Goal: Task Accomplishment & Management: Manage account settings

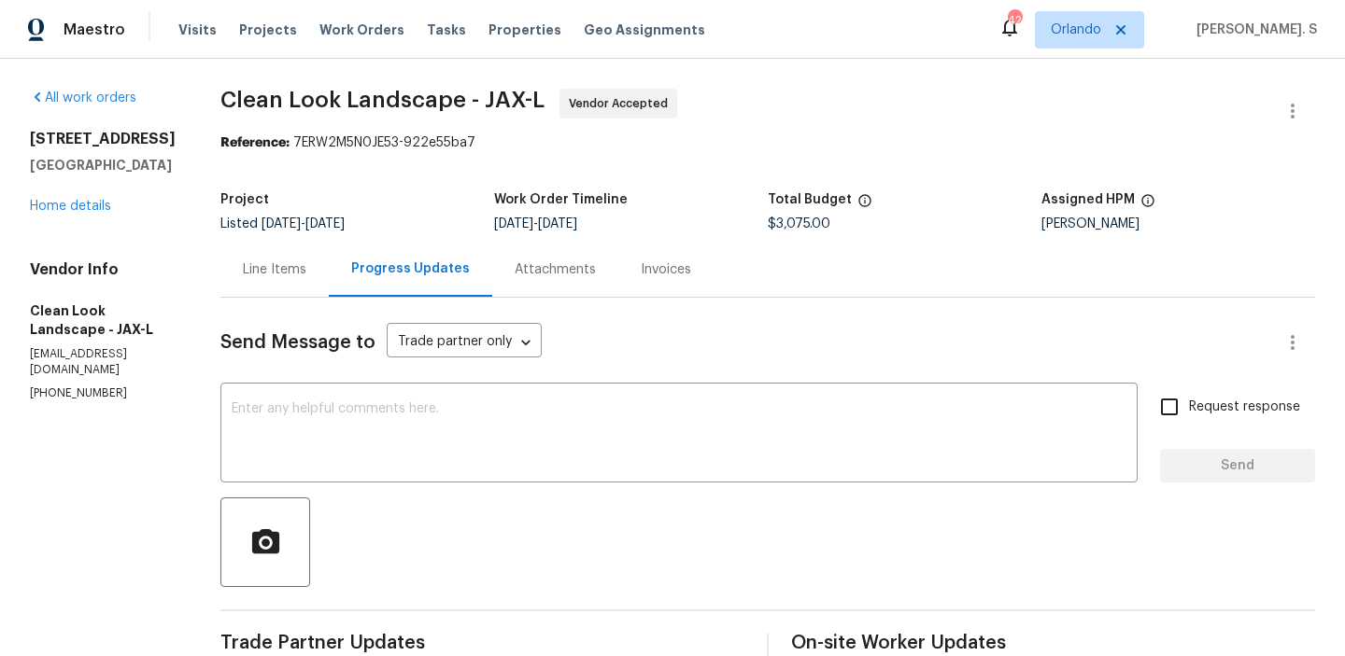
click at [928, 35] on div "Maestro Visits Projects Work Orders Tasks Properties Geo Assignments 42 Orlando…" at bounding box center [672, 29] width 1345 height 59
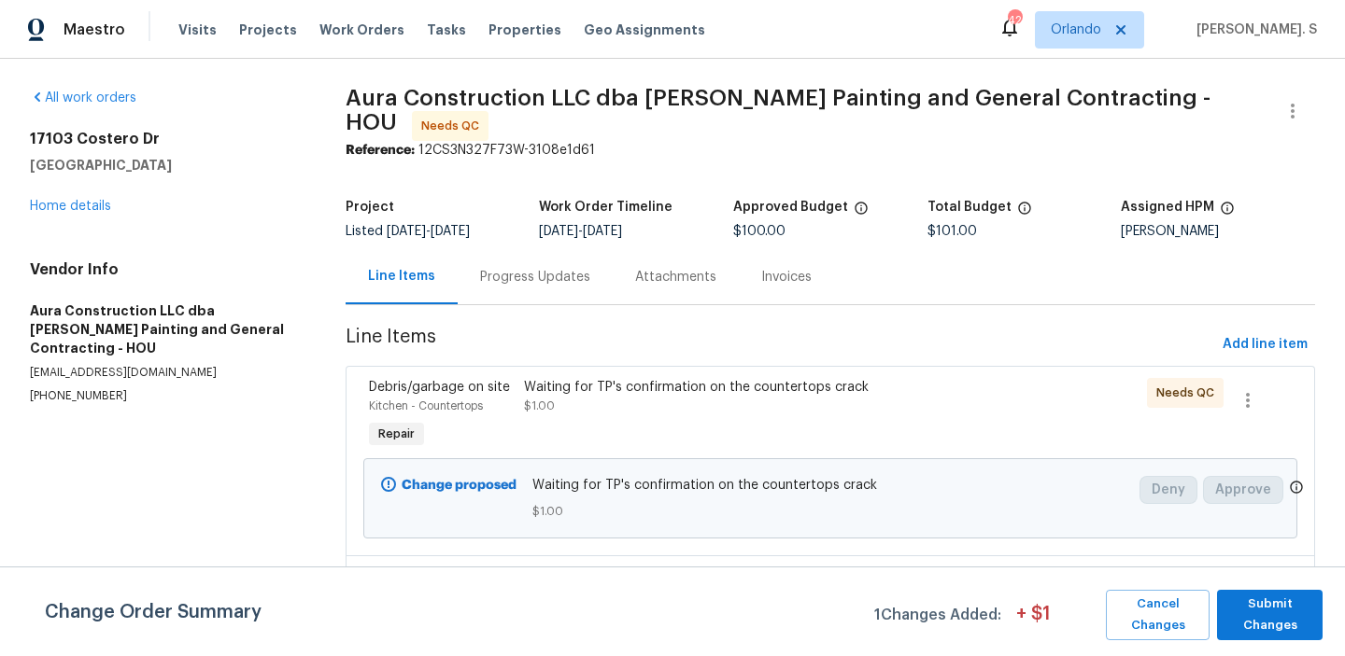
click at [555, 311] on section "Aura Construction LLC dba Logan's Painting and General Contracting - HOU Needs …" at bounding box center [829, 494] width 969 height 811
click at [520, 278] on div "Progress Updates" at bounding box center [535, 277] width 110 height 19
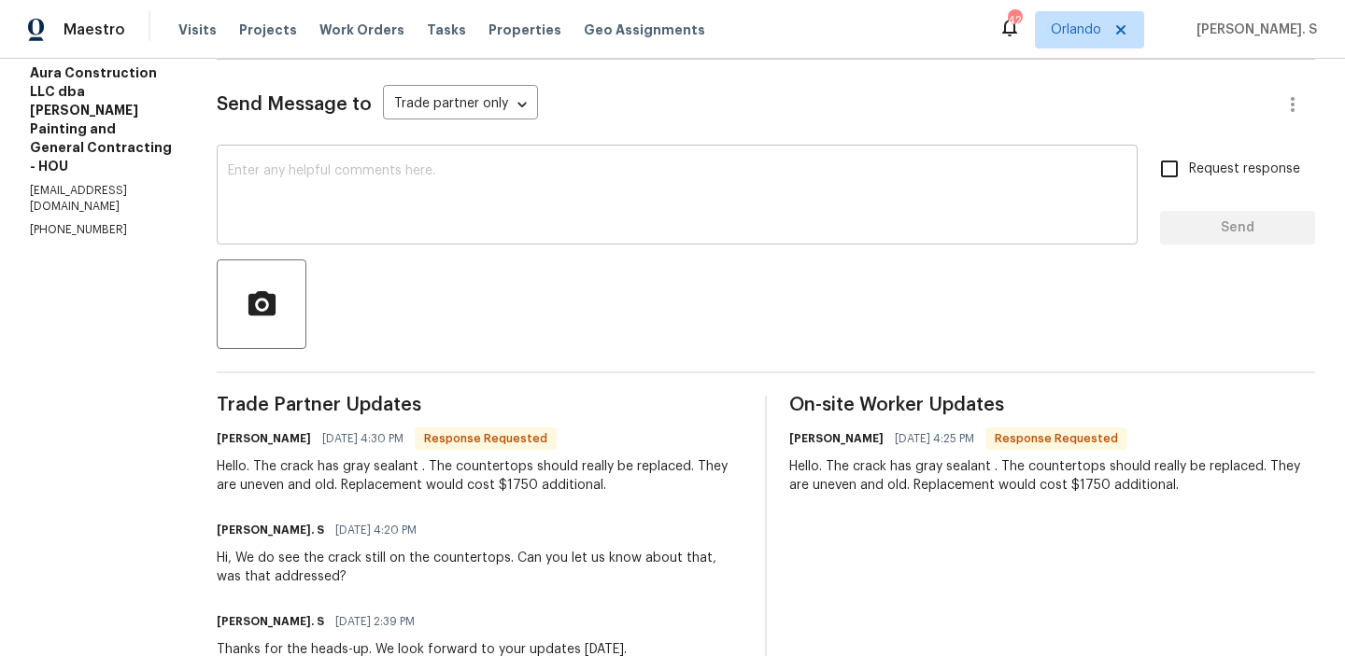
scroll to position [239, 0]
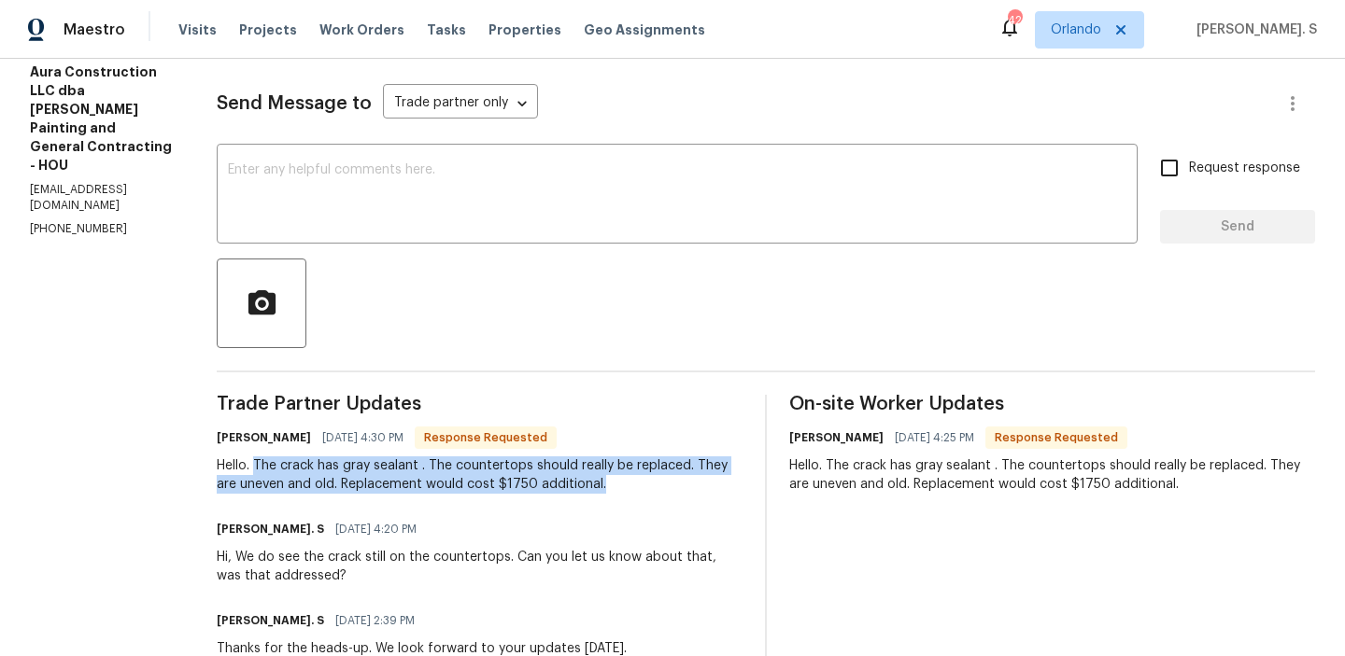
drag, startPoint x: 237, startPoint y: 467, endPoint x: 572, endPoint y: 485, distance: 335.7
click at [572, 485] on div "Hello. The crack has gray sealant . The countertops should really be replaced. …" at bounding box center [480, 475] width 526 height 37
copy div "The crack has gray sealant . The countertops should really be replaced. They ar…"
click at [296, 175] on textarea at bounding box center [677, 195] width 898 height 65
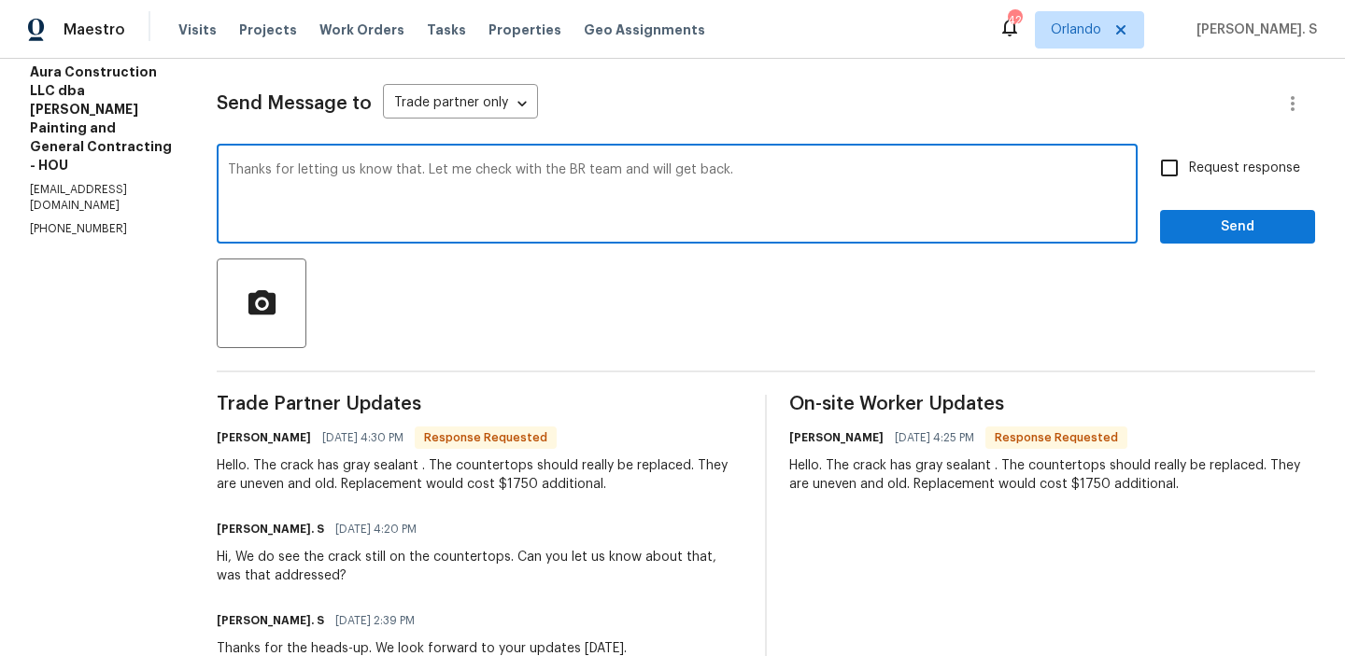
type textarea "Thanks for letting us know that. Let me check with the BR team and will get bac…"
click at [1212, 155] on label "Request response" at bounding box center [1224, 167] width 150 height 39
click at [1189, 155] on input "Request response" at bounding box center [1168, 167] width 39 height 39
checkbox input "true"
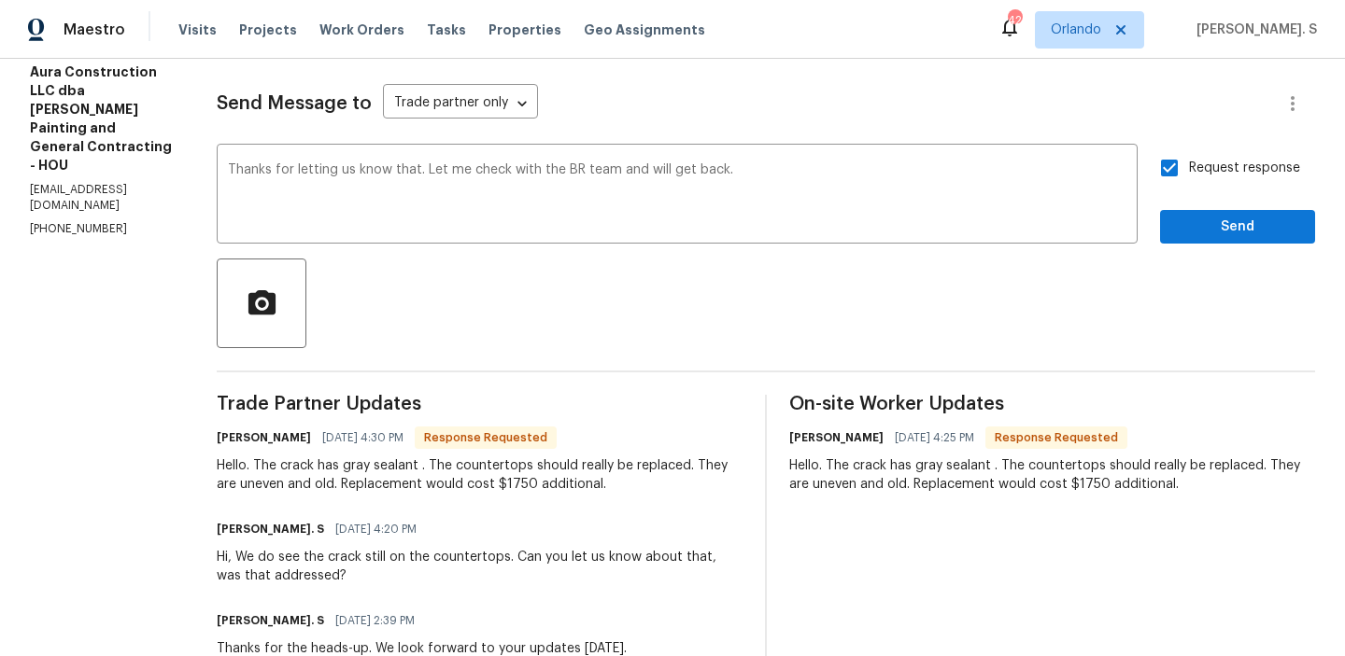
click at [1202, 205] on div "Request response Send" at bounding box center [1237, 195] width 155 height 95
click at [1202, 239] on button "Send" at bounding box center [1237, 227] width 155 height 35
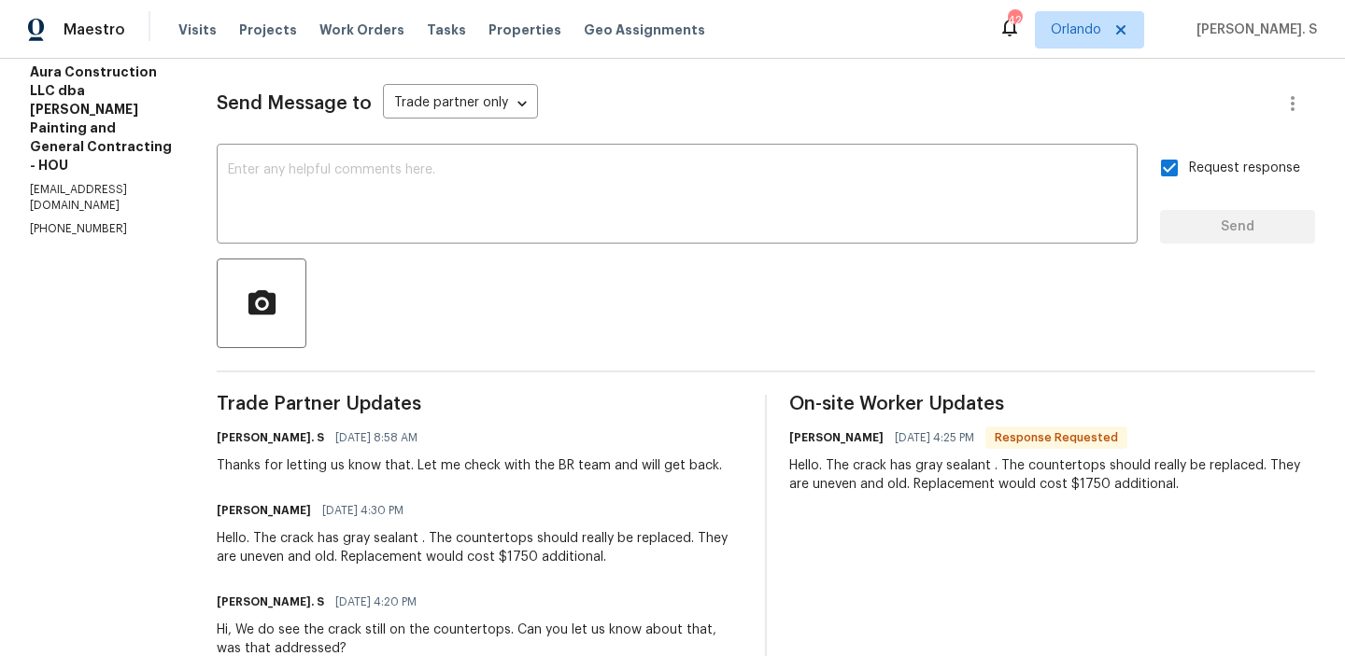
scroll to position [0, 0]
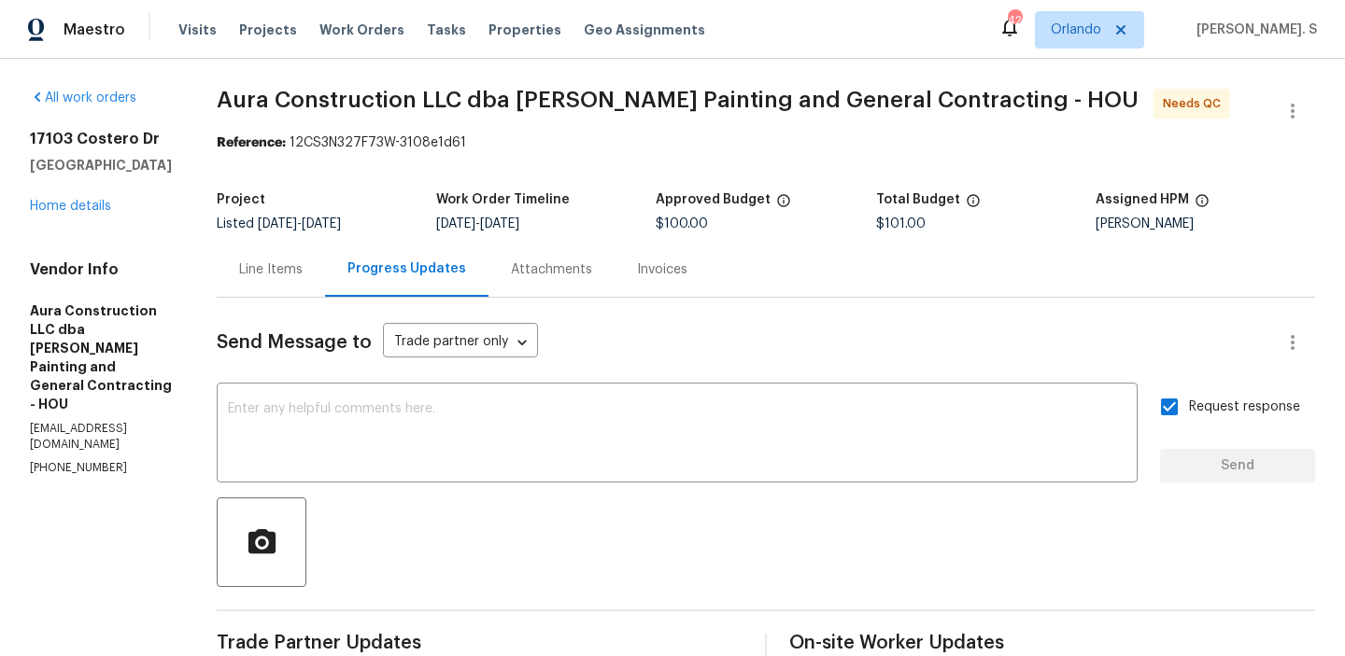
click at [390, 104] on span "Aura Construction LLC dba Logan's Painting and General Contracting - HOU" at bounding box center [678, 100] width 922 height 22
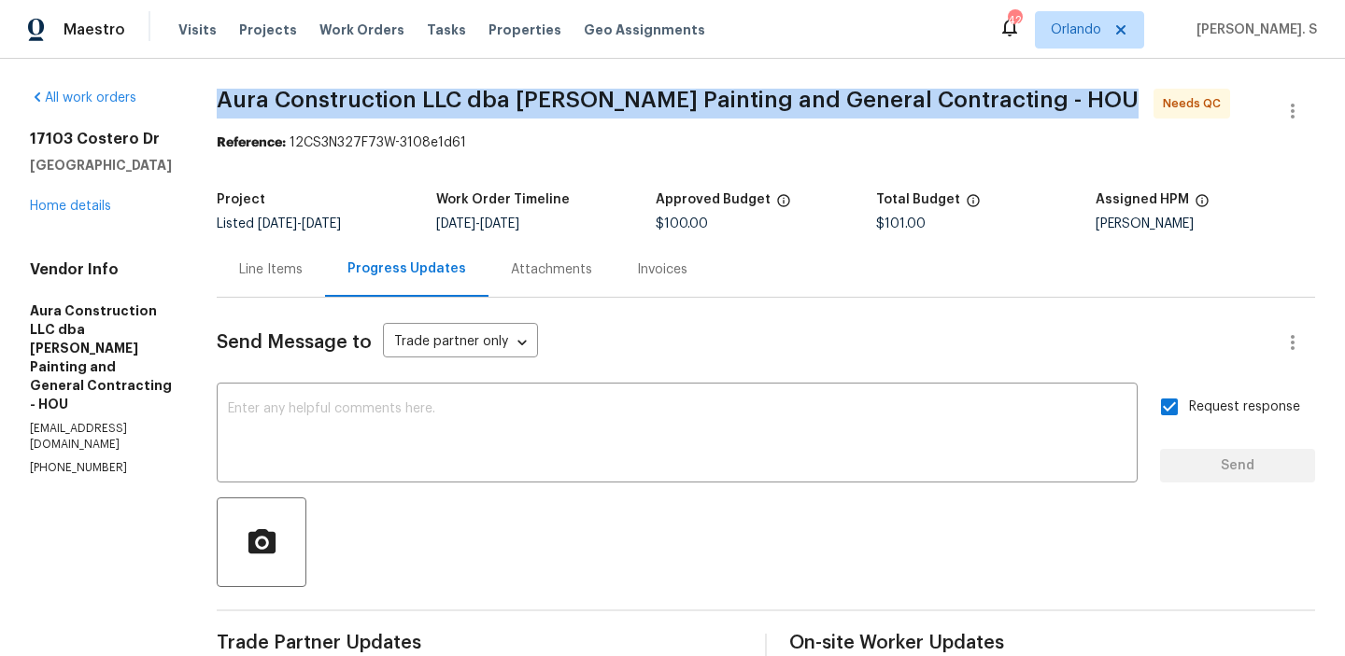
copy span "Aura Construction LLC dba Logan's Painting and General Contracting - HOU"
click at [244, 269] on div "Line Items" at bounding box center [270, 270] width 63 height 19
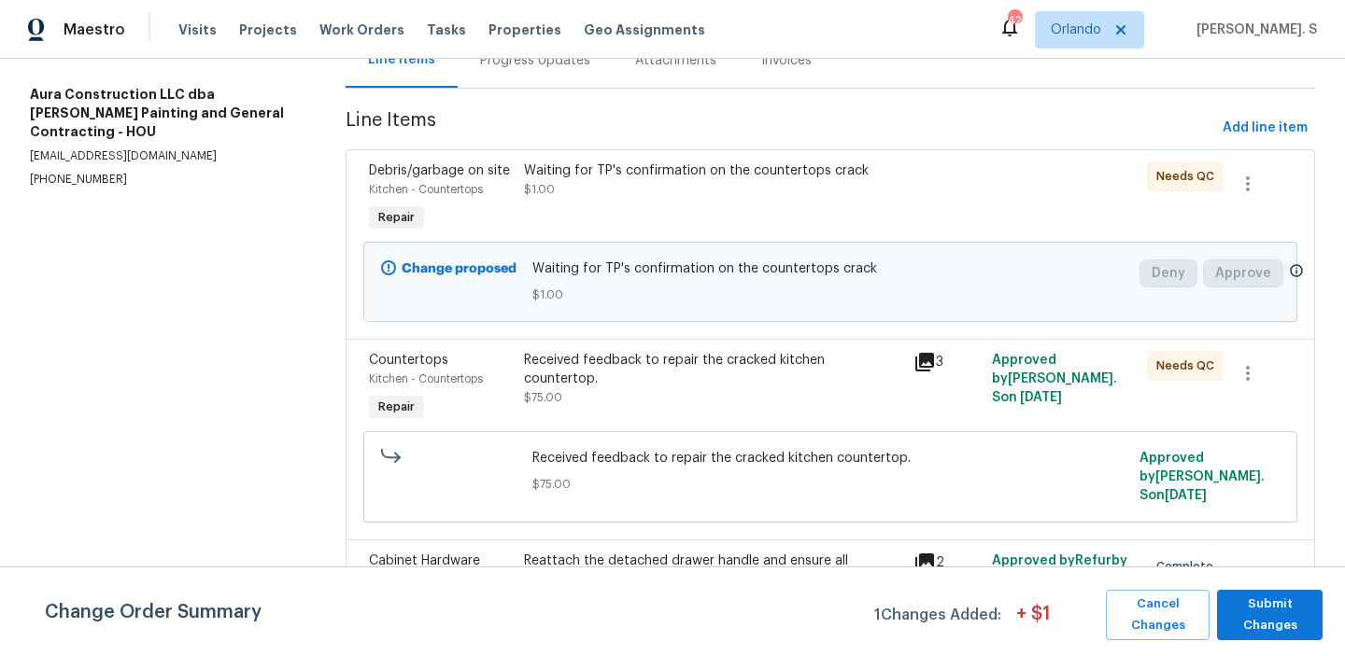
scroll to position [256, 0]
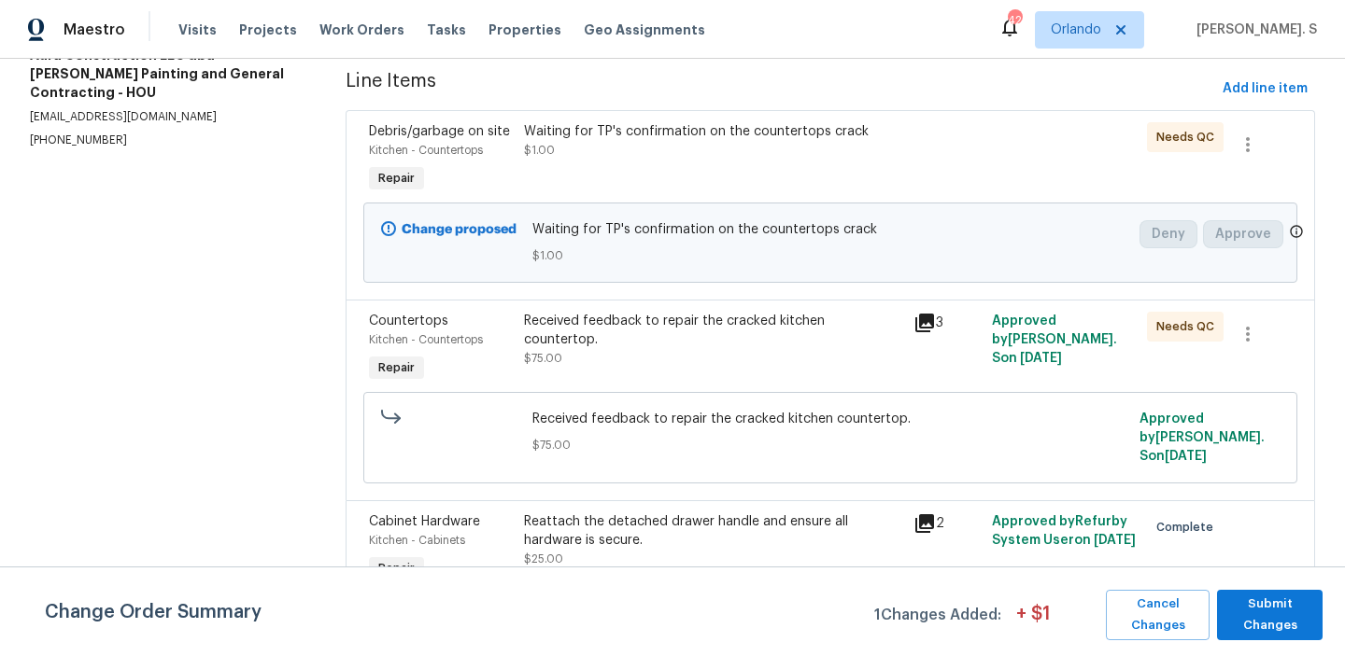
click at [580, 415] on span "Received feedback to repair the cracked kitchen countertop." at bounding box center [830, 419] width 596 height 19
copy span "Received feedback to repair the cracked kitchen countertop."
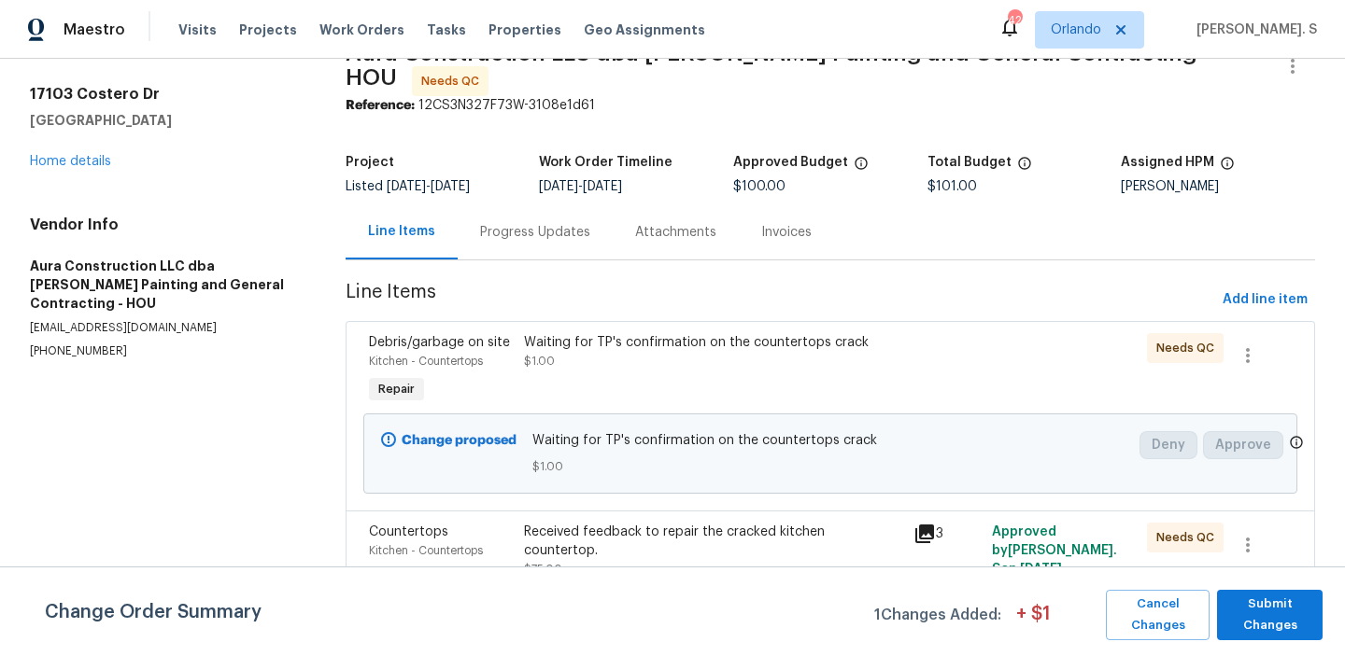
scroll to position [110, 0]
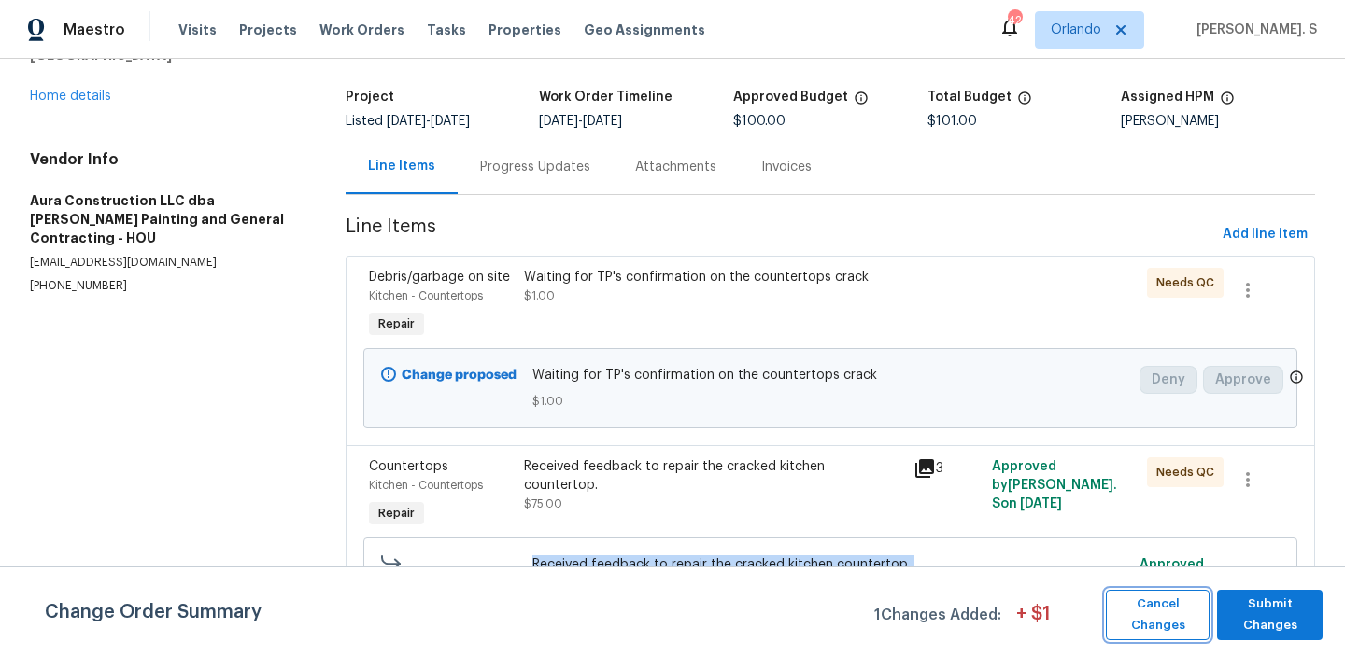
click at [1131, 627] on span "Cancel Changes" at bounding box center [1157, 615] width 85 height 43
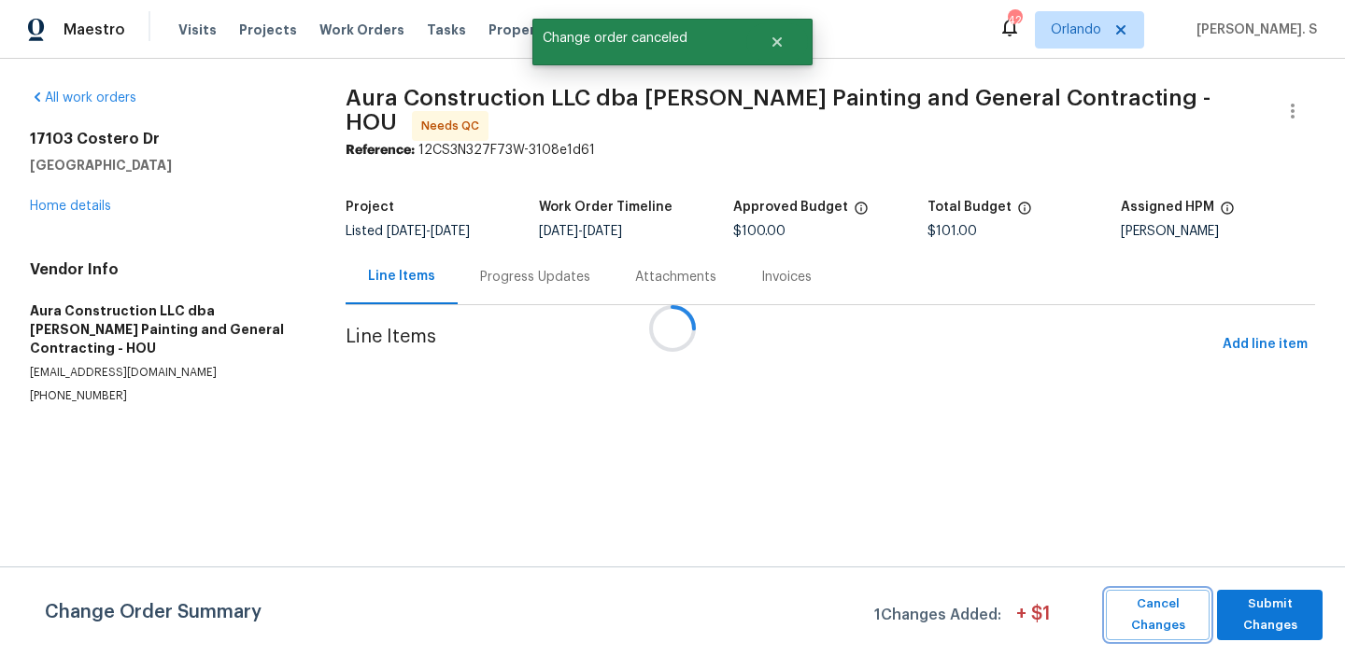
scroll to position [0, 0]
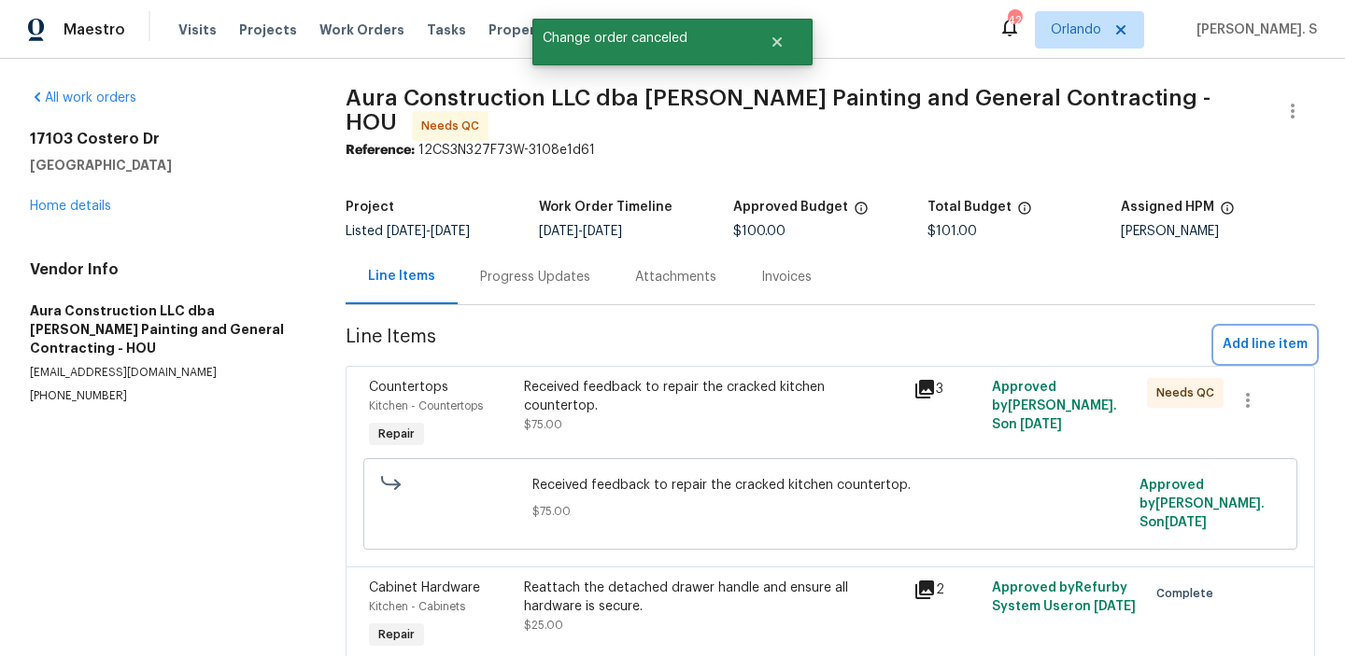
click at [1232, 336] on span "Add line item" at bounding box center [1264, 344] width 85 height 23
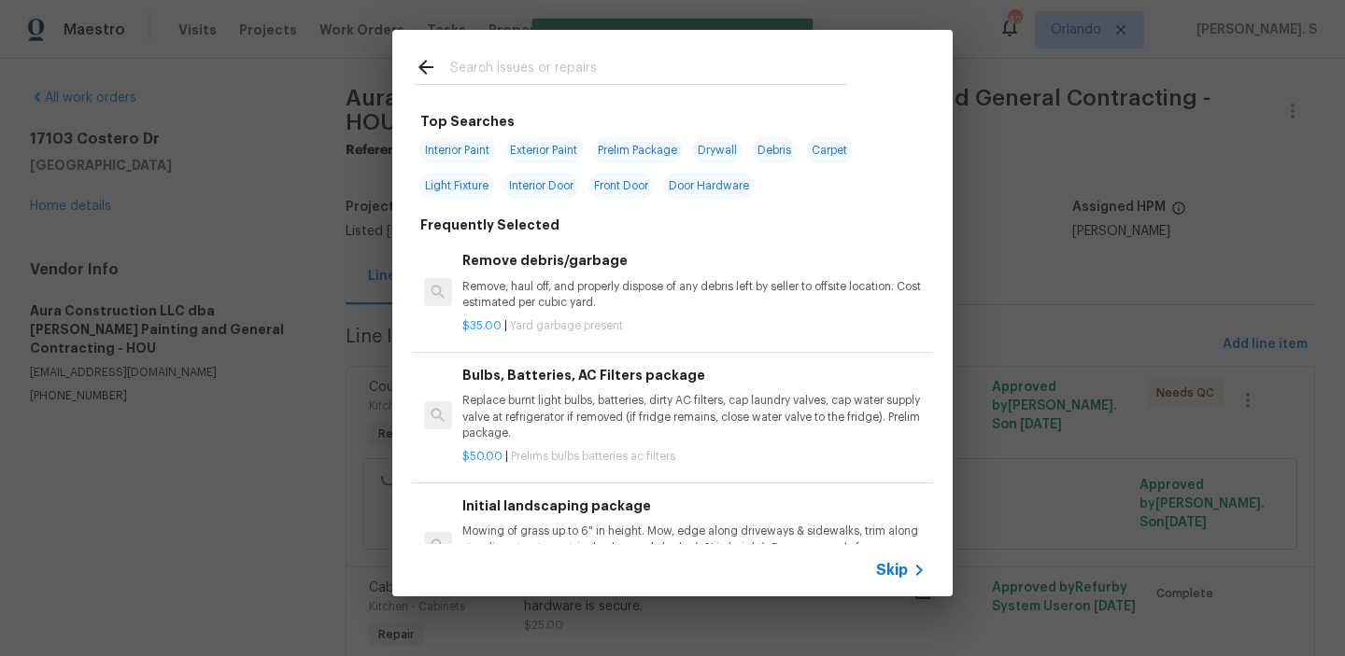
click at [601, 288] on p "Remove, haul off, and properly dispose of any debris left by seller to offsite …" at bounding box center [693, 295] width 463 height 32
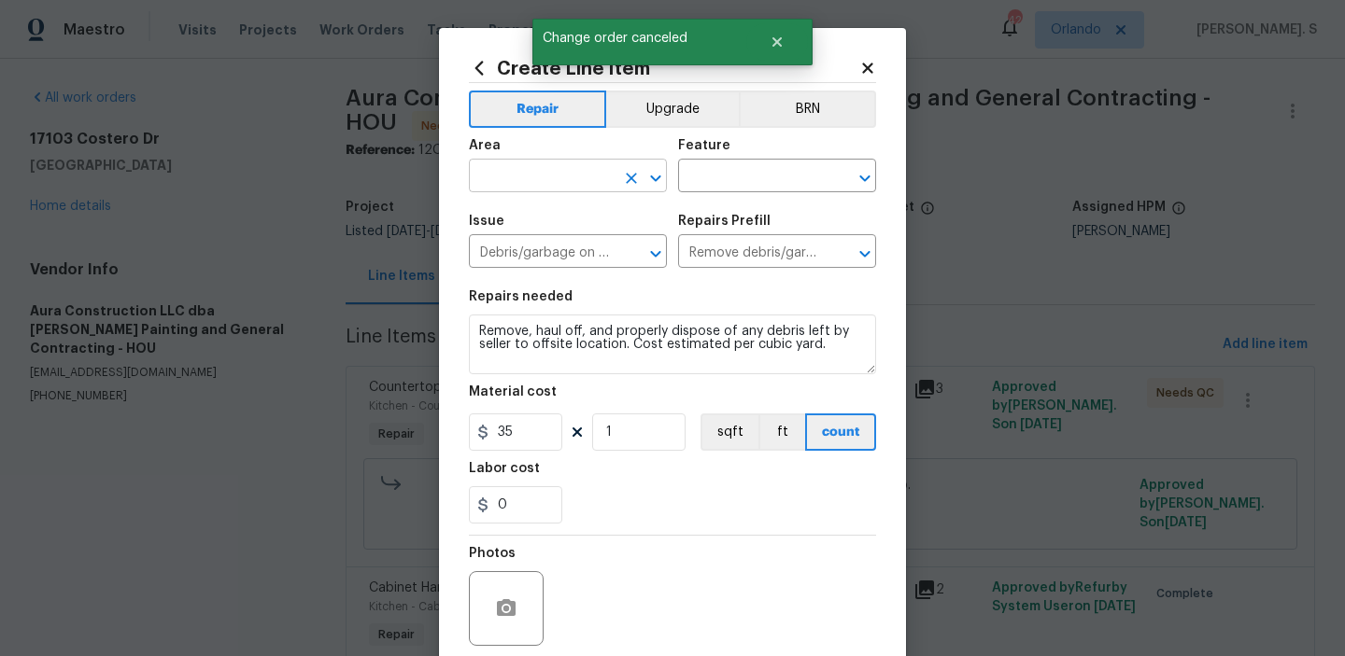
click at [653, 180] on icon "Open" at bounding box center [655, 178] width 22 height 22
click at [592, 205] on li "Kitchen" at bounding box center [568, 219] width 198 height 31
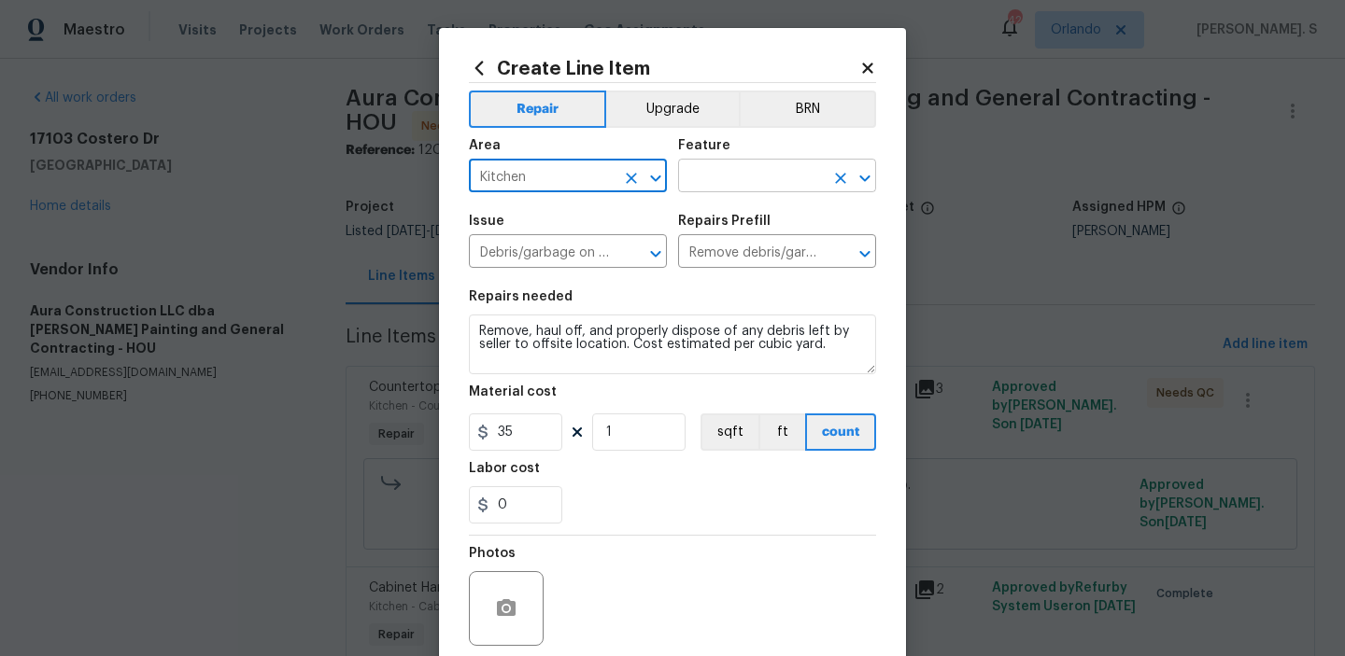
click at [865, 172] on icon "Open" at bounding box center [864, 178] width 22 height 22
type input "Kitchen"
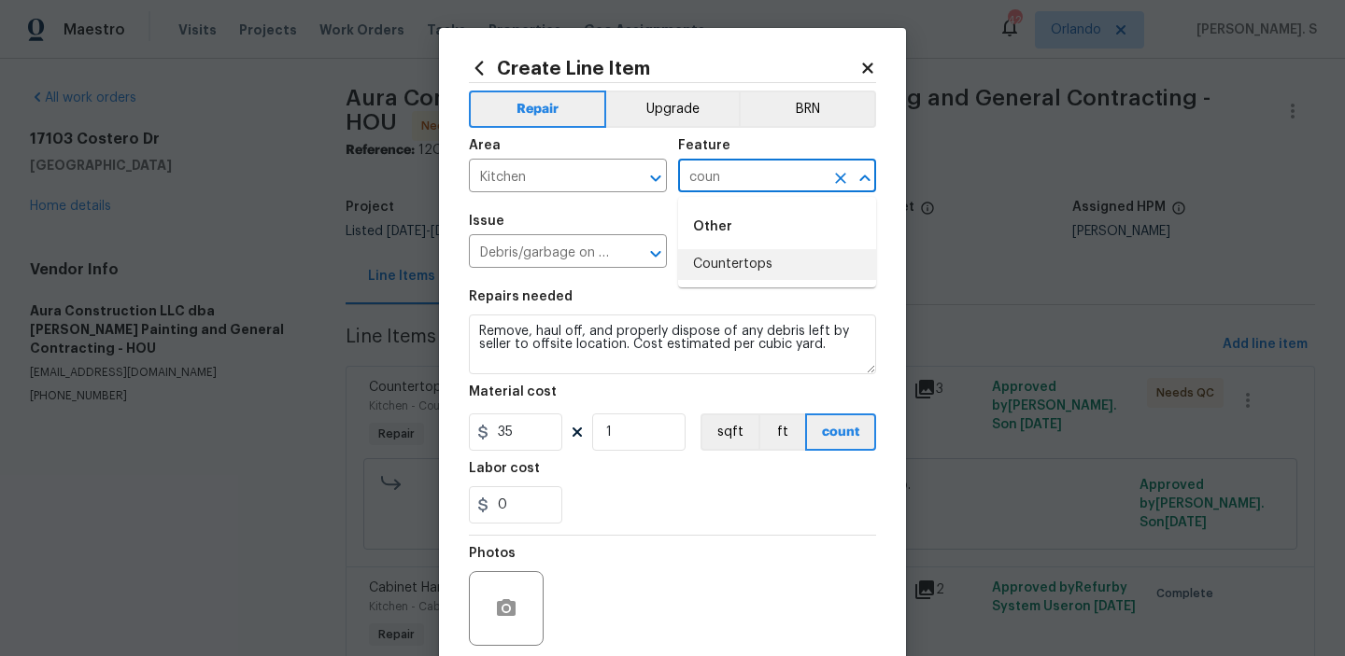
click at [758, 280] on ul "Other Countertops" at bounding box center [777, 242] width 198 height 91
click at [747, 268] on li "Countertops" at bounding box center [777, 264] width 198 height 31
click at [661, 254] on icon "Open" at bounding box center [655, 254] width 22 height 22
type input "Countertops"
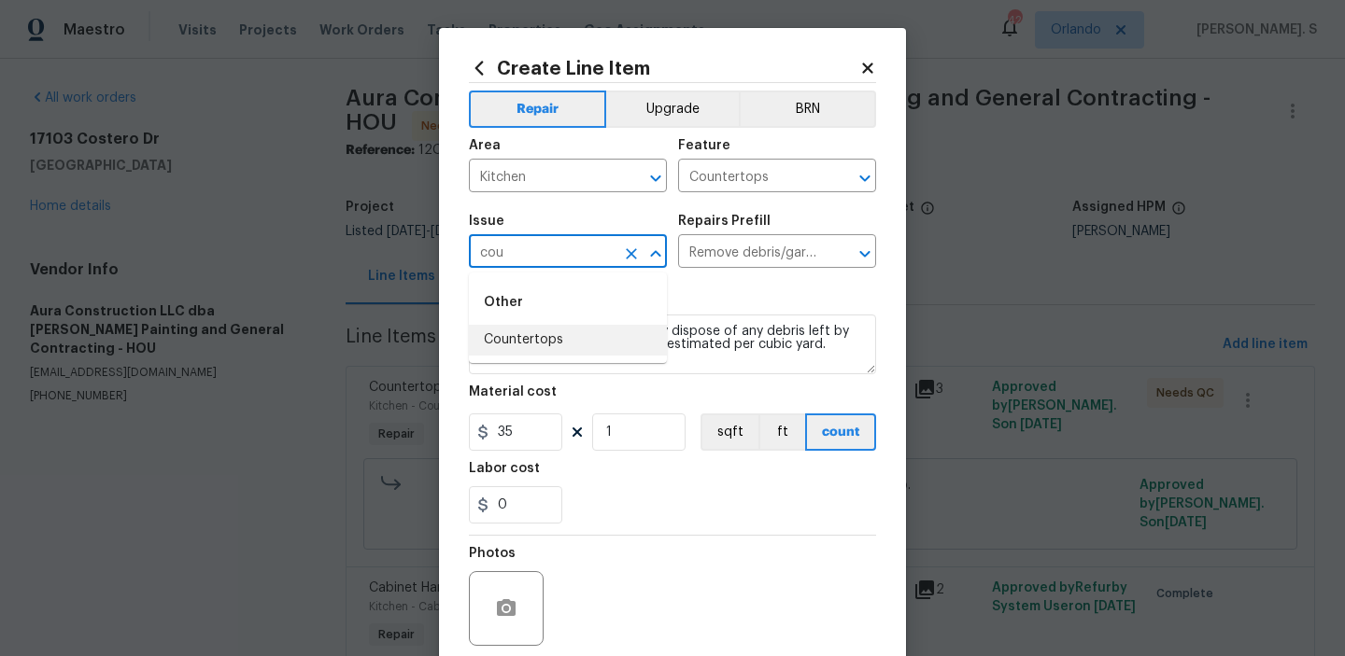
click at [605, 340] on li "Countertops" at bounding box center [568, 340] width 198 height 31
type input "Countertops"
click at [874, 247] on icon "Open" at bounding box center [864, 254] width 22 height 22
type input "Countertops"
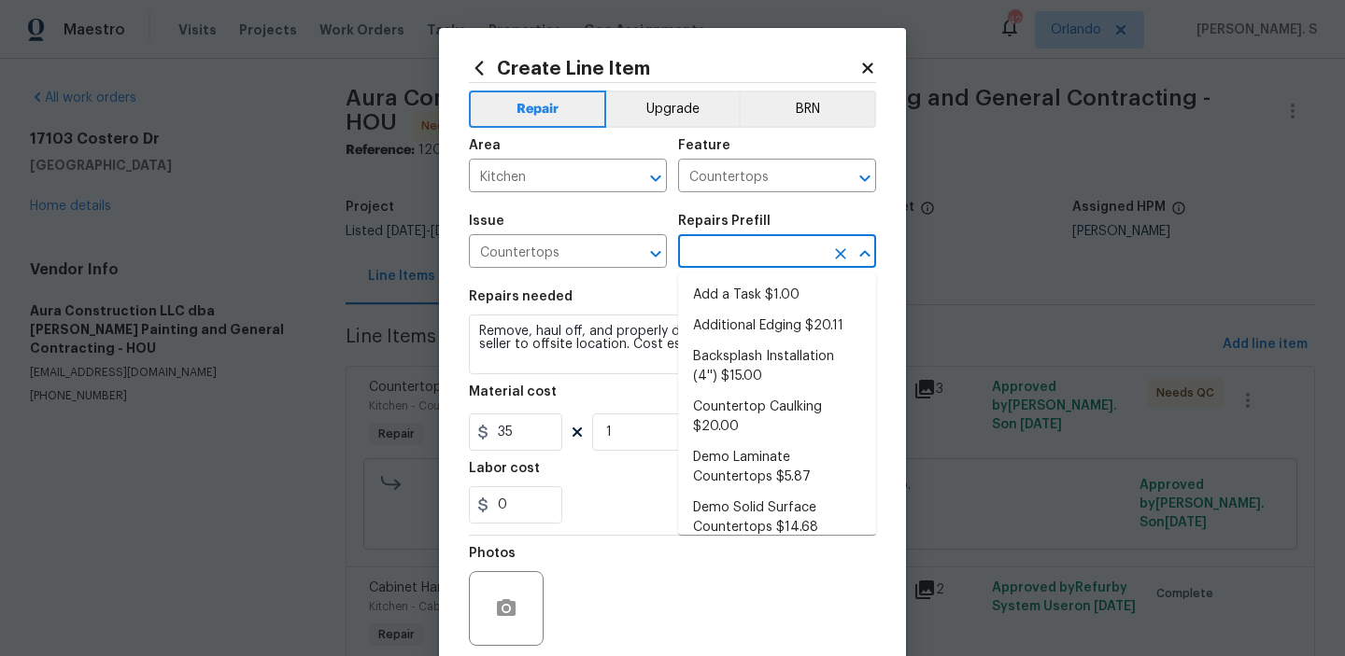
click at [811, 275] on ul "Add a Task $1.00 Additional Edging $20.11 Backsplash Installation (4'') $15.00 …" at bounding box center [777, 404] width 198 height 262
click at [794, 289] on li "Add a Task $1.00" at bounding box center [777, 295] width 198 height 31
type input "Add a Task $1.00"
type textarea "HPM to detail"
type input "1"
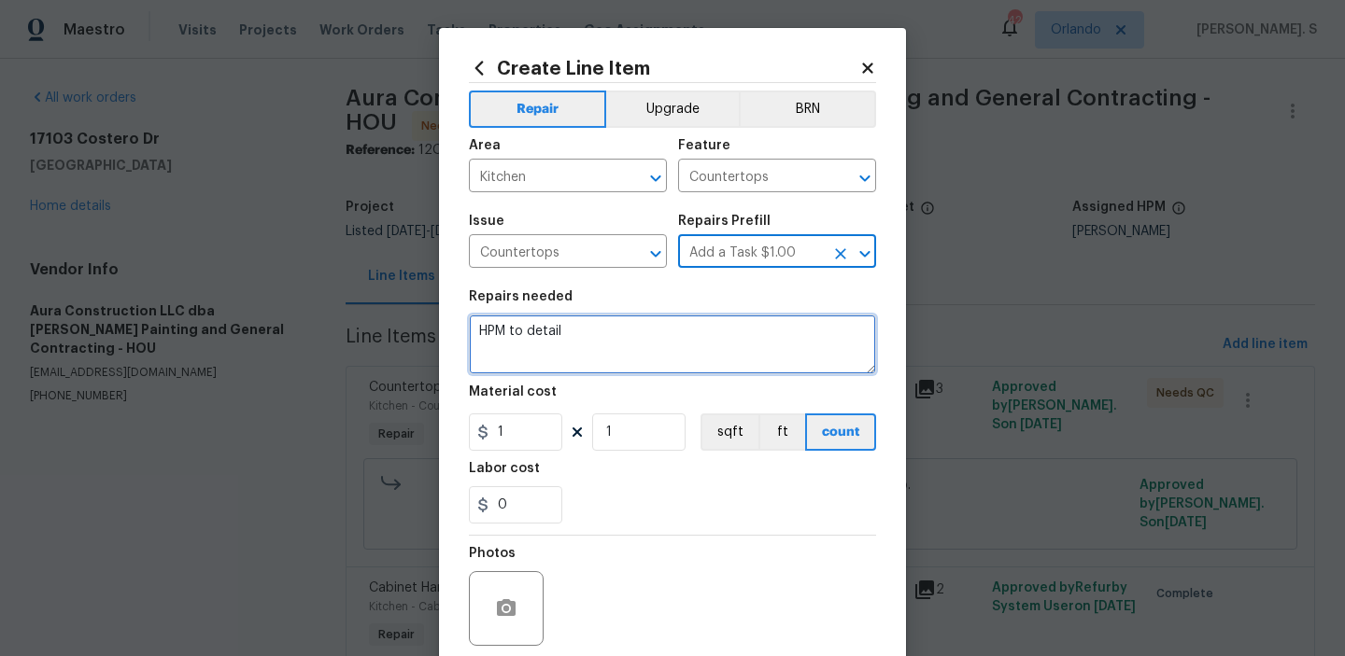
click at [641, 359] on textarea "HPM to detail" at bounding box center [672, 345] width 407 height 60
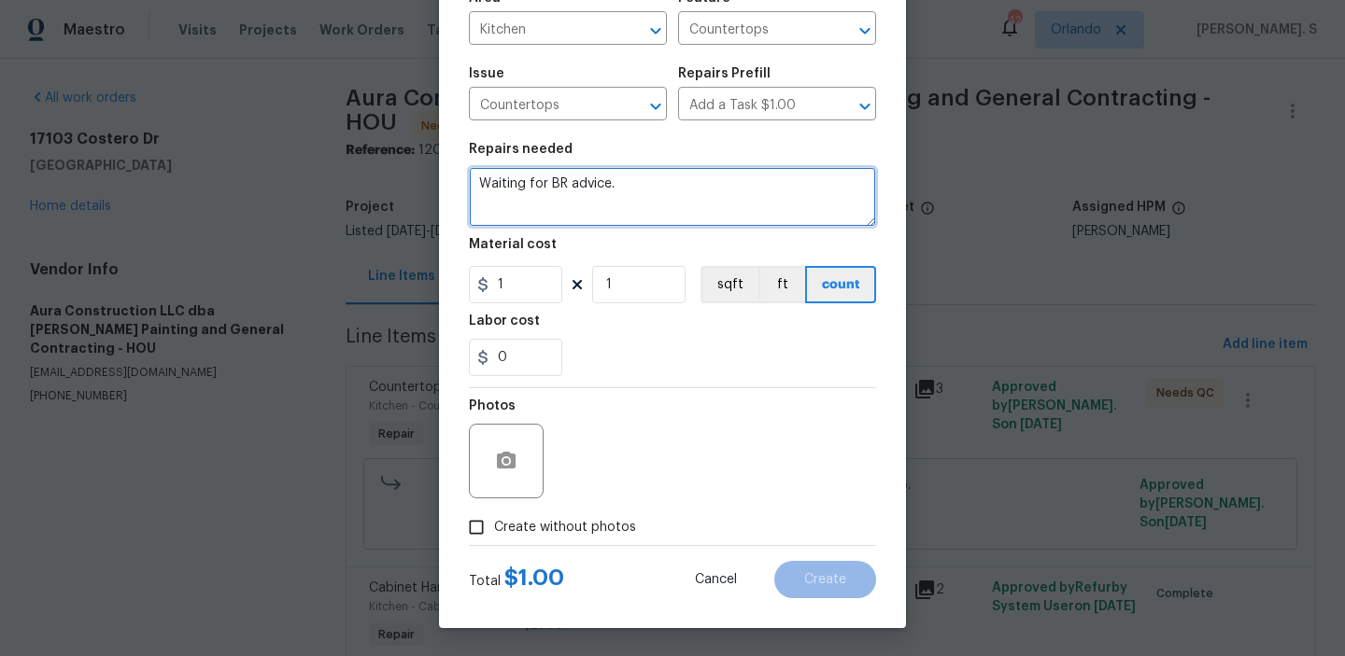
type textarea "Waiting for BR advice."
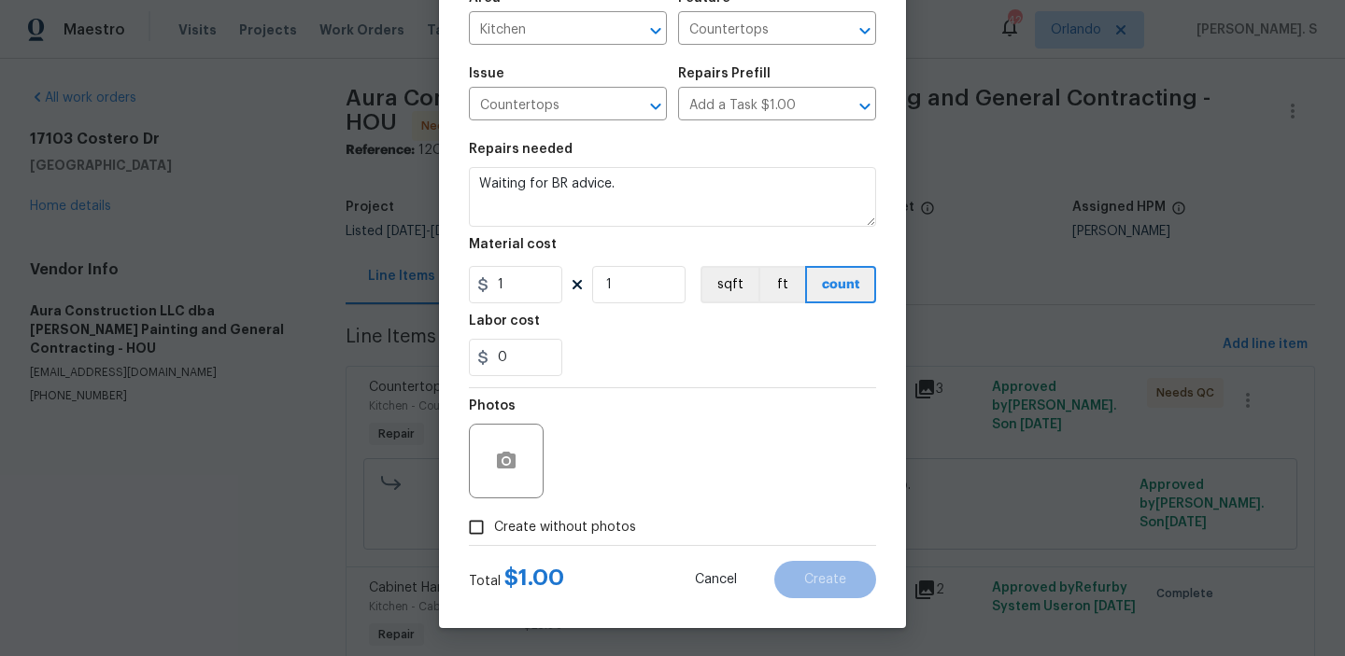
click at [609, 533] on span "Create without photos" at bounding box center [565, 528] width 142 height 20
click at [494, 533] on input "Create without photos" at bounding box center [475, 527] width 35 height 35
checkbox input "true"
click at [708, 501] on div "Reason*" at bounding box center [716, 448] width 317 height 121
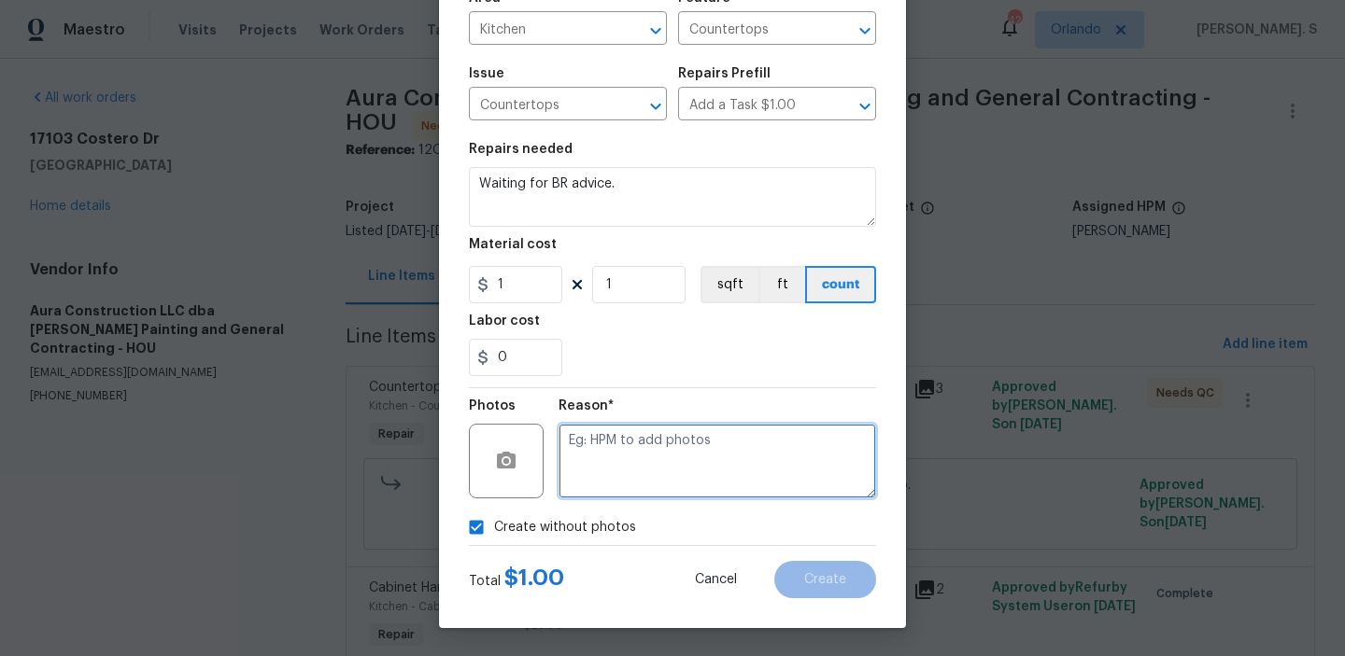
click at [762, 459] on textarea at bounding box center [716, 461] width 317 height 75
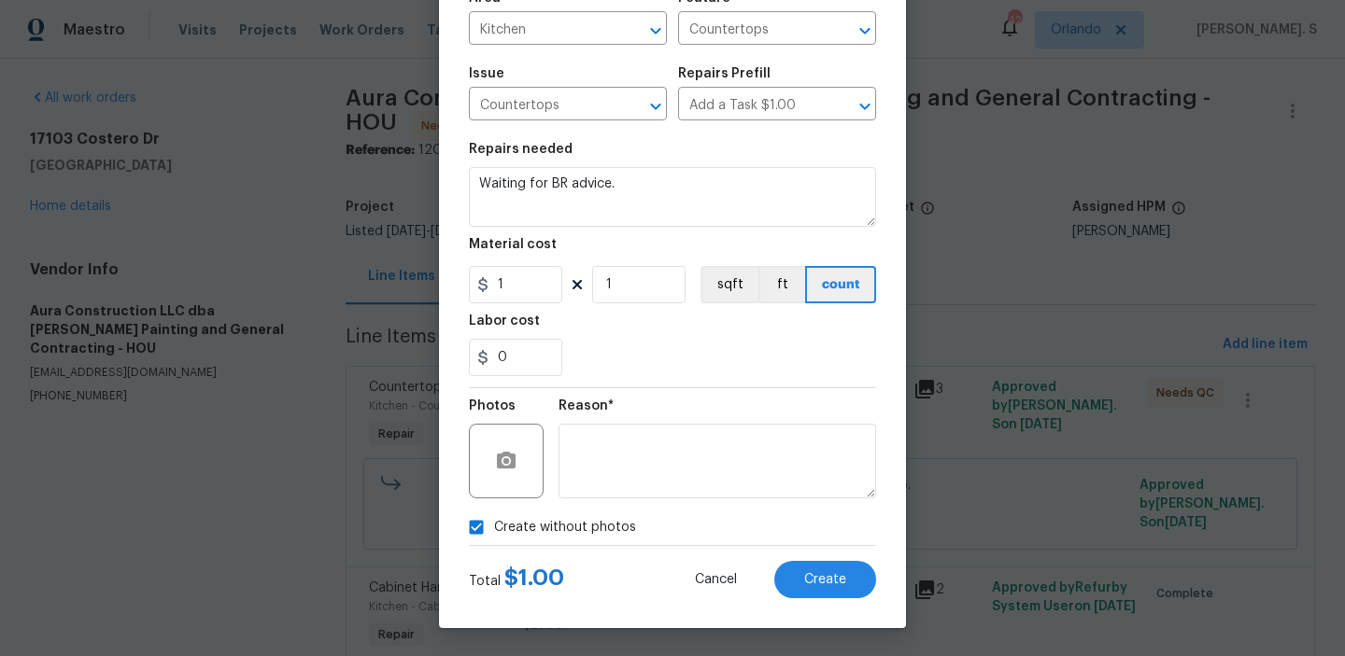
click at [825, 604] on div "Create Line Item Repair Upgrade BRN Area Kitchen ​ Feature Countertops ​ Issue …" at bounding box center [672, 254] width 467 height 748
click at [827, 573] on span "Create" at bounding box center [825, 580] width 42 height 14
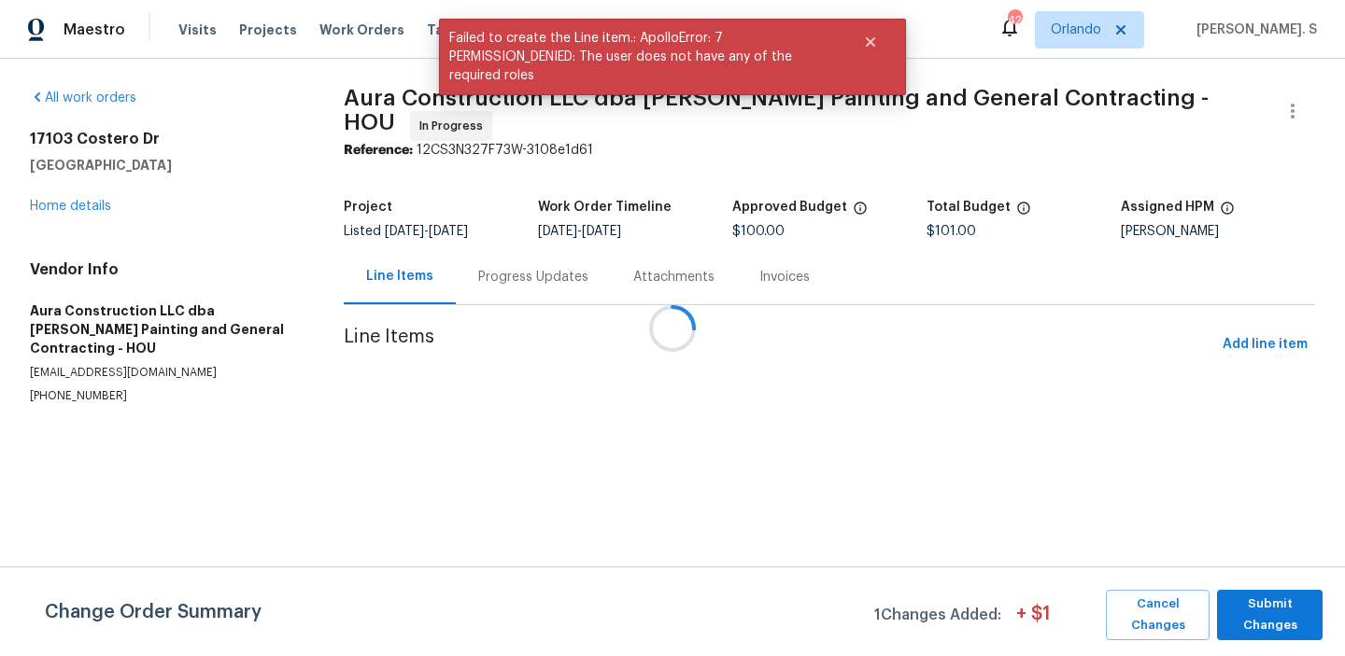
click at [551, 261] on div at bounding box center [672, 328] width 1345 height 656
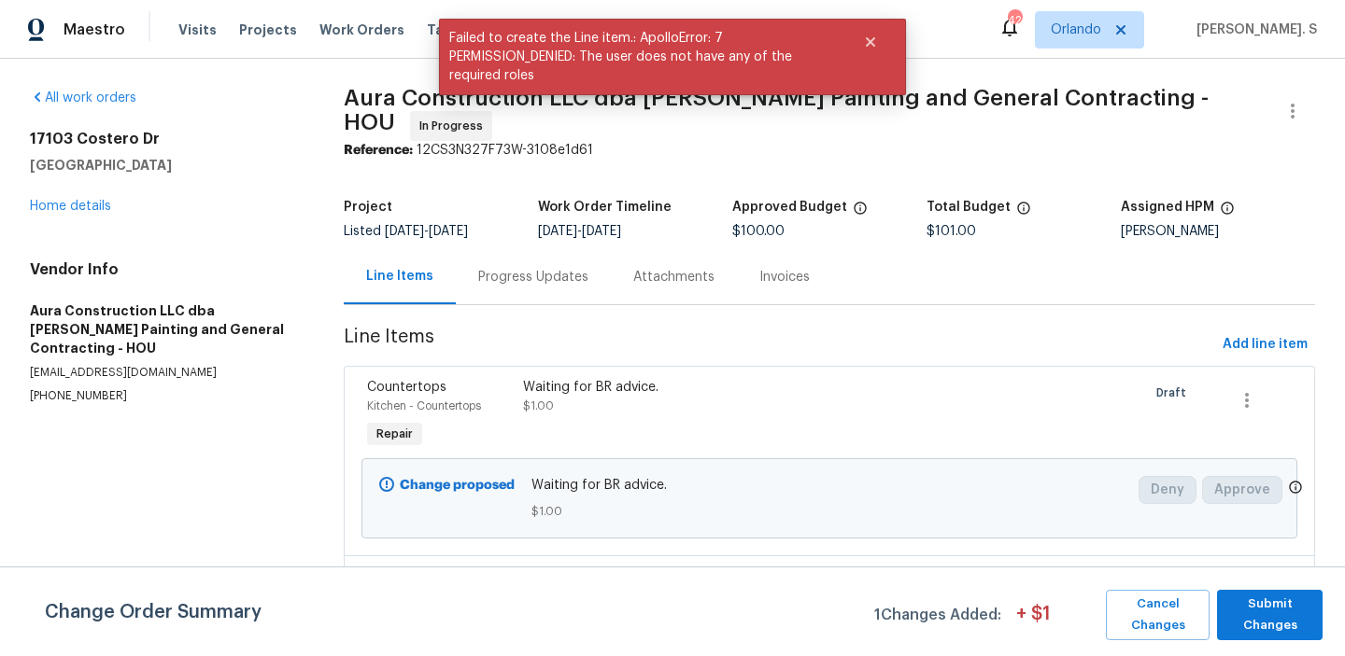
click at [551, 268] on div "Progress Updates" at bounding box center [533, 277] width 110 height 19
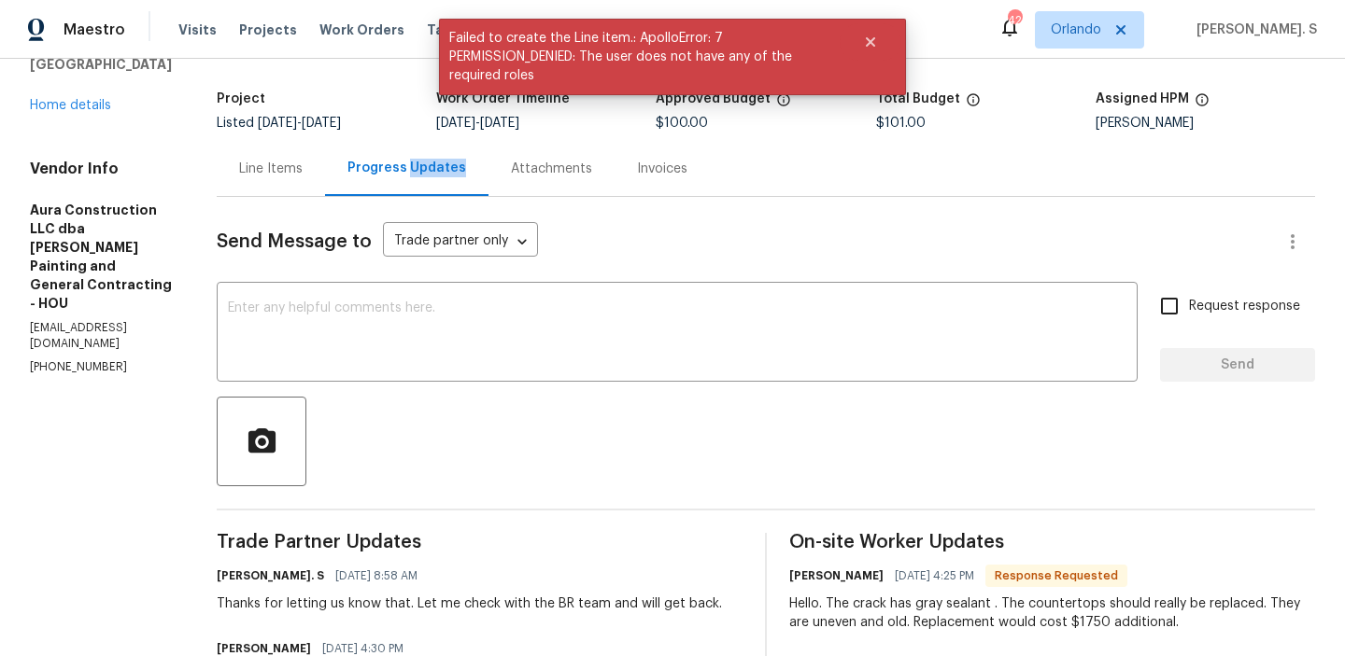
scroll to position [304, 0]
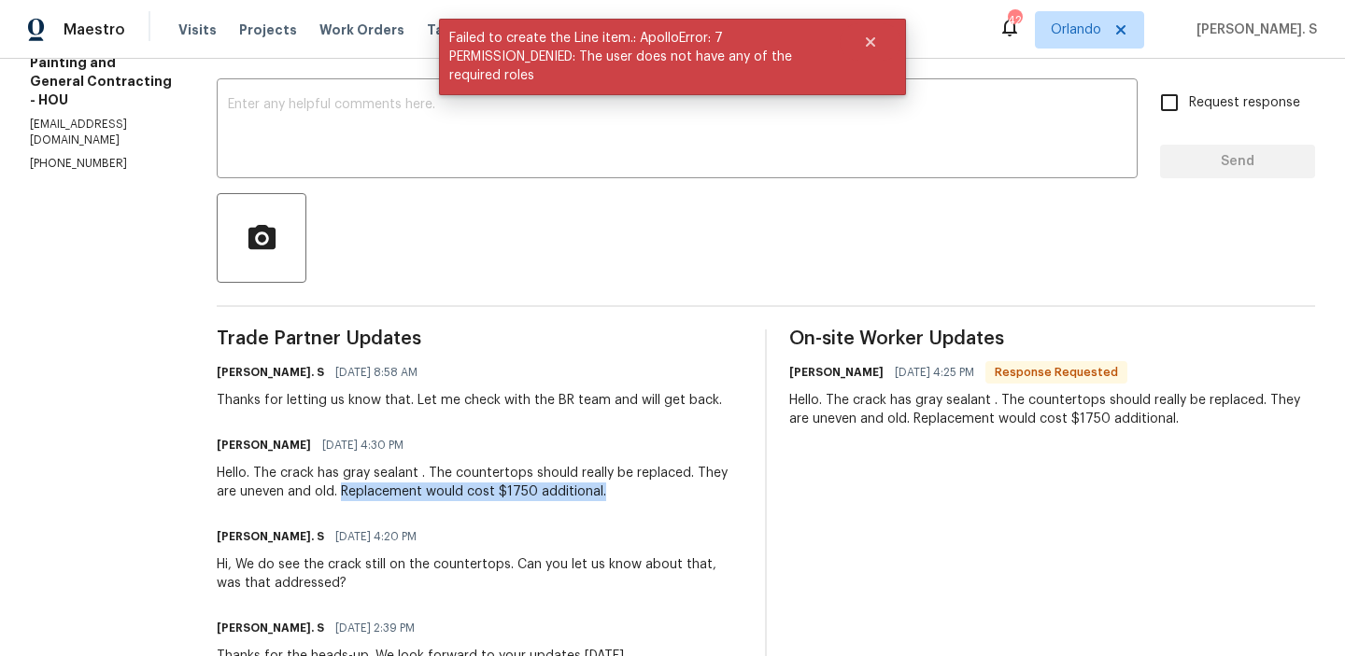
drag, startPoint x: 302, startPoint y: 495, endPoint x: 609, endPoint y: 493, distance: 307.2
click at [609, 488] on div "Hello. The crack has gray sealant . The countertops should really be replaced. …" at bounding box center [480, 482] width 526 height 37
copy div "Replacement would cost $1750 additional."
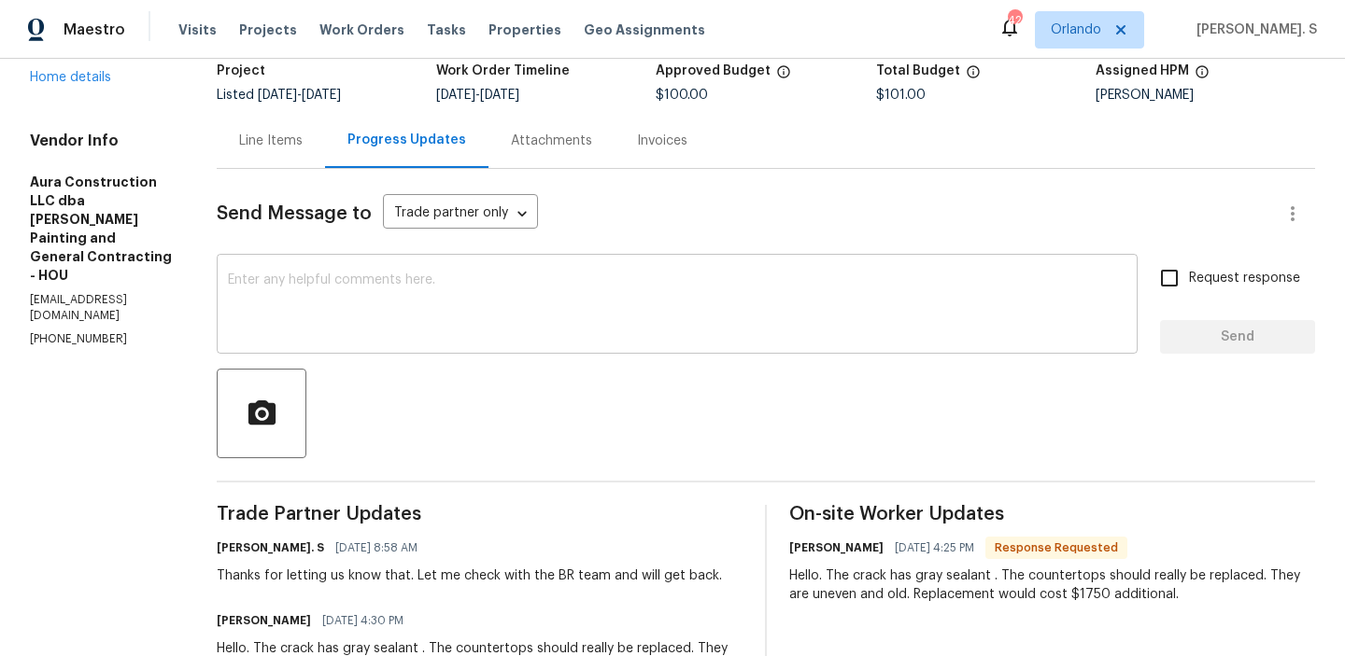
scroll to position [160, 0]
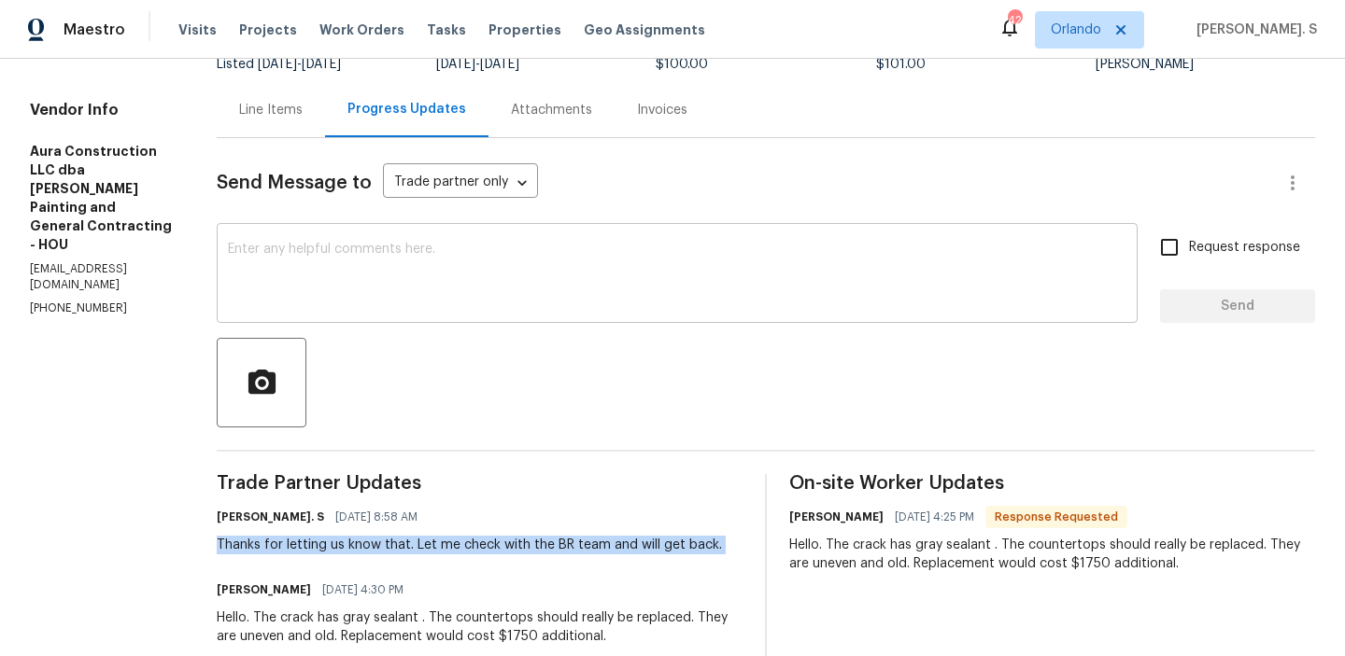
copy div "Thanks for letting us know that. Let me check with the BR team and will get bac…"
click at [532, 292] on textarea at bounding box center [677, 275] width 898 height 65
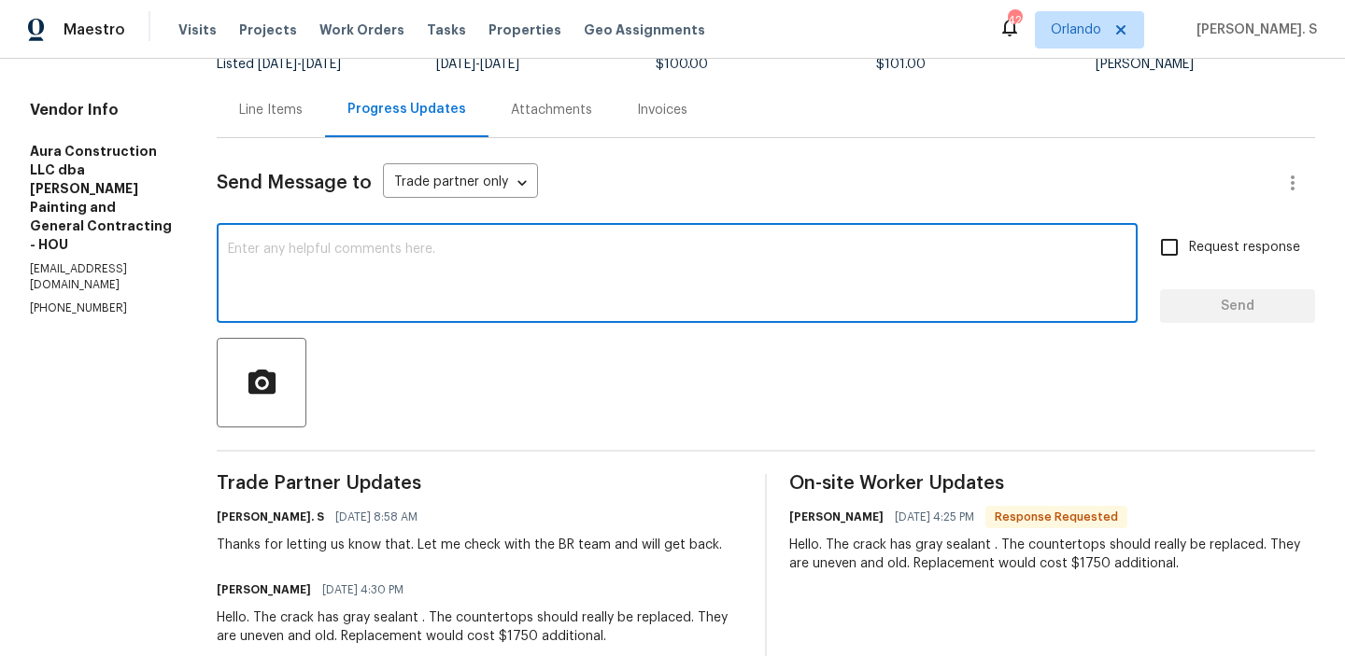
paste textarea "Thanks for letting us know that. Let me check with the BR team and will get bac…"
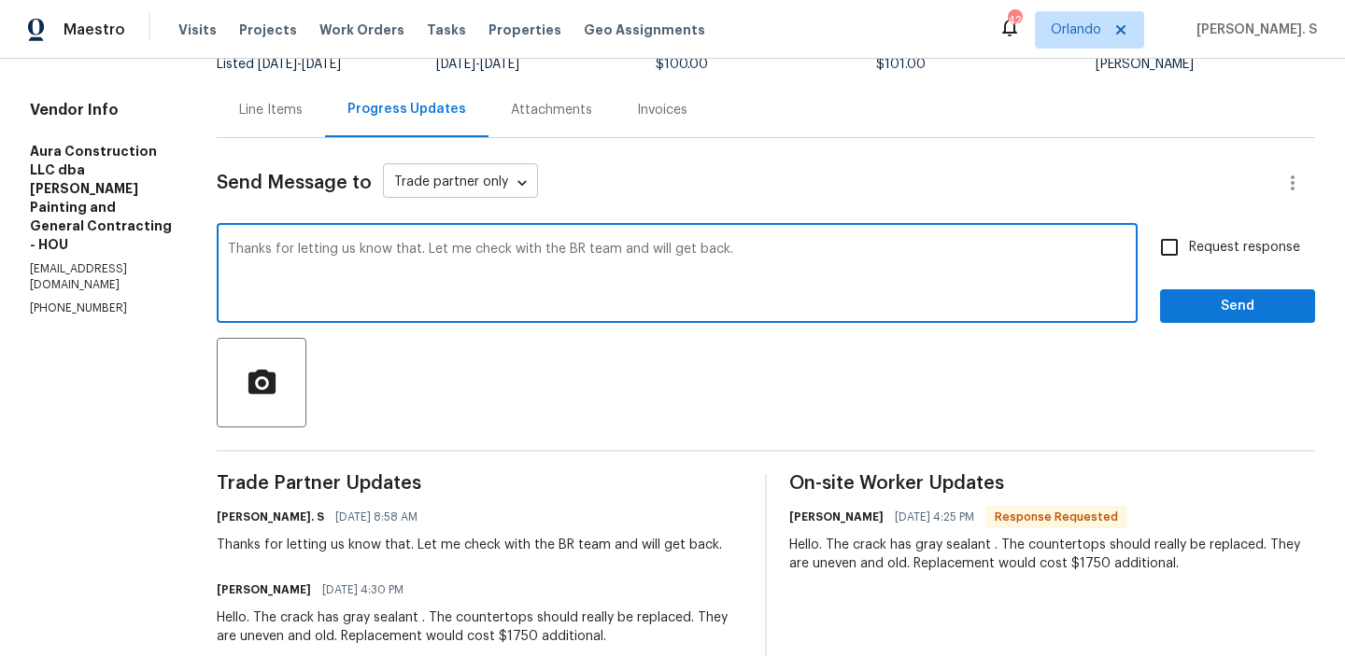
type textarea "Thanks for letting us know that. Let me check with the BR team and will get bac…"
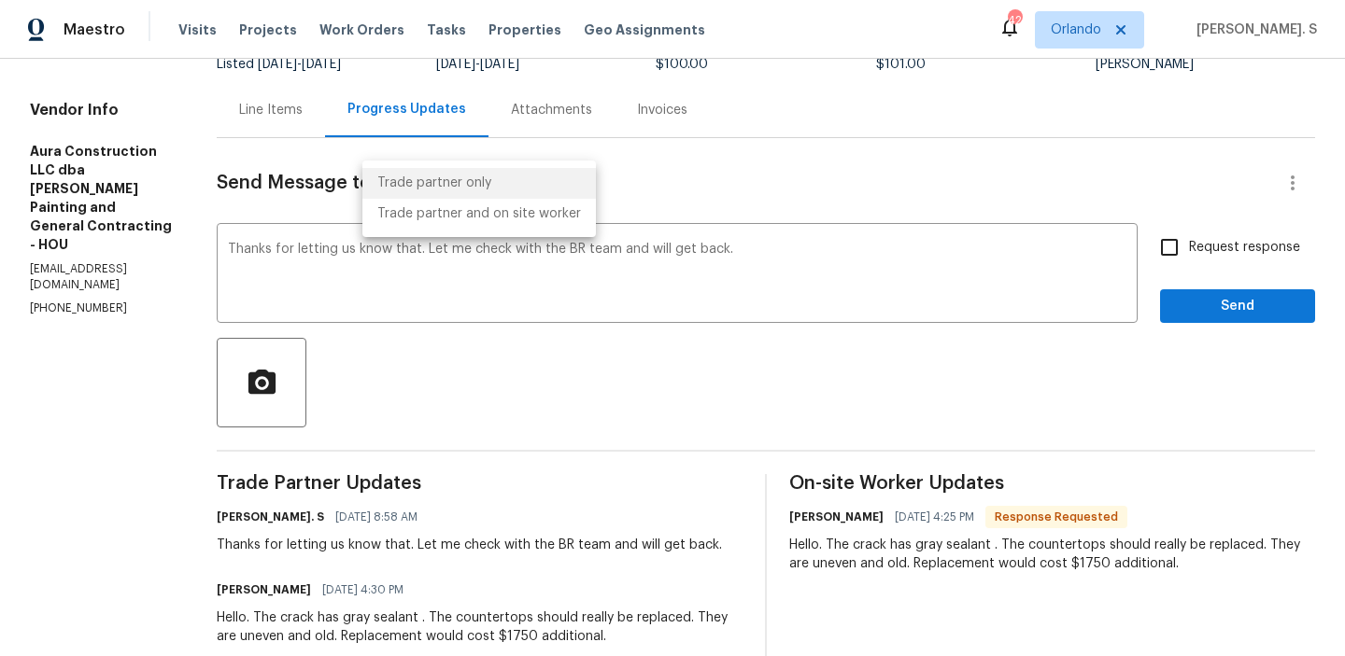
click at [462, 180] on body "Maestro Visits Projects Work Orders Tasks Properties Geo Assignments 42 Orlando…" at bounding box center [672, 328] width 1345 height 656
click at [471, 219] on li "Trade partner and on site worker" at bounding box center [478, 214] width 233 height 31
type input "Trade Partner and On-Site Worker"
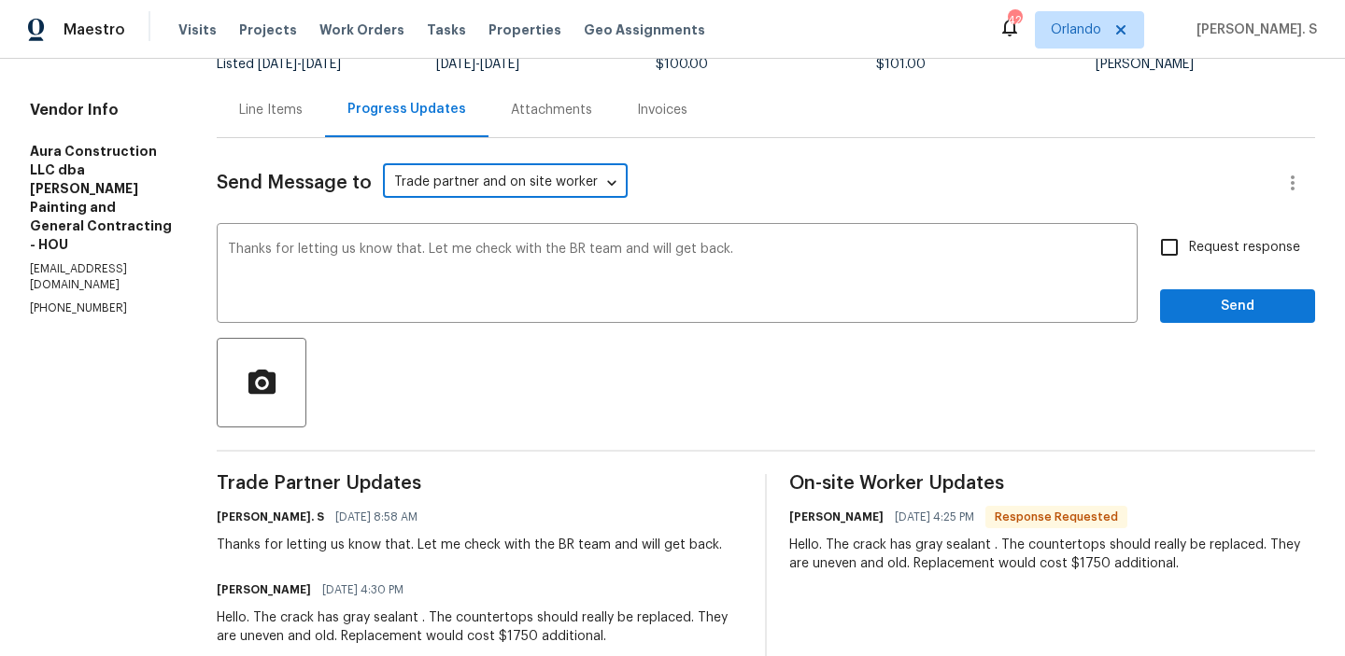
click at [1224, 252] on span "Request response" at bounding box center [1244, 248] width 111 height 20
click at [1189, 252] on input "Request response" at bounding box center [1168, 247] width 39 height 39
checkbox input "true"
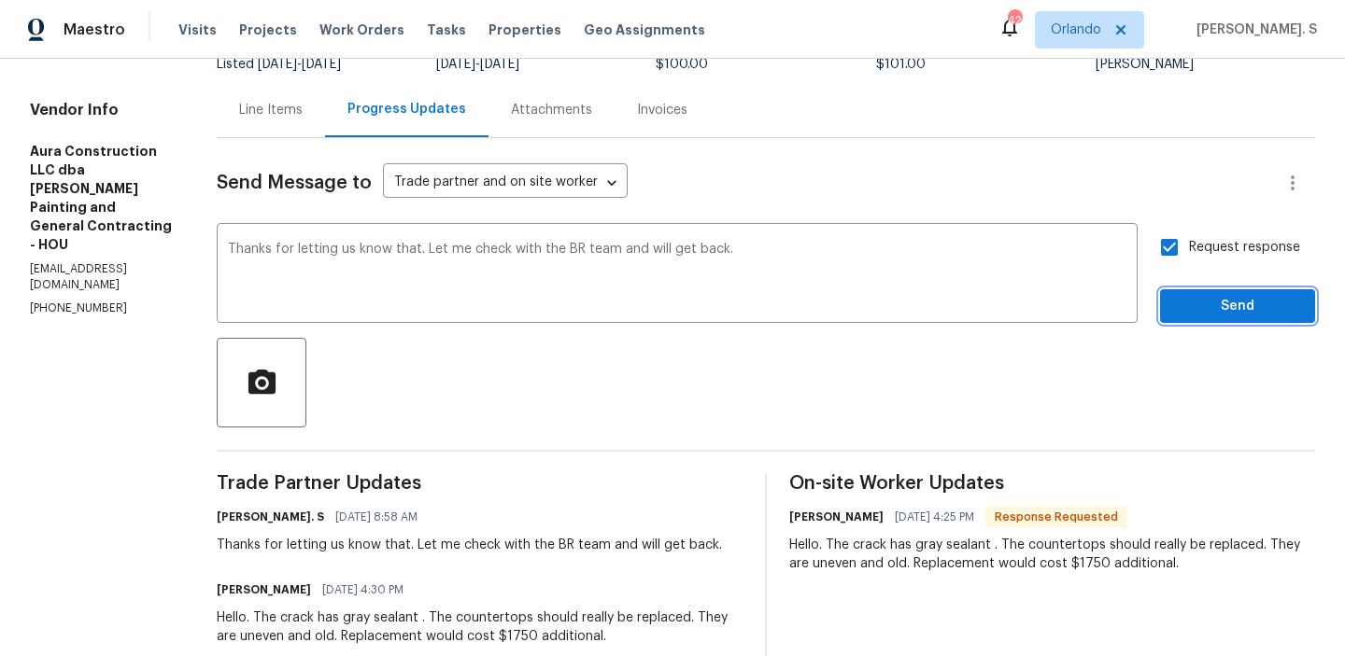
click at [1215, 294] on button "Send" at bounding box center [1237, 306] width 155 height 35
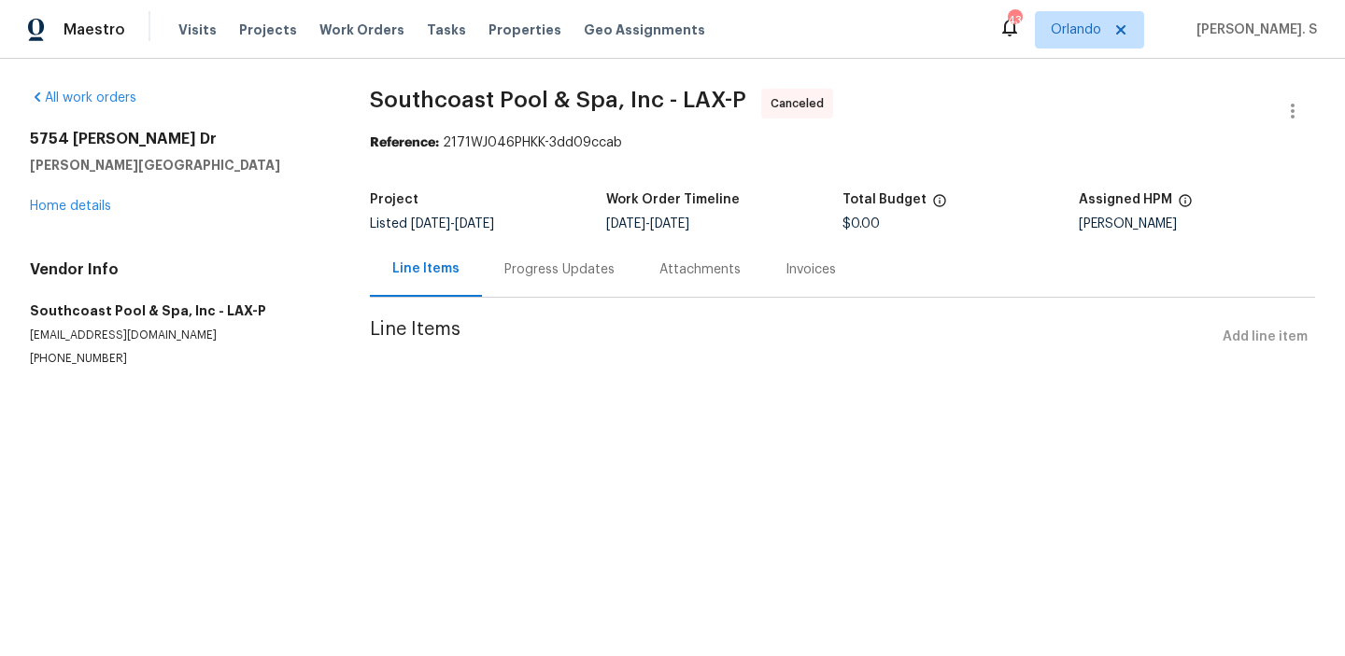
click at [87, 213] on div "5754 Kellogg Dr Yorba Linda, CA 92886 Home details" at bounding box center [177, 173] width 295 height 86
click at [80, 210] on link "Home details" at bounding box center [70, 206] width 81 height 13
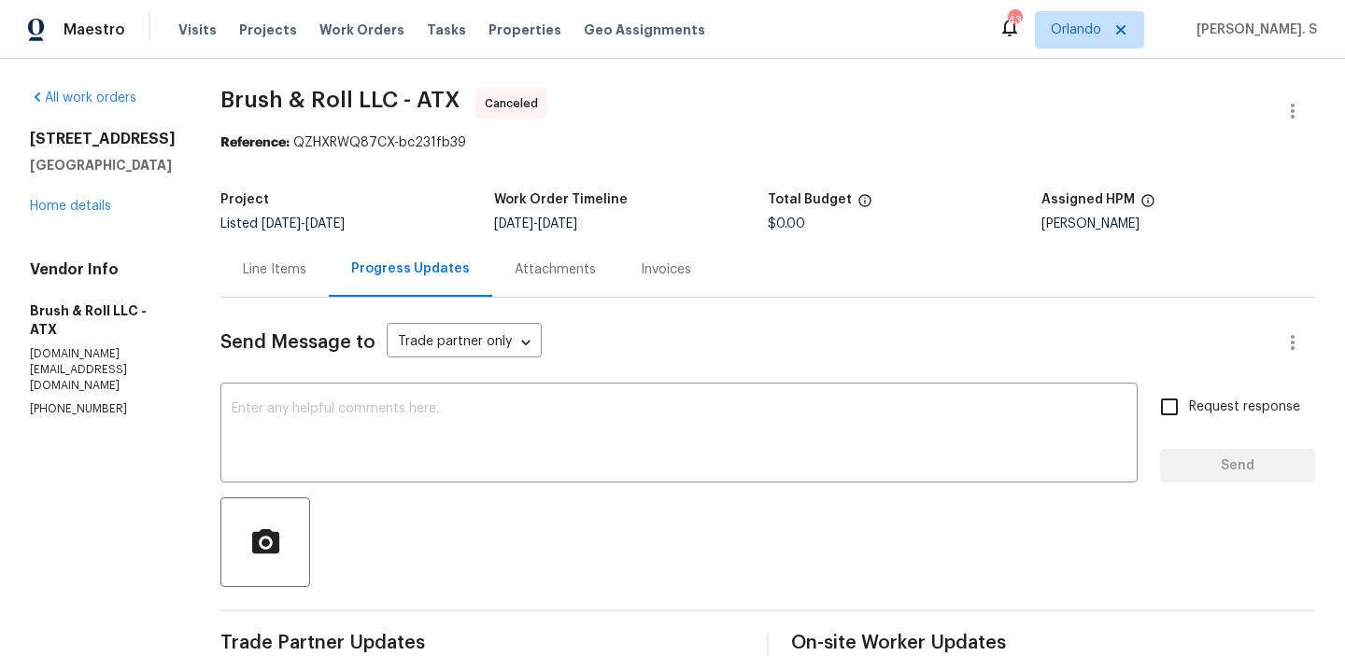
click at [337, 282] on div "Progress Updates" at bounding box center [410, 269] width 163 height 55
click at [46, 213] on link "Home details" at bounding box center [70, 206] width 81 height 13
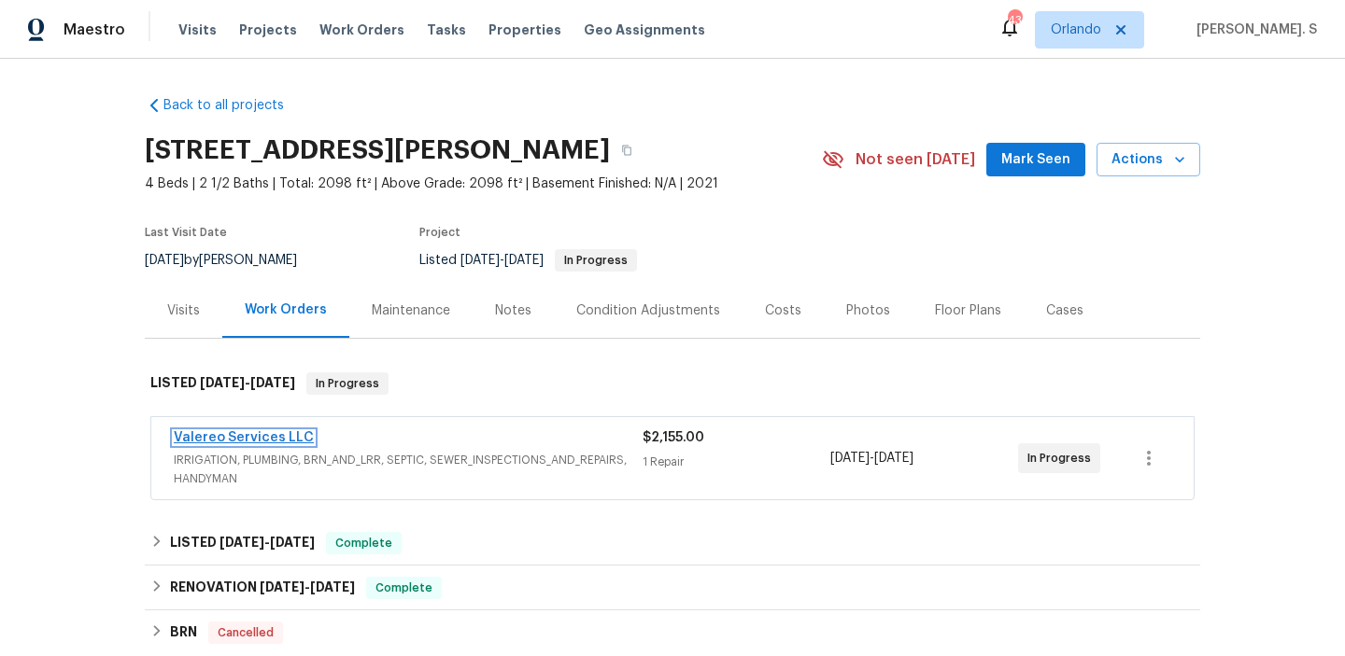
click at [281, 438] on link "Valereo Services LLC" at bounding box center [244, 437] width 140 height 13
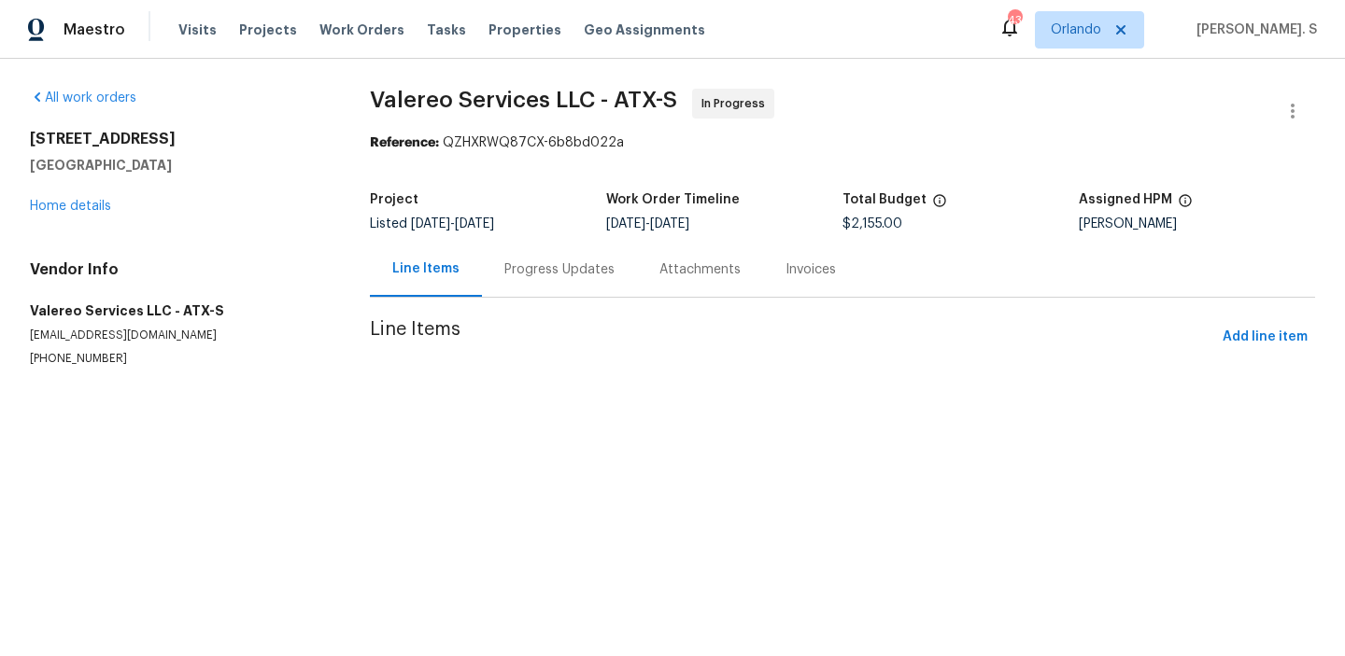
click at [549, 275] on div "Progress Updates" at bounding box center [559, 270] width 110 height 19
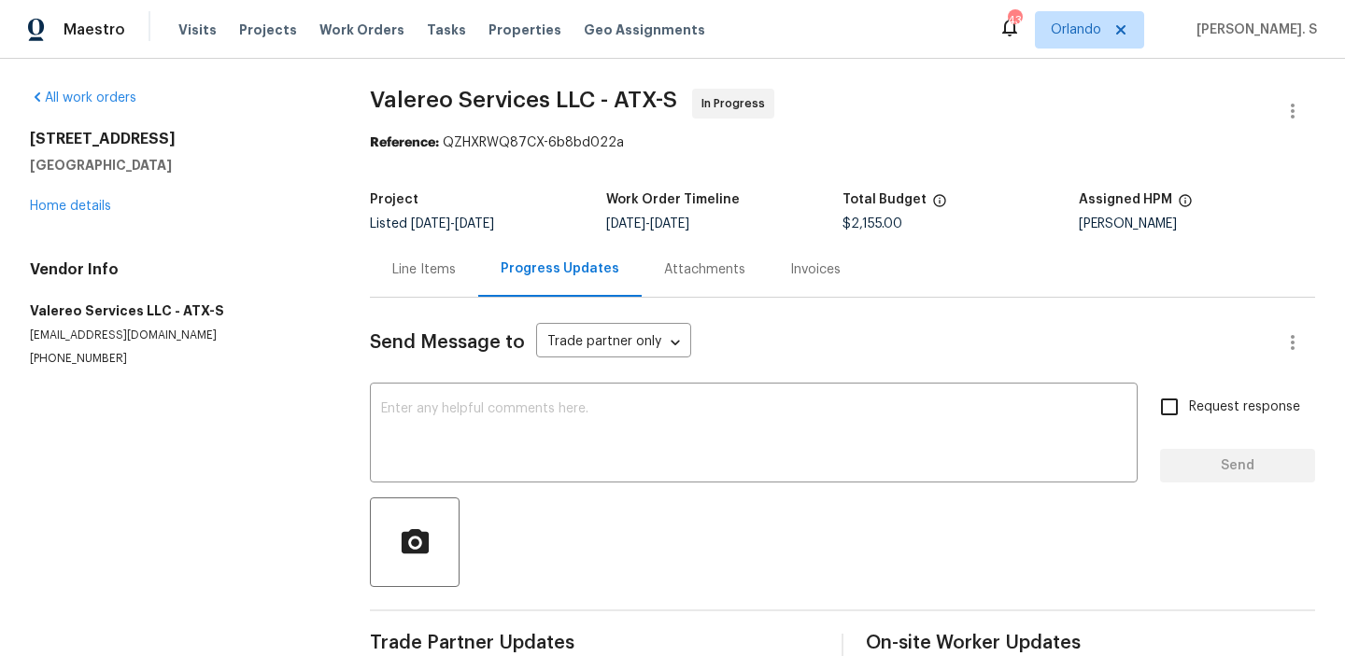
click at [549, 275] on div "Progress Updates" at bounding box center [559, 269] width 119 height 19
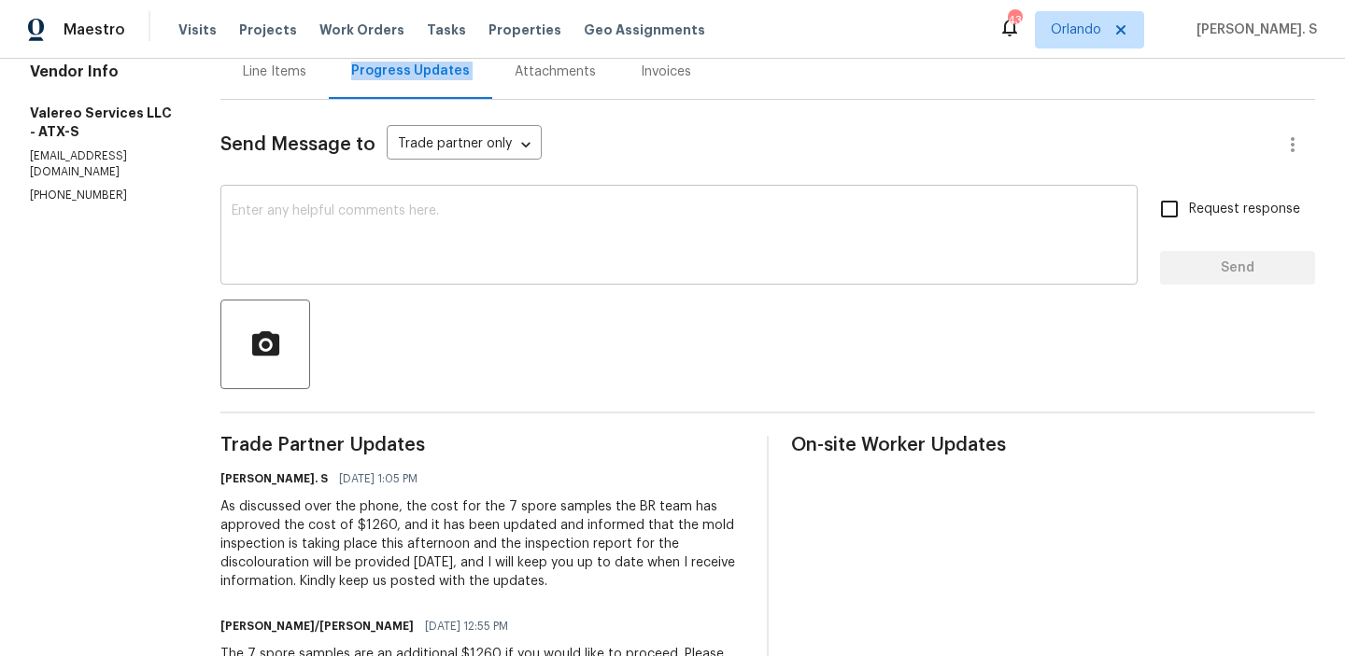
scroll to position [201, 0]
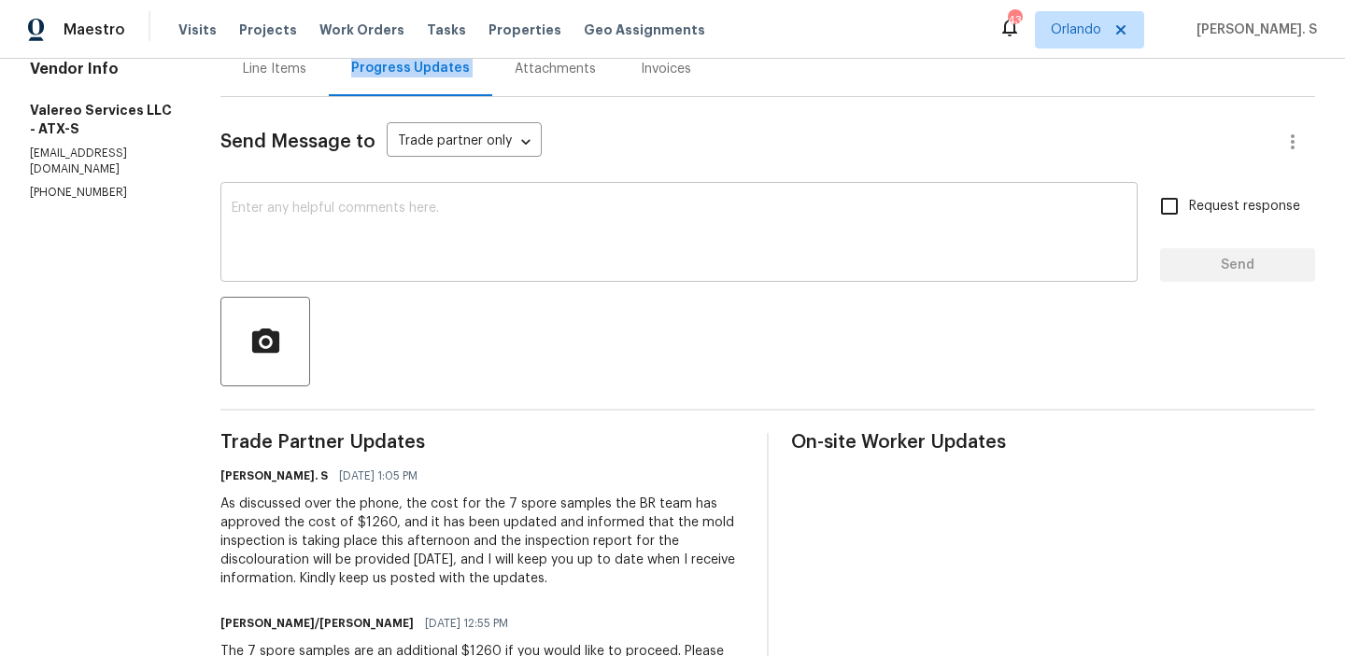
click at [454, 216] on textarea at bounding box center [679, 234] width 895 height 65
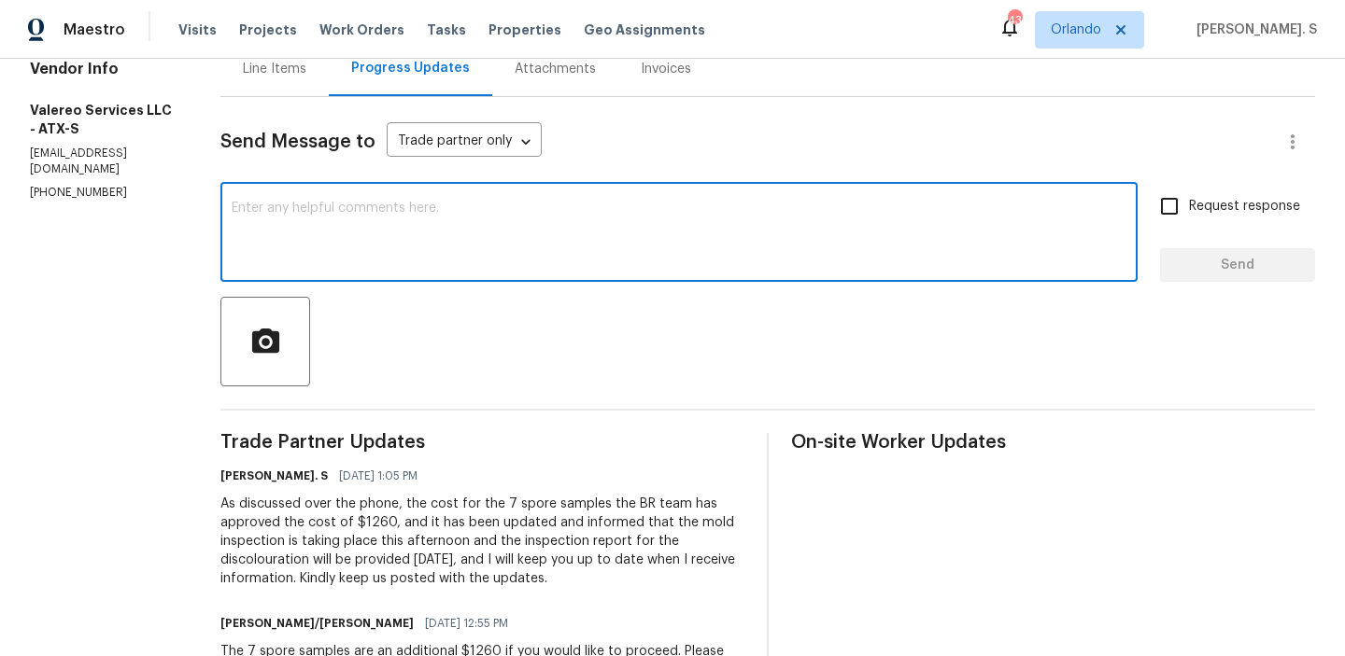
click at [454, 216] on textarea at bounding box center [679, 234] width 895 height 65
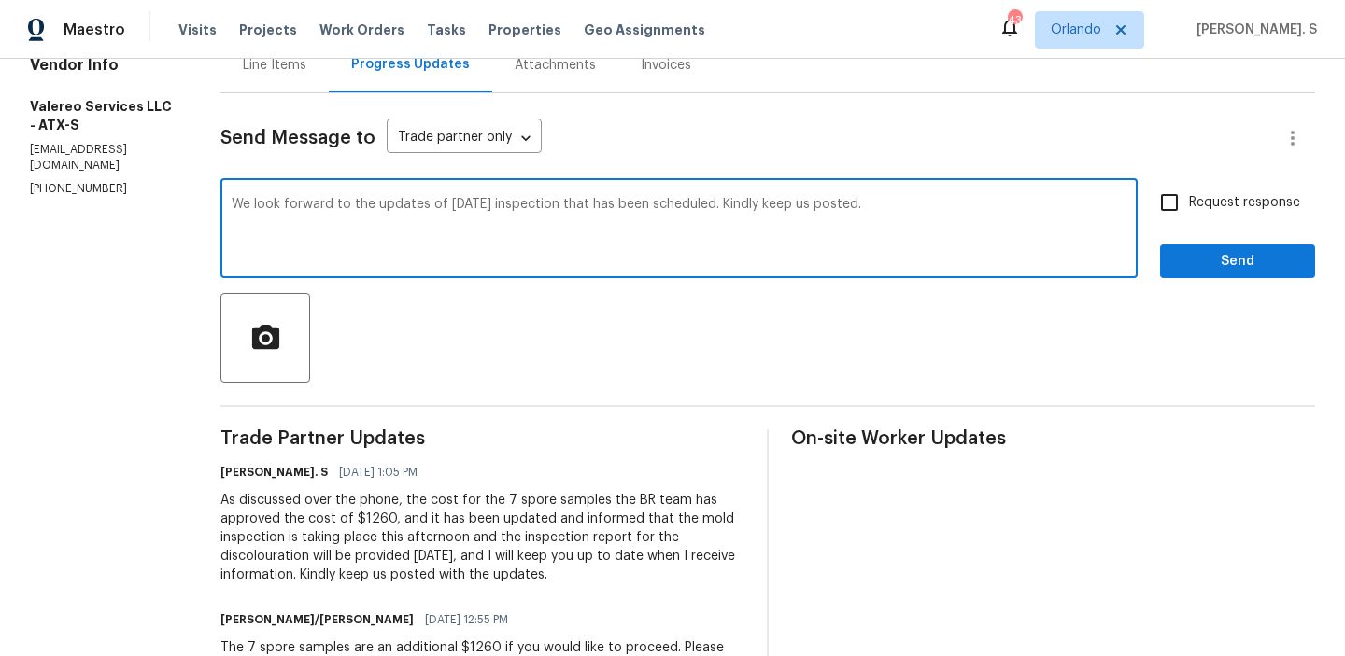
scroll to position [57, 0]
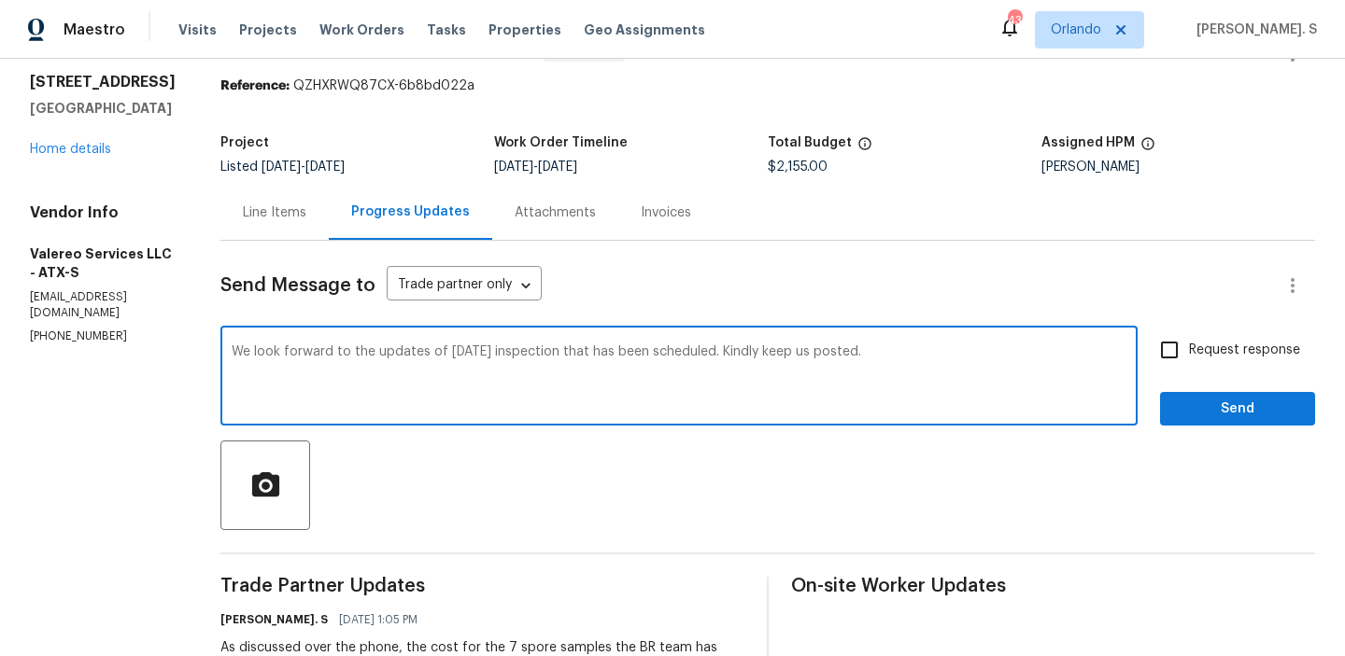
type textarea "We look forward to the updates of today's inspection that has been scheduled. K…"
click at [457, 344] on div "We look forward to the updates of today's inspection that has been scheduled. K…" at bounding box center [678, 378] width 917 height 95
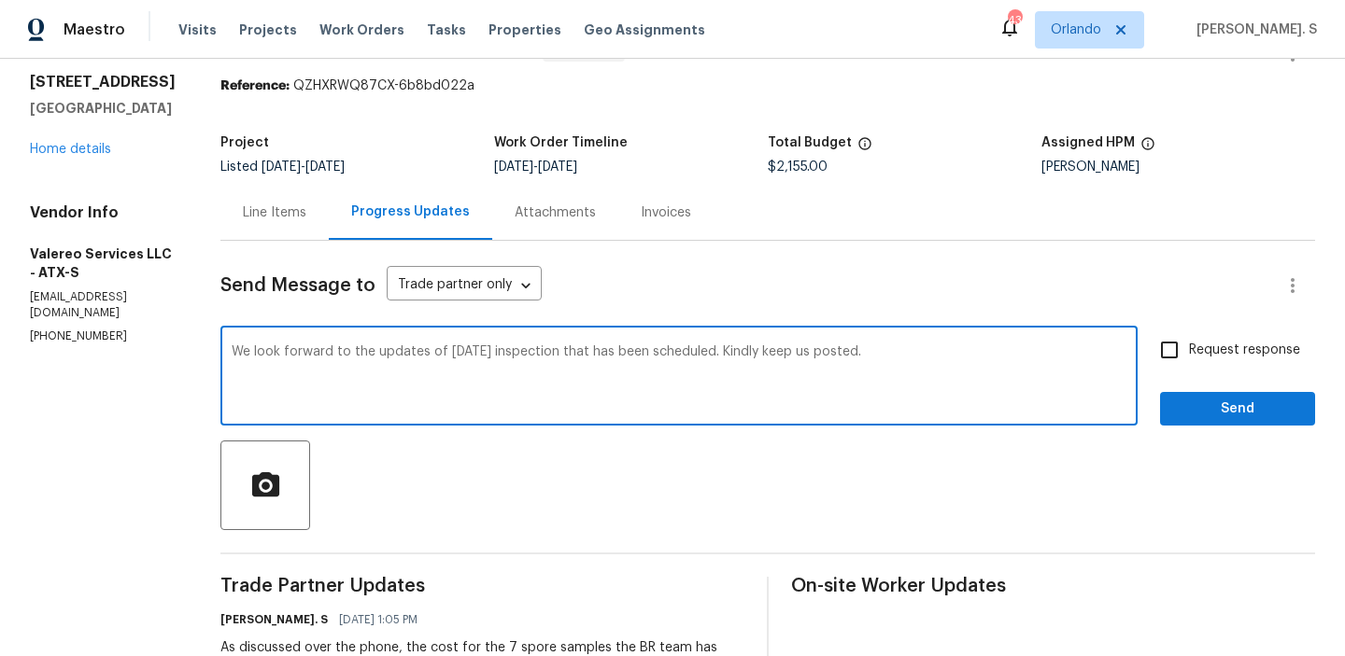
click at [457, 344] on div "We look forward to the updates of today's inspection that has been scheduled. K…" at bounding box center [678, 378] width 917 height 95
click at [457, 345] on textarea "We look forward to the updates of today's inspection that has been scheduled. K…" at bounding box center [679, 377] width 895 height 65
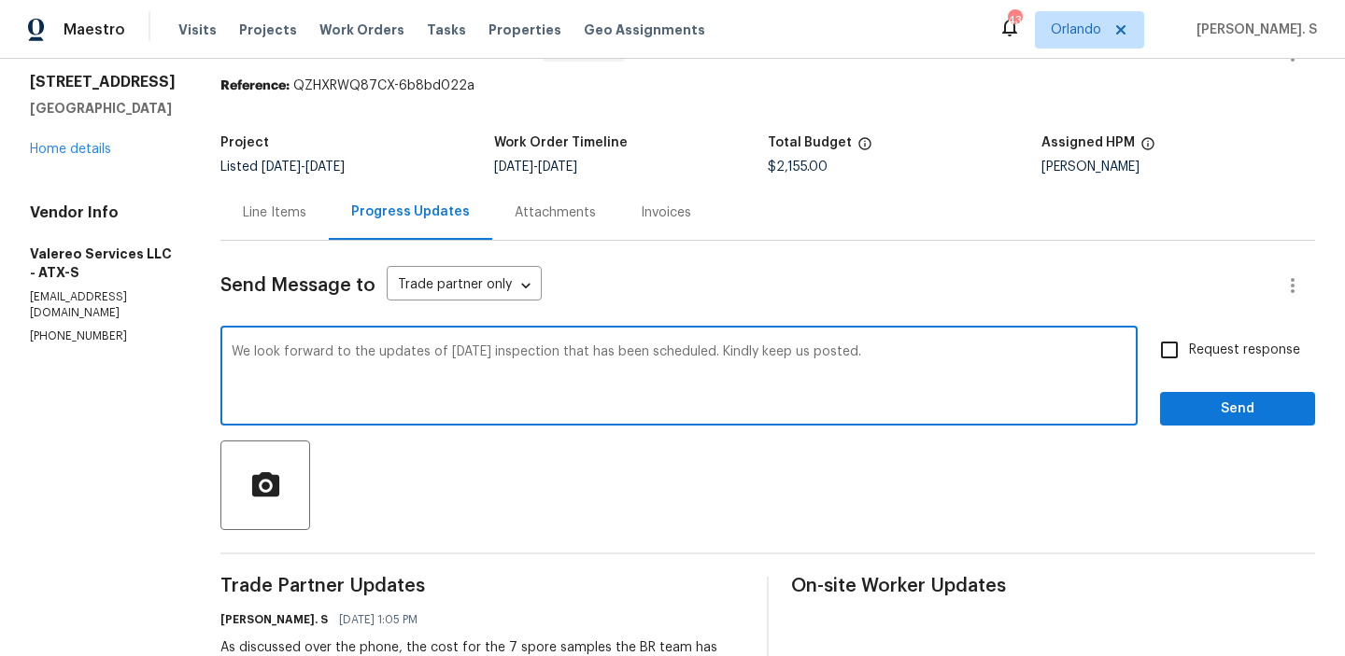
click at [1219, 361] on label "Request response" at bounding box center [1224, 350] width 150 height 39
click at [1189, 361] on input "Request response" at bounding box center [1168, 350] width 39 height 39
checkbox input "true"
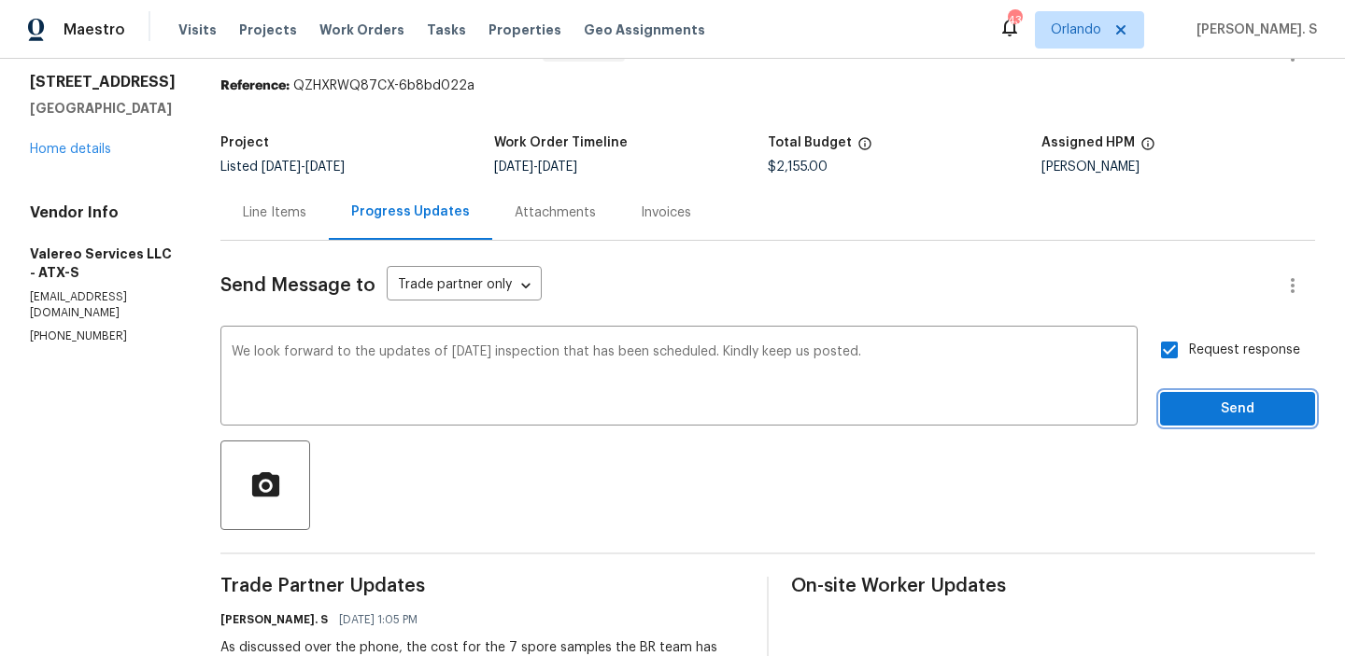
click at [1211, 398] on span "Send" at bounding box center [1237, 409] width 125 height 23
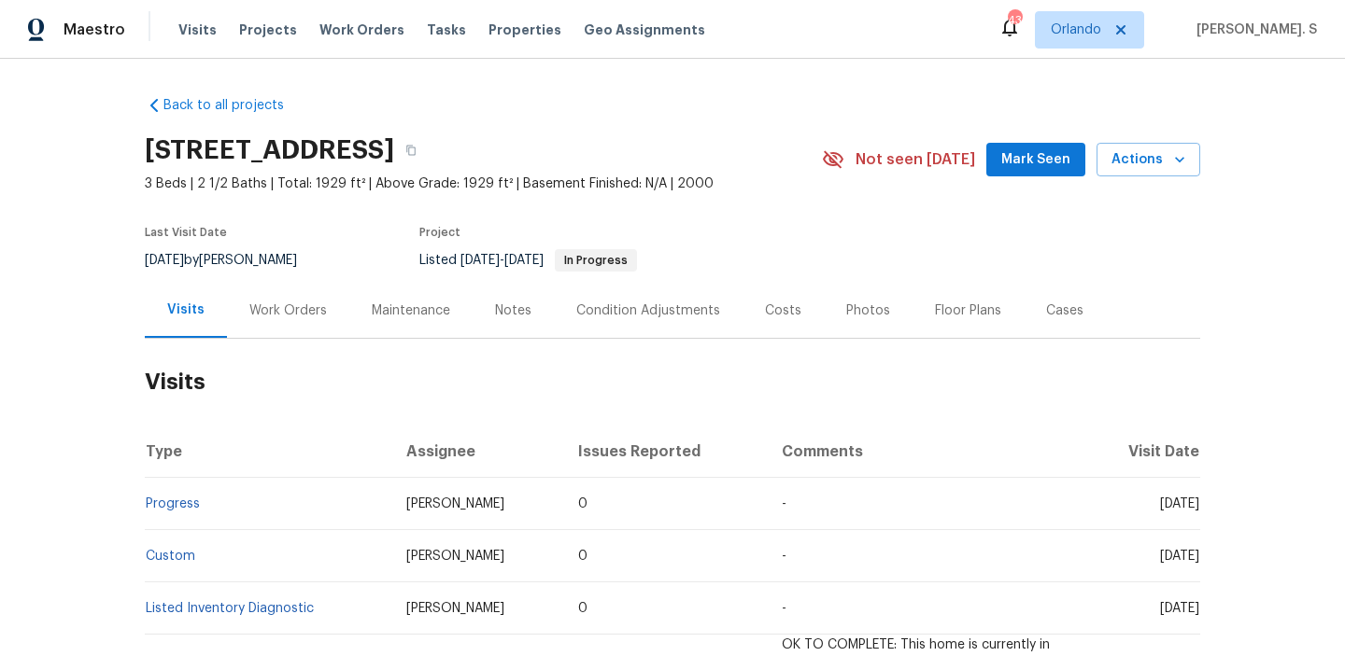
click at [303, 324] on div "Work Orders" at bounding box center [288, 310] width 122 height 55
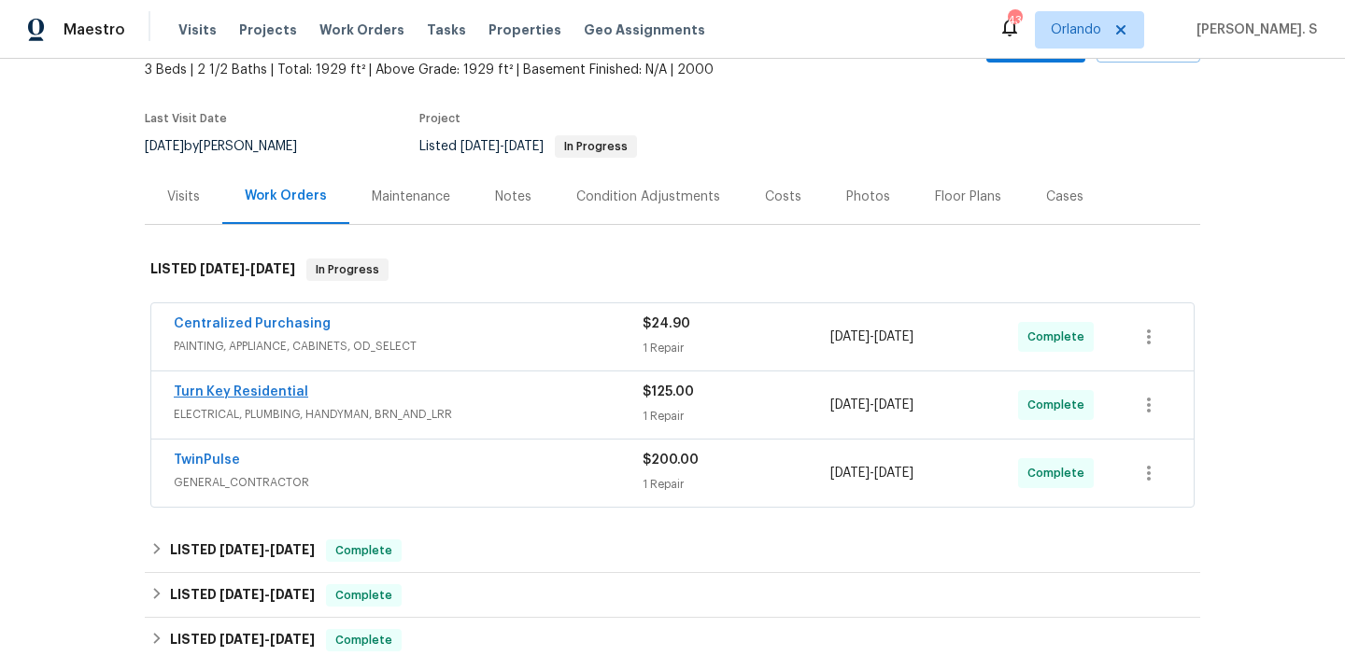
scroll to position [179, 0]
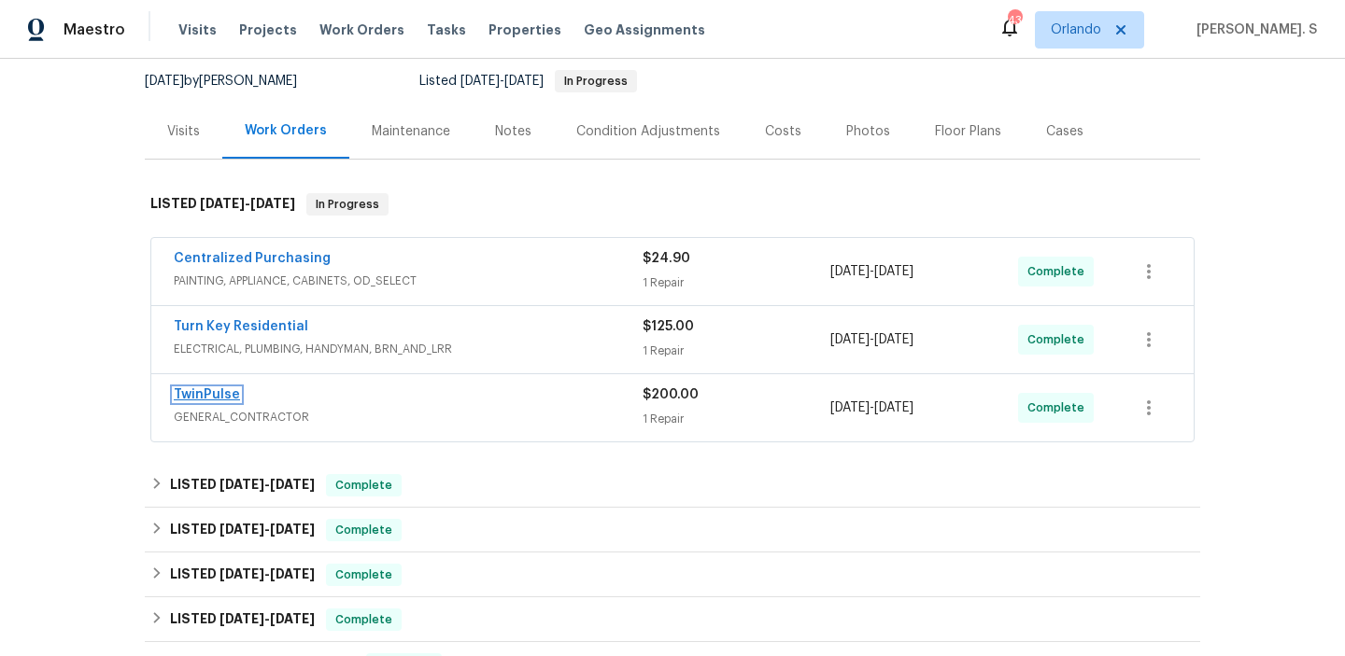
click at [216, 397] on link "TwinPulse" at bounding box center [207, 394] width 66 height 13
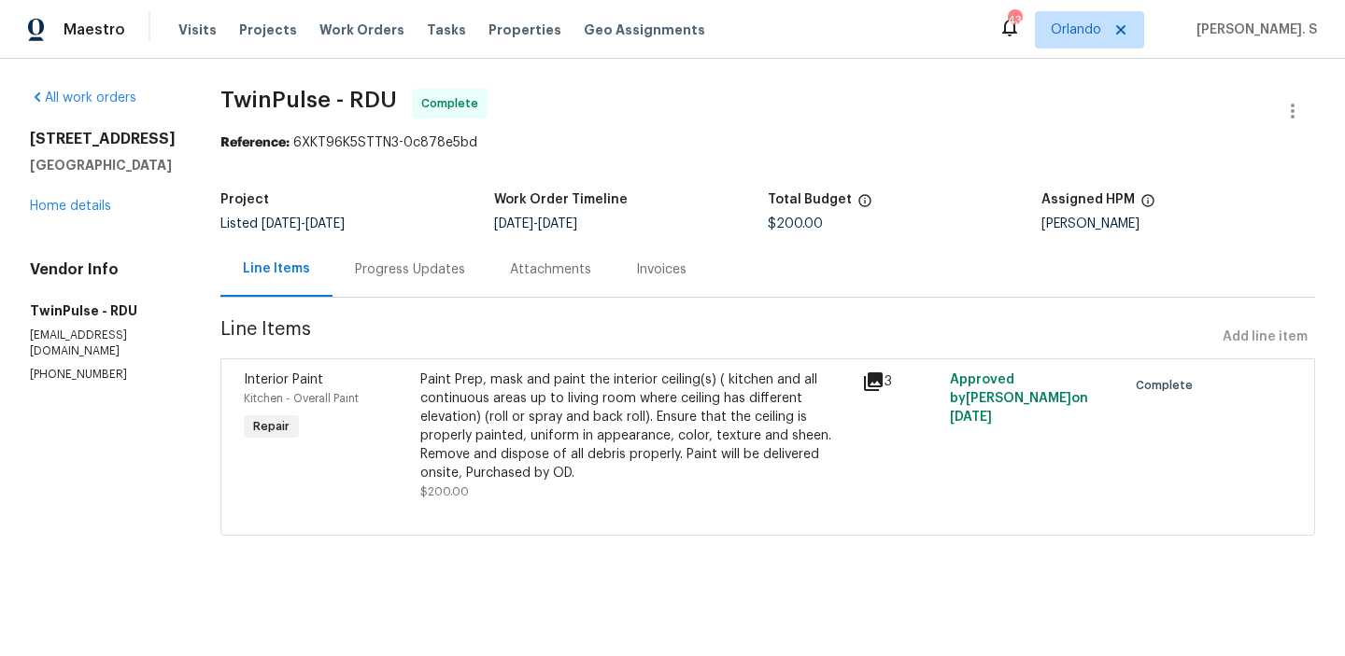
click at [505, 280] on div "Attachments" at bounding box center [550, 269] width 126 height 55
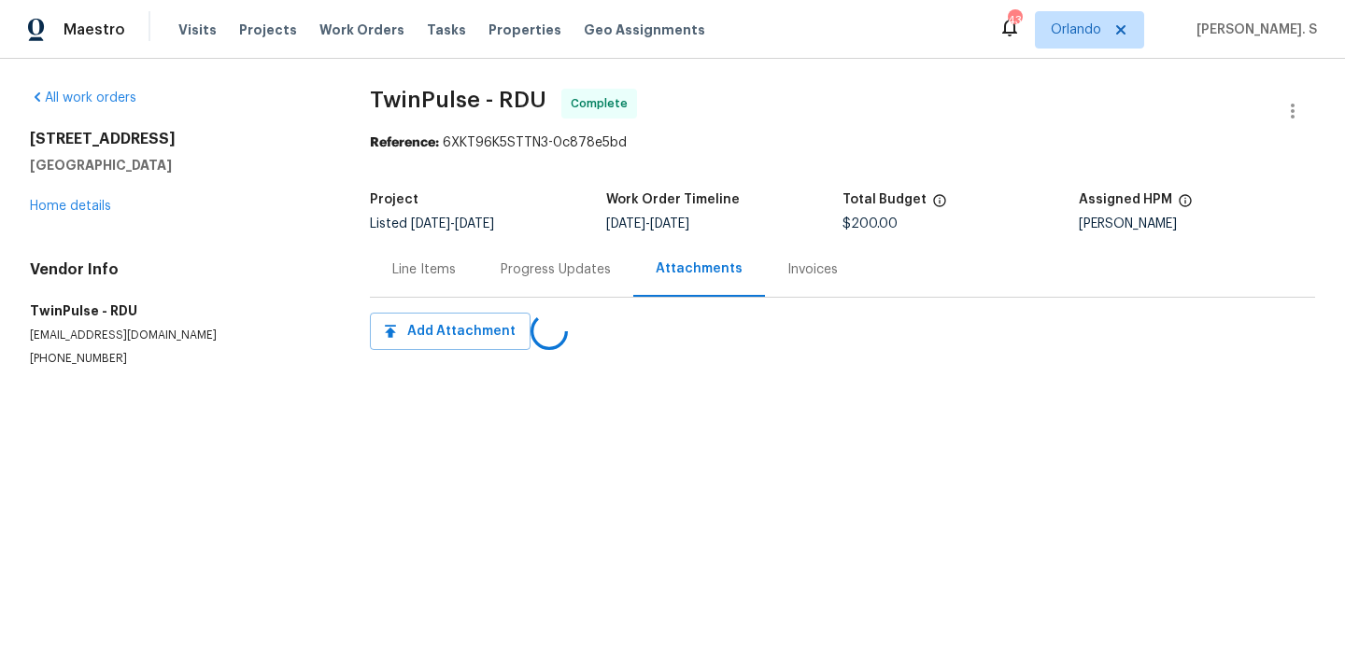
click at [505, 280] on div "Progress Updates" at bounding box center [555, 269] width 155 height 55
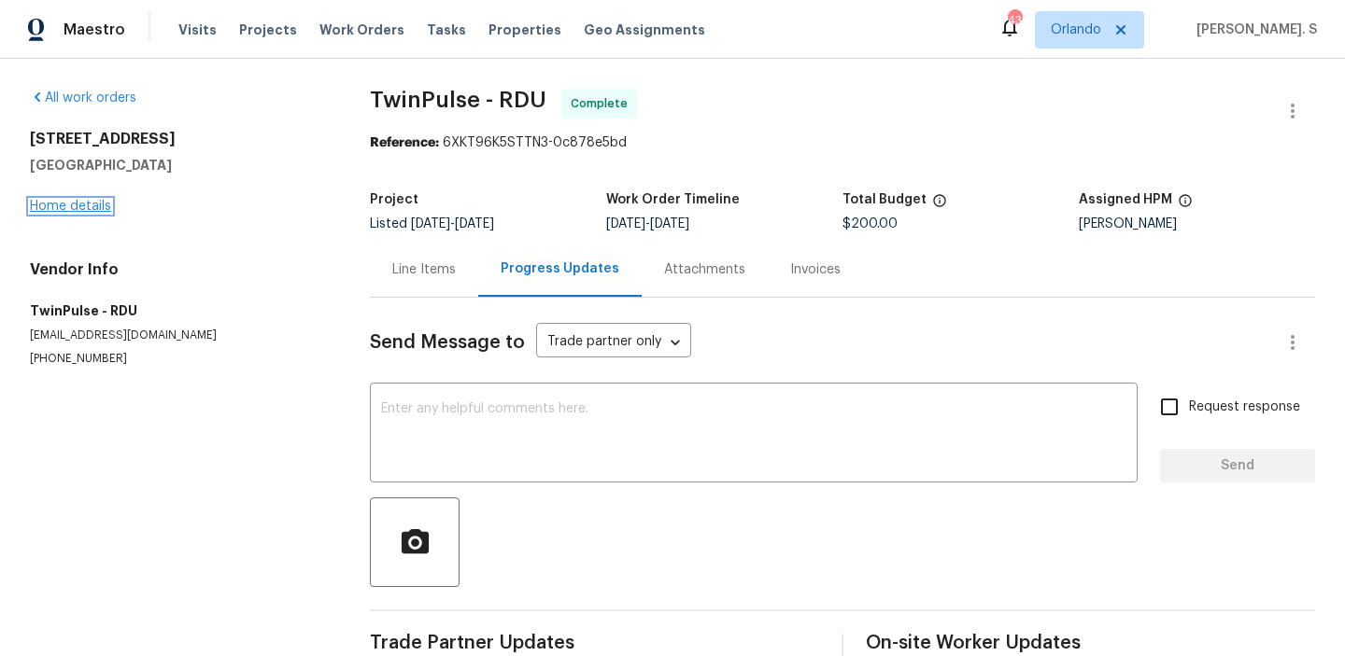
click at [83, 211] on link "Home details" at bounding box center [70, 206] width 81 height 13
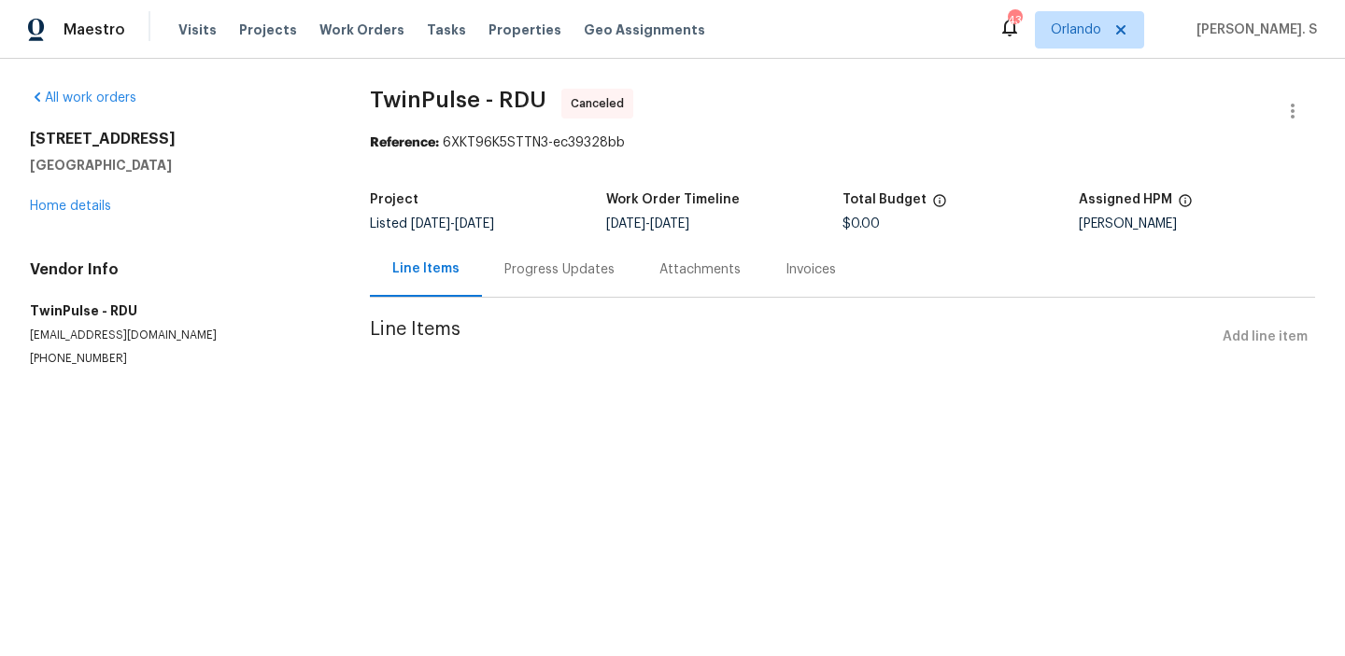
click at [1106, 231] on div "[PERSON_NAME]" at bounding box center [1196, 224] width 236 height 13
copy div "[PERSON_NAME]"
click at [446, 97] on span "TwinPulse - RDU" at bounding box center [458, 100] width 176 height 22
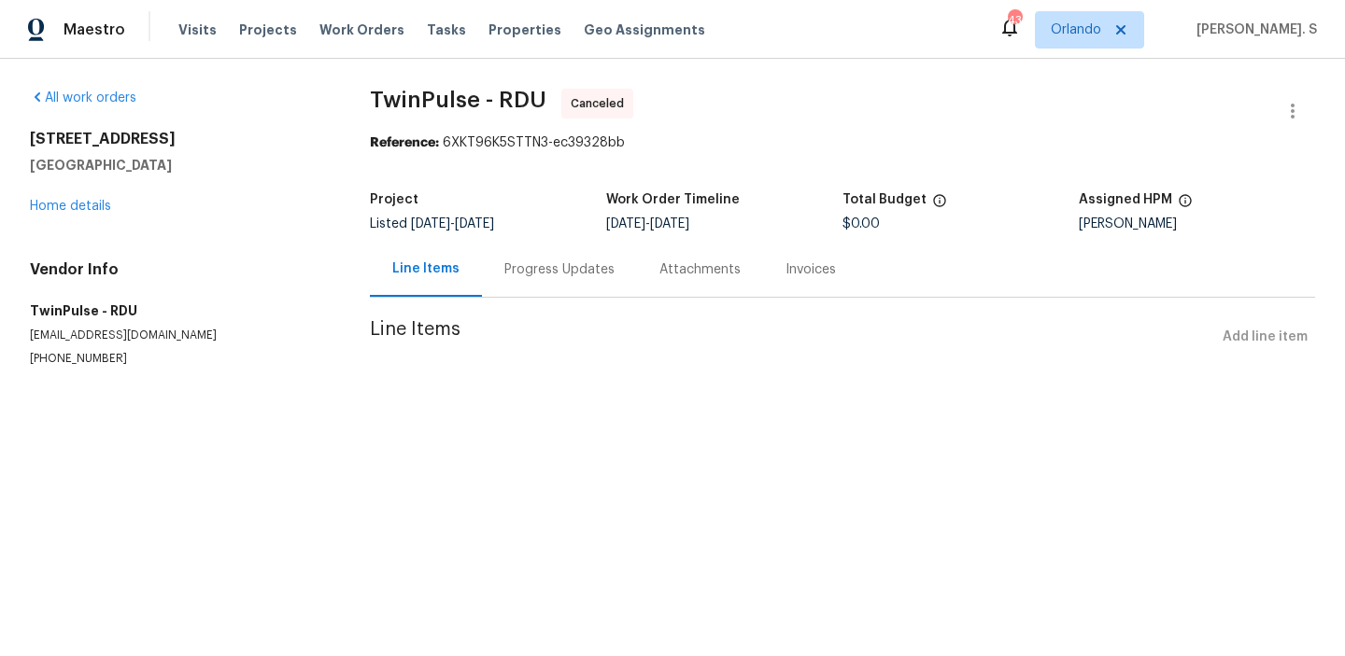
click at [446, 97] on span "TwinPulse - RDU" at bounding box center [458, 100] width 176 height 22
copy span "TwinPulse - RDU"
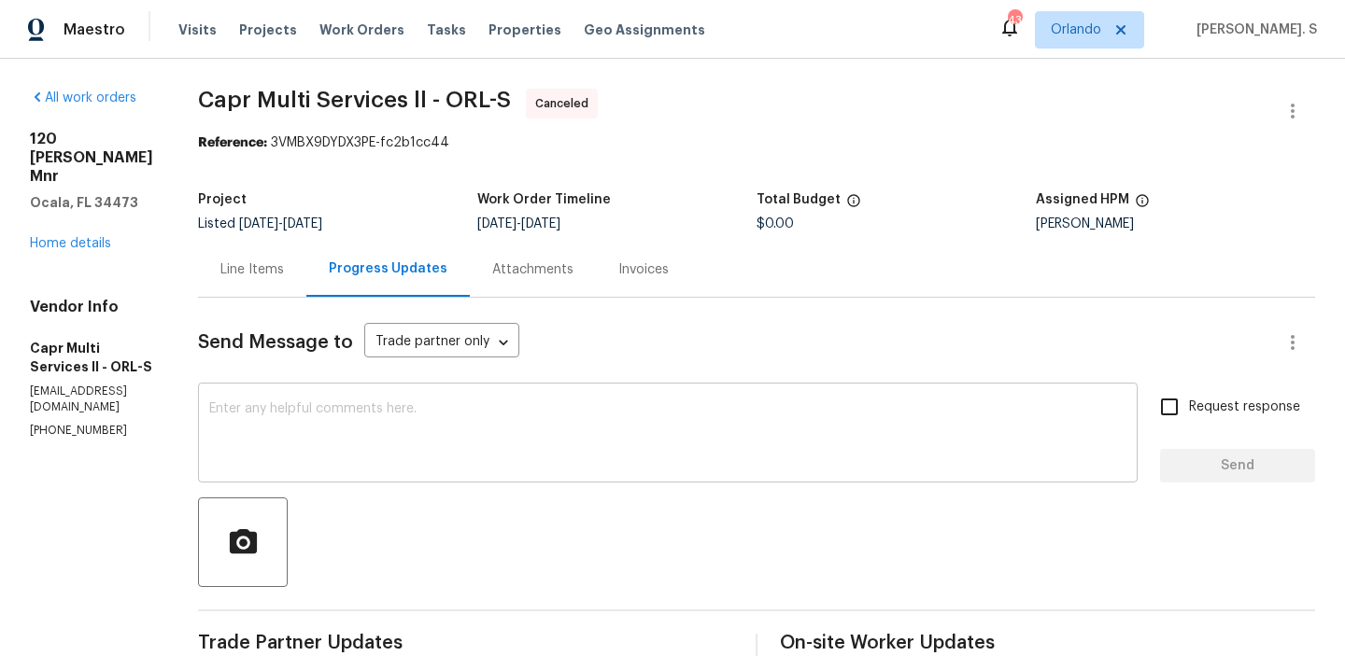
click at [364, 432] on textarea at bounding box center [667, 434] width 917 height 65
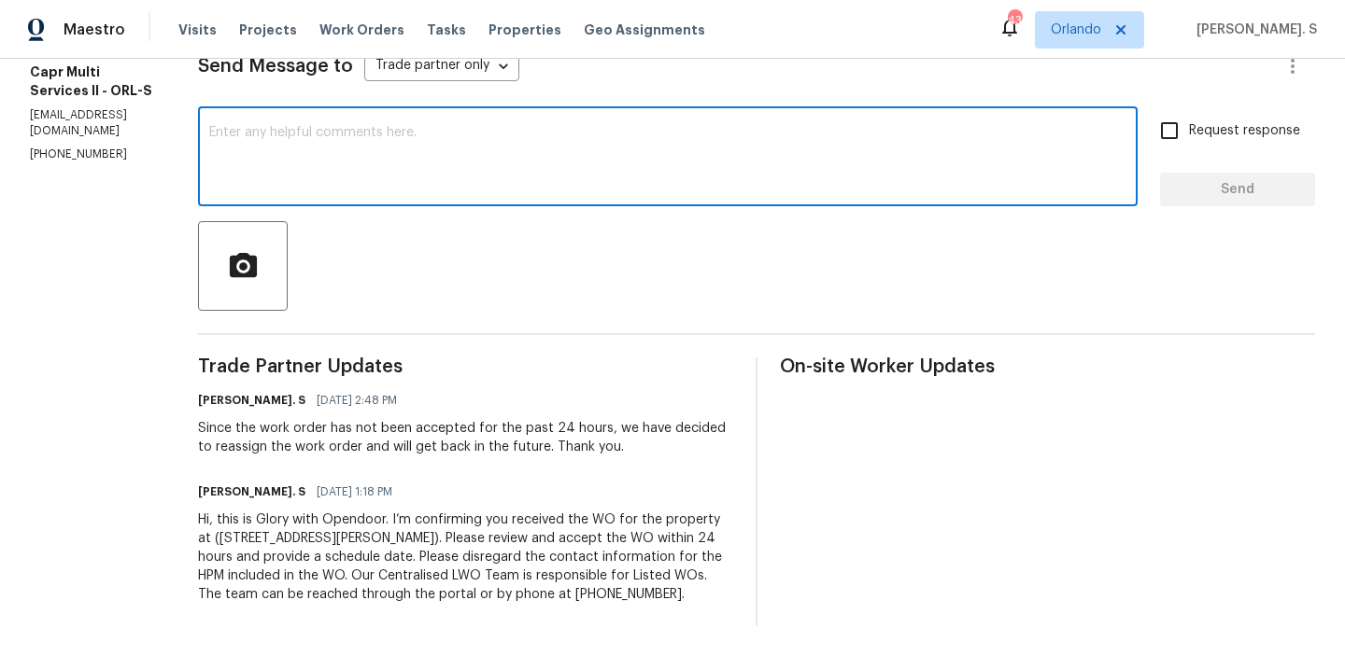
scroll to position [78, 0]
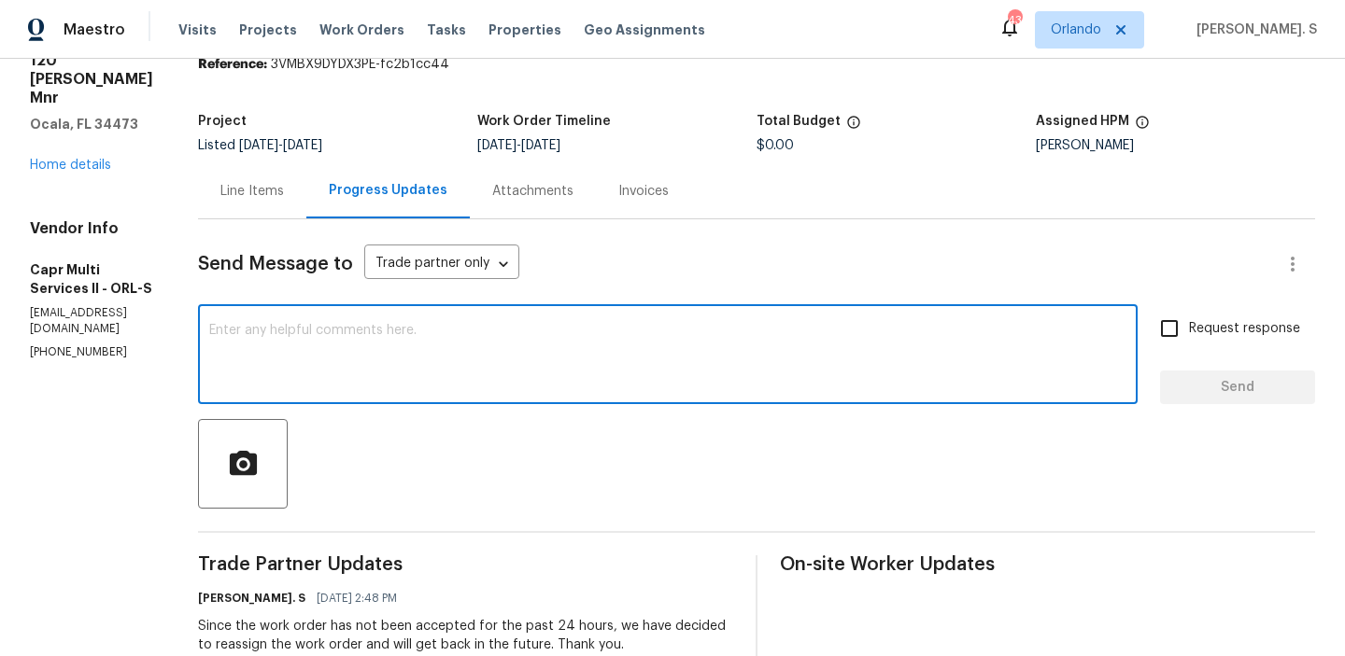
click at [319, 315] on div "x ​" at bounding box center [667, 356] width 939 height 95
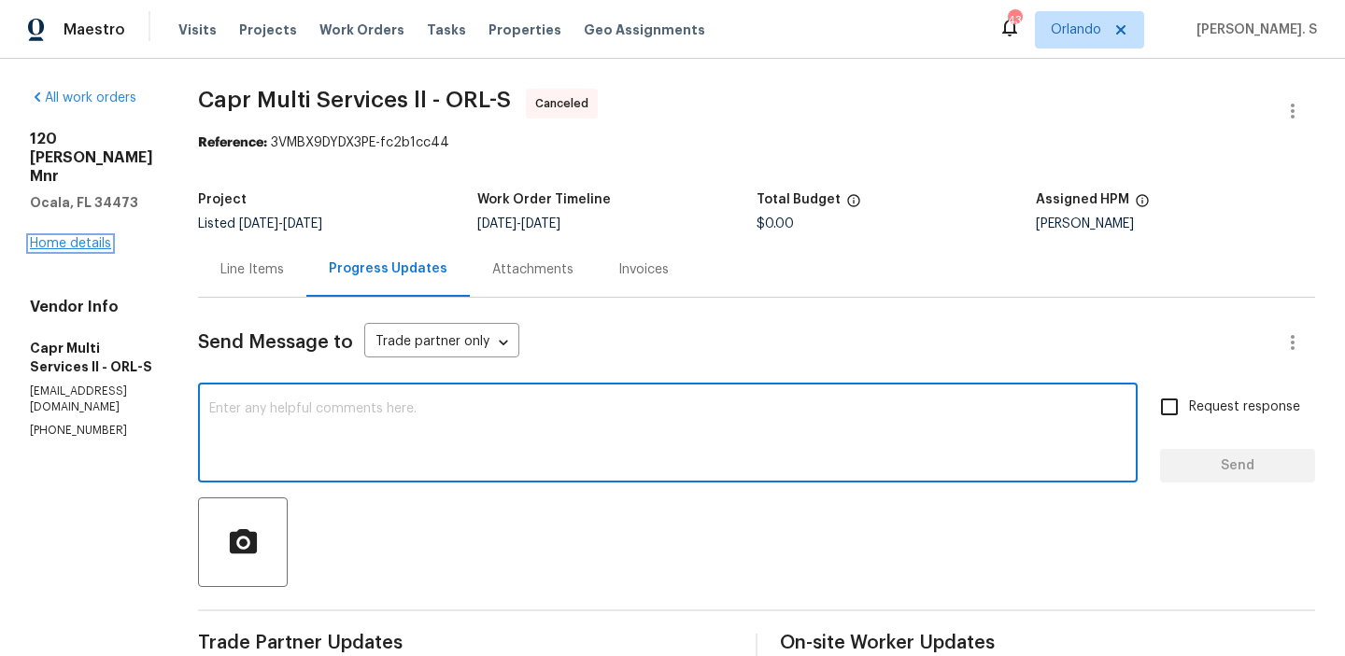
click at [83, 237] on link "Home details" at bounding box center [70, 243] width 81 height 13
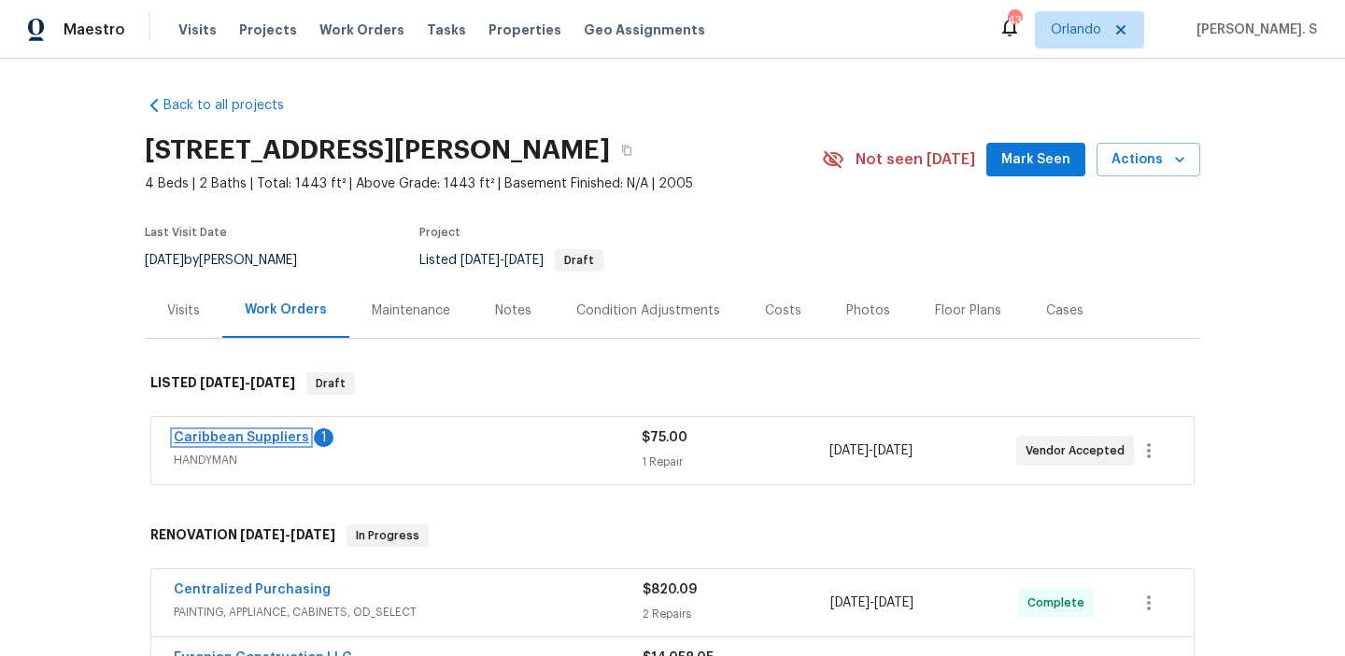
click at [247, 433] on link "Caribbean Suppliers" at bounding box center [241, 437] width 135 height 13
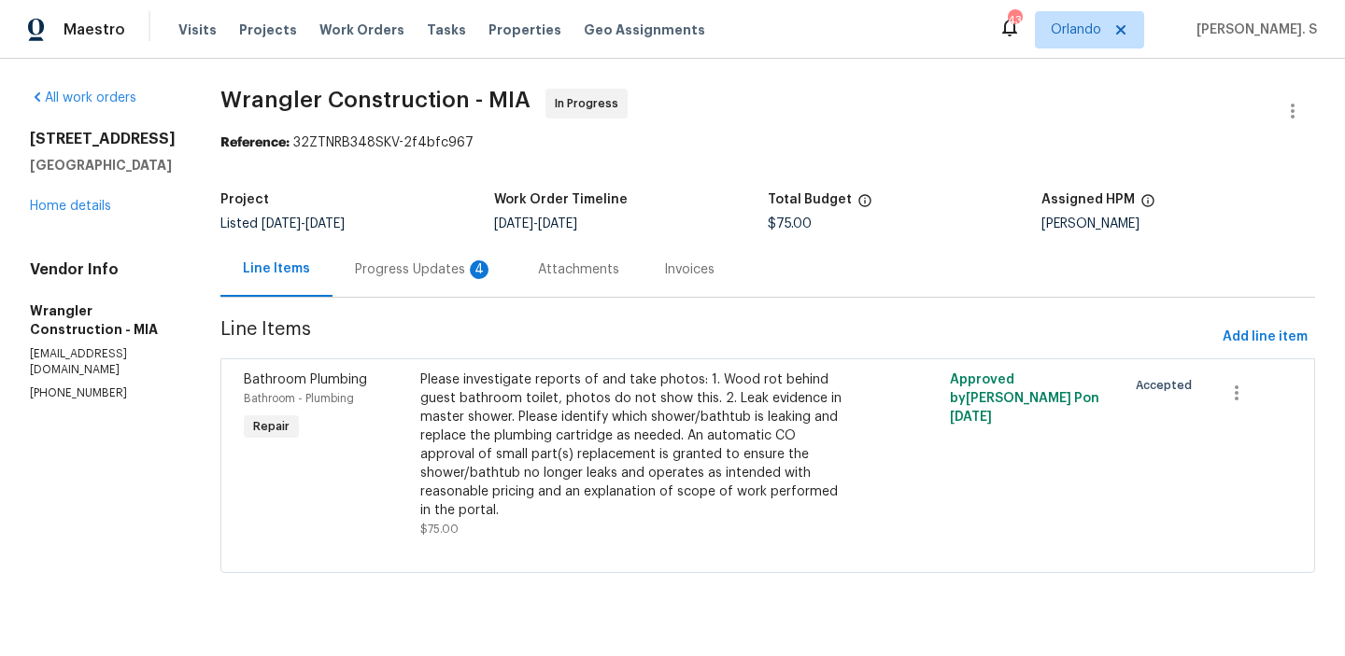
click at [449, 272] on div "Progress Updates 4" at bounding box center [423, 269] width 183 height 55
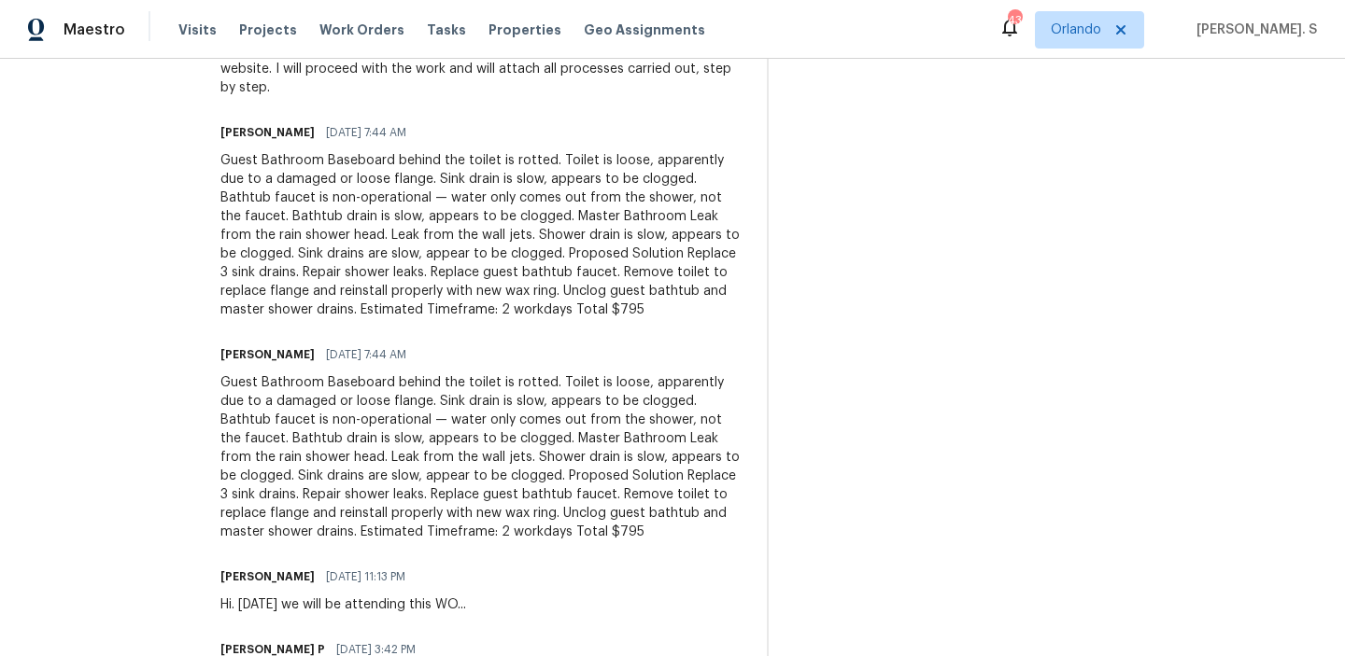
scroll to position [775, 0]
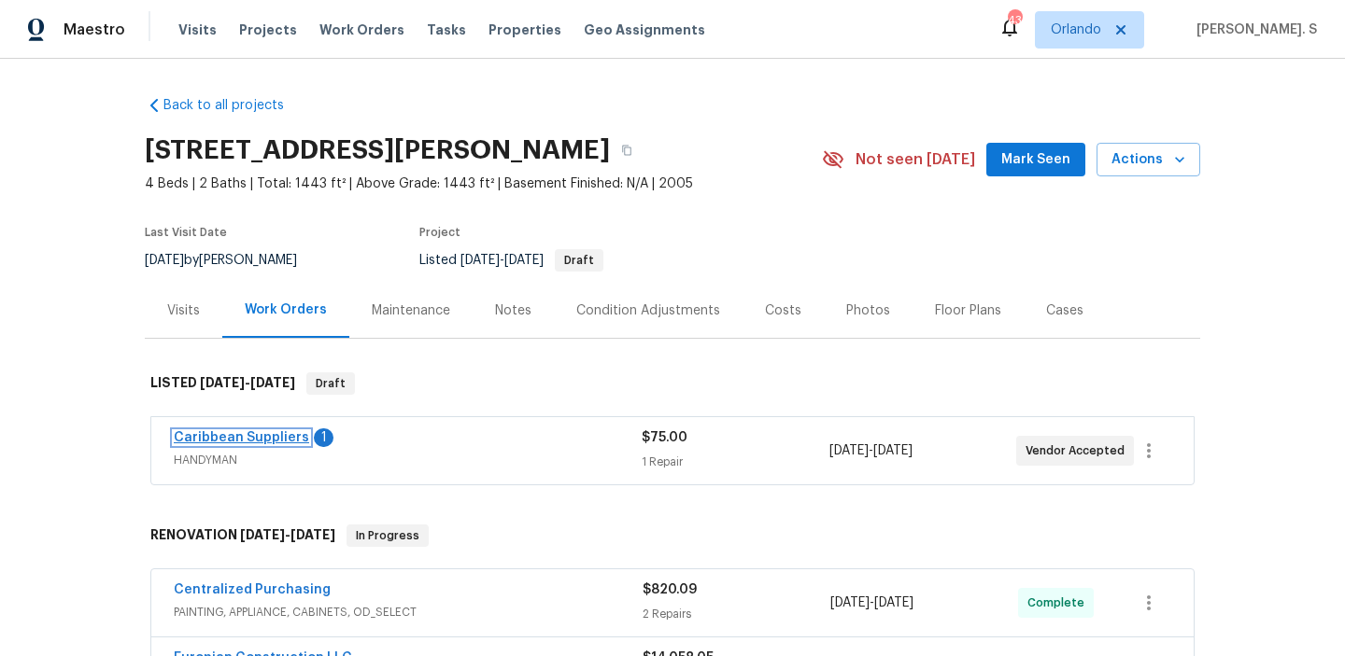
click at [273, 435] on link "Caribbean Suppliers" at bounding box center [241, 437] width 135 height 13
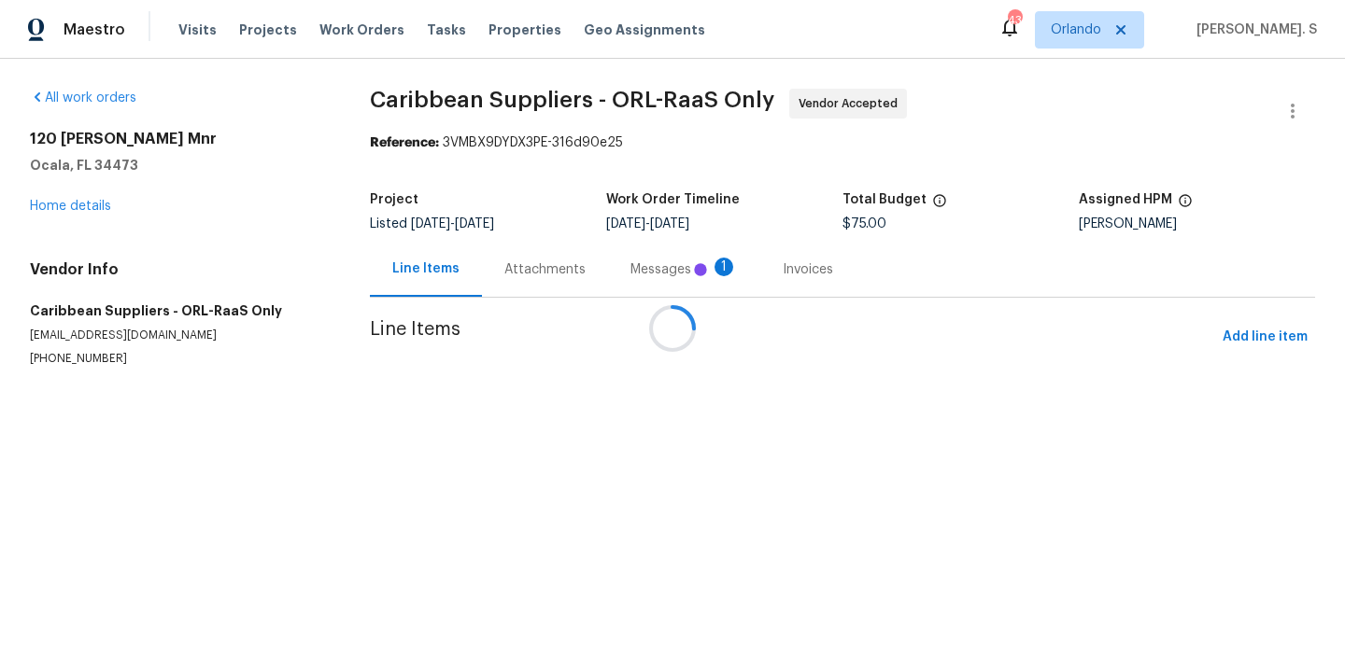
click at [608, 260] on div "Messages 1" at bounding box center [684, 269] width 152 height 55
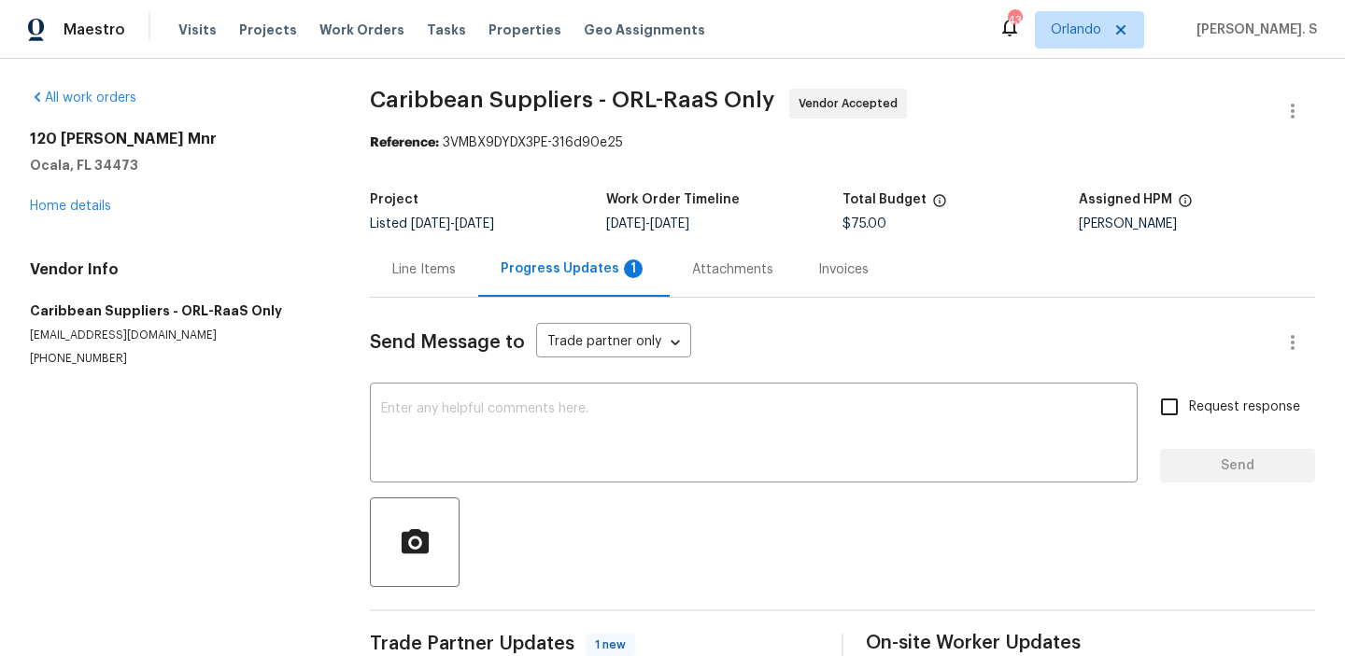
click at [514, 260] on div "Progress Updates 1" at bounding box center [573, 269] width 147 height 19
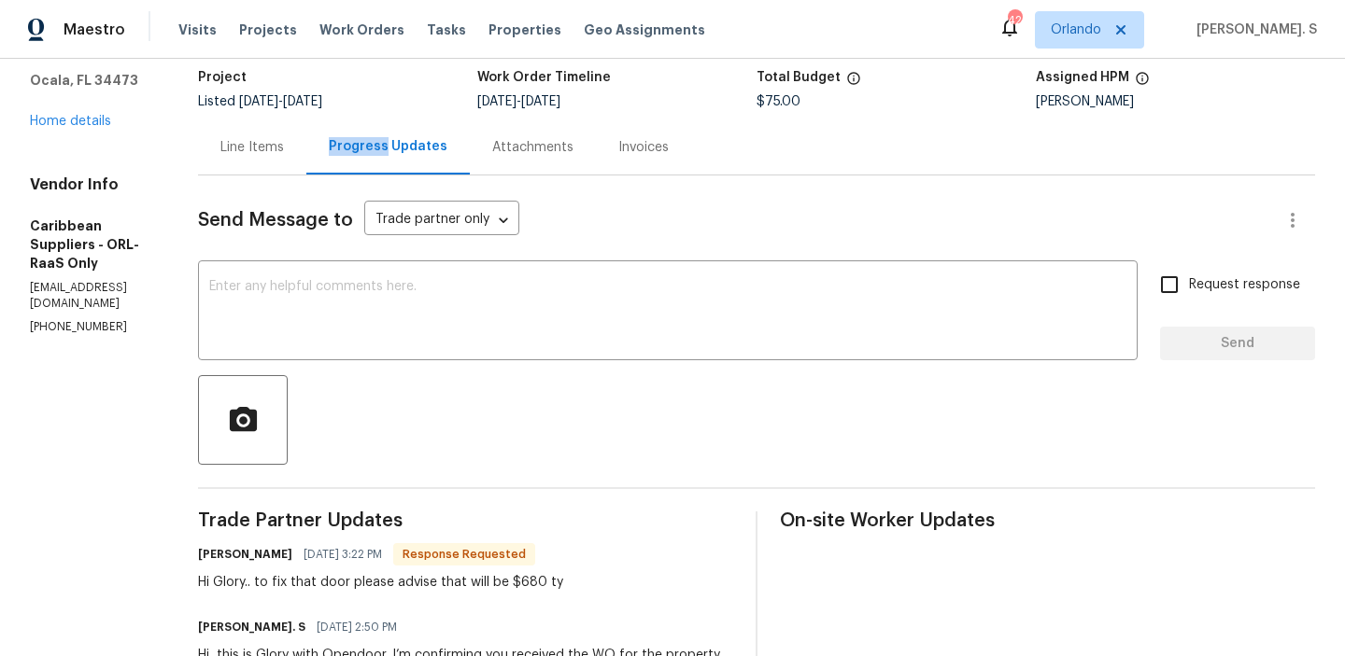
scroll to position [276, 0]
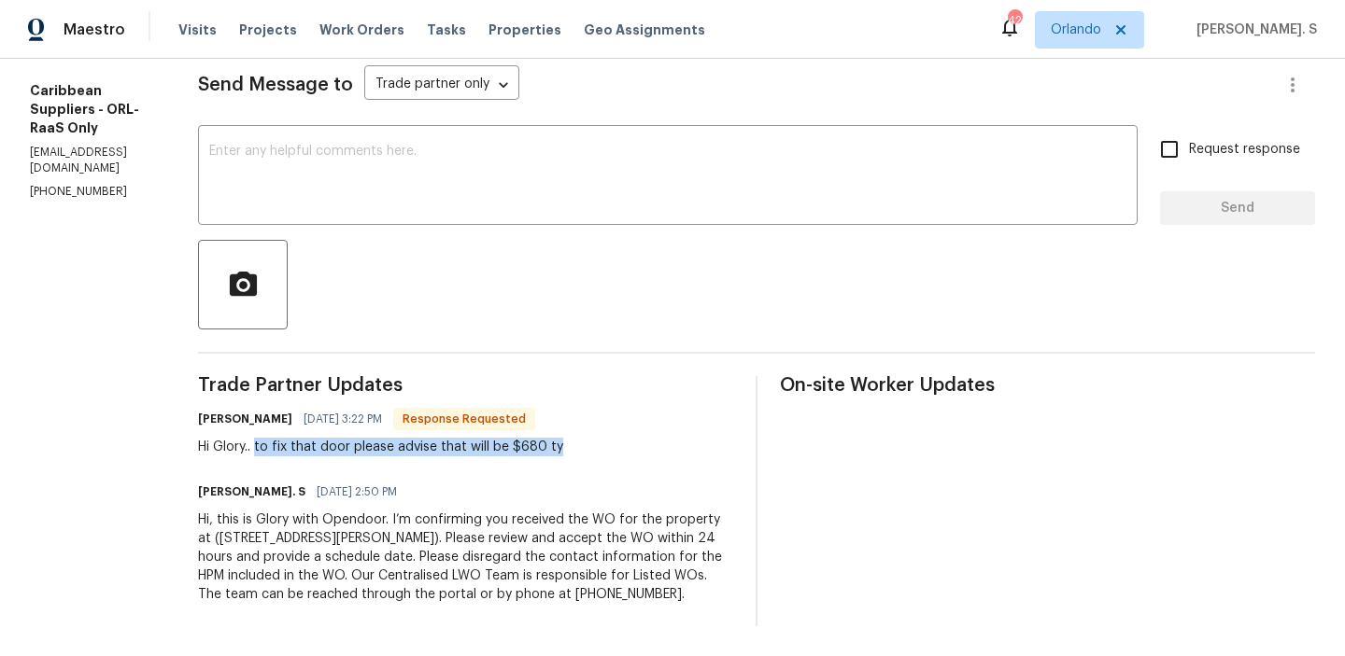
drag, startPoint x: 318, startPoint y: 428, endPoint x: 662, endPoint y: 428, distance: 343.6
click at [662, 428] on div "Juan Restrepo 08/13/2025 3:22 PM Response Requested Hi Glory.. to fix that door…" at bounding box center [465, 431] width 535 height 50
copy div "to fix that door please advise that will be $680 ty"
click at [529, 196] on div "x ​" at bounding box center [667, 177] width 939 height 95
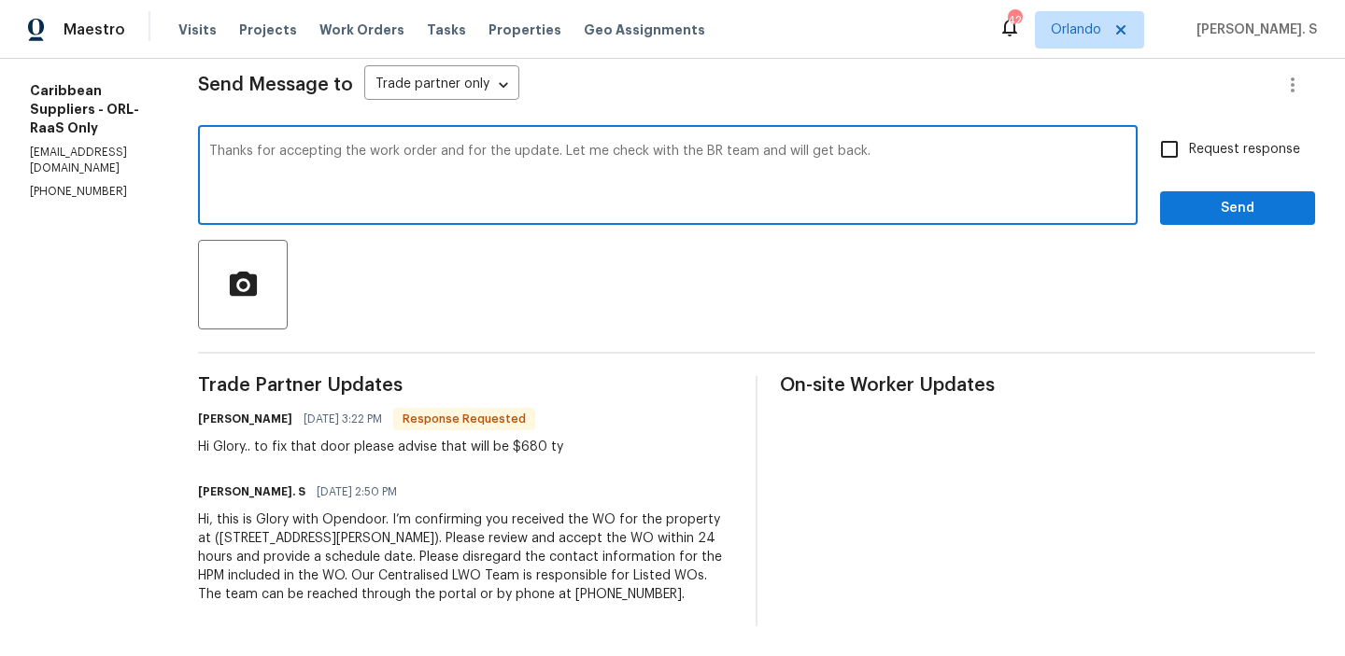
scroll to position [92, 0]
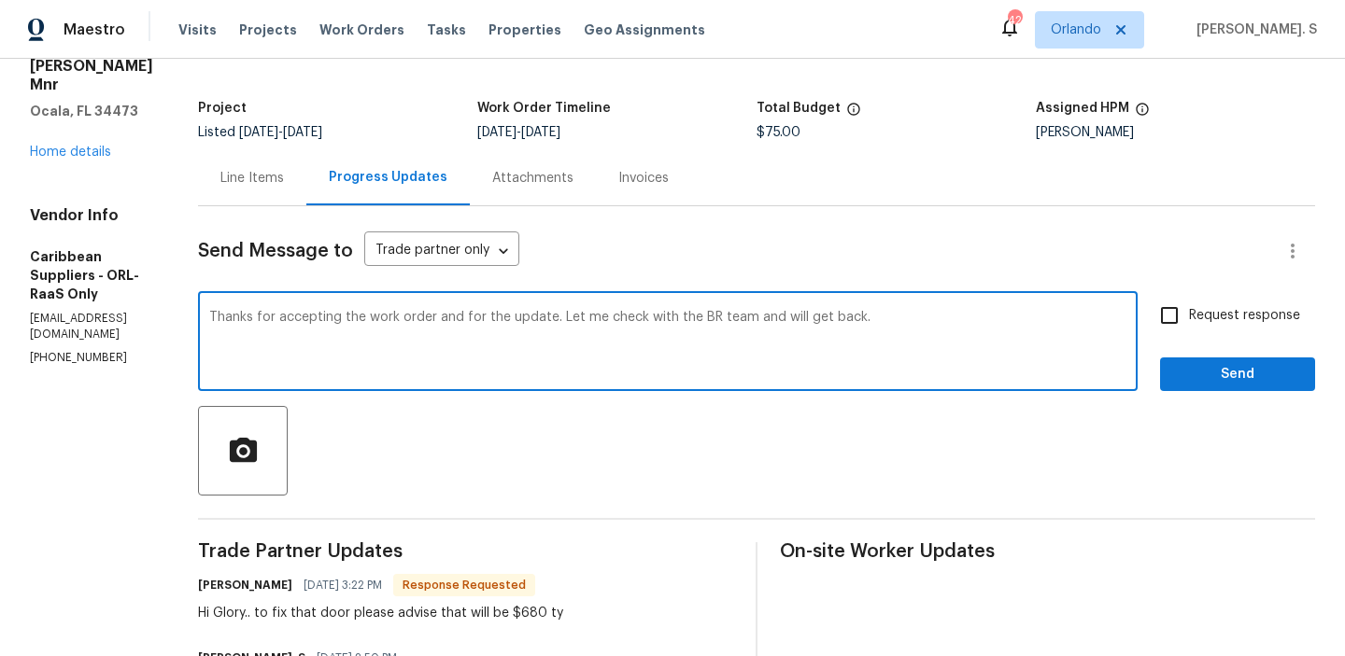
type textarea "Thanks for accepting the work order and for the update. Let me check with the B…"
click at [1167, 306] on input "Request response" at bounding box center [1168, 315] width 39 height 39
checkbox input "true"
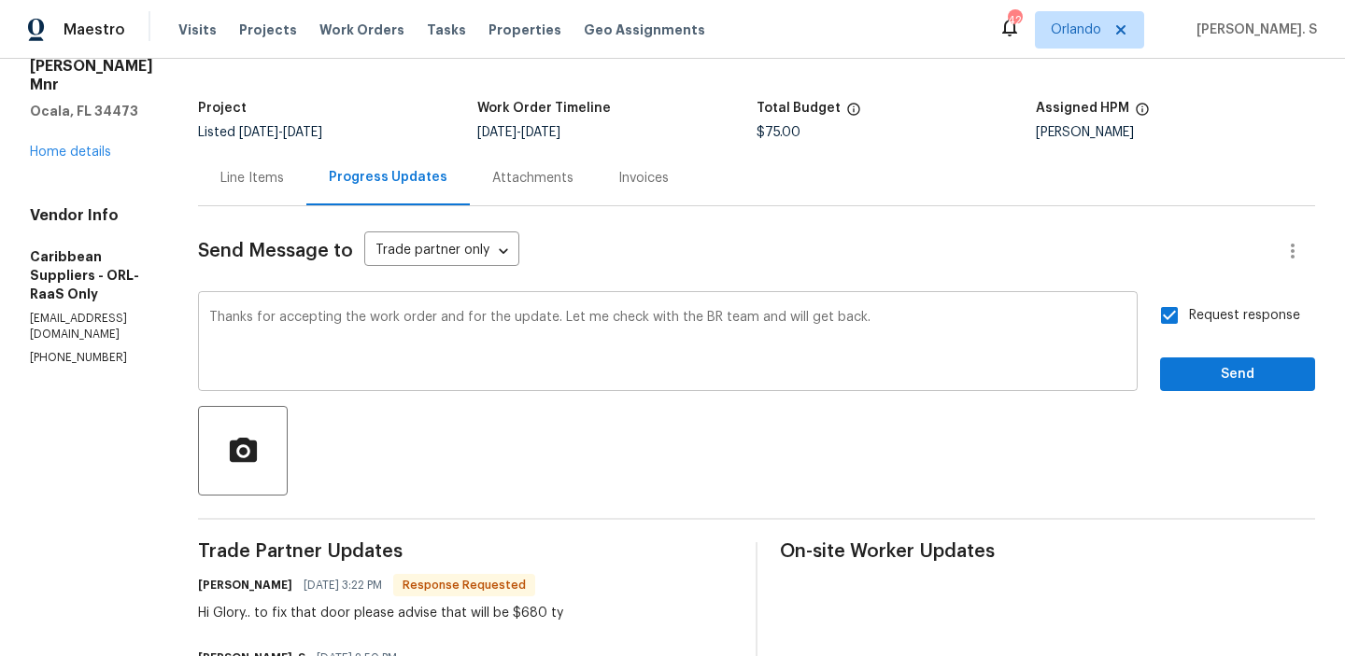
click at [669, 343] on textarea "Thanks for accepting the work order and for the update. Let me check with the B…" at bounding box center [667, 343] width 917 height 65
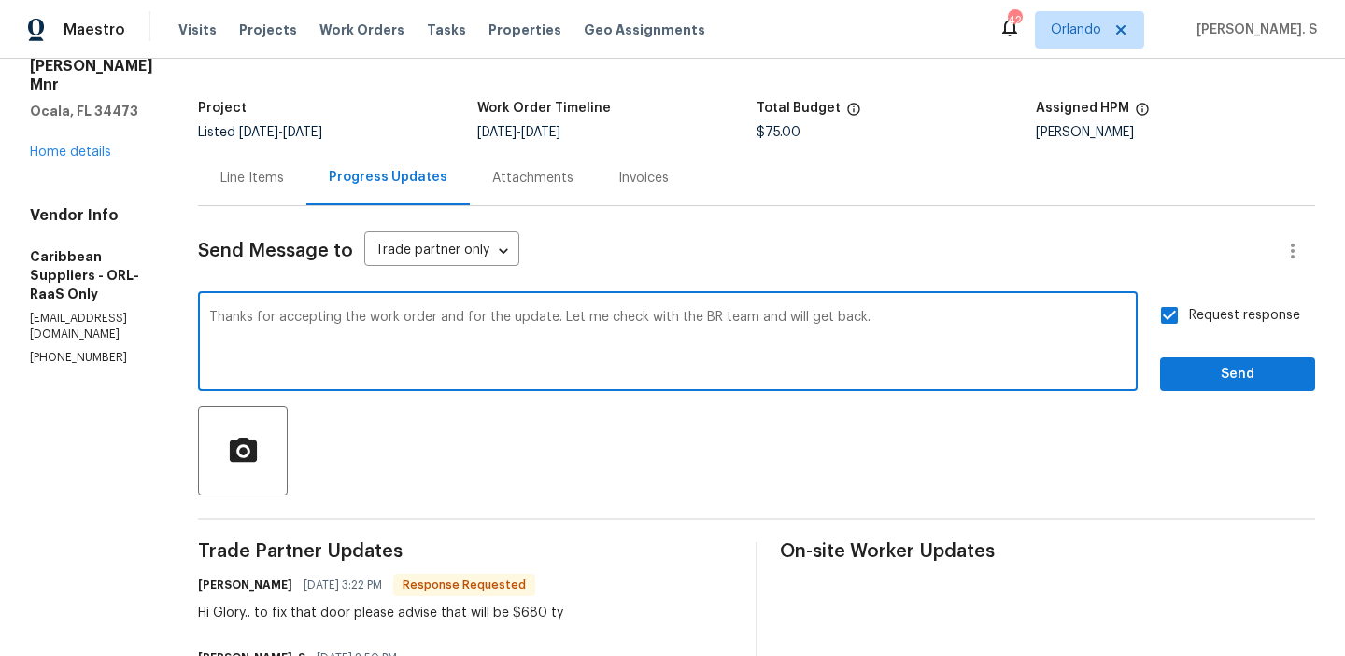
click at [669, 343] on textarea "Thanks for accepting the work order and for the update. Let me check with the B…" at bounding box center [667, 343] width 917 height 65
click at [284, 176] on div "Line Items" at bounding box center [251, 178] width 63 height 19
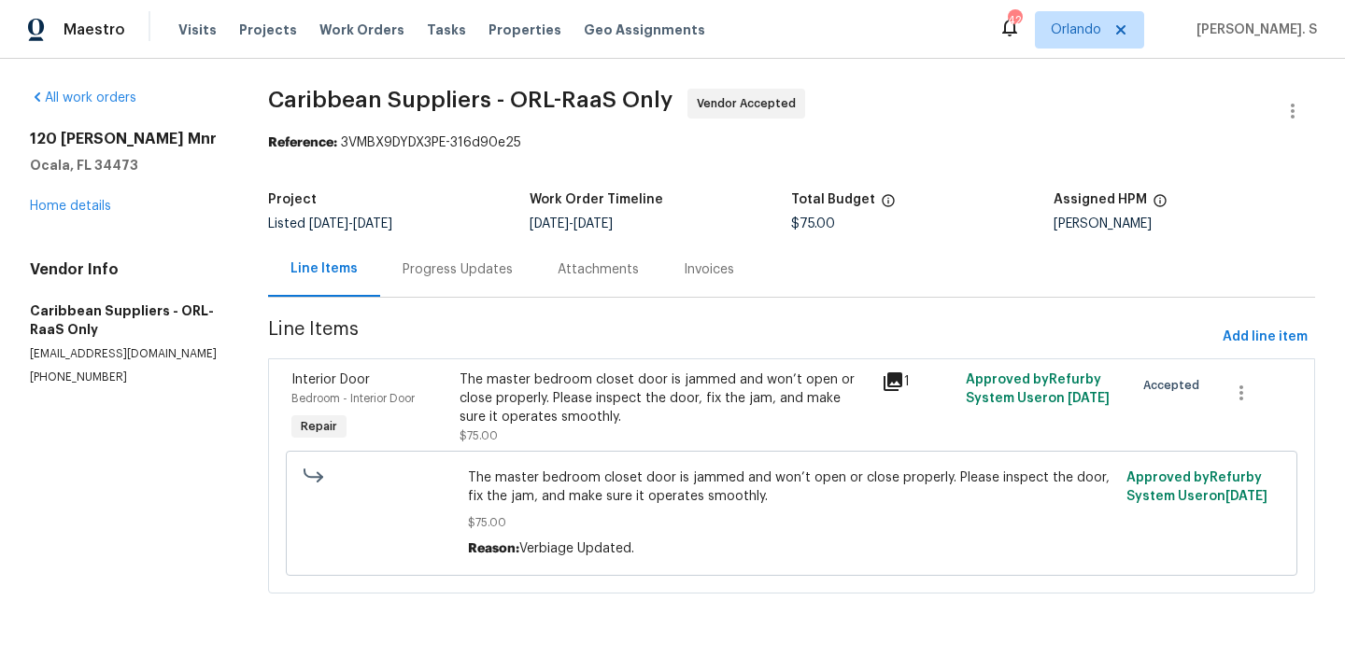
click at [528, 394] on div "The master bedroom closet door is jammed and won’t open or close properly. Plea…" at bounding box center [664, 399] width 410 height 56
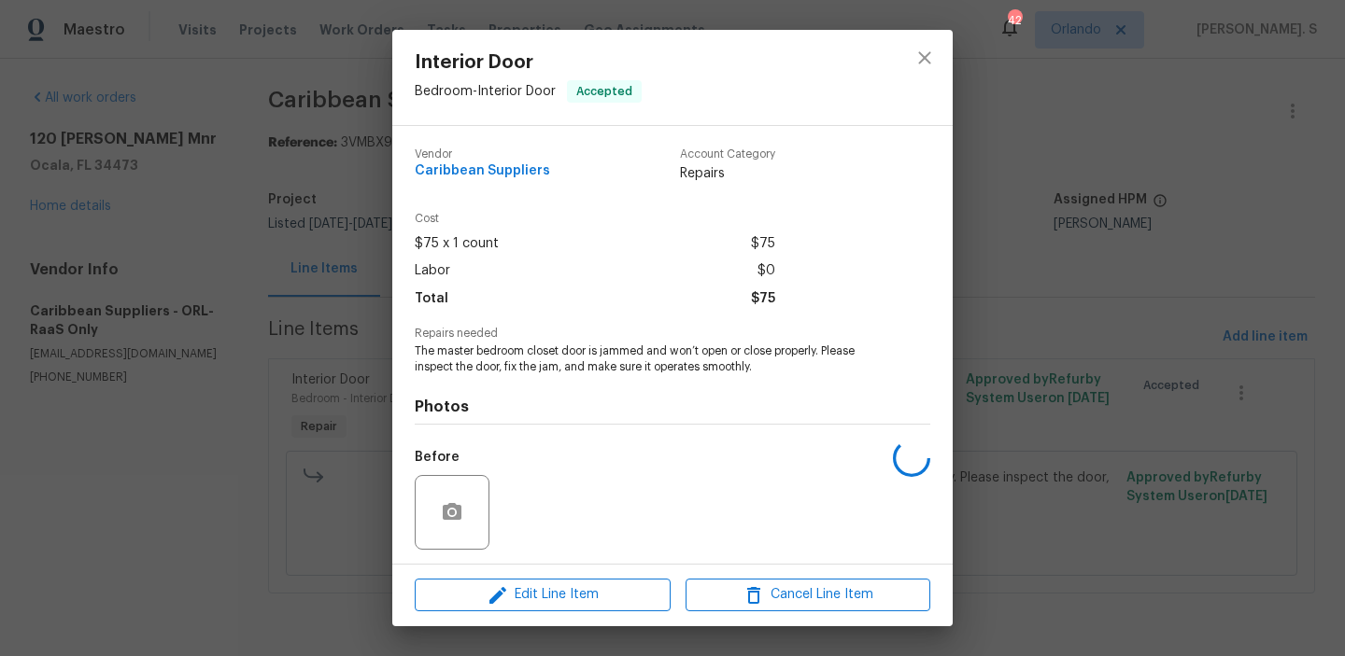
scroll to position [126, 0]
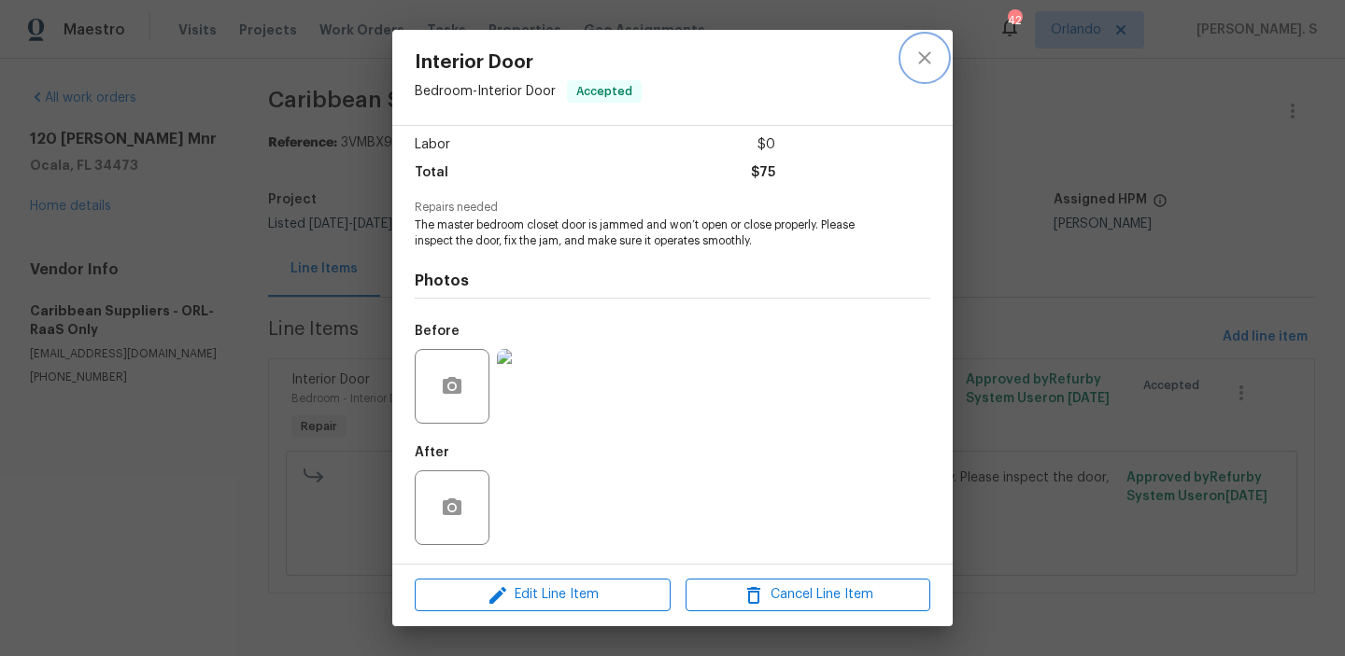
click at [920, 69] on button "close" at bounding box center [924, 57] width 45 height 45
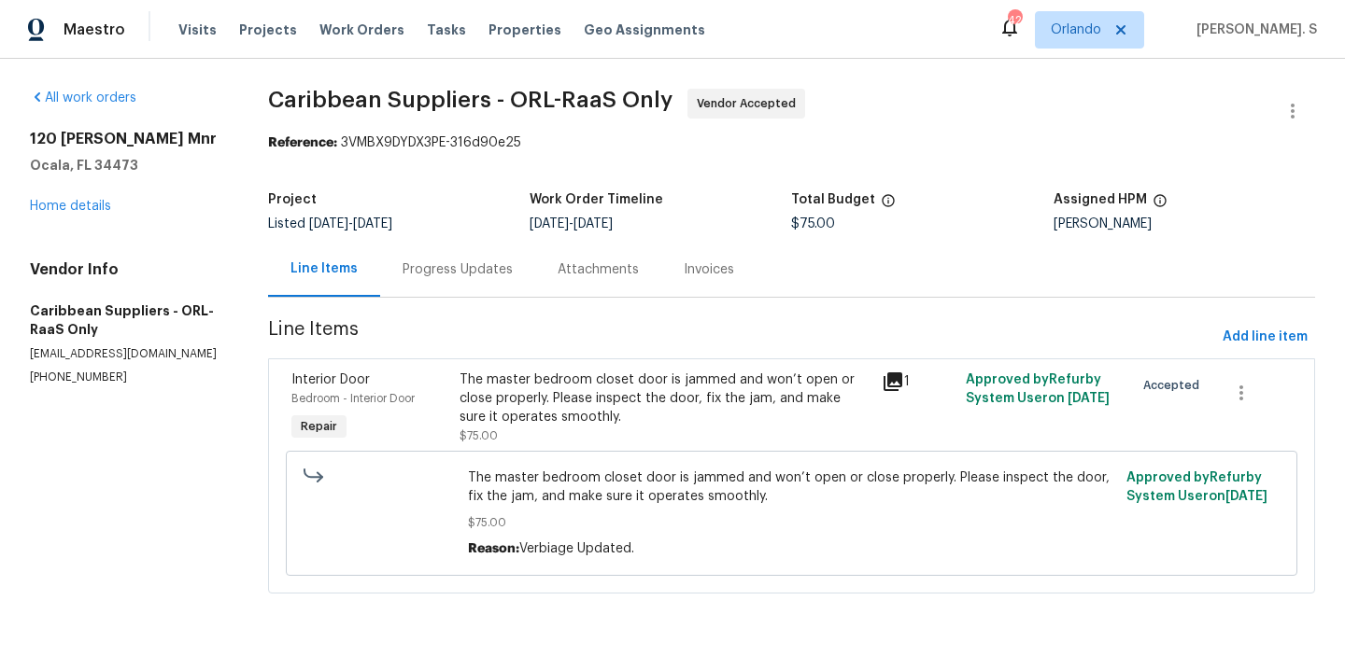
click at [472, 265] on div "Progress Updates" at bounding box center [457, 270] width 110 height 19
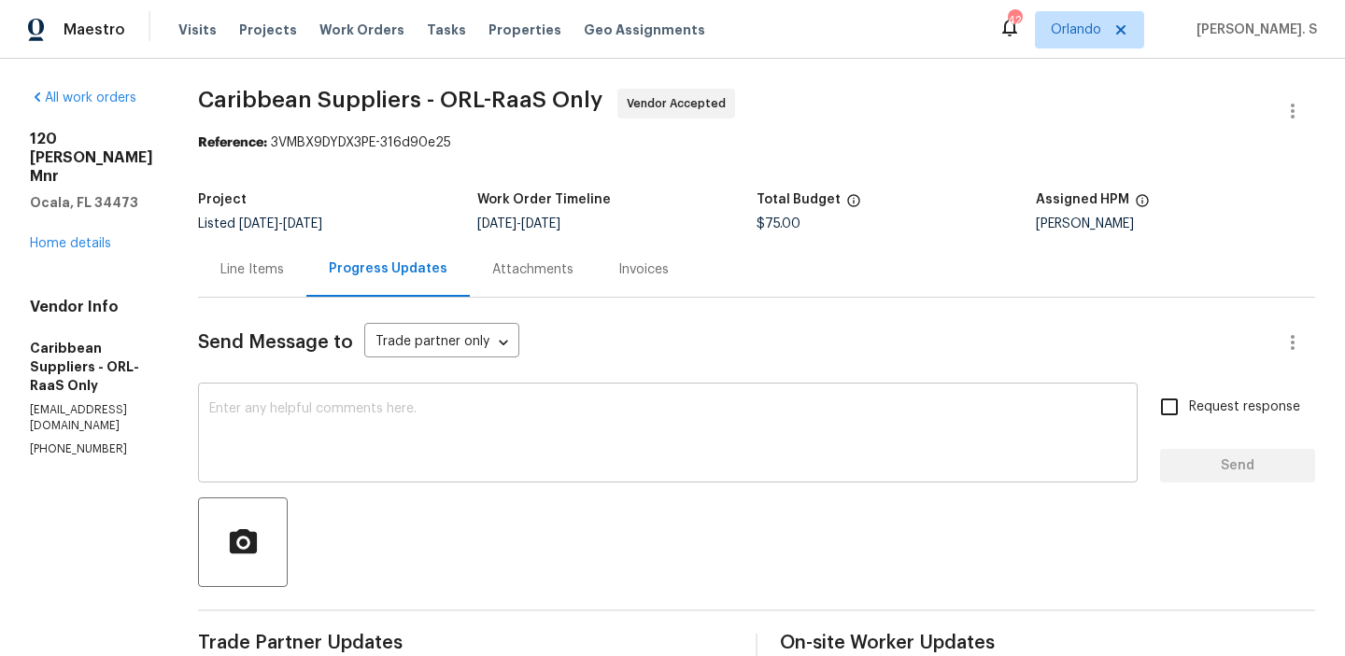
click at [531, 452] on textarea at bounding box center [667, 434] width 917 height 65
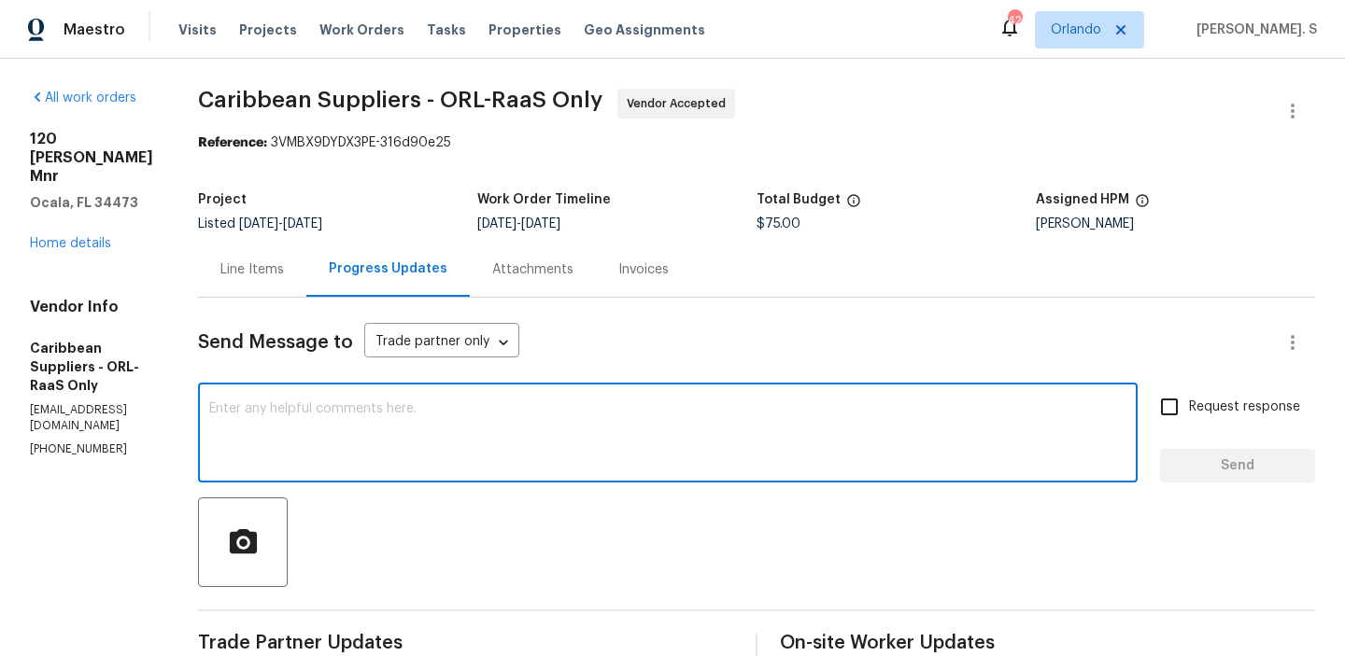
paste textarea "Thanks for accepting the work order and for the update. Let me check with the B…"
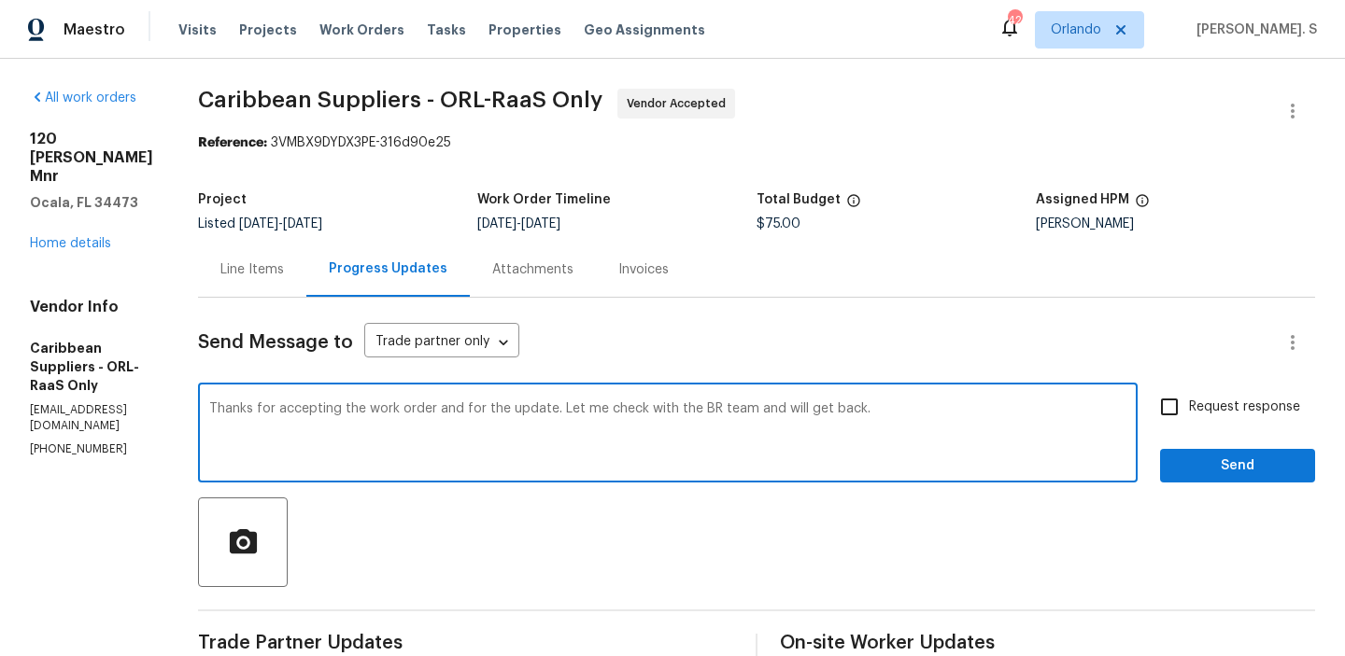
type textarea "Thanks for accepting the work order and for the update. Let me check with the B…"
click at [1236, 412] on span "Request response" at bounding box center [1244, 408] width 111 height 20
click at [1189, 412] on input "Request response" at bounding box center [1168, 406] width 39 height 39
checkbox input "true"
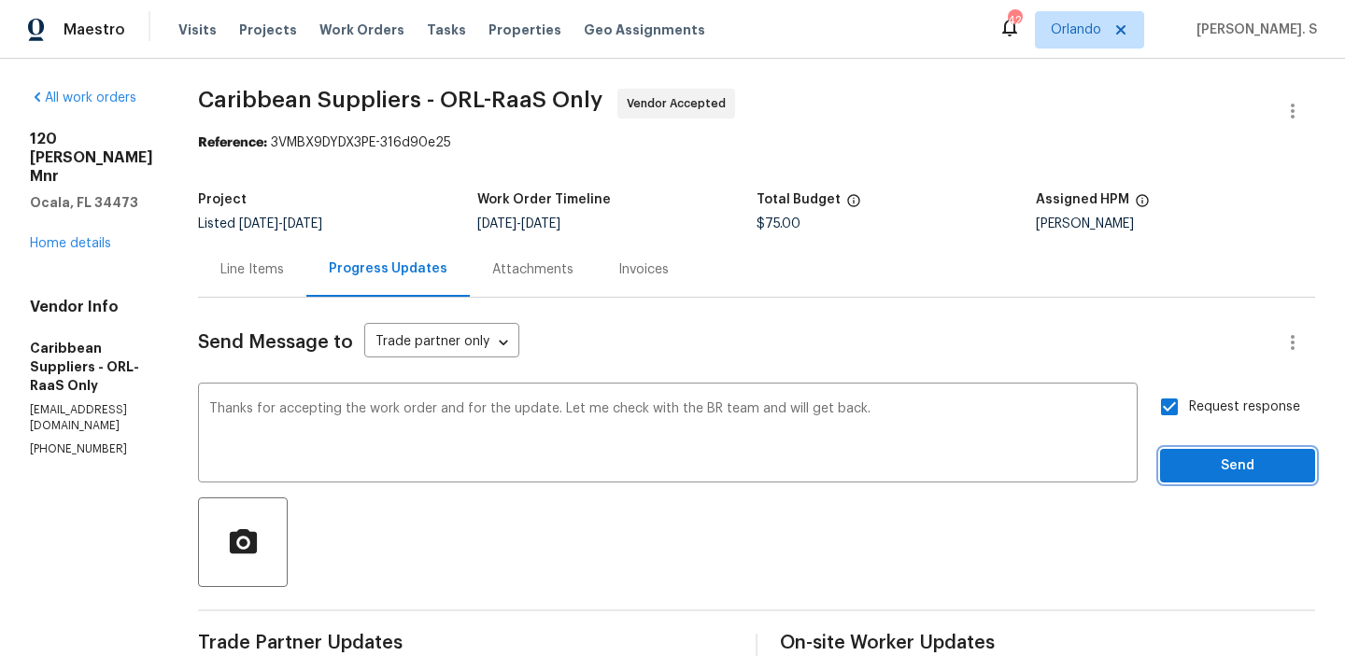
click at [1219, 449] on button "Send" at bounding box center [1237, 466] width 155 height 35
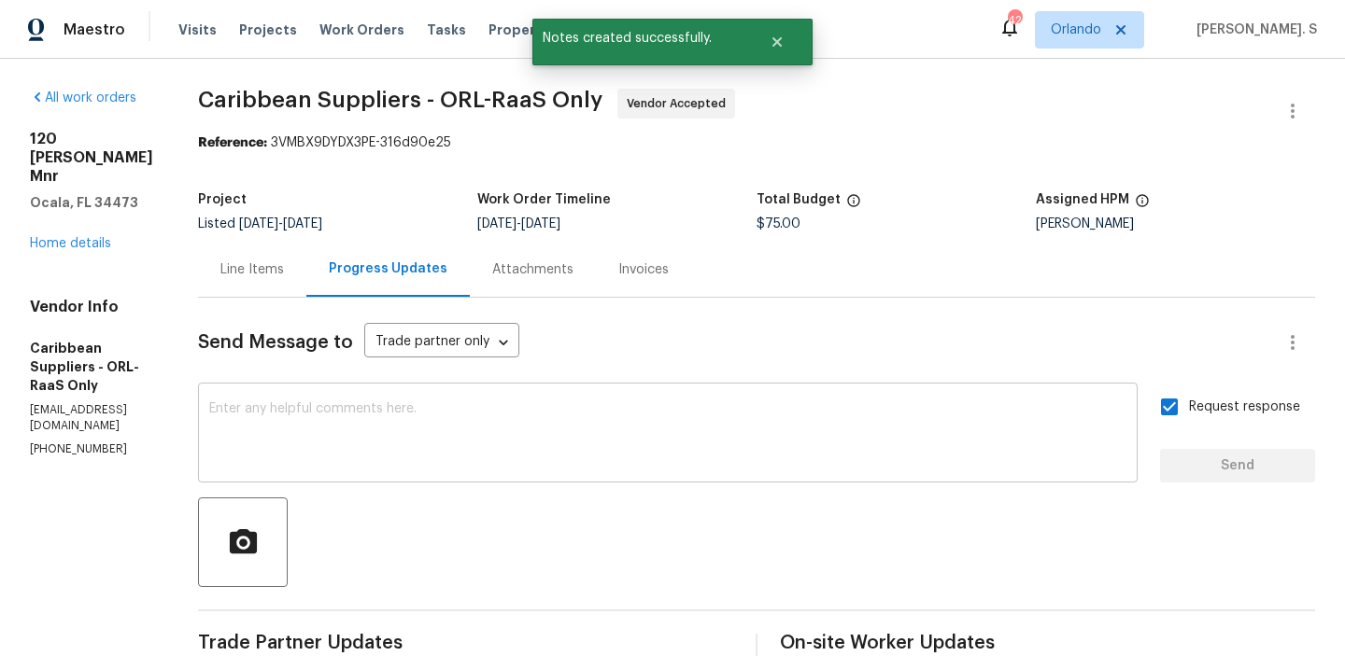
scroll to position [368, 0]
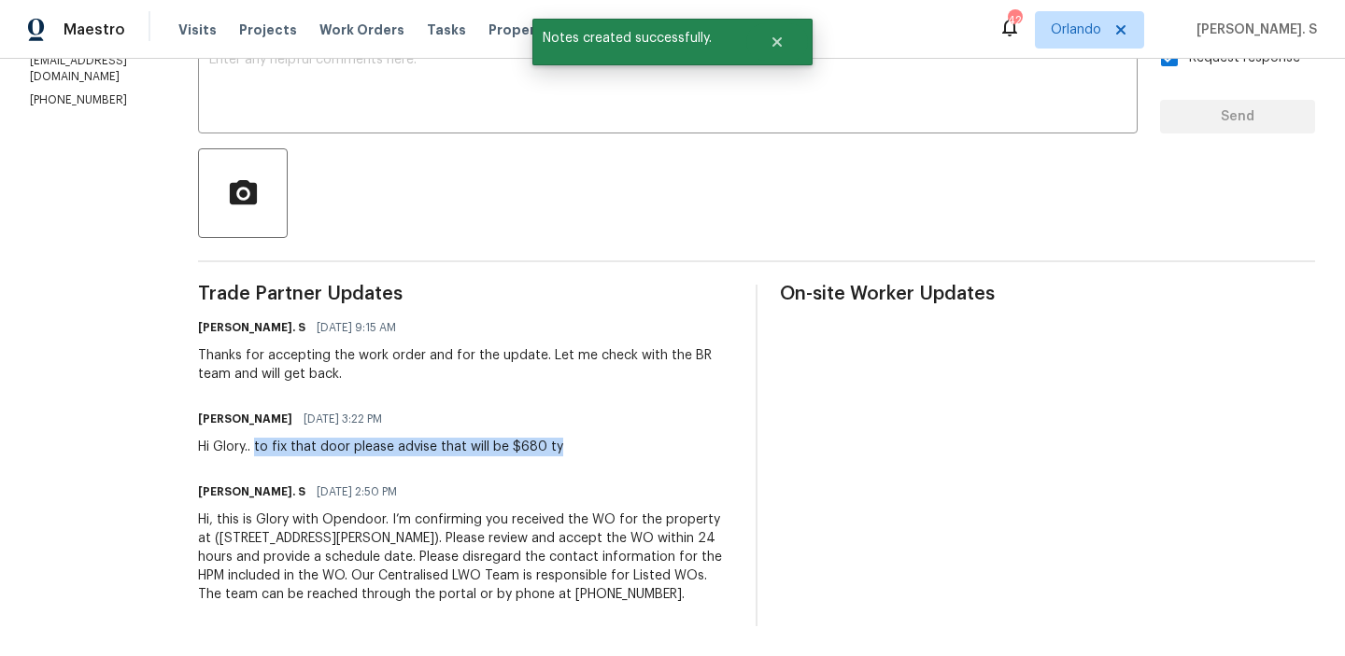
drag, startPoint x: 318, startPoint y: 426, endPoint x: 718, endPoint y: 426, distance: 399.6
click at [718, 426] on div "Juan Restrepo 08/13/2025 3:22 PM Hi Glory.. to fix that door please advise that…" at bounding box center [465, 431] width 535 height 50
copy div "to fix that door please advise that will be $680 ty"
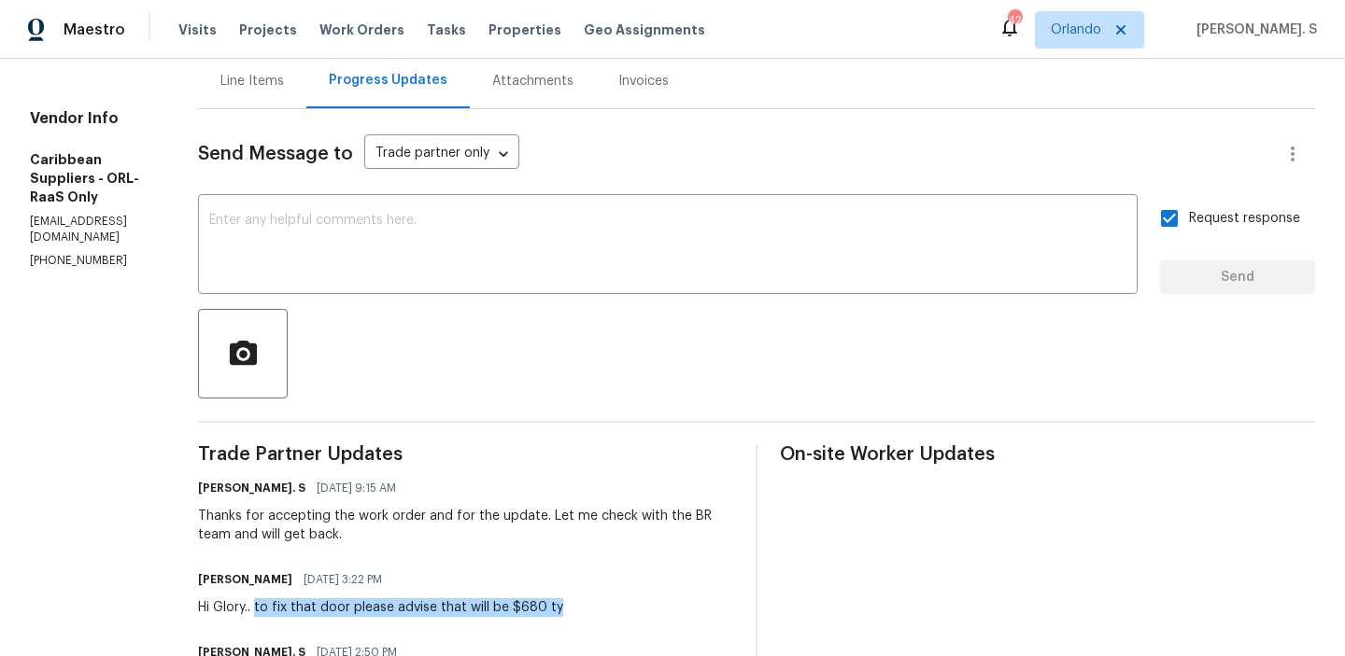
scroll to position [0, 0]
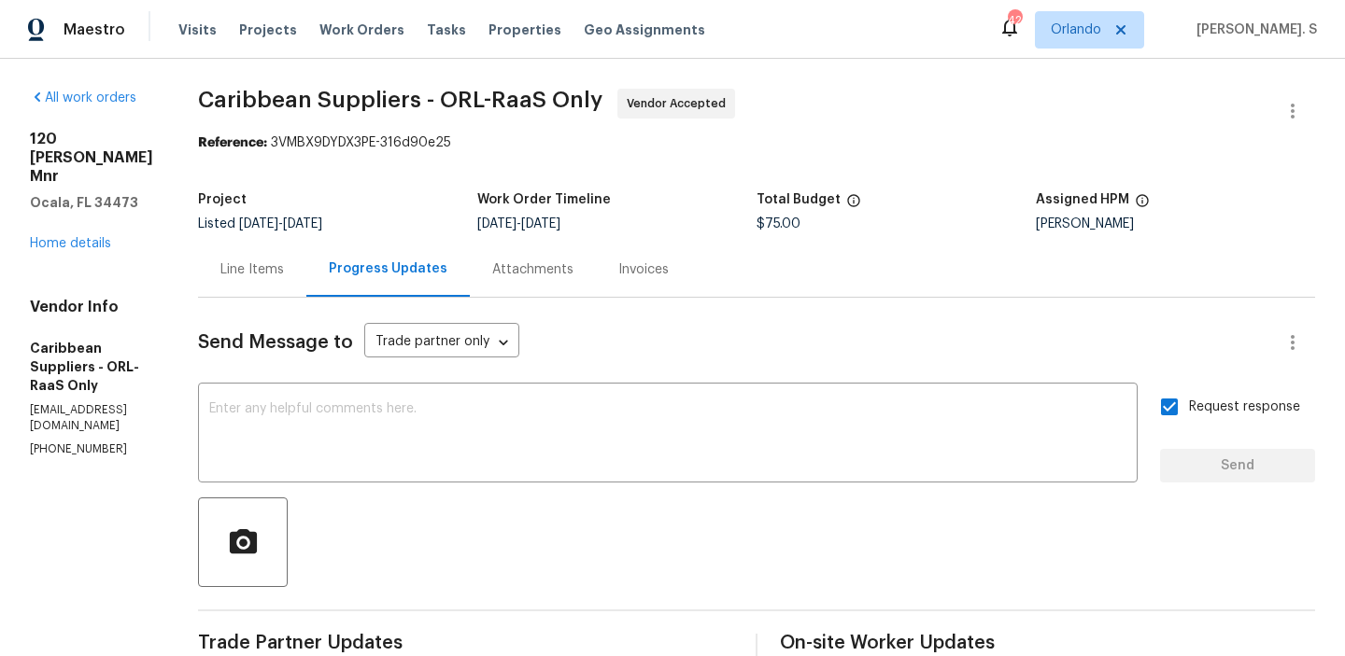
click at [387, 137] on div "Reference: 3VMBX9DYDX3PE-316d90e25" at bounding box center [756, 143] width 1117 height 19
click at [423, 98] on span "Caribbean Suppliers - ORL-RaaS Only" at bounding box center [400, 100] width 404 height 22
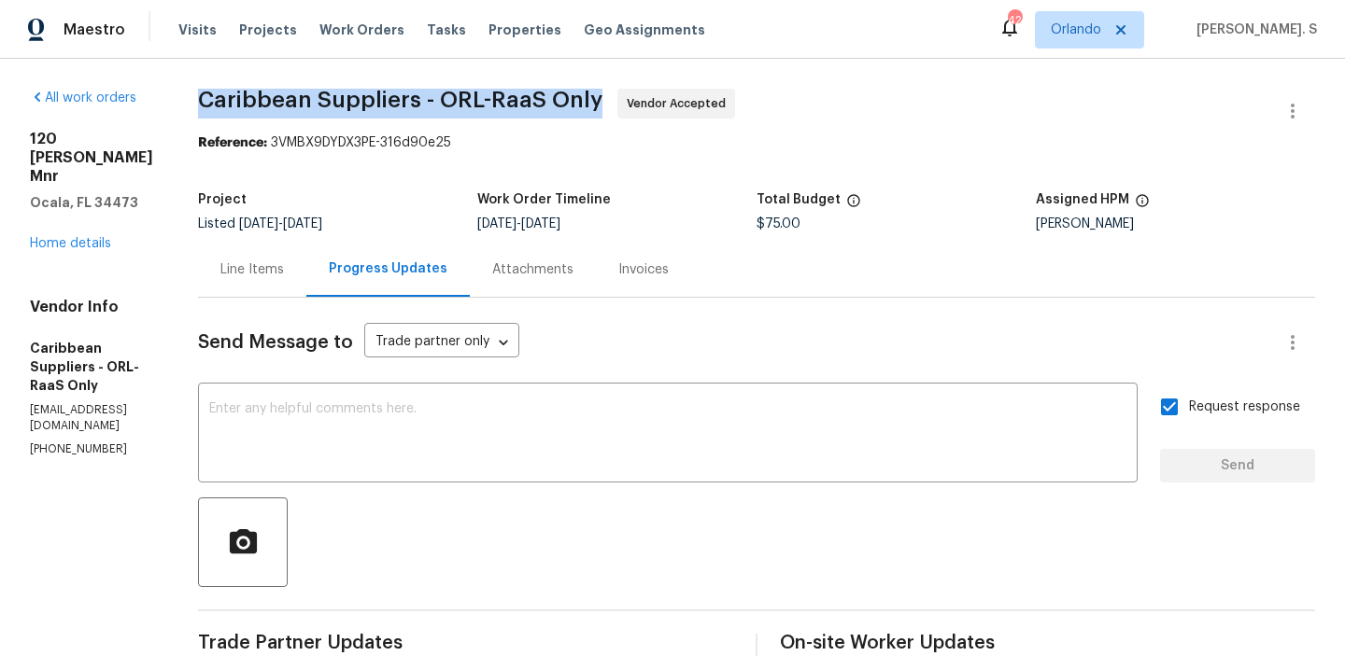
copy span "Caribbean Suppliers - ORL-RaaS Only"
click at [284, 273] on div "Line Items" at bounding box center [251, 270] width 63 height 19
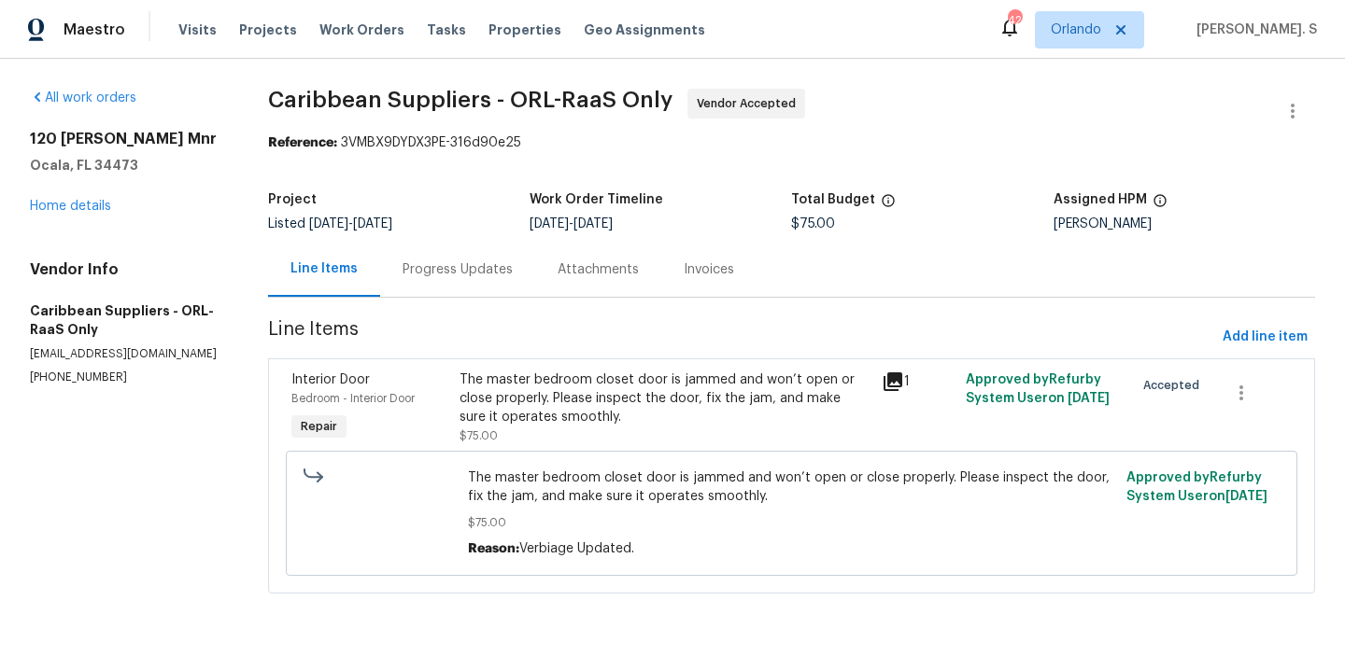
click at [607, 479] on span "The master bedroom closet door is jammed and won’t open or close properly. Plea…" at bounding box center [791, 487] width 647 height 37
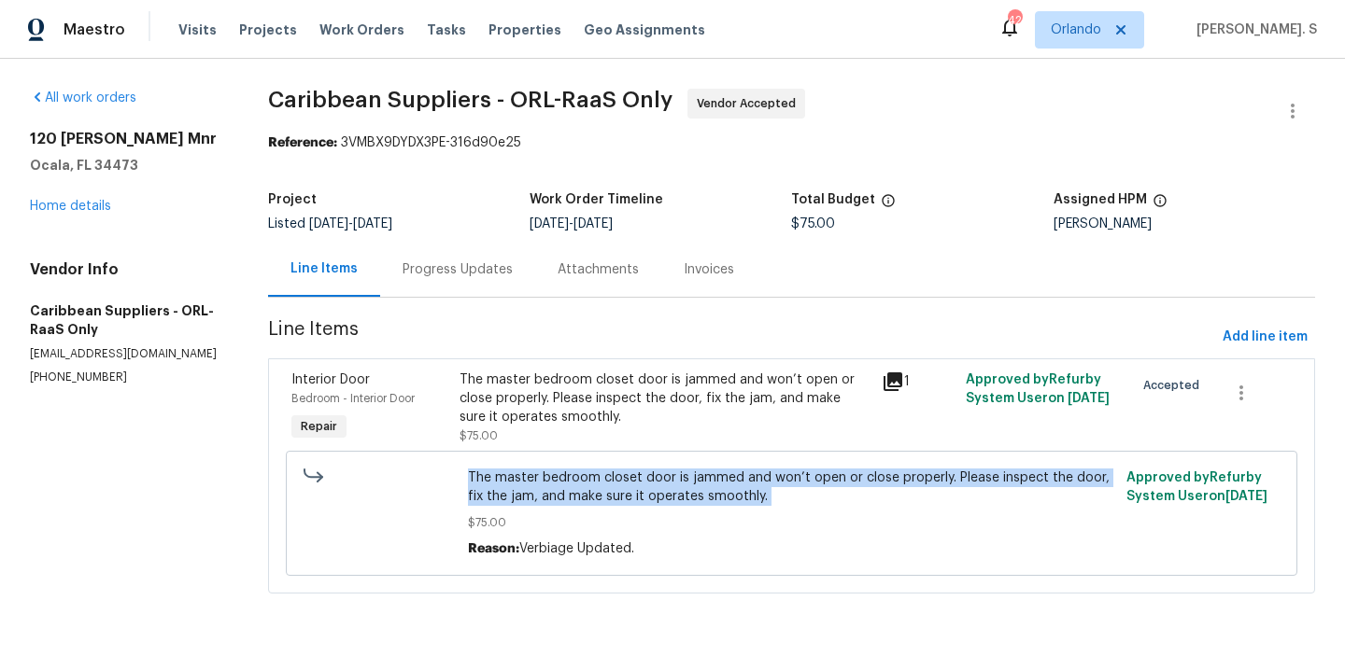
copy span "The master bedroom closet door is jammed and won’t open or close properly. Plea…"
click at [472, 268] on div "Progress Updates" at bounding box center [457, 270] width 110 height 19
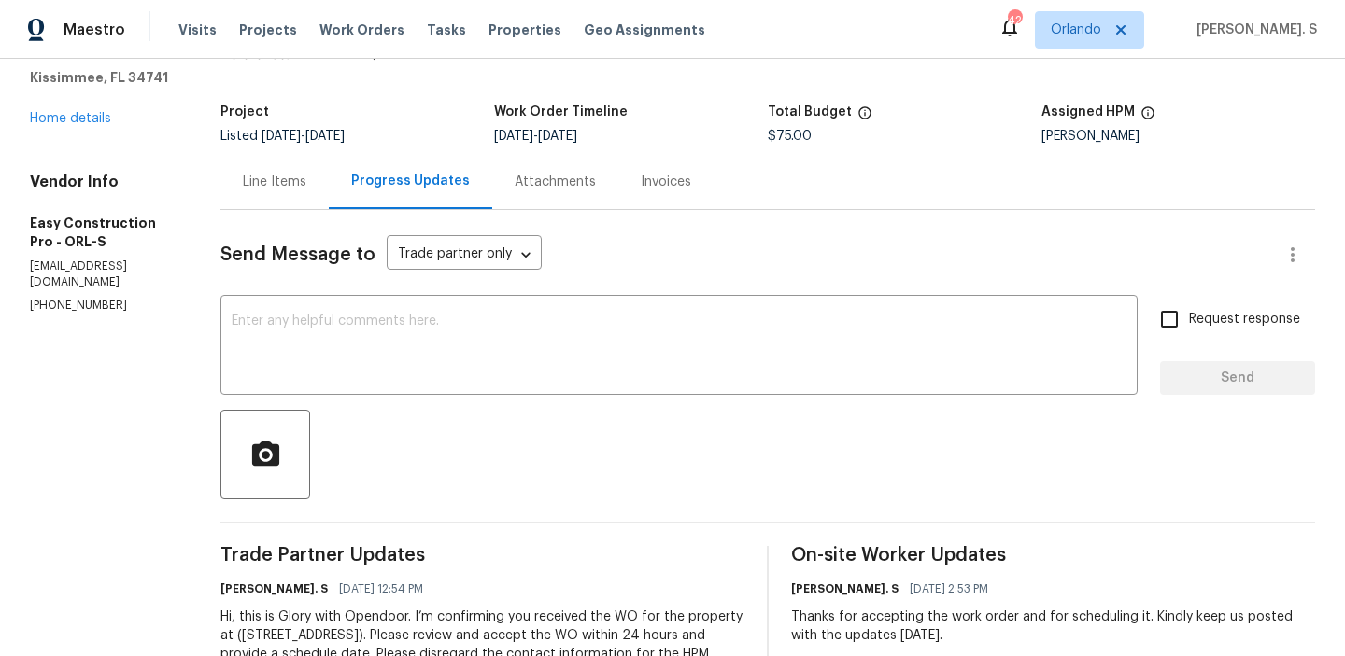
scroll to position [204, 0]
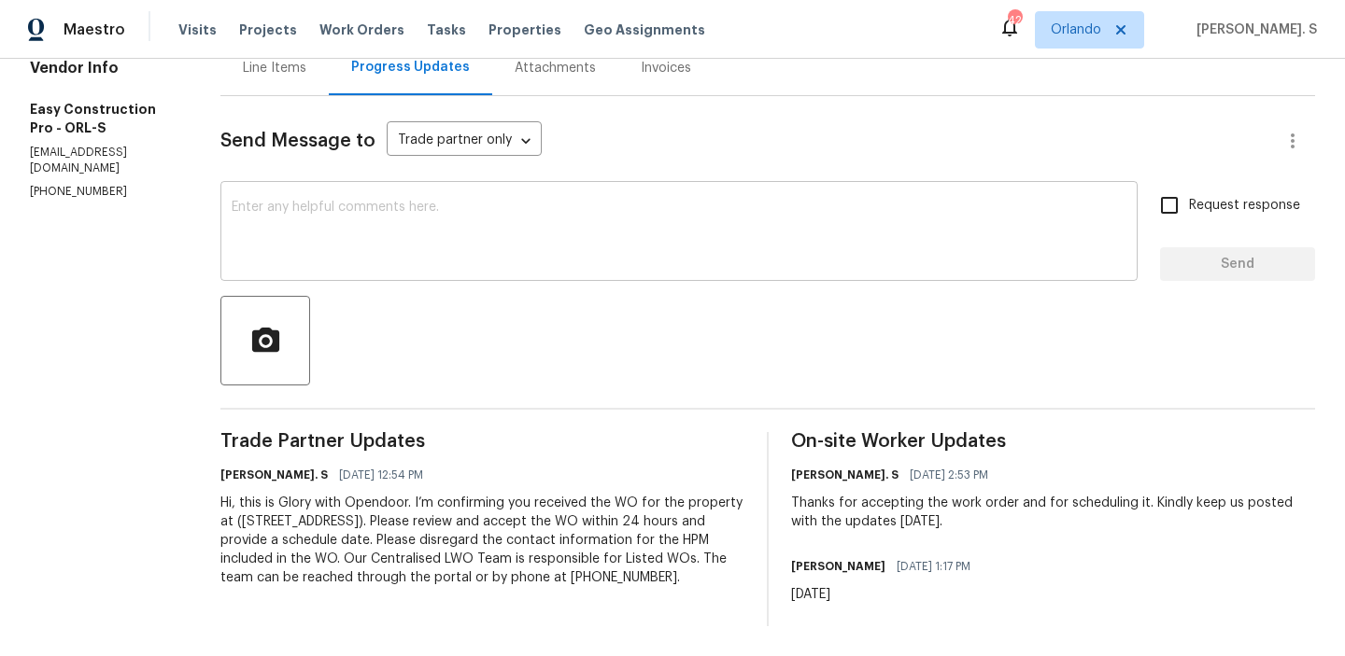
click at [376, 207] on textarea at bounding box center [679, 233] width 895 height 65
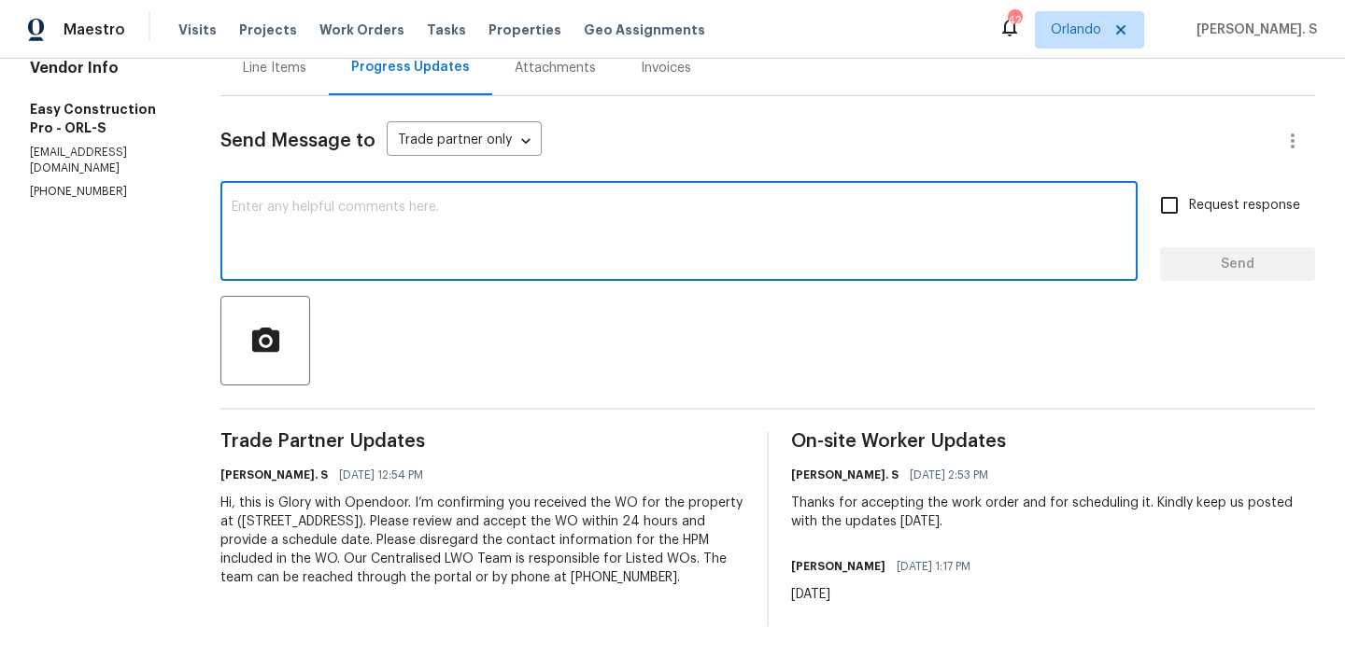
paste textarea "May we have an update on the progress of the work order?"
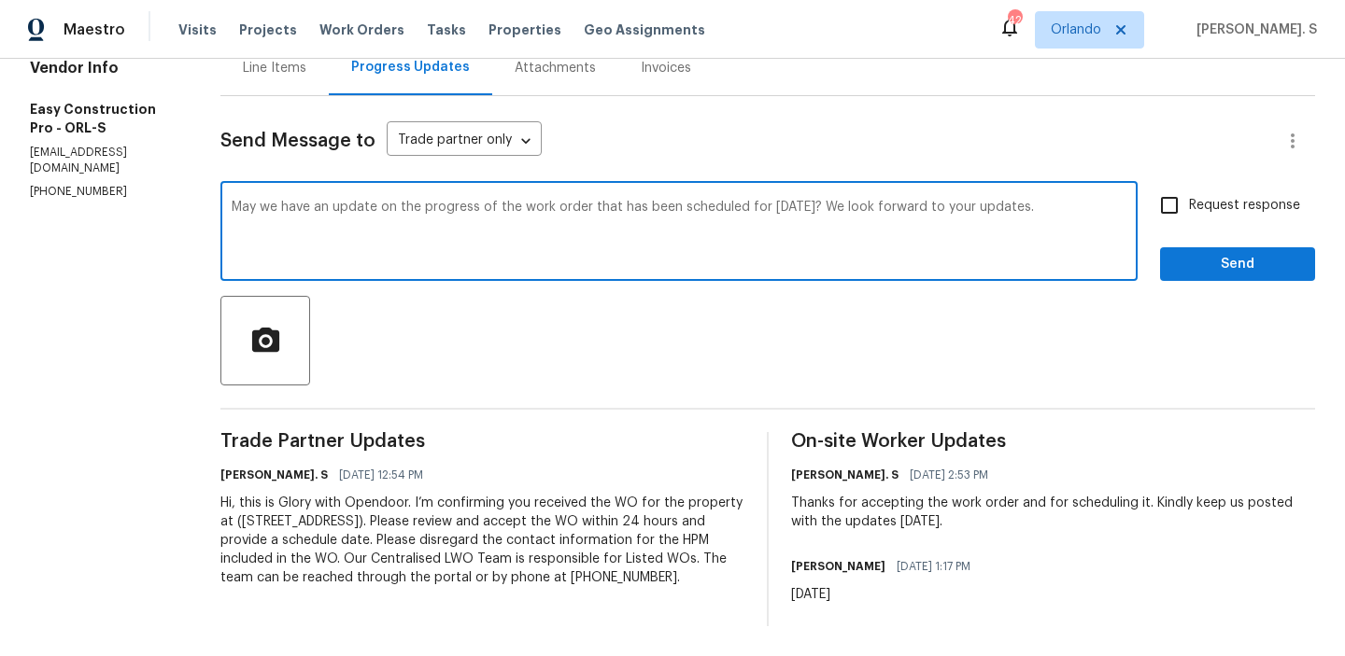
type textarea "May we have an update on the progress of the work order that has been scheduled…"
click at [1185, 194] on input "Request response" at bounding box center [1168, 205] width 39 height 39
checkbox input "true"
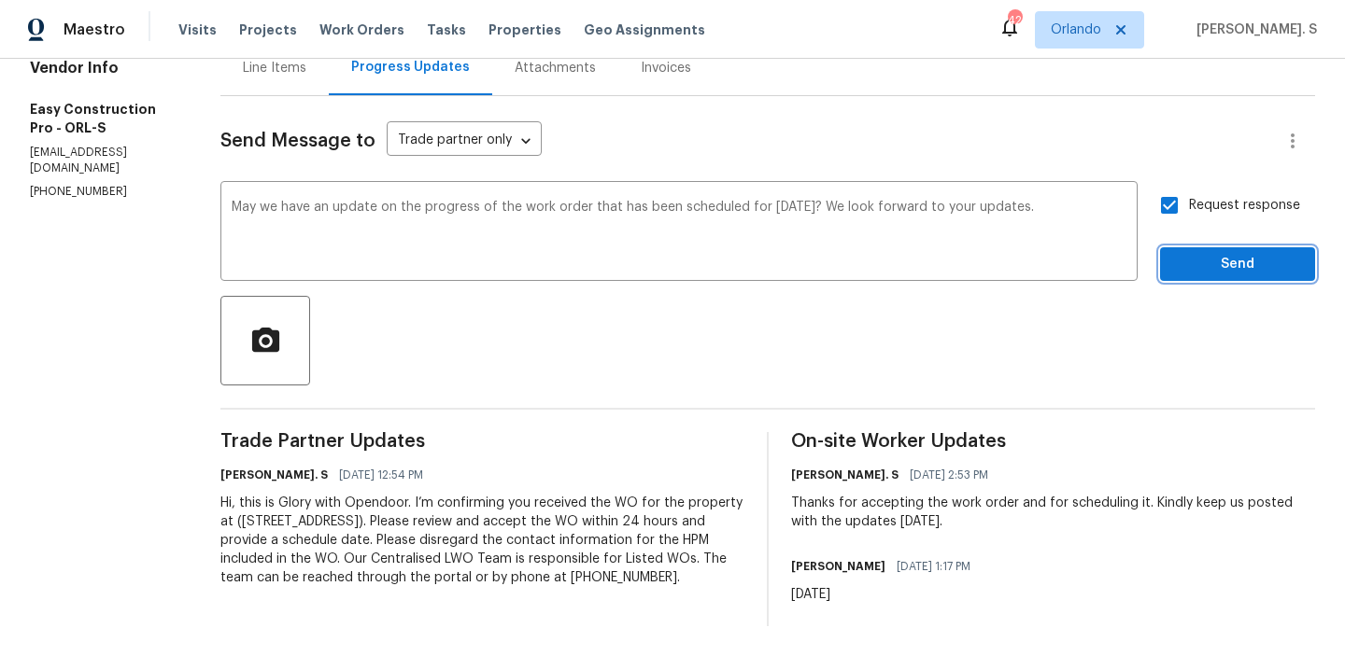
click at [1179, 247] on button "Send" at bounding box center [1237, 264] width 155 height 35
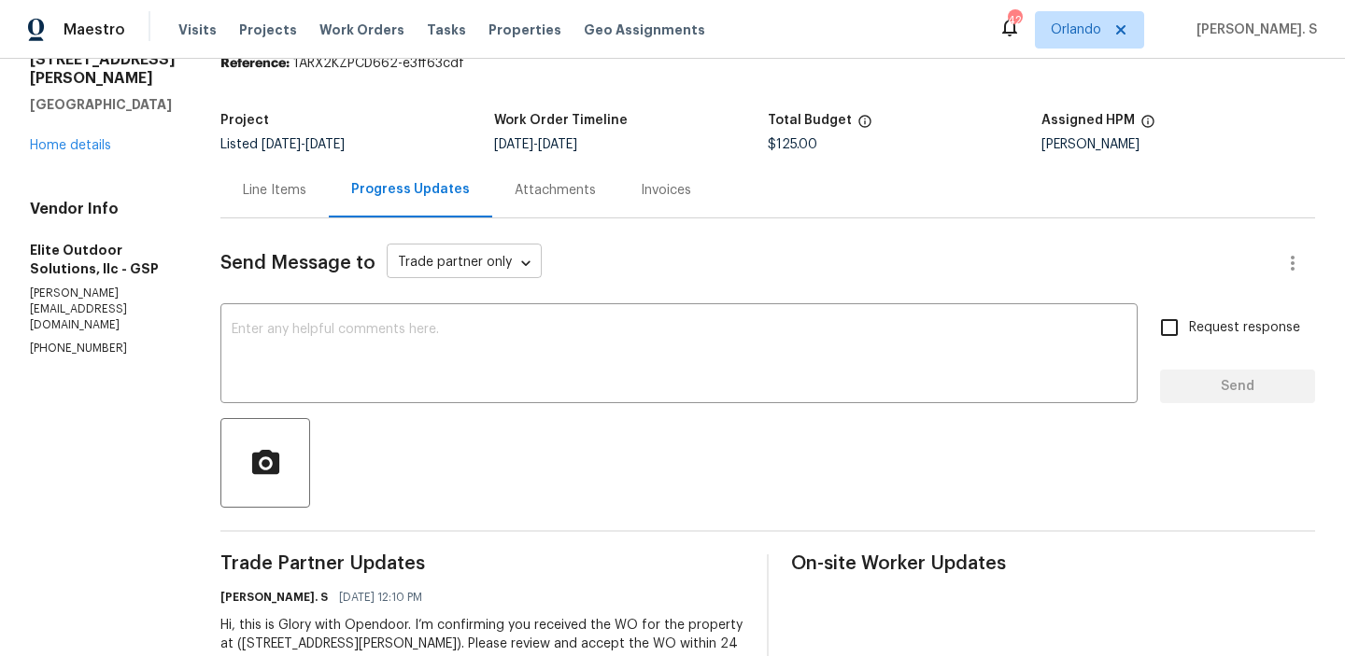
scroll to position [185, 0]
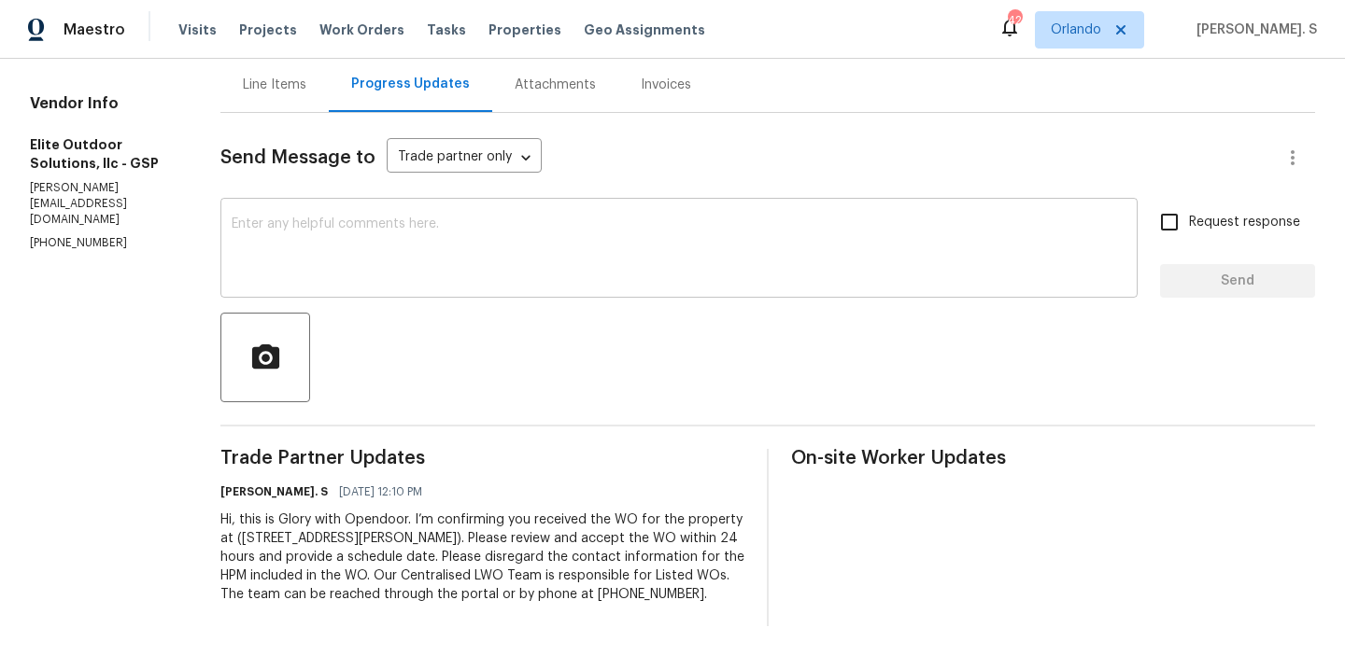
click at [332, 240] on textarea at bounding box center [679, 250] width 895 height 65
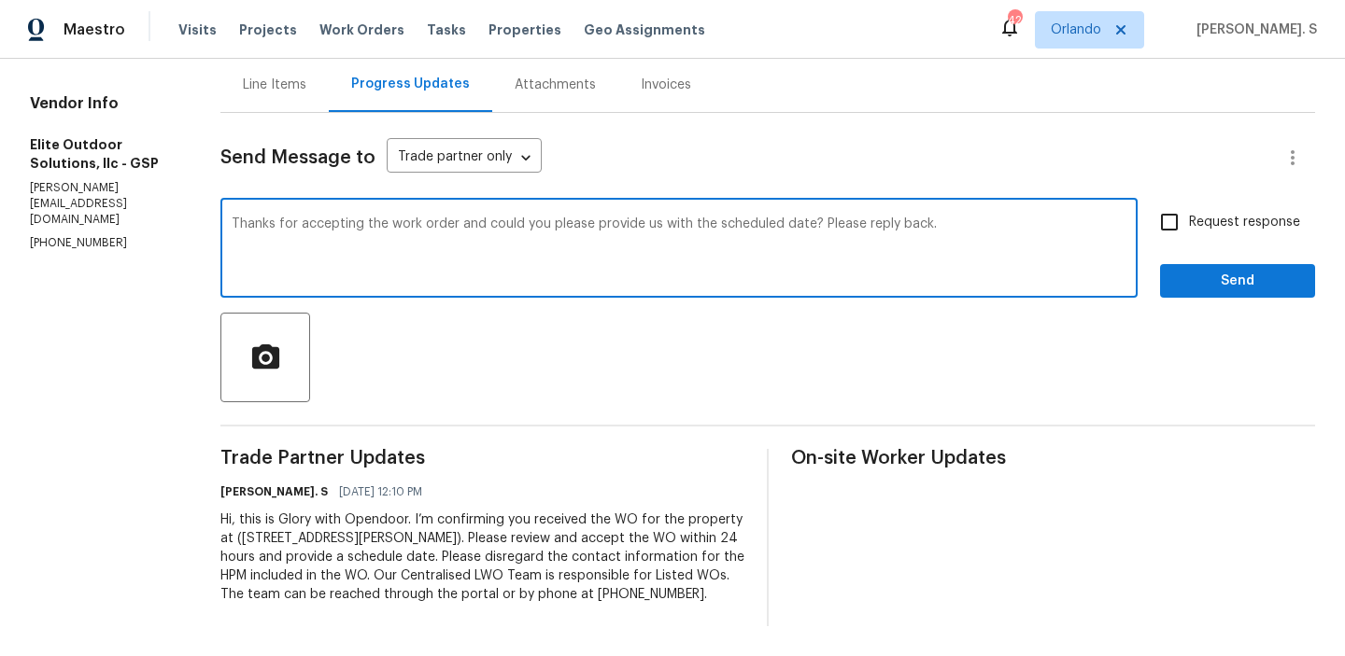
type textarea "Thanks for accepting the work order and could you please provide us with the sc…"
click at [1192, 222] on span "Request response" at bounding box center [1244, 223] width 111 height 20
click at [1189, 222] on input "Request response" at bounding box center [1168, 222] width 39 height 39
checkbox input "true"
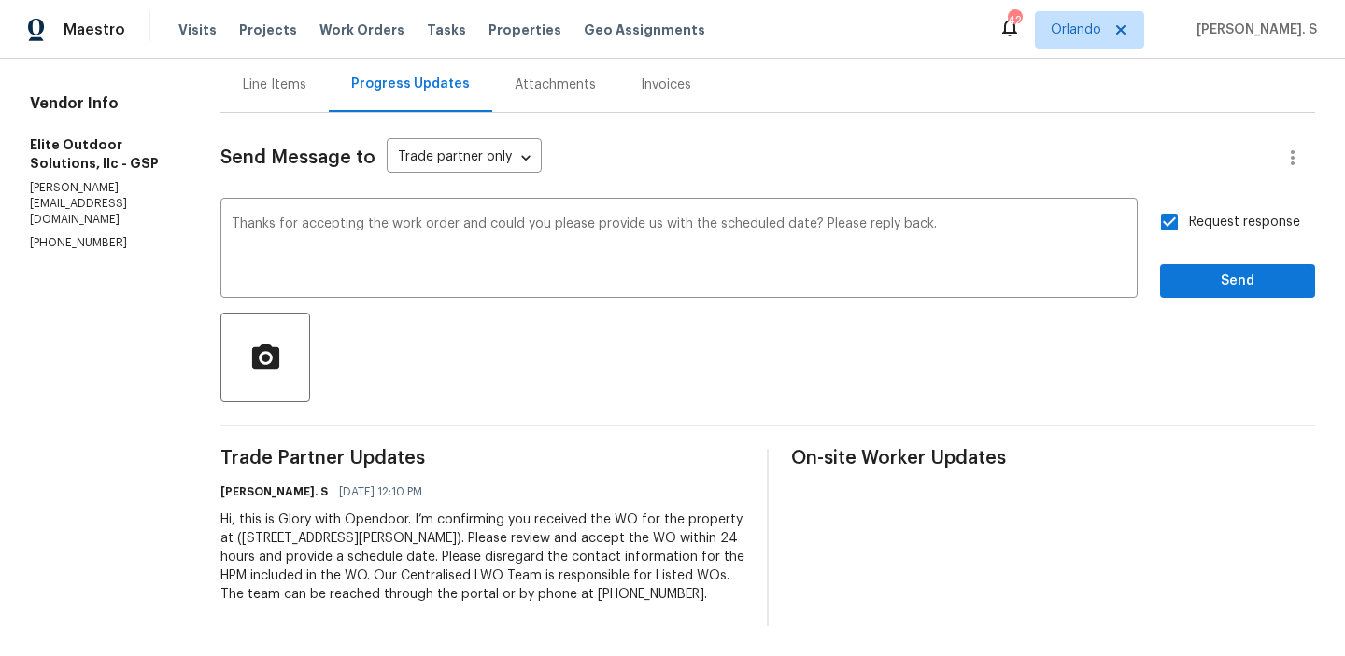
click at [1195, 318] on div at bounding box center [767, 358] width 1094 height 90
click at [1203, 292] on button "Send" at bounding box center [1237, 281] width 155 height 35
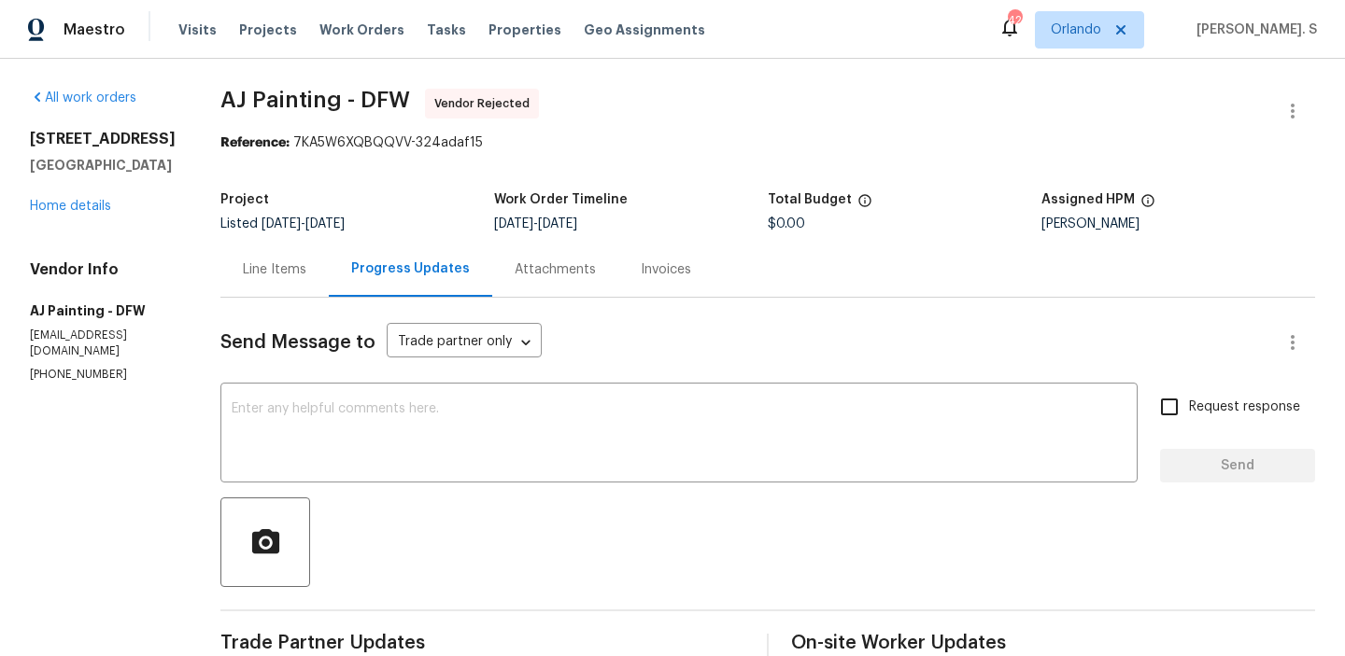
click at [1260, 100] on span "AJ Painting - DFW Vendor Rejected" at bounding box center [745, 111] width 1050 height 45
click at [1289, 102] on icon "button" at bounding box center [1292, 111] width 22 height 22
click at [1210, 104] on li "Edit" at bounding box center [1232, 111] width 202 height 31
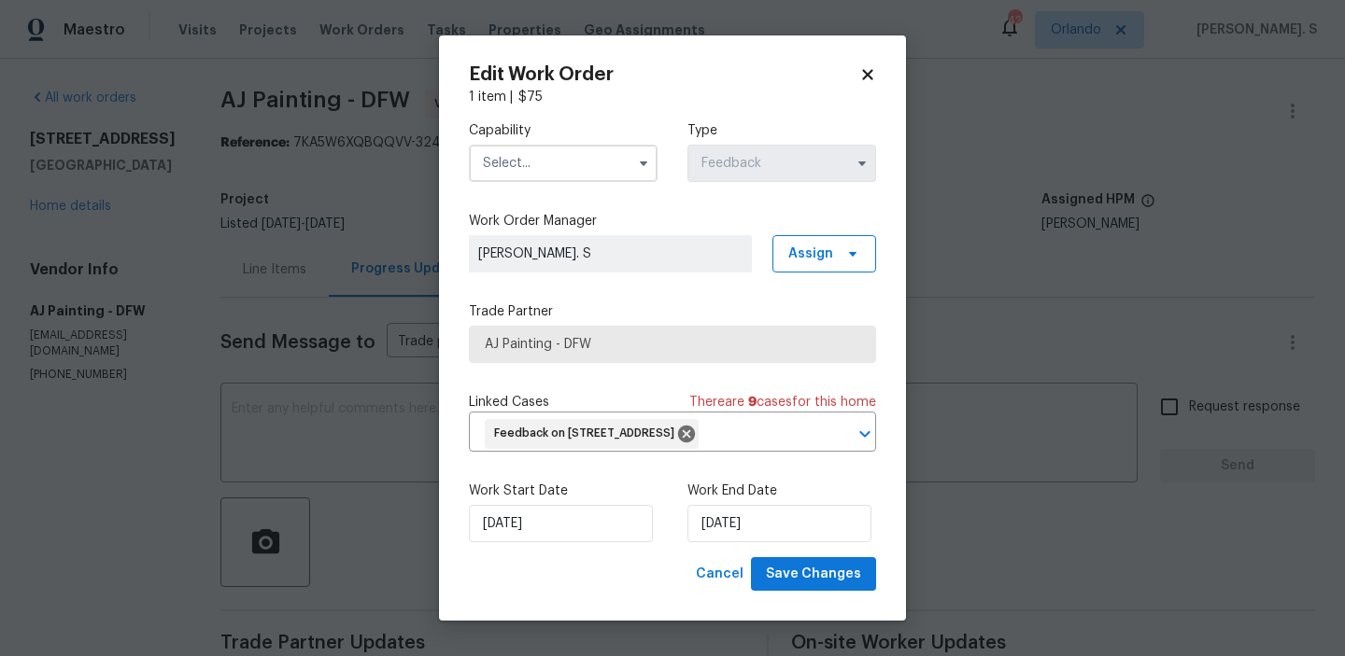
click at [569, 139] on label "Capability" at bounding box center [563, 130] width 189 height 19
click at [569, 170] on input "text" at bounding box center [563, 163] width 189 height 37
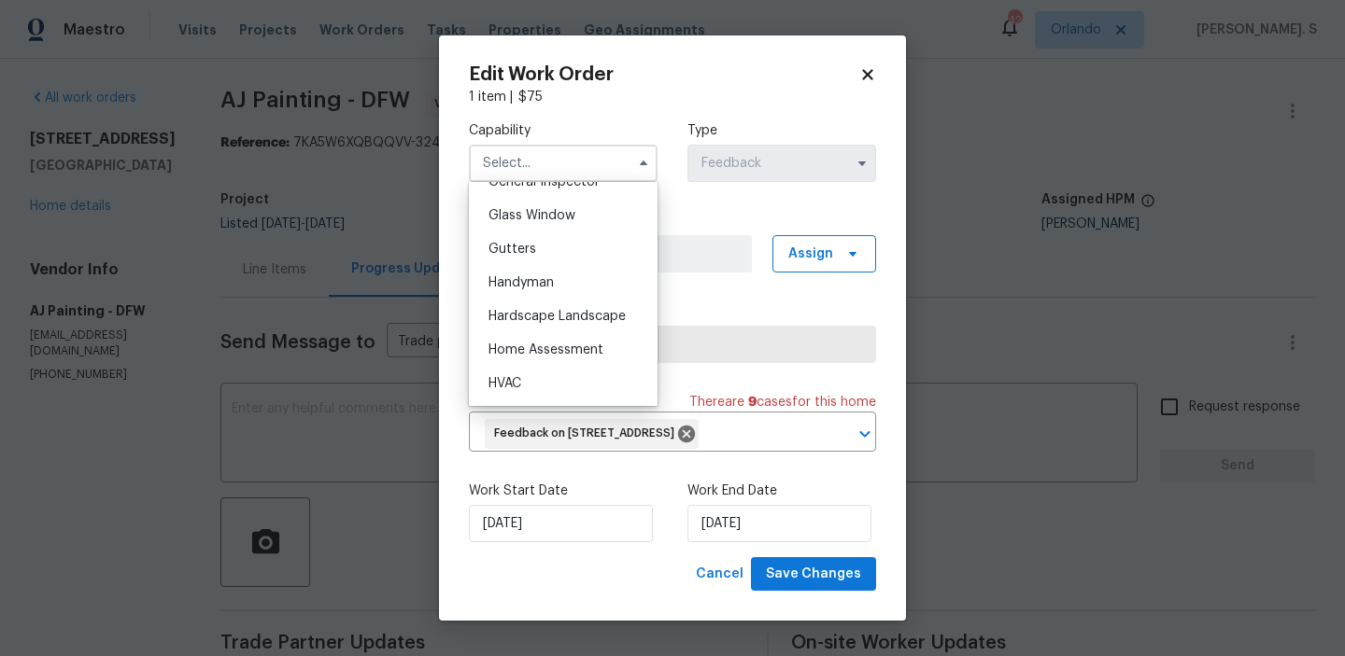
scroll to position [993, 0]
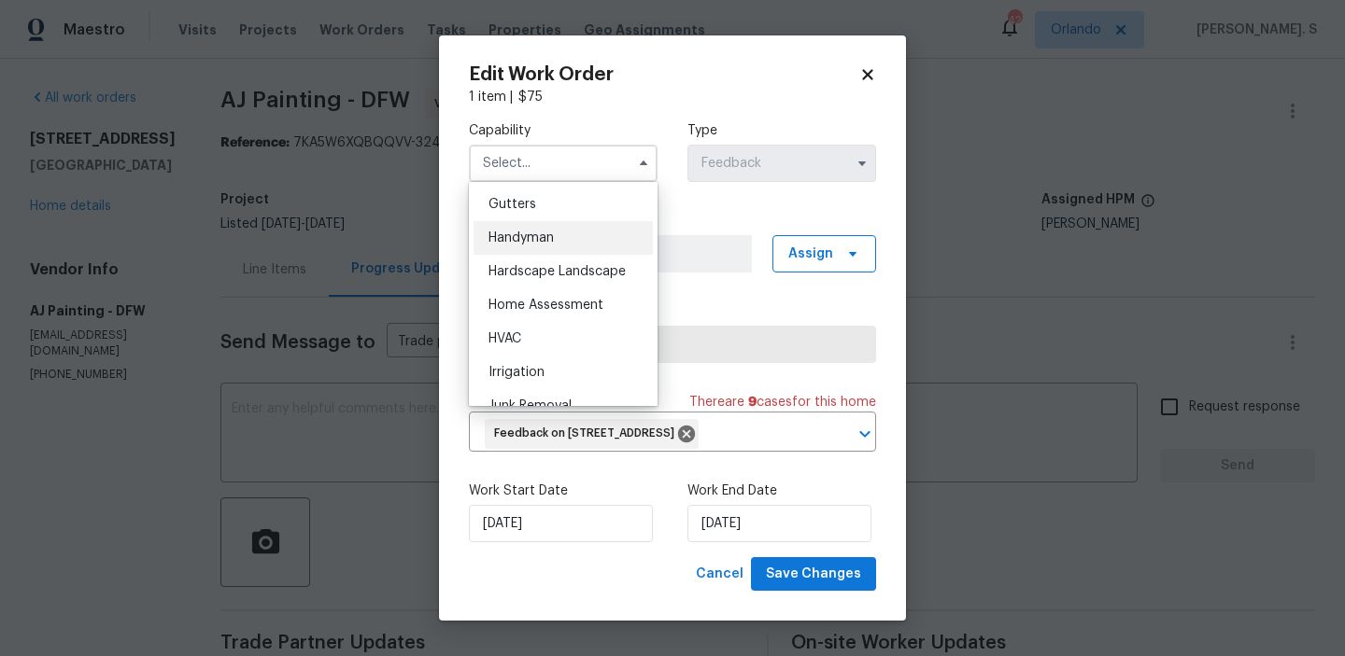
click at [545, 243] on span "Handyman" at bounding box center [520, 238] width 65 height 13
type input "Handyman"
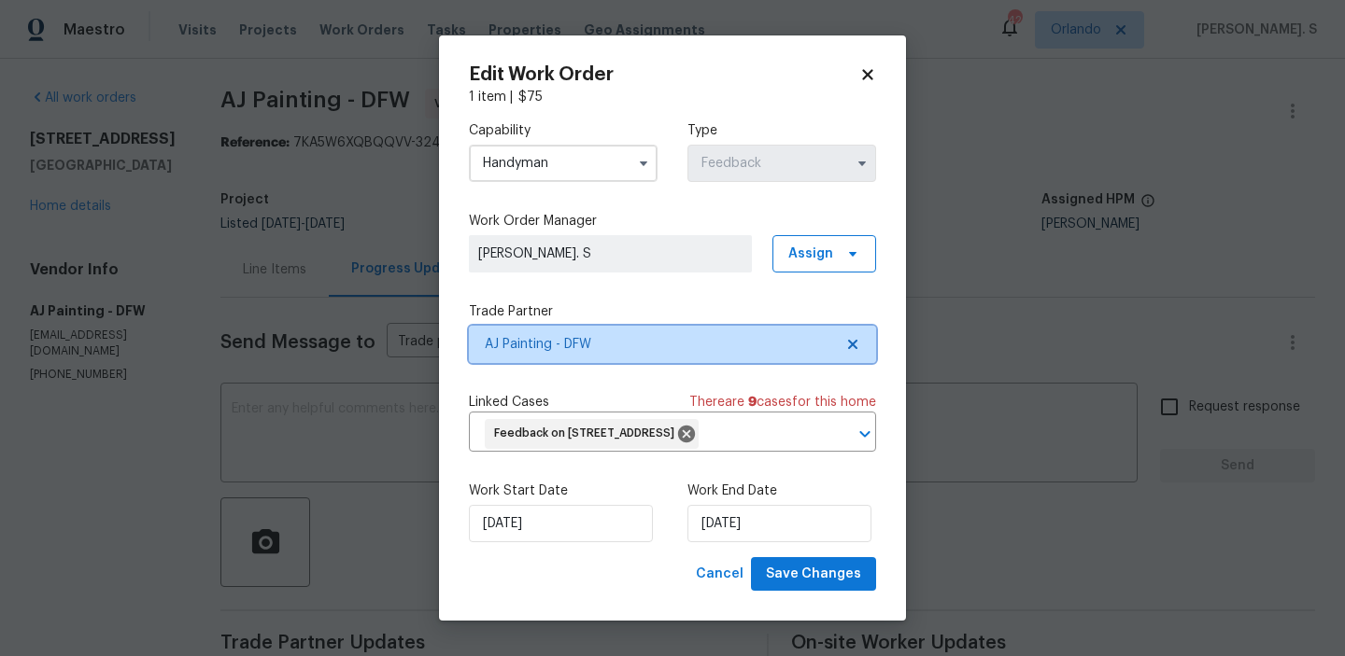
click at [849, 342] on icon at bounding box center [852, 344] width 9 height 9
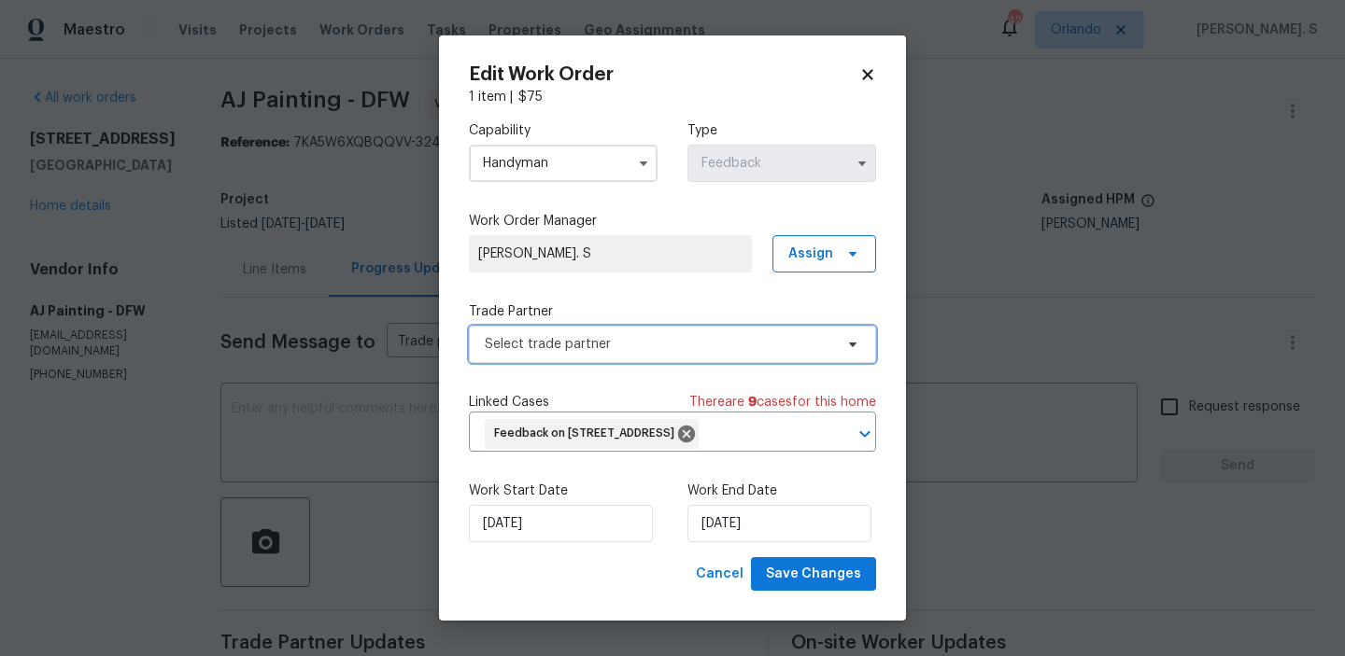
click at [849, 343] on icon at bounding box center [852, 345] width 7 height 5
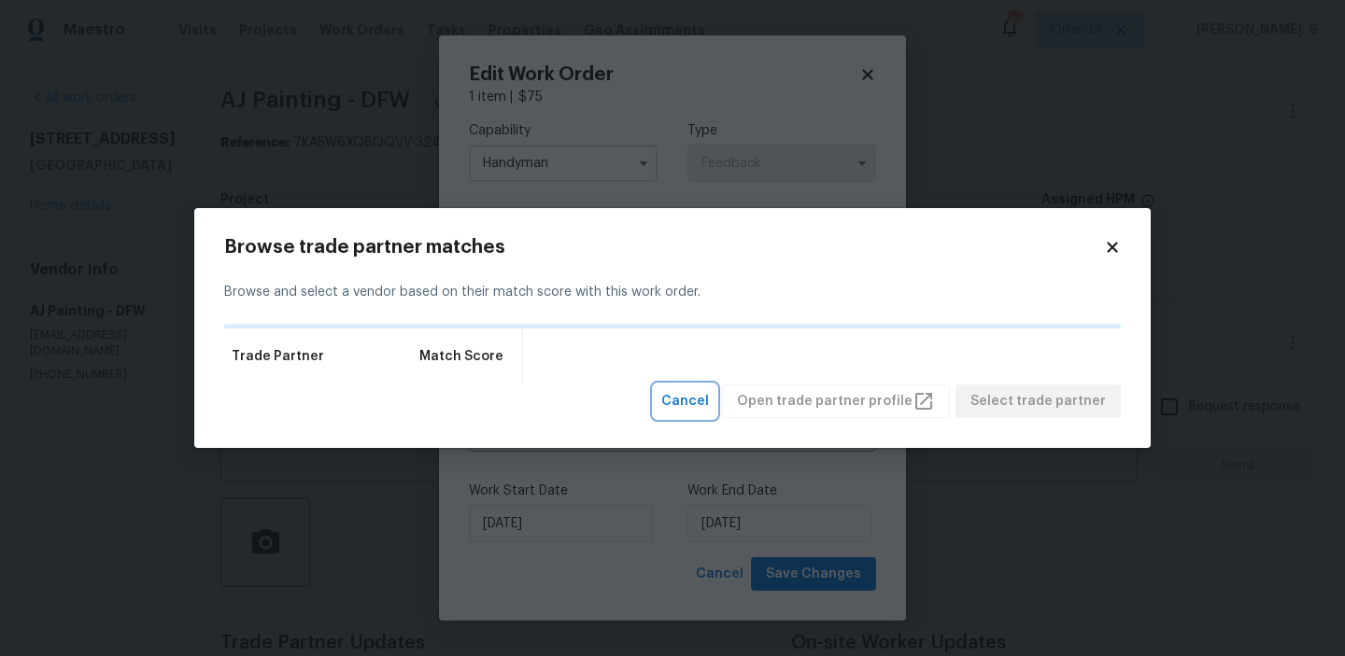
click at [709, 409] on span "Cancel" at bounding box center [685, 401] width 48 height 23
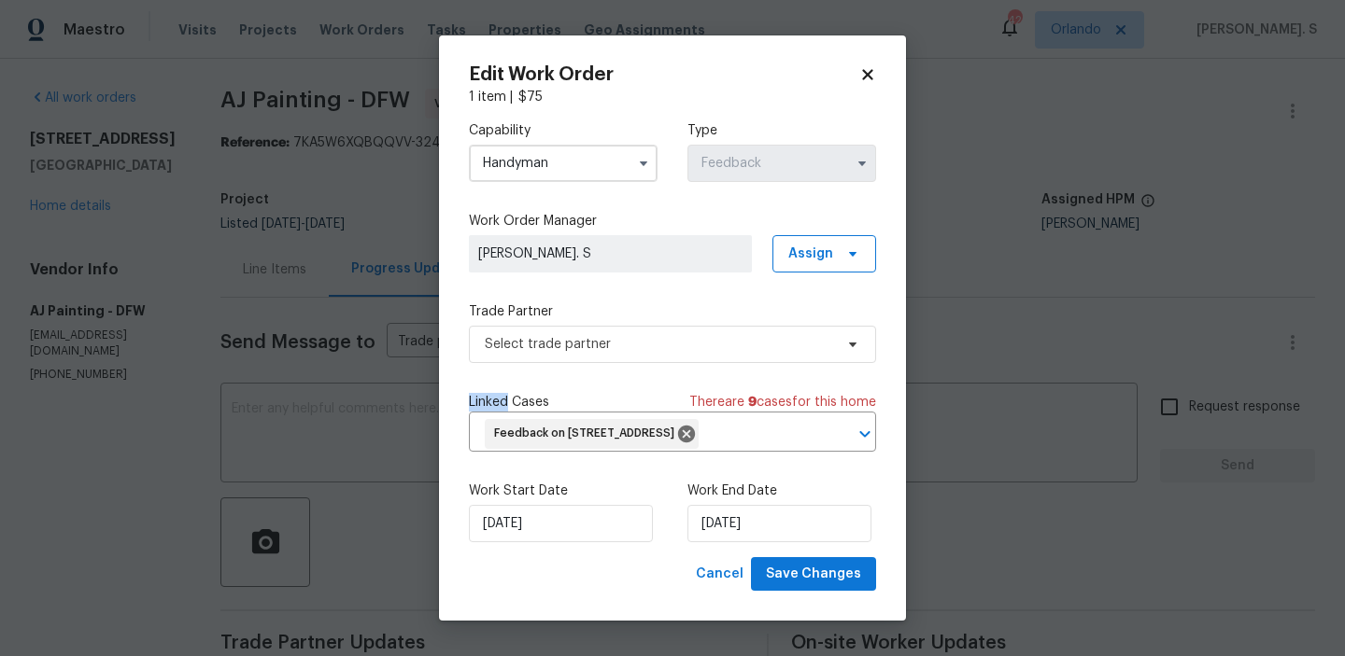
click at [630, 317] on label "Trade Partner" at bounding box center [672, 312] width 407 height 19
click at [624, 337] on span "Select trade partner" at bounding box center [659, 344] width 348 height 19
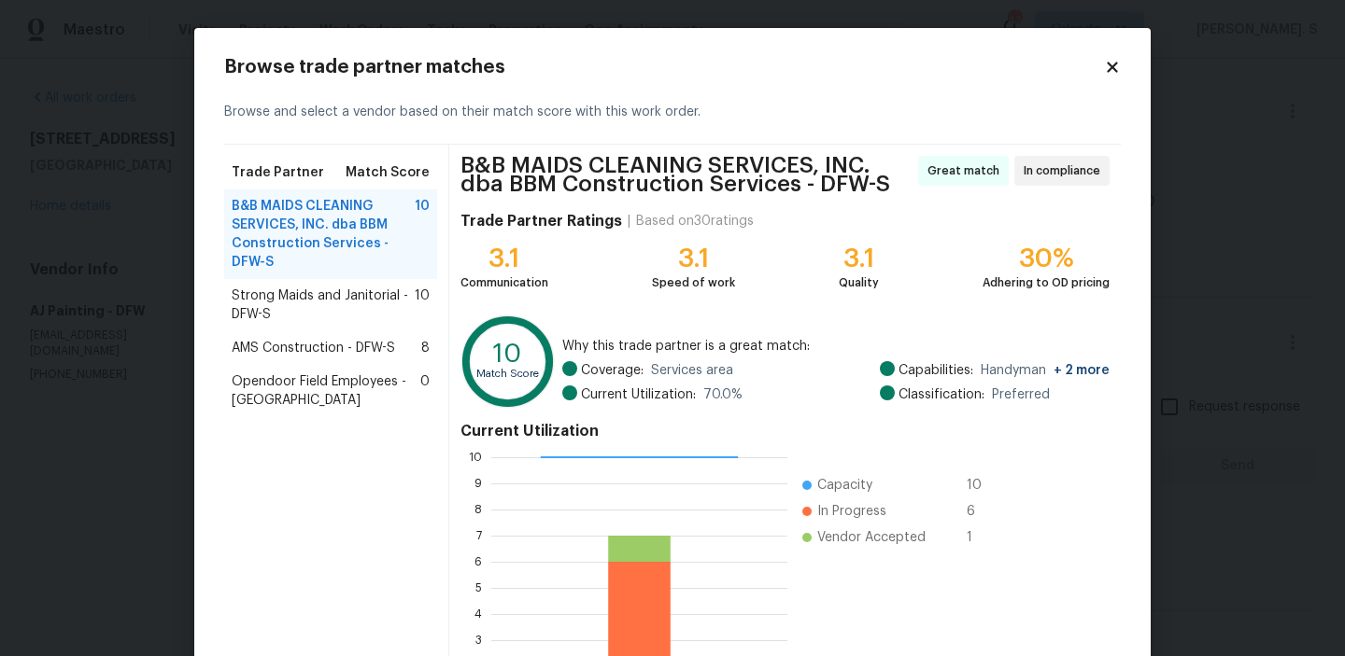
scroll to position [175, 0]
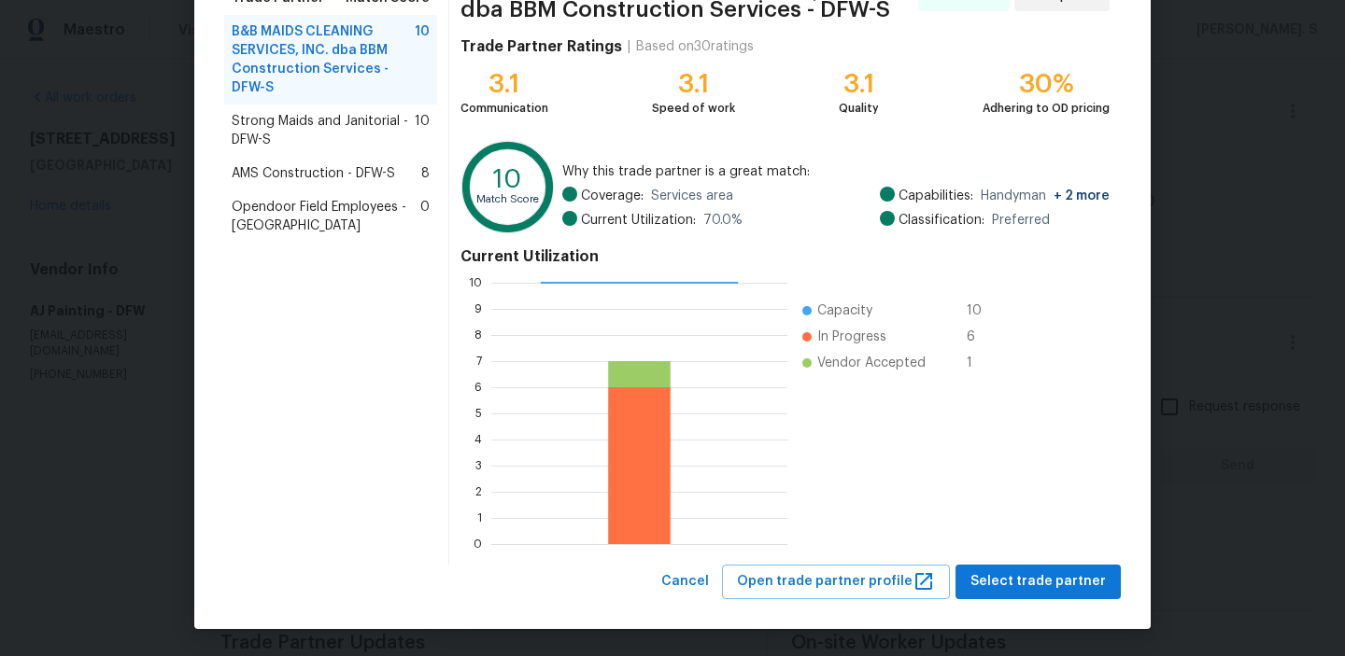
click at [348, 133] on span "Strong Maids and Janitorial - DFW-S" at bounding box center [323, 130] width 183 height 37
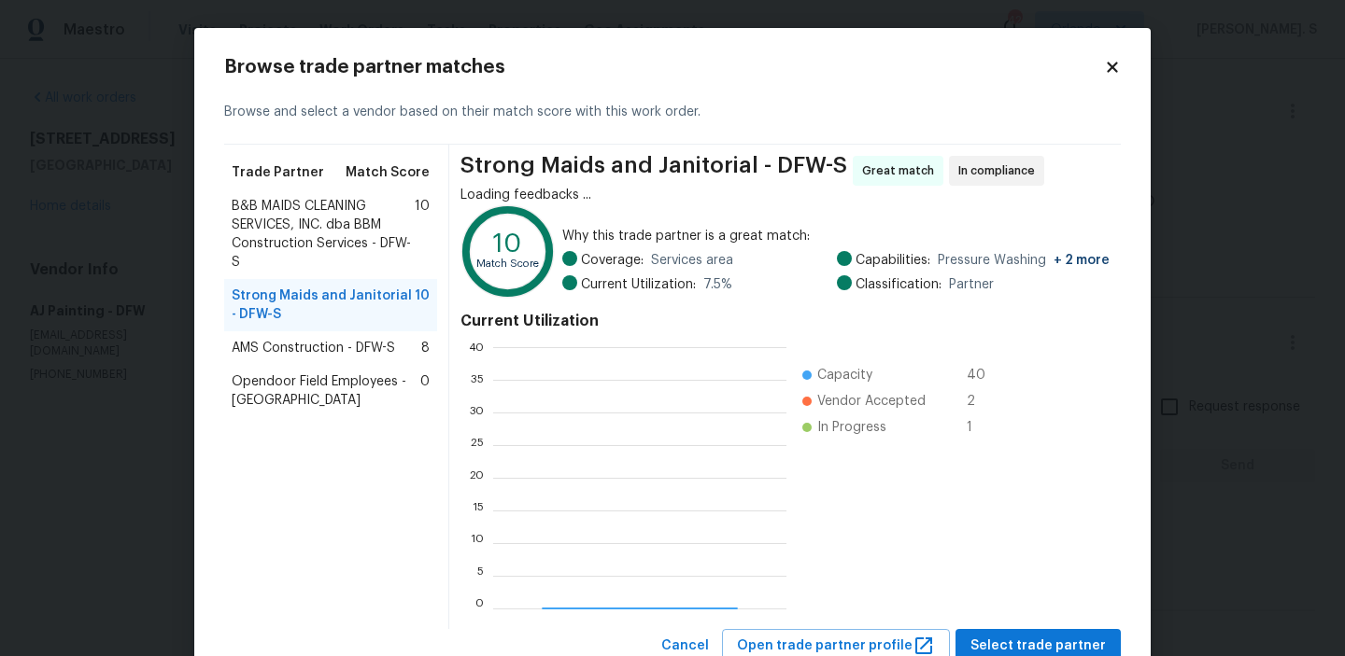
scroll to position [261, 293]
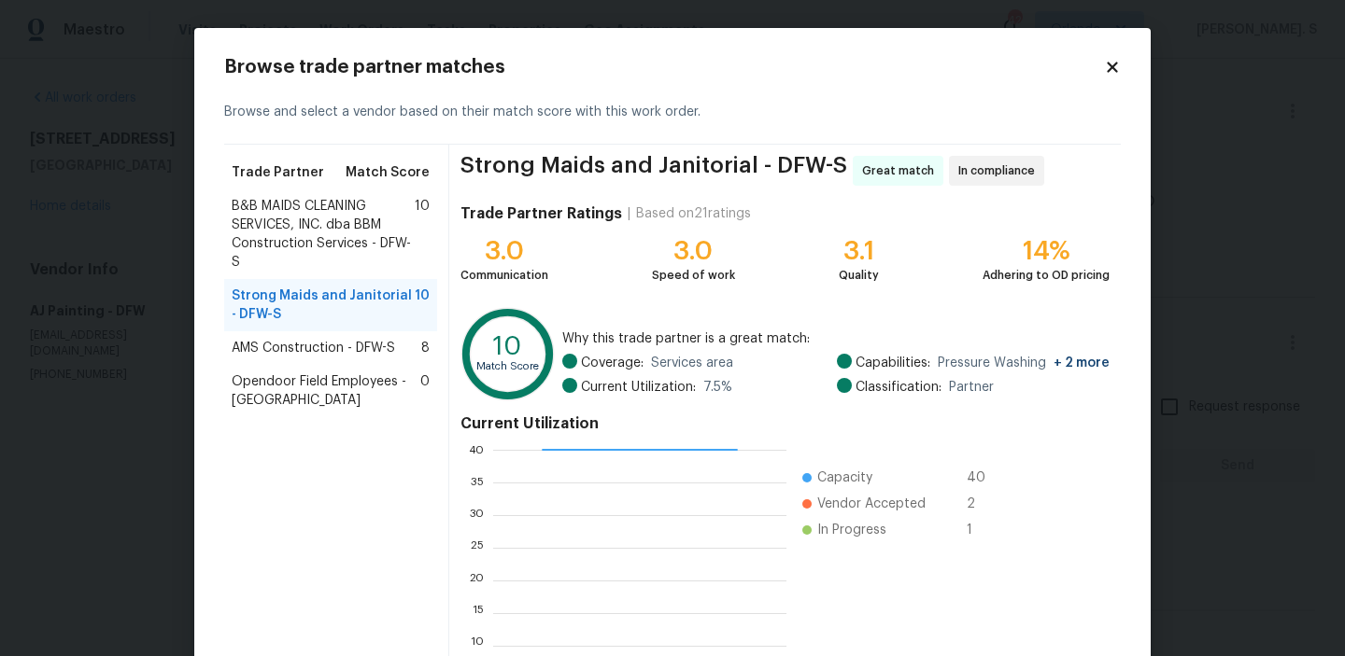
click at [368, 211] on span "B&B MAIDS CLEANING SERVICES, INC. dba BBM Construction Services - DFW-S" at bounding box center [323, 234] width 183 height 75
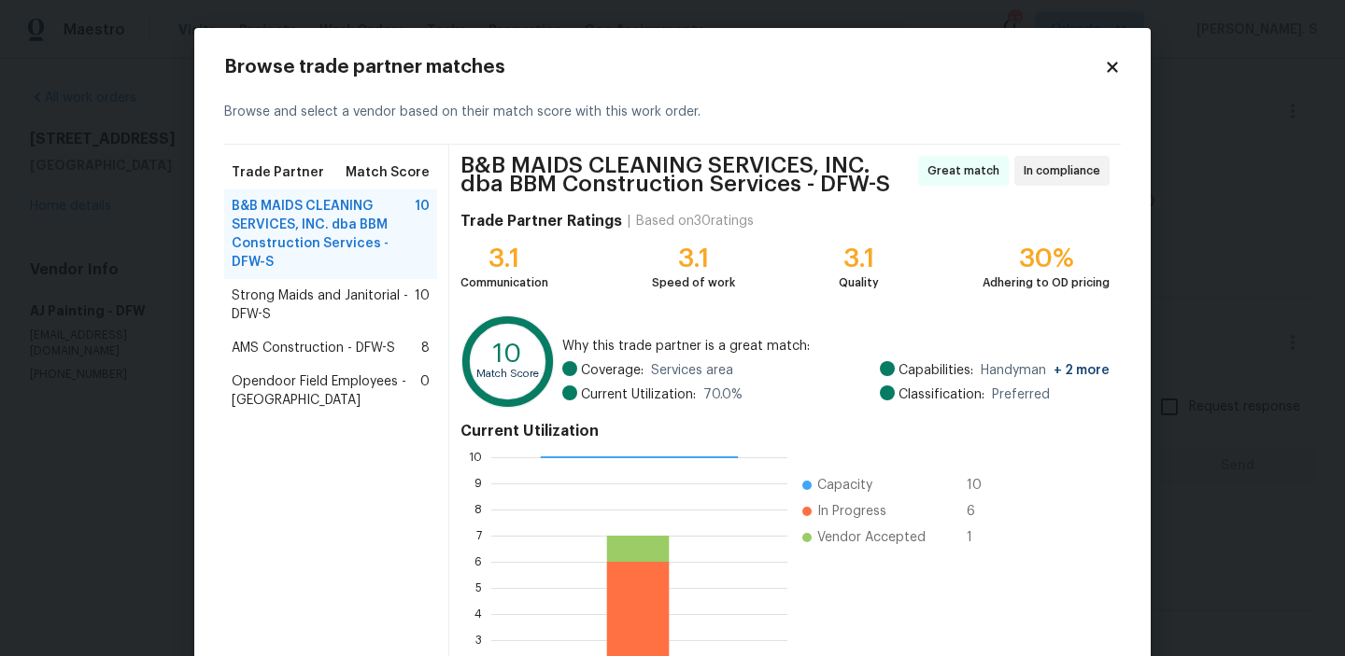
scroll to position [175, 0]
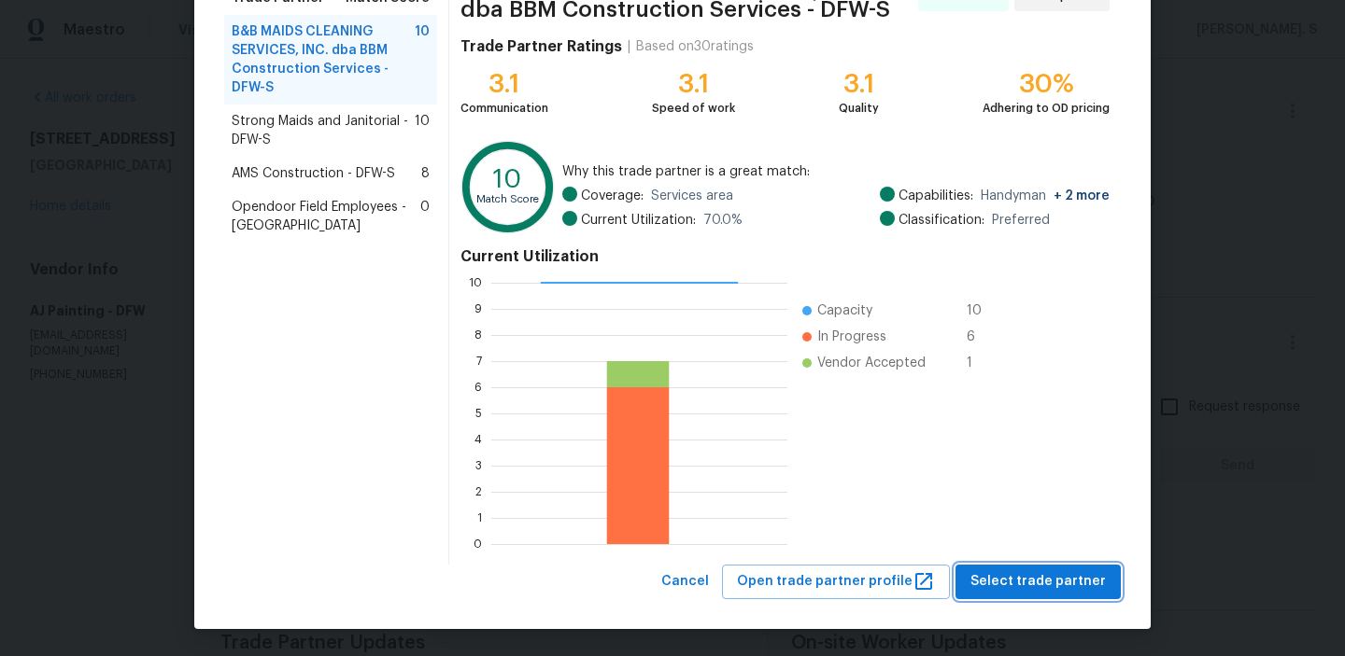
click at [1013, 592] on span "Select trade partner" at bounding box center [1037, 582] width 135 height 23
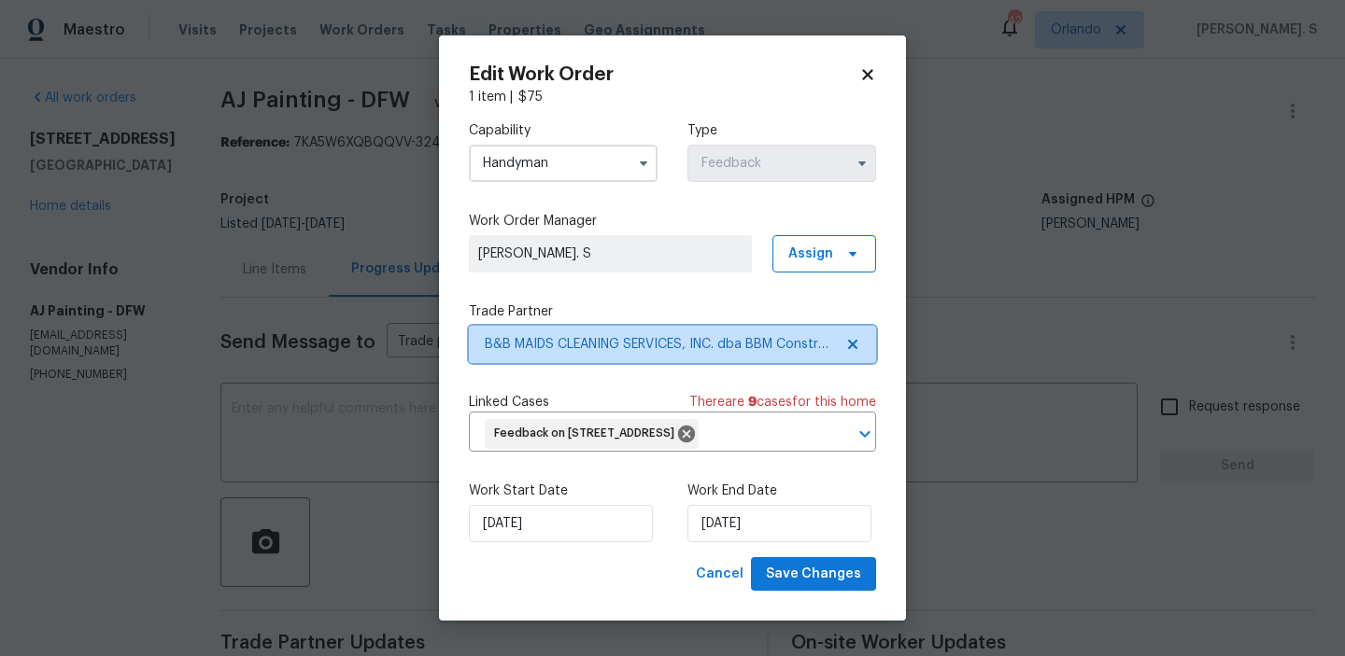
scroll to position [0, 0]
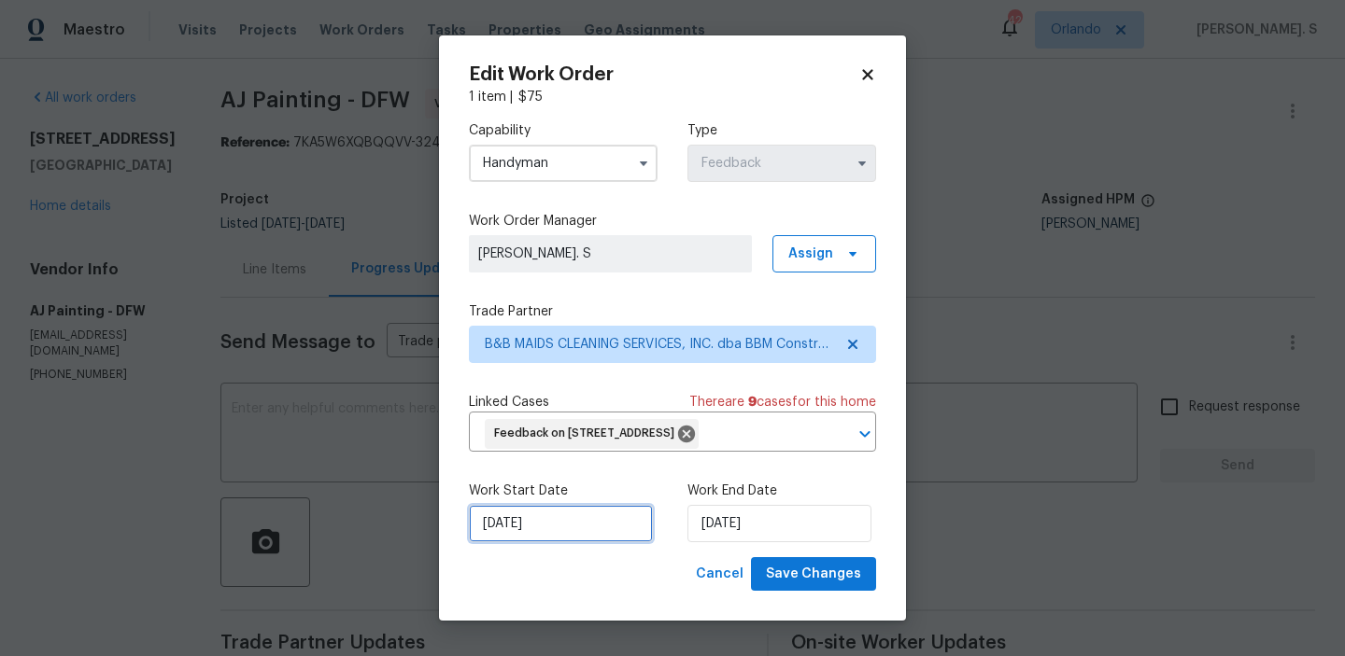
click at [528, 533] on input "[DATE]" at bounding box center [561, 523] width 184 height 37
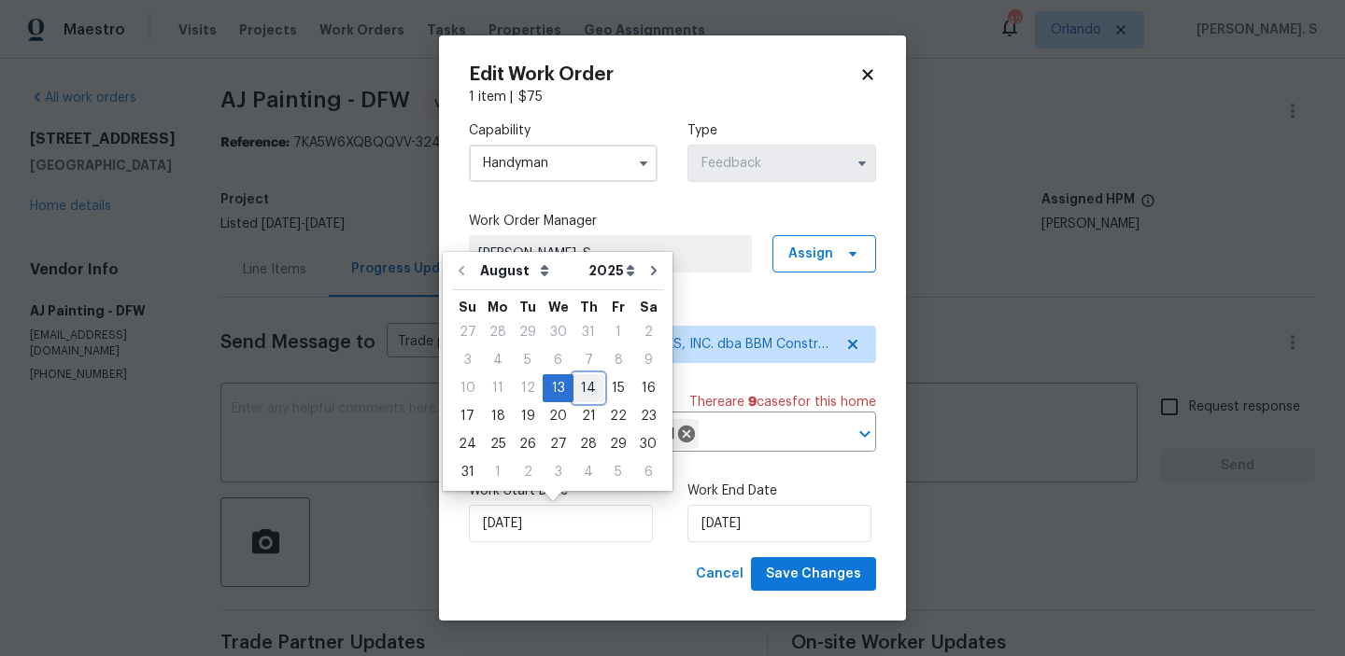
click at [587, 392] on div "14" at bounding box center [588, 388] width 30 height 26
type input "[DATE]"
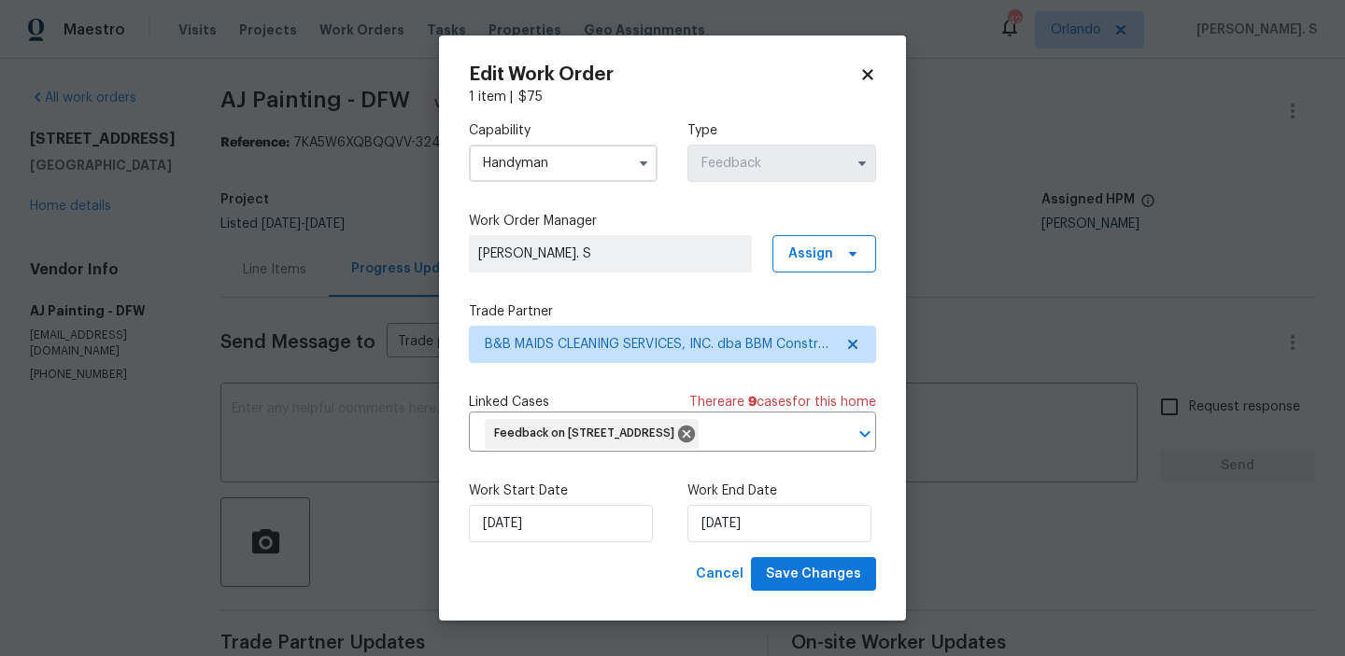
click at [773, 547] on div "Work Start Date 8/14/2025 Work End Date 8/15/2025" at bounding box center [672, 512] width 407 height 91
click at [771, 527] on input "8/15/2025" at bounding box center [779, 523] width 184 height 37
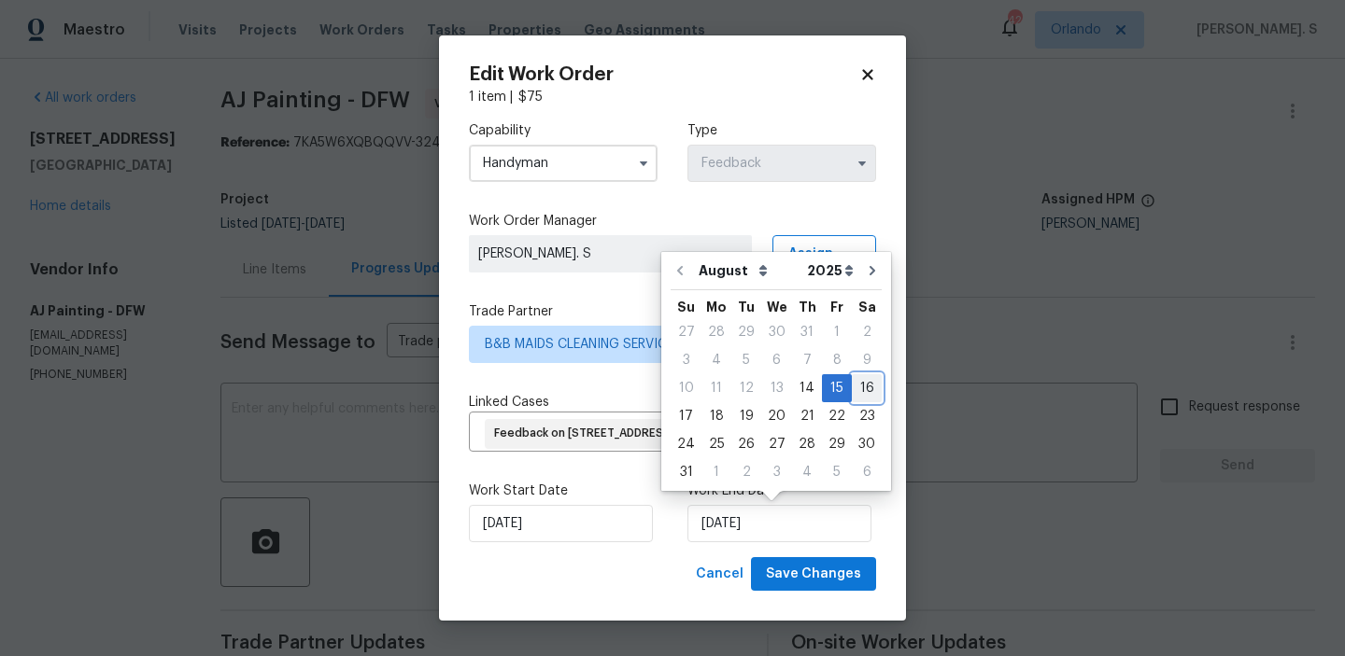
click at [859, 381] on div "16" at bounding box center [867, 388] width 30 height 26
type input "8/16/2025"
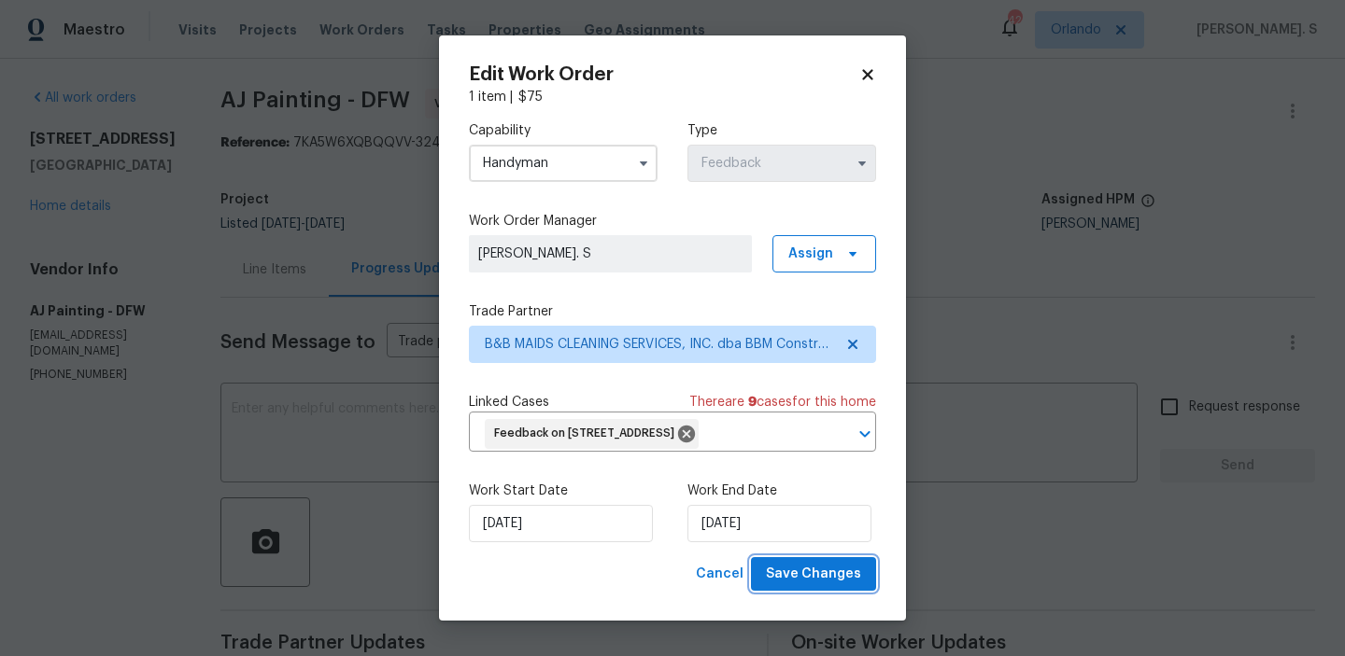
click at [829, 559] on button "Save Changes" at bounding box center [813, 574] width 125 height 35
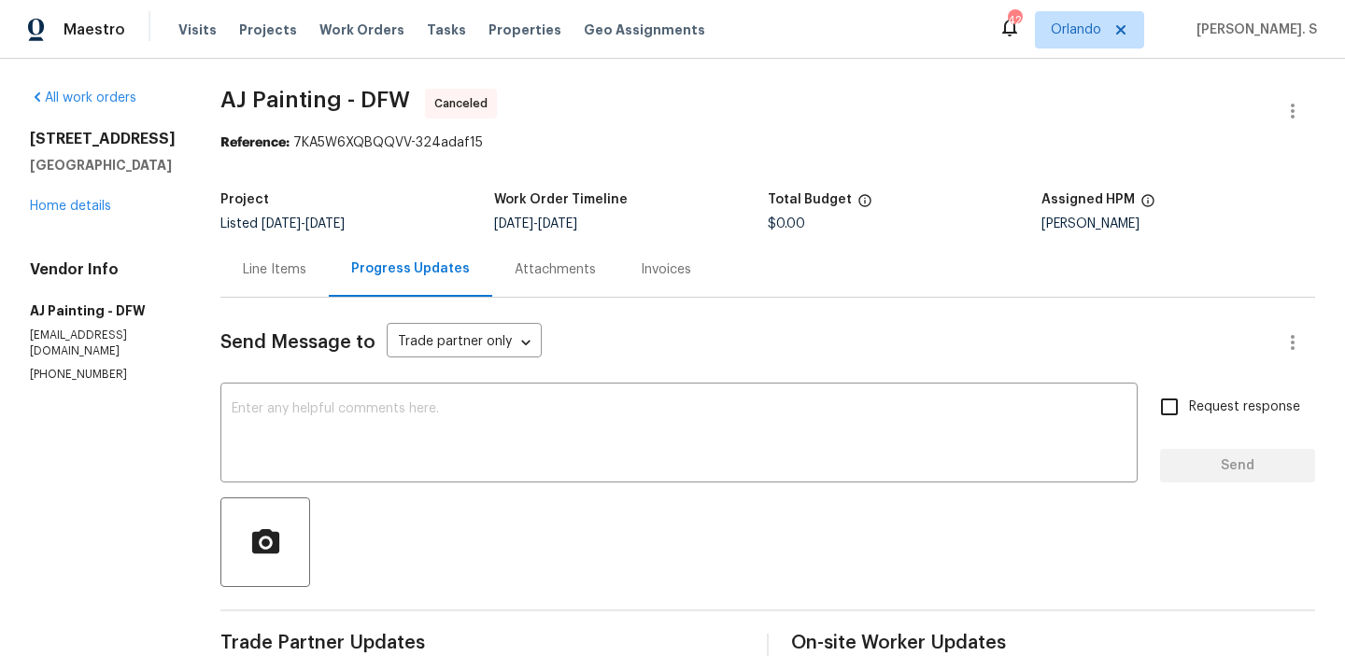
click at [77, 189] on body "Maestro Visits Projects Work Orders Tasks Properties Geo Assignments 42 Orlando…" at bounding box center [672, 328] width 1345 height 656
click at [77, 195] on div "4513 Old Pond Dr Plano, TX 75024 Home details" at bounding box center [103, 173] width 146 height 86
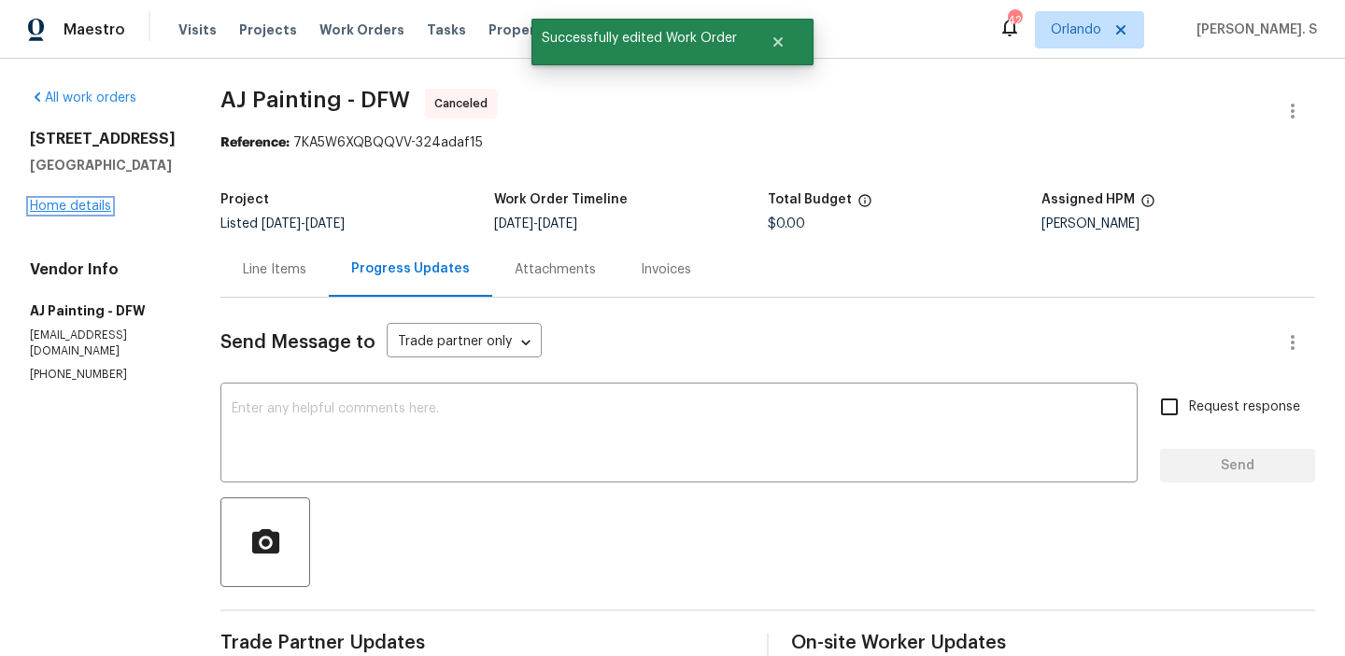
click at [83, 201] on link "Home details" at bounding box center [70, 206] width 81 height 13
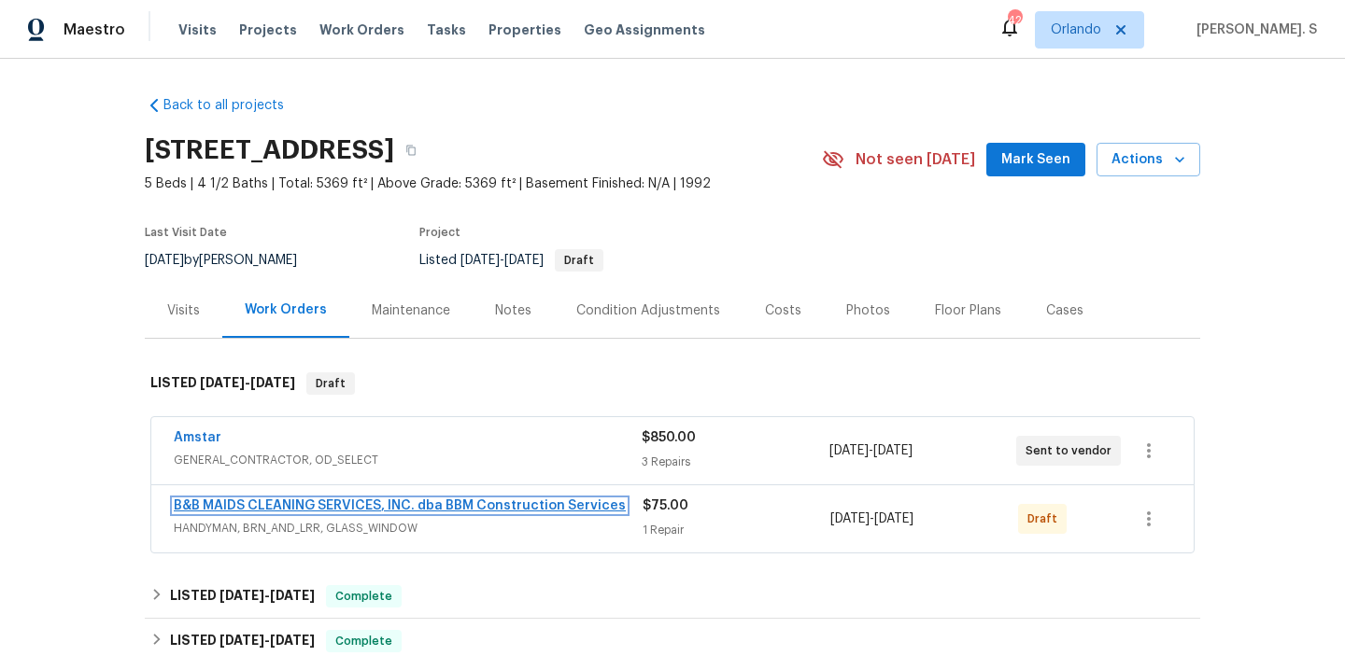
click at [285, 511] on link "B&B MAIDS CLEANING SERVICES, INC. dba BBM Construction Services" at bounding box center [400, 506] width 452 height 13
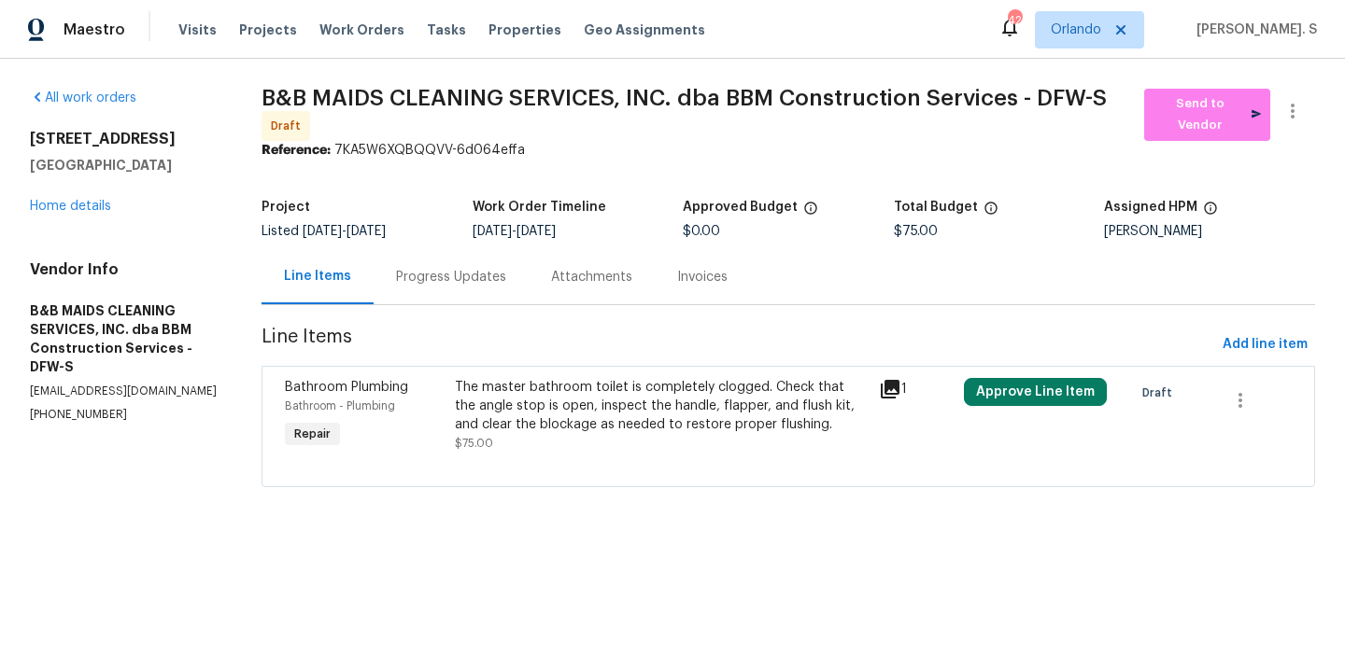
click at [689, 414] on div "The master bathroom toilet is completely clogged. Check that the angle stop is …" at bounding box center [661, 406] width 413 height 56
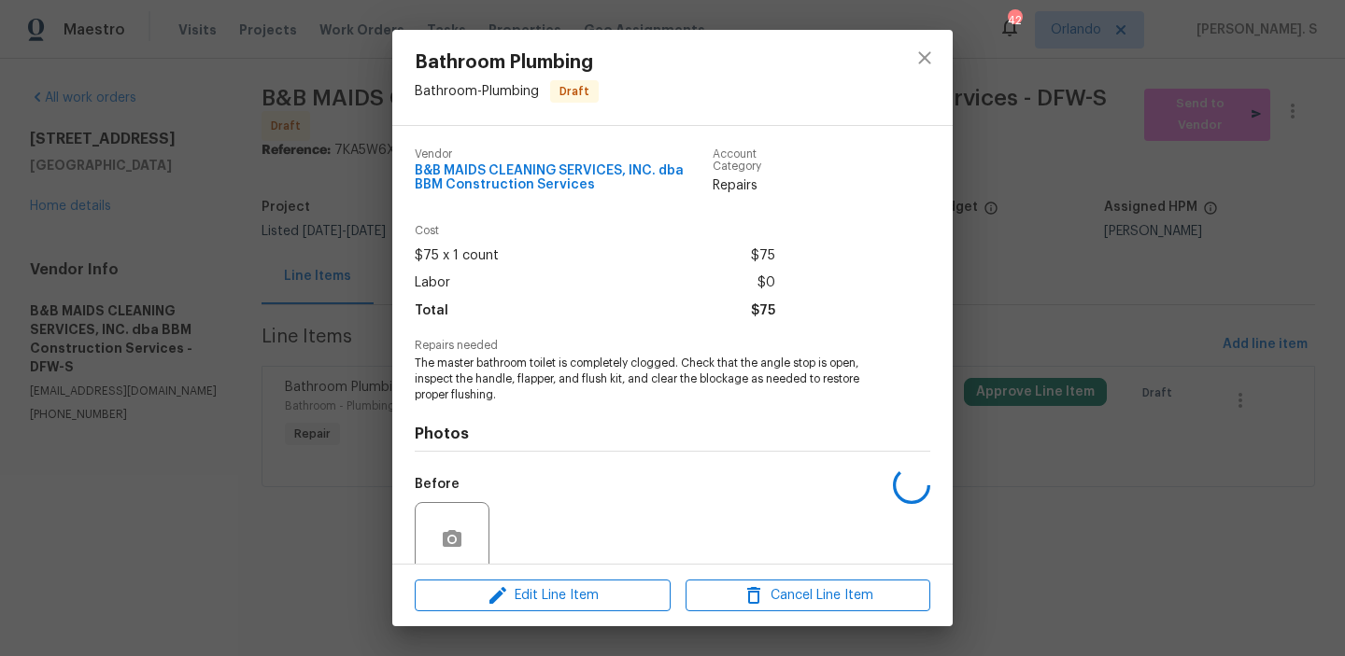
scroll to position [153, 0]
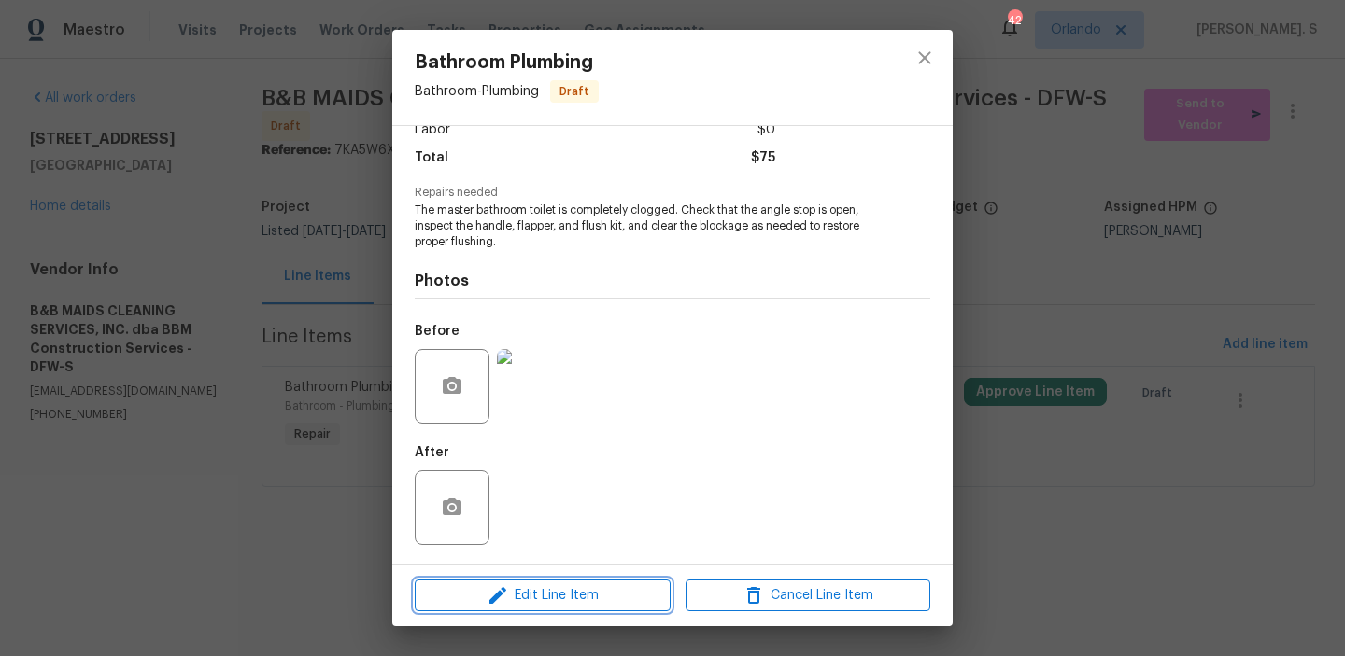
click at [600, 585] on span "Edit Line Item" at bounding box center [542, 596] width 245 height 23
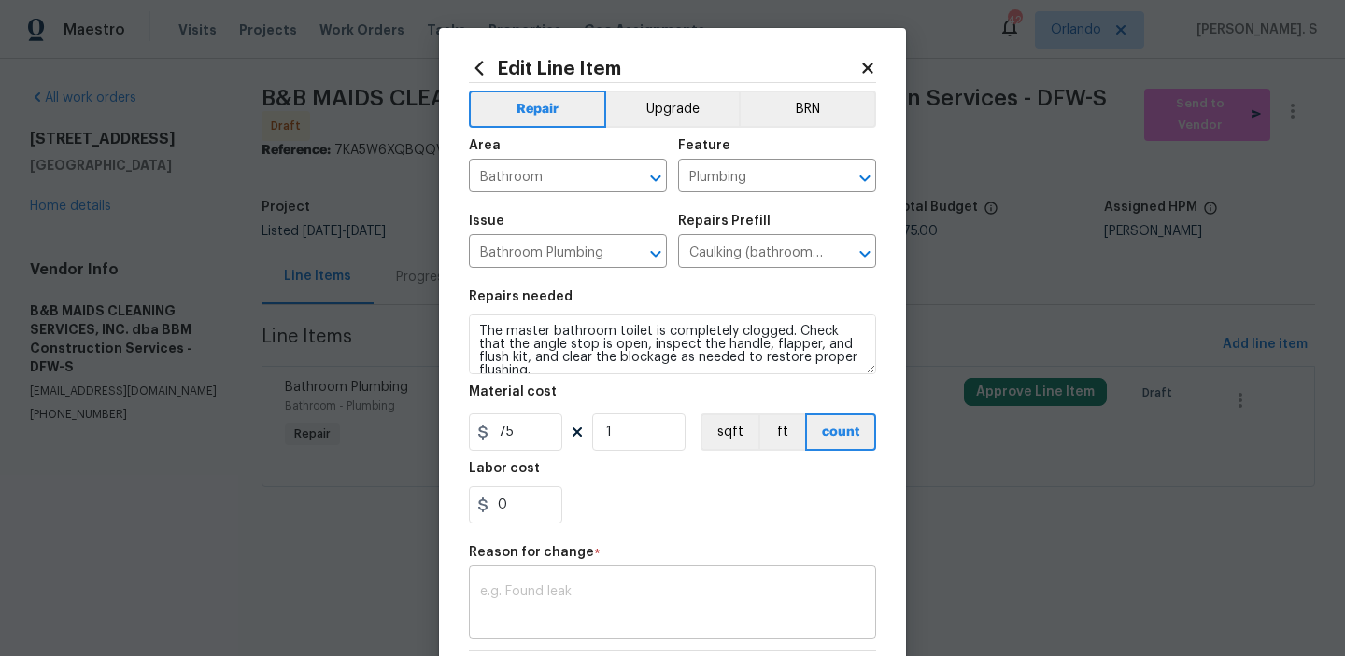
click at [552, 587] on textarea at bounding box center [672, 604] width 385 height 39
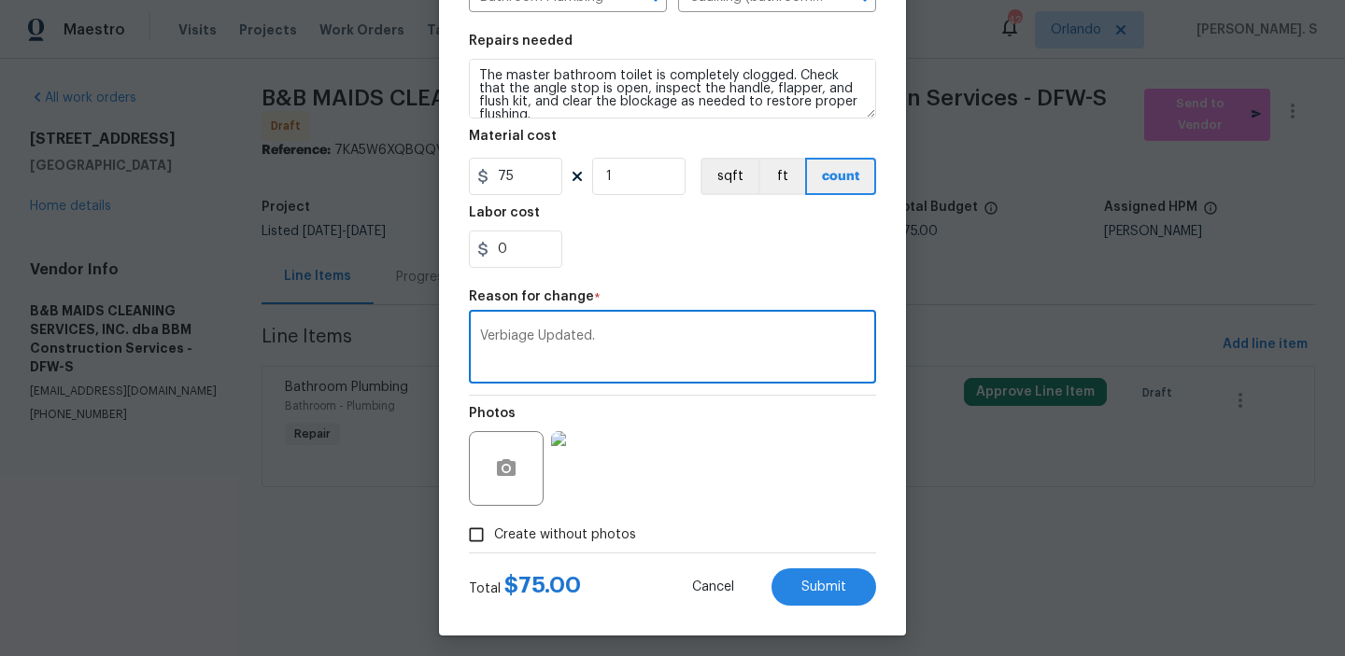
scroll to position [264, 0]
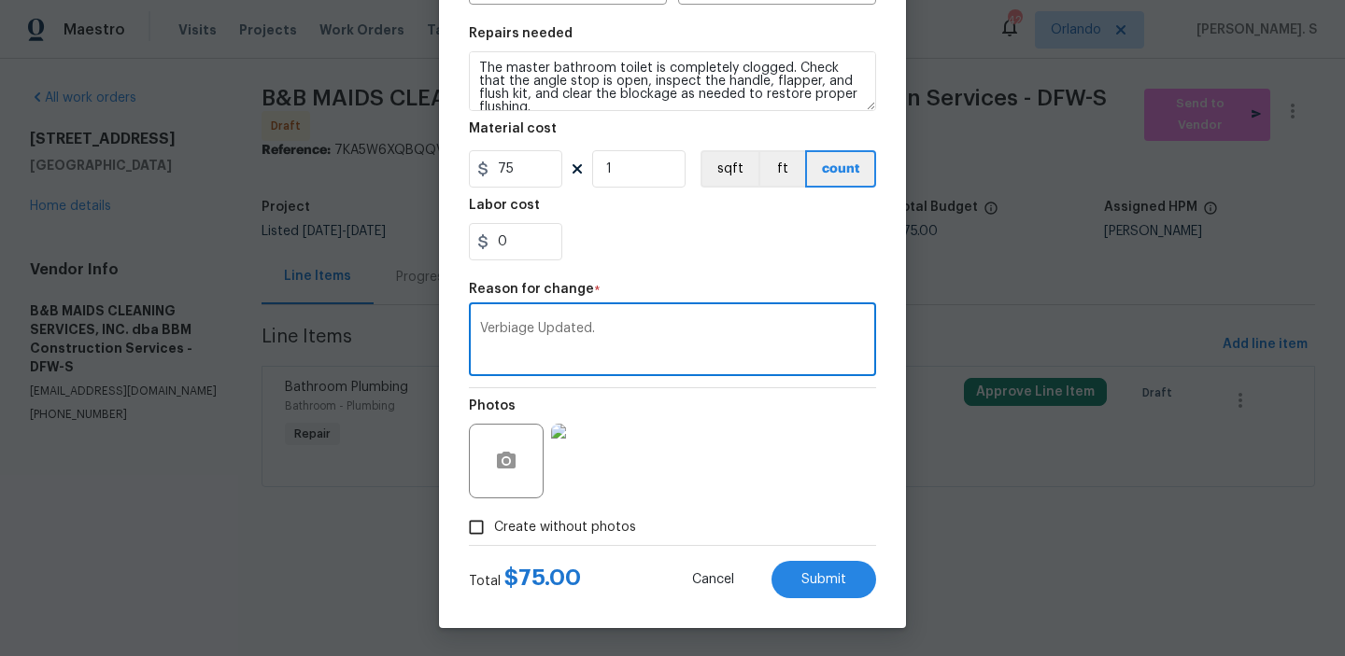
type textarea "Verbiage Updated."
click at [845, 559] on div "Total $ 75.00 Cancel Submit" at bounding box center [672, 572] width 407 height 52
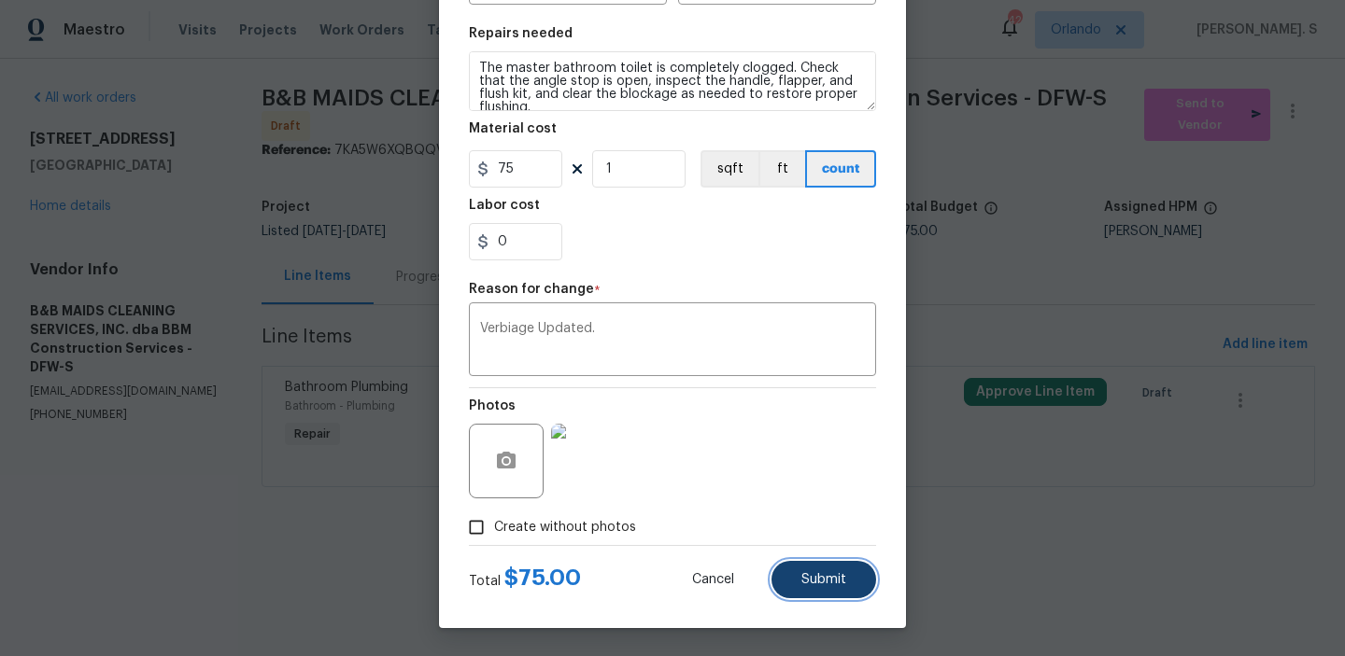
click at [844, 595] on button "Submit" at bounding box center [823, 579] width 105 height 37
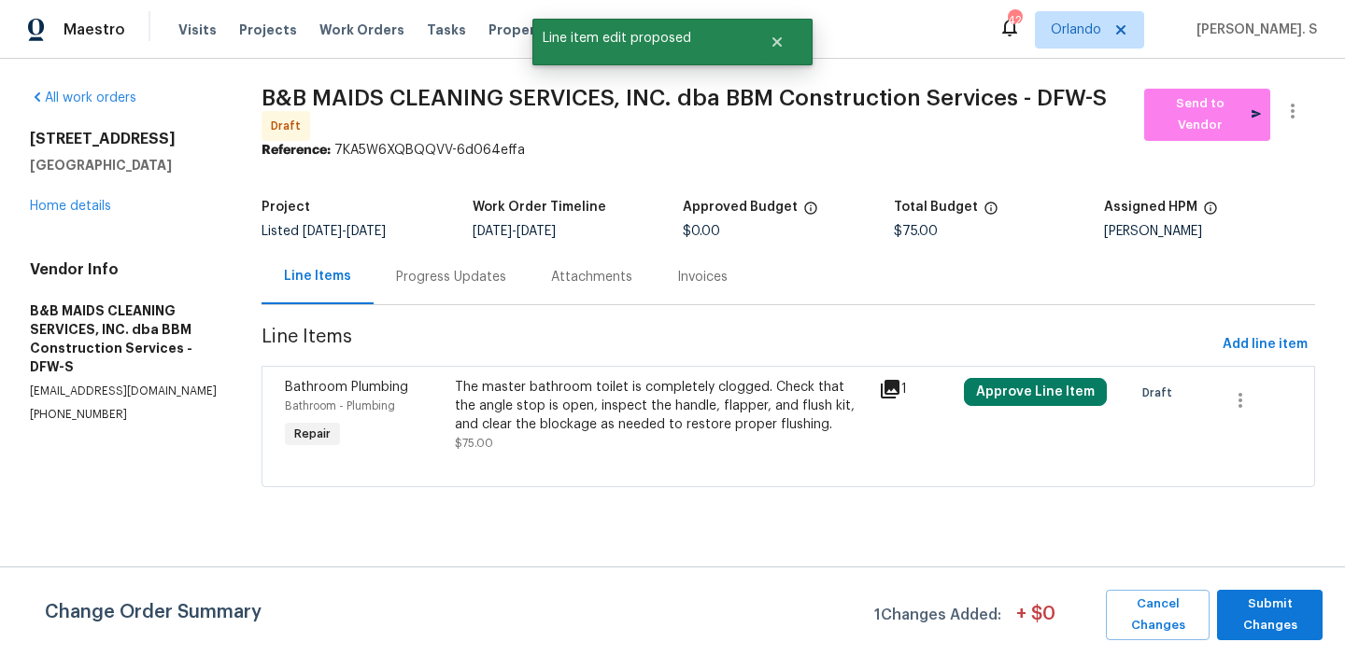
scroll to position [0, 0]
click at [1292, 628] on span "Submit Changes" at bounding box center [1269, 615] width 87 height 43
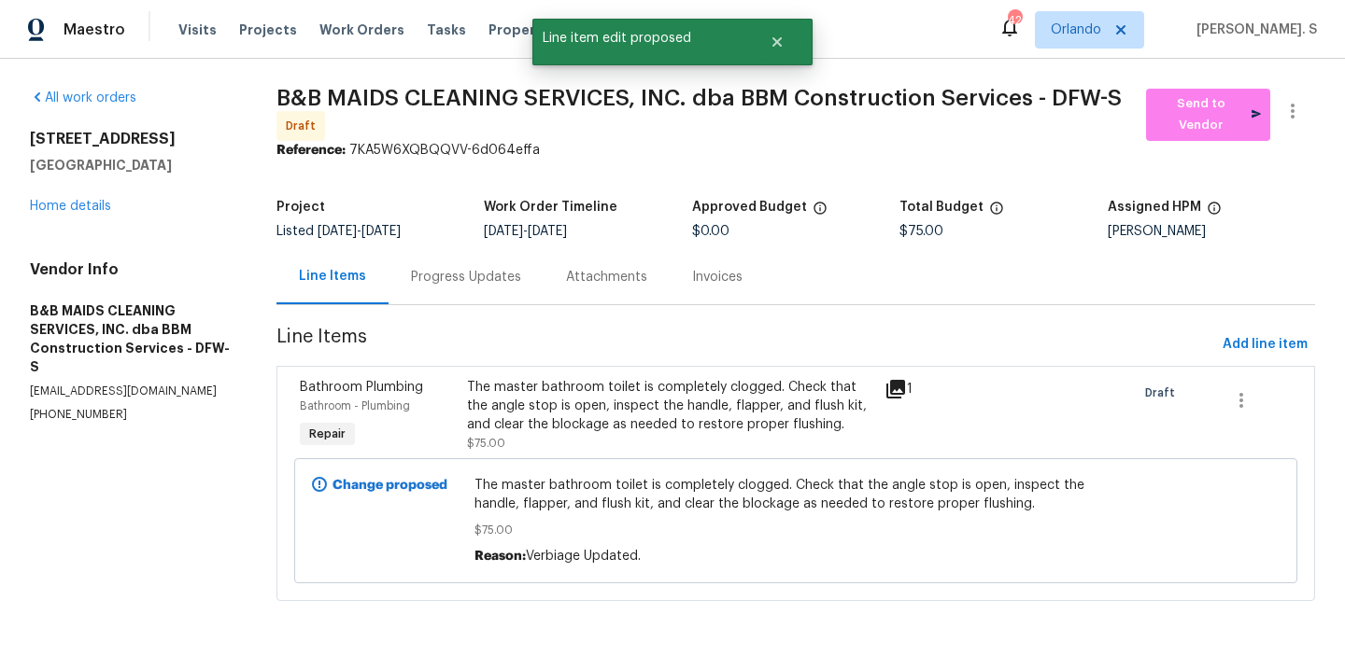
click at [446, 266] on div "Progress Updates" at bounding box center [465, 276] width 155 height 55
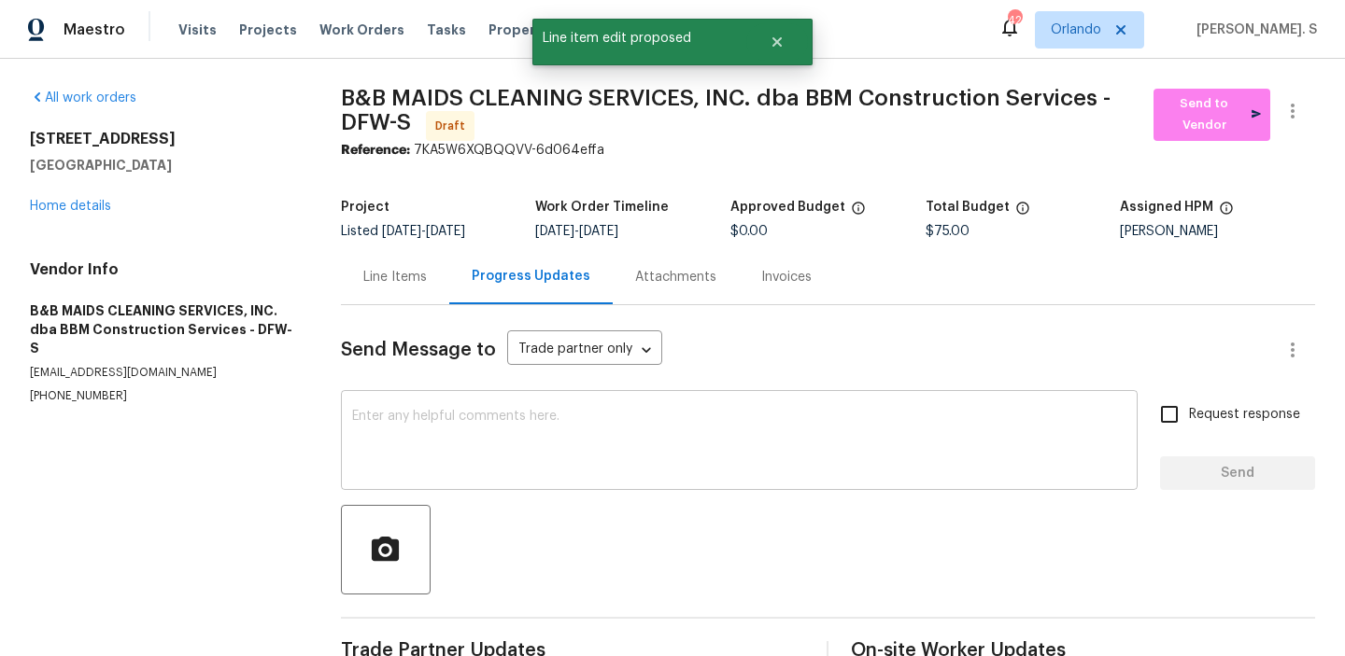
click at [463, 460] on textarea at bounding box center [739, 442] width 775 height 65
paste textarea "Hi, this is Glory with Opendoor. I’m confirming you received the WO for the pro…"
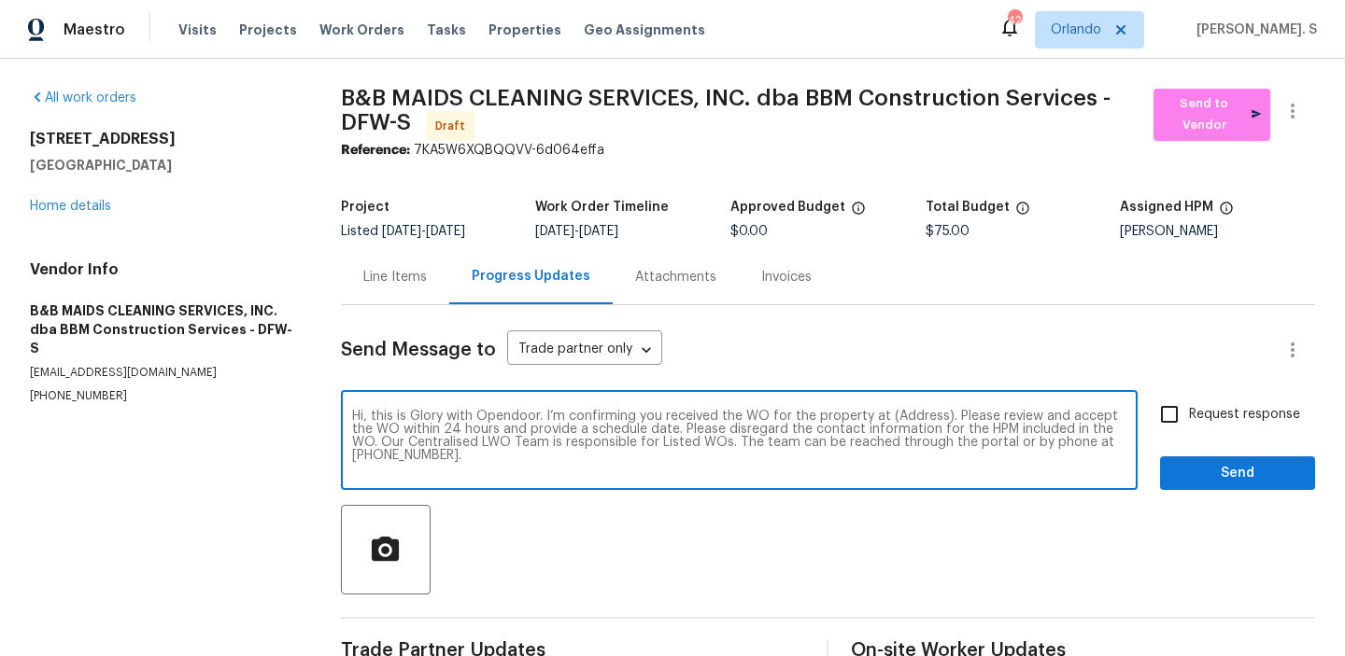
click at [909, 412] on textarea "Hi, this is Glory with Opendoor. I’m confirming you received the WO for the pro…" at bounding box center [739, 442] width 775 height 65
paste textarea "4513 Old Pond Dr, Plano, TX 75024"
type textarea "Hi, this is Glory with Opendoor. I’m confirming you received the WO for the pro…"
click at [1313, 111] on button "button" at bounding box center [1292, 111] width 45 height 45
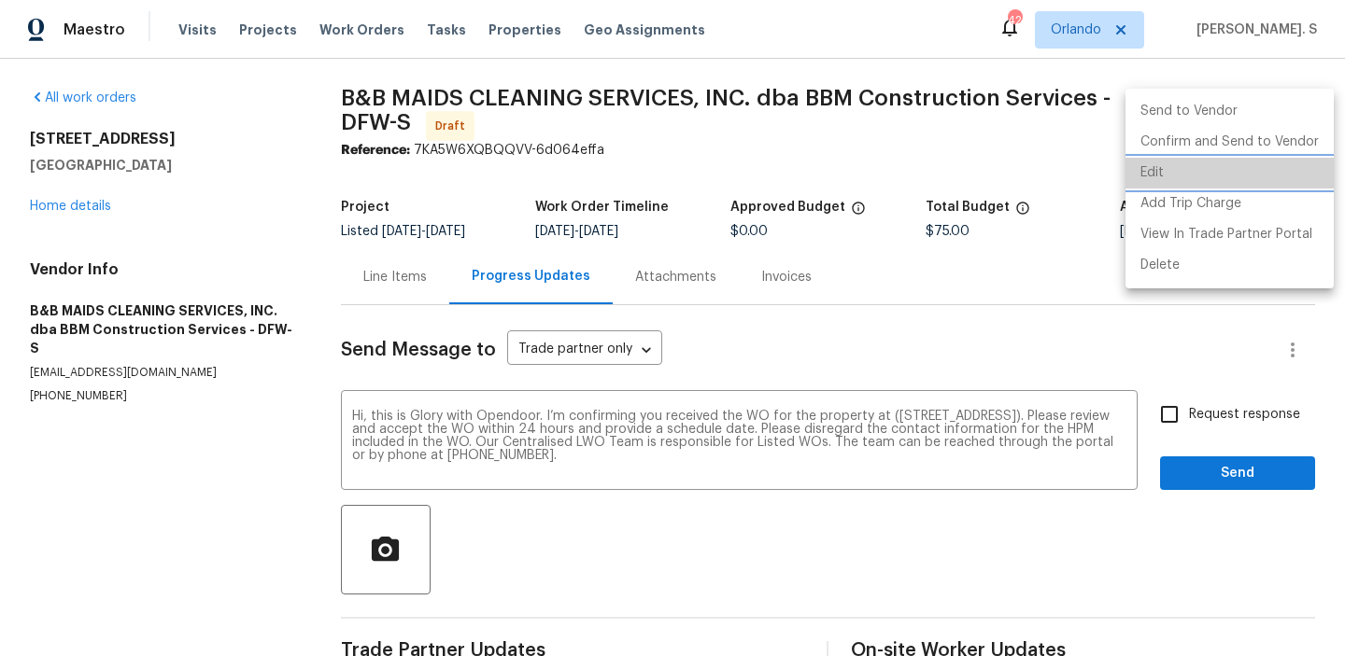
click at [1233, 173] on li "Edit" at bounding box center [1229, 173] width 208 height 31
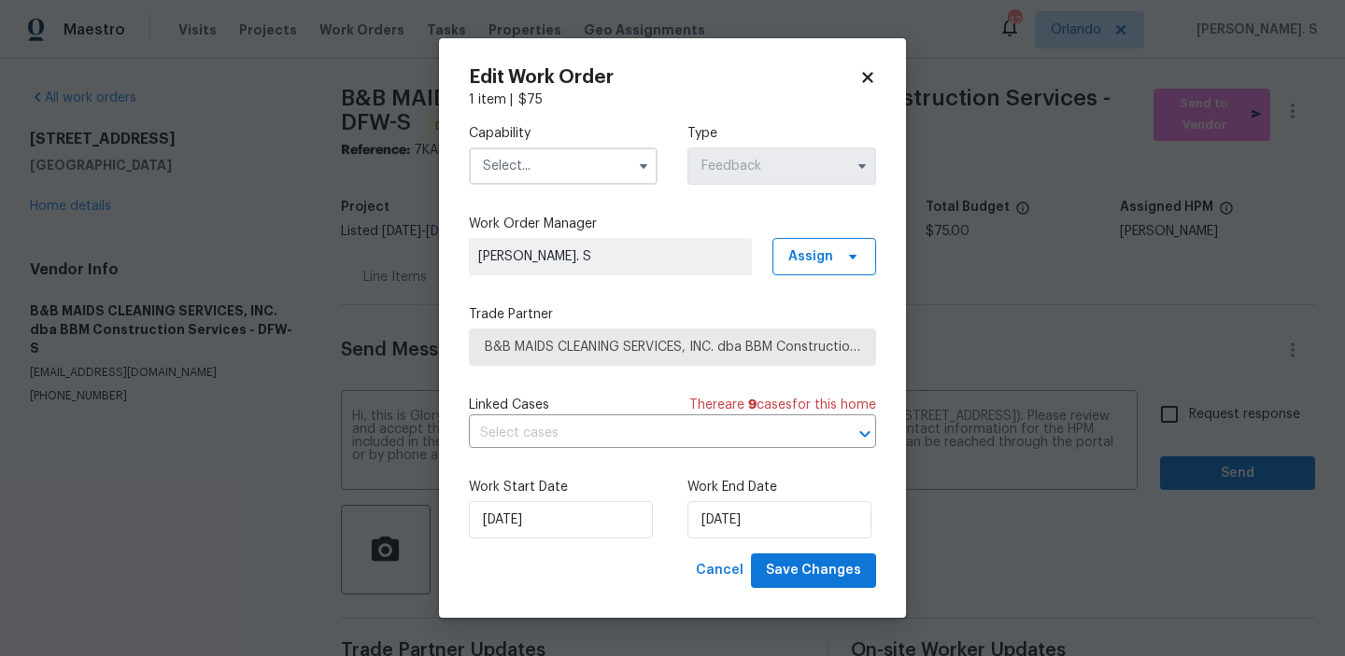
click at [556, 170] on input "text" at bounding box center [563, 166] width 189 height 37
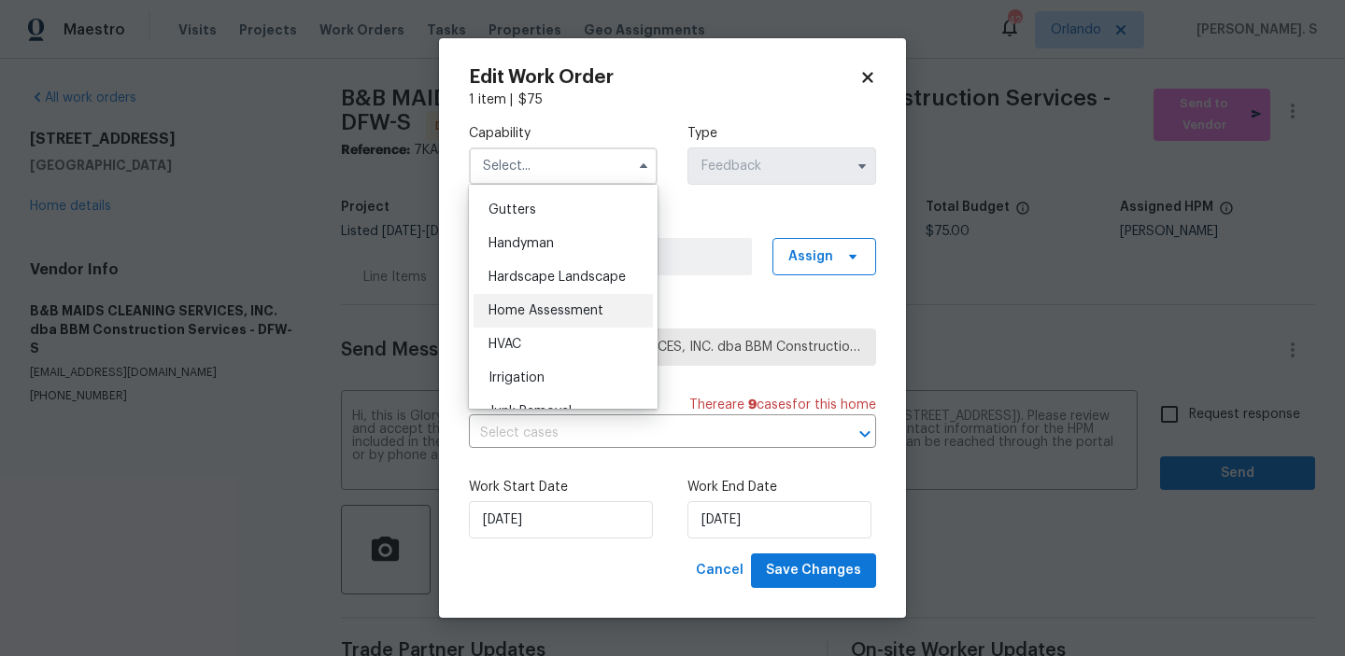
scroll to position [1025, 0]
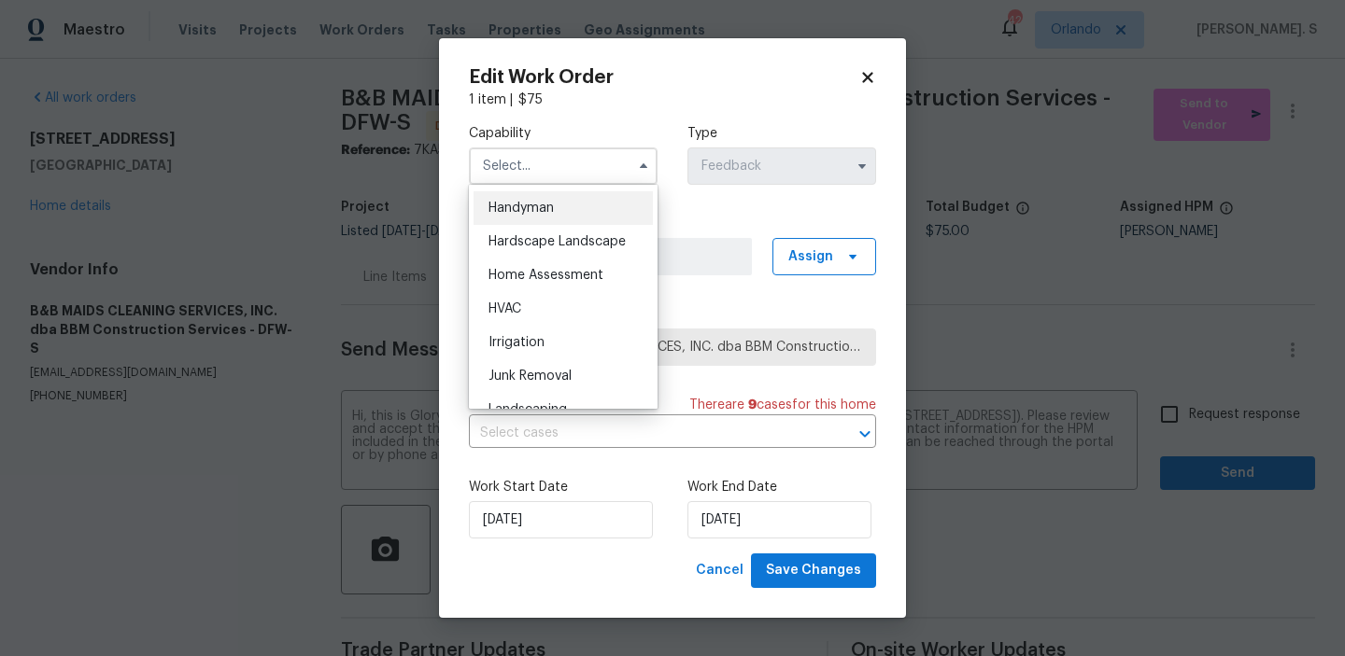
click at [538, 207] on span "Handyman" at bounding box center [520, 208] width 65 height 13
type input "Handyman"
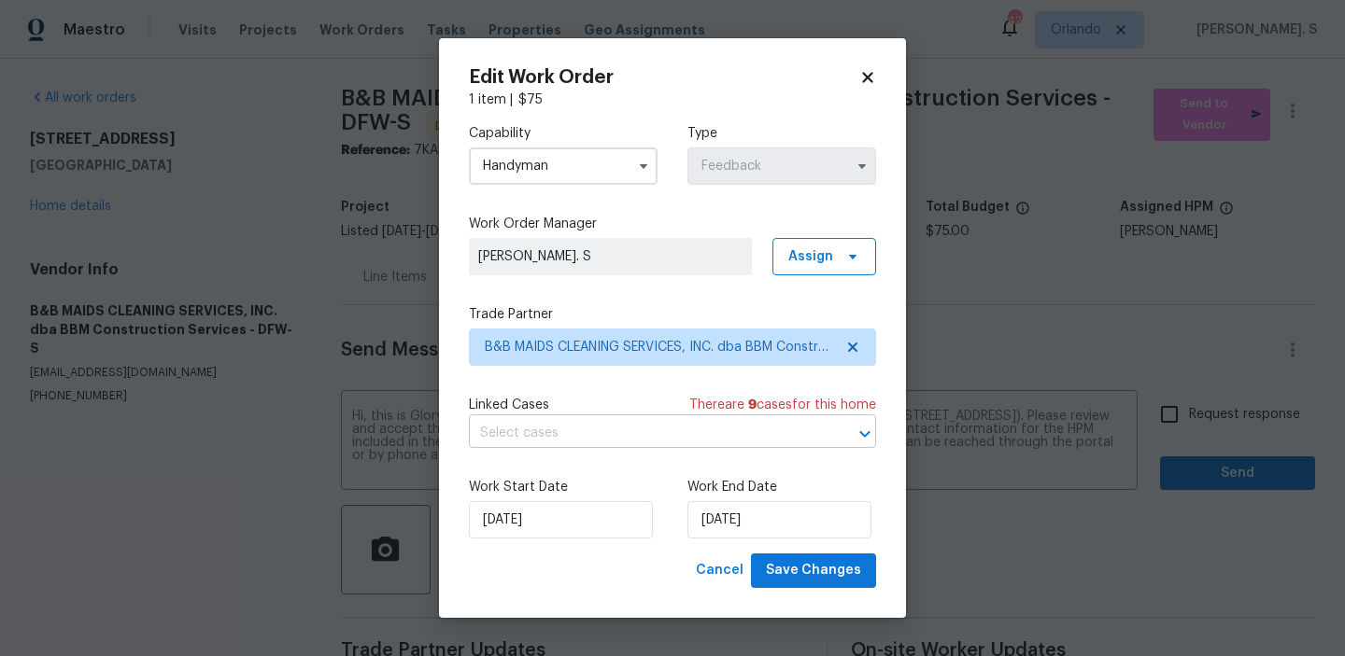
click at [564, 433] on input "text" at bounding box center [646, 433] width 355 height 29
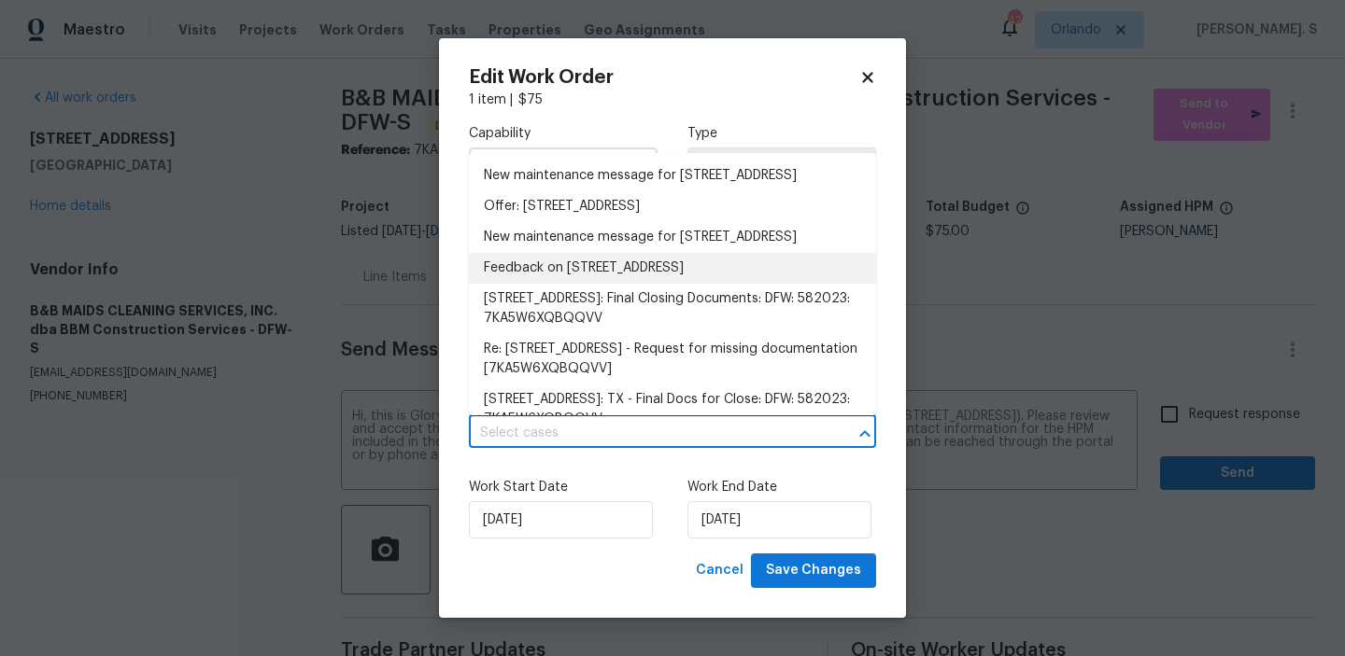
click at [571, 284] on li "Feedback on 4513 Old Pond Dr, Plano, TX 75024" at bounding box center [672, 268] width 407 height 31
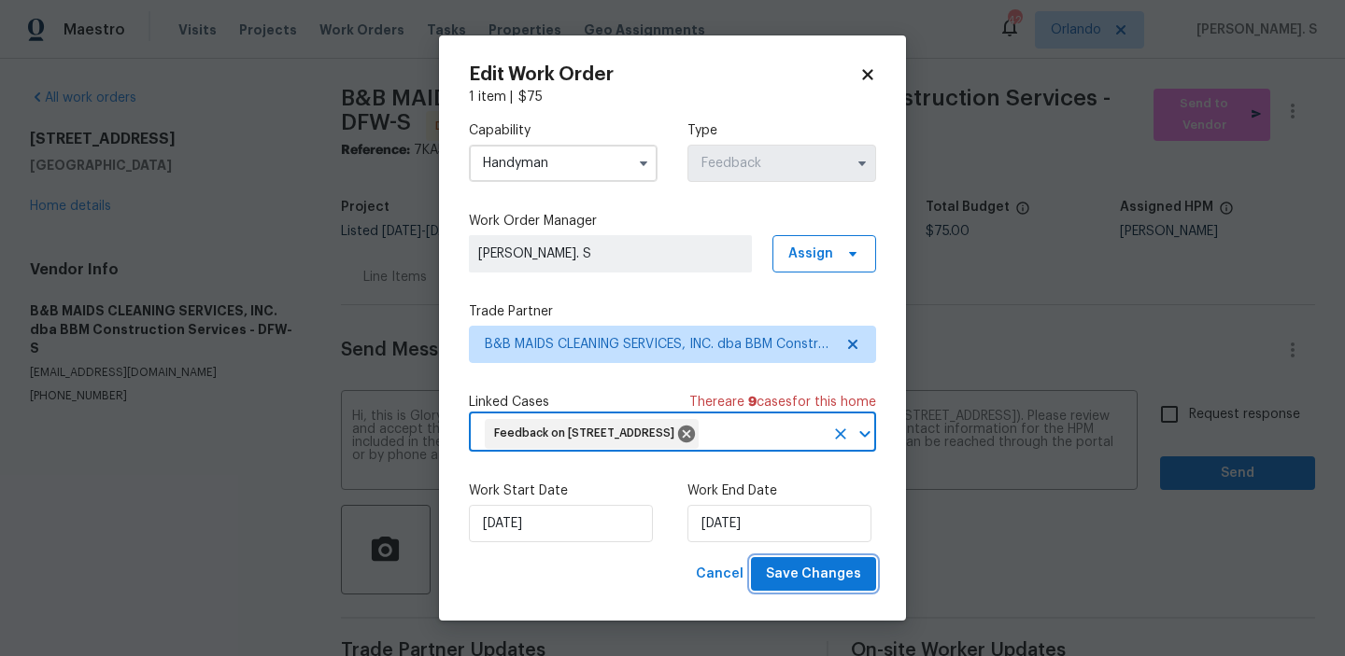
click at [826, 585] on span "Save Changes" at bounding box center [813, 574] width 95 height 23
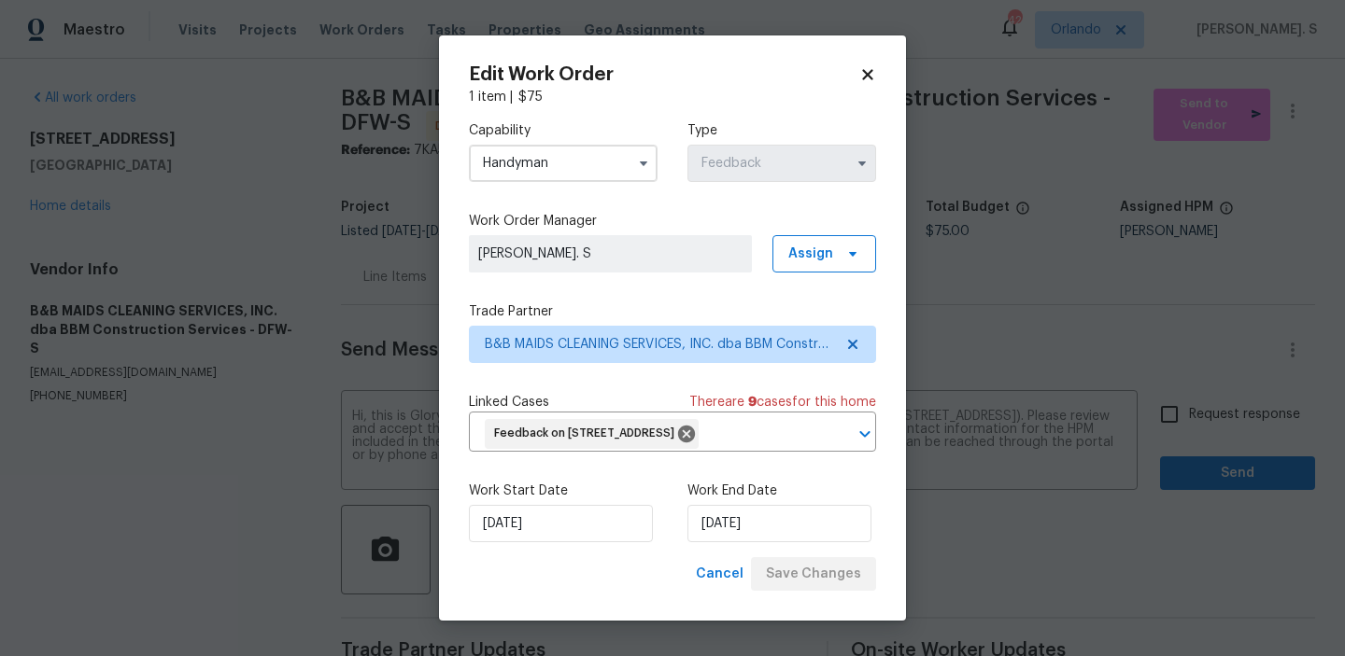
click at [1206, 412] on body "Maestro Visits Projects Work Orders Tasks Properties Geo Assignments 42 Orlando…" at bounding box center [672, 328] width 1345 height 656
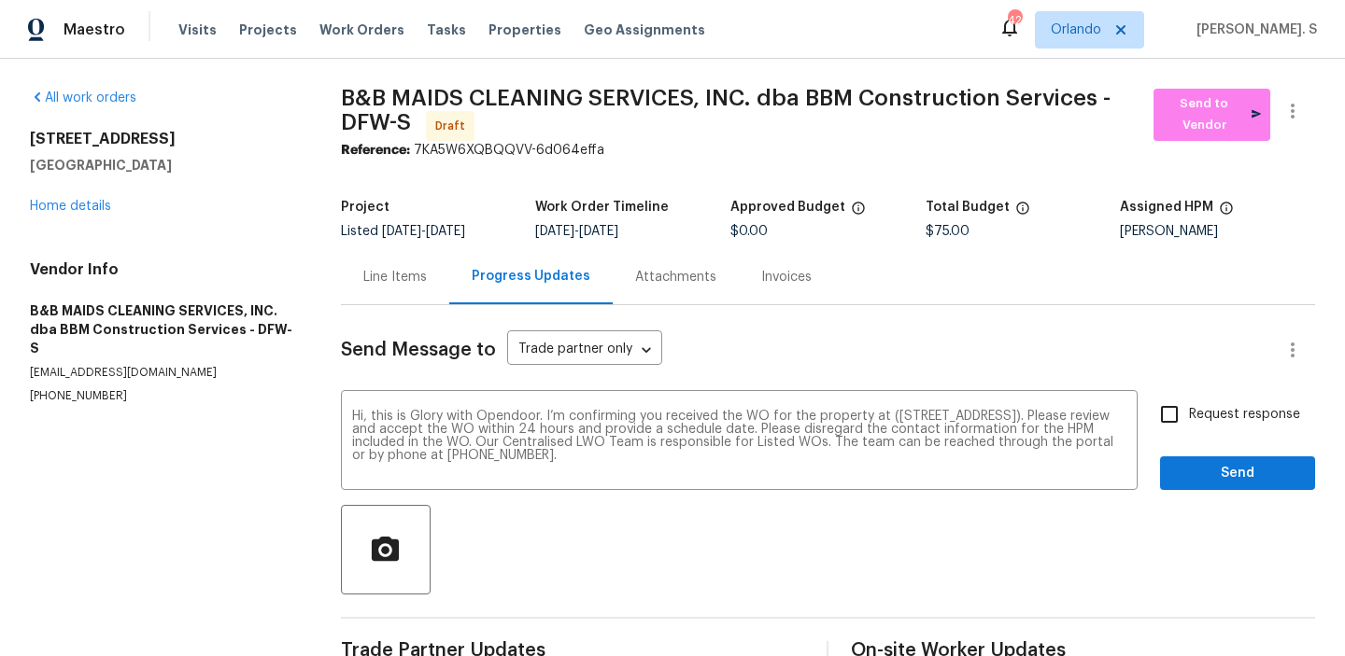
click at [1206, 412] on span "Request response" at bounding box center [1244, 415] width 111 height 20
click at [1189, 412] on input "Request response" at bounding box center [1168, 414] width 39 height 39
checkbox input "true"
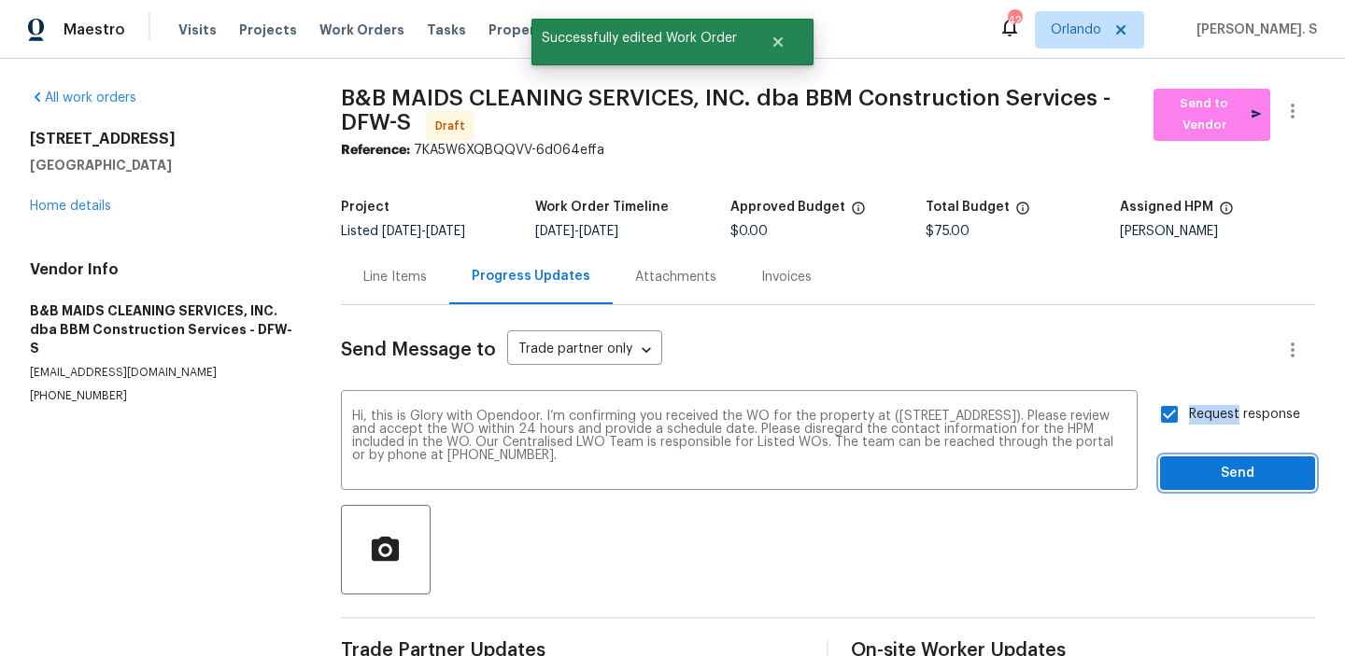
click at [1194, 472] on span "Send" at bounding box center [1237, 473] width 125 height 23
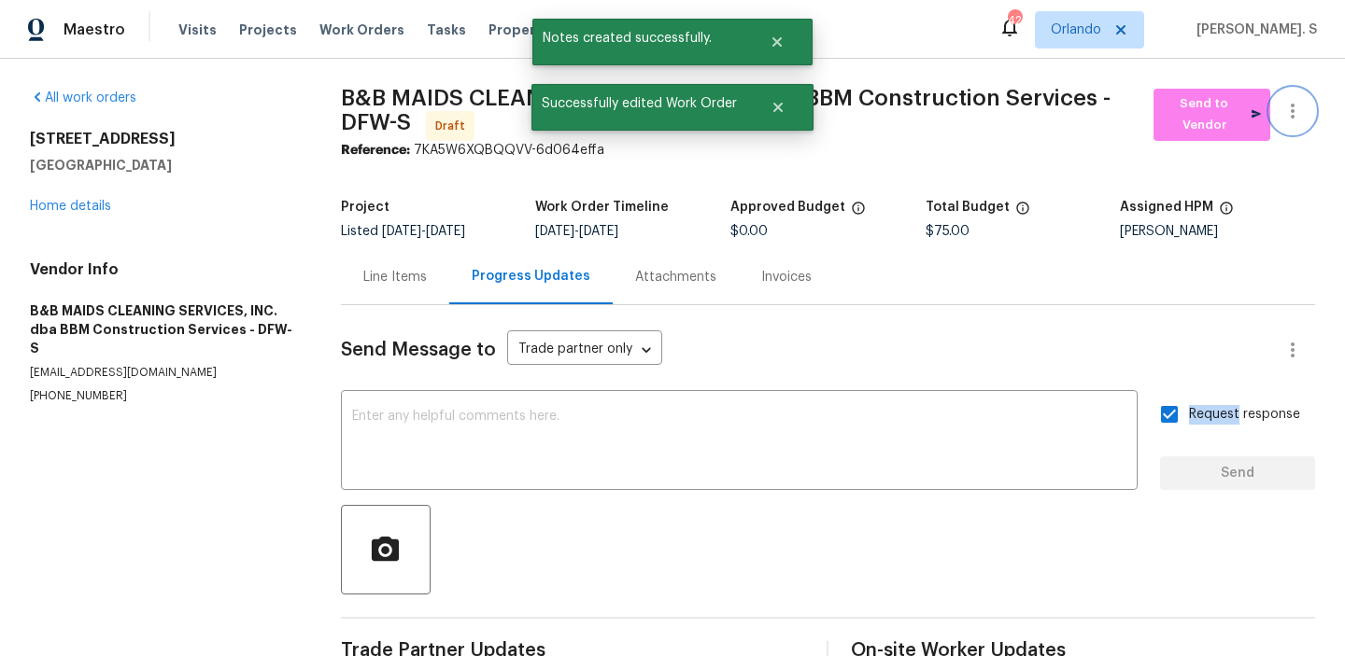
click at [1296, 126] on button "button" at bounding box center [1292, 111] width 45 height 45
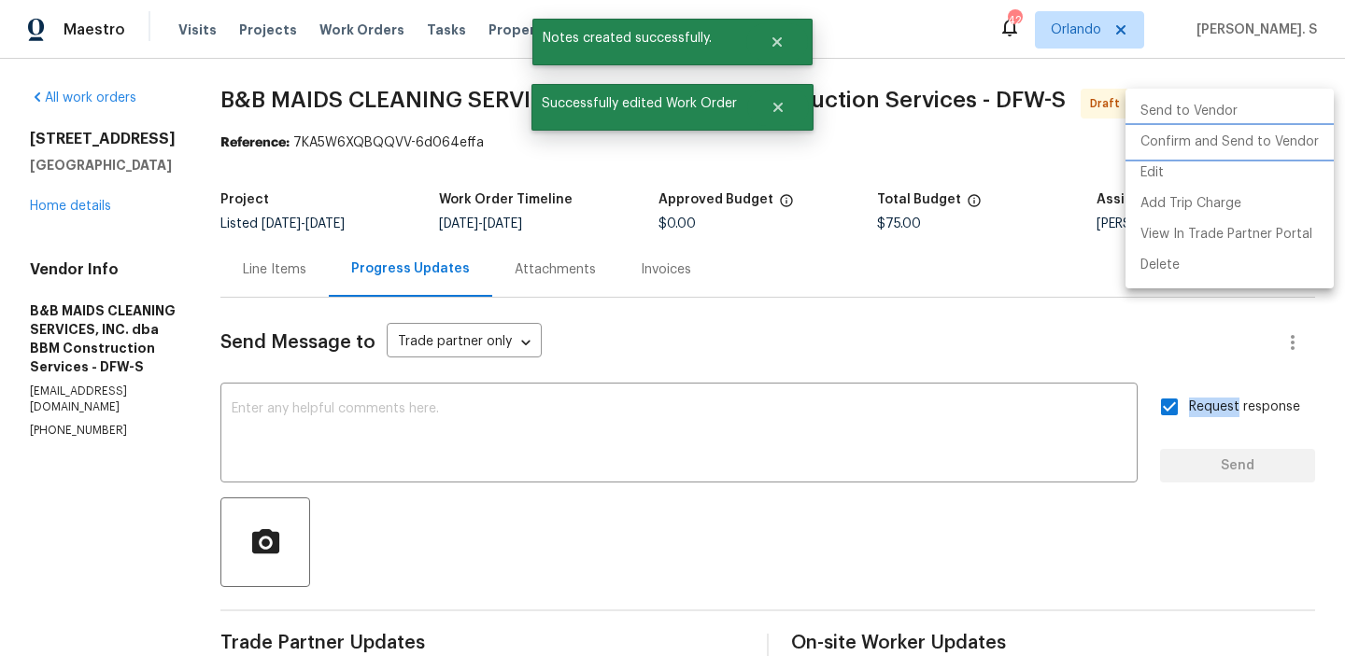
click at [1289, 139] on li "Confirm and Send to Vendor" at bounding box center [1229, 142] width 208 height 31
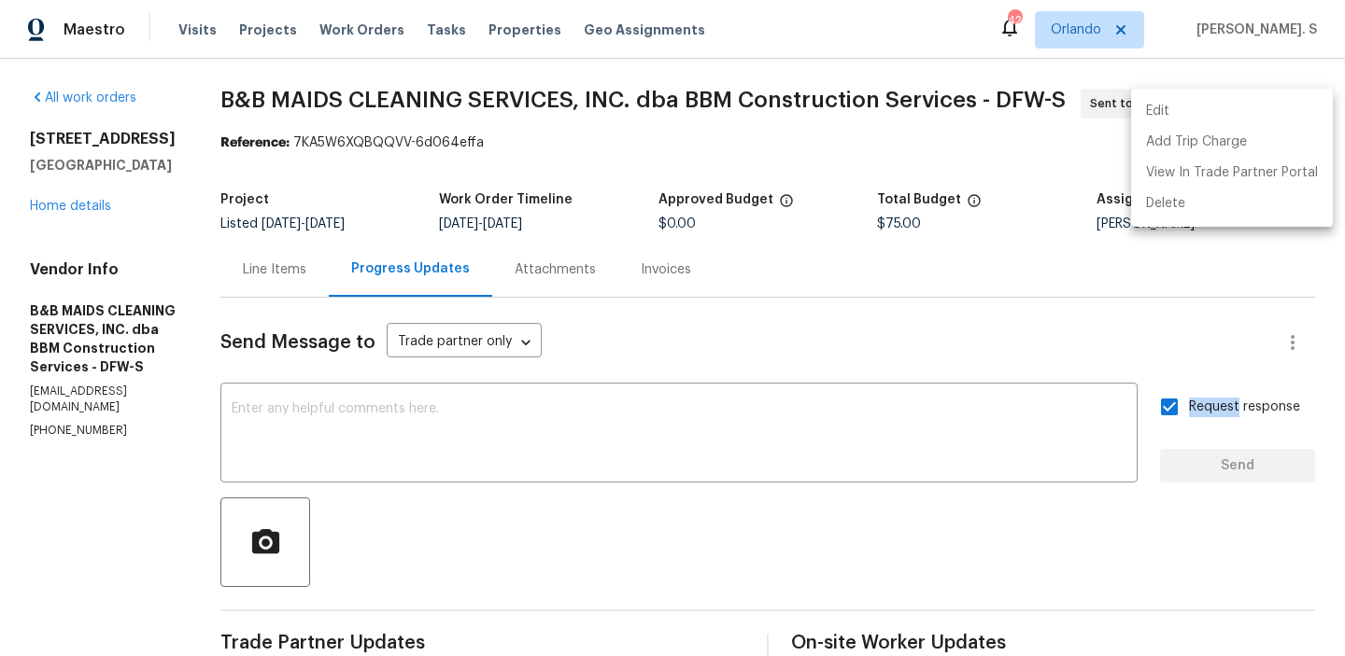
click at [505, 107] on div at bounding box center [672, 328] width 1345 height 656
click at [505, 107] on div "Edit Add Trip Charge View In Trade Partner Portal Delete" at bounding box center [672, 328] width 1345 height 656
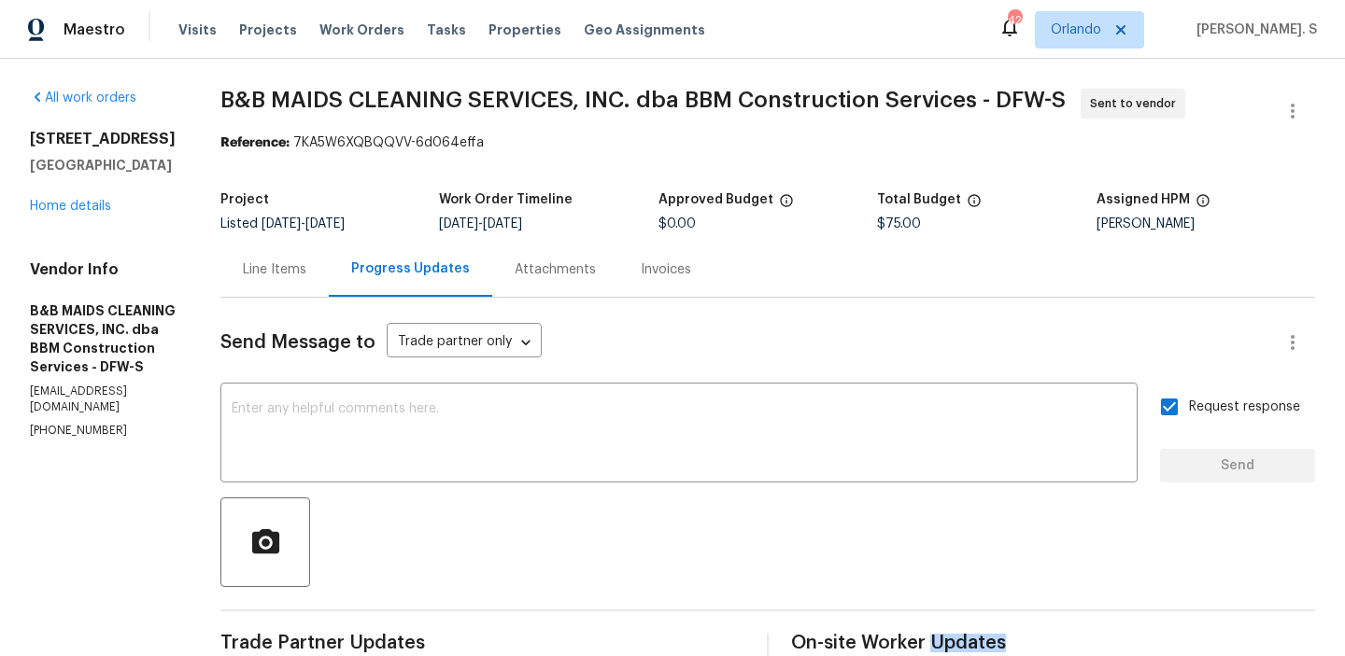
click at [505, 107] on span "B&B MAIDS CLEANING SERVICES, INC. dba BBM Construction Services - DFW-S" at bounding box center [642, 100] width 845 height 22
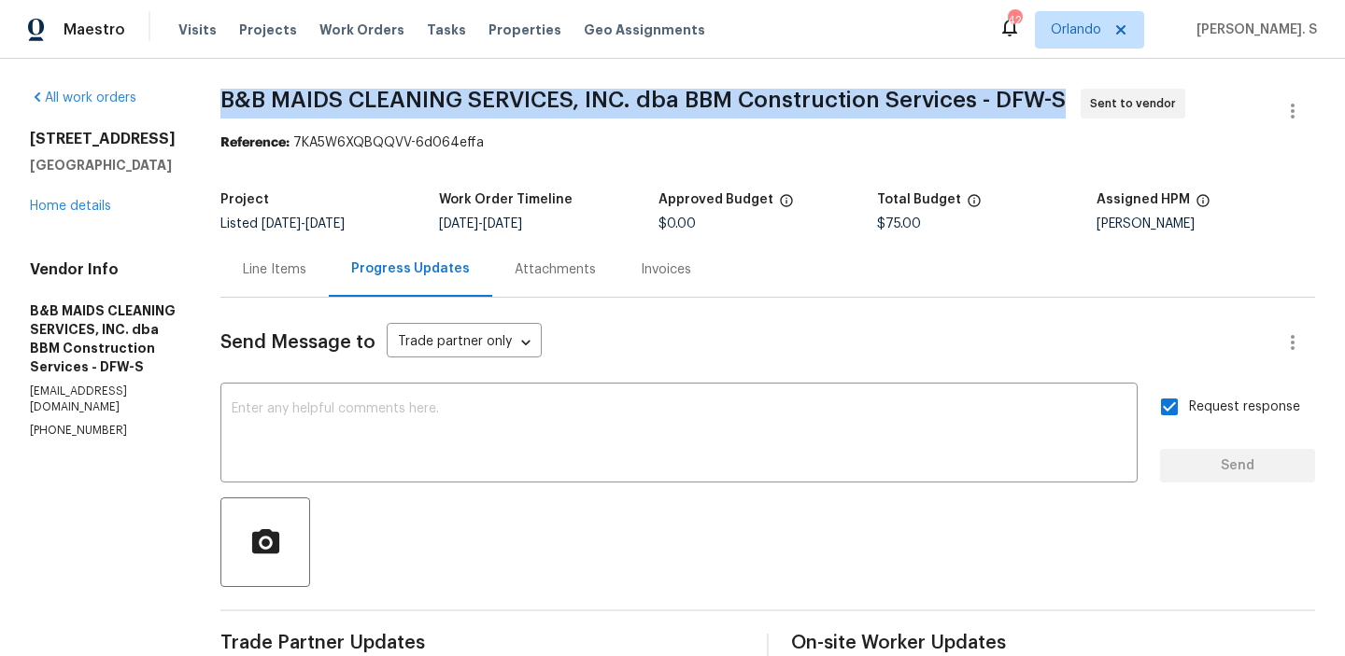
copy span "B&B MAIDS CLEANING SERVICES, INC. dba BBM Construction Services - DFW-S"
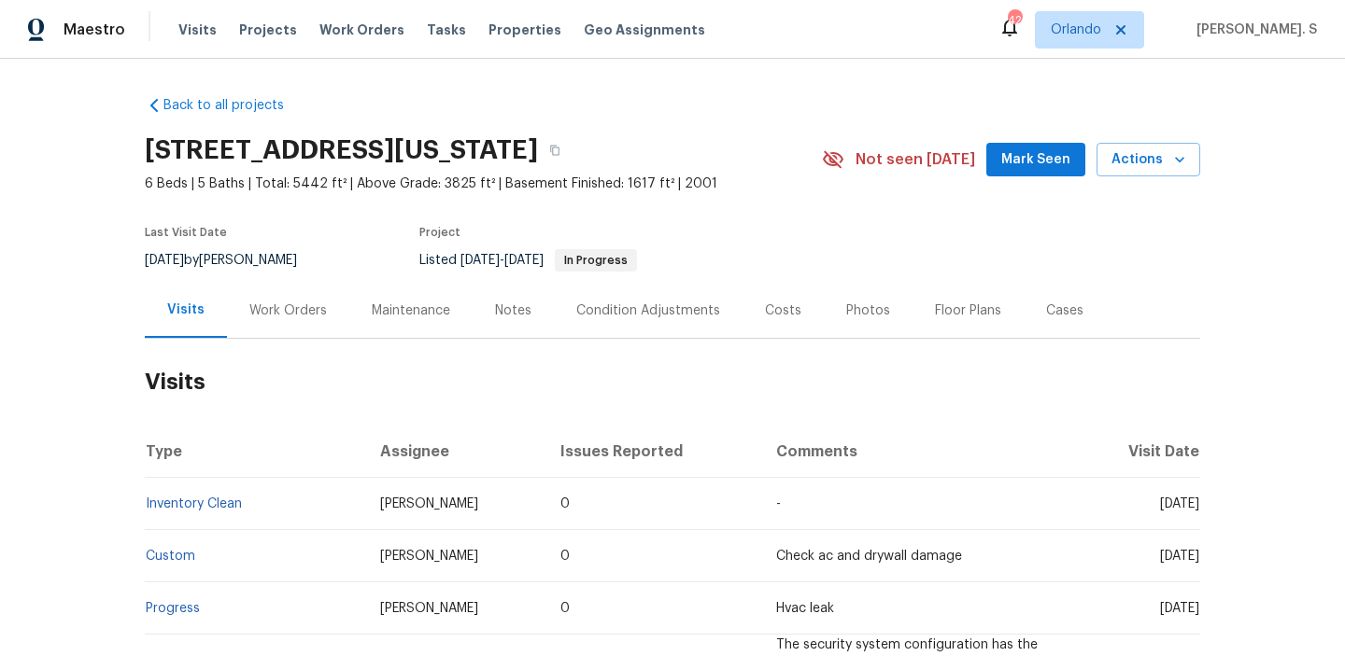
click at [269, 316] on div "Work Orders" at bounding box center [287, 311] width 77 height 19
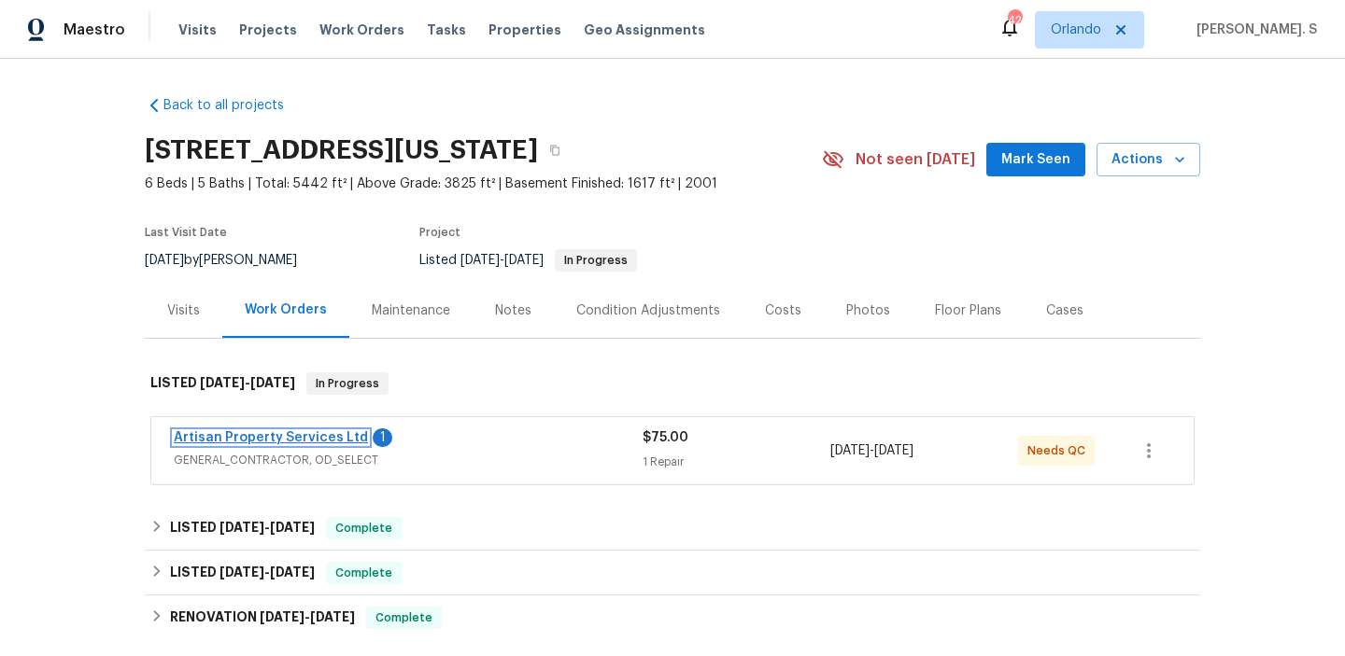
click at [266, 438] on link "Artisan Property Services Ltd" at bounding box center [271, 437] width 194 height 13
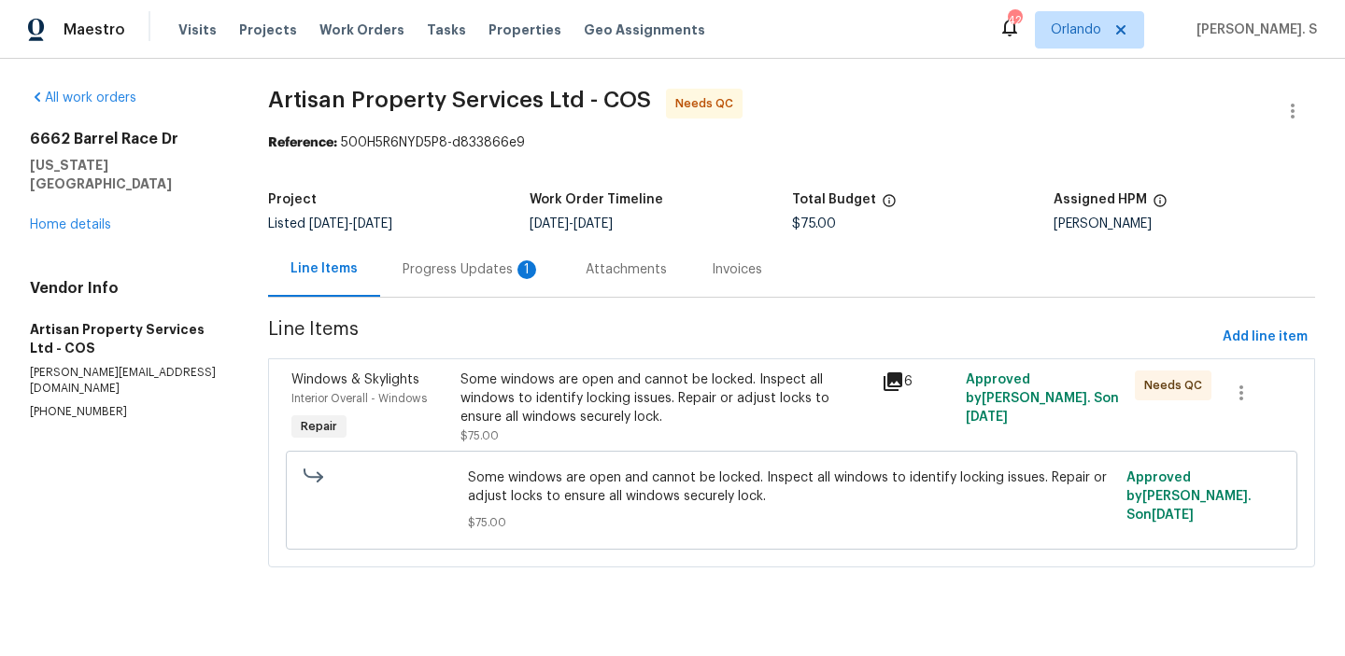
click at [450, 269] on div "Progress Updates 1" at bounding box center [471, 270] width 138 height 19
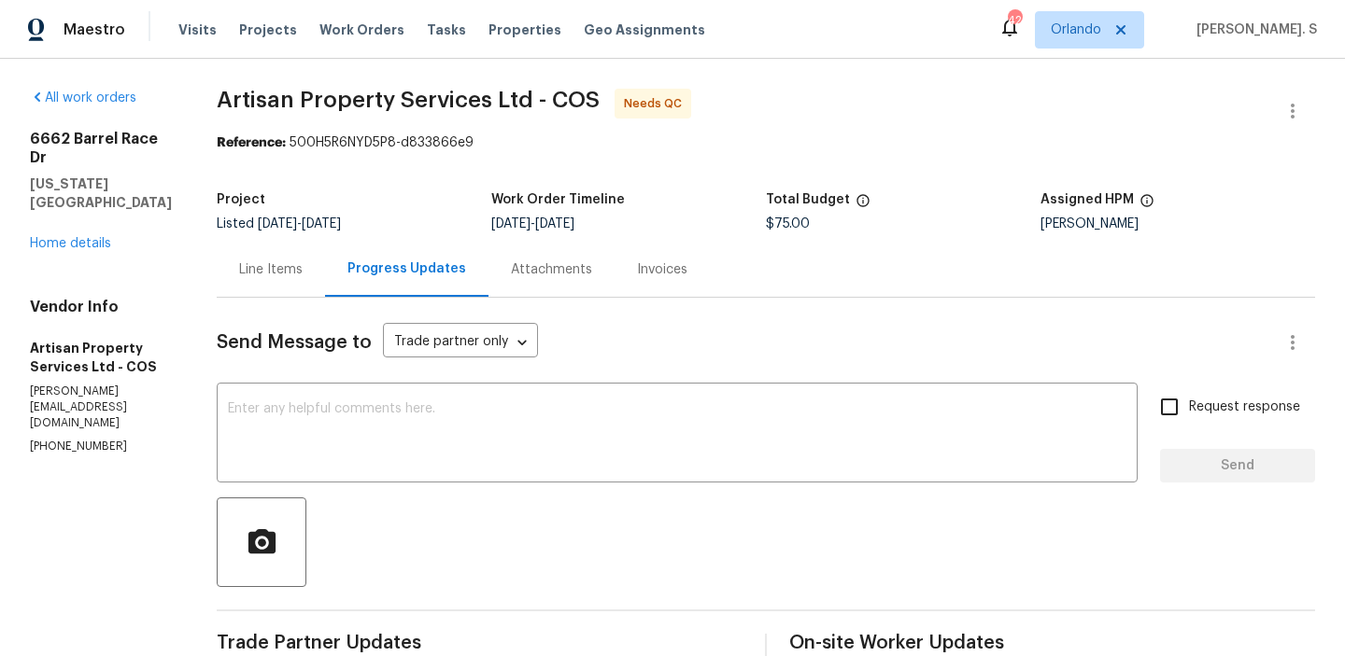
click at [231, 249] on div "Line Items" at bounding box center [271, 269] width 108 height 55
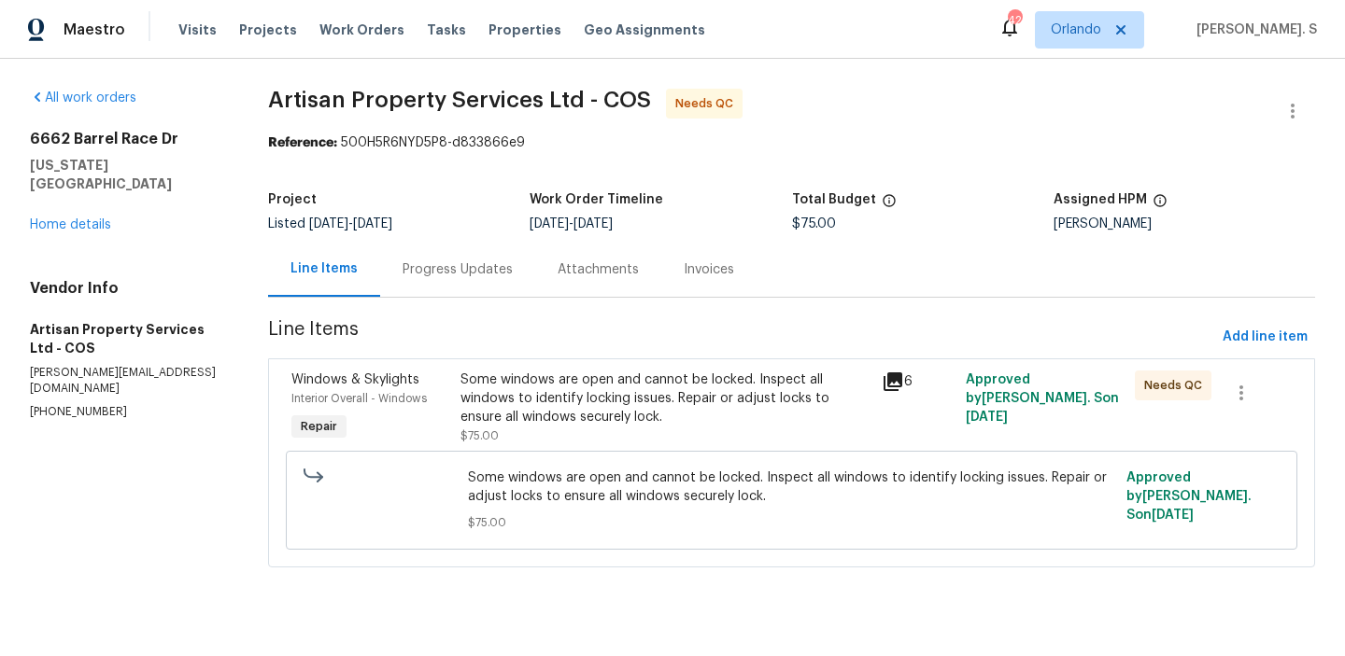
click at [581, 402] on div "Some windows are open and cannot be locked. Inspect all windows to identify loc…" at bounding box center [665, 399] width 410 height 56
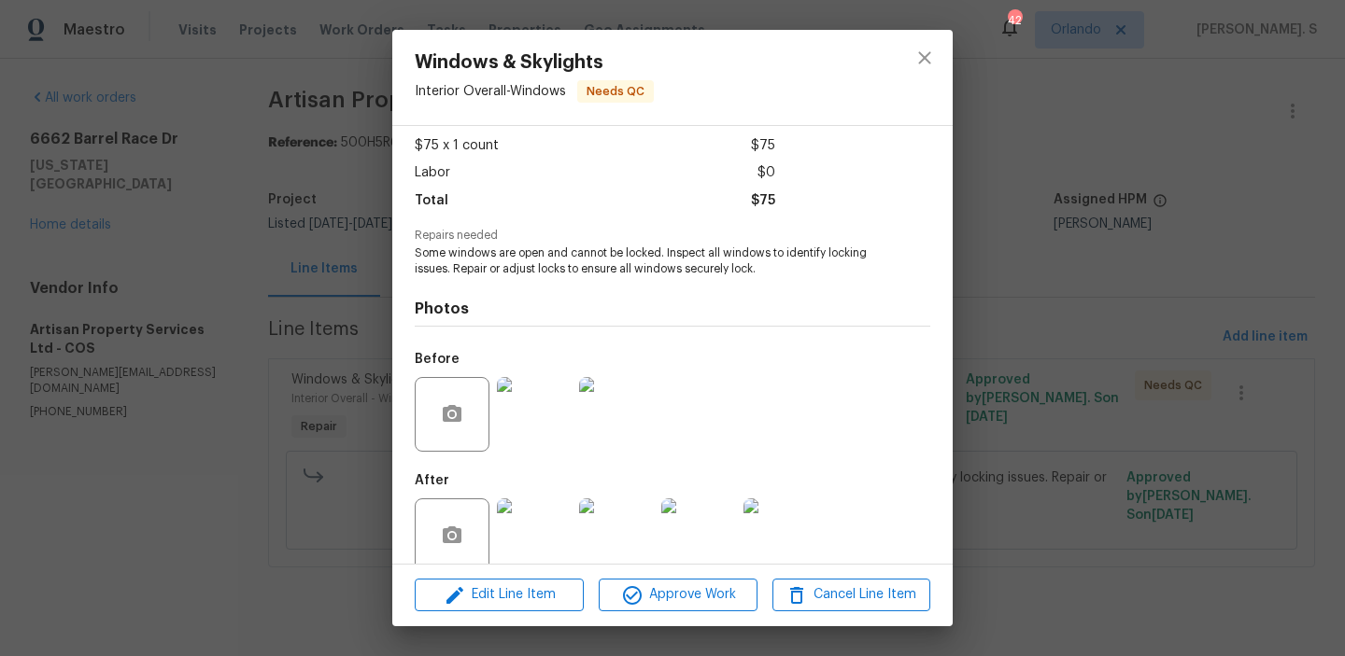
scroll to position [126, 0]
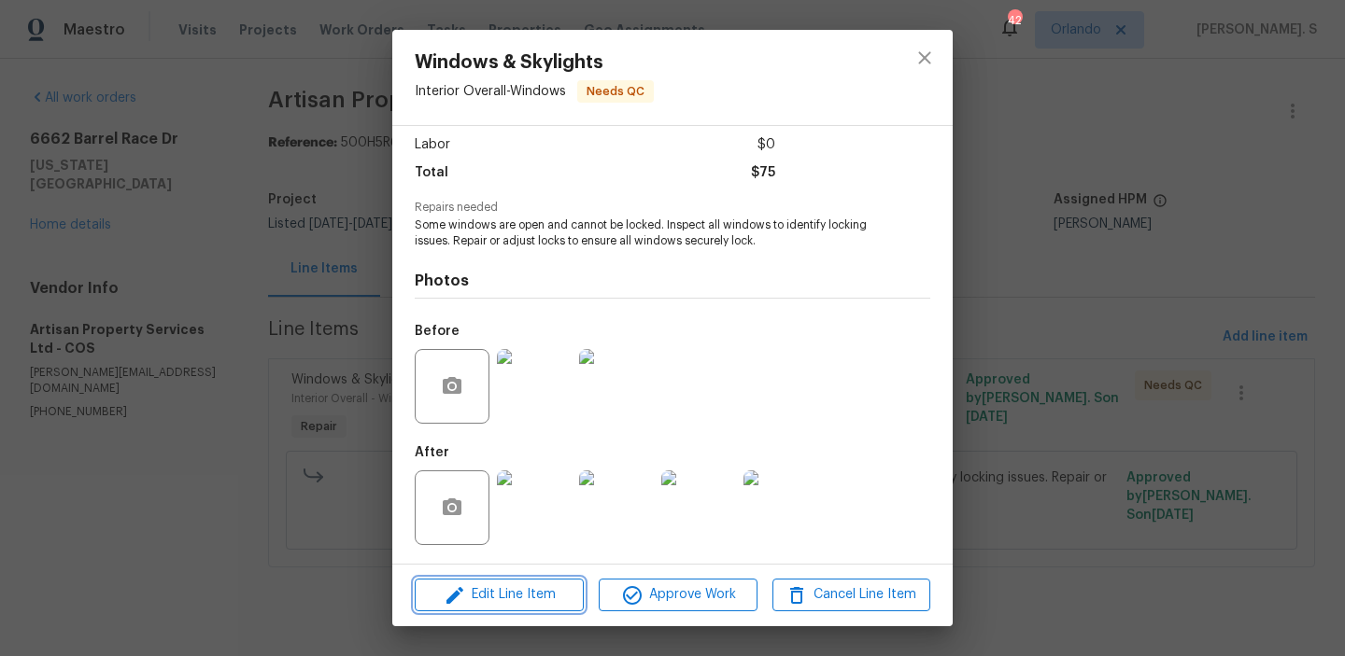
click at [501, 582] on button "Edit Line Item" at bounding box center [499, 595] width 169 height 33
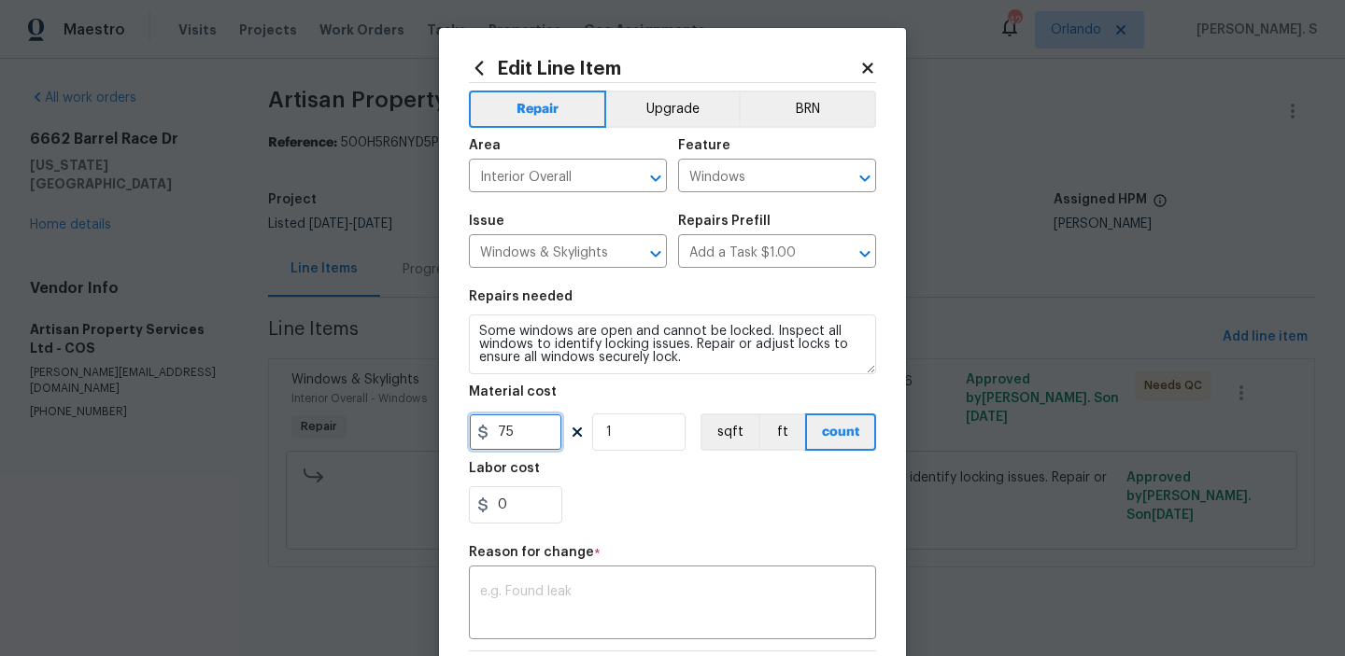
click at [542, 429] on input "75" at bounding box center [515, 432] width 93 height 37
type input "100"
click at [564, 599] on textarea at bounding box center [672, 604] width 385 height 39
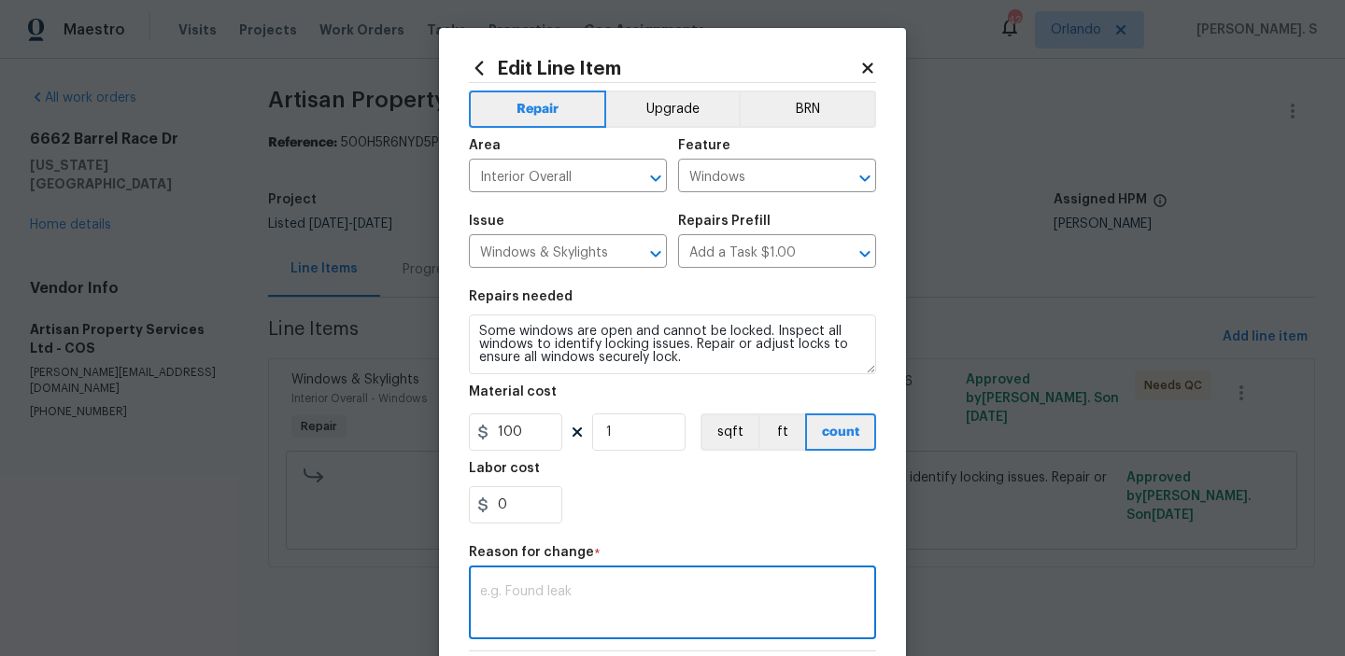
paste textarea "(GJ) Updated per vendor’s final cost."
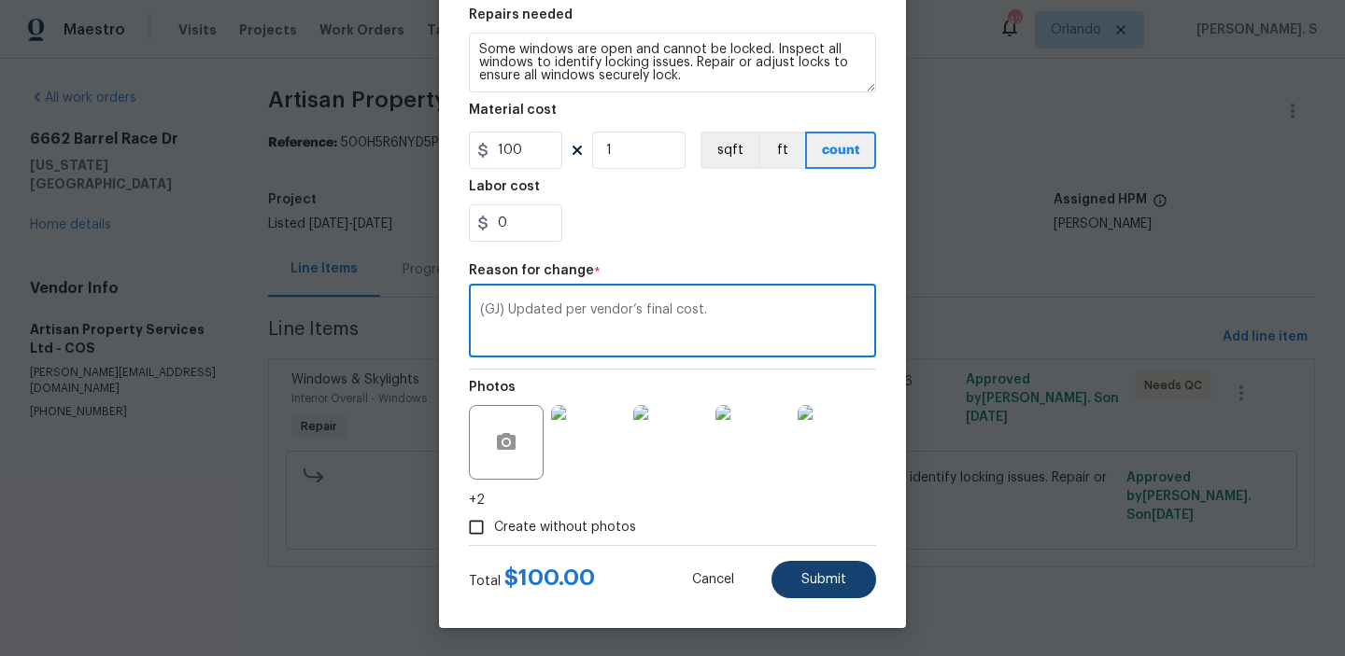
type textarea "(GJ) Updated per vendor’s final cost."
click at [798, 573] on button "Submit" at bounding box center [823, 579] width 105 height 37
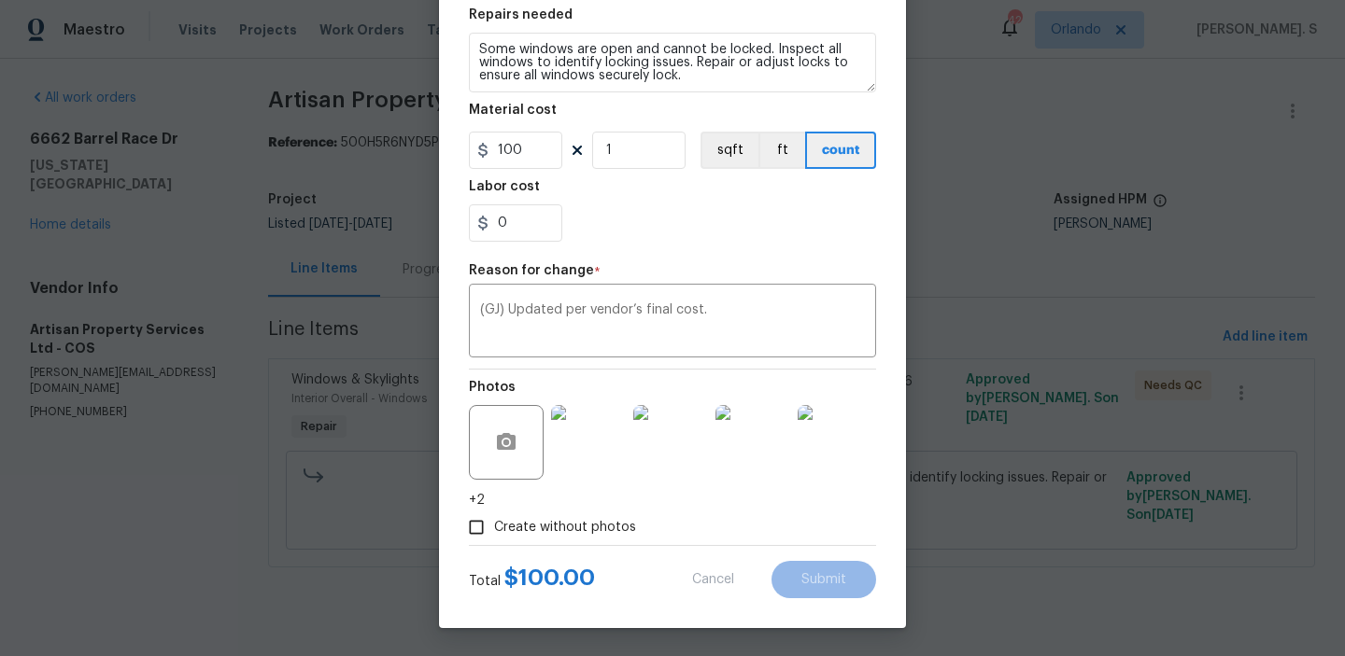
click at [1291, 620] on body "Maestro Visits Projects Work Orders Tasks Properties Geo Assignments 42 Orlando…" at bounding box center [672, 310] width 1345 height 620
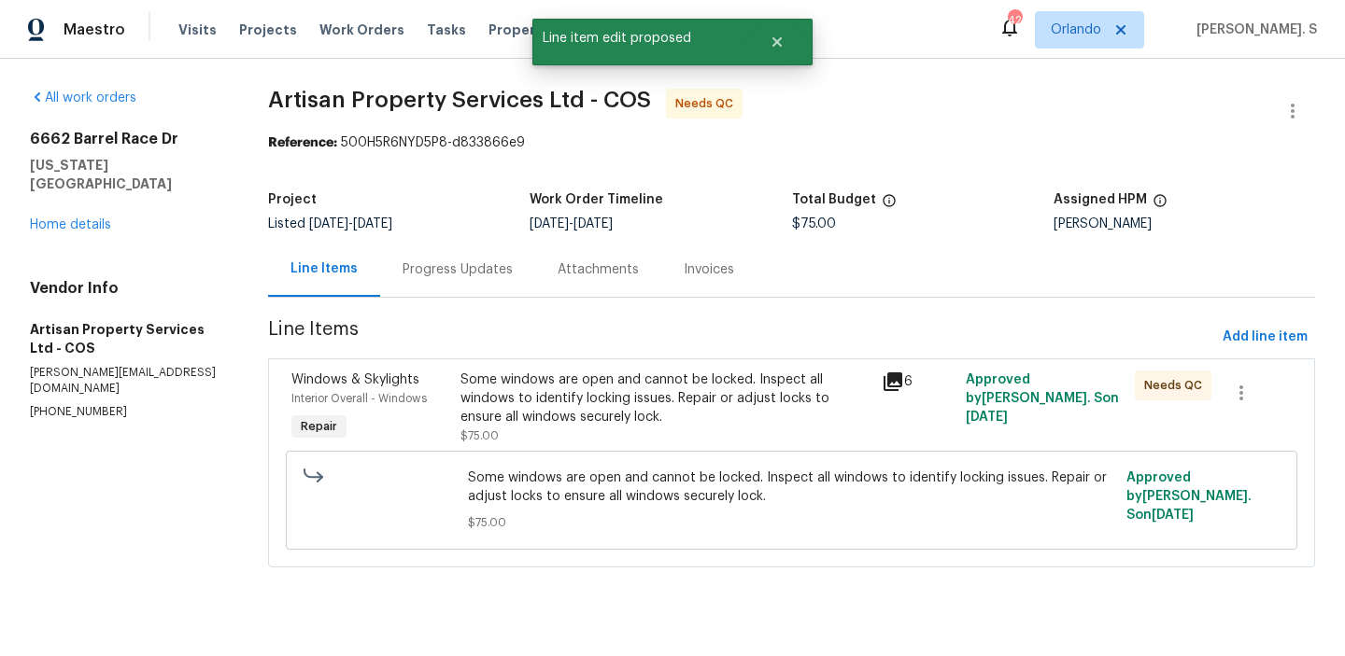
click at [1291, 620] on div "All work orders 6662 Barrel Race Dr Colorado Springs, CO 80923 Home details Ven…" at bounding box center [672, 339] width 1345 height 561
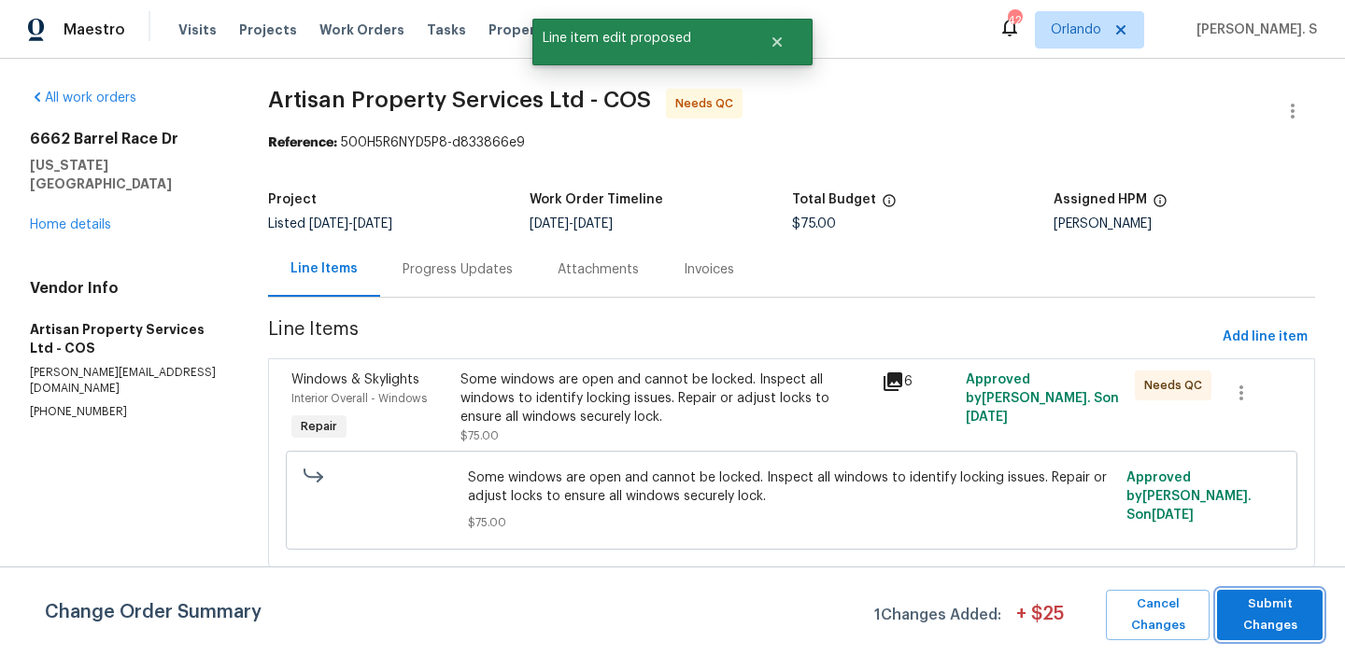
click at [1291, 620] on span "Submit Changes" at bounding box center [1269, 615] width 87 height 43
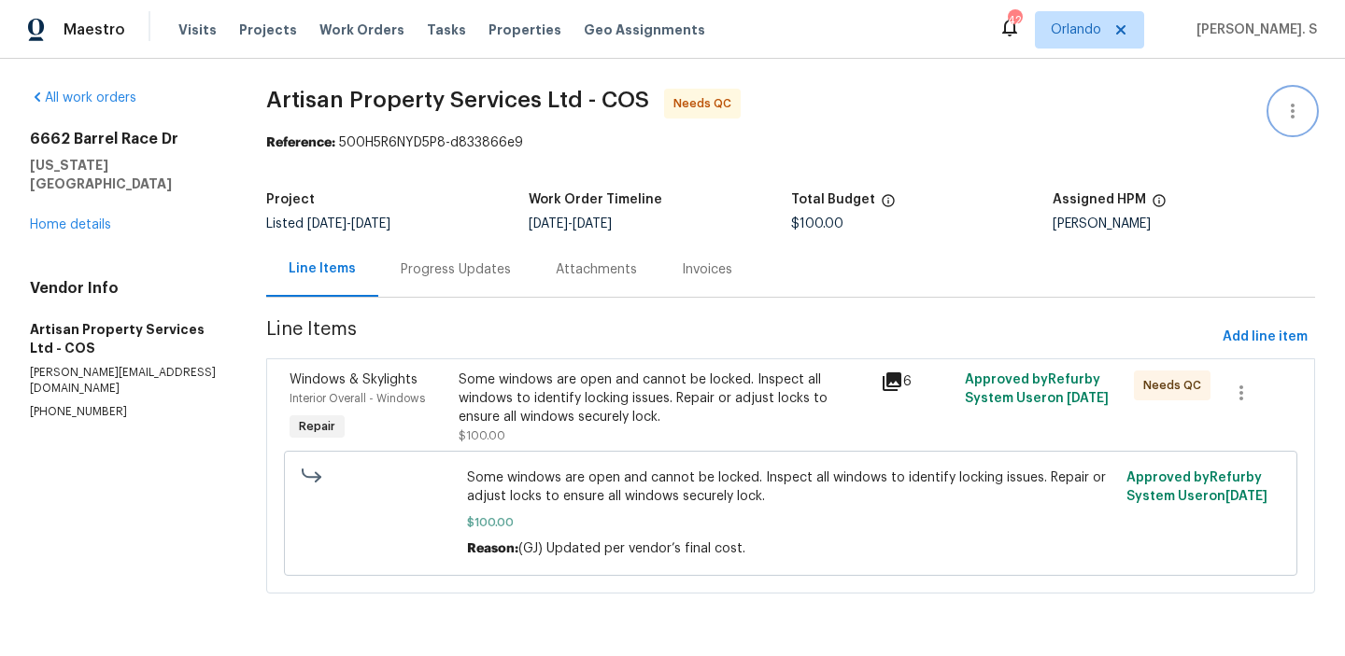
click at [1293, 120] on icon "button" at bounding box center [1292, 111] width 22 height 22
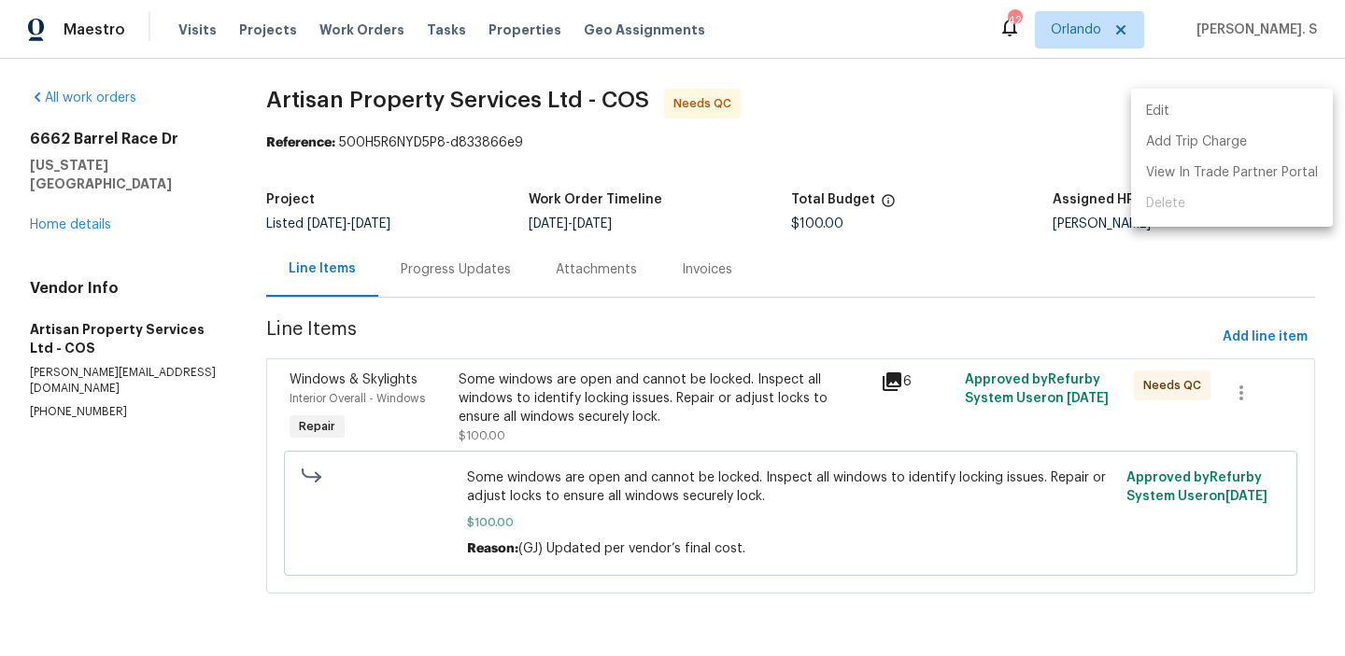
click at [1232, 119] on li "Edit" at bounding box center [1232, 111] width 202 height 31
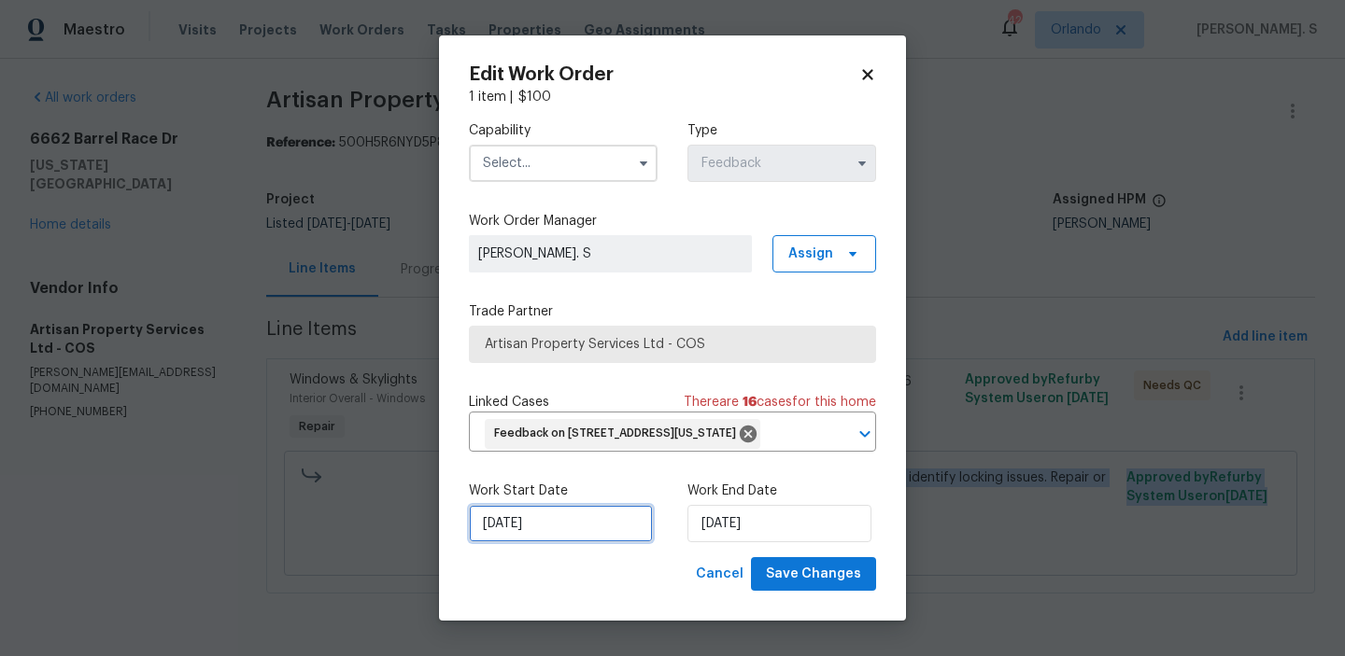
click at [585, 540] on input "8/11/2025" at bounding box center [561, 523] width 184 height 37
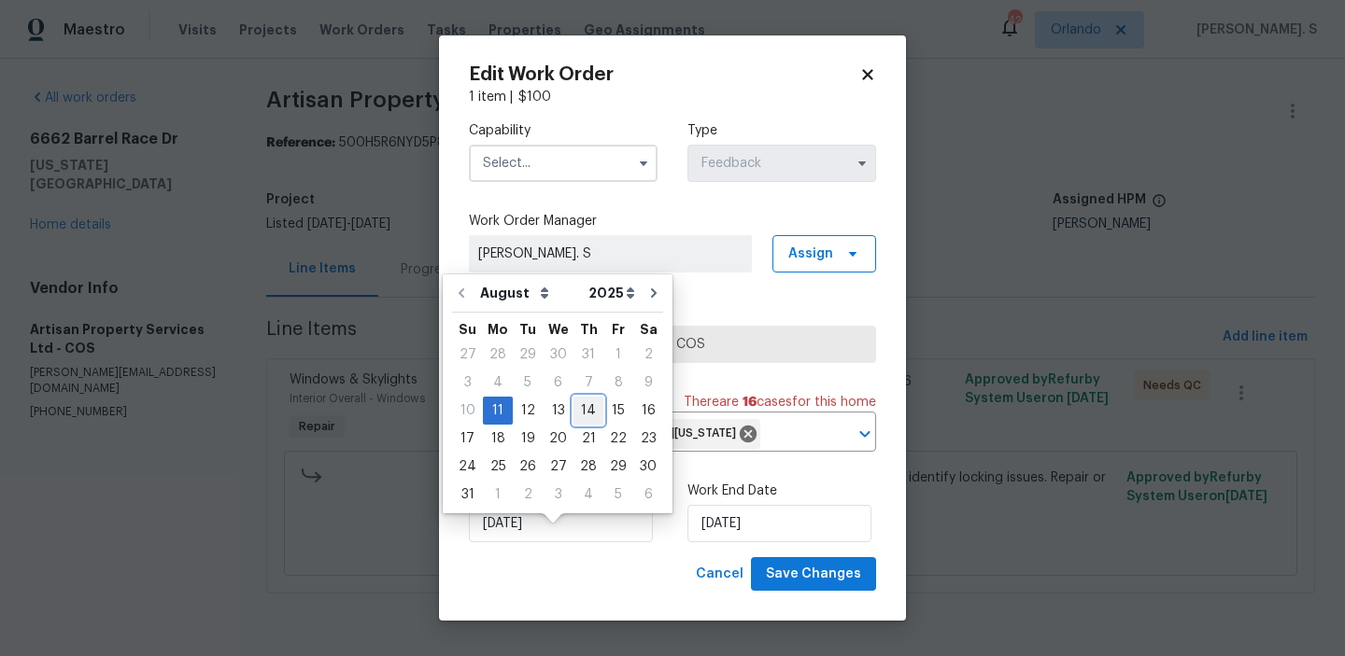
click at [573, 413] on div "14" at bounding box center [588, 411] width 30 height 26
type input "8/14/2025"
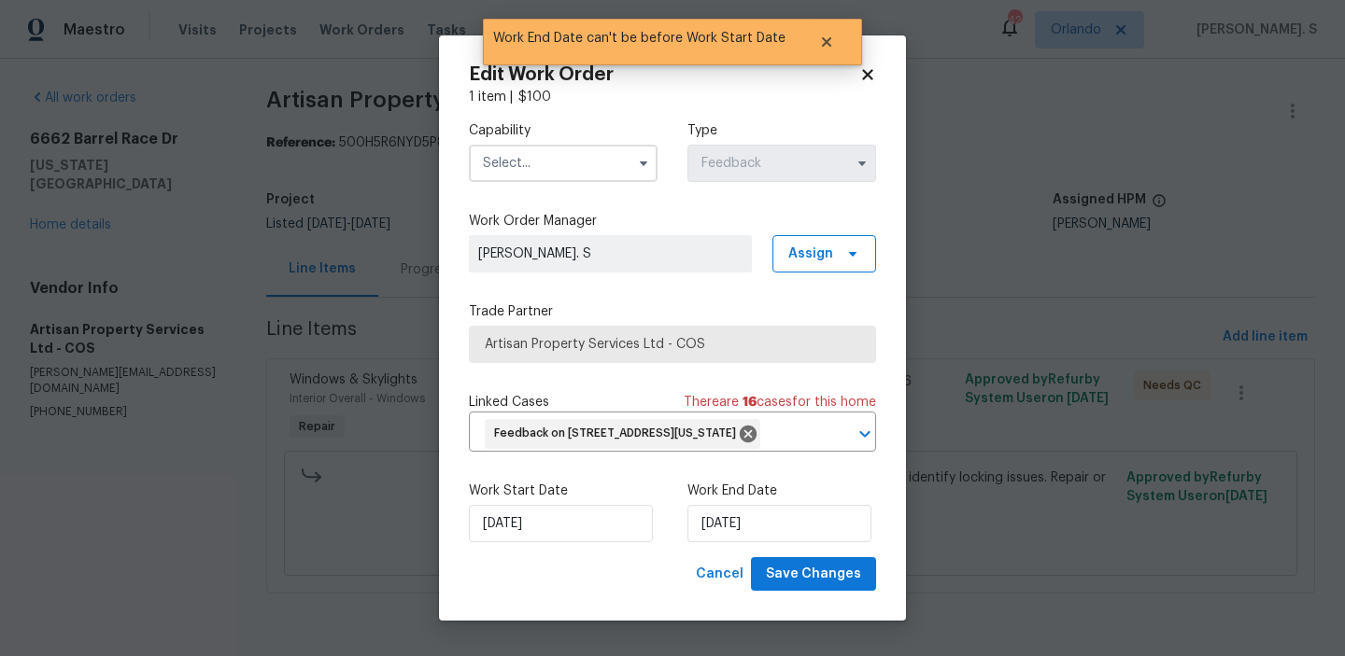
click at [501, 155] on input "text" at bounding box center [563, 163] width 189 height 37
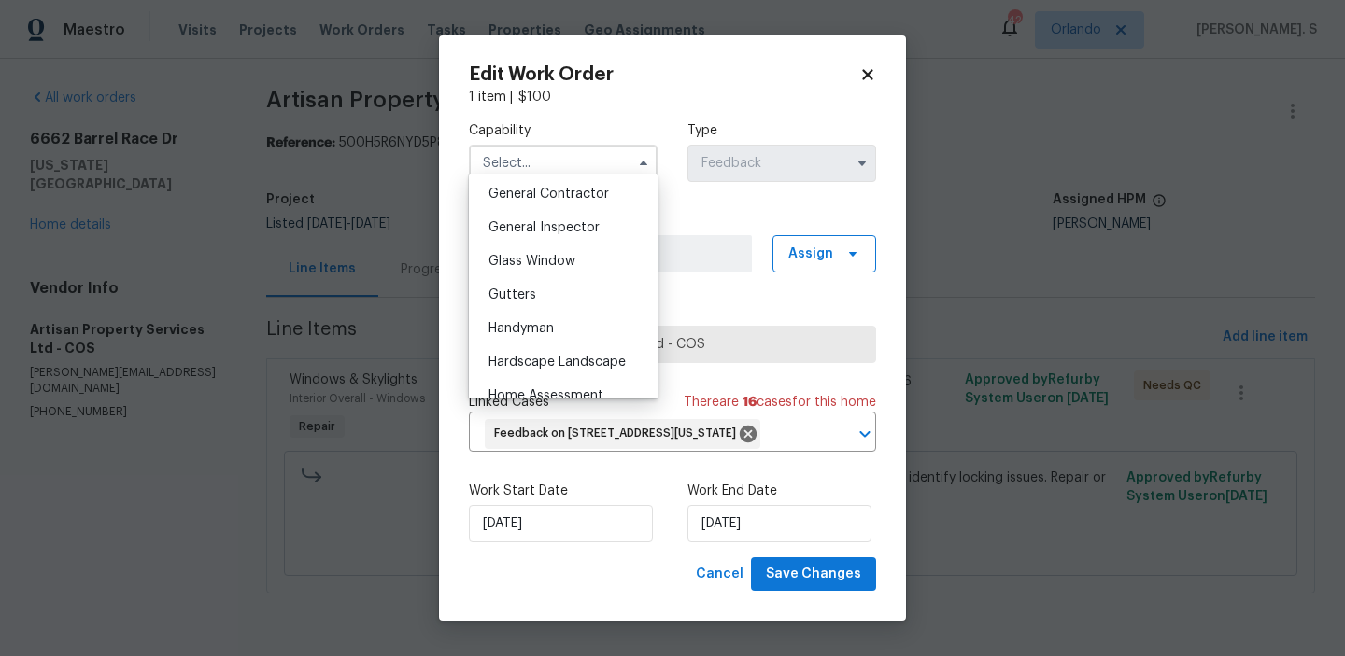
scroll to position [941, 0]
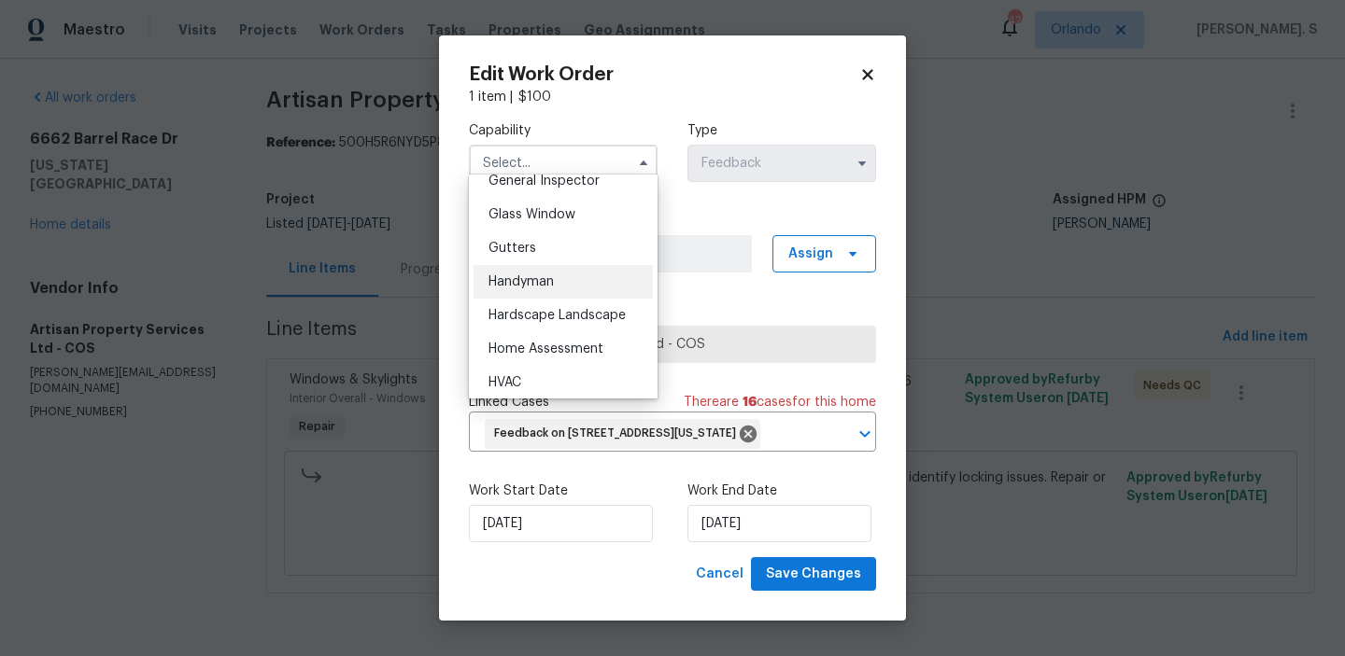
click at [525, 276] on span "Handyman" at bounding box center [520, 281] width 65 height 13
type input "Handyman"
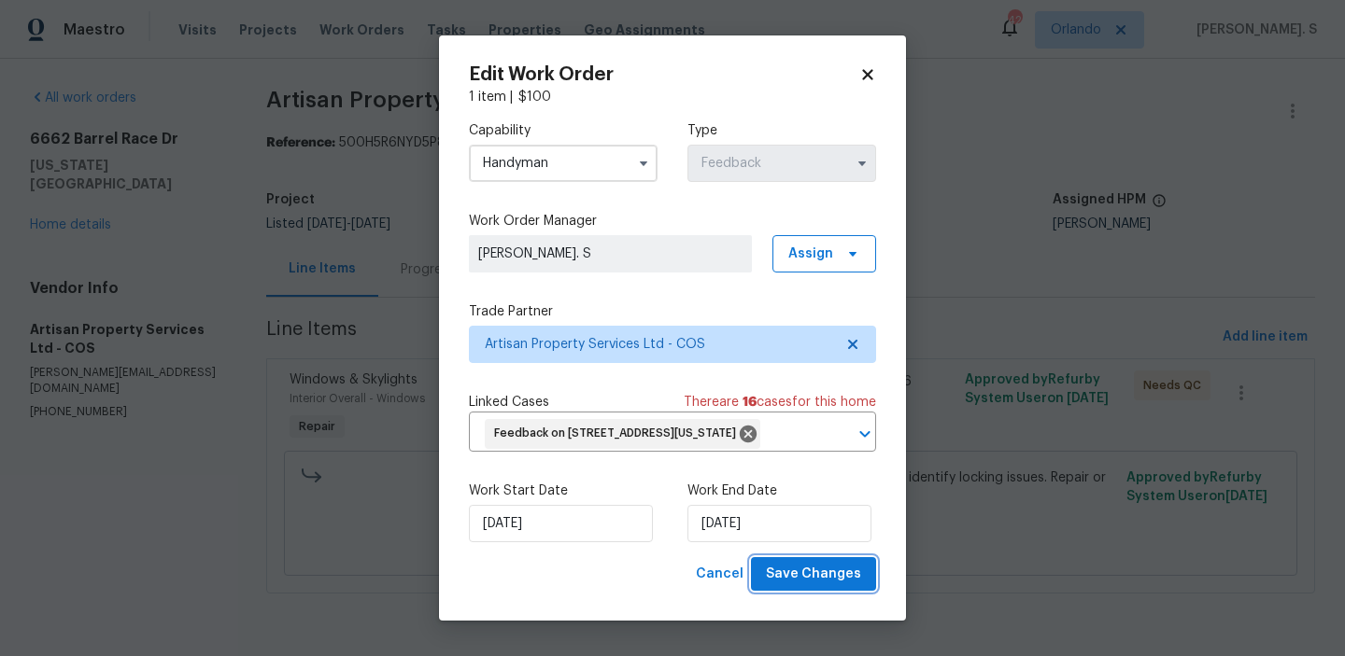
click at [793, 586] on span "Save Changes" at bounding box center [813, 574] width 95 height 23
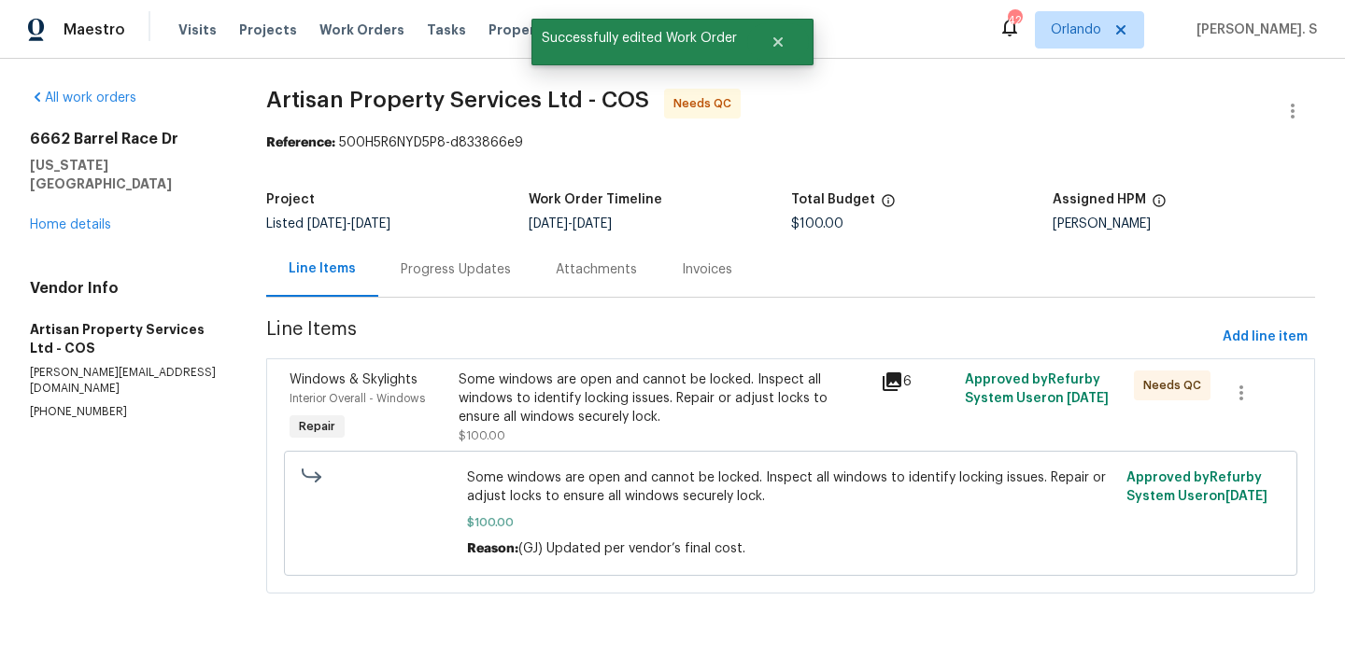
click at [416, 311] on section "Artisan Property Services Ltd - COS Needs QC Reference: 500H5R6NYD5P8-d833866e9…" at bounding box center [790, 353] width 1049 height 528
click at [430, 282] on div "Progress Updates" at bounding box center [455, 269] width 155 height 55
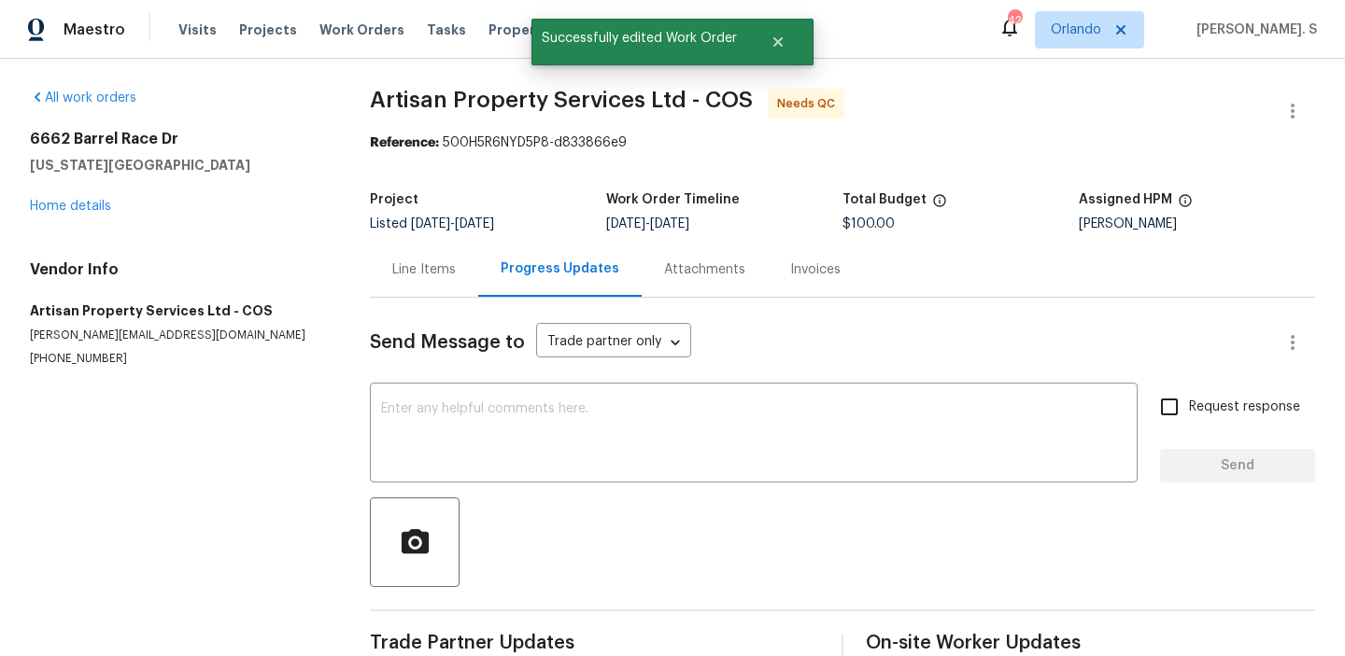
click at [504, 508] on div at bounding box center [842, 543] width 945 height 90
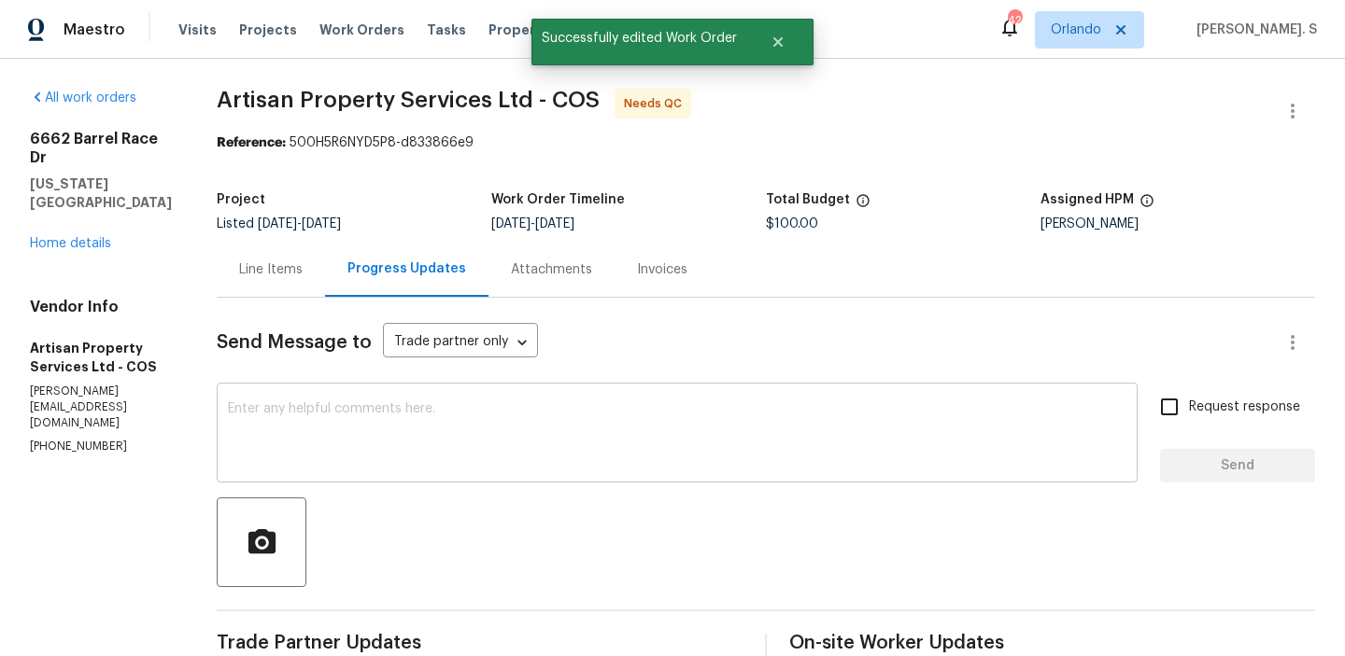
click at [496, 457] on textarea at bounding box center [677, 434] width 898 height 65
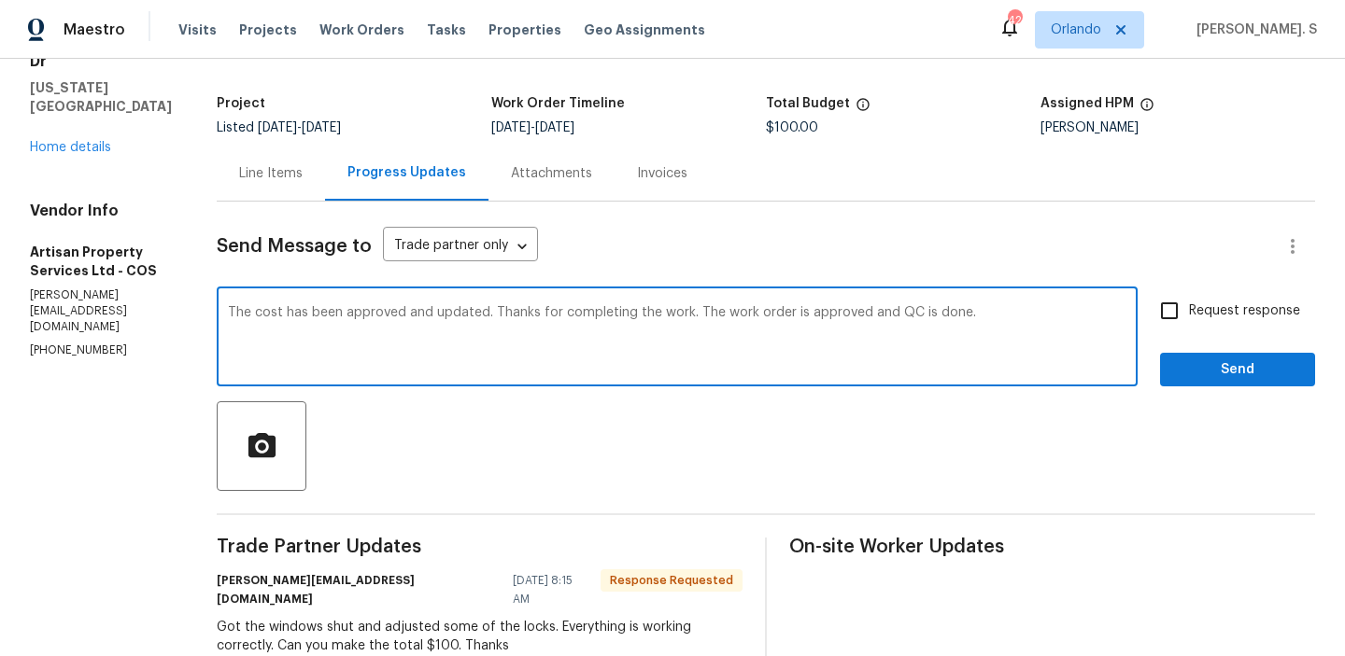
scroll to position [274, 0]
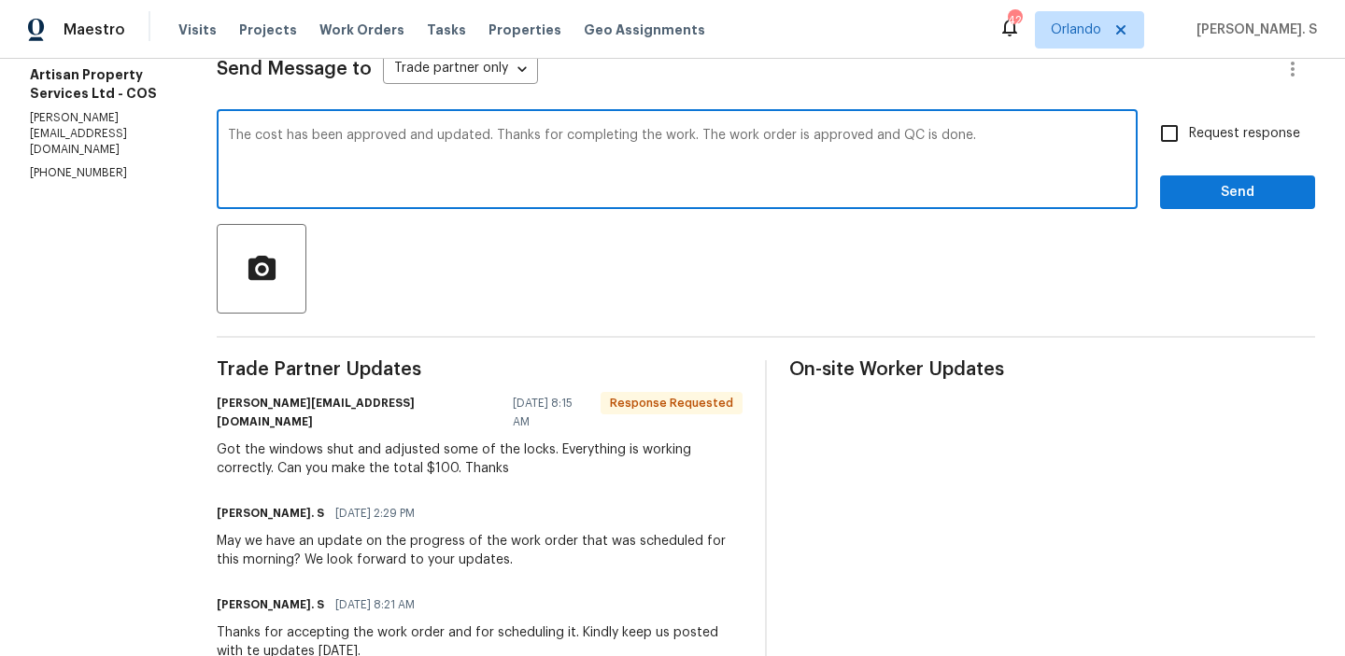
type textarea "The cost has been approved and updated. Thanks for completing the work. The wor…"
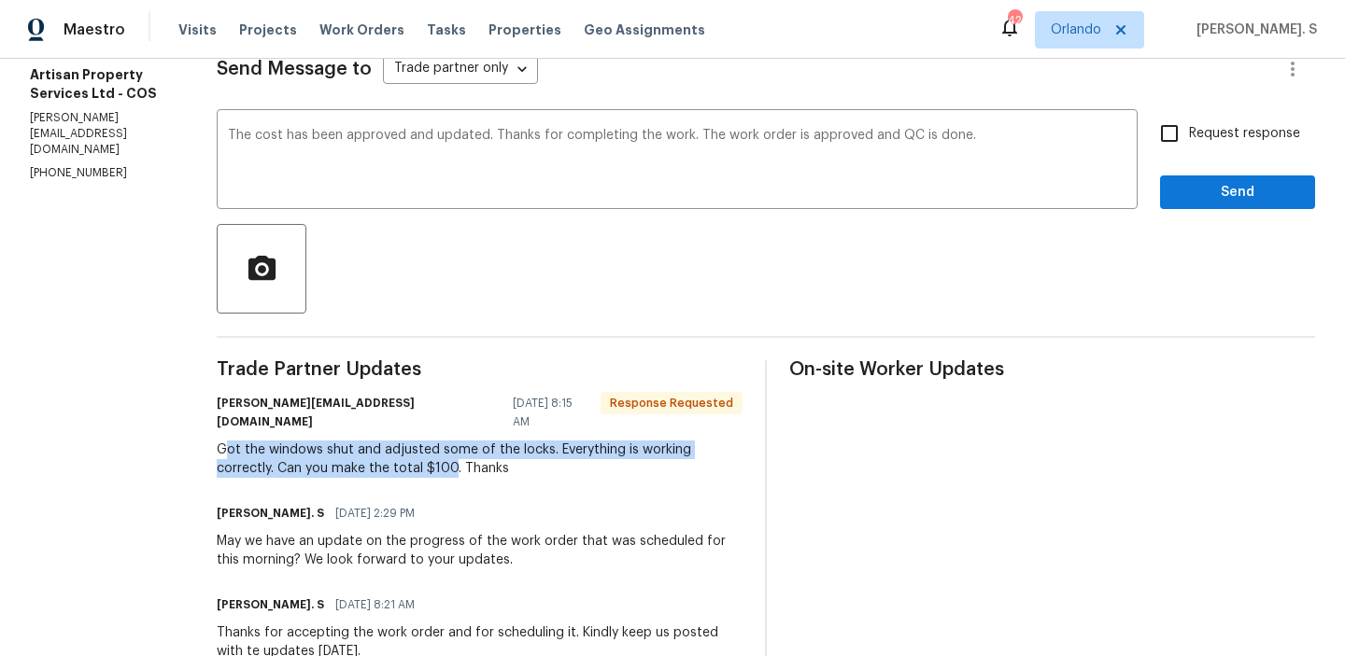
drag, startPoint x: 201, startPoint y: 430, endPoint x: 365, endPoint y: 454, distance: 166.0
click at [365, 454] on div "Got the windows shut and adjusted some of the locks. Everything is working corr…" at bounding box center [480, 459] width 526 height 37
copy div "ot the windows shut and adjusted some of the locks. Everything is working corre…"
click at [1150, 124] on input "Request response" at bounding box center [1168, 133] width 39 height 39
checkbox input "true"
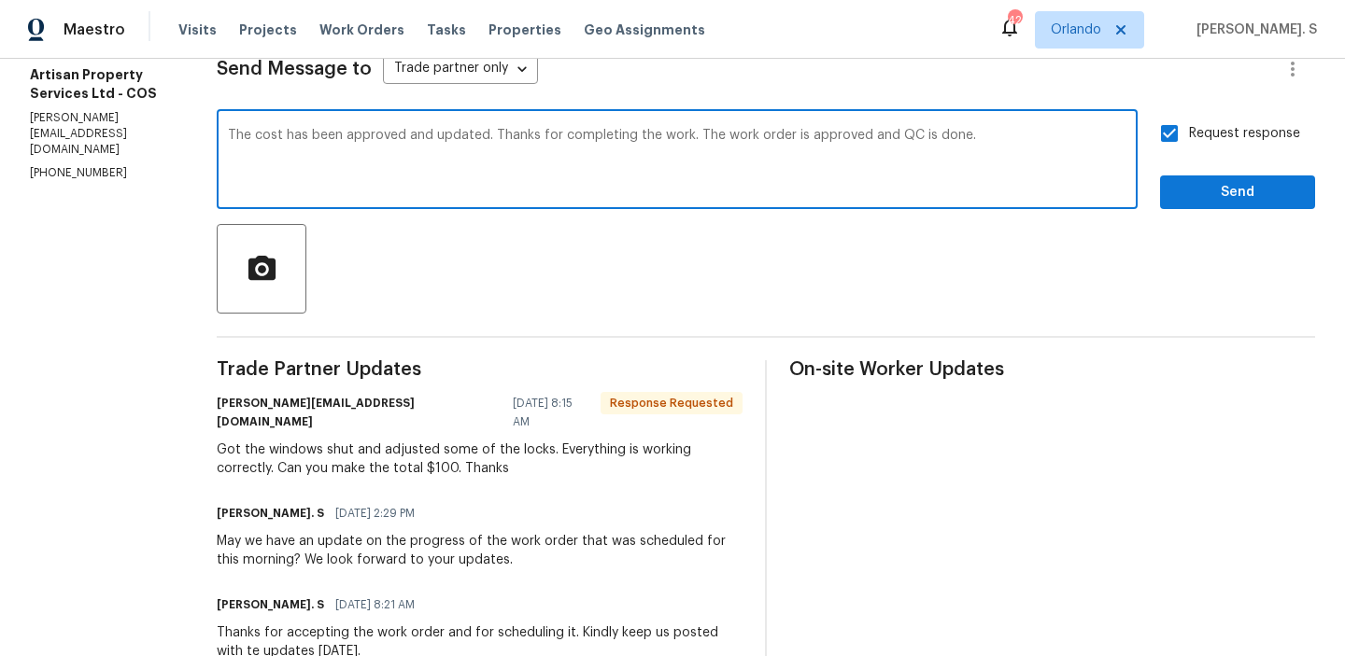
click at [228, 141] on textarea "The cost has been approved and updated. Thanks for completing the work. The wor…" at bounding box center [677, 161] width 898 height 65
drag, startPoint x: 206, startPoint y: 130, endPoint x: 975, endPoint y: 159, distance: 769.0
click at [975, 159] on textarea "The cost has been approved and updated. Thanks for completing the work. The wor…" at bounding box center [677, 161] width 898 height 65
click at [1295, 178] on button "Send" at bounding box center [1237, 193] width 155 height 35
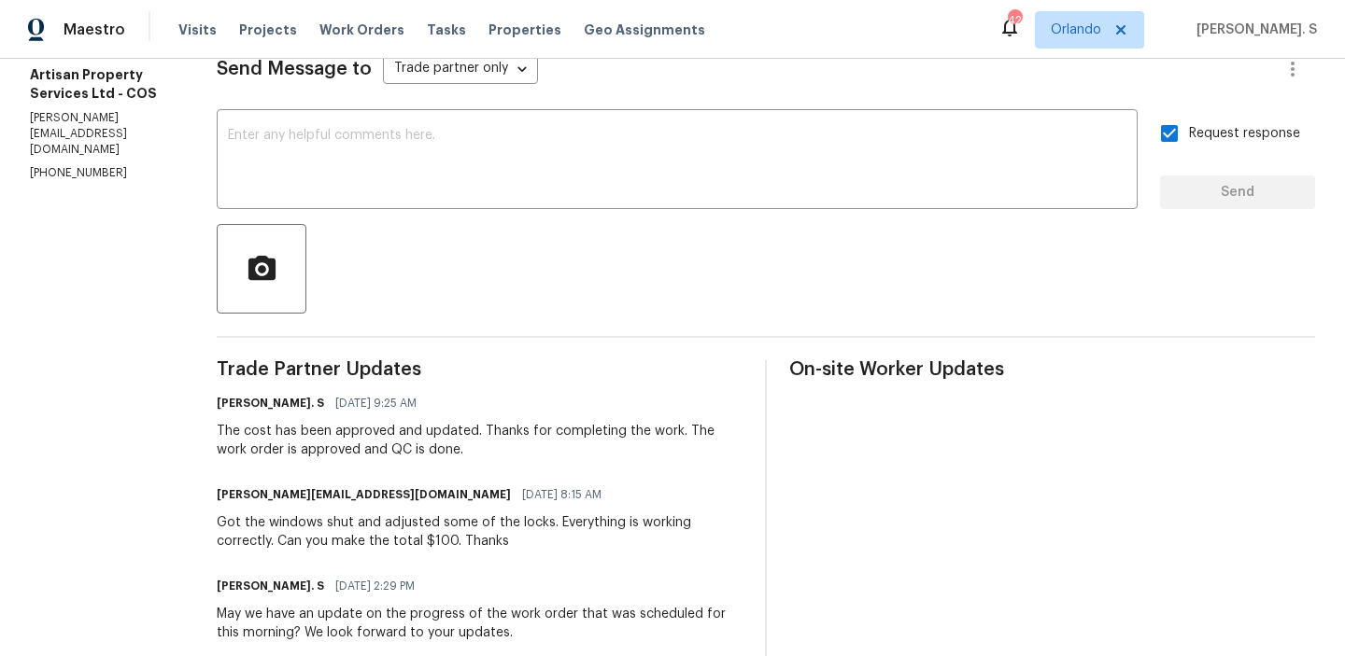
scroll to position [0, 0]
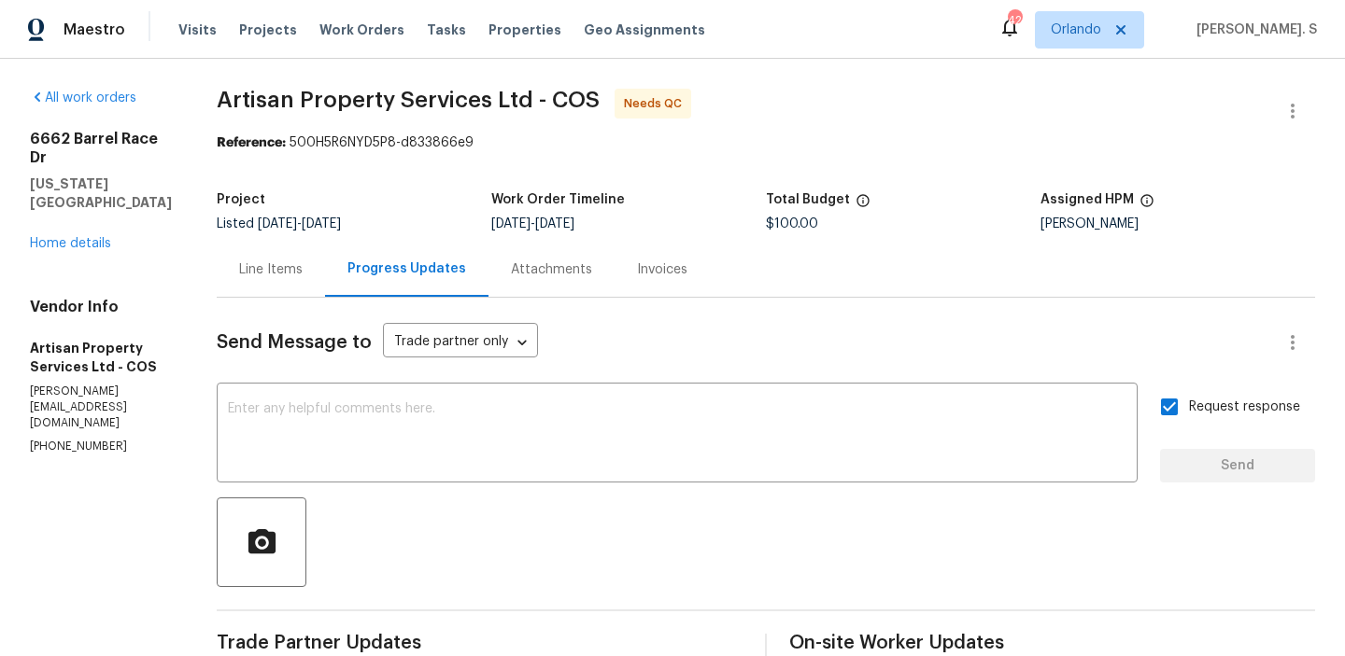
click at [181, 260] on div "All work orders 6662 Barrel Race Dr Colorado Springs, CO 80923 Home details Ven…" at bounding box center [672, 669] width 1345 height 1221
click at [217, 260] on div "Line Items" at bounding box center [271, 269] width 108 height 55
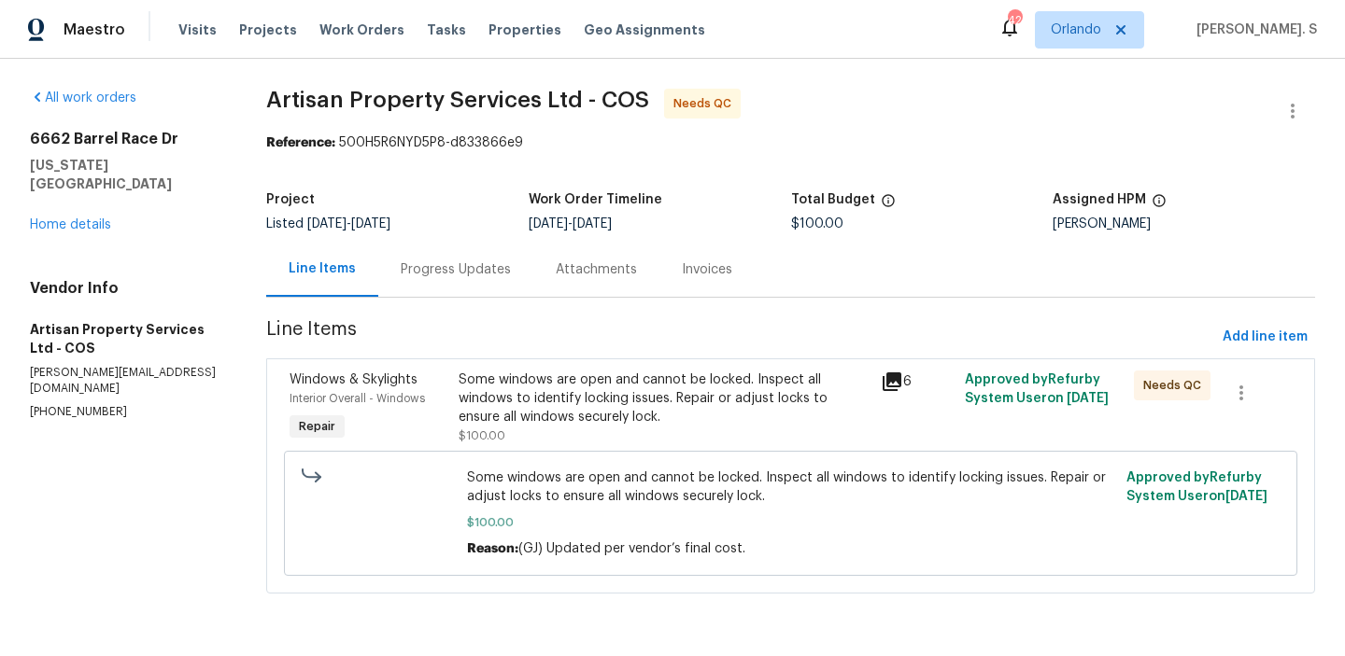
click at [645, 438] on div "Some windows are open and cannot be locked. Inspect all windows to identify loc…" at bounding box center [663, 408] width 411 height 75
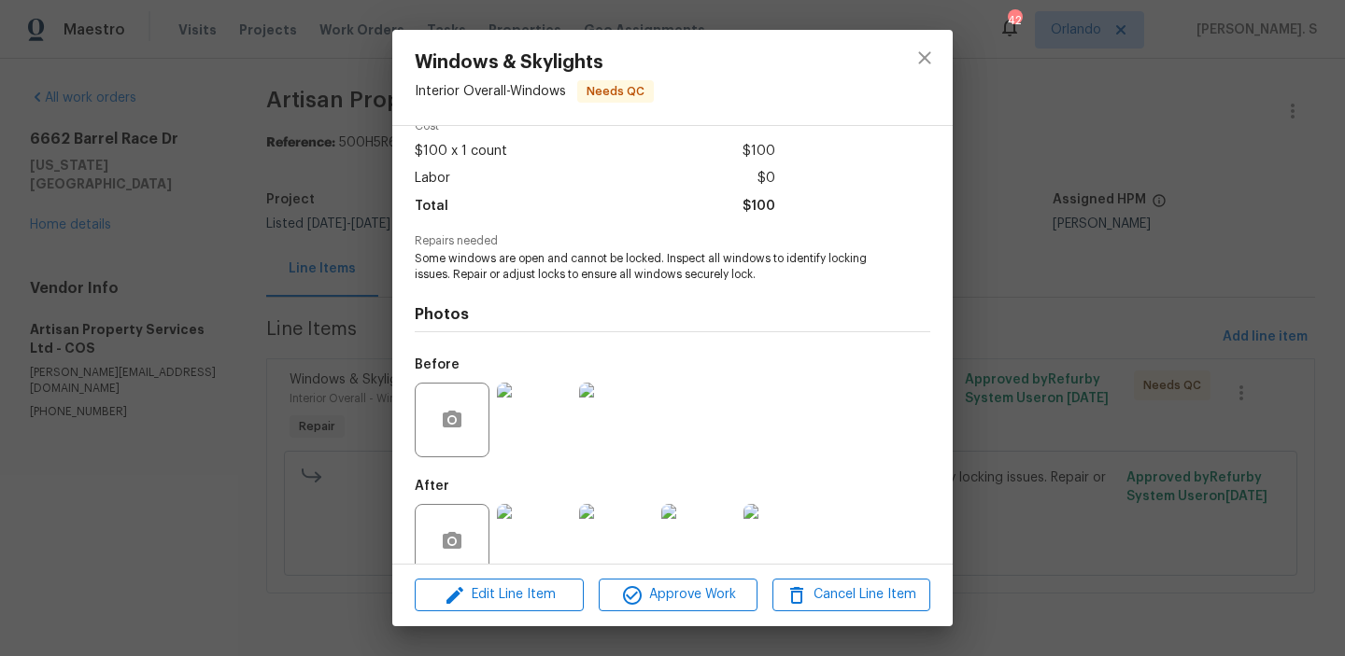
scroll to position [126, 0]
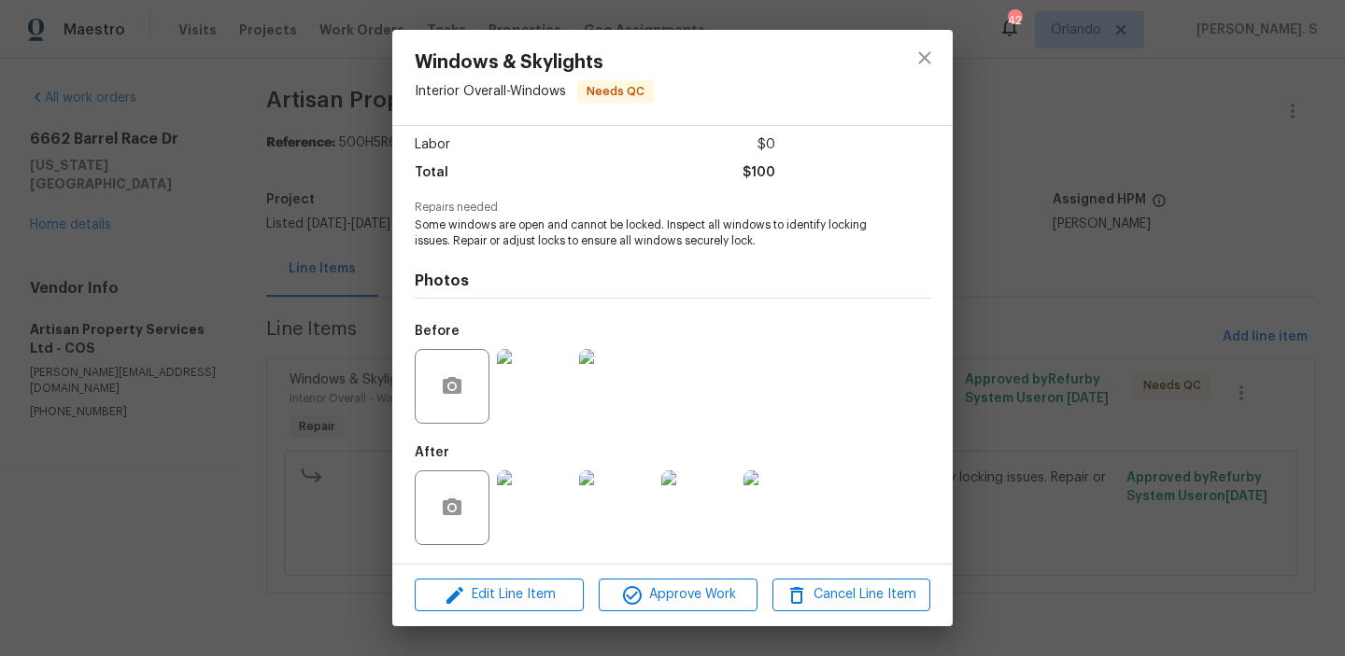
click at [533, 541] on img at bounding box center [534, 508] width 75 height 75
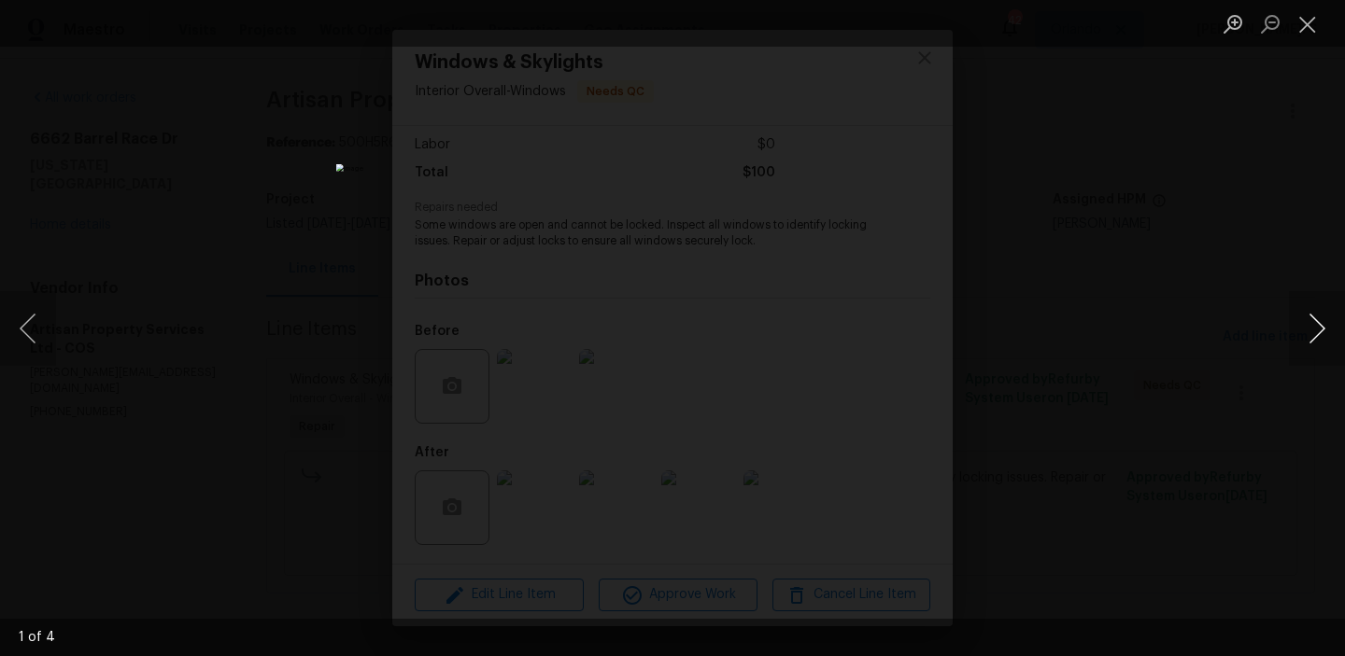
click at [1329, 334] on button "Next image" at bounding box center [1317, 328] width 56 height 75
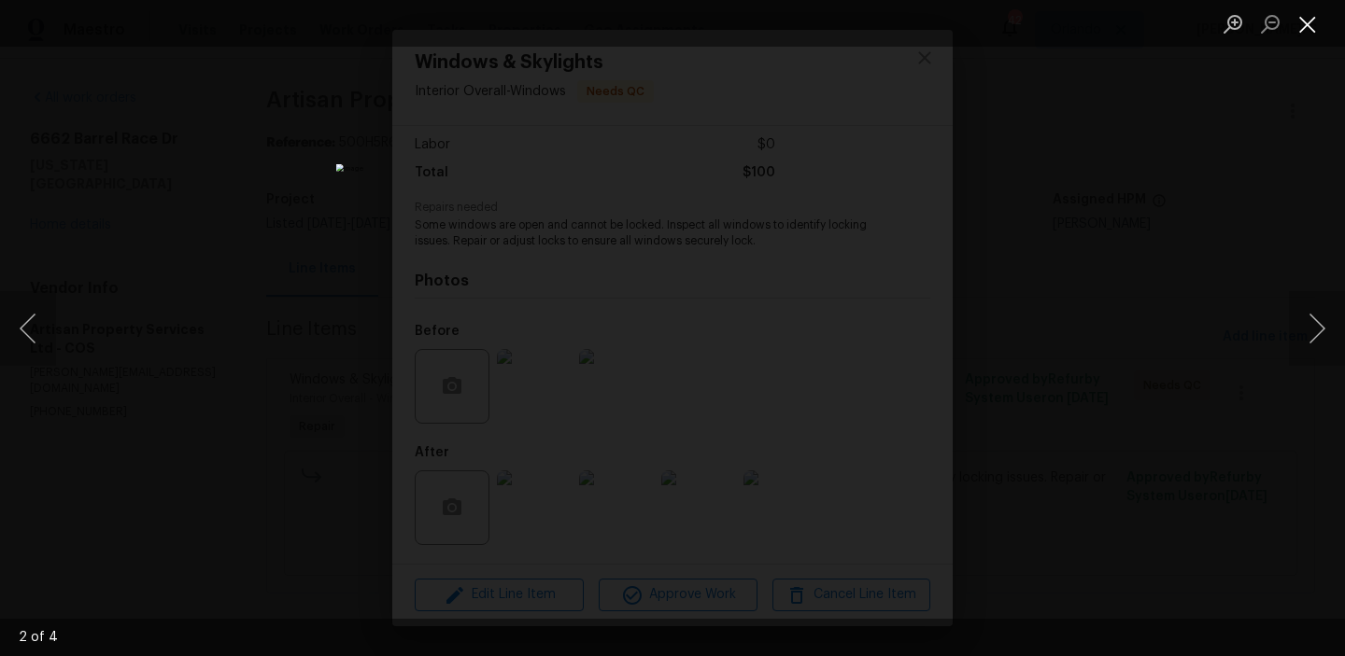
click at [1290, 20] on button "Close lightbox" at bounding box center [1307, 23] width 37 height 33
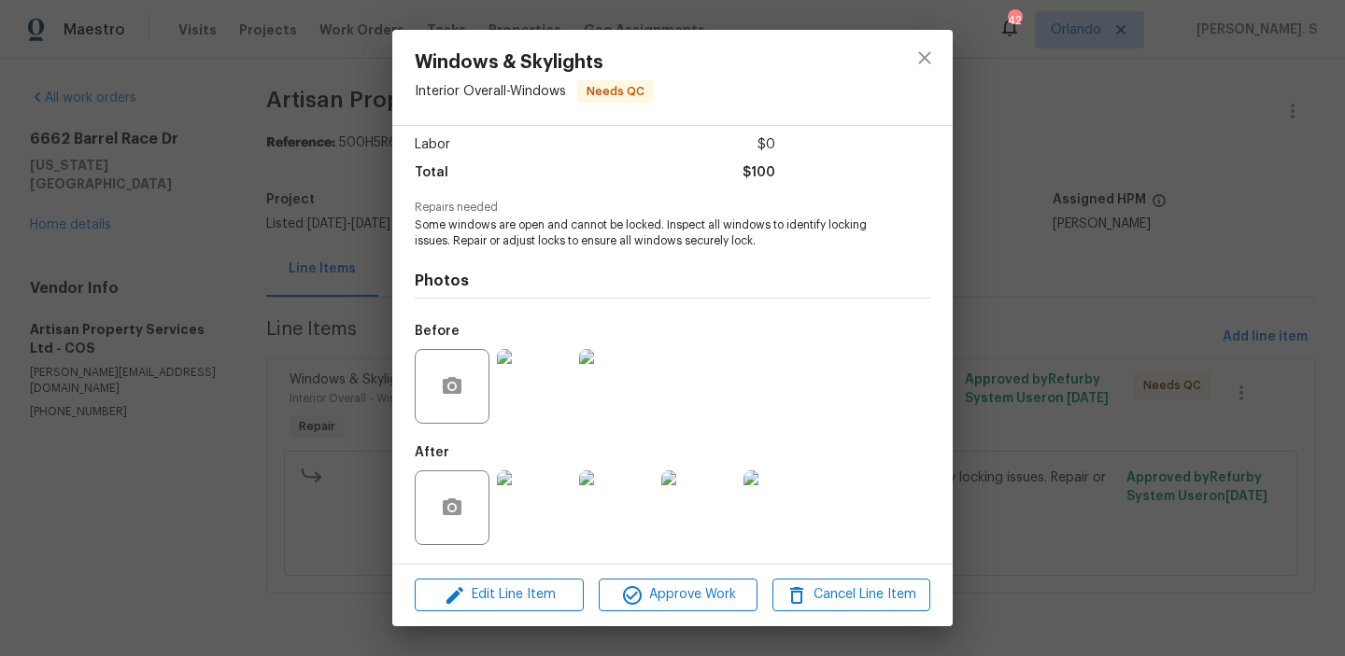
click at [539, 384] on img at bounding box center [534, 386] width 75 height 75
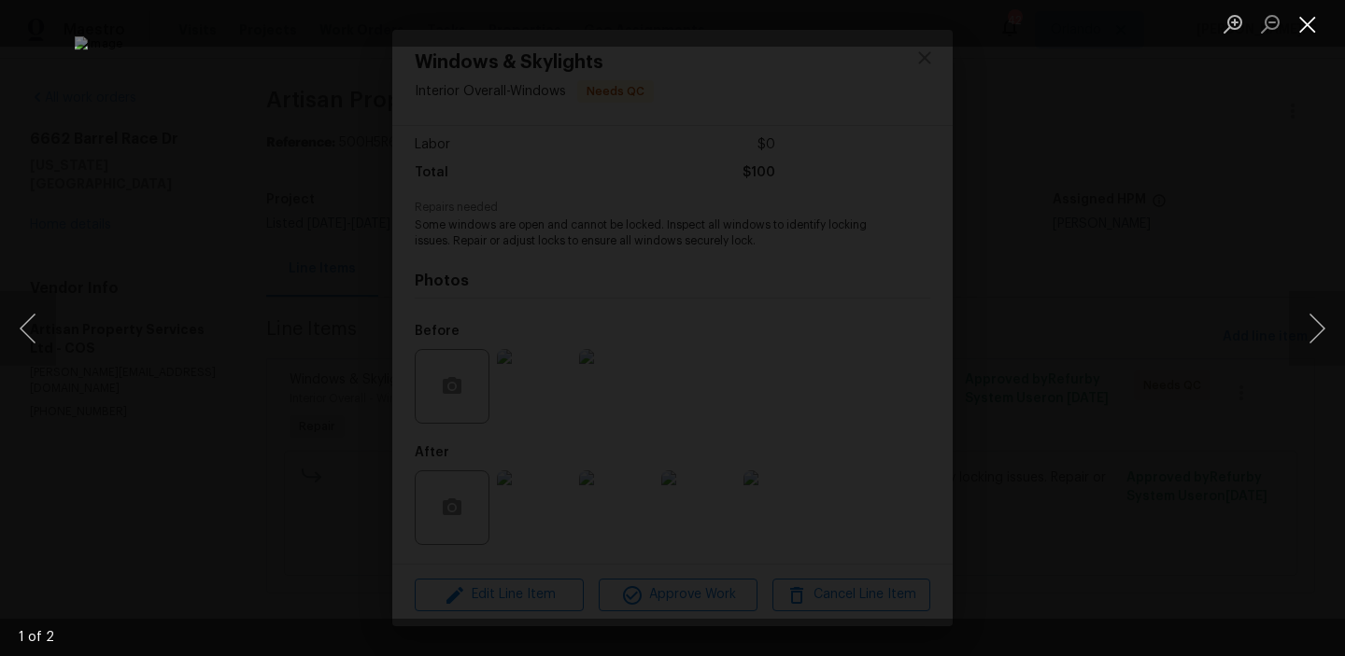
click at [1301, 22] on button "Close lightbox" at bounding box center [1307, 23] width 37 height 33
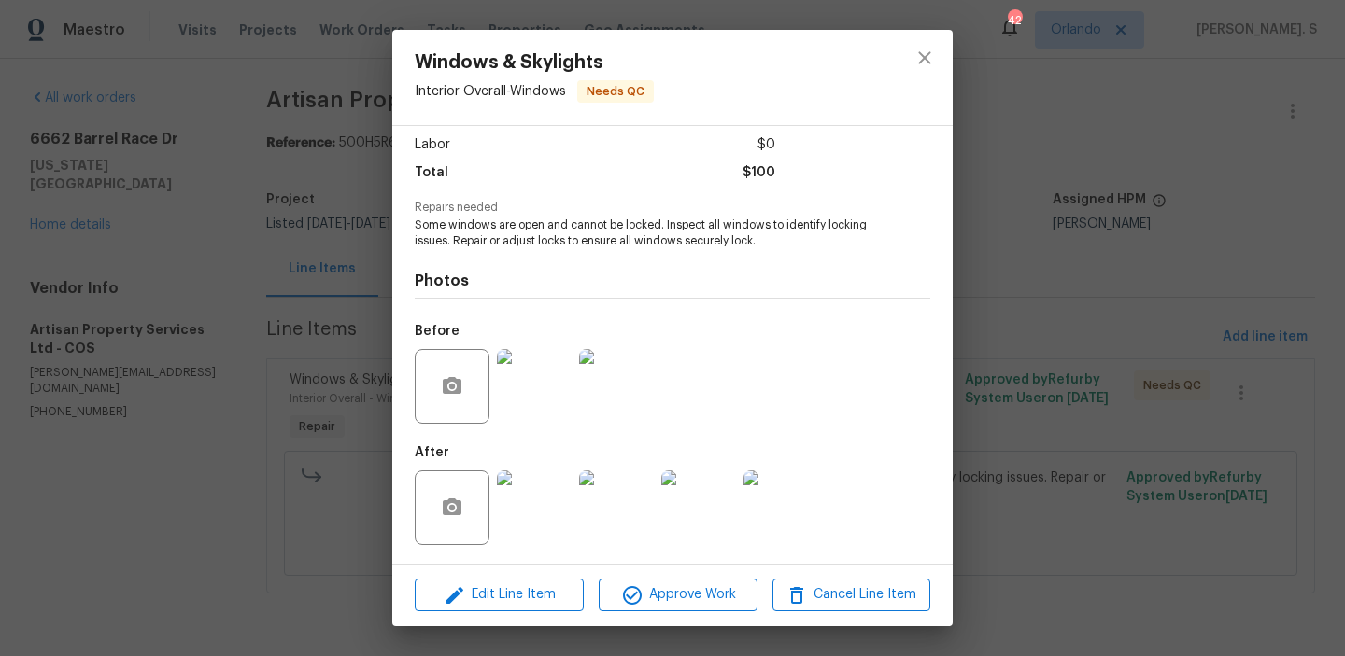
click at [664, 373] on div "Before" at bounding box center [672, 374] width 515 height 121
click at [632, 381] on img at bounding box center [616, 386] width 75 height 75
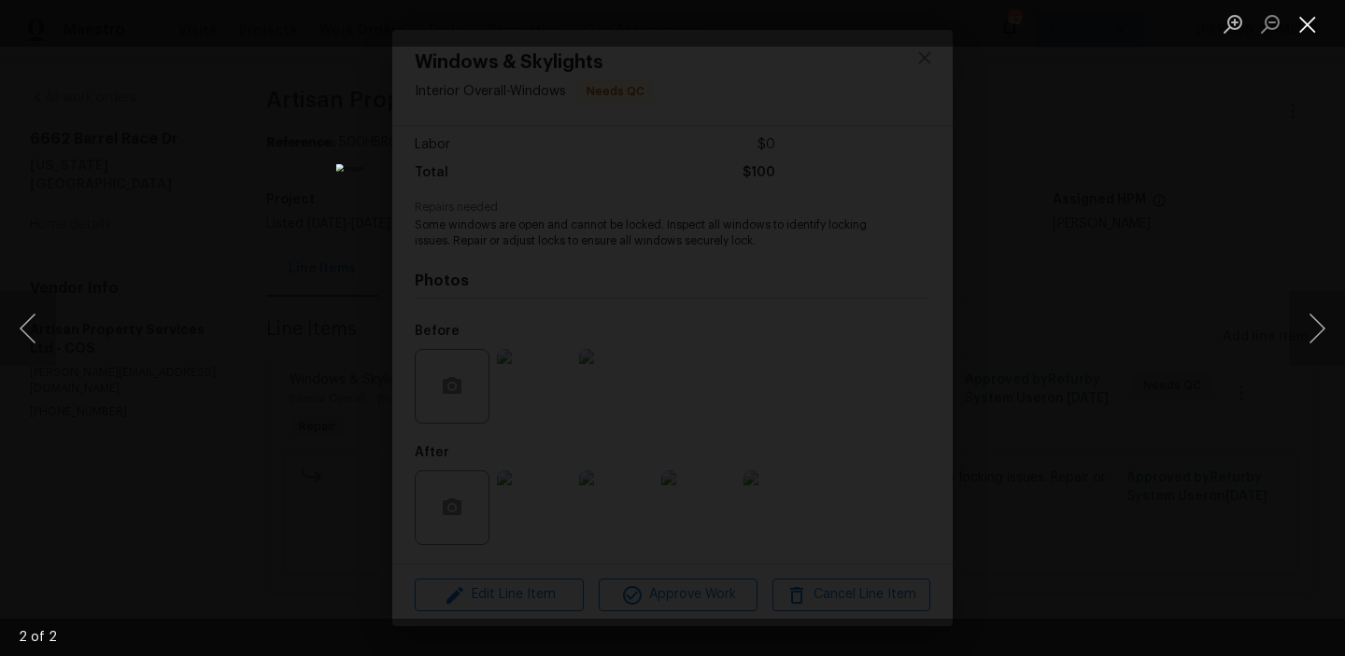
click at [1314, 14] on button "Close lightbox" at bounding box center [1307, 23] width 37 height 33
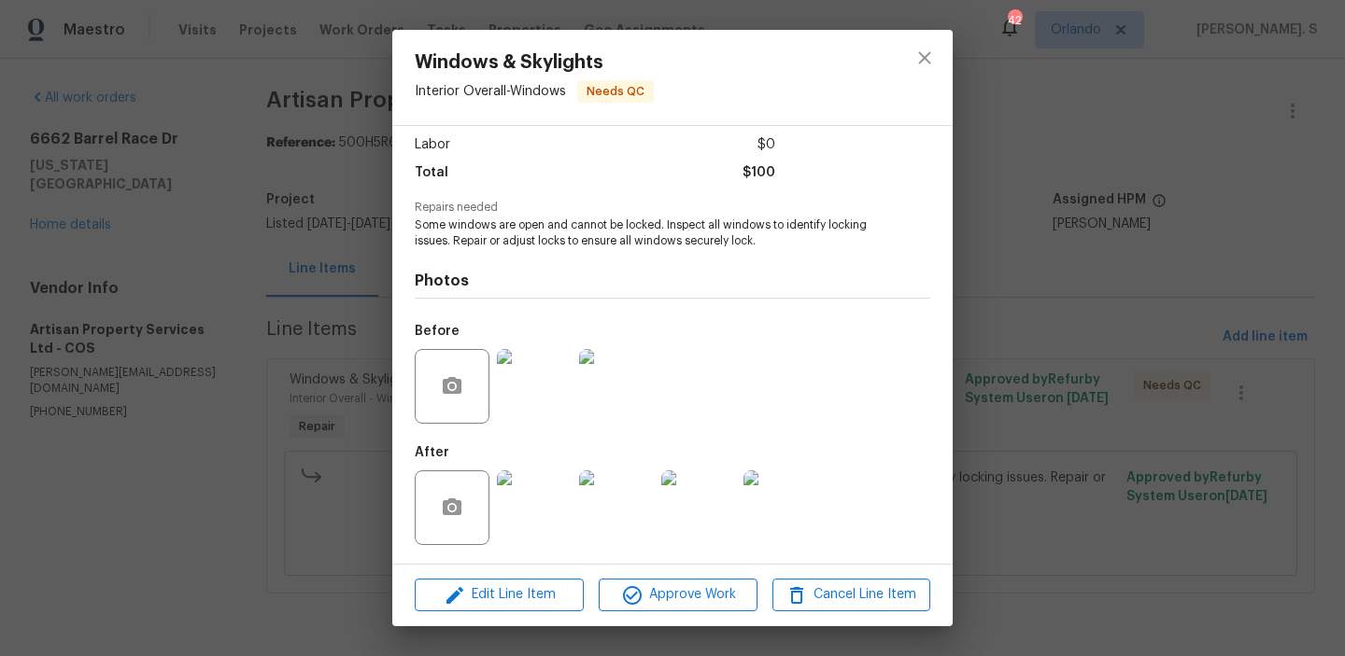
click at [556, 484] on img at bounding box center [534, 508] width 75 height 75
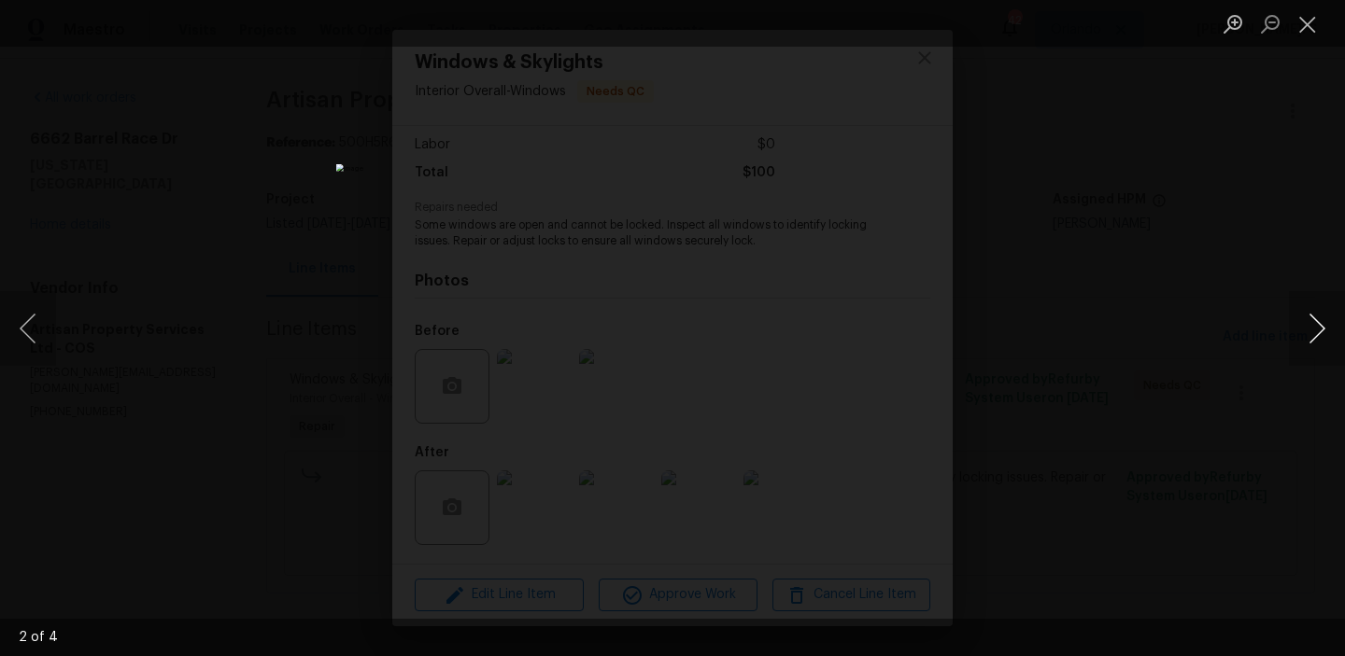
click at [1319, 332] on button "Next image" at bounding box center [1317, 328] width 56 height 75
click at [1305, 35] on button "Close lightbox" at bounding box center [1307, 23] width 37 height 33
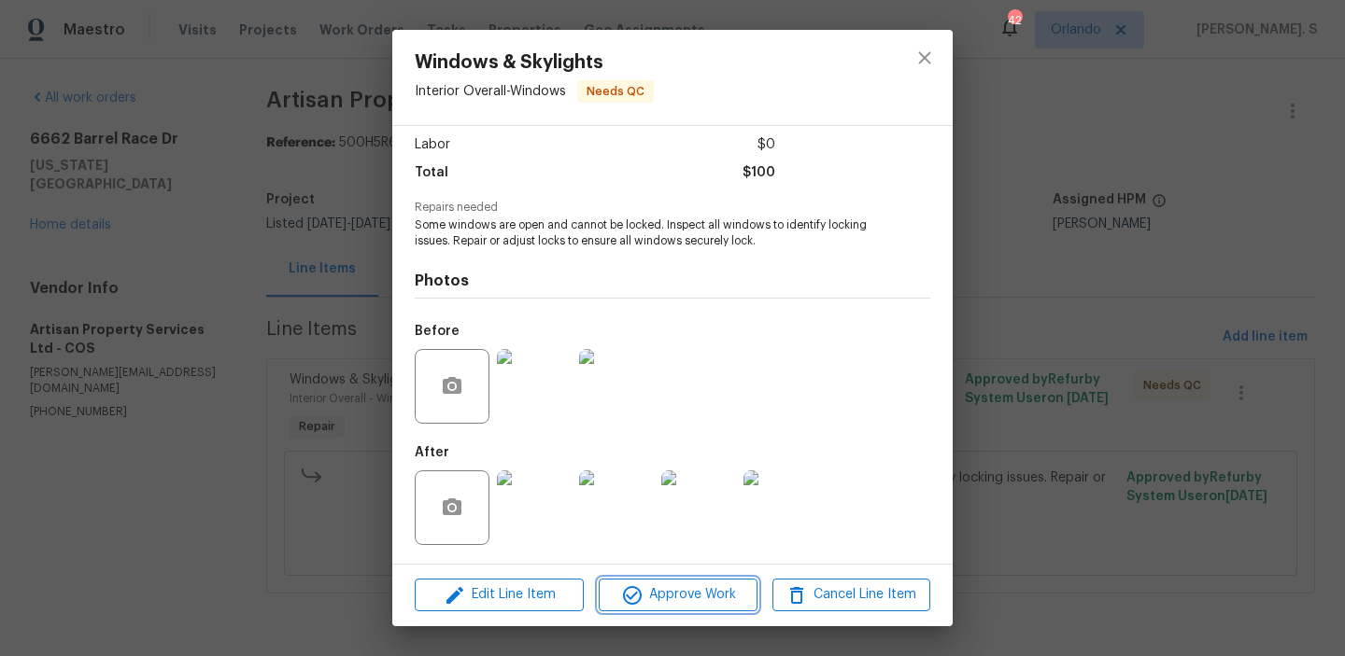
click at [630, 605] on icon "button" at bounding box center [632, 596] width 22 height 22
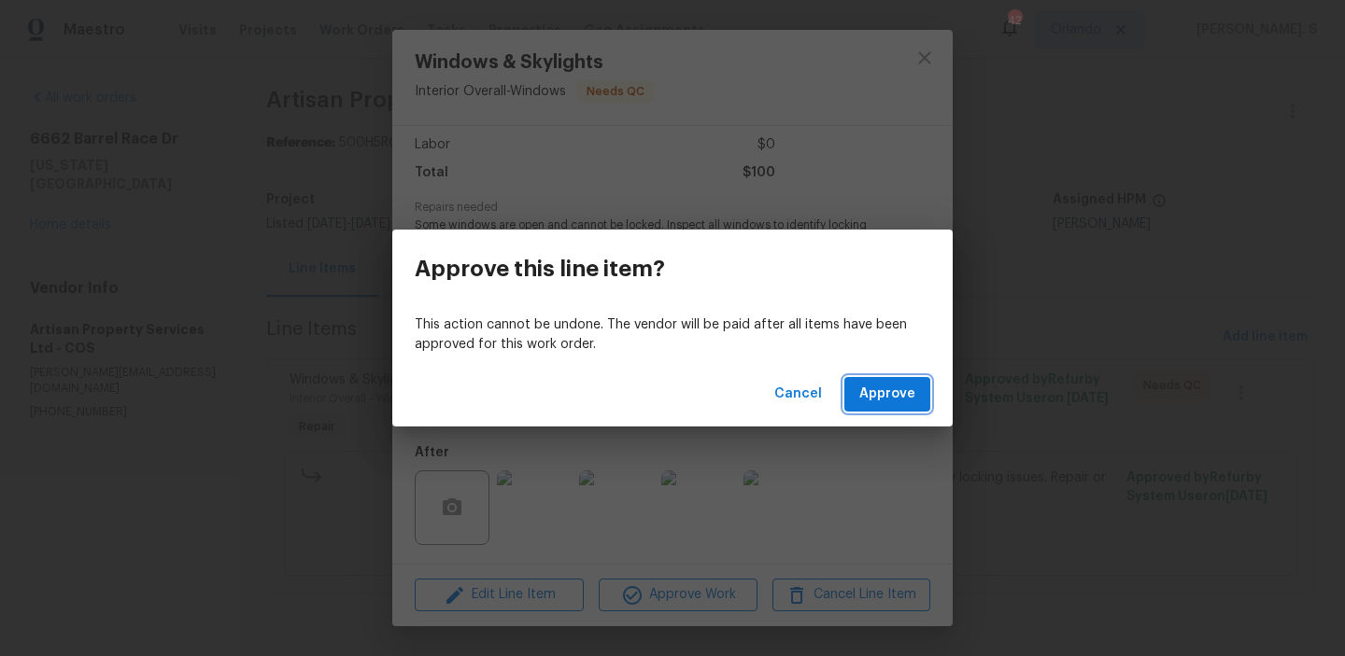
click at [874, 399] on span "Approve" at bounding box center [887, 394] width 56 height 23
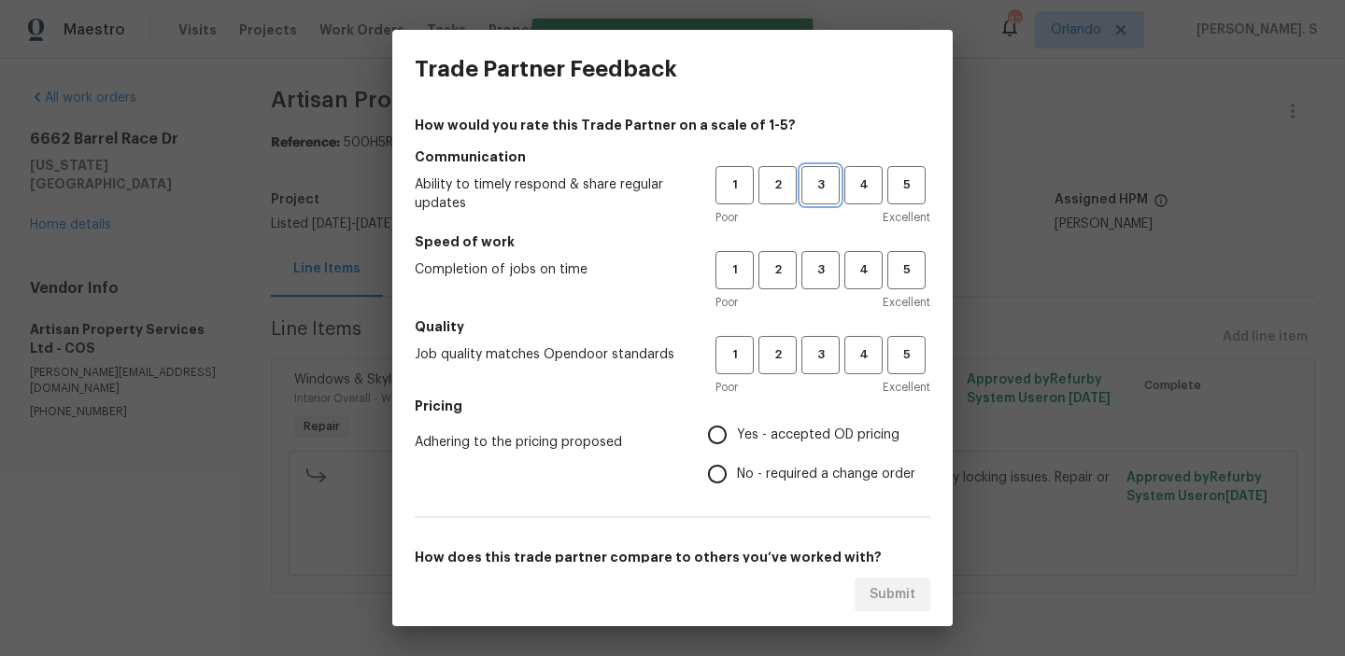
click at [813, 179] on span "3" at bounding box center [820, 185] width 35 height 21
click at [807, 247] on h5 "Speed of work" at bounding box center [672, 241] width 515 height 19
click at [810, 261] on span "3" at bounding box center [820, 270] width 35 height 21
click at [804, 359] on span "3" at bounding box center [820, 355] width 35 height 21
click at [756, 476] on span "No - required a change order" at bounding box center [826, 475] width 178 height 20
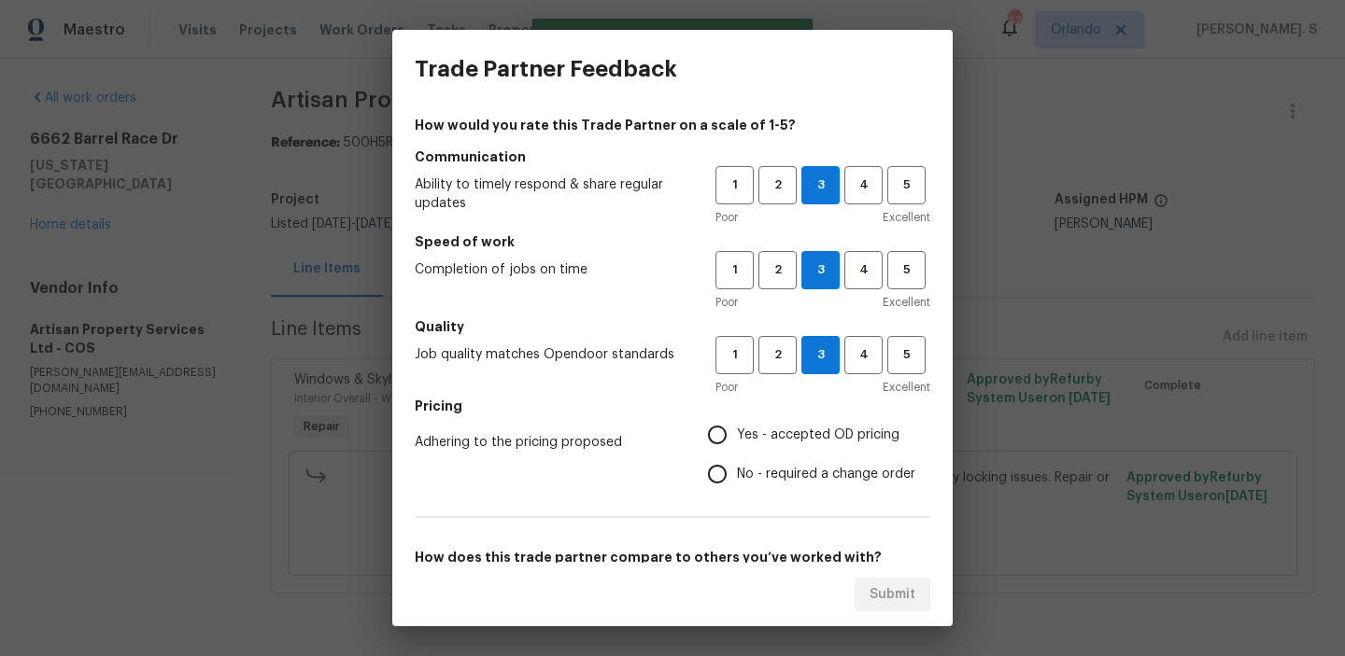
click at [737, 476] on input "No - required a change order" at bounding box center [716, 474] width 39 height 39
radio input "true"
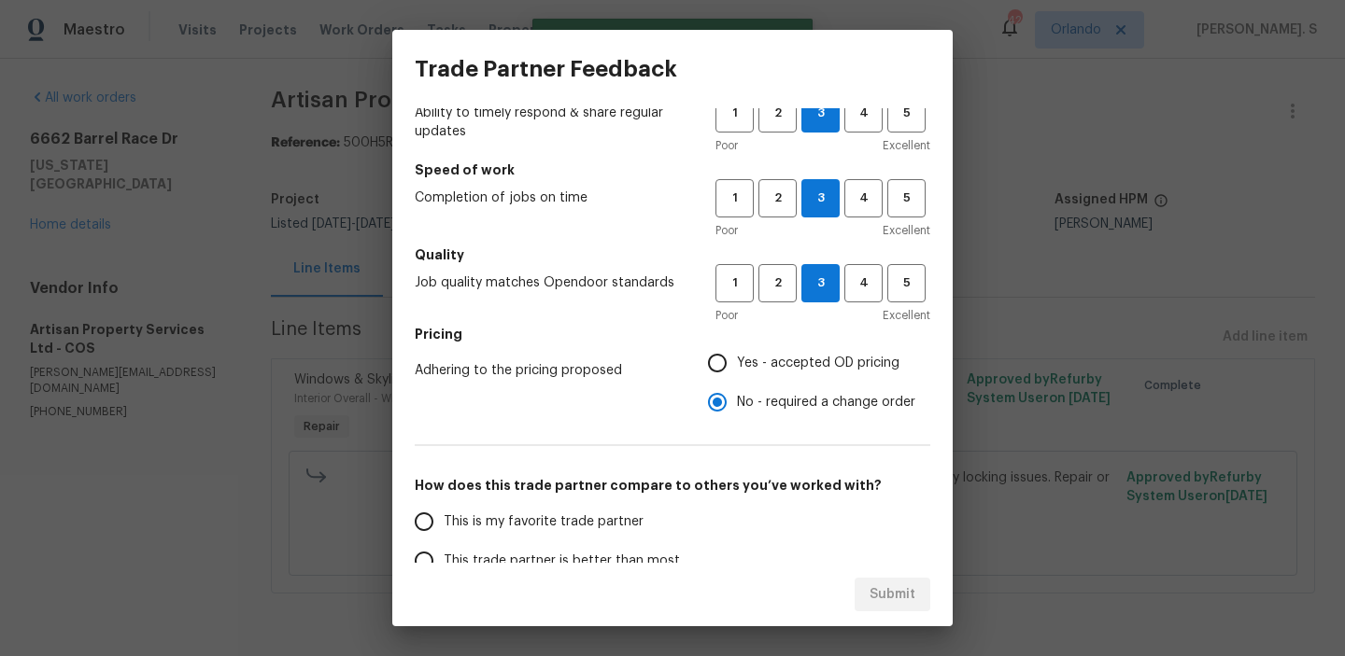
scroll to position [180, 0]
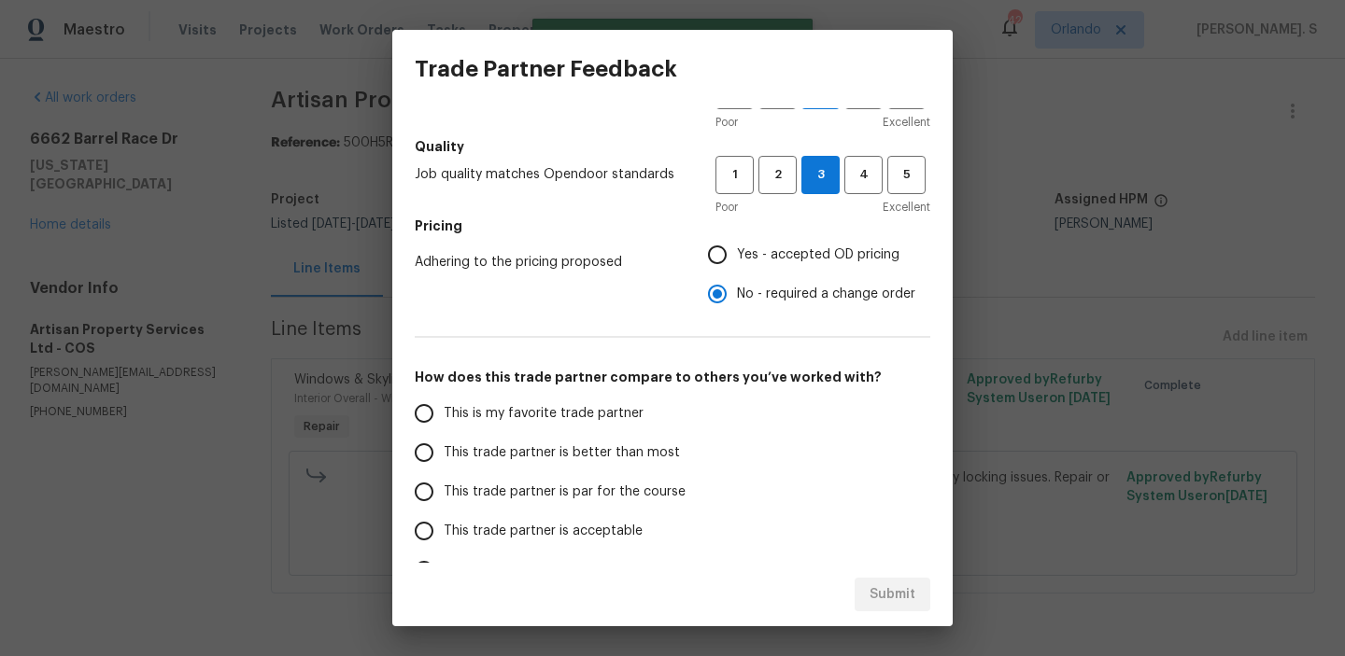
click at [570, 492] on span "This trade partner is par for the course" at bounding box center [565, 493] width 242 height 20
click at [444, 492] on input "This trade partner is par for the course" at bounding box center [423, 491] width 39 height 39
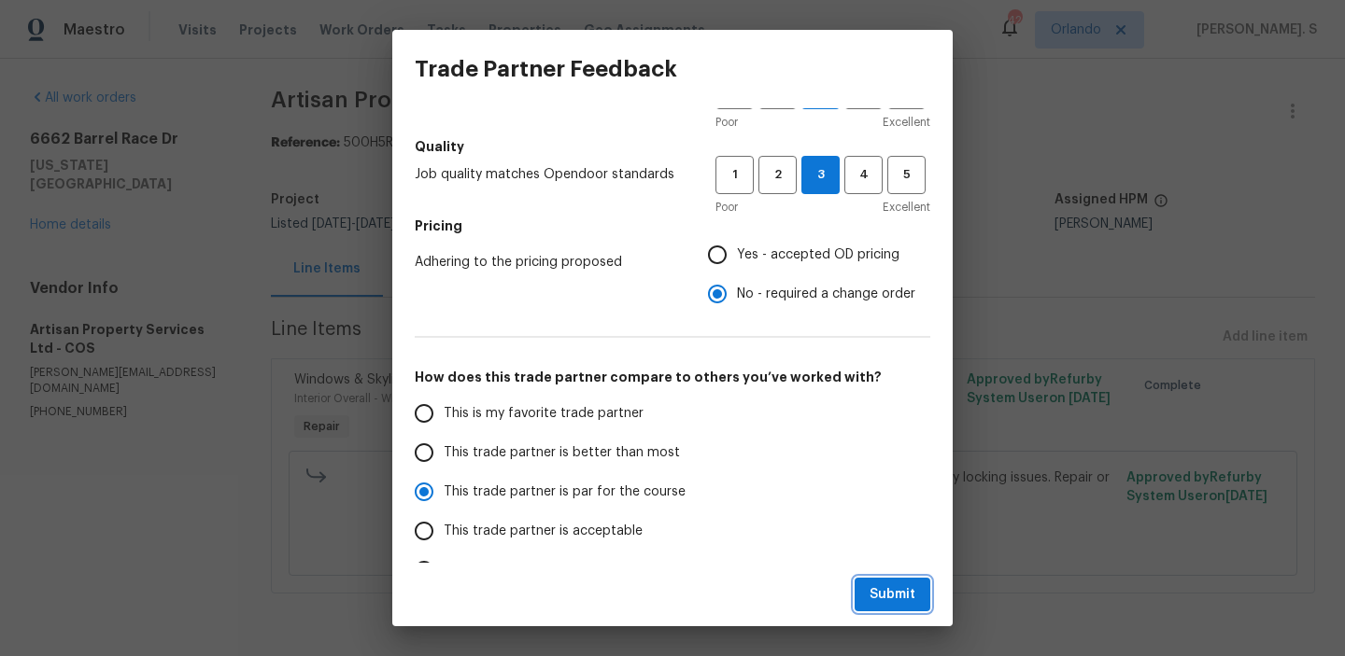
click at [880, 578] on button "Submit" at bounding box center [892, 595] width 76 height 35
radio input "true"
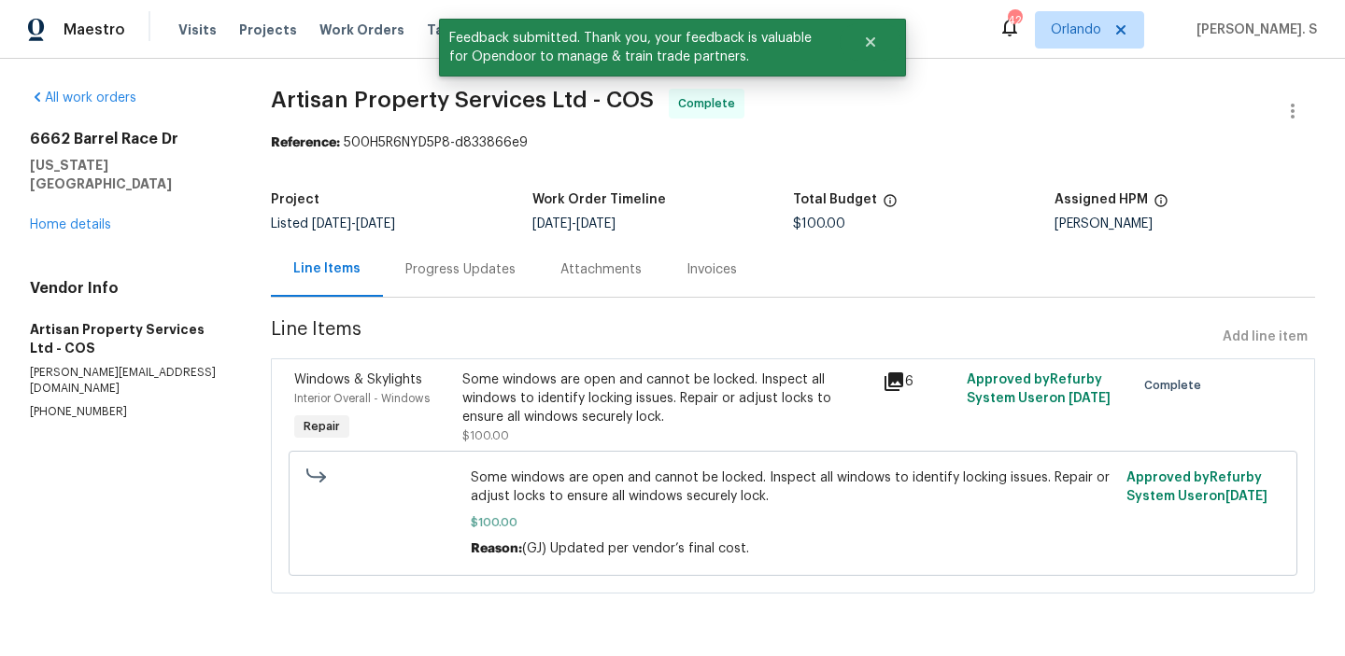
click at [61, 213] on div "[STREET_ADDRESS][US_STATE] Home details" at bounding box center [128, 182] width 196 height 105
click at [66, 218] on link "Home details" at bounding box center [70, 224] width 81 height 13
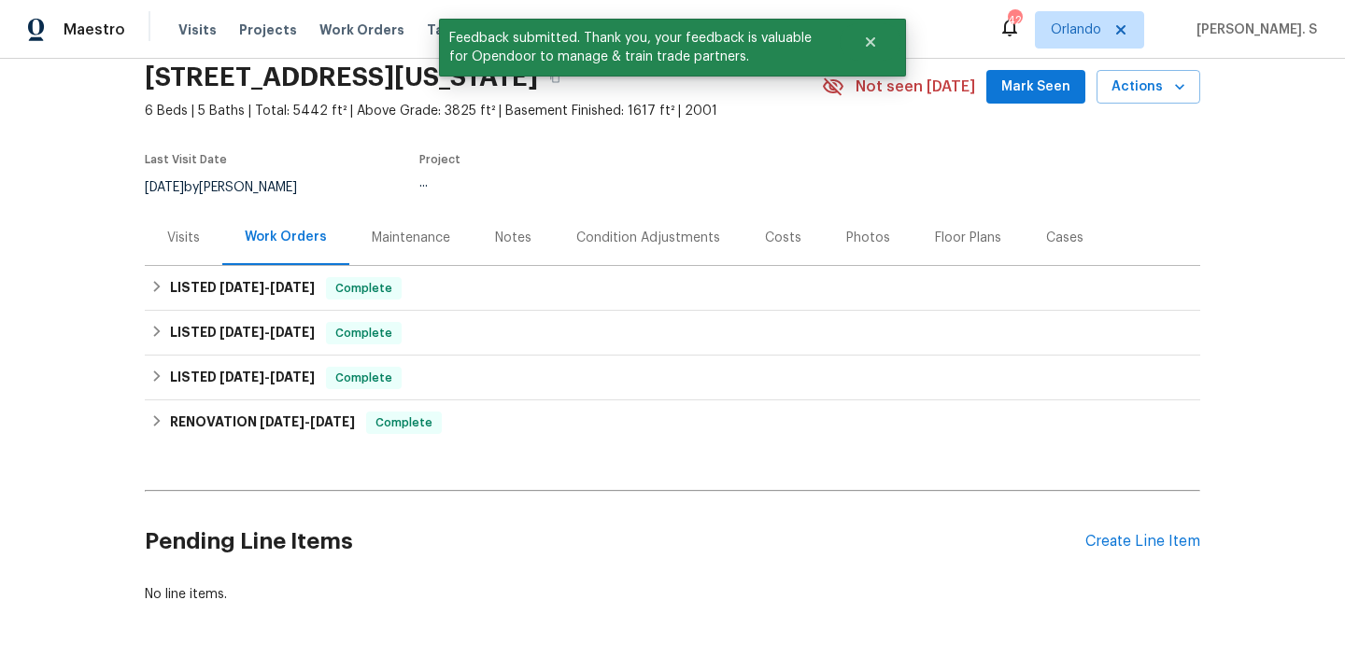
scroll to position [148, 0]
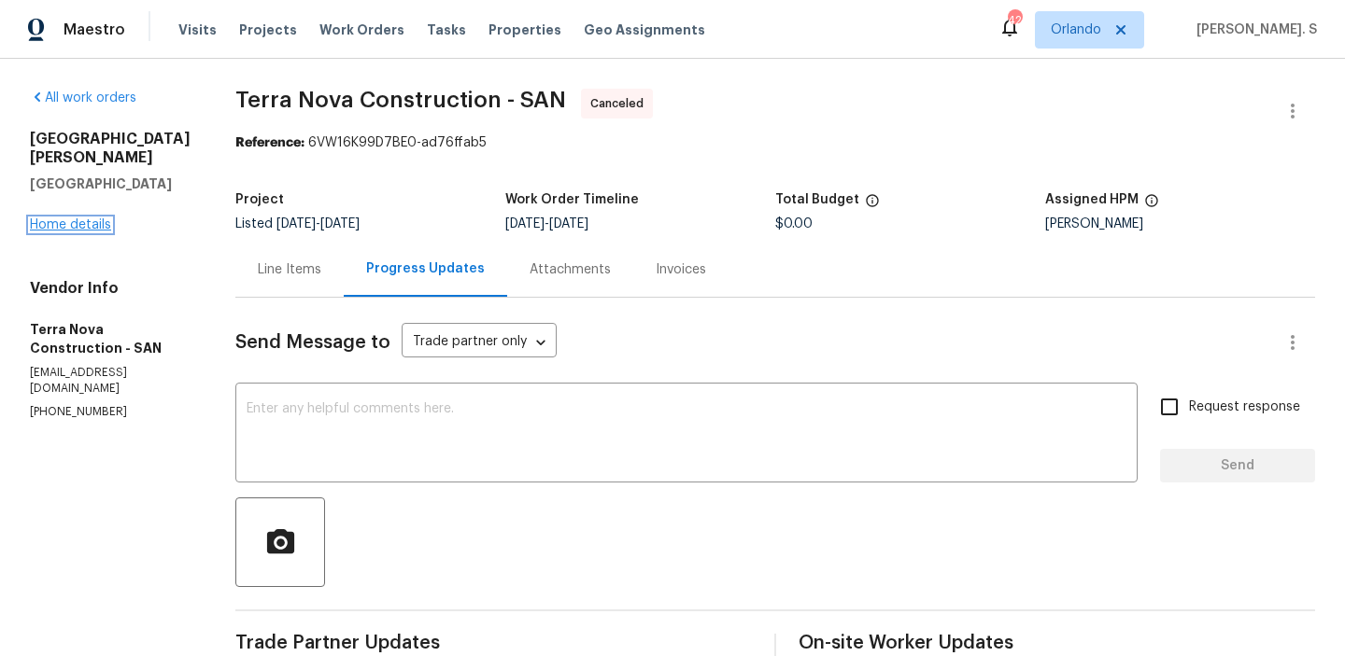
click at [84, 218] on link "Home details" at bounding box center [70, 224] width 81 height 13
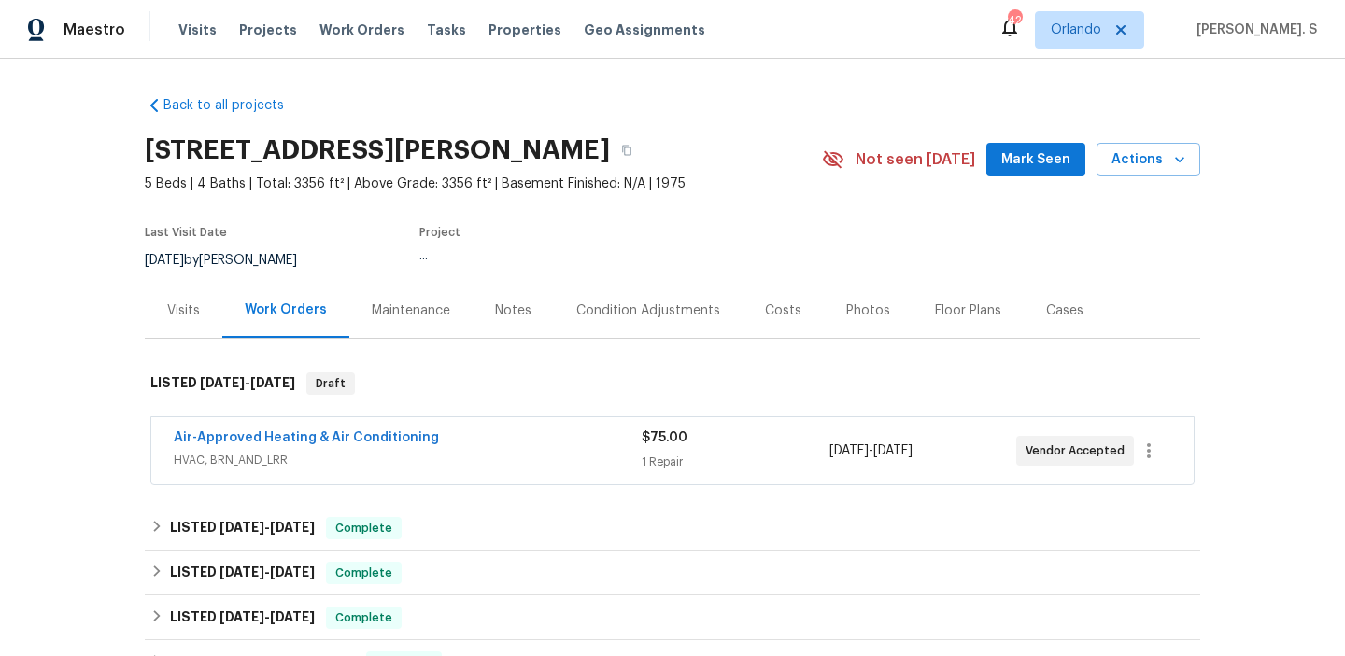
scroll to position [79, 0]
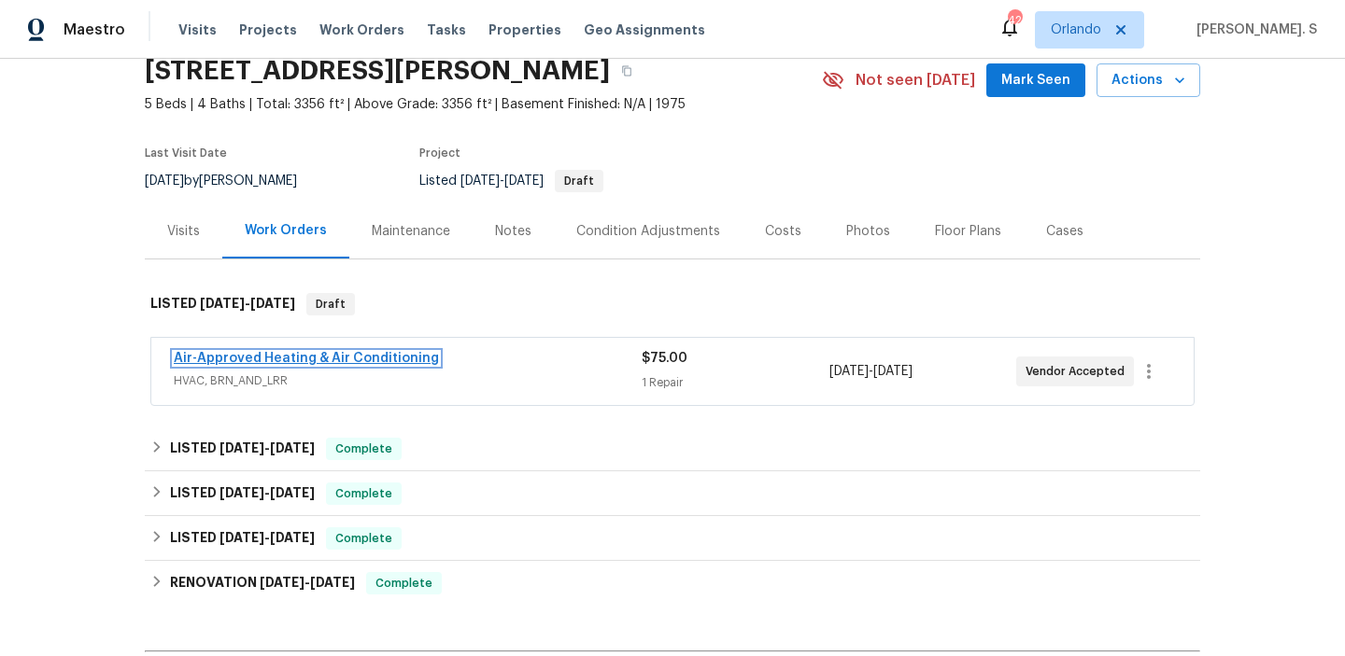
click at [306, 355] on link "Air-Approved Heating & Air Conditioning" at bounding box center [306, 358] width 265 height 13
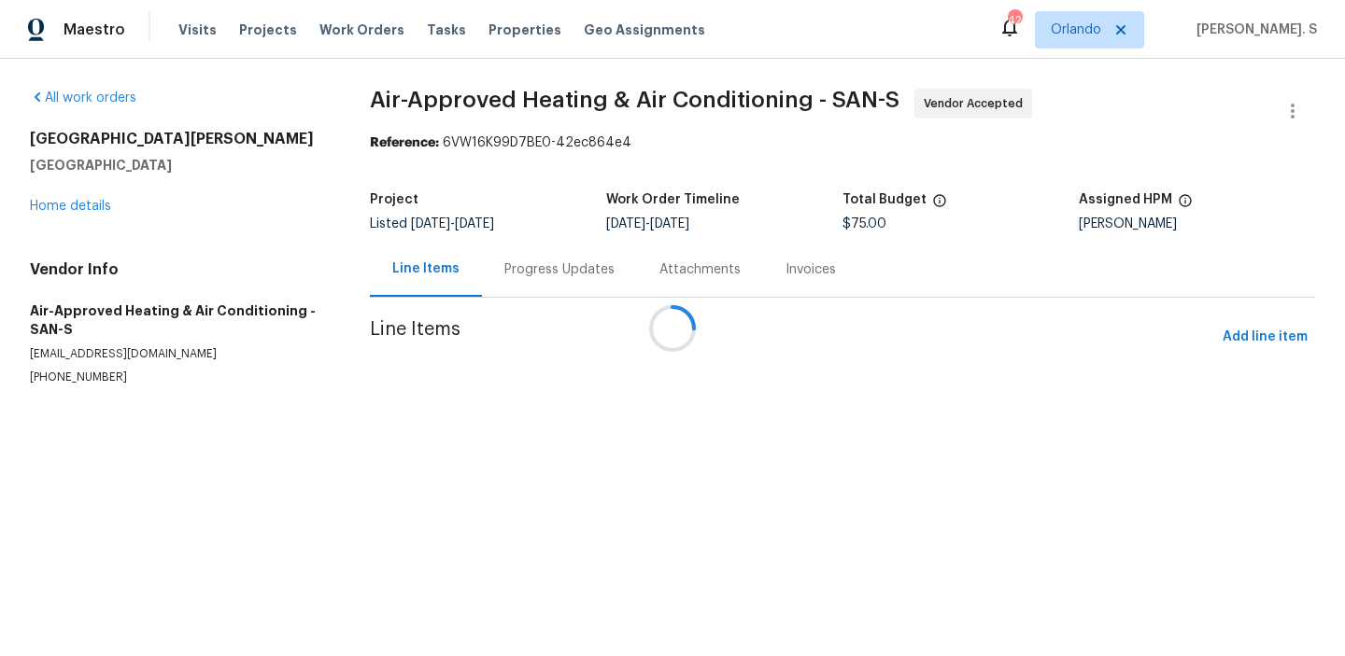
click at [519, 241] on div at bounding box center [672, 328] width 1345 height 656
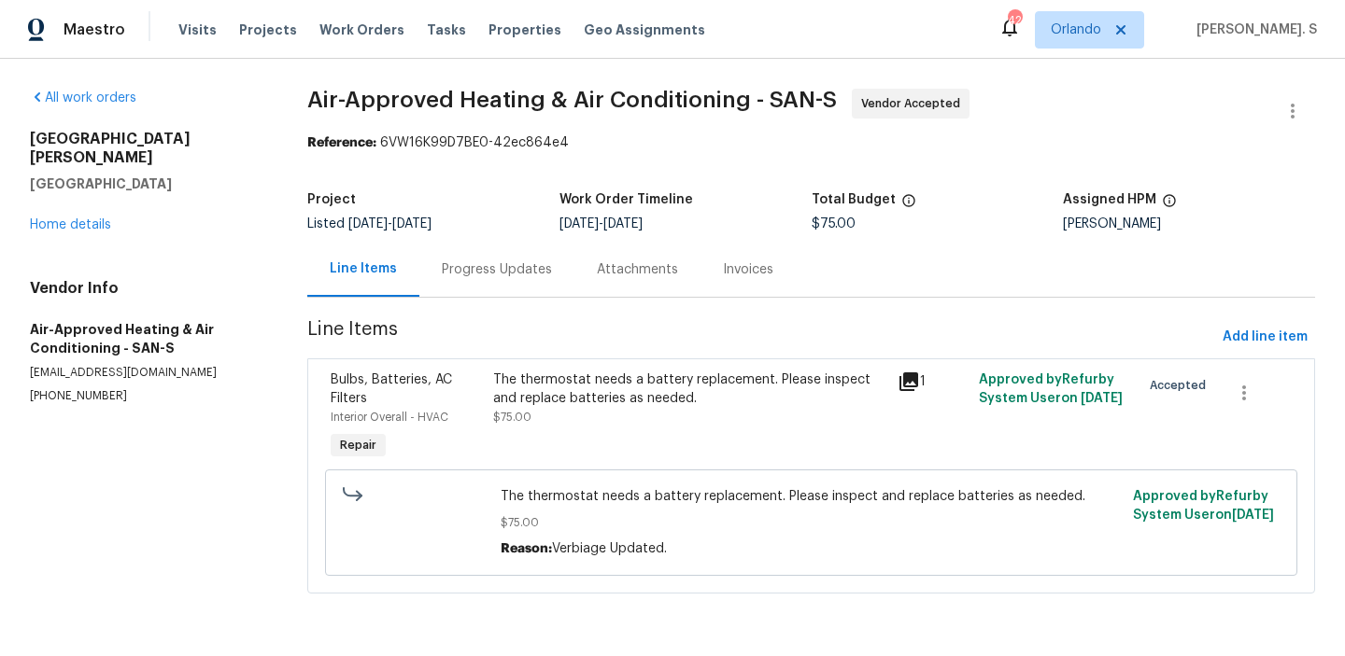
click at [519, 241] on div "Project Listed [DATE] - [DATE] Work Order Timeline [DATE] - [DATE] Total Budget…" at bounding box center [810, 212] width 1007 height 60
click at [518, 262] on div "Progress Updates" at bounding box center [497, 270] width 110 height 19
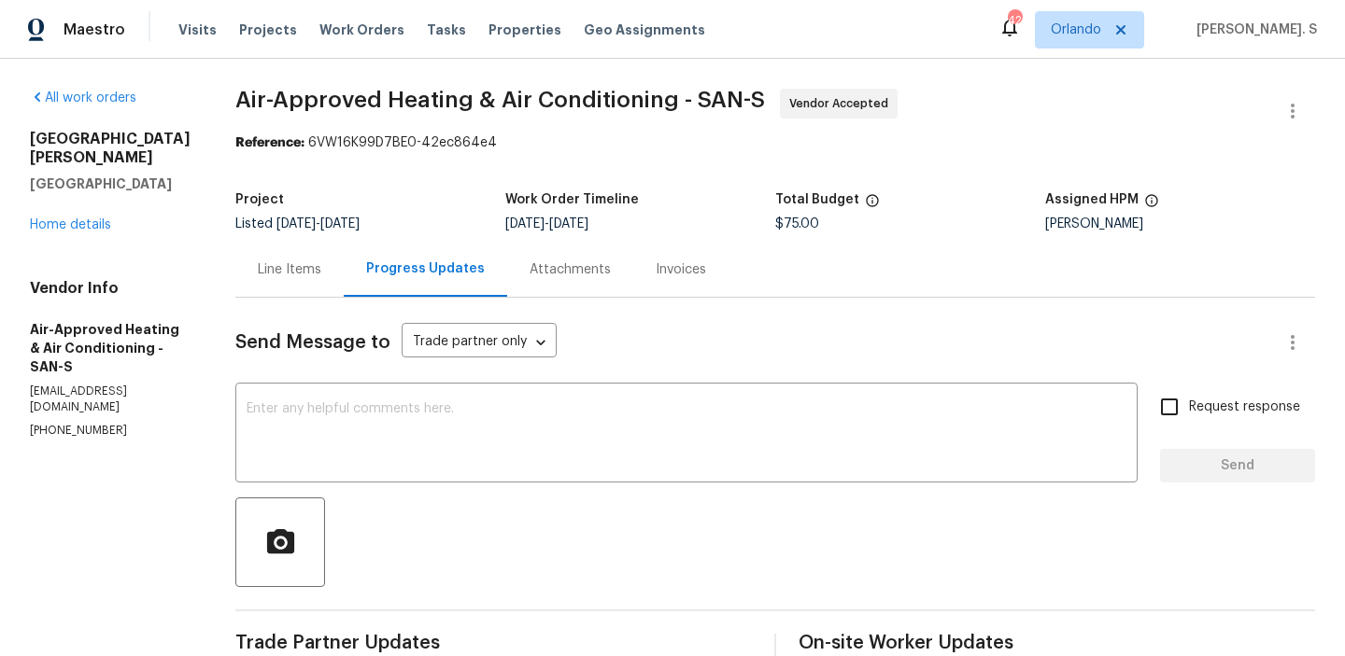
click at [91, 439] on p "[PHONE_NUMBER]" at bounding box center [110, 431] width 161 height 16
copy p "[PHONE_NUMBER]"
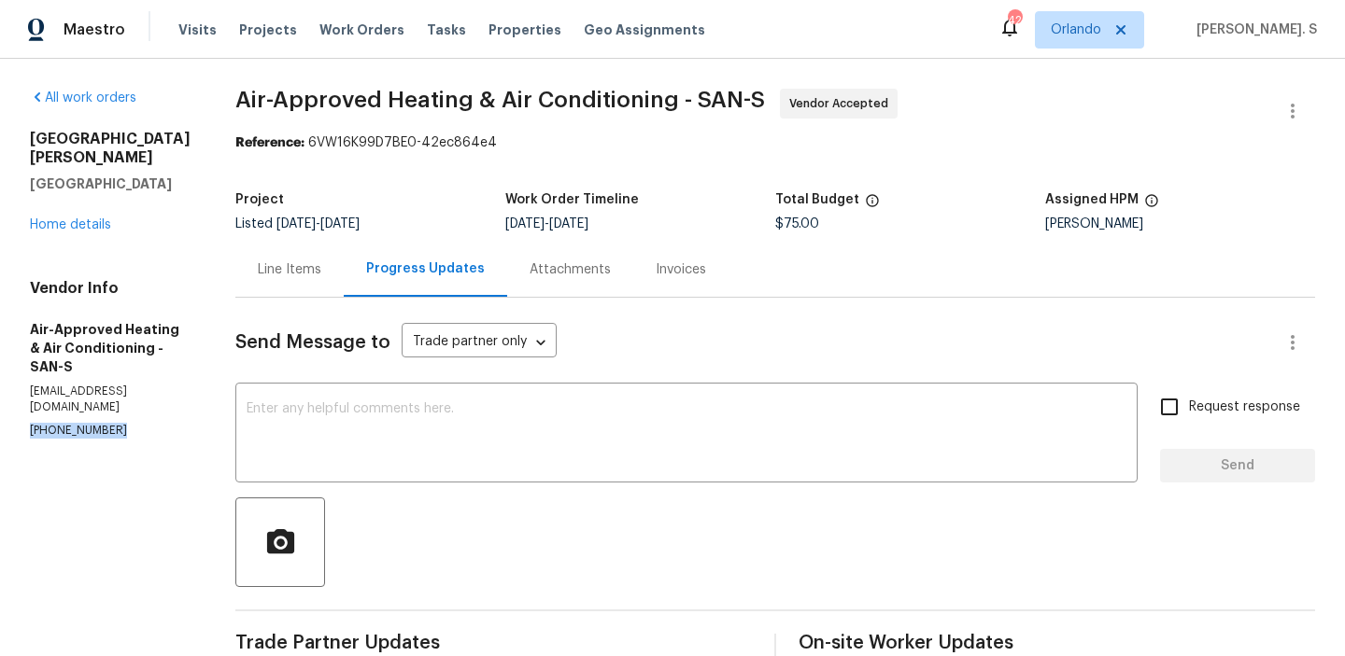
click at [43, 416] on p "[EMAIL_ADDRESS][DOMAIN_NAME]" at bounding box center [110, 400] width 161 height 32
copy p "[EMAIL_ADDRESS][DOMAIN_NAME]"
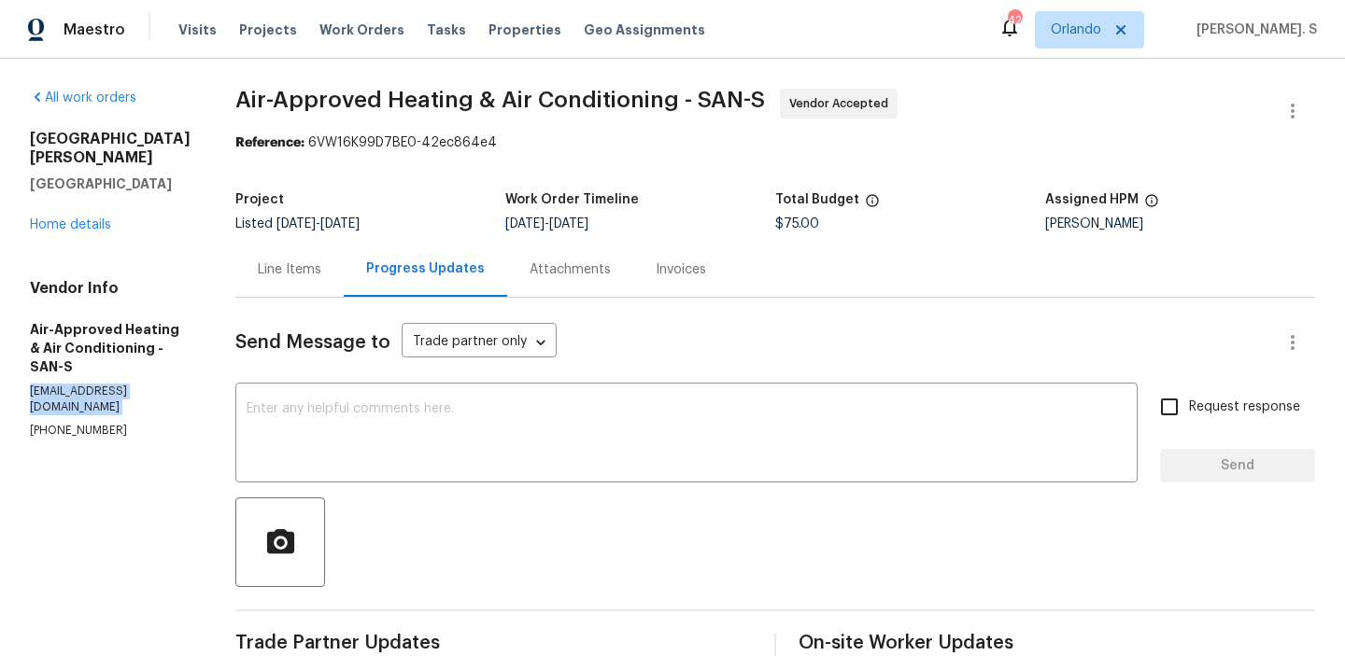
click at [258, 265] on div "Line Items" at bounding box center [289, 270] width 63 height 19
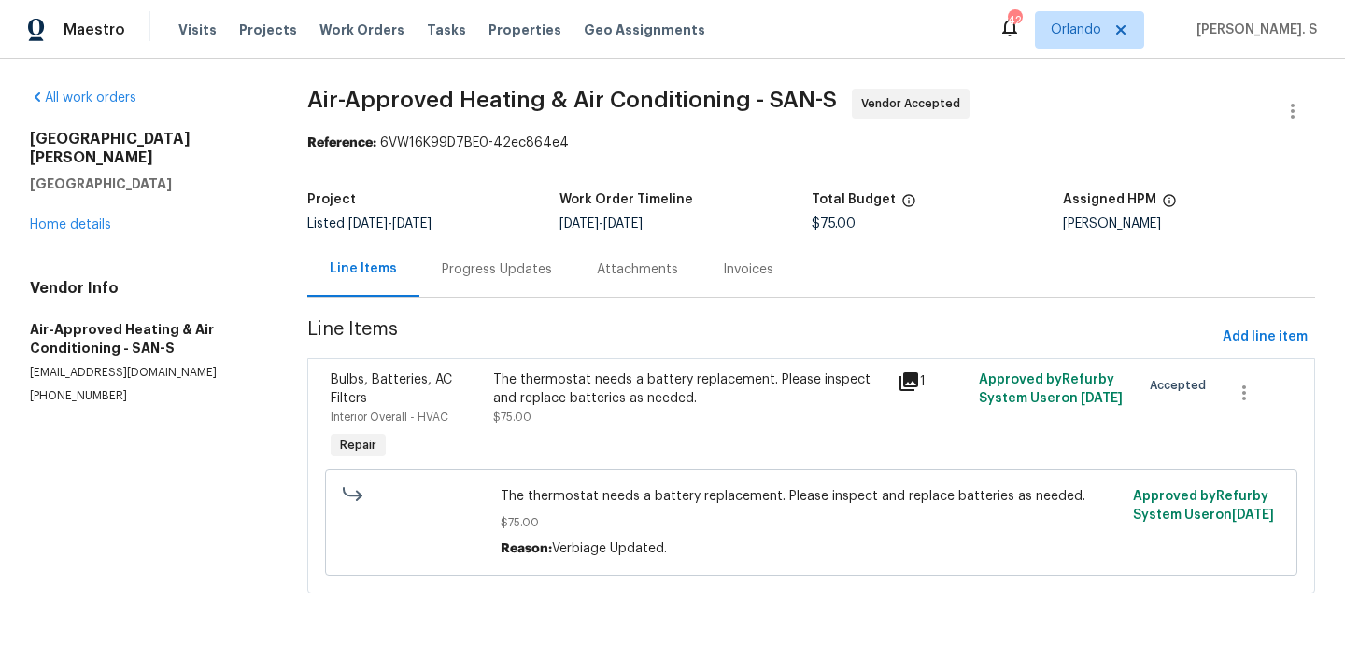
click at [519, 275] on div "Progress Updates" at bounding box center [497, 270] width 110 height 19
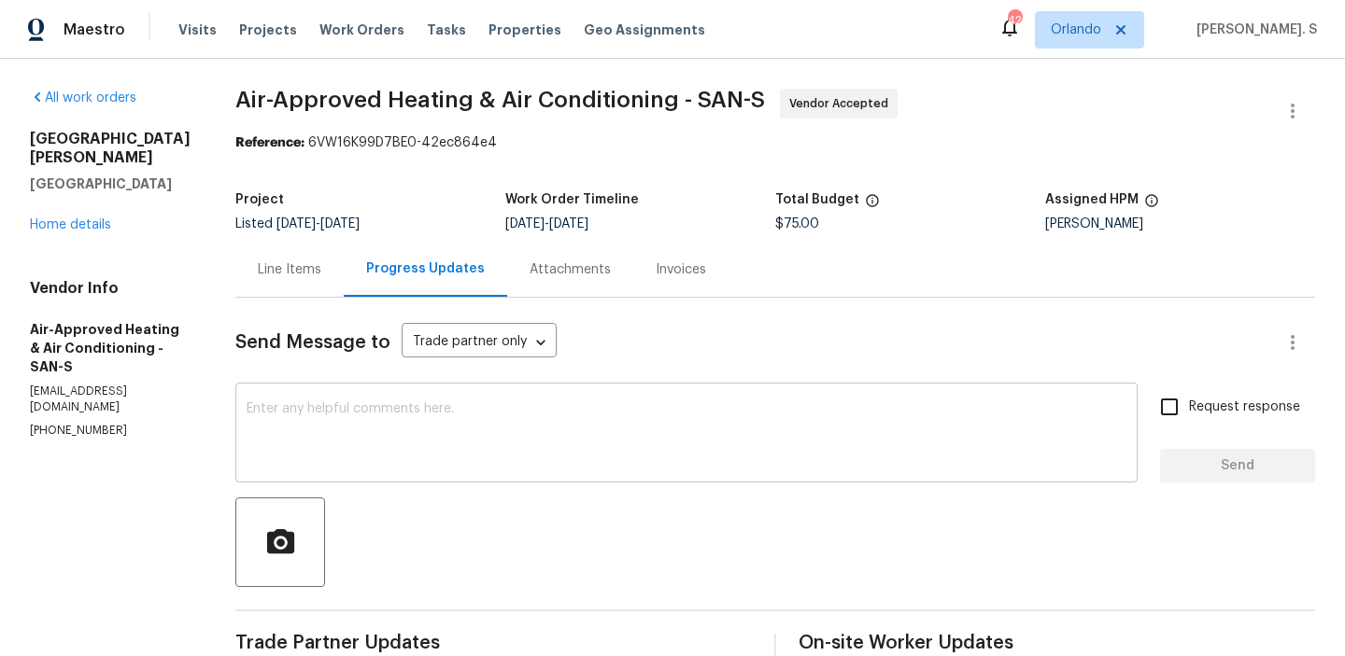
click at [501, 444] on textarea at bounding box center [687, 434] width 880 height 65
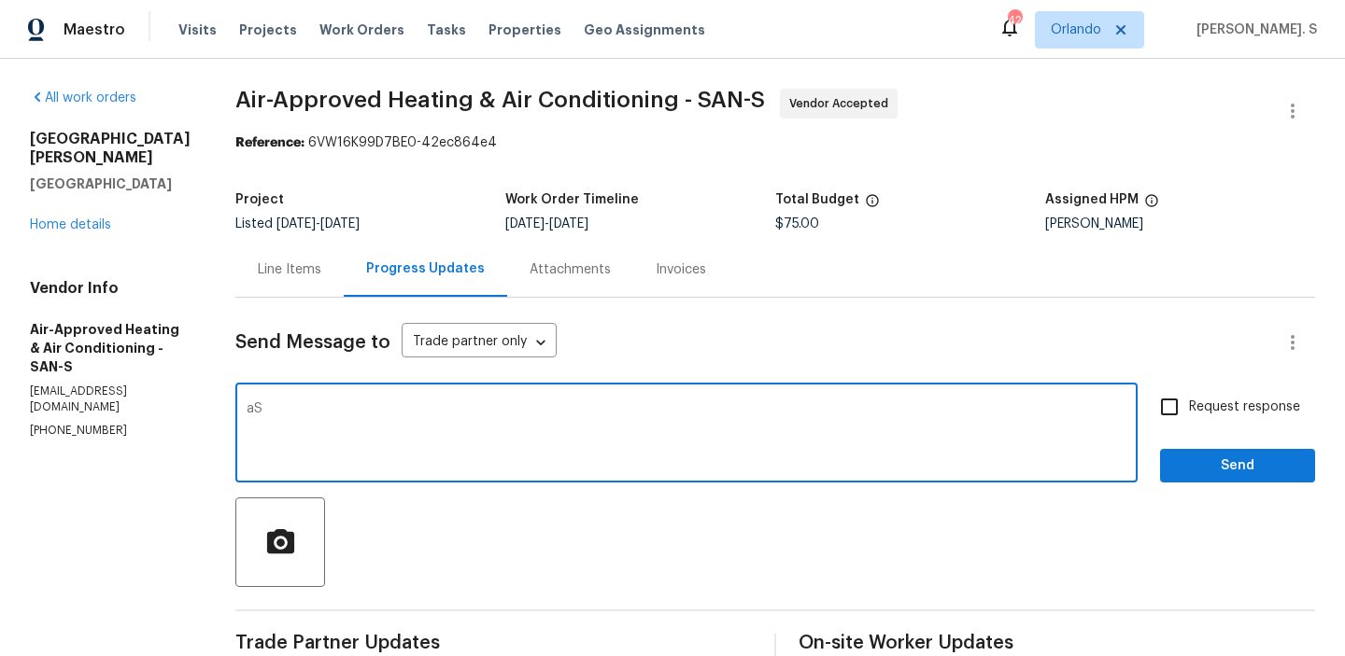
type textarea "a"
paste textarea "The property was visited by the technician yesterday. Three units were found in…"
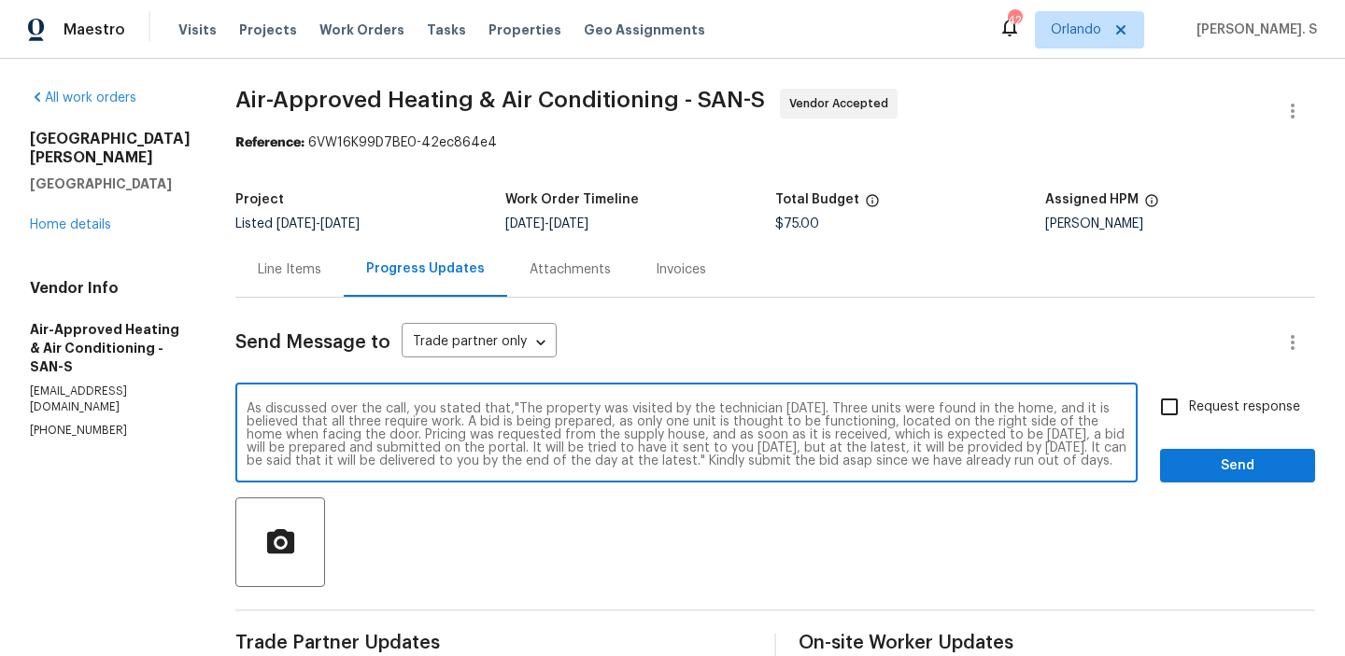
drag, startPoint x: 423, startPoint y: 463, endPoint x: 886, endPoint y: 463, distance: 463.1
click at [888, 463] on textarea "As discussed over the call, you stated that,"The property was visited by the te…" at bounding box center [687, 434] width 880 height 65
paste textarea "As we are already past the deadline, we request you to submit the bid without d…"
click at [0, 0] on div "be" at bounding box center [0, 0] width 0 height 0
click at [0, 0] on qb-div "Replace with that "The" at bounding box center [0, 0] width 0 height 0
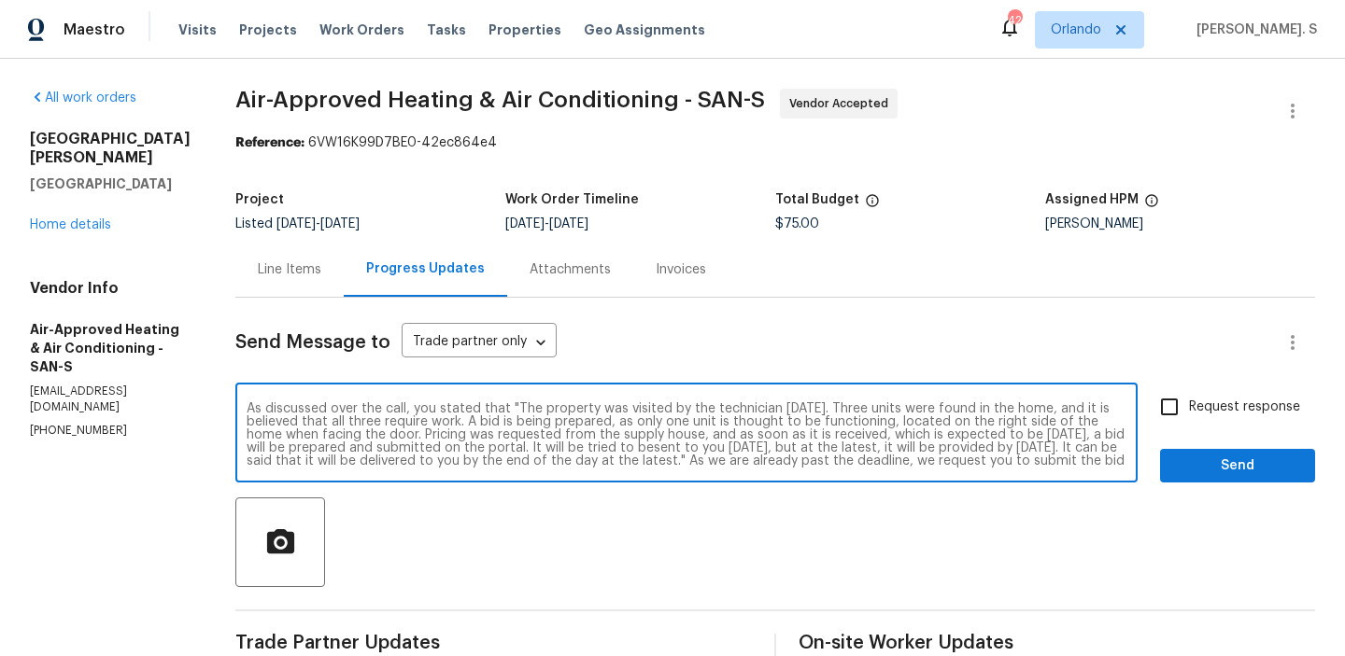
click at [428, 431] on textarea "As discussed over the call, you stated that "The property was visited by the te…" at bounding box center [687, 434] width 880 height 65
click at [0, 0] on span "Remove" at bounding box center [0, 0] width 0 height 0
click at [660, 425] on textarea "As discussed over the call, you stated that "The property was visited by the te…" at bounding box center [687, 434] width 880 height 65
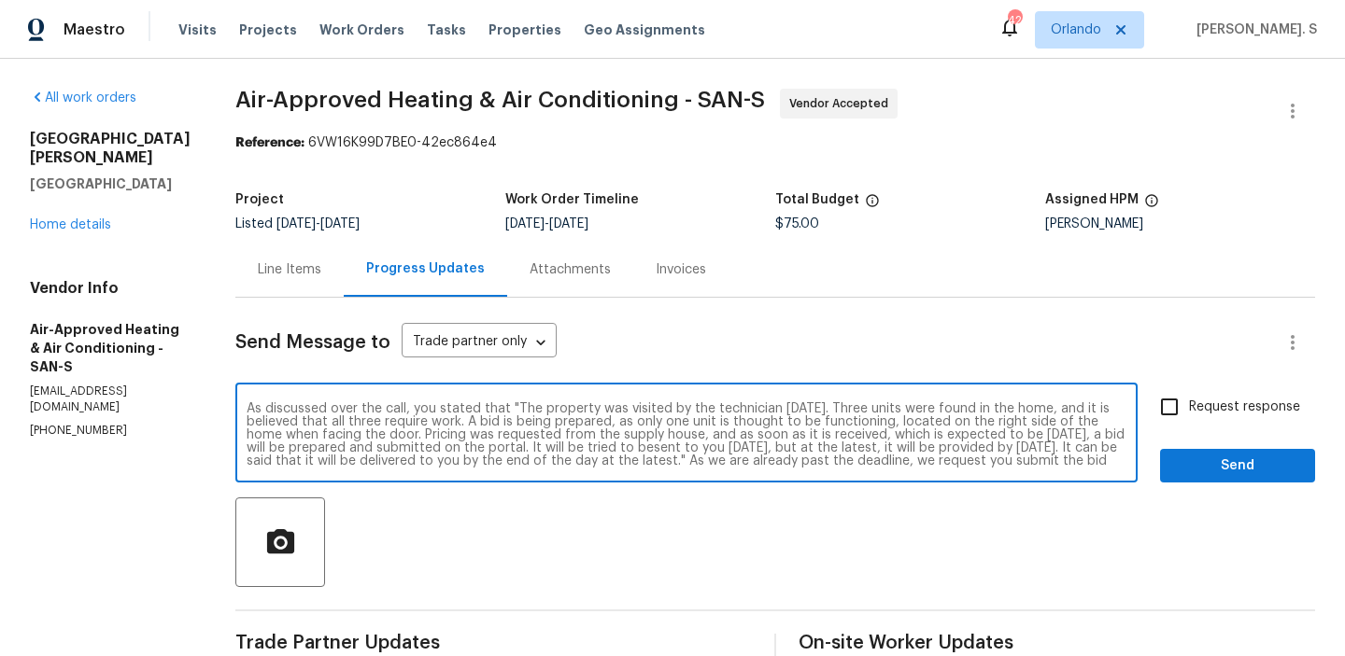
click at [660, 425] on textarea "As discussed over the call, you stated that "The property was visited by the te…" at bounding box center [687, 434] width 880 height 65
type textarea "As discussed over the call, you stated that "The property was visited by the te…"
click at [1167, 413] on input "Request response" at bounding box center [1168, 406] width 39 height 39
checkbox input "true"
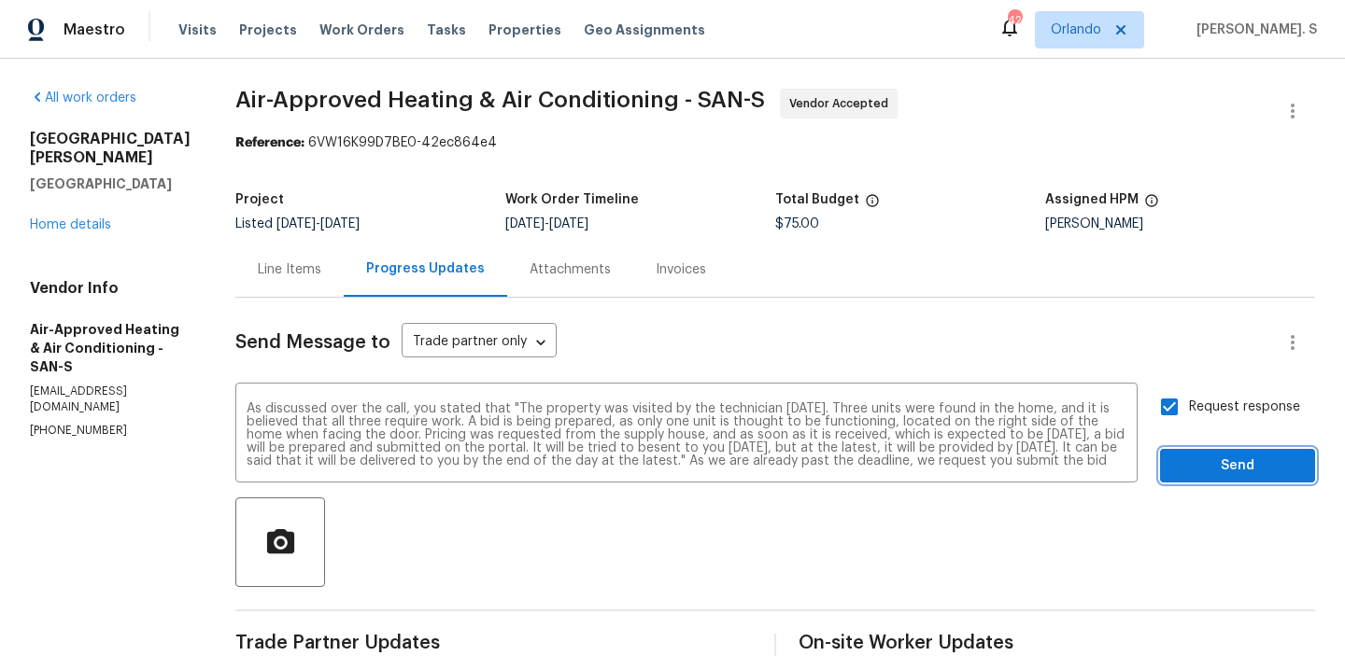
click at [1186, 452] on button "Send" at bounding box center [1237, 466] width 155 height 35
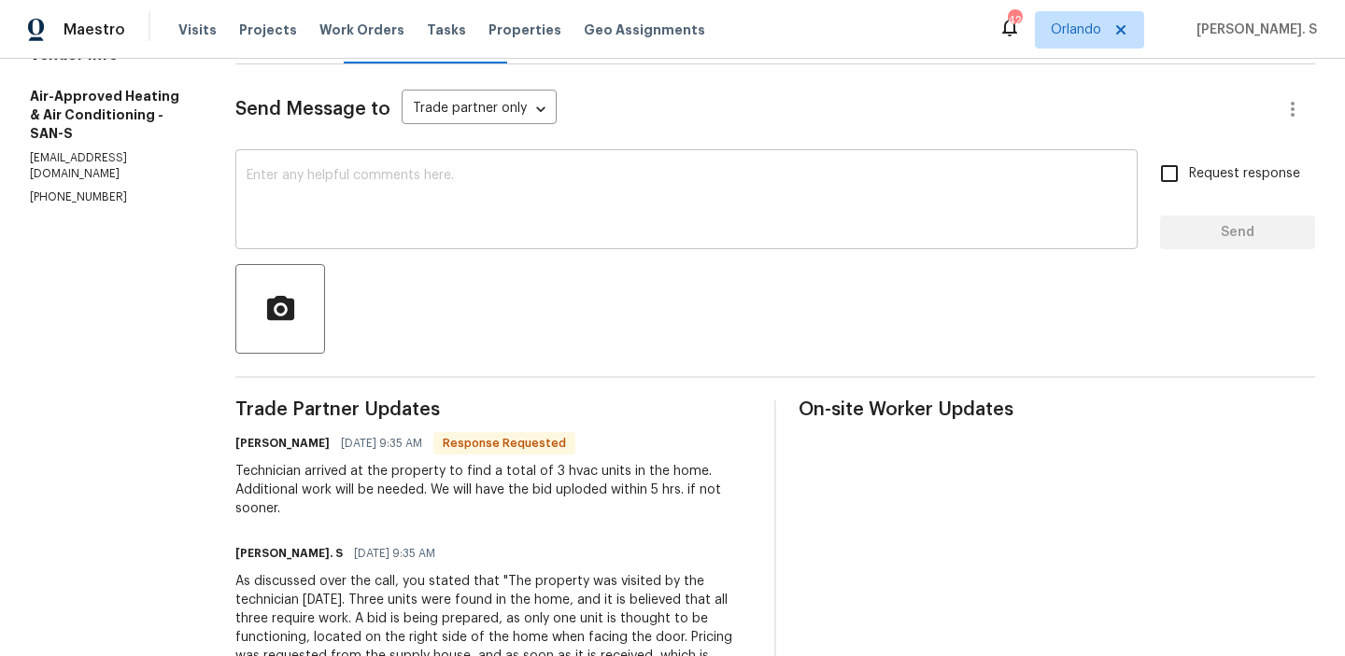
scroll to position [286, 0]
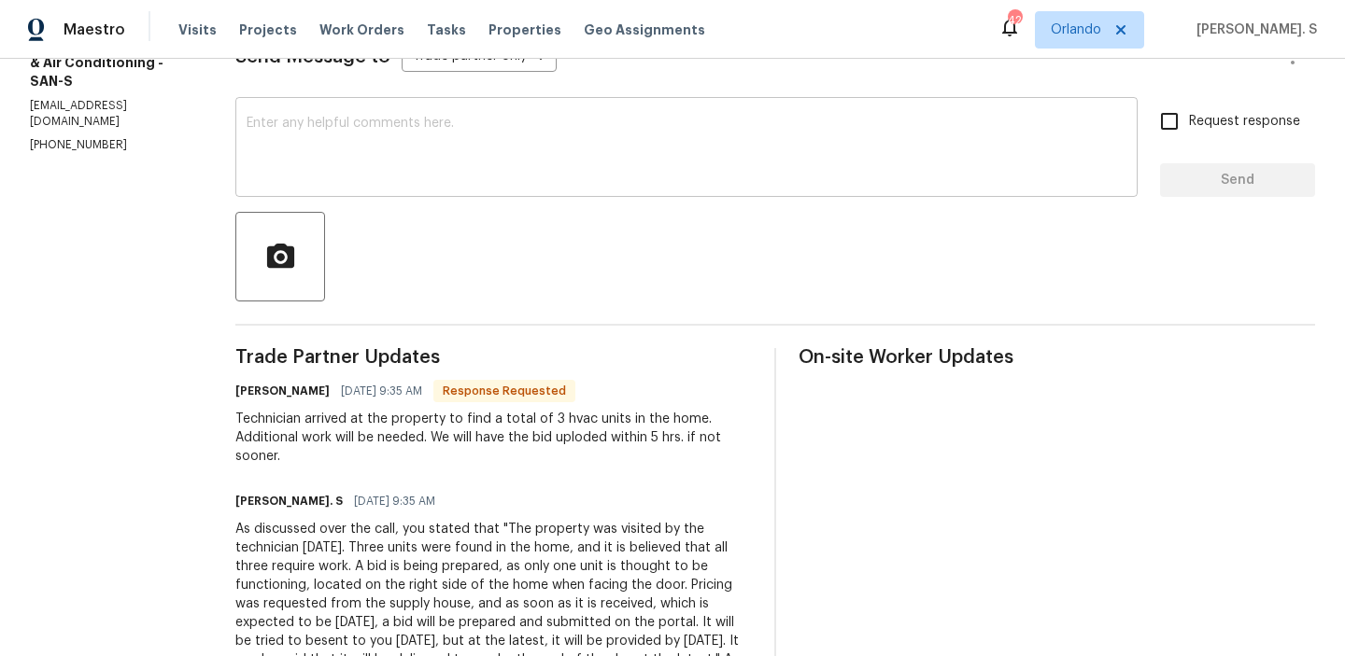
click at [426, 179] on textarea at bounding box center [687, 149] width 880 height 65
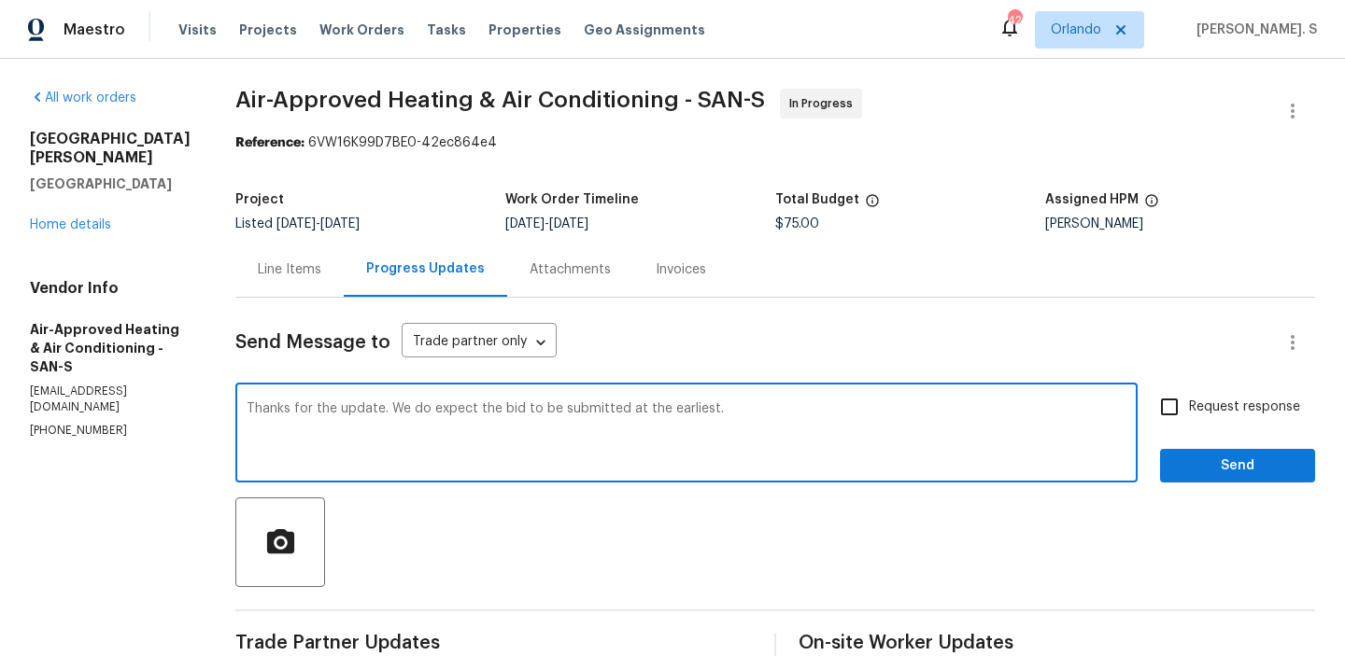
scroll to position [416, 0]
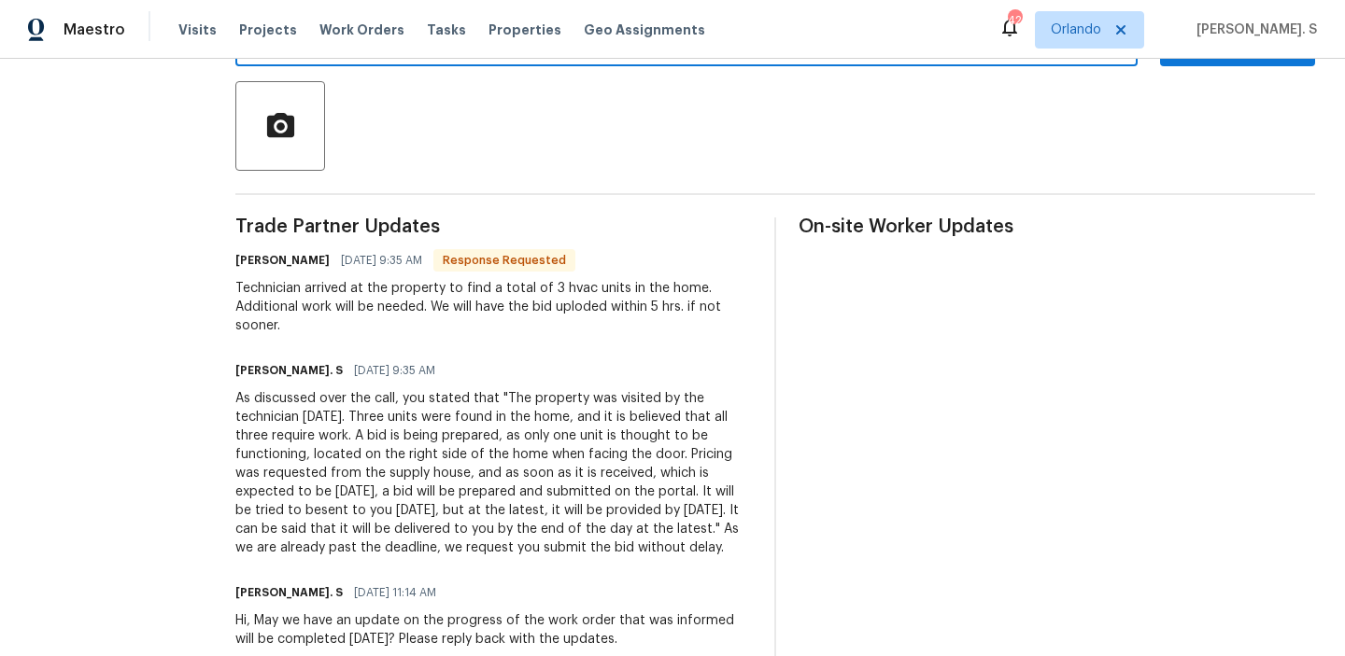
type textarea "Thanks for the update. We do expect the bid to be submitted at the earliest."
click at [369, 275] on div "[PERSON_NAME] [DATE] 9:35 AM Response Requested Technician arrived at the prope…" at bounding box center [493, 291] width 516 height 88
click at [369, 317] on div "Trade Partner Updates [PERSON_NAME] [DATE] 9:35 AM Response Requested Technicia…" at bounding box center [493, 619] width 516 height 803
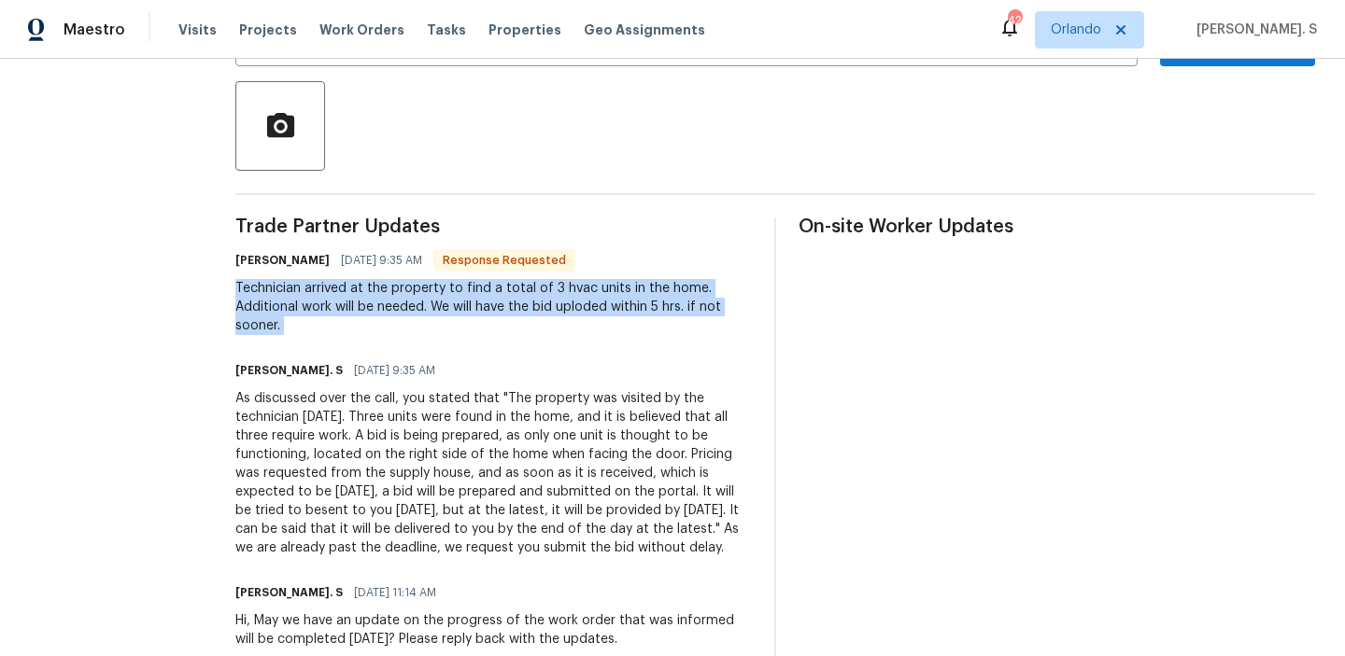
copy div "Technician arrived at the property to find a total of 3 hvac units in the home.…"
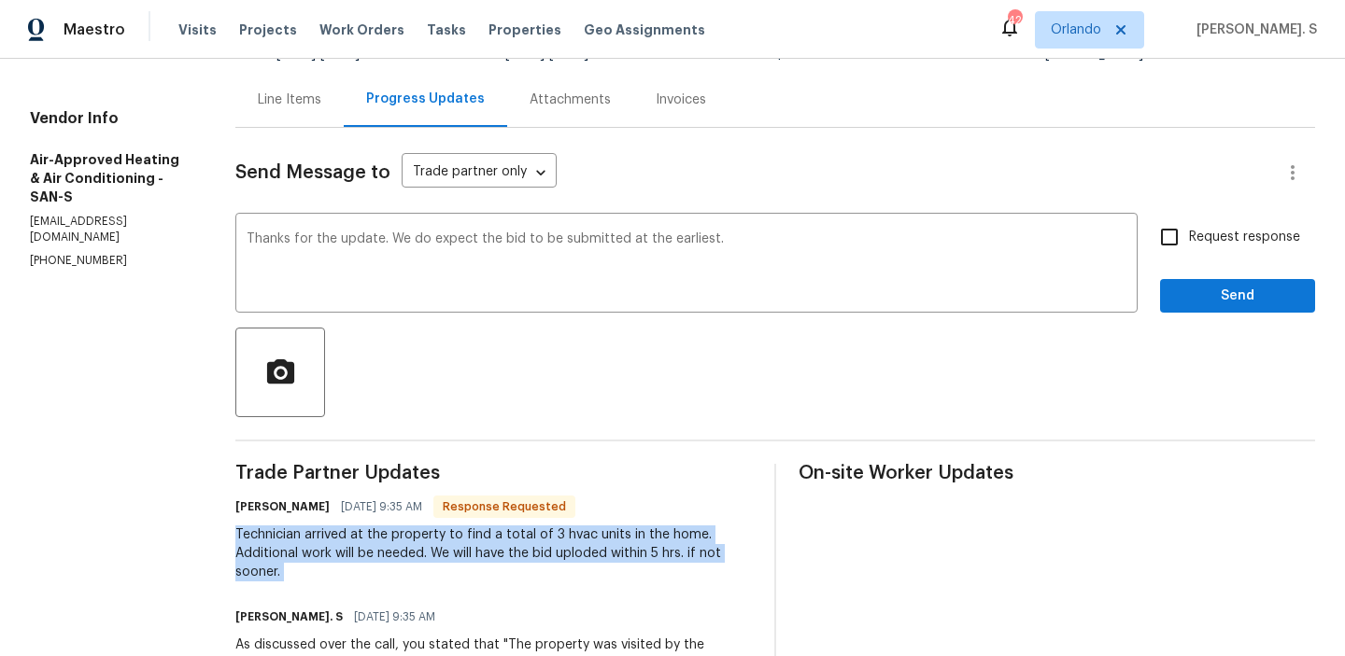
click at [1264, 237] on span "Request response" at bounding box center [1244, 238] width 111 height 20
click at [1189, 237] on input "Request response" at bounding box center [1168, 237] width 39 height 39
checkbox input "true"
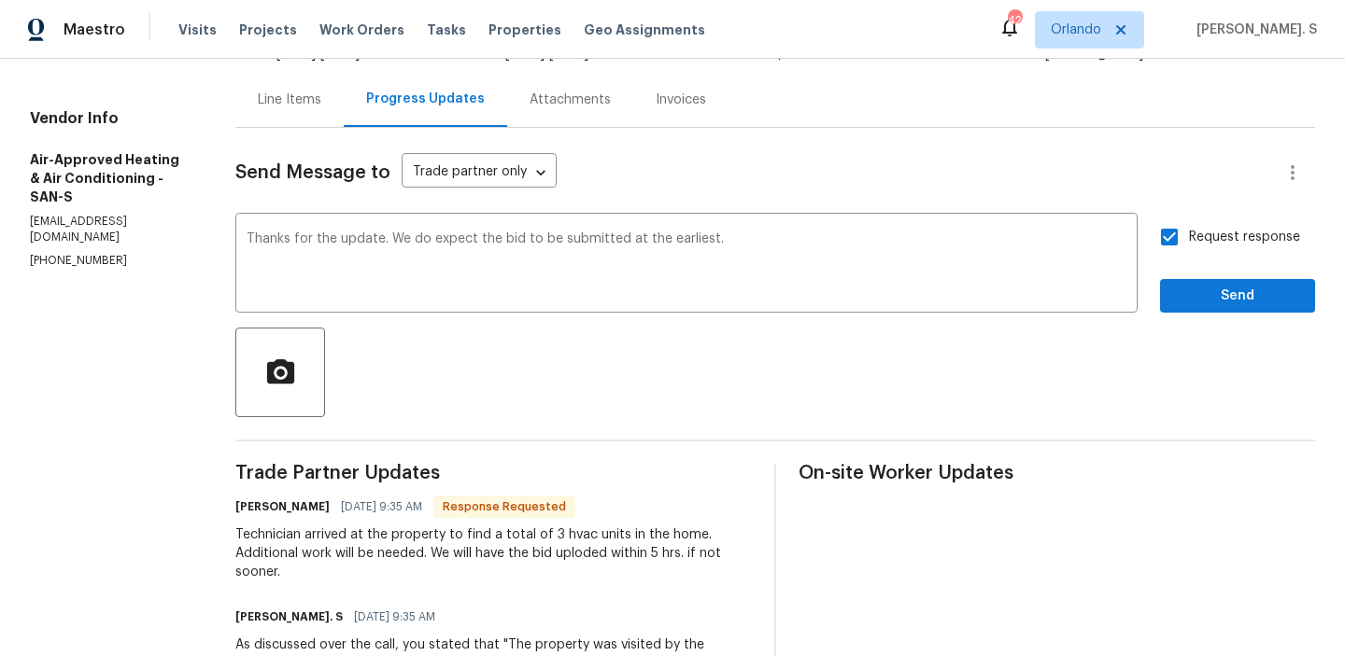
click at [1231, 259] on div "Request response Send" at bounding box center [1237, 265] width 155 height 95
click at [1221, 281] on button "Send" at bounding box center [1237, 296] width 155 height 35
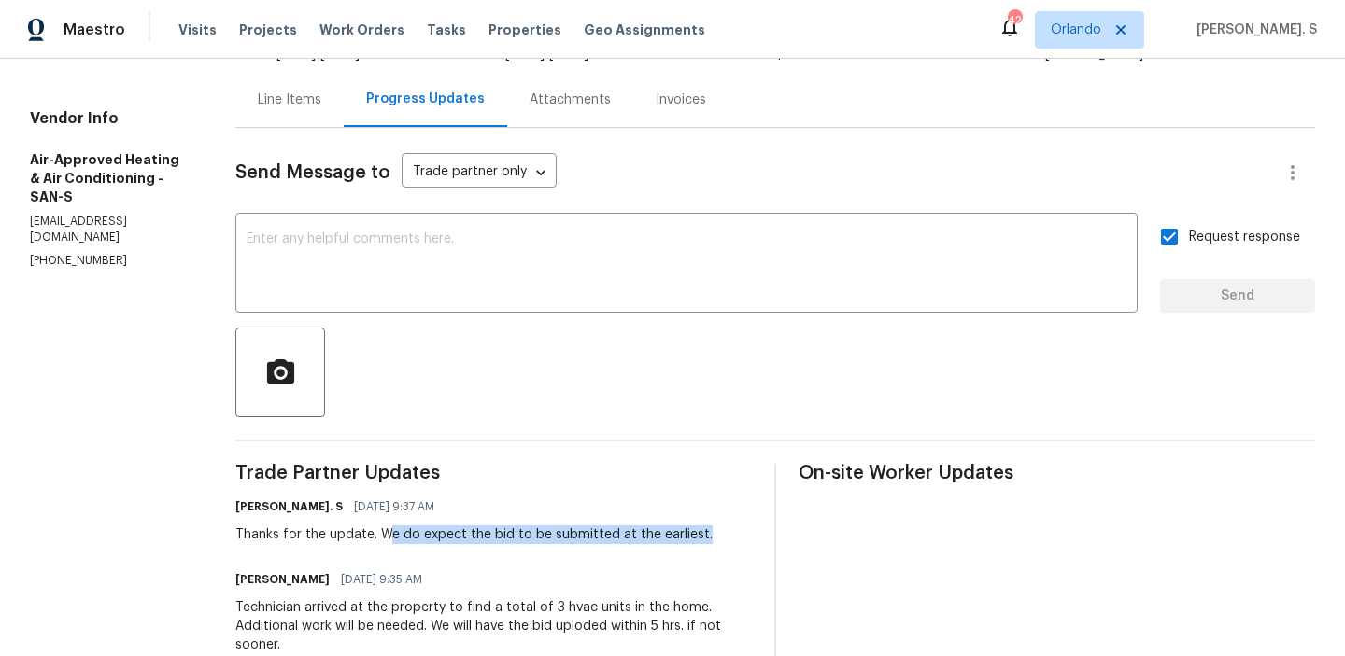
drag, startPoint x: 309, startPoint y: 538, endPoint x: 636, endPoint y: 538, distance: 326.8
click at [636, 538] on div "Glory Joyce. S 08/14/2025 9:37 AM Thanks for the update. We do expect the bid t…" at bounding box center [493, 519] width 516 height 50
copy div "e do expect the bid to be submitted at the earliest."
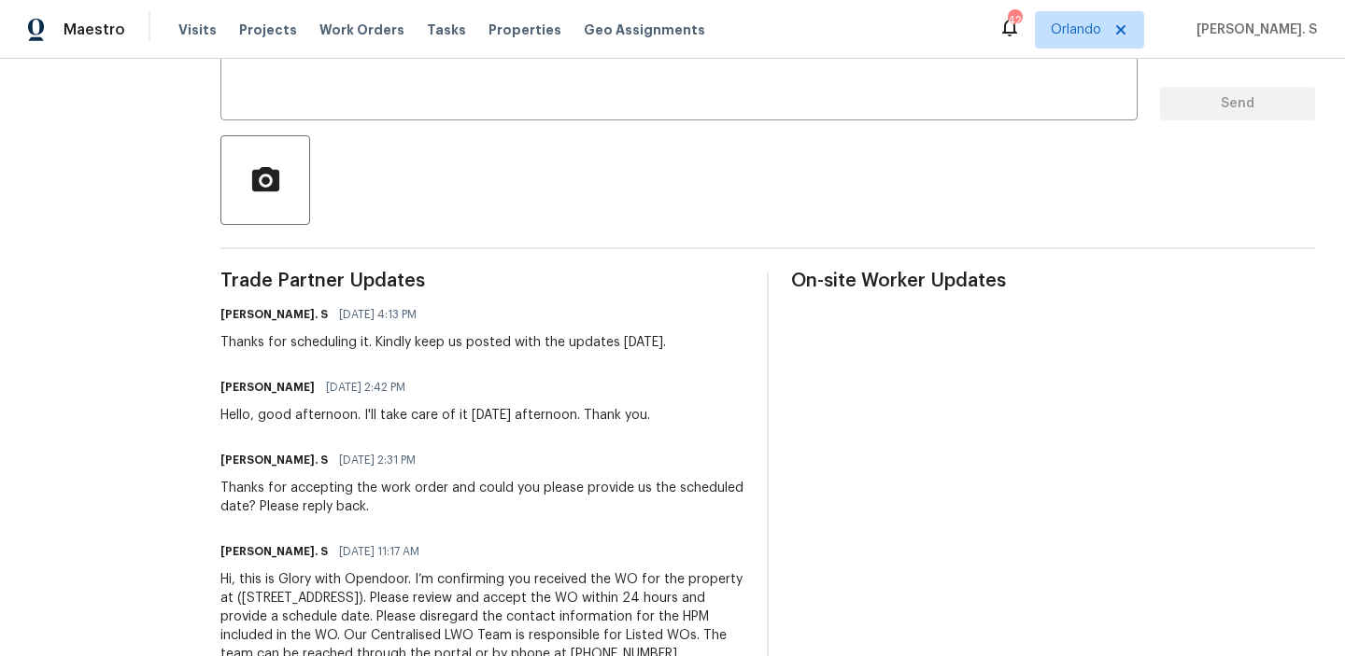
scroll to position [79, 0]
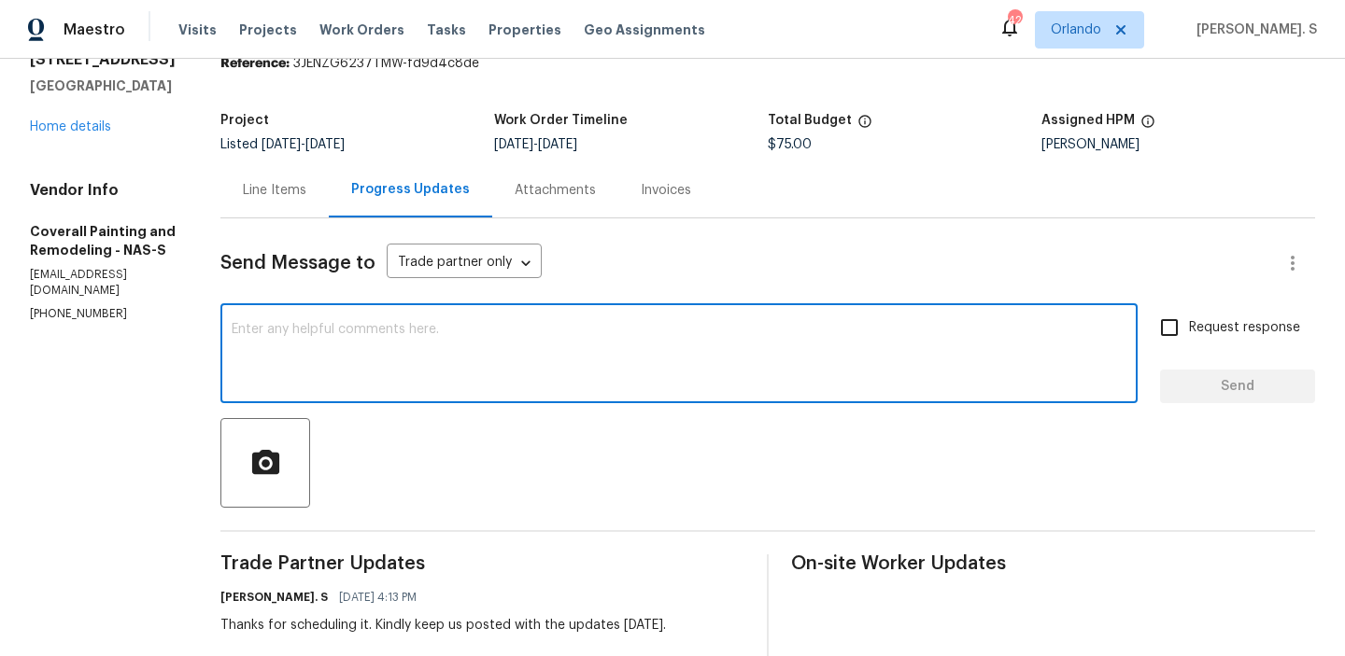
click at [418, 349] on textarea at bounding box center [679, 355] width 895 height 65
paste textarea "May we have an update on the progress of the work order?"
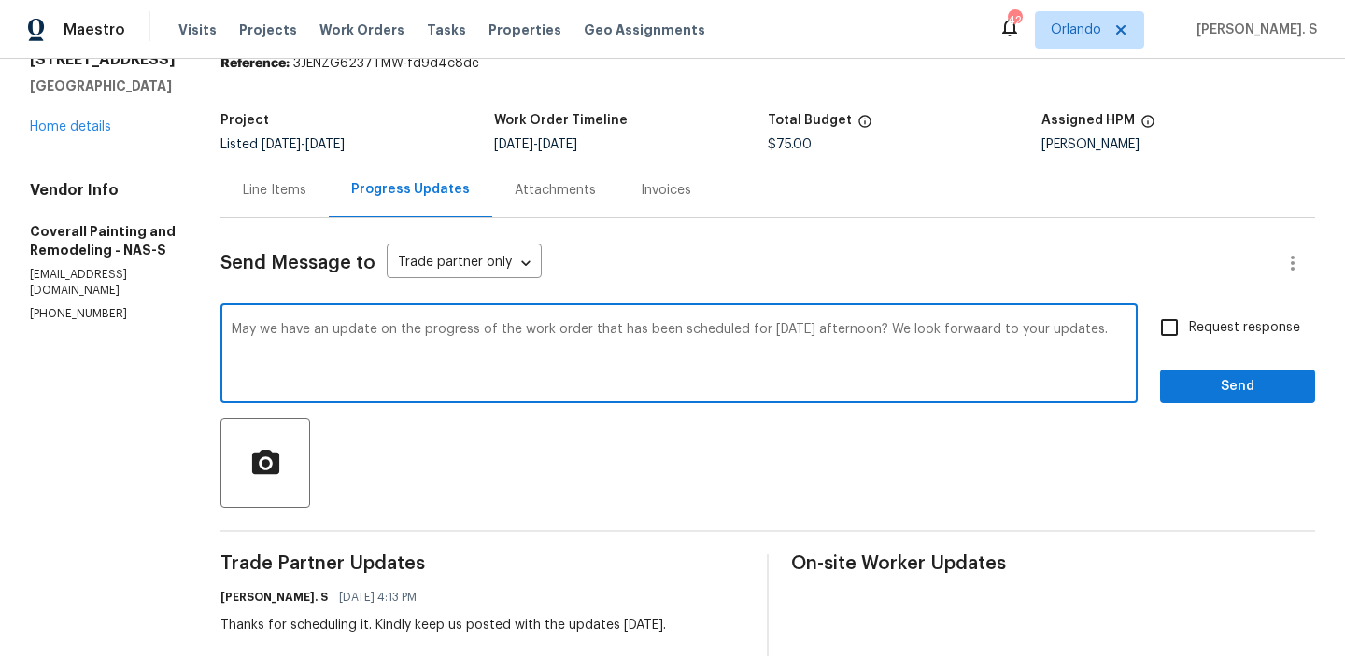
click at [0, 0] on div "this" at bounding box center [0, 0] width 0 height 0
type textarea "May we have an update on the progress of the work order that has been scheduled…"
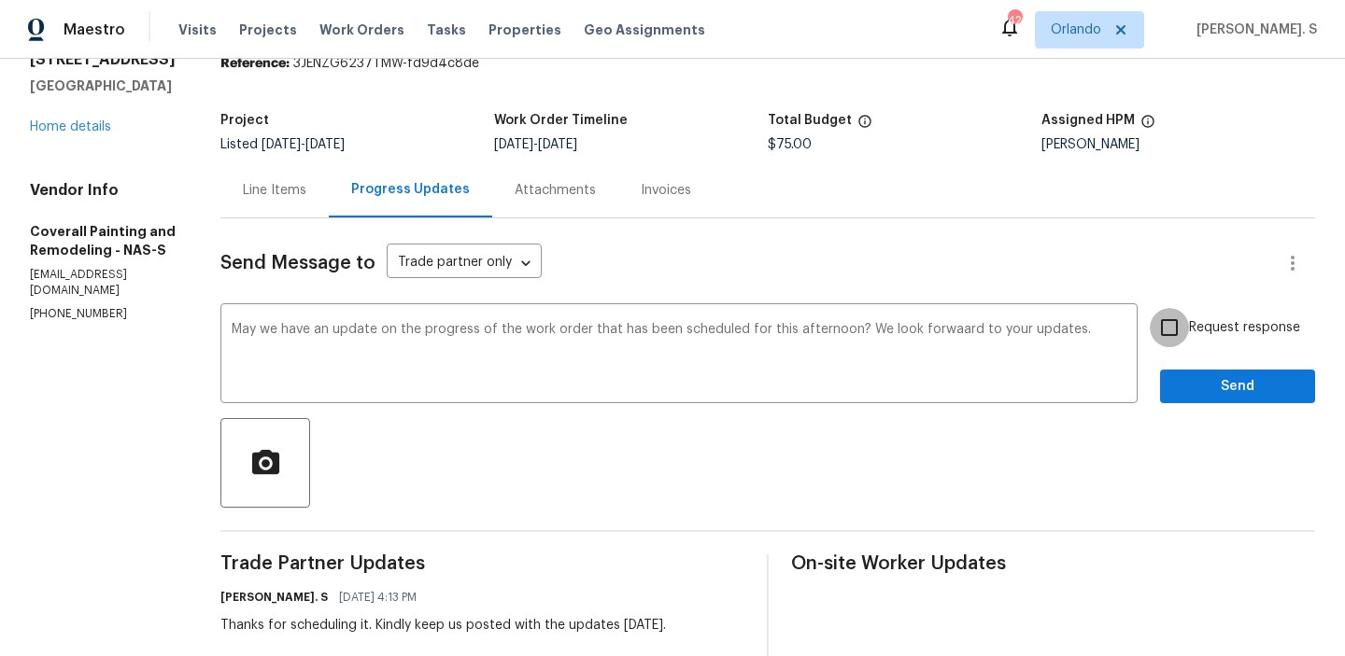
click at [1155, 329] on input "Request response" at bounding box center [1168, 327] width 39 height 39
checkbox input "true"
click at [1186, 388] on span "Send" at bounding box center [1237, 386] width 125 height 23
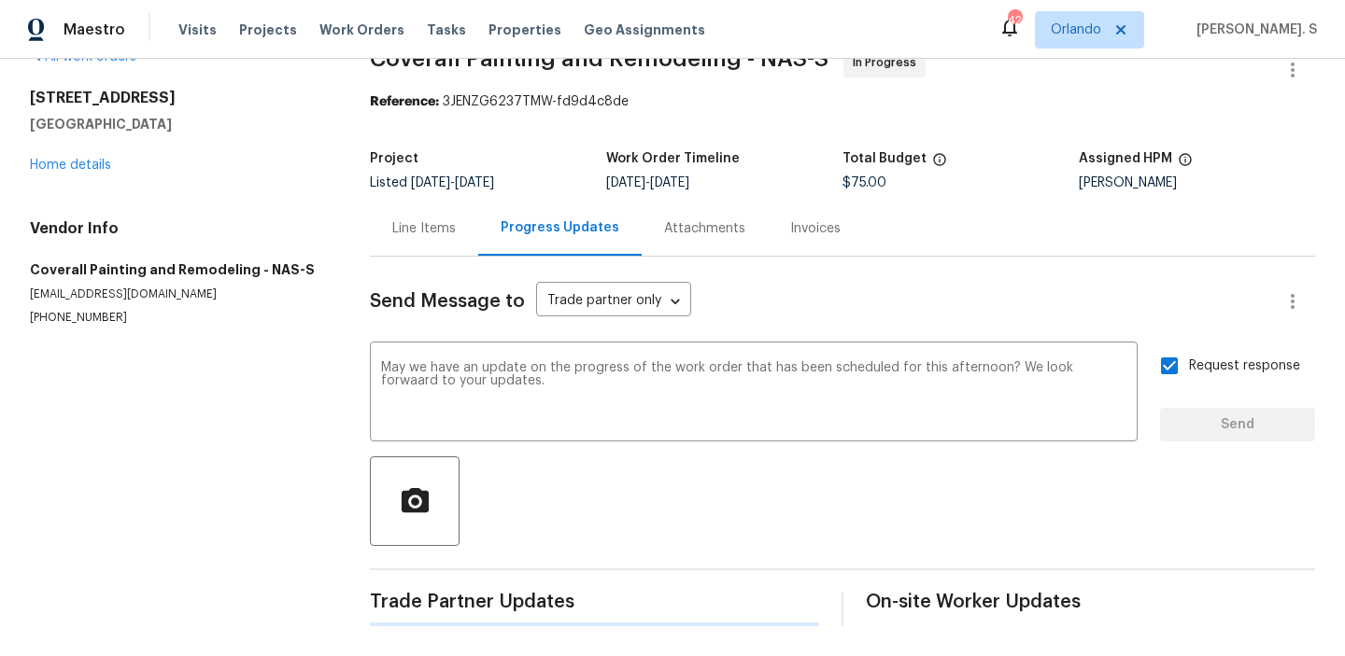
scroll to position [41, 0]
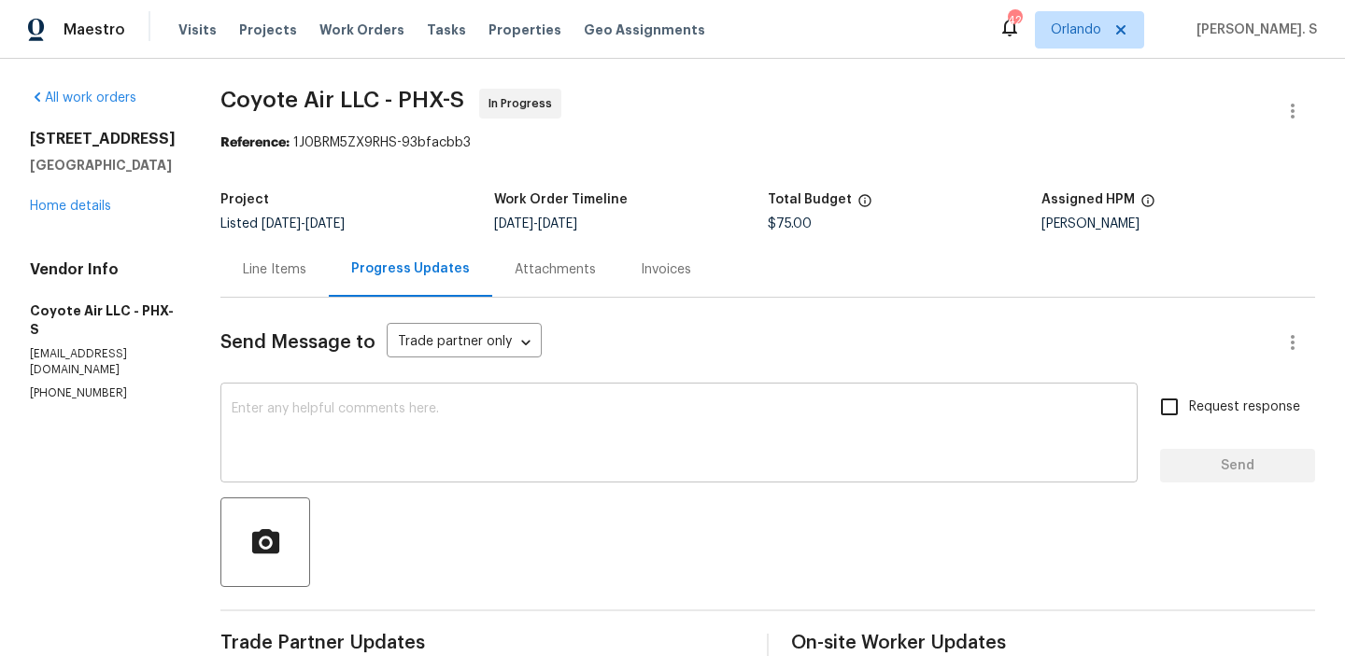
scroll to position [238, 0]
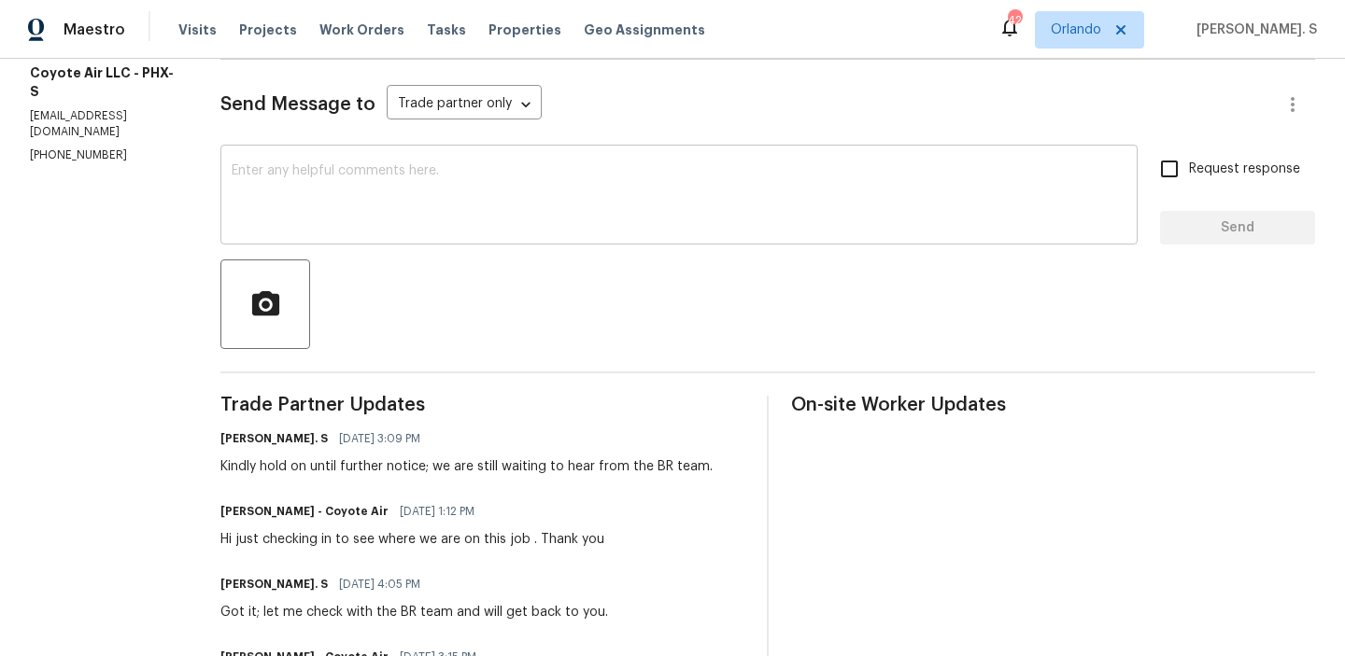
click at [419, 238] on div "x ​" at bounding box center [678, 196] width 917 height 95
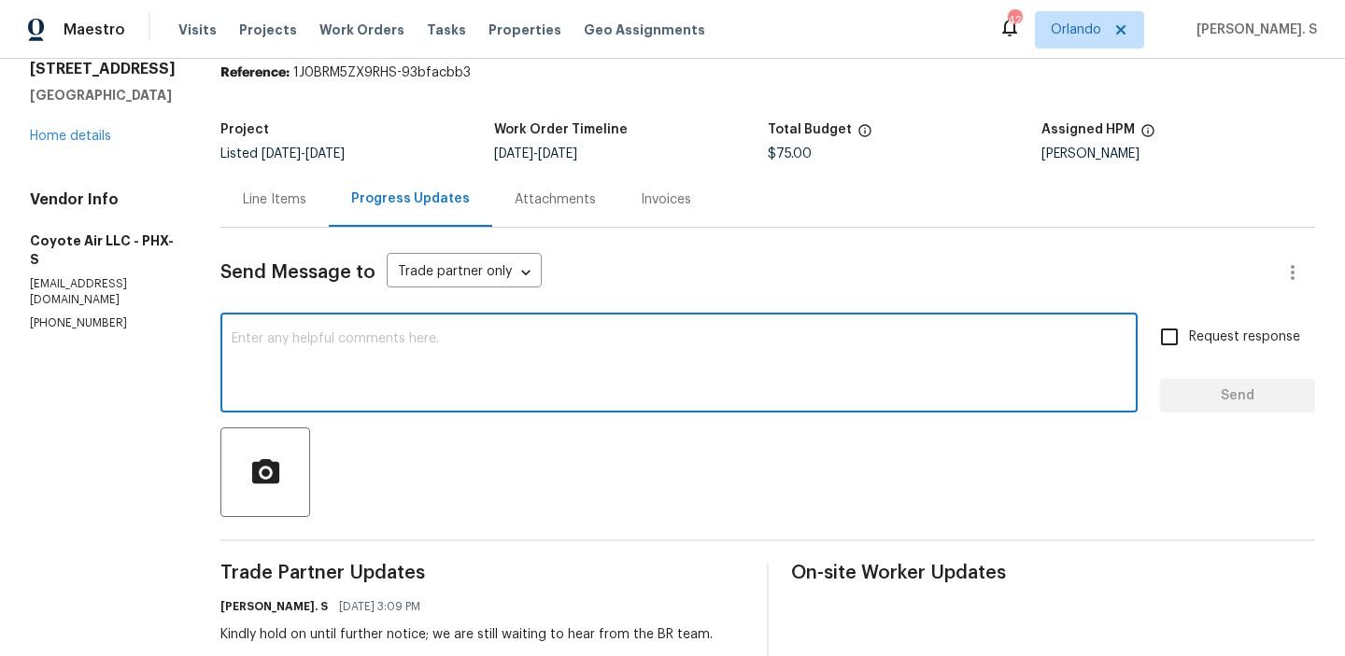
scroll to position [0, 0]
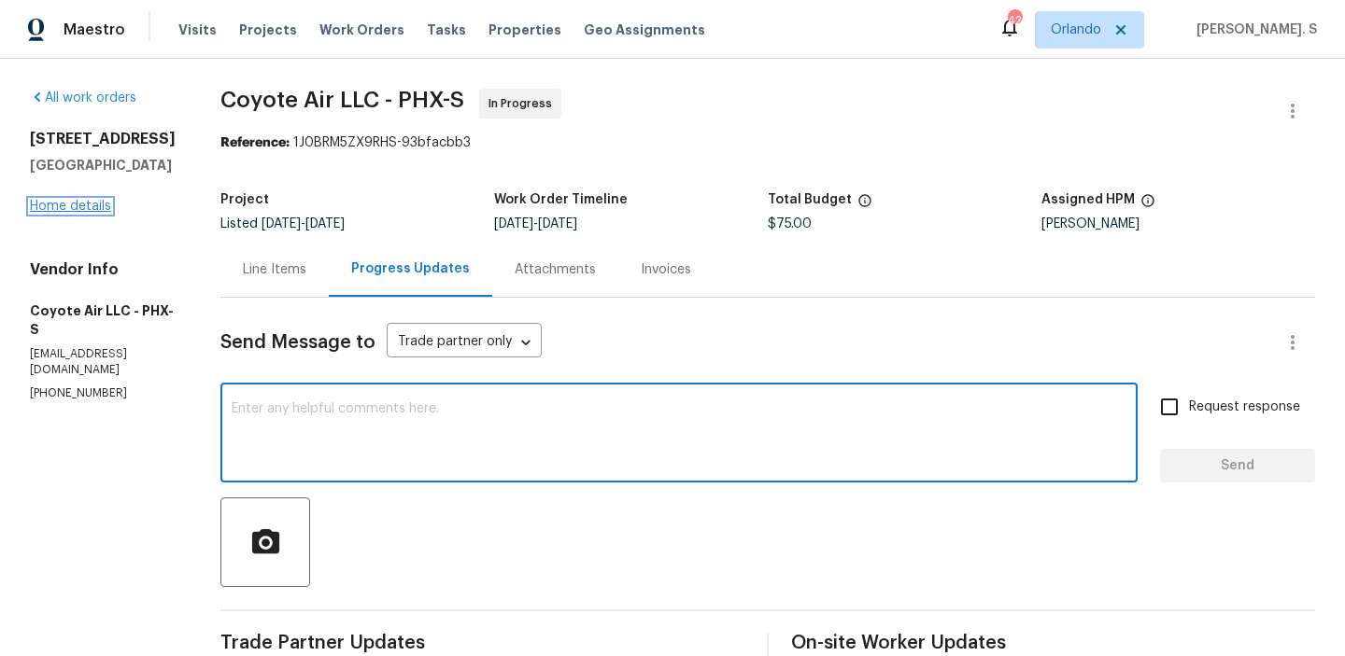
click at [81, 205] on link "Home details" at bounding box center [70, 206] width 81 height 13
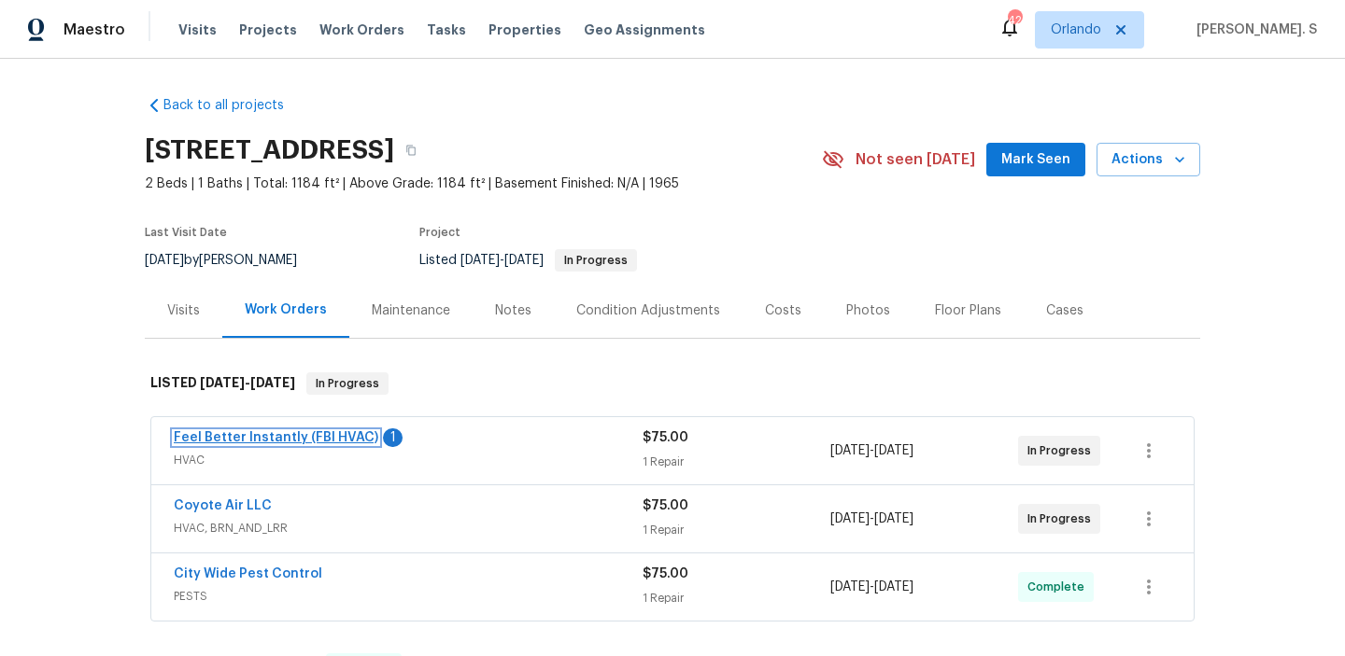
click at [266, 438] on link "Feel Better Instantly (FBI HVAC)" at bounding box center [276, 437] width 204 height 13
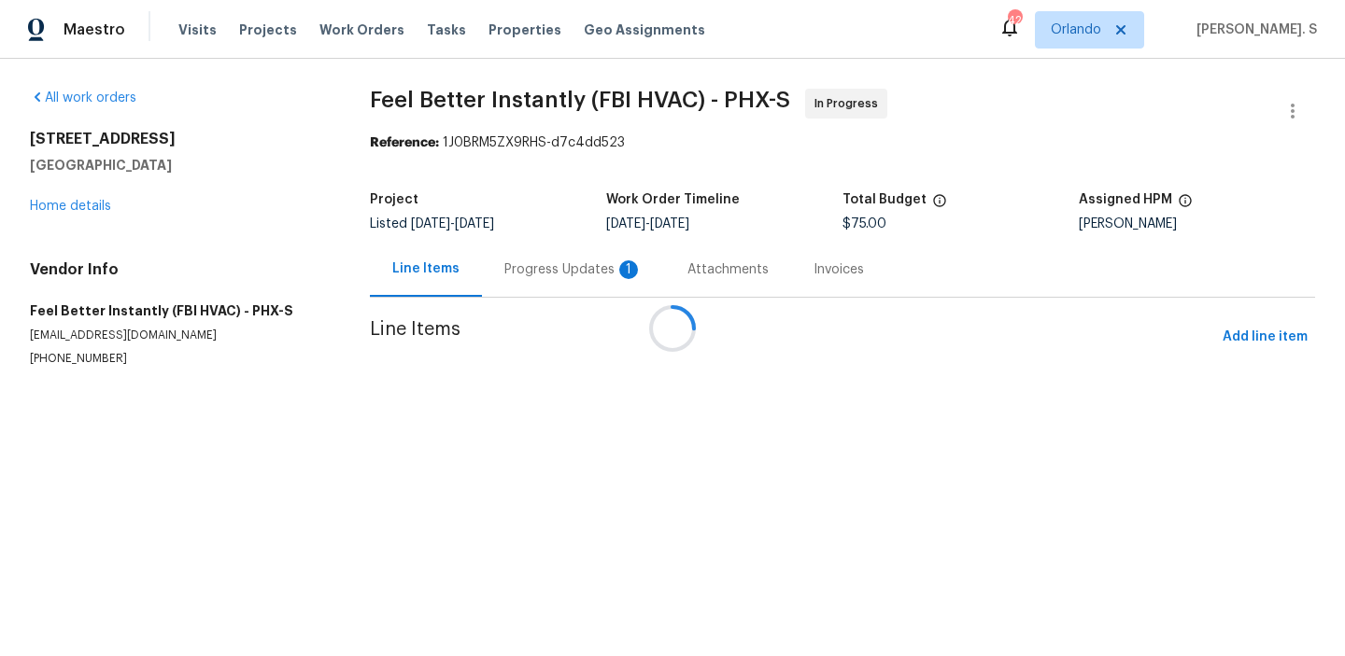
click at [665, 270] on div "Attachments" at bounding box center [728, 269] width 126 height 55
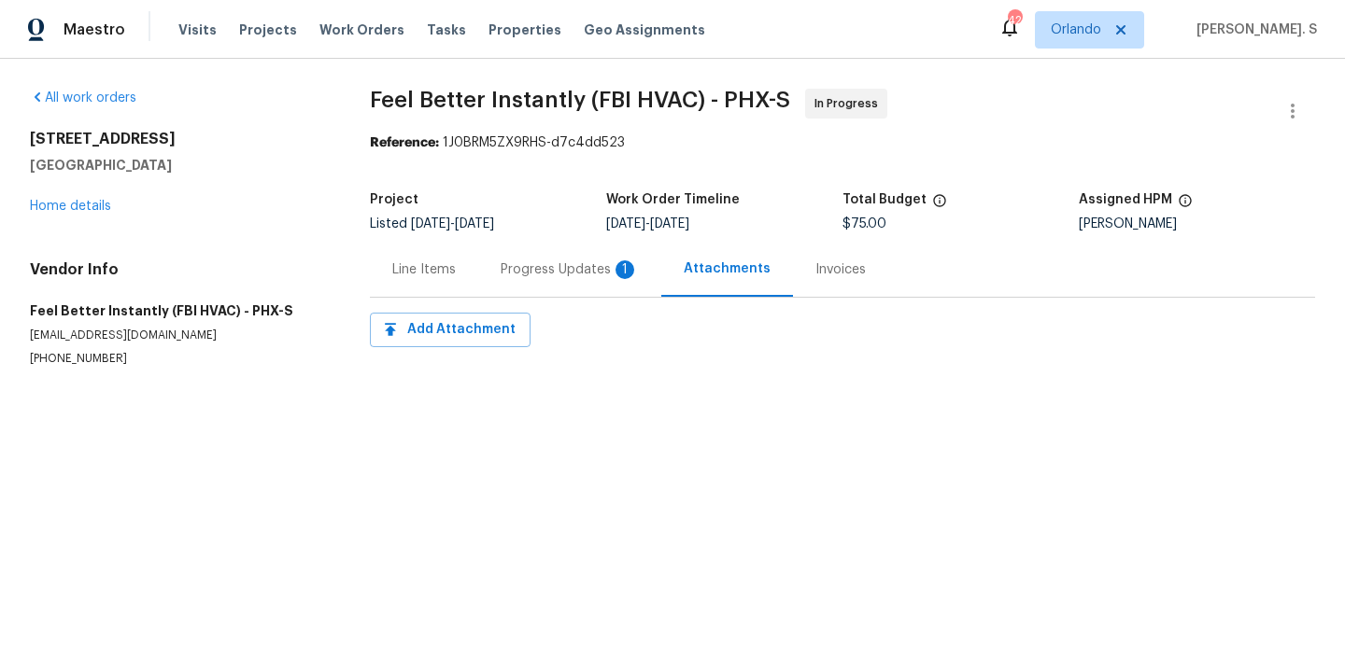
click at [552, 273] on div "Progress Updates 1" at bounding box center [569, 270] width 138 height 19
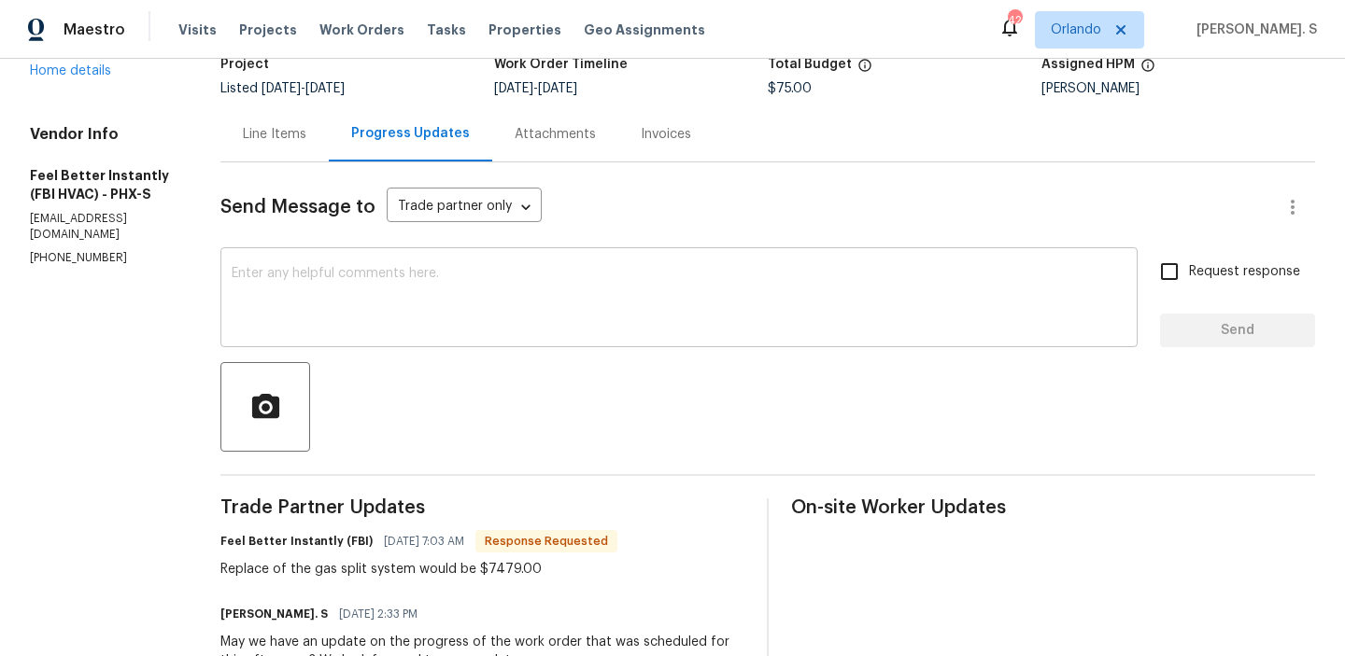
scroll to position [141, 0]
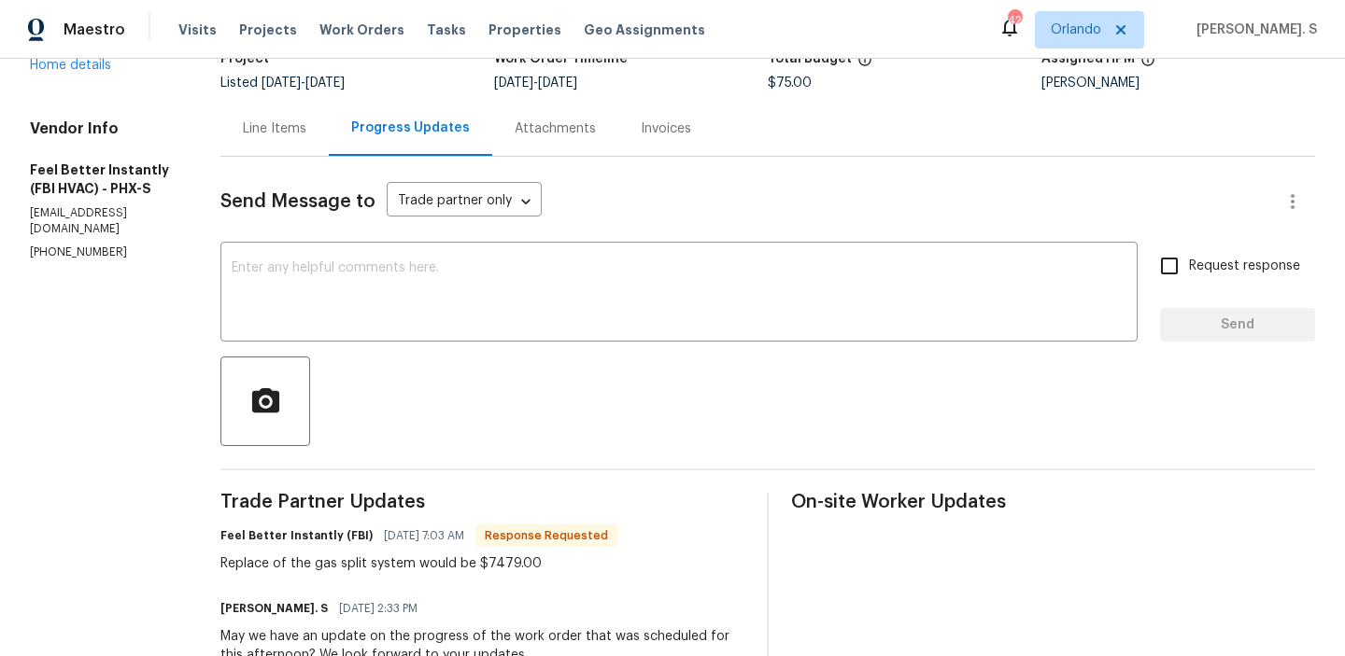
click at [422, 559] on div "Replace of the gas split system would be $7479.00" at bounding box center [418, 564] width 397 height 19
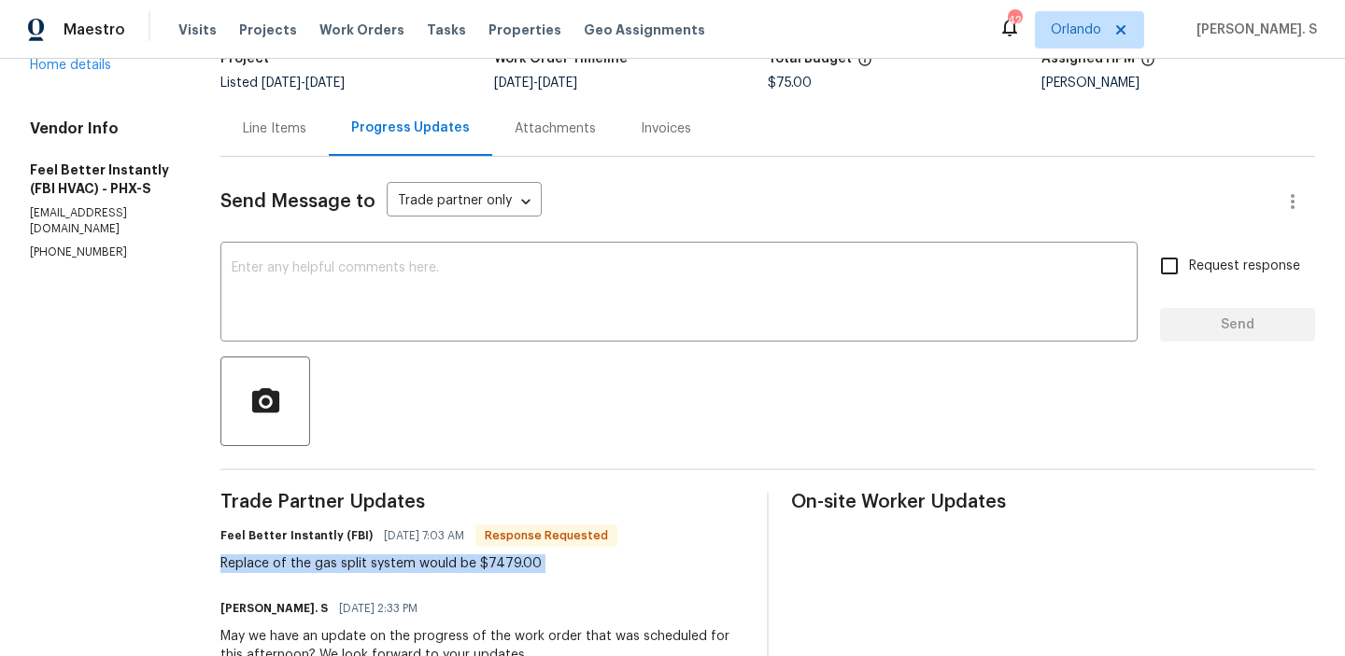
click at [422, 559] on div "Replace of the gas split system would be $7479.00" at bounding box center [418, 564] width 397 height 19
copy div "Replace of the gas split system would be $7479.00"
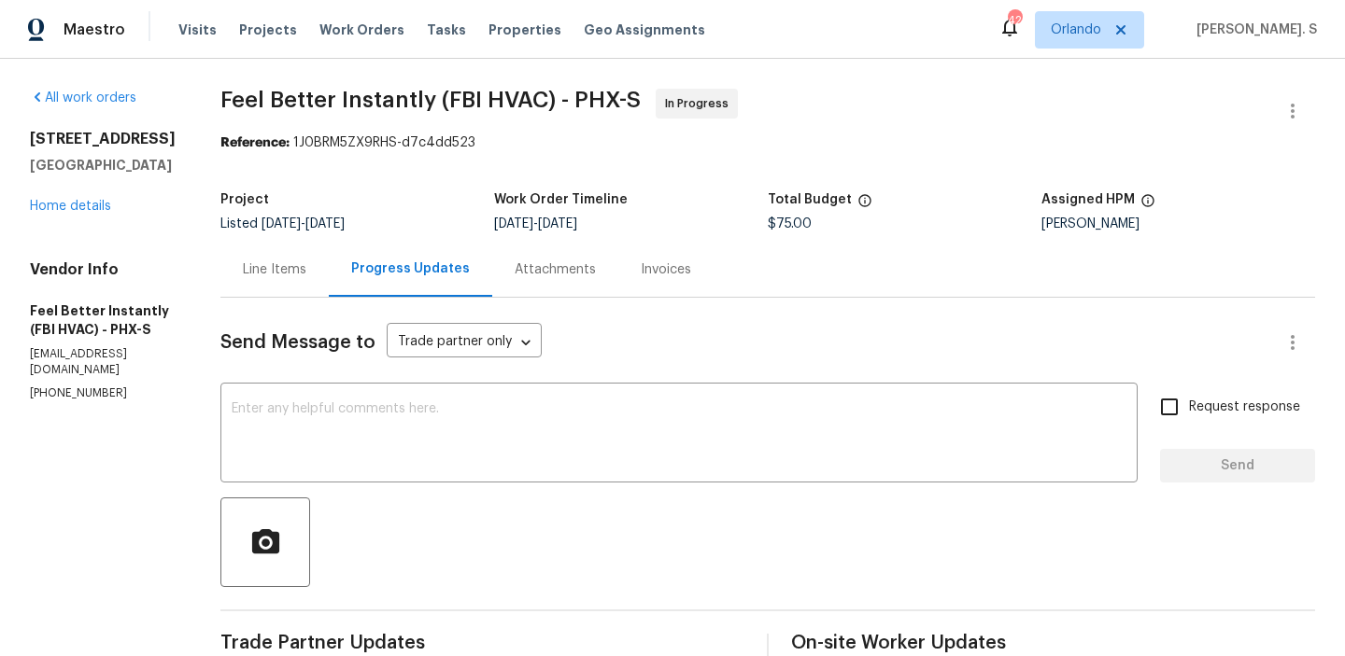
click at [428, 100] on span "Feel Better Instantly (FBI HVAC) - PHX-S" at bounding box center [430, 100] width 420 height 22
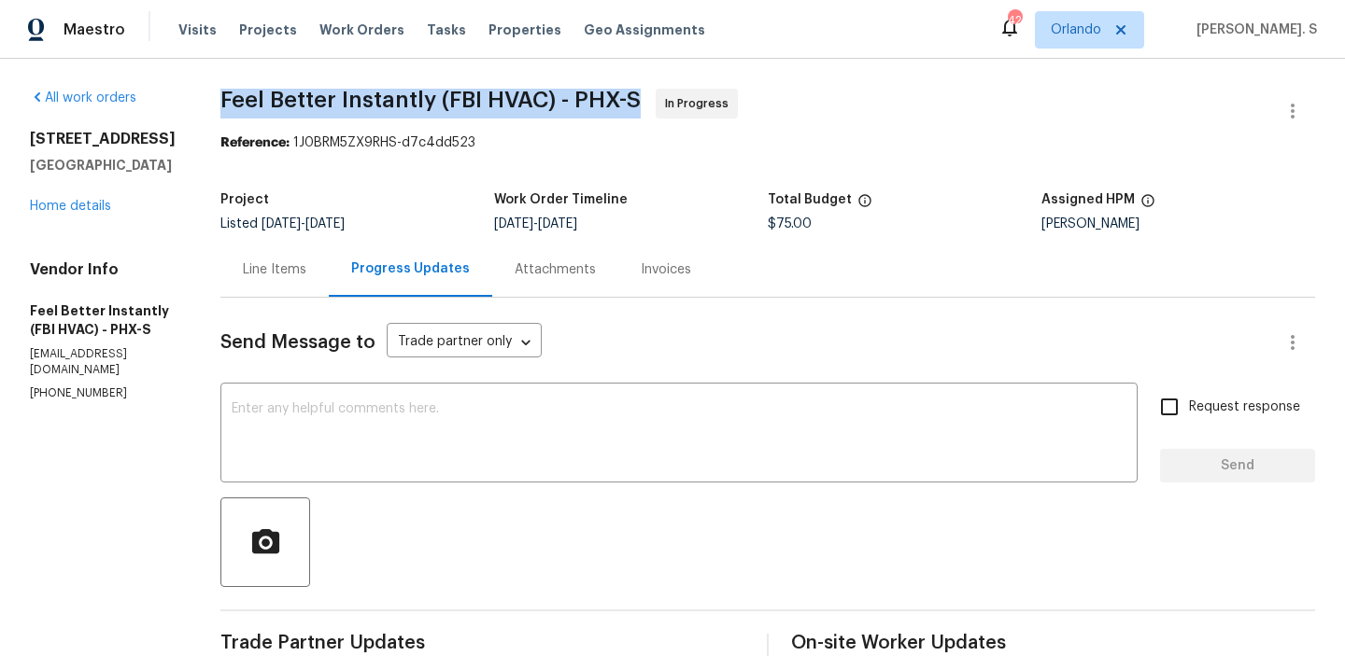
copy span "Feel Better Instantly (FBI HVAC) - PHX-S"
click at [238, 289] on div "Line Items" at bounding box center [274, 269] width 108 height 55
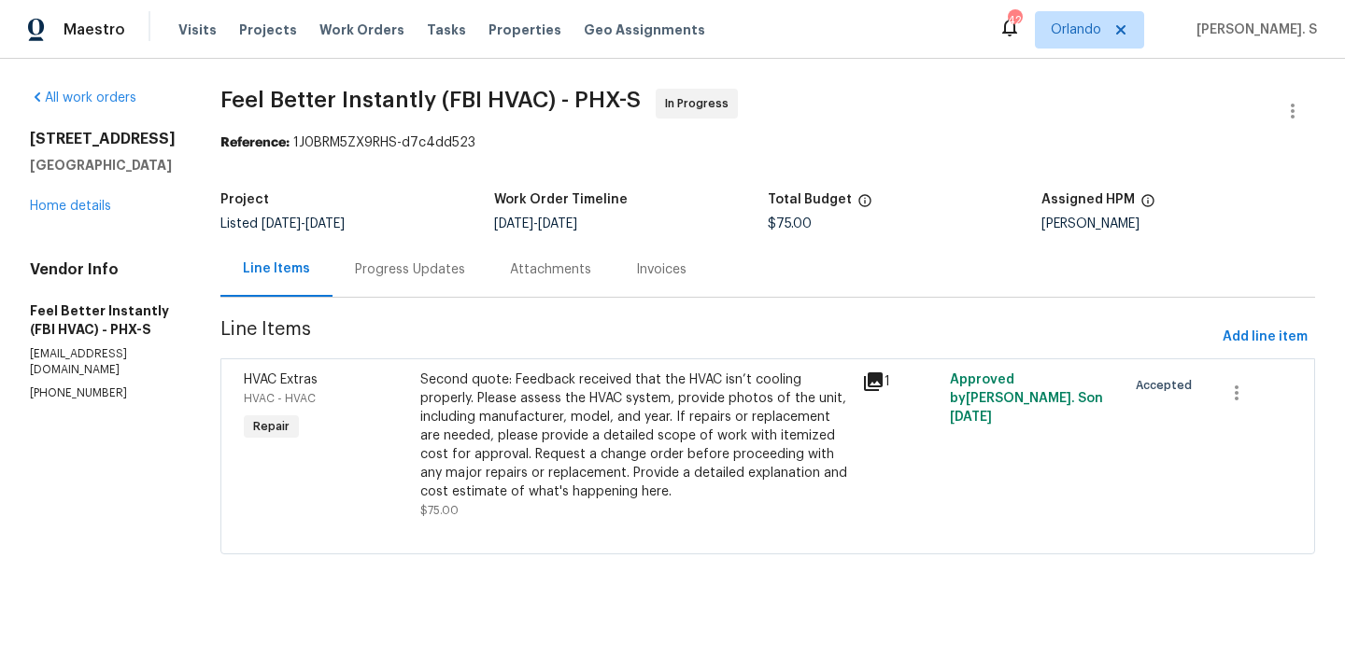
click at [584, 486] on div "Second quote: Feedback received that the HVAC isn’t cooling properly. Please as…" at bounding box center [635, 436] width 430 height 131
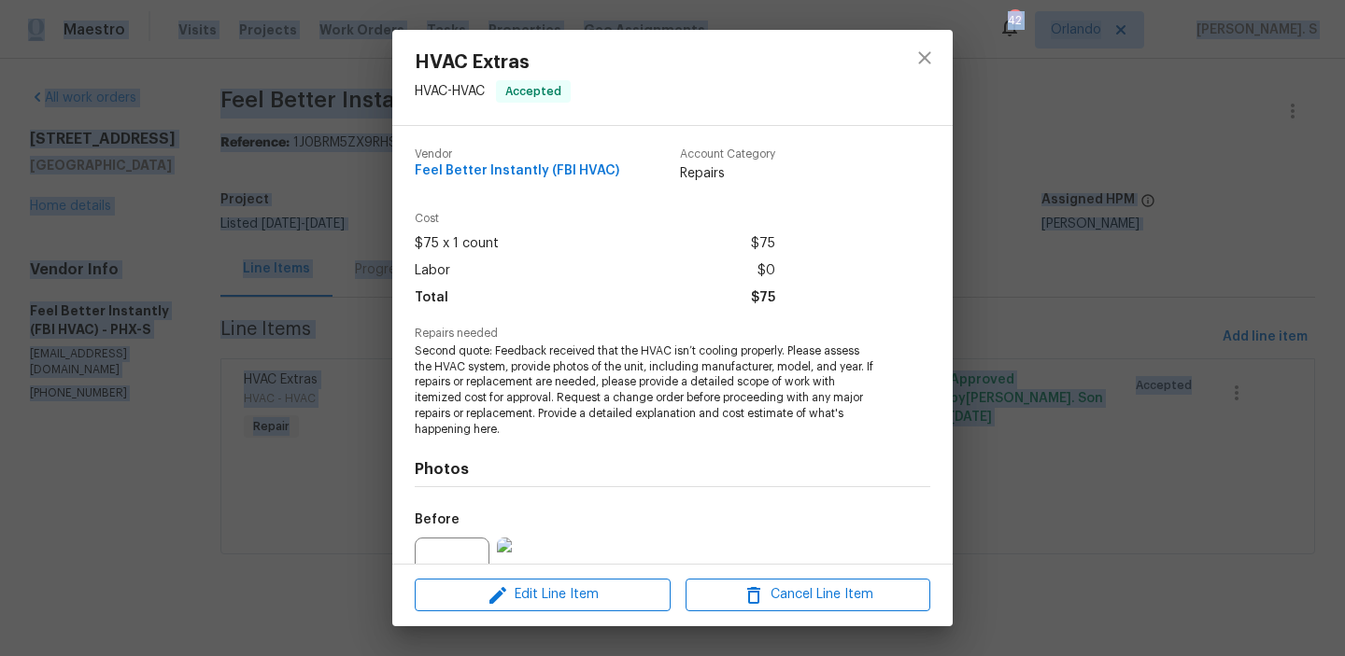
click at [552, 373] on span "Second quote: Feedback received that the HVAC isn’t cooling properly. Please as…" at bounding box center [647, 391] width 464 height 94
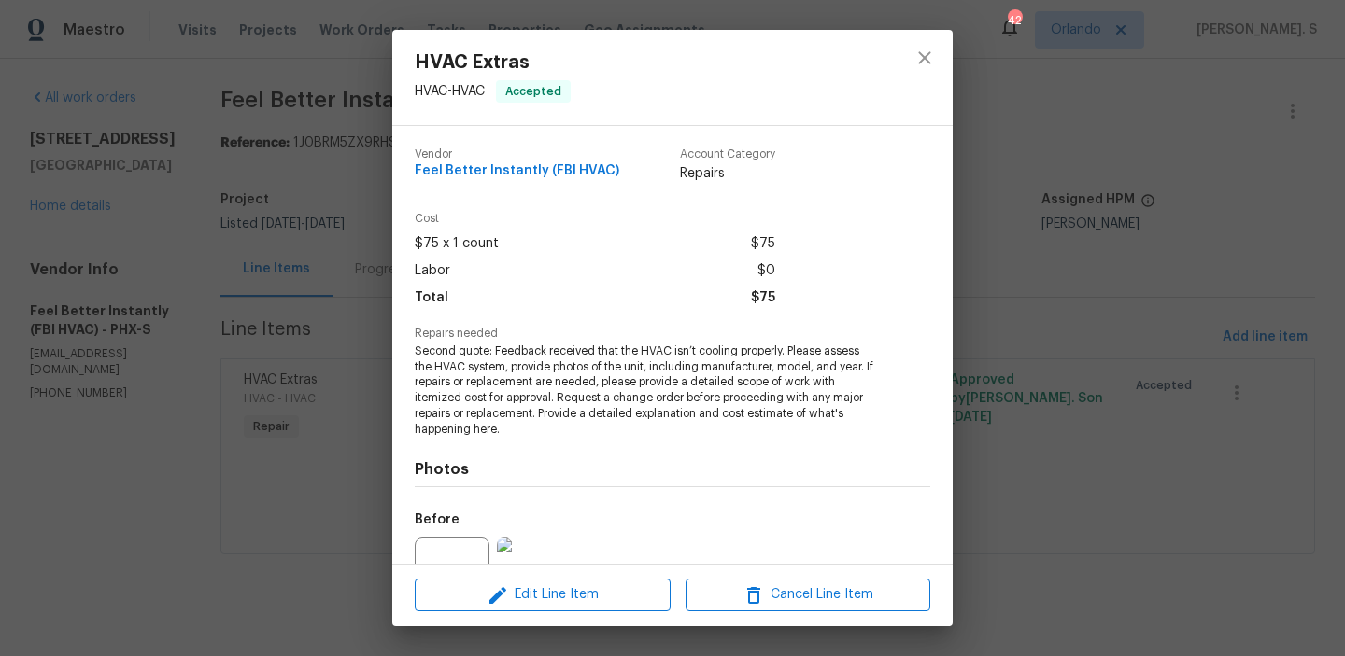
click at [552, 373] on span "Second quote: Feedback received that the HVAC isn’t cooling properly. Please as…" at bounding box center [647, 391] width 464 height 94
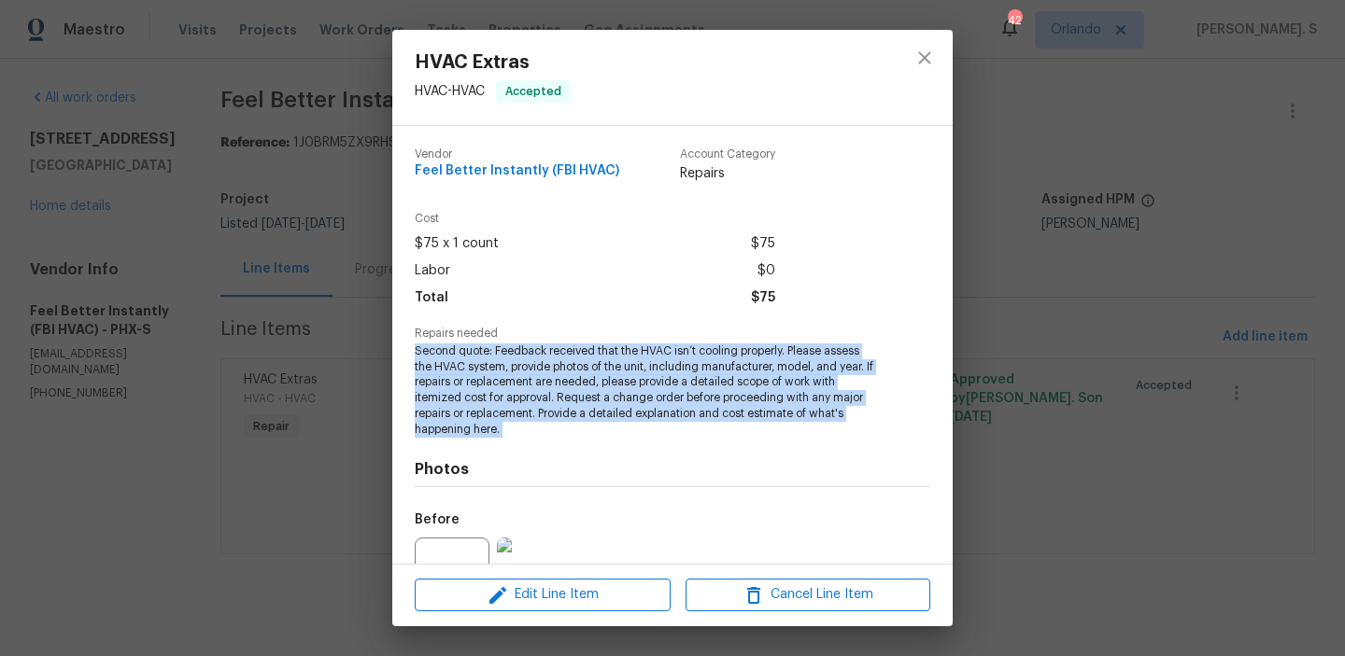
click at [552, 373] on span "Second quote: Feedback received that the HVAC isn’t cooling properly. Please as…" at bounding box center [647, 391] width 464 height 94
copy span "Second quote: Feedback received that the HVAC isn’t cooling properly. Please as…"
click at [931, 53] on icon "close" at bounding box center [924, 58] width 22 height 22
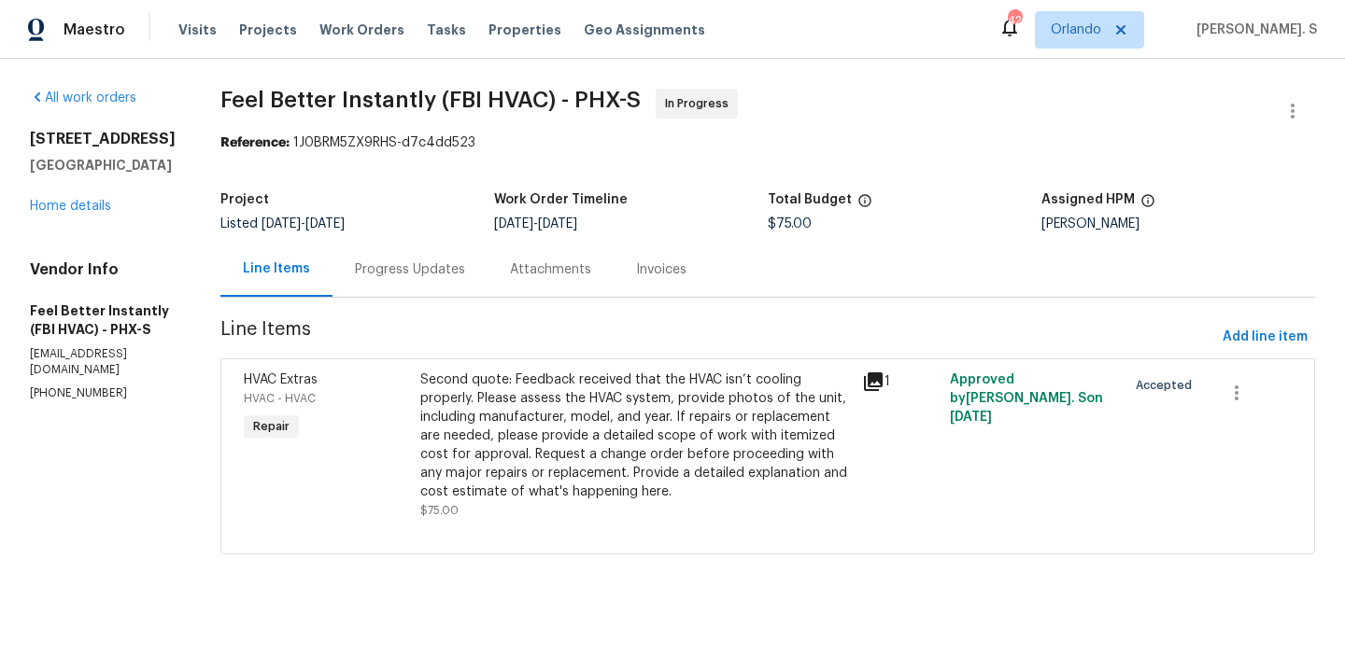
click at [415, 276] on div "Progress Updates" at bounding box center [410, 270] width 110 height 19
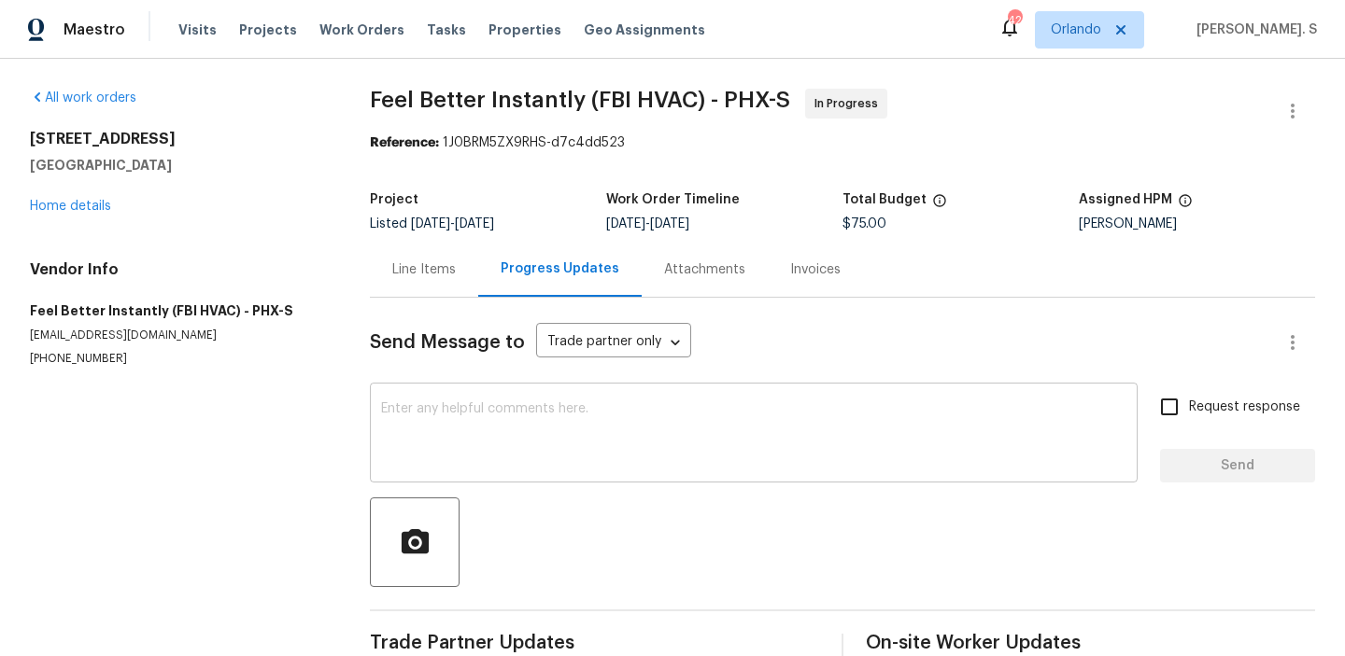
click at [475, 459] on textarea at bounding box center [753, 434] width 745 height 65
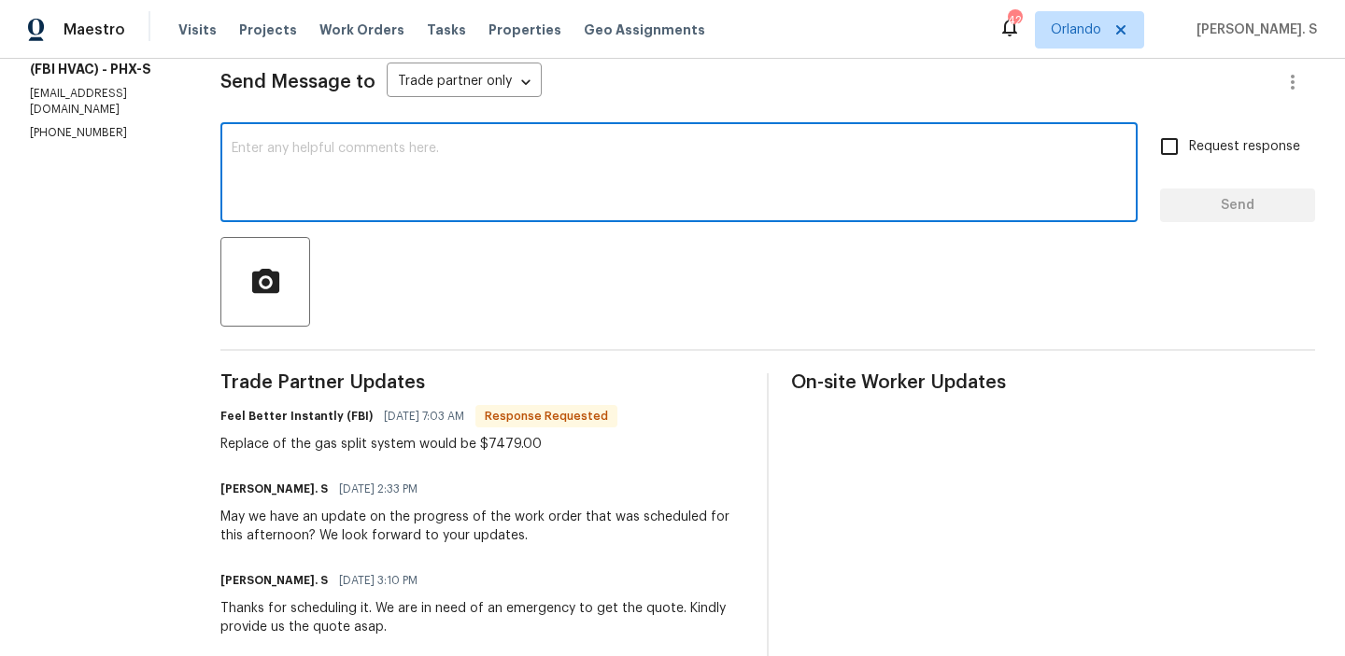
scroll to position [265, 0]
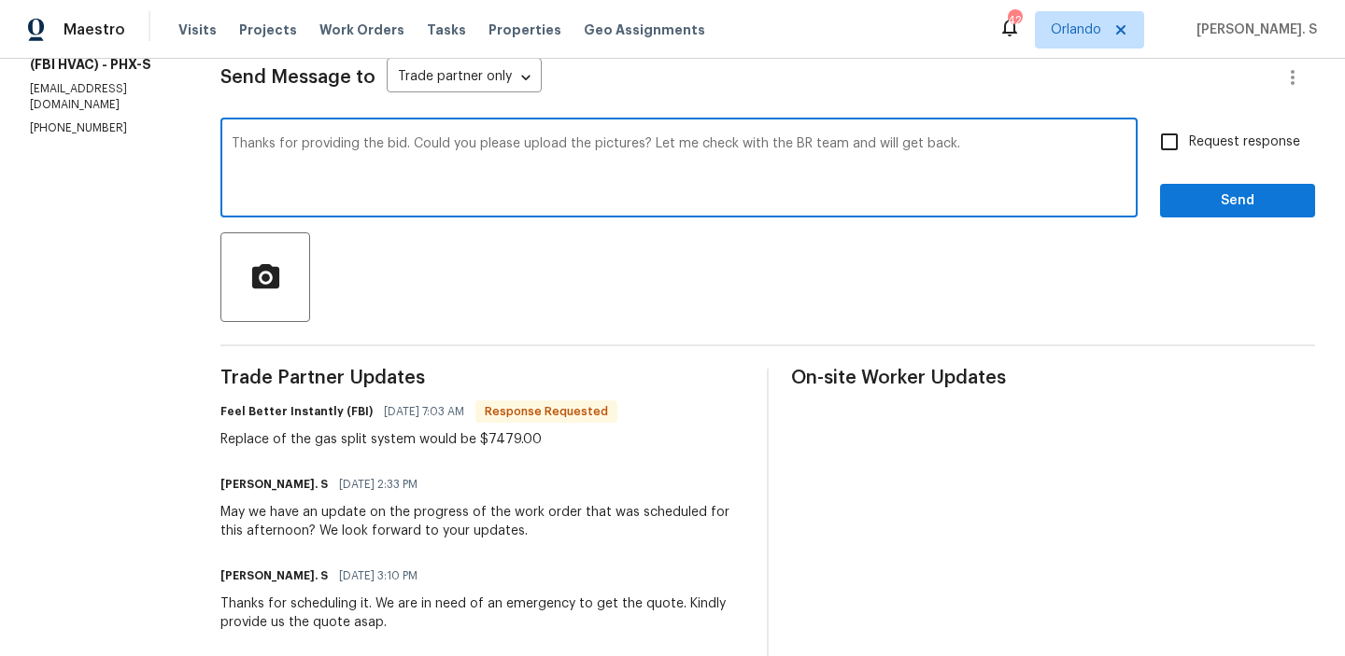
type textarea "Thanks for providing the bid. Could you please upload the pictures? Let me chec…"
click at [306, 457] on div "Trade Partner Updates Feel Better Instantly (FBI) 08/14/2025 7:03 AM Response R…" at bounding box center [482, 668] width 524 height 598
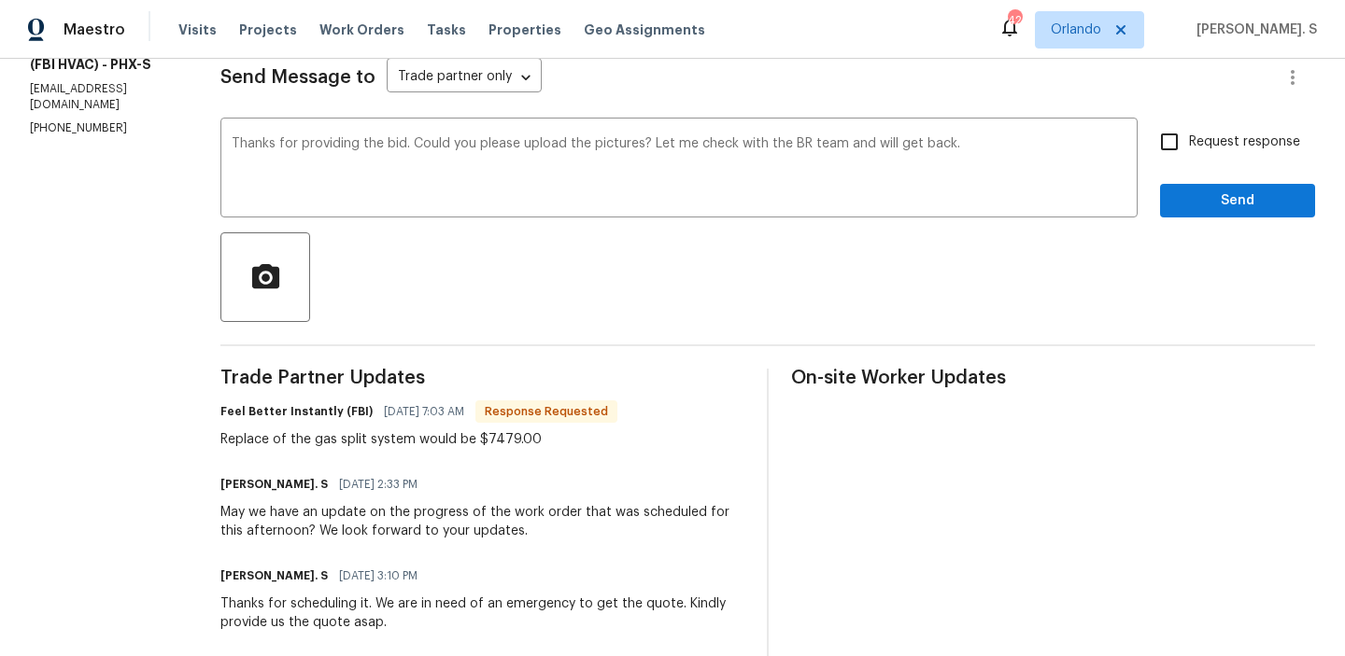
click at [306, 457] on div "Trade Partner Updates Feel Better Instantly (FBI) 08/14/2025 7:03 AM Response R…" at bounding box center [482, 668] width 524 height 598
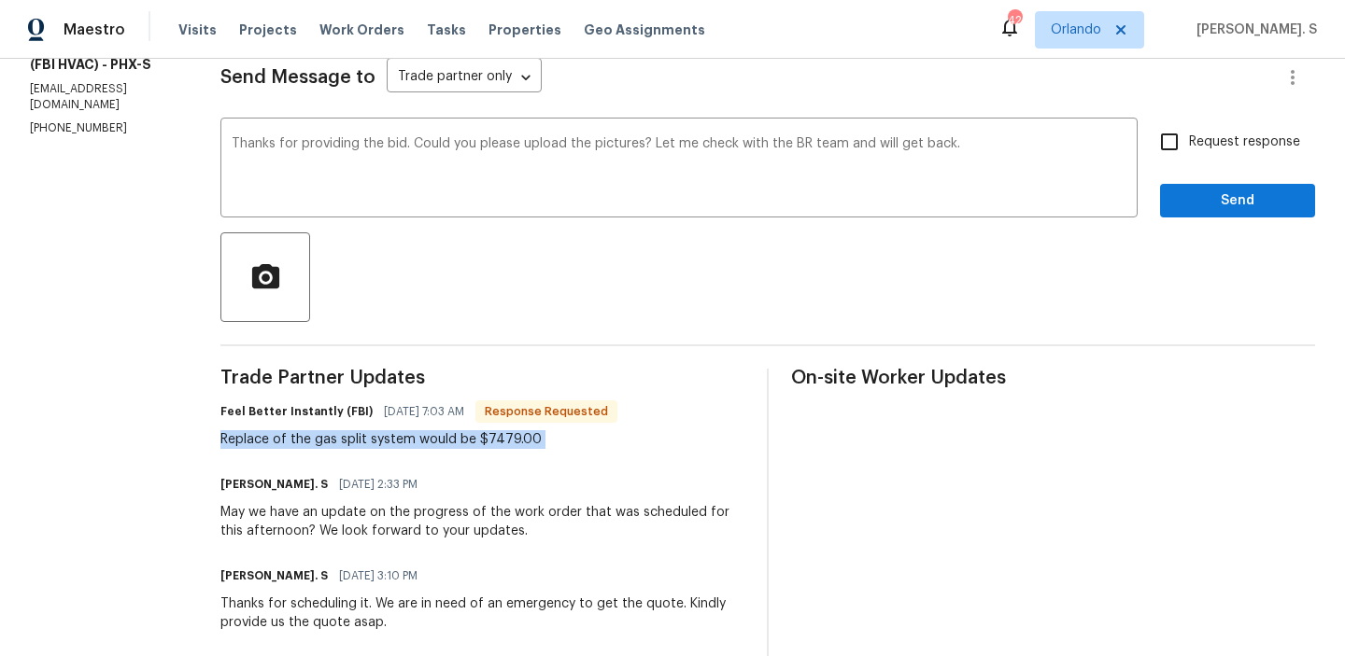
copy div "Replace of the gas split system would be $7479.00"
click at [1176, 150] on input "Request response" at bounding box center [1168, 141] width 39 height 39
checkbox input "true"
click at [1173, 189] on button "Send" at bounding box center [1237, 201] width 155 height 35
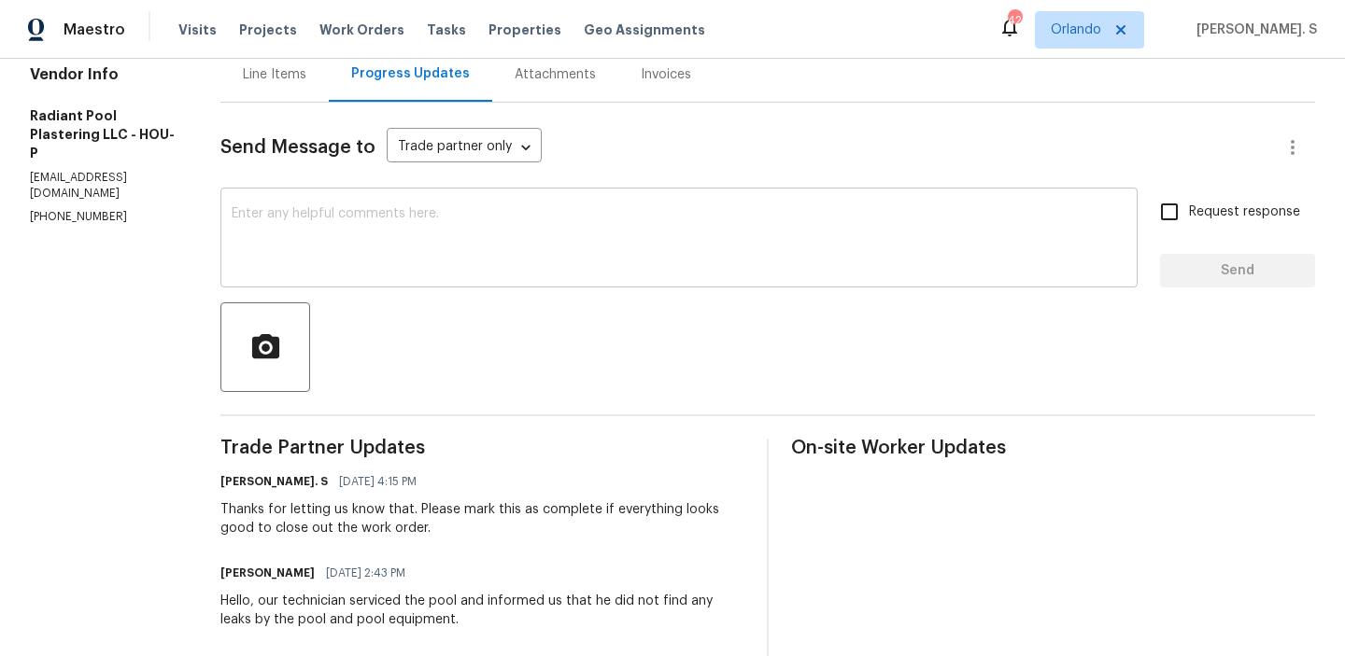
scroll to position [147, 0]
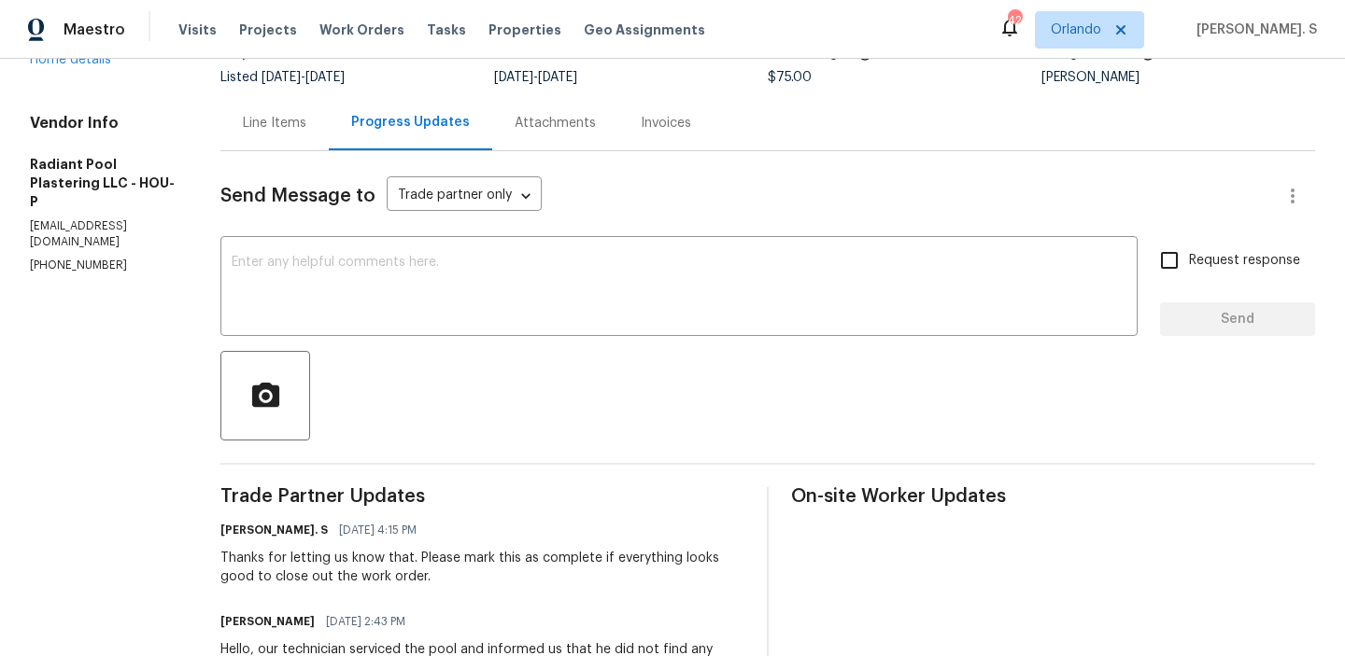
click at [254, 129] on div "Line Items" at bounding box center [274, 122] width 108 height 55
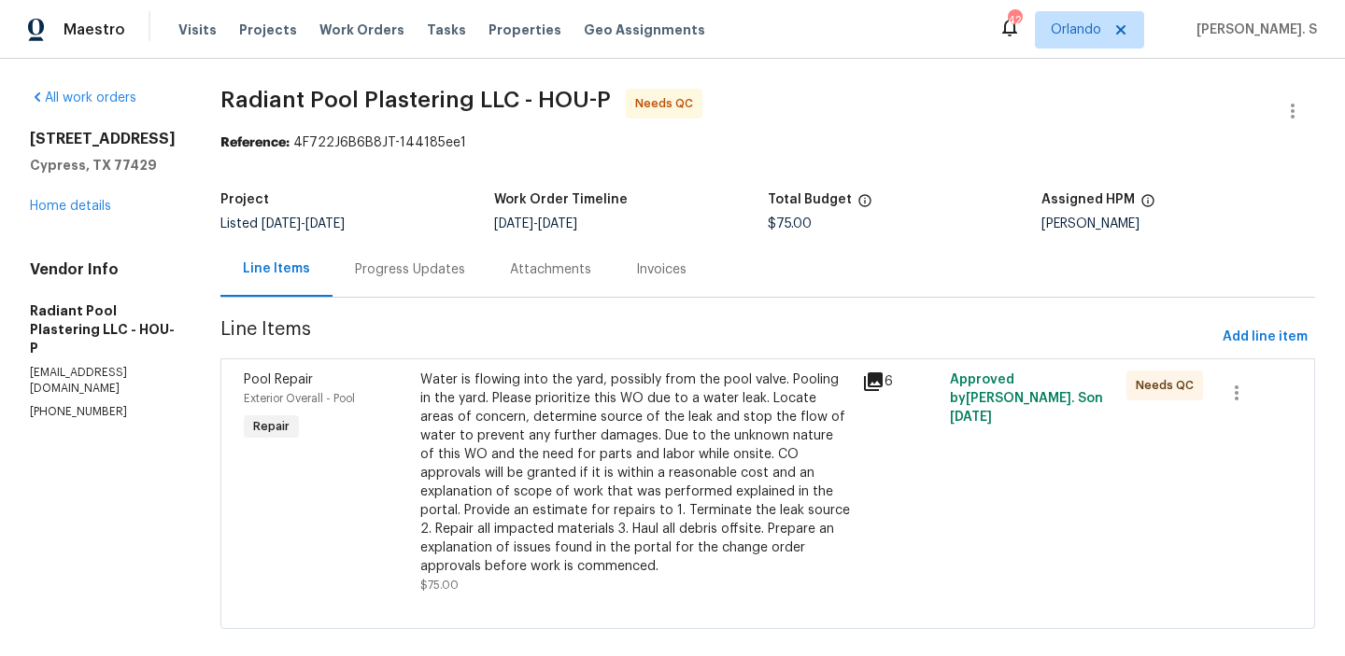
click at [449, 428] on div "Water is flowing into the yard, possibly from the pool valve. Pooling in the ya…" at bounding box center [635, 473] width 430 height 205
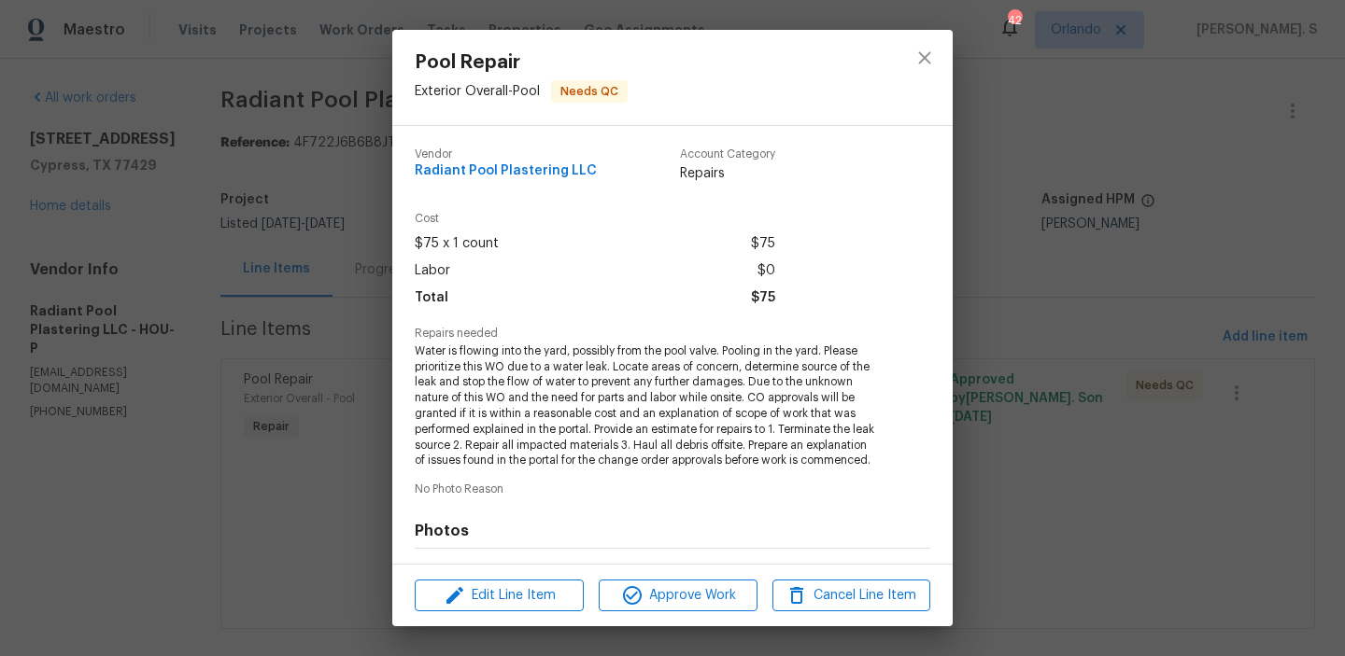
scroll to position [266, 0]
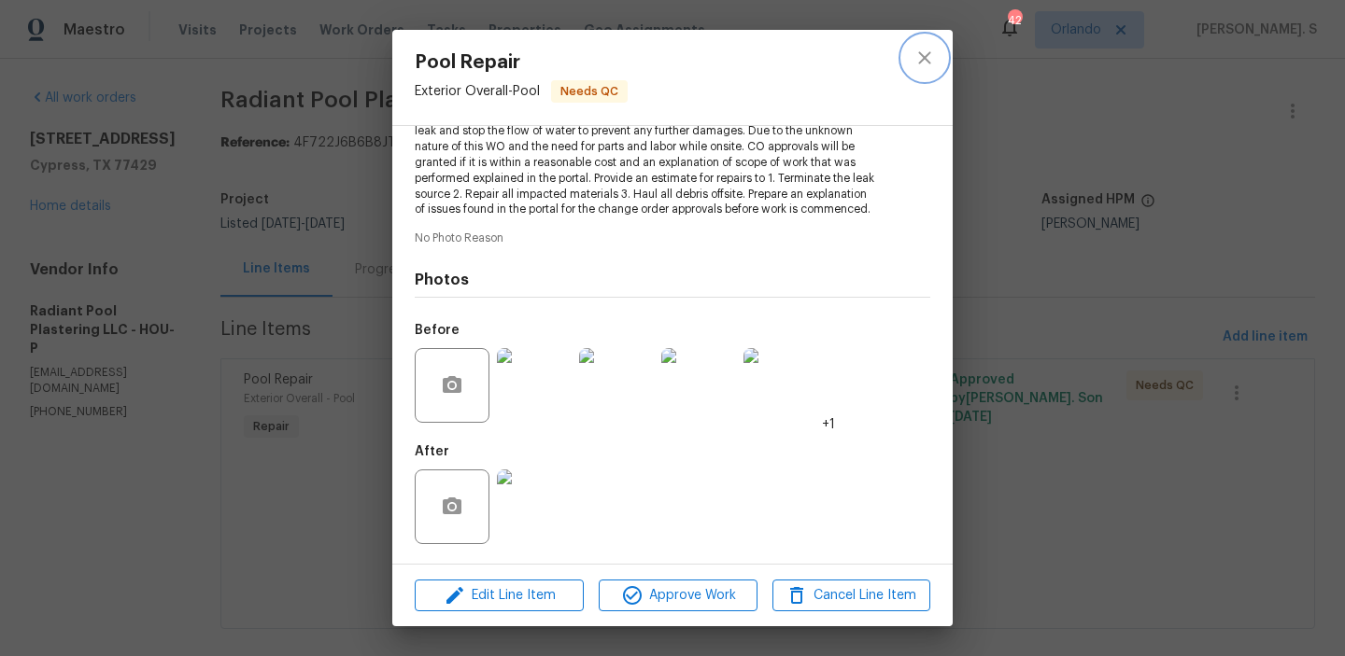
click at [930, 48] on icon "close" at bounding box center [924, 58] width 22 height 22
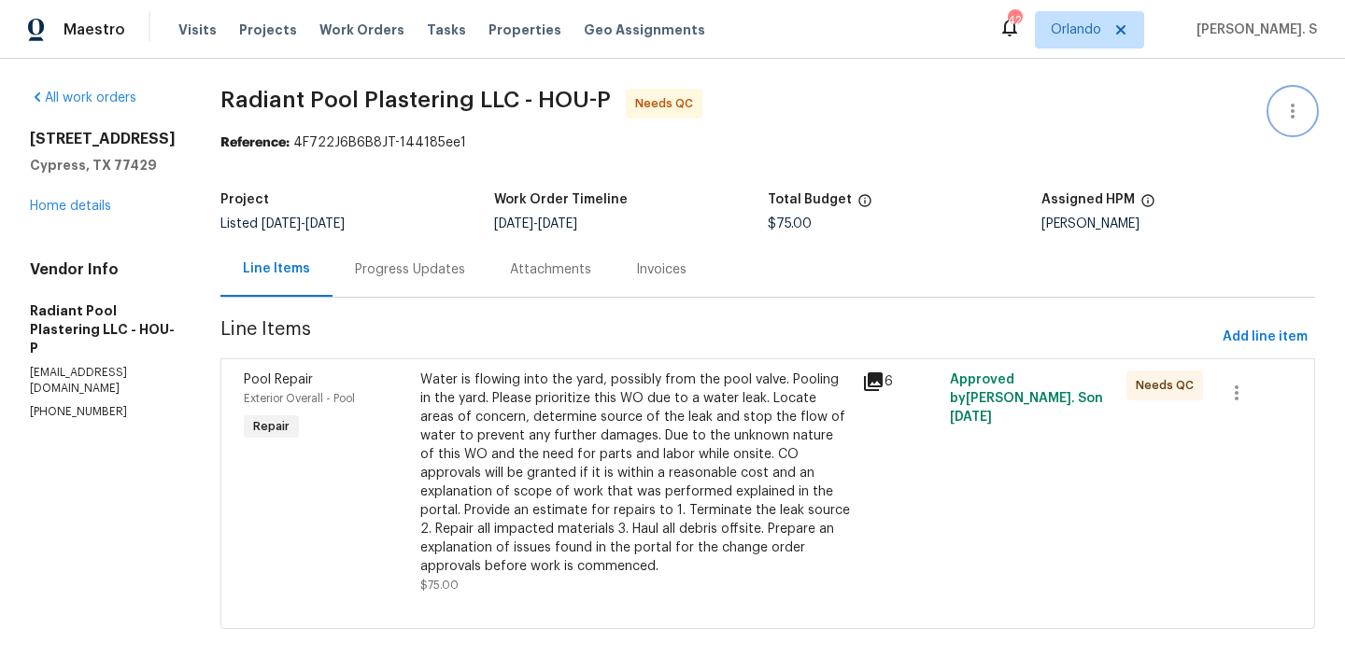
click at [1275, 101] on button "button" at bounding box center [1292, 111] width 45 height 45
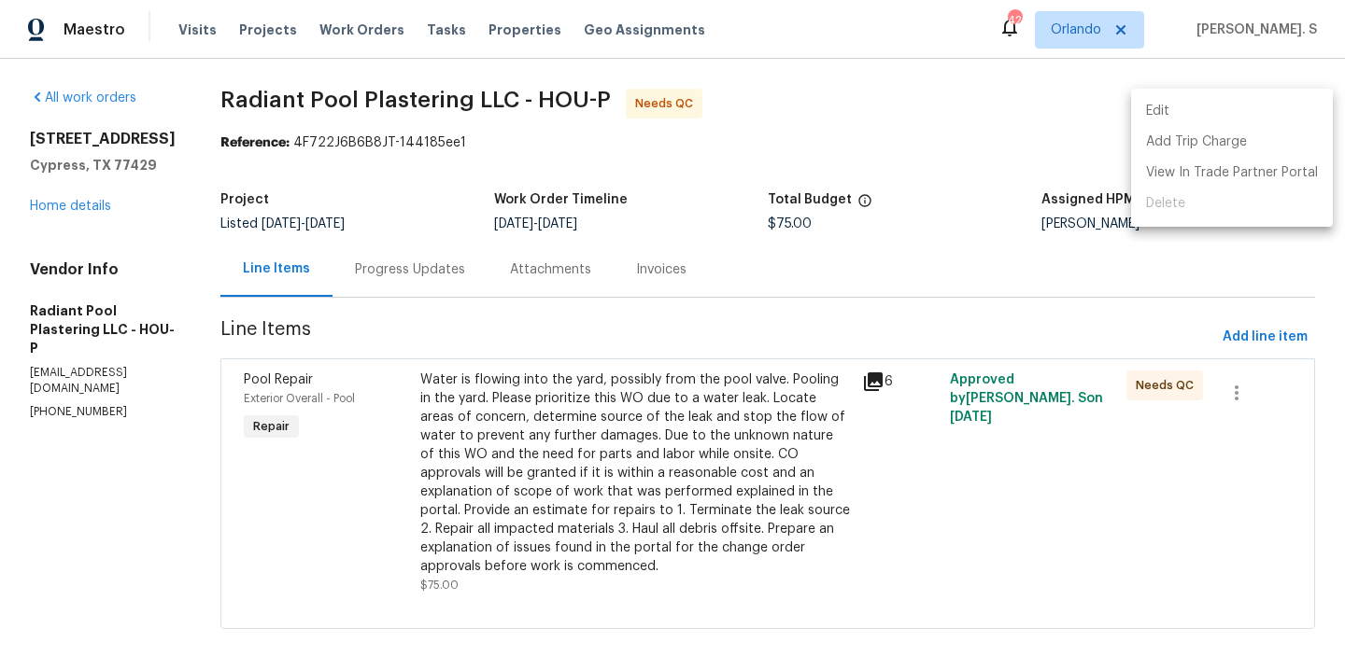
click at [1202, 100] on li "Edit" at bounding box center [1232, 111] width 202 height 31
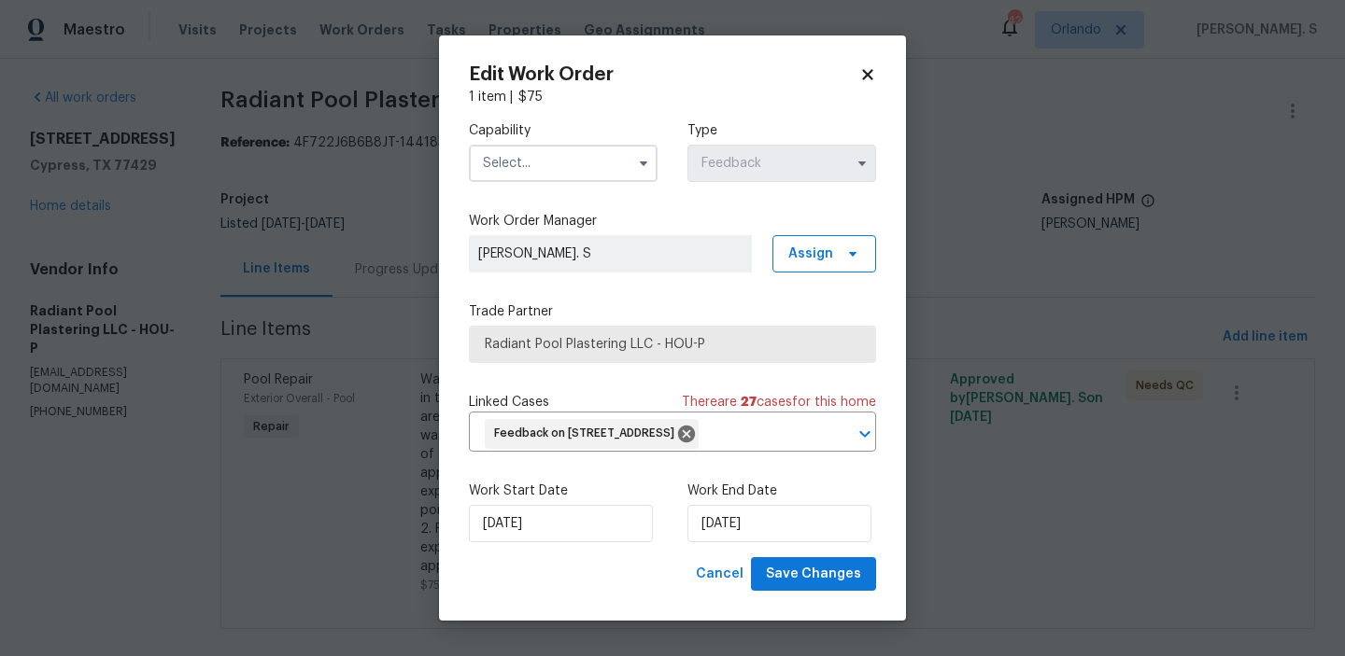
click at [563, 557] on div "Work Start Date [DATE] Work End Date [DATE]" at bounding box center [672, 512] width 407 height 91
click at [571, 542] on input "[DATE]" at bounding box center [561, 523] width 184 height 37
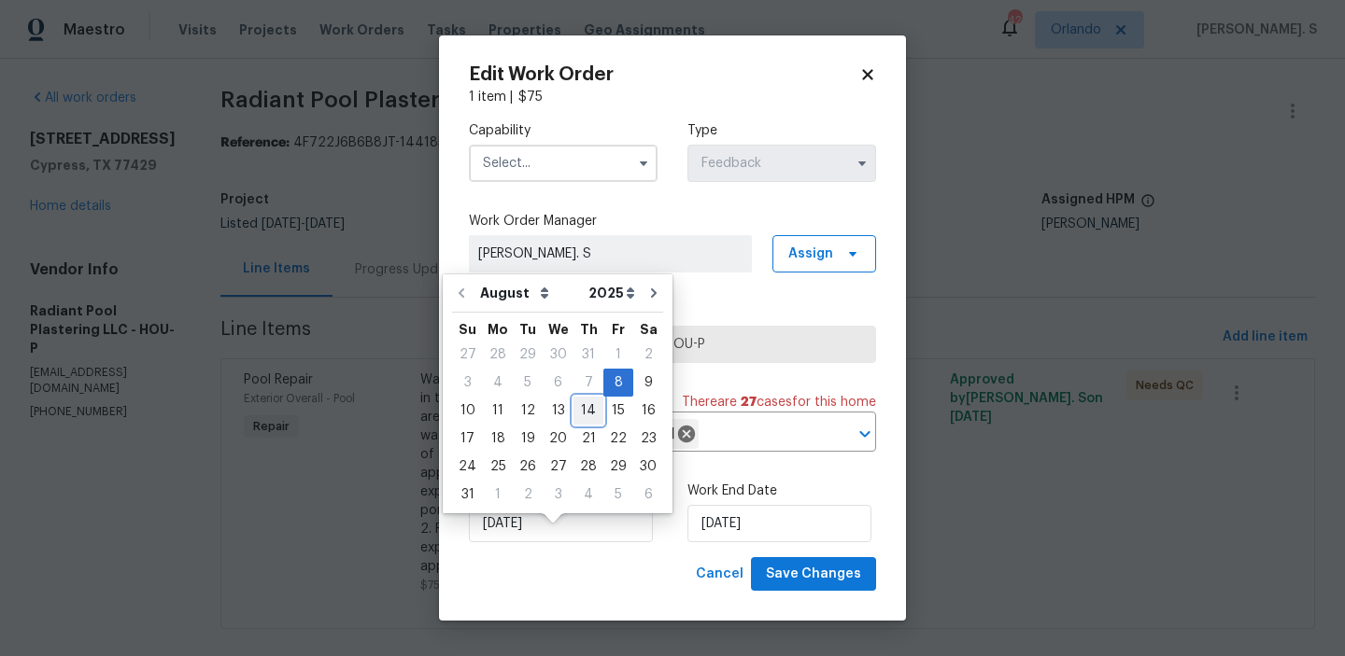
click at [591, 417] on div "14" at bounding box center [588, 411] width 30 height 26
type input "[DATE]"
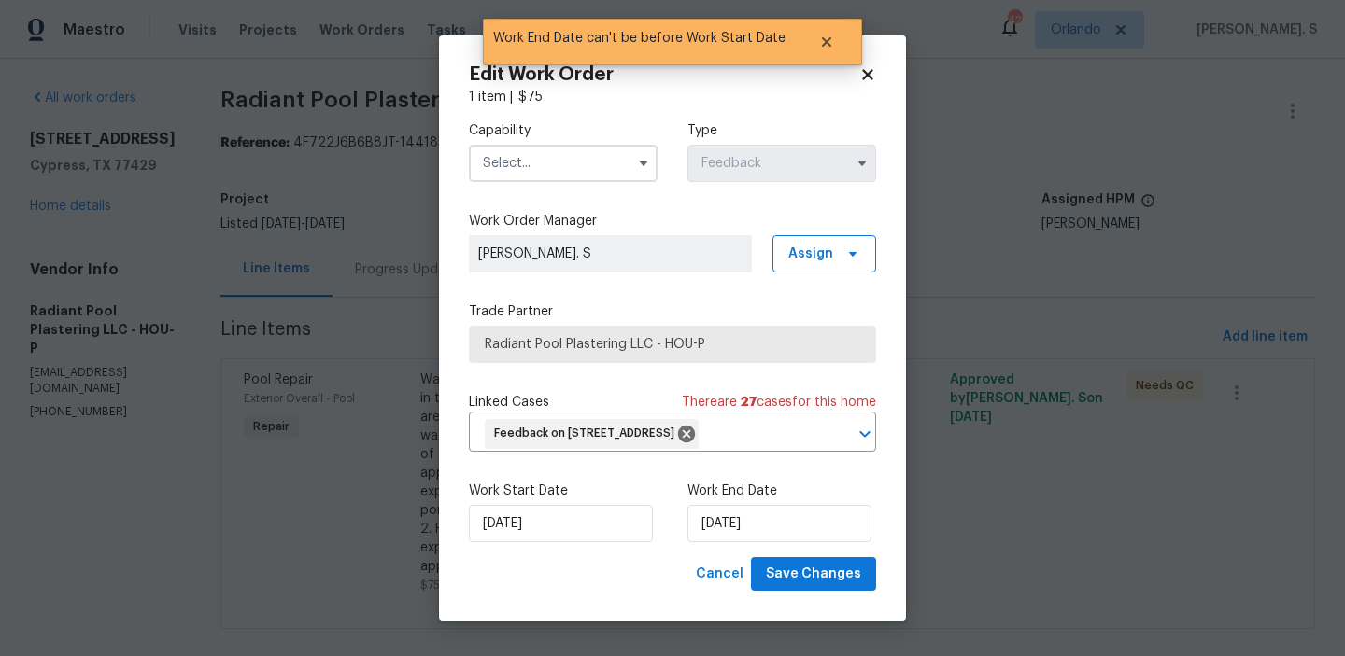
click at [591, 179] on div "Capability Type Feedback" at bounding box center [672, 151] width 407 height 91
click at [591, 166] on input "text" at bounding box center [563, 163] width 189 height 37
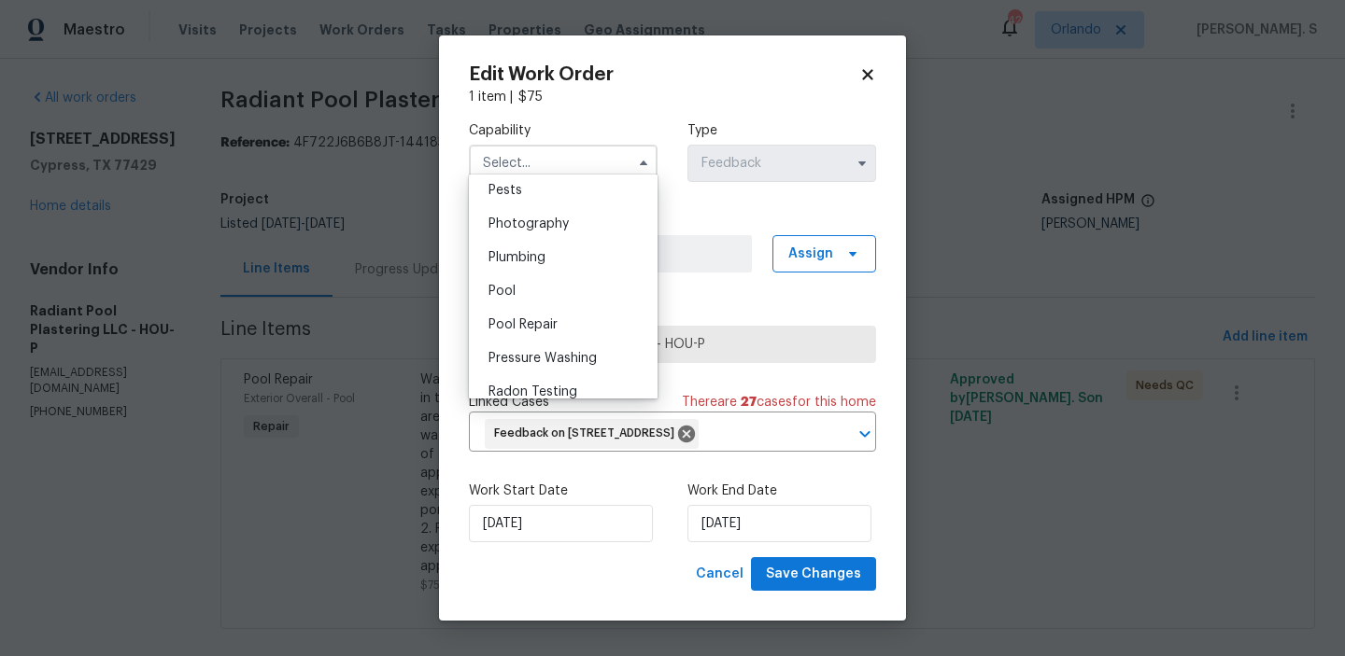
scroll to position [1612, 0]
click at [560, 287] on div "Pool" at bounding box center [562, 288] width 179 height 34
type input "Pool"
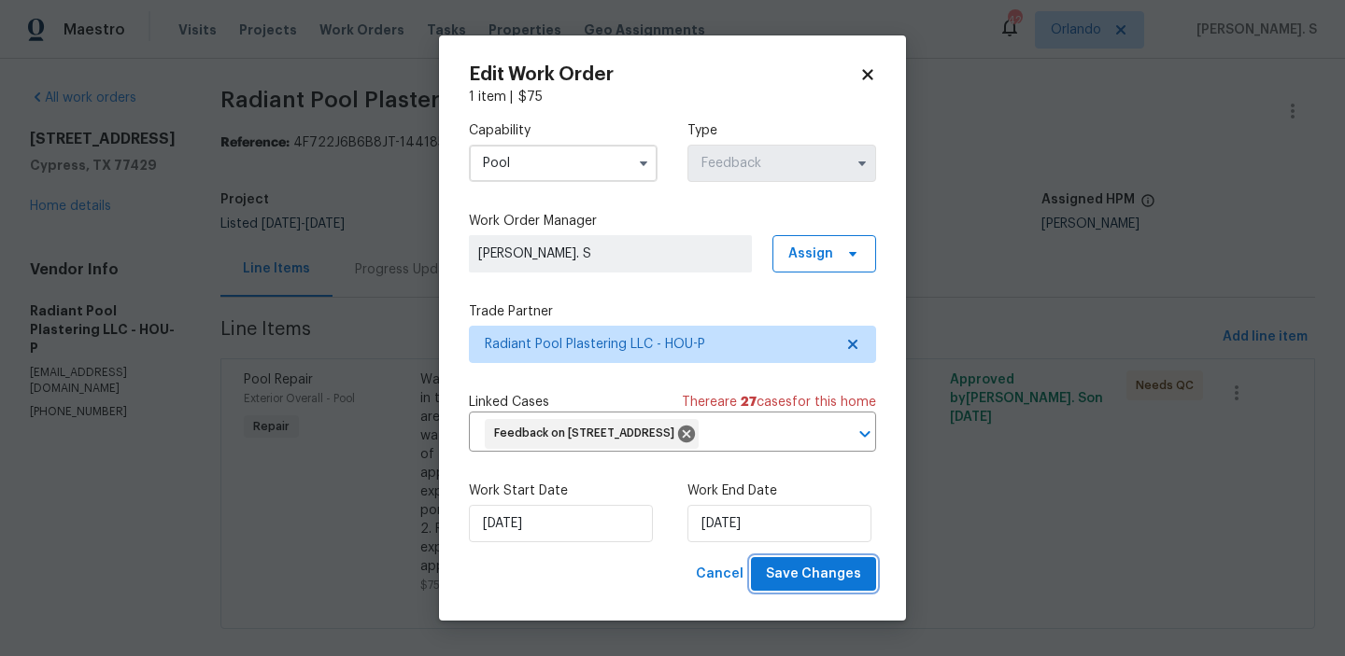
click at [797, 586] on span "Save Changes" at bounding box center [813, 574] width 95 height 23
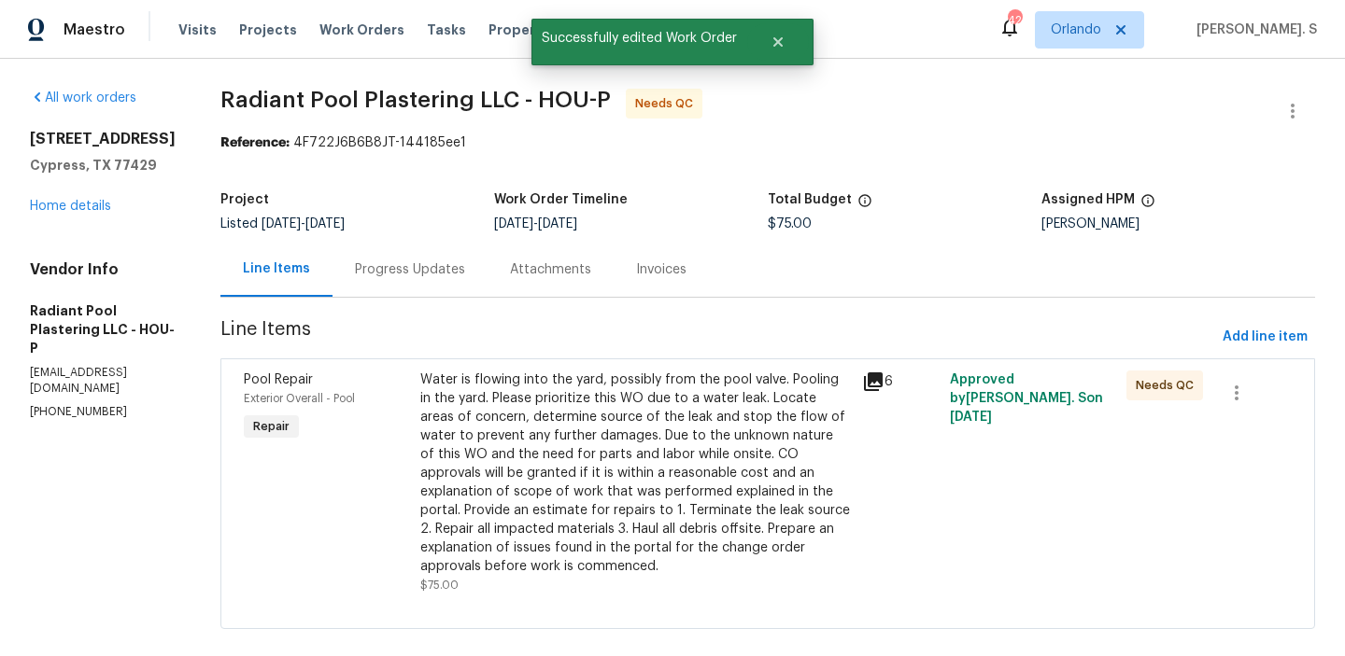
click at [632, 521] on div "Water is flowing into the yard, possibly from the pool valve. Pooling in the ya…" at bounding box center [635, 473] width 430 height 205
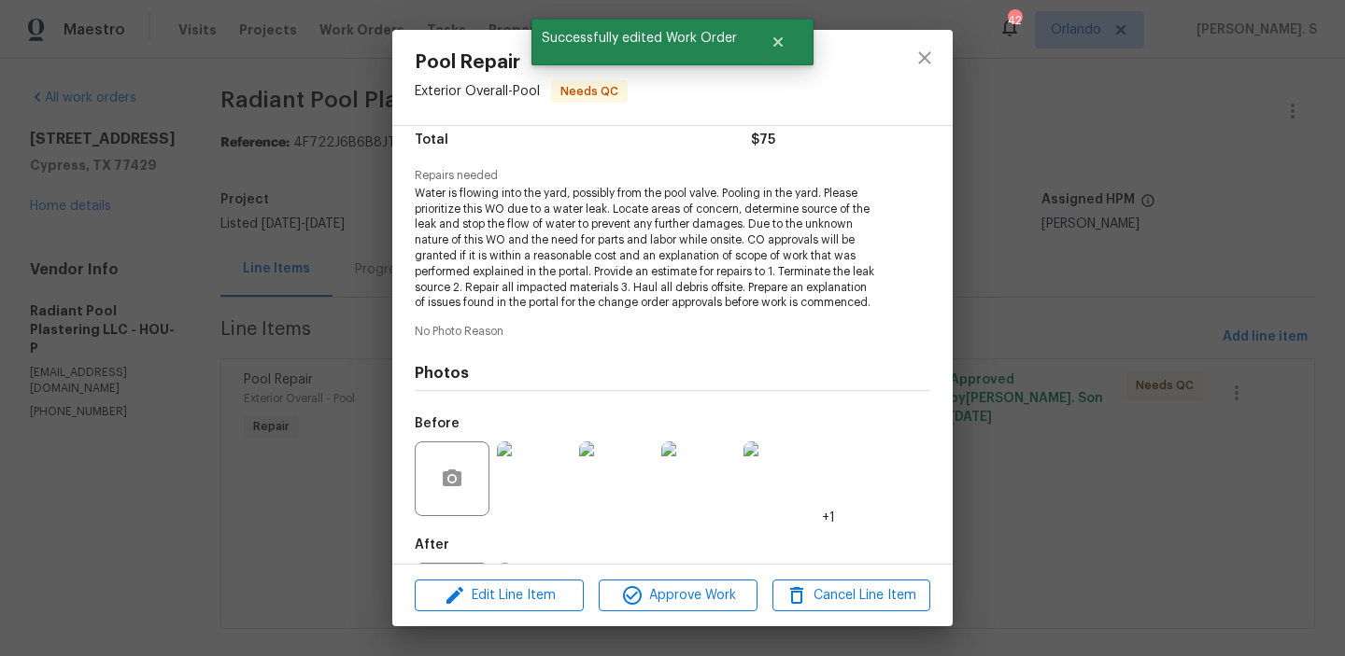
scroll to position [183, 0]
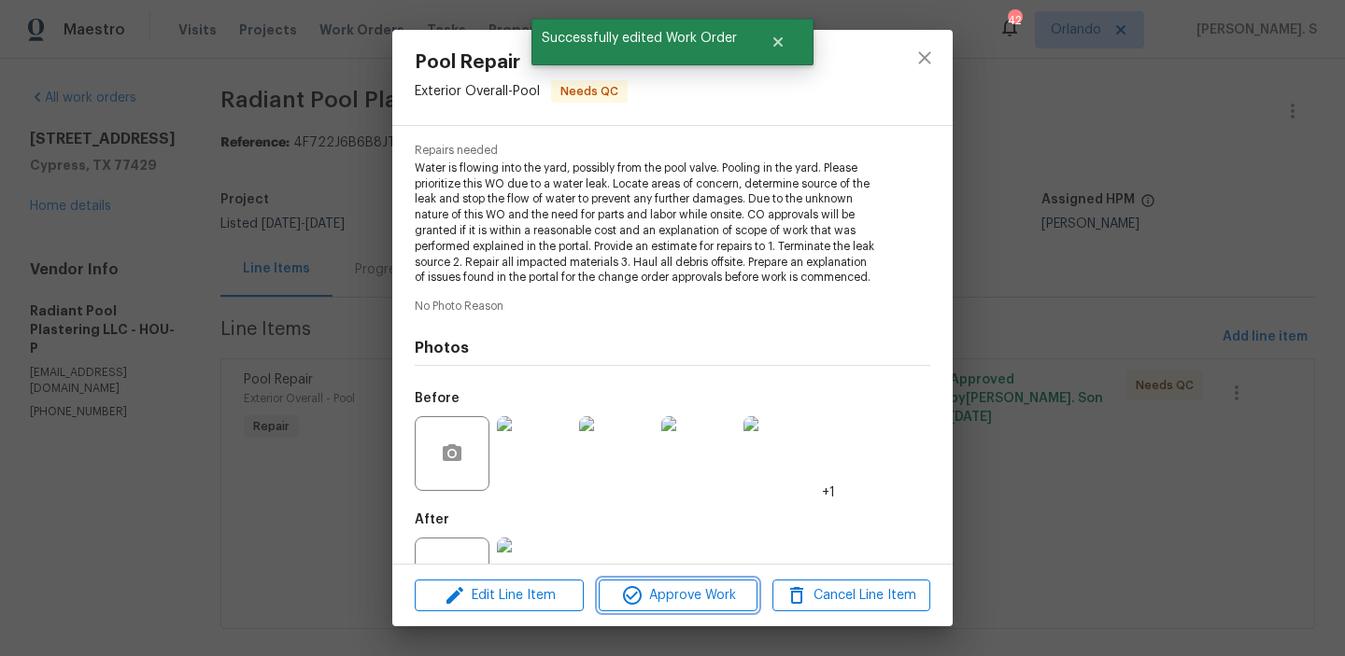
click at [655, 593] on span "Approve Work" at bounding box center [677, 596] width 147 height 23
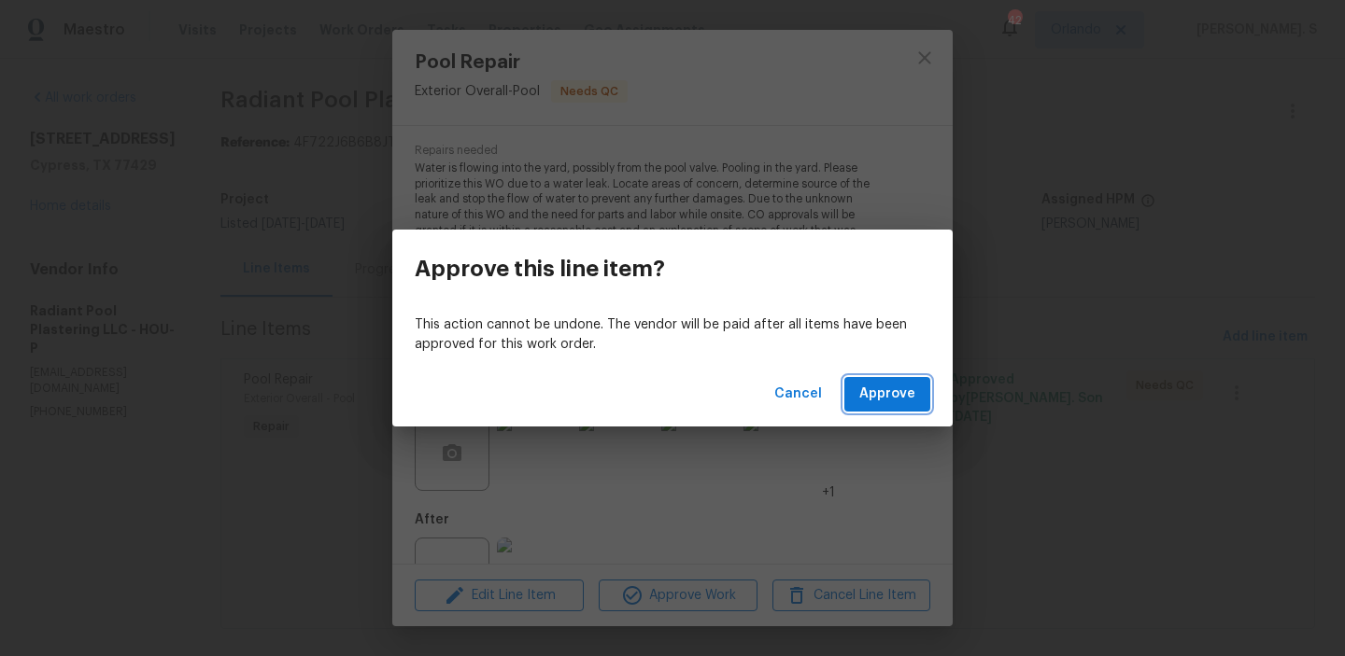
click at [895, 400] on span "Approve" at bounding box center [887, 394] width 56 height 23
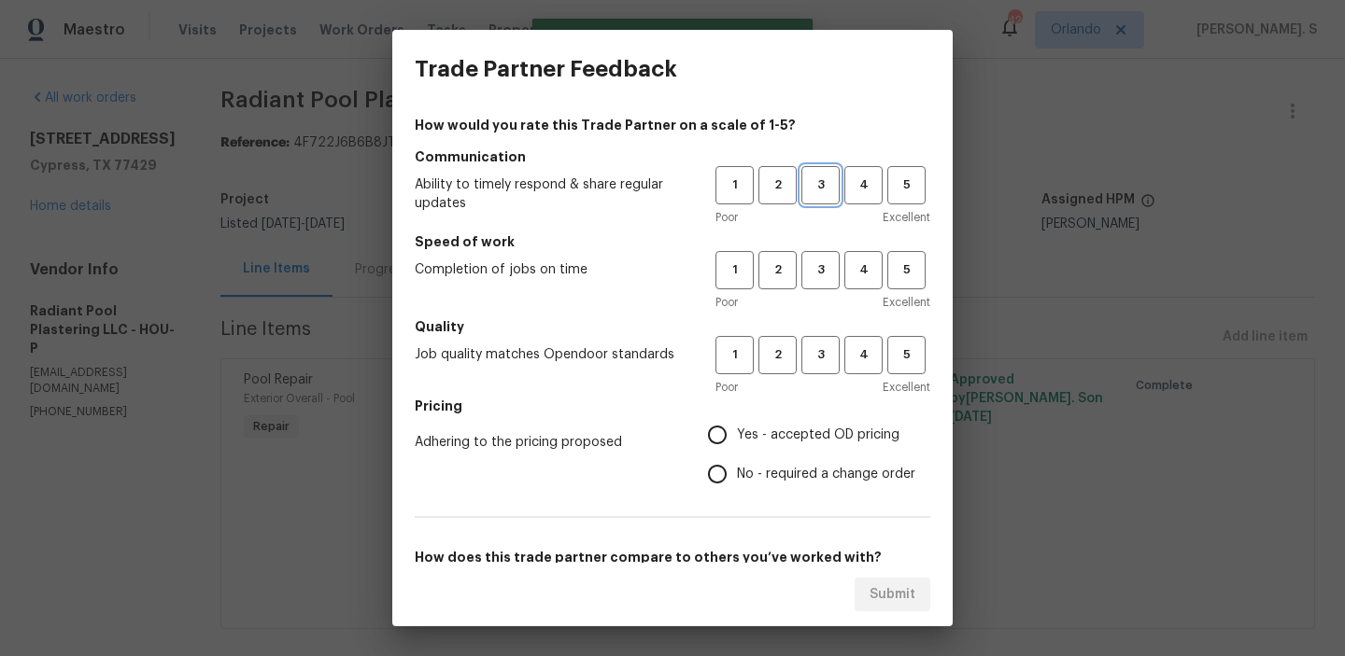
click at [830, 199] on button "3" at bounding box center [820, 185] width 38 height 38
click at [829, 261] on span "3" at bounding box center [820, 270] width 35 height 21
click at [827, 331] on h5 "Quality" at bounding box center [672, 326] width 515 height 19
click at [823, 378] on div "Poor Excellent" at bounding box center [822, 387] width 215 height 19
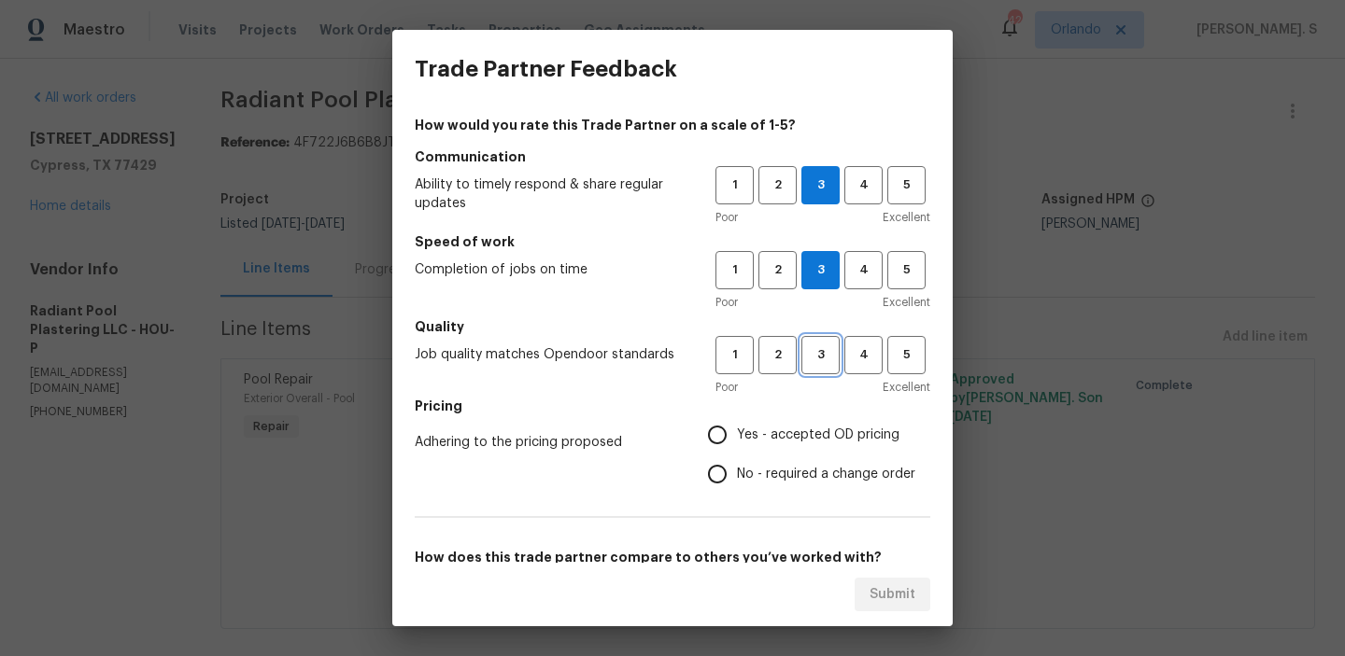
click at [821, 368] on button "3" at bounding box center [820, 355] width 38 height 38
click at [805, 430] on span "Yes - accepted OD pricing" at bounding box center [818, 436] width 162 height 20
click at [737, 430] on input "Yes - accepted OD pricing" at bounding box center [716, 435] width 39 height 39
radio input "true"
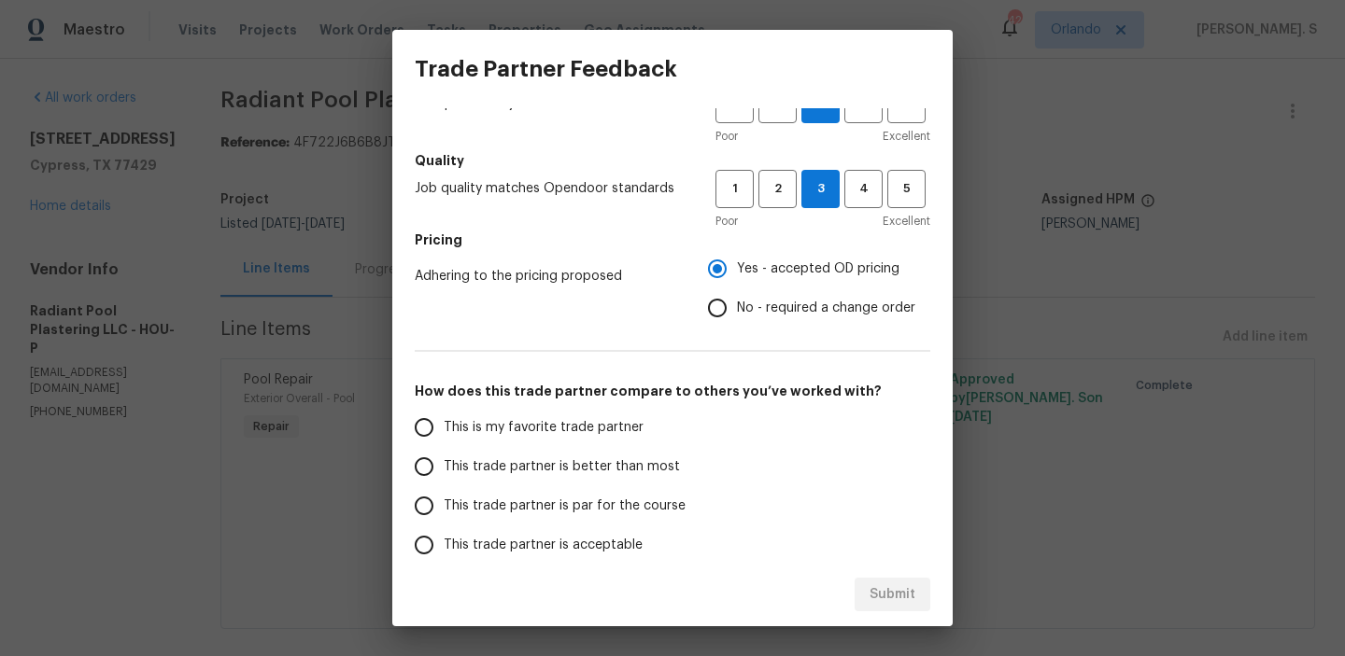
scroll to position [199, 0]
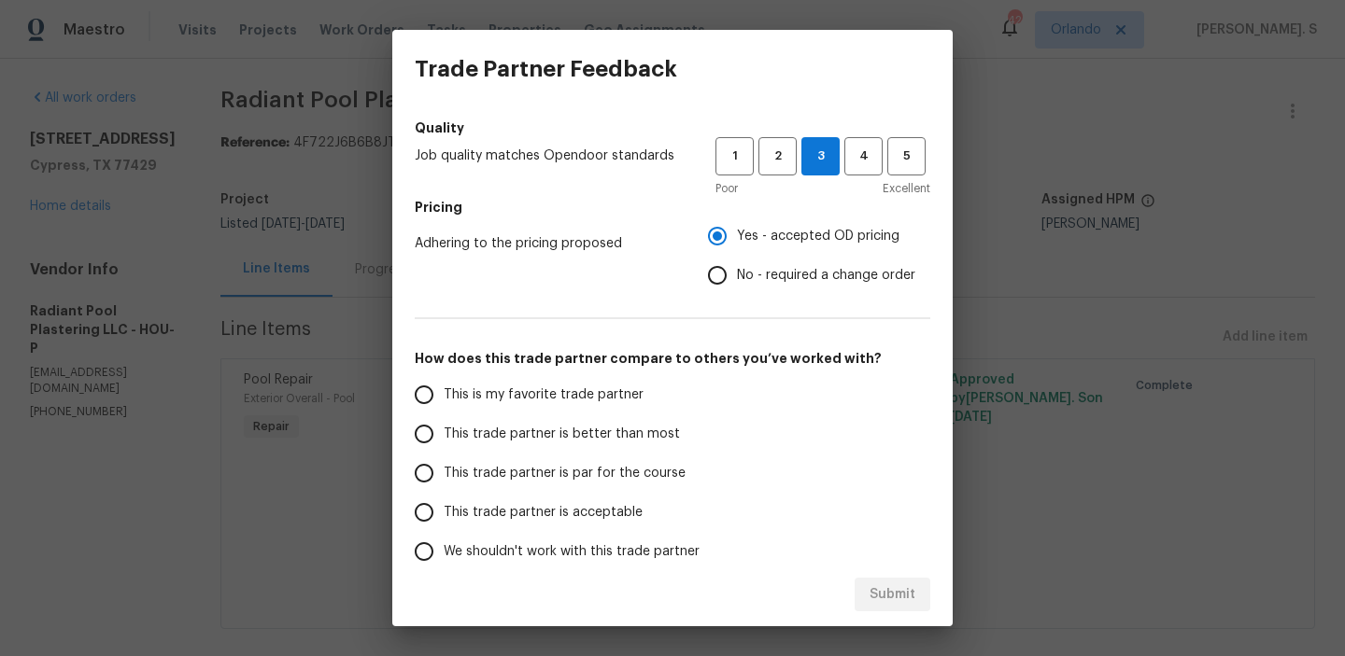
click at [630, 453] on label "This trade partner is better than most" at bounding box center [551, 434] width 295 height 39
click at [444, 453] on input "This trade partner is better than most" at bounding box center [423, 434] width 39 height 39
click at [877, 593] on span "Submit" at bounding box center [892, 595] width 46 height 23
radio input "true"
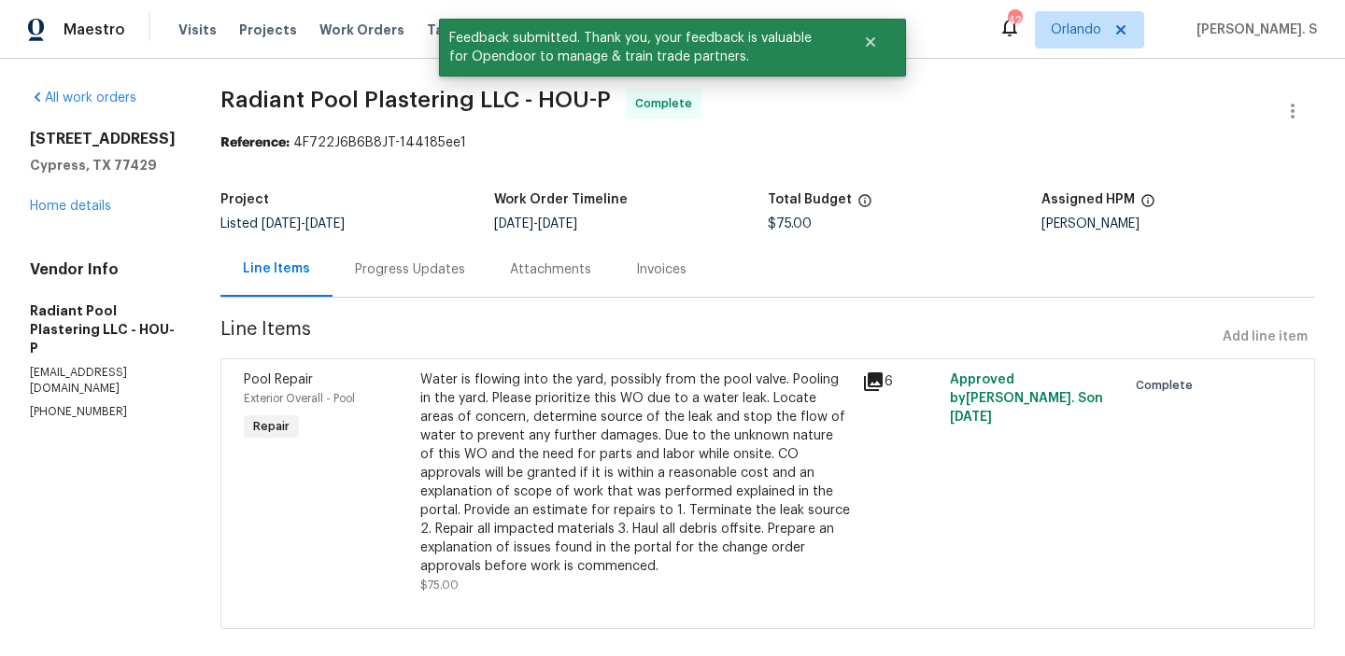
click at [447, 266] on div "Progress Updates" at bounding box center [410, 270] width 110 height 19
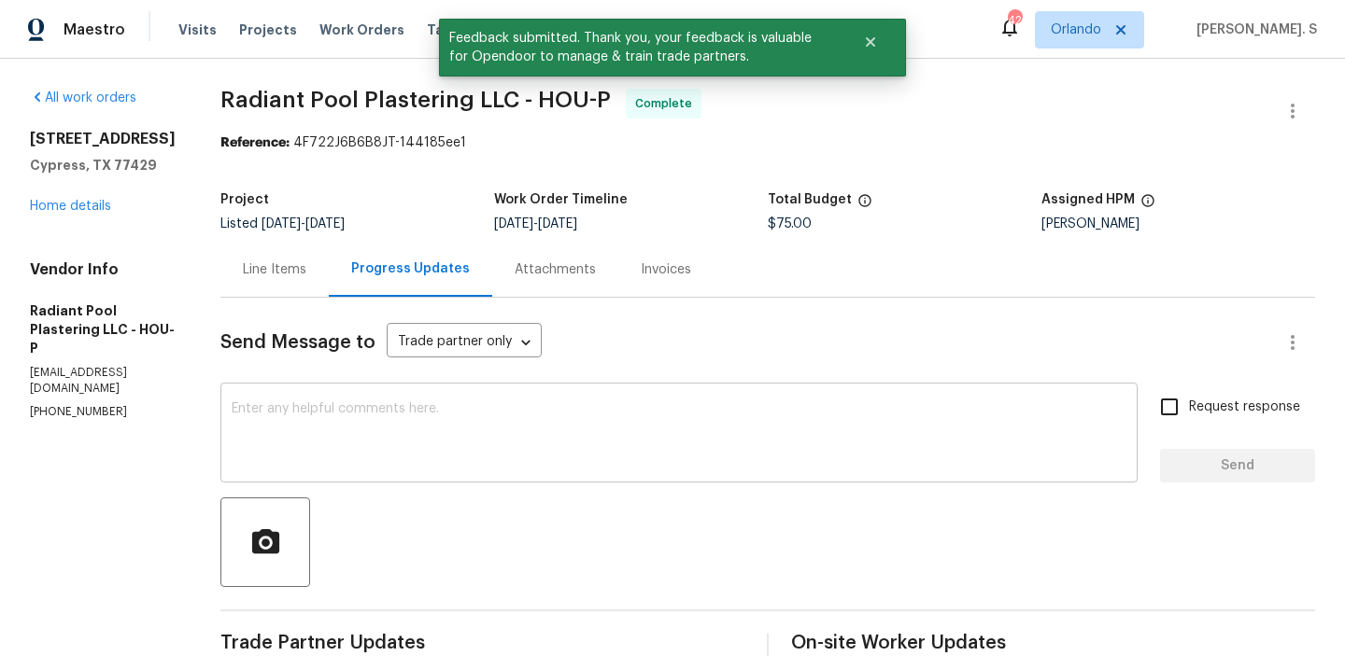
click at [389, 441] on textarea at bounding box center [679, 434] width 895 height 65
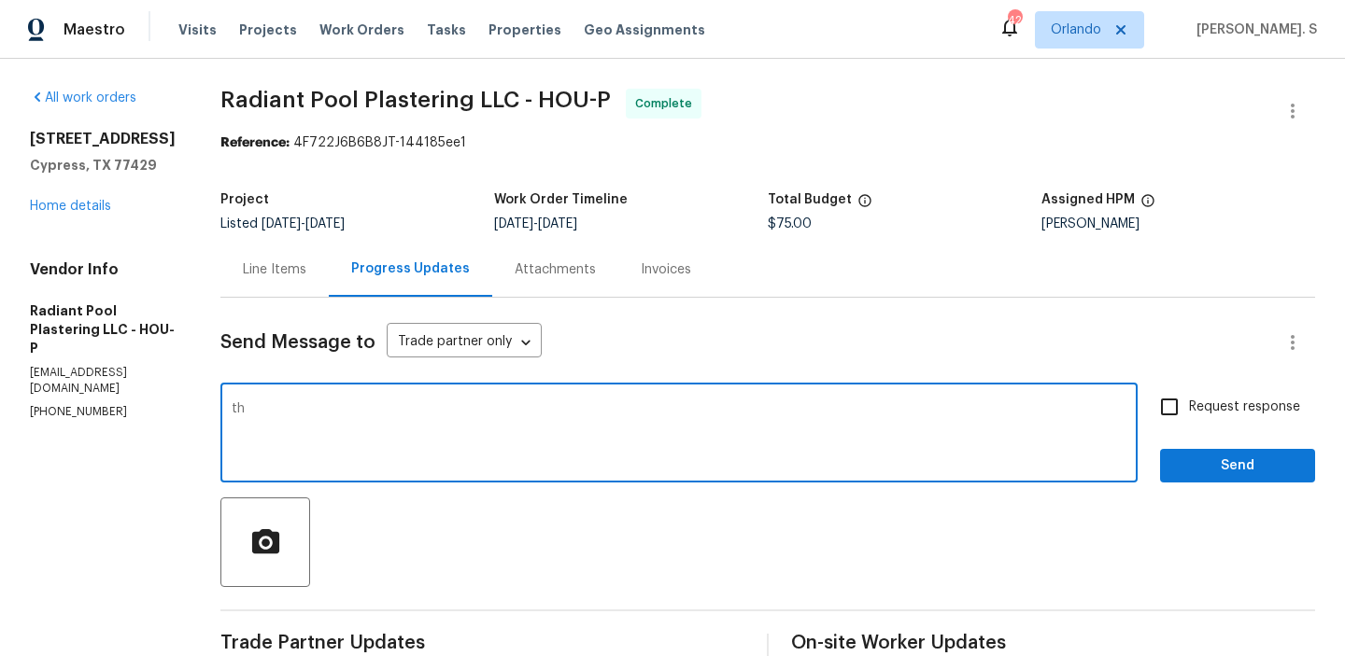
type textarea "t"
click at [596, 413] on textarea "Thanks for doing that. The work order is approved and CQ is done." at bounding box center [679, 434] width 895 height 65
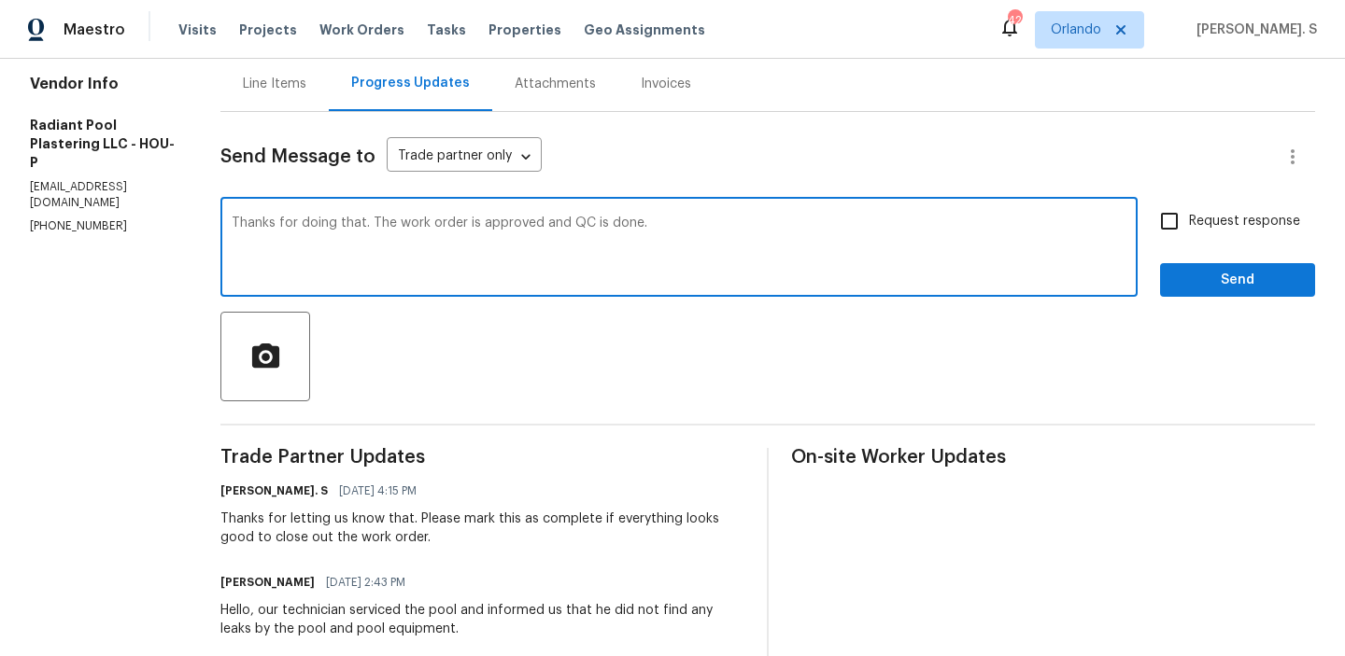
scroll to position [188, 0]
click at [353, 231] on textarea "Thanks for doing that. The work order is approved and QC is done." at bounding box center [679, 247] width 895 height 65
type textarea "Thanks for doing that. The work order is approved and QC is done."
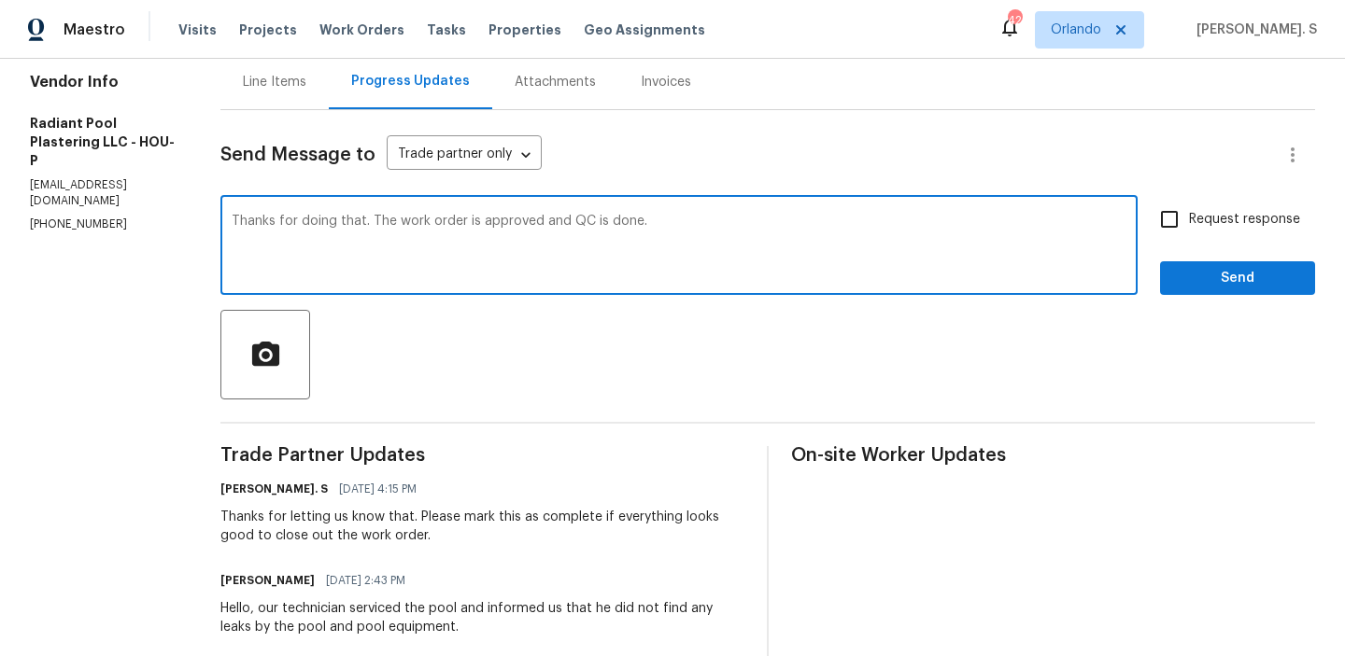
click at [1284, 220] on span "Request response" at bounding box center [1244, 220] width 111 height 20
click at [1189, 220] on input "Request response" at bounding box center [1168, 219] width 39 height 39
checkbox input "true"
click at [1240, 274] on span "Send" at bounding box center [1237, 278] width 125 height 23
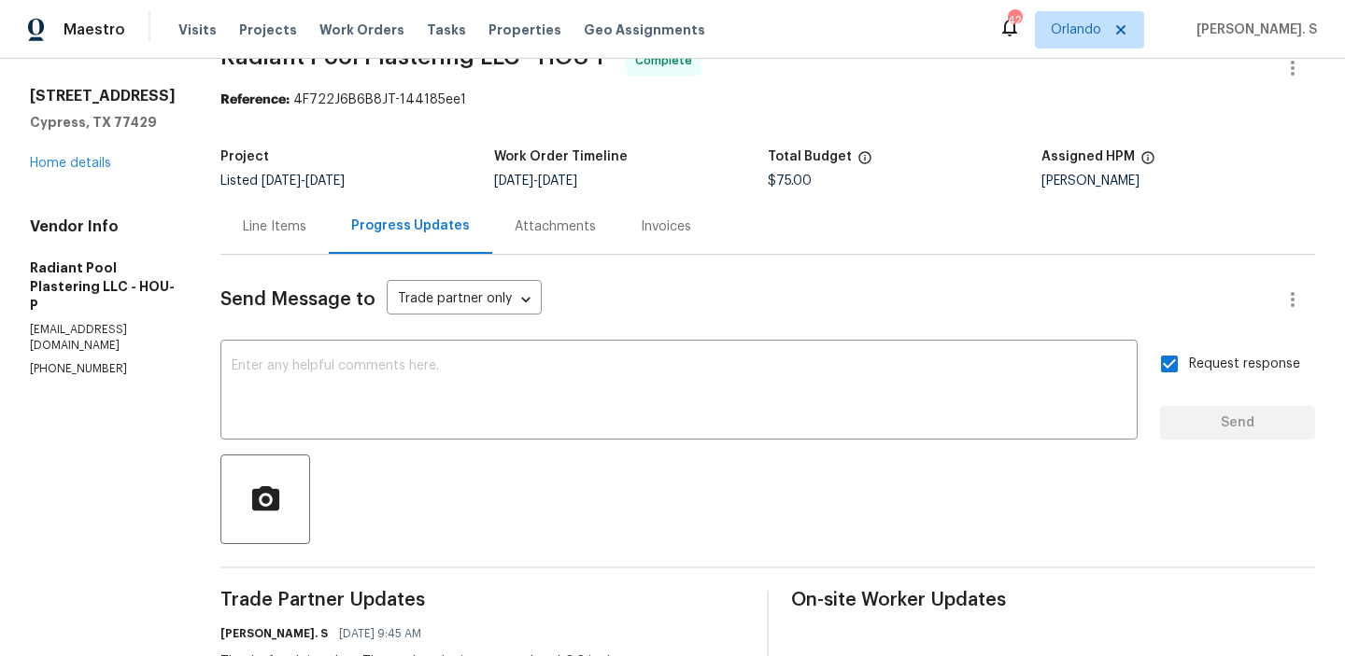
scroll to position [0, 0]
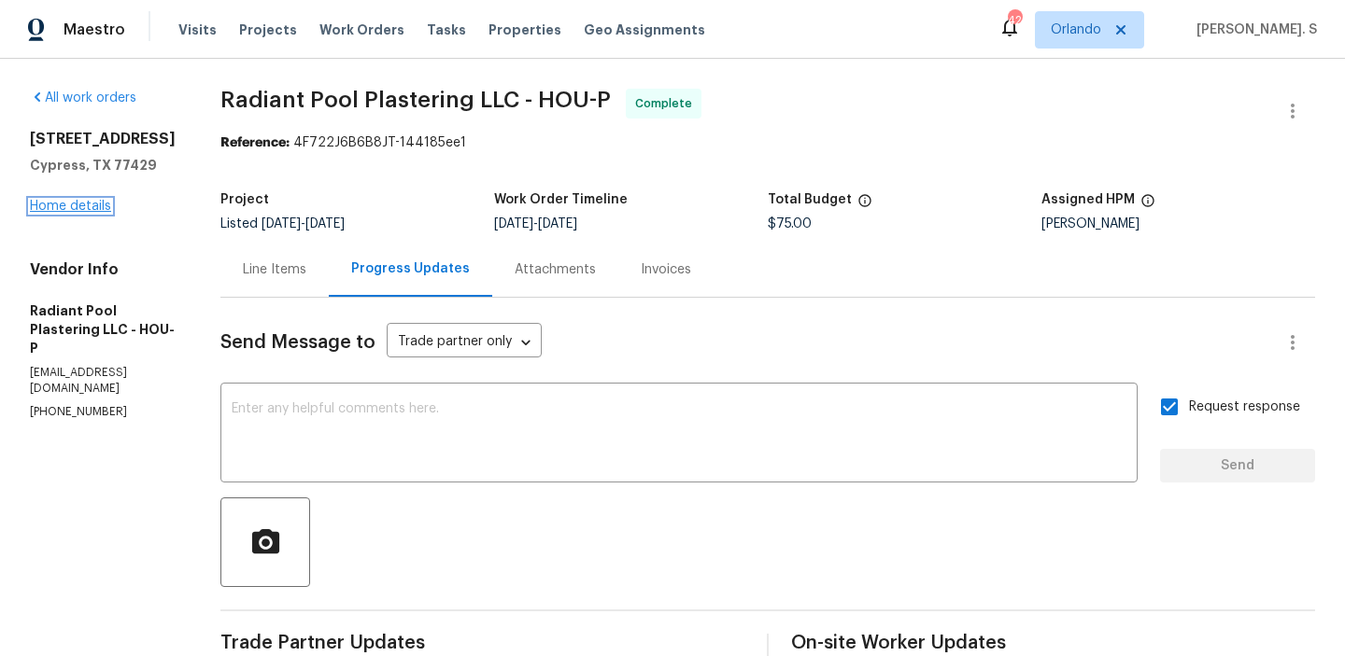
click at [90, 209] on link "Home details" at bounding box center [70, 206] width 81 height 13
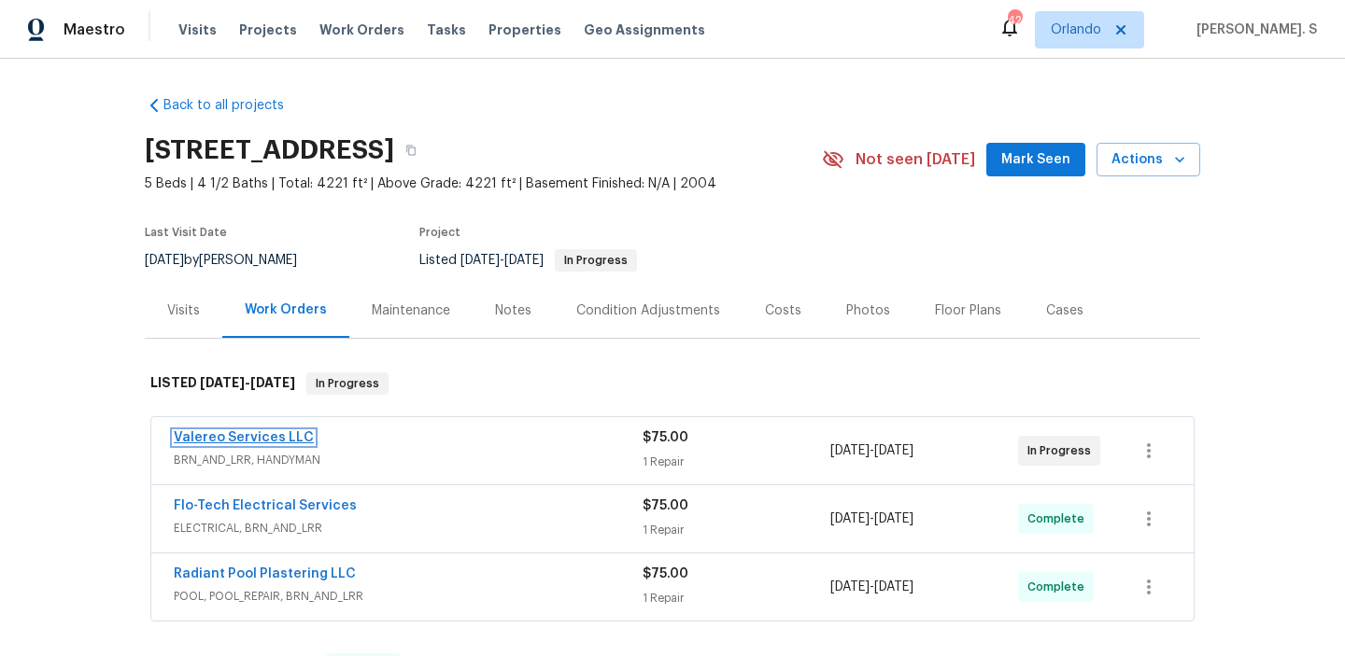
click at [240, 431] on link "Valereo Services LLC" at bounding box center [244, 437] width 140 height 13
click at [240, 431] on html "Maestro Visits Projects Work Orders Tasks Properties Geo Assignments 42 [PERSON…" at bounding box center [672, 328] width 1345 height 656
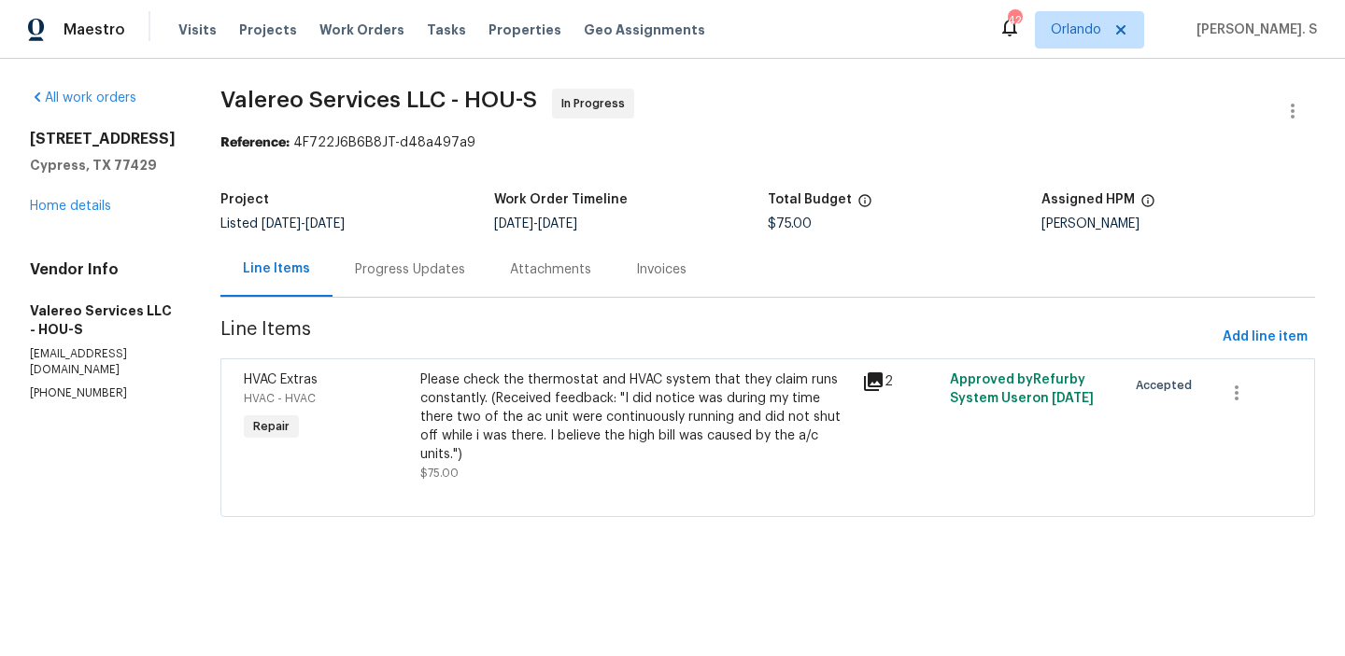
click at [533, 273] on div "Attachments" at bounding box center [550, 270] width 81 height 19
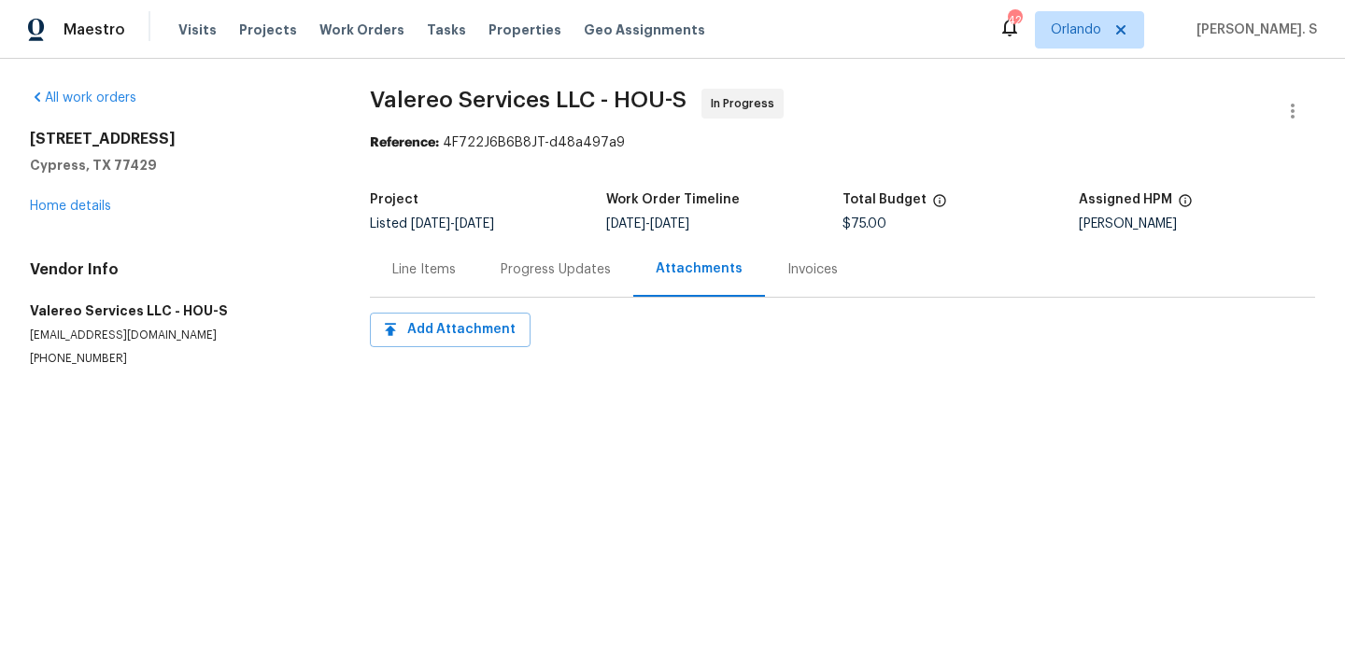
click at [535, 266] on div "Progress Updates" at bounding box center [555, 270] width 110 height 19
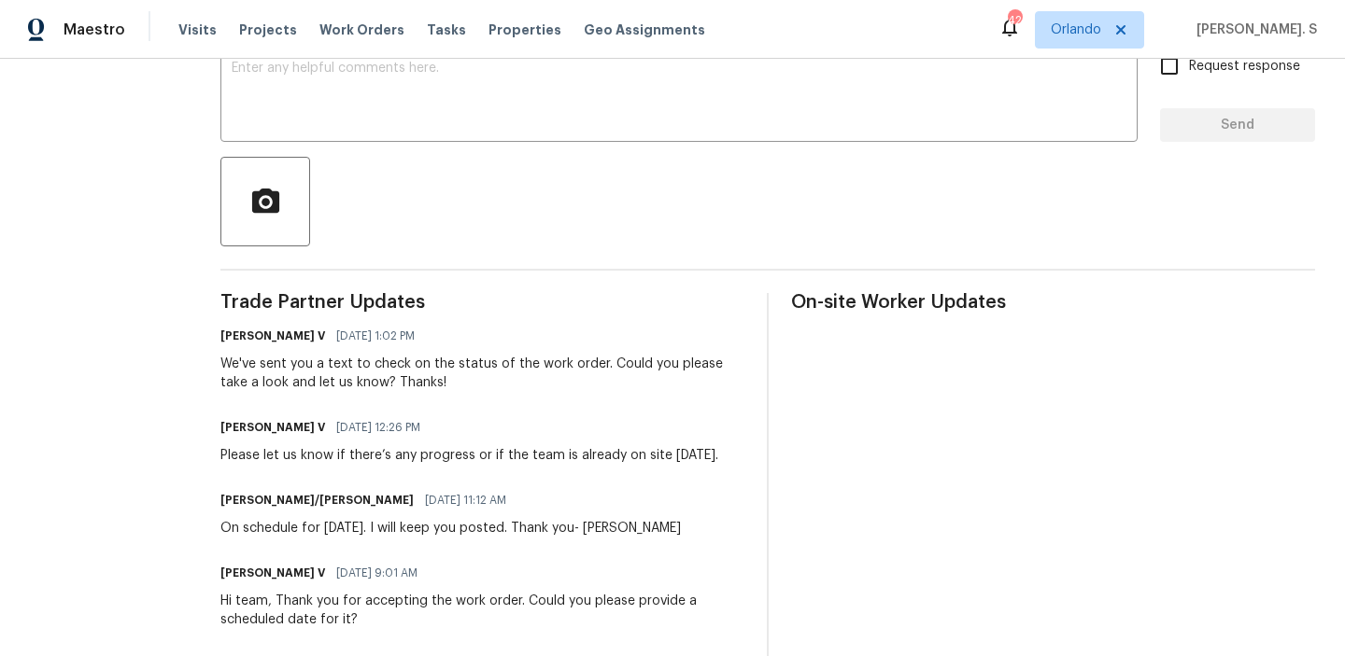
scroll to position [374, 0]
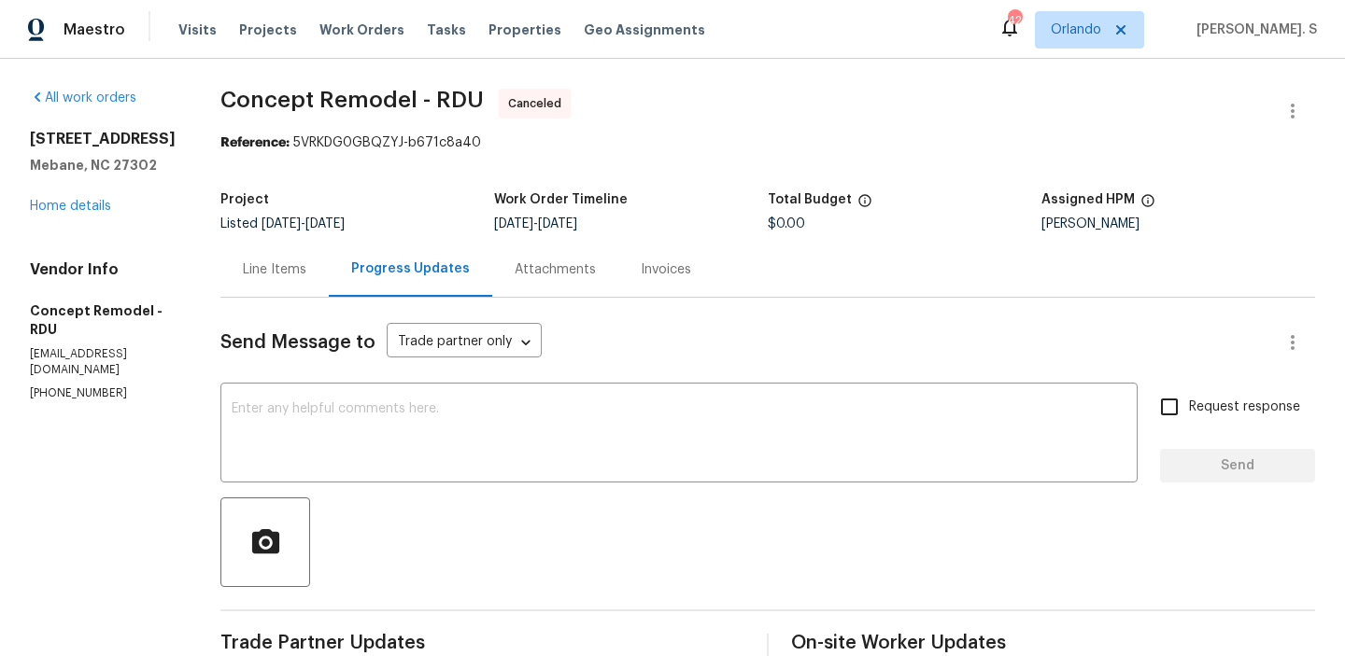
click at [80, 216] on div "[STREET_ADDRESS][PERSON_NAME] Home details" at bounding box center [103, 173] width 146 height 86
click at [80, 213] on link "Home details" at bounding box center [70, 206] width 81 height 13
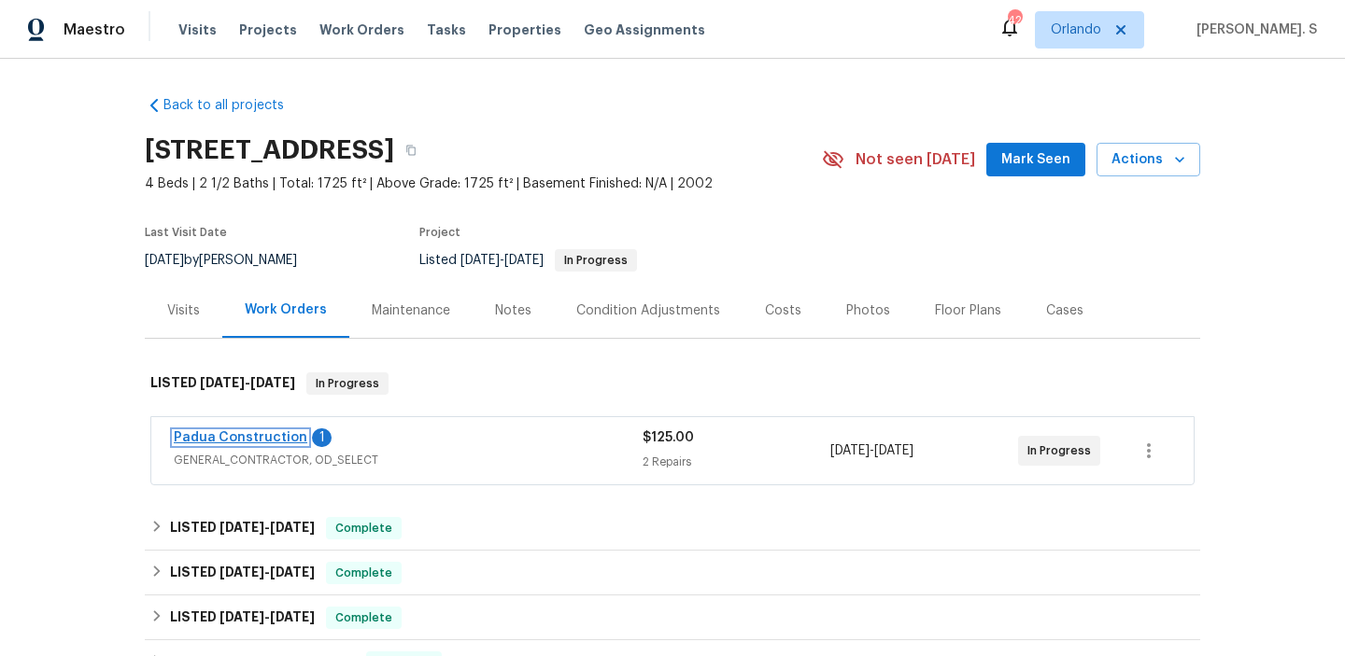
click at [275, 444] on link "Padua Construction" at bounding box center [241, 437] width 134 height 13
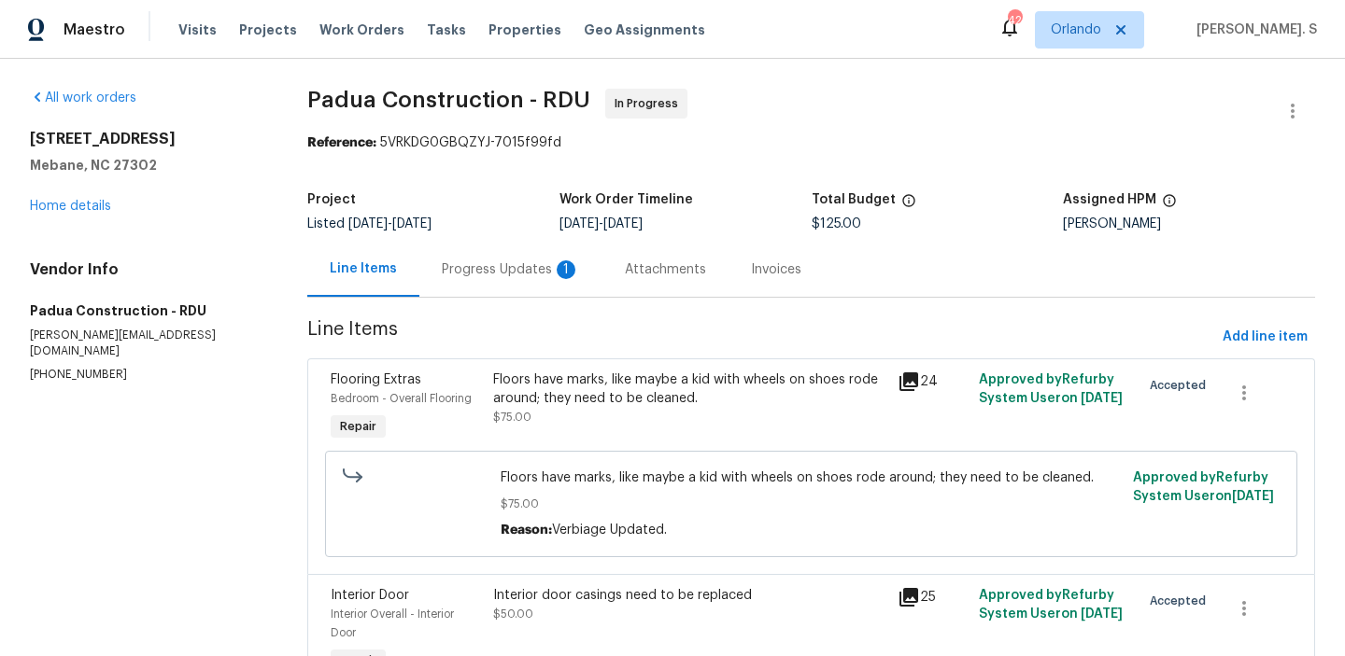
click at [557, 263] on div "1" at bounding box center [566, 270] width 19 height 19
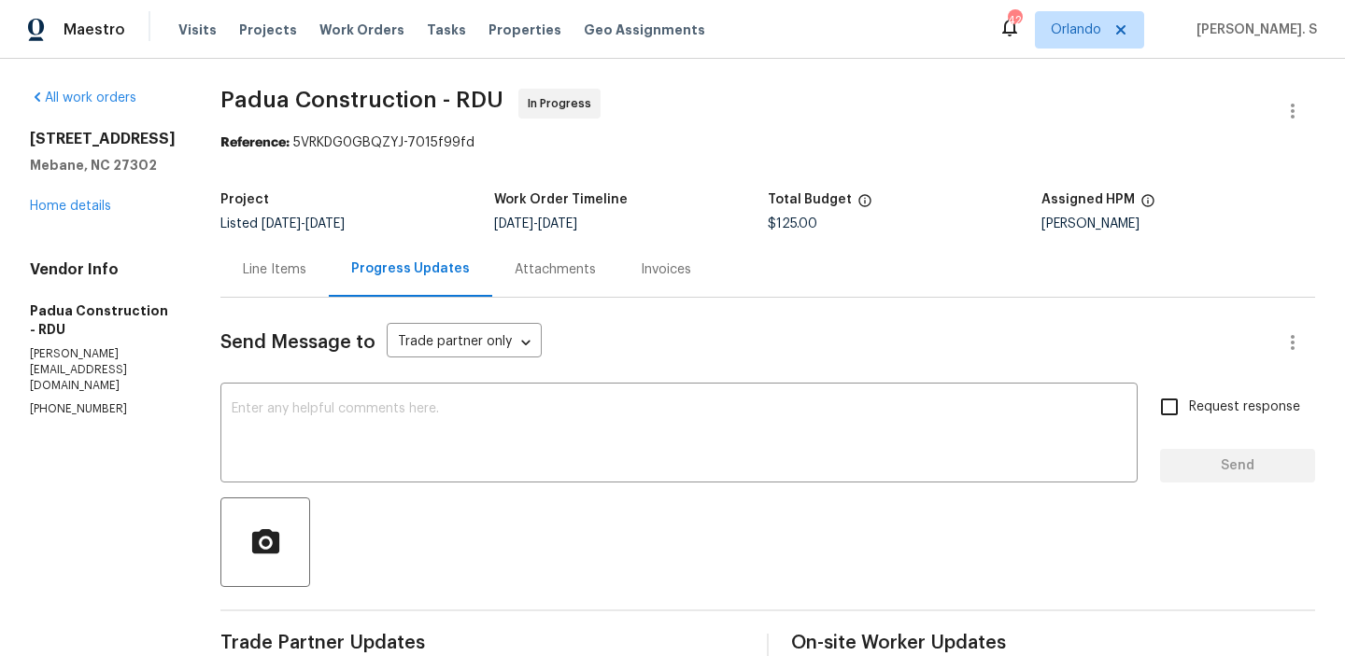
click at [260, 286] on div "Line Items" at bounding box center [274, 269] width 108 height 55
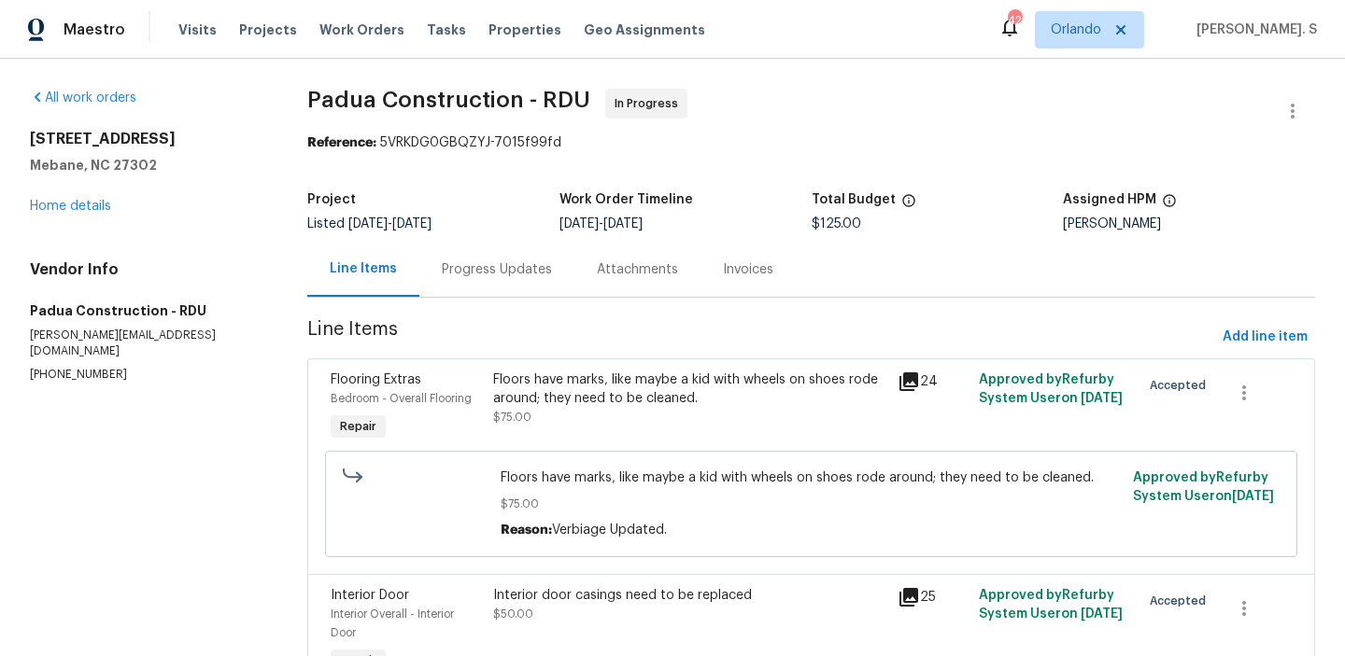
click at [543, 387] on div "Floors have marks, like maybe a kid with wheels on shoes rode around; they need…" at bounding box center [690, 389] width 394 height 37
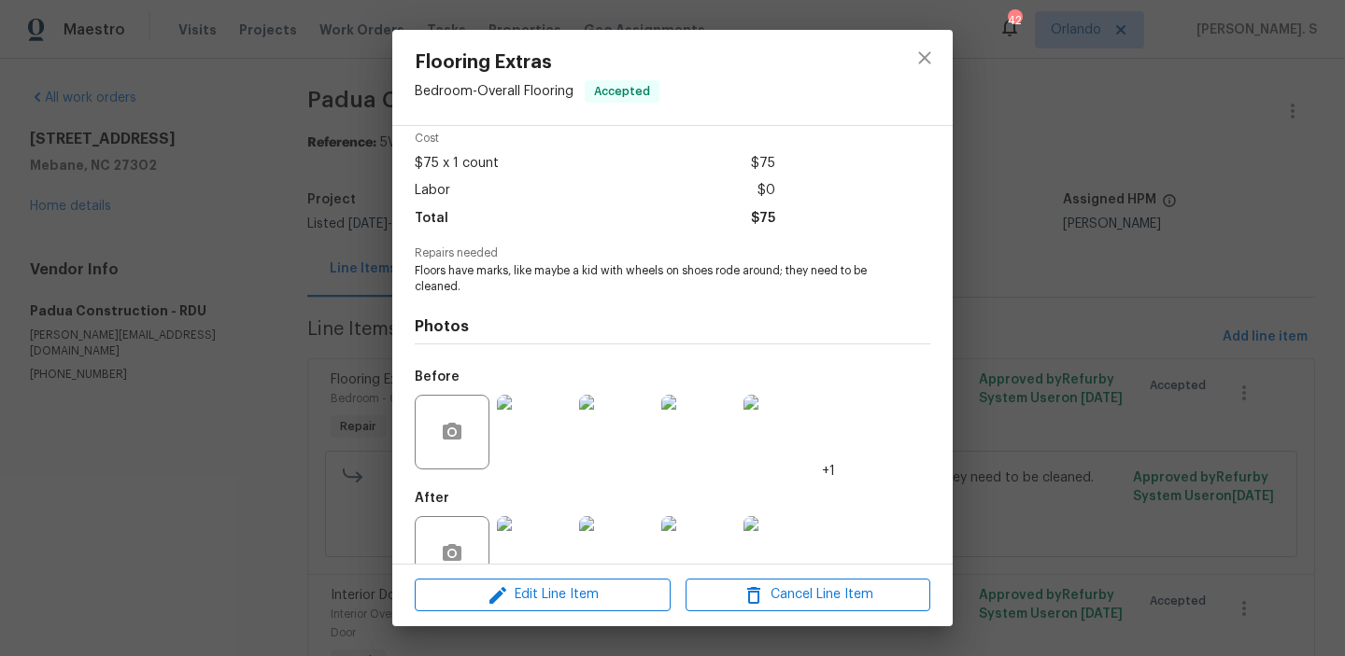
scroll to position [126, 0]
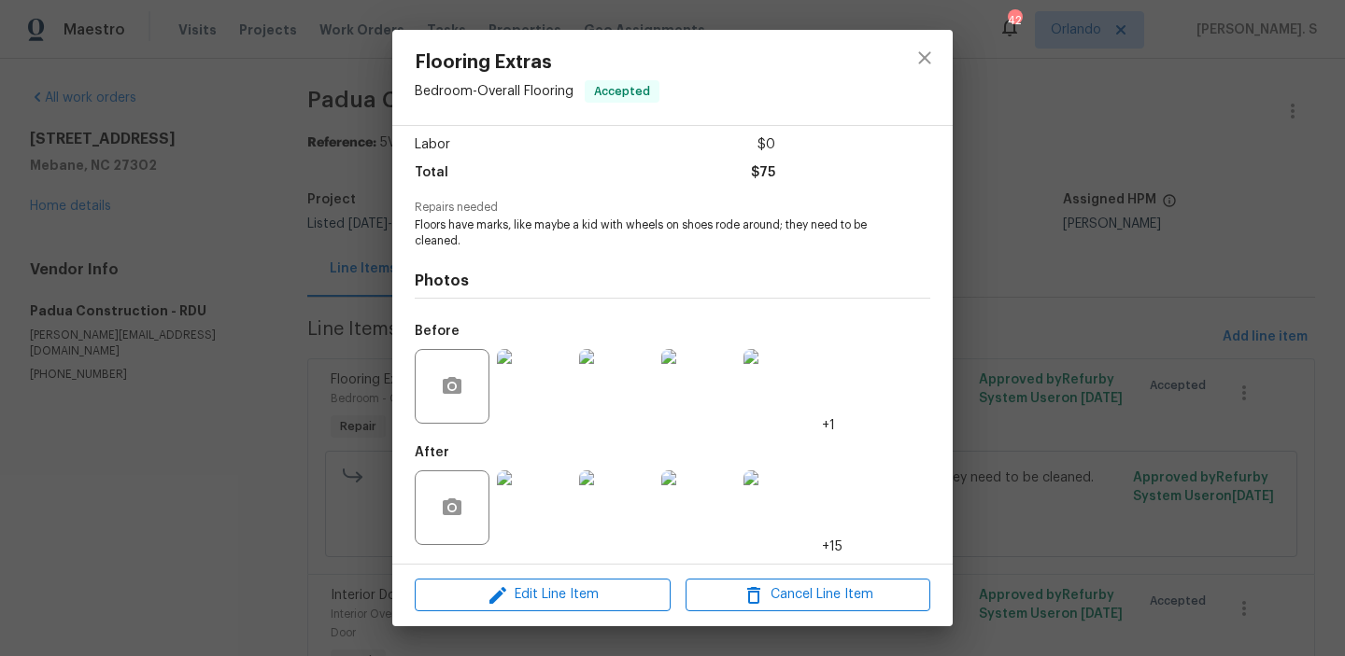
click at [563, 593] on span "Edit Line Item" at bounding box center [542, 595] width 245 height 23
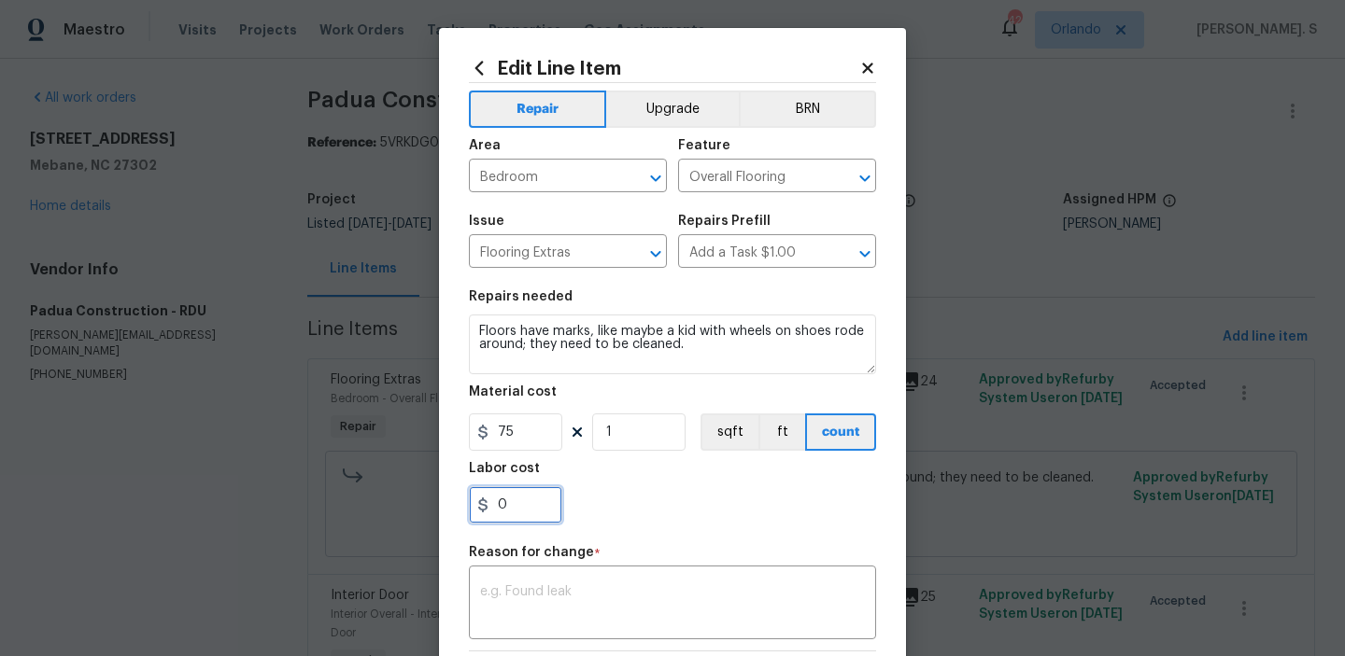
click at [534, 495] on input "0" at bounding box center [515, 504] width 93 height 37
click at [1109, 421] on body "Maestro Visits Projects Work Orders Tasks Properties Geo Assignments 42 Orlando…" at bounding box center [672, 328] width 1345 height 656
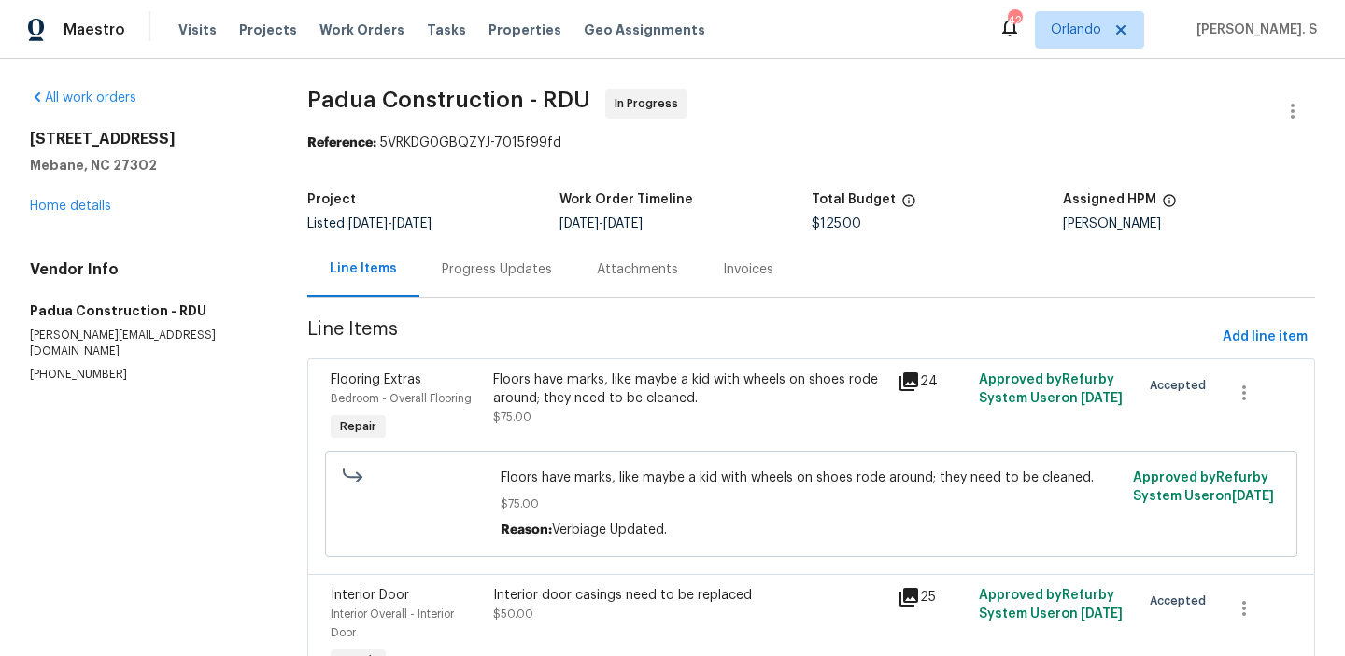
click at [555, 413] on div "Floors have marks, like maybe a kid with wheels on shoes rode around; they need…" at bounding box center [690, 399] width 394 height 56
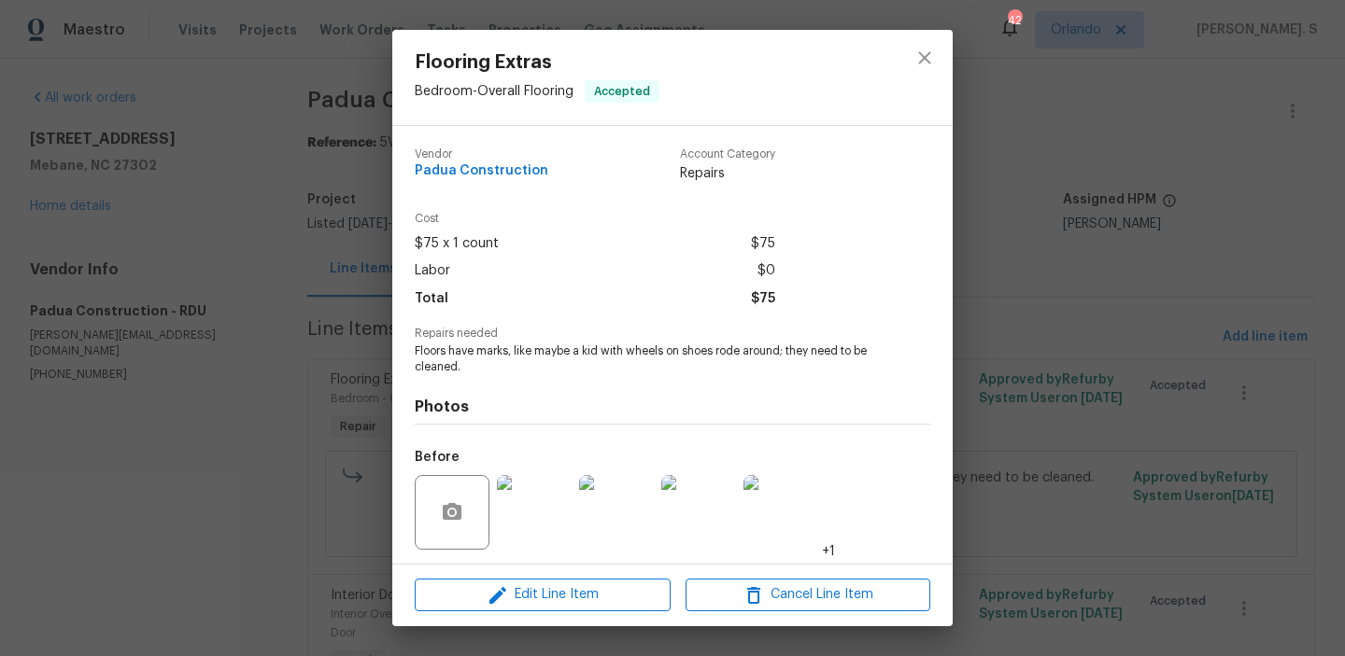
click at [1247, 412] on div "Flooring Extras Bedroom - Overall Flooring Accepted Vendor Padua Construction A…" at bounding box center [672, 328] width 1345 height 656
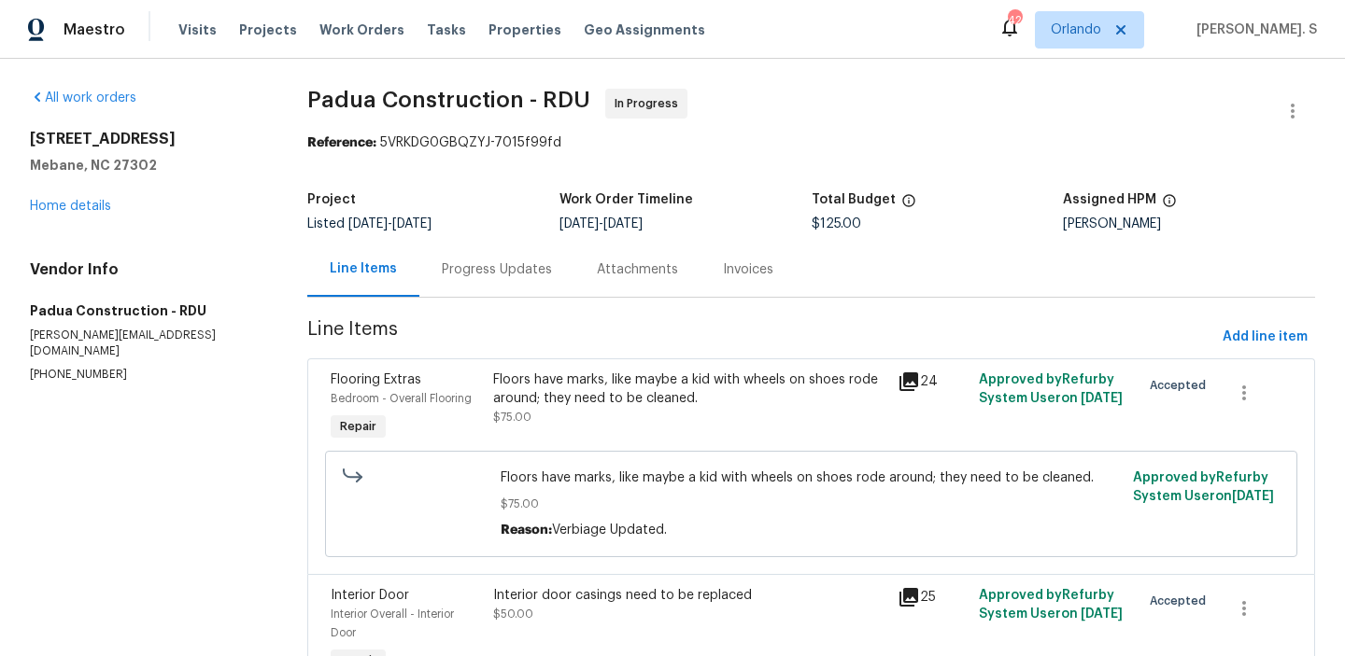
scroll to position [207, 0]
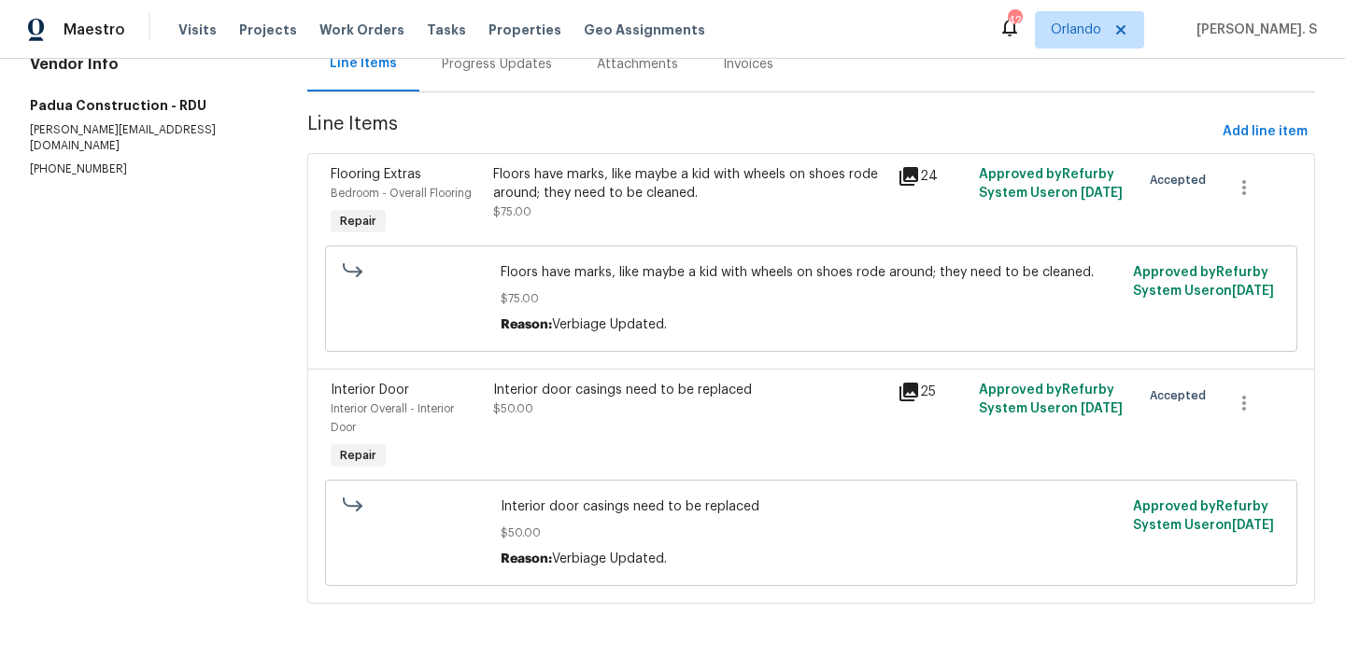
click at [569, 422] on div "Interior door casings need to be replaced $50.00" at bounding box center [689, 427] width 405 height 105
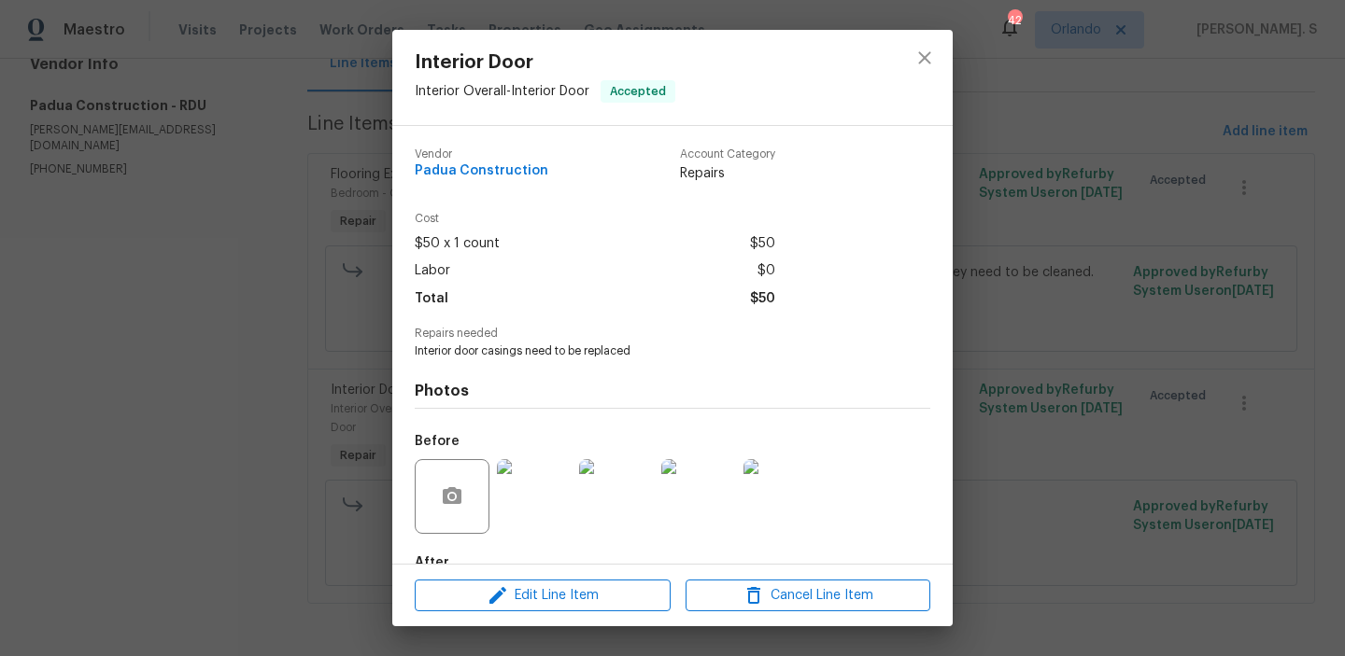
click at [1178, 444] on div "Interior Door Interior Overall - Interior Door Accepted Vendor Padua Constructi…" at bounding box center [672, 328] width 1345 height 656
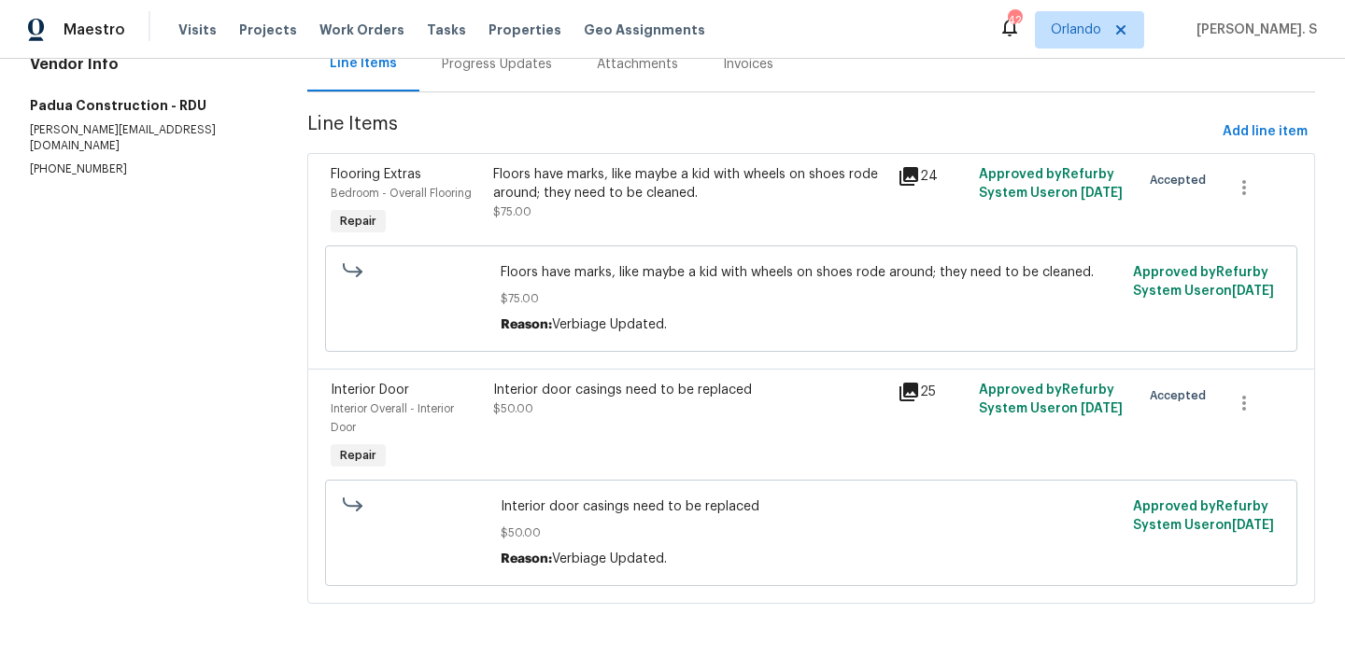
click at [633, 222] on div "Floors have marks, like maybe a kid with wheels on shoes rode around; they need…" at bounding box center [689, 203] width 405 height 86
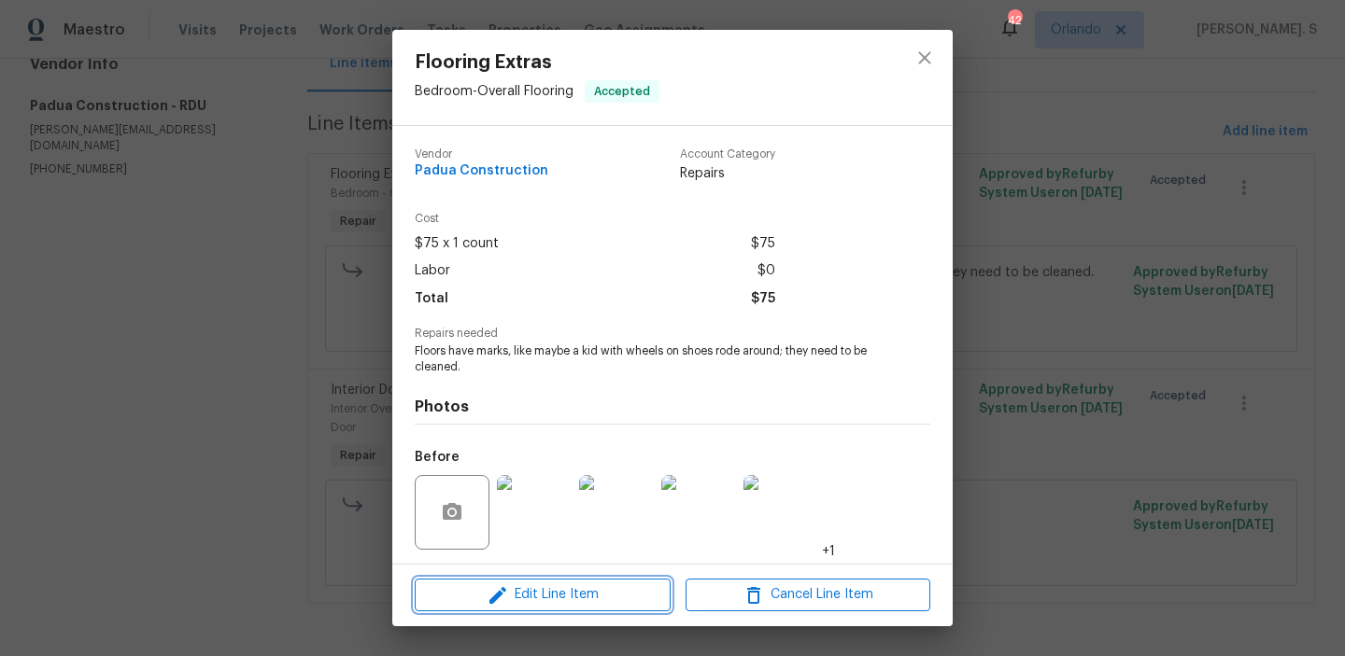
click at [570, 594] on span "Edit Line Item" at bounding box center [542, 595] width 245 height 23
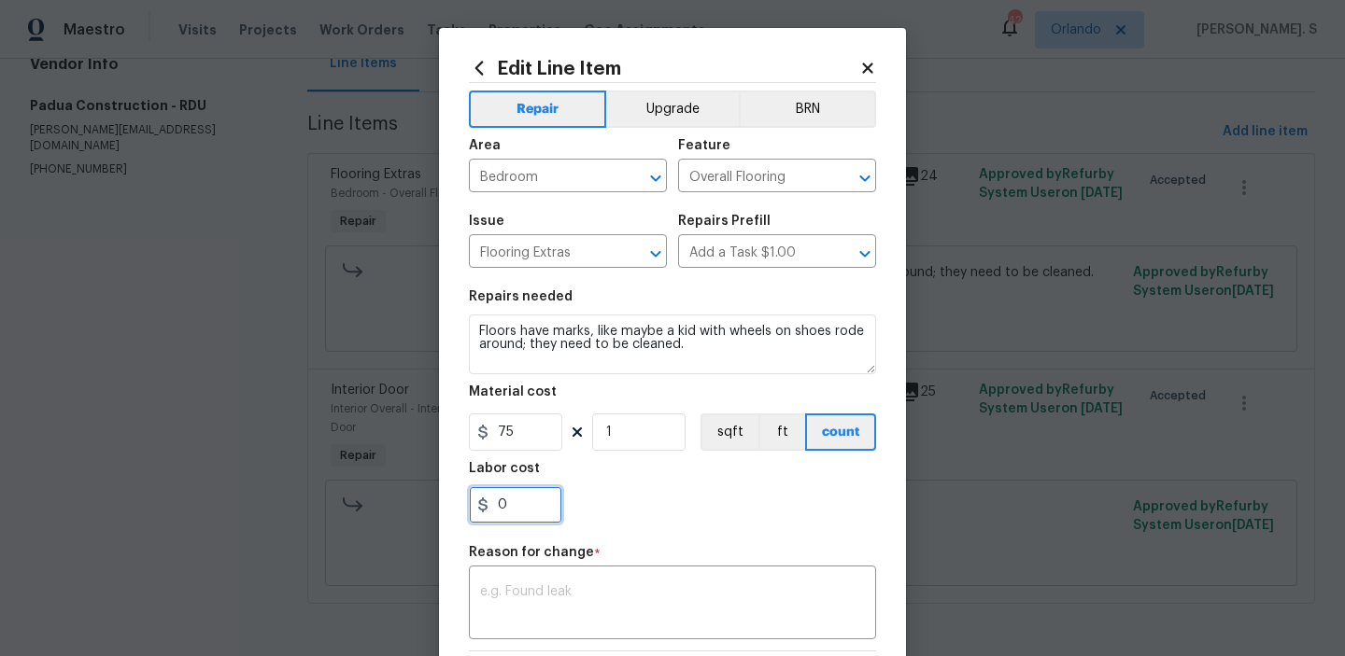
click at [532, 514] on input "0" at bounding box center [515, 504] width 93 height 37
type input "100"
click at [655, 593] on textarea at bounding box center [672, 604] width 385 height 39
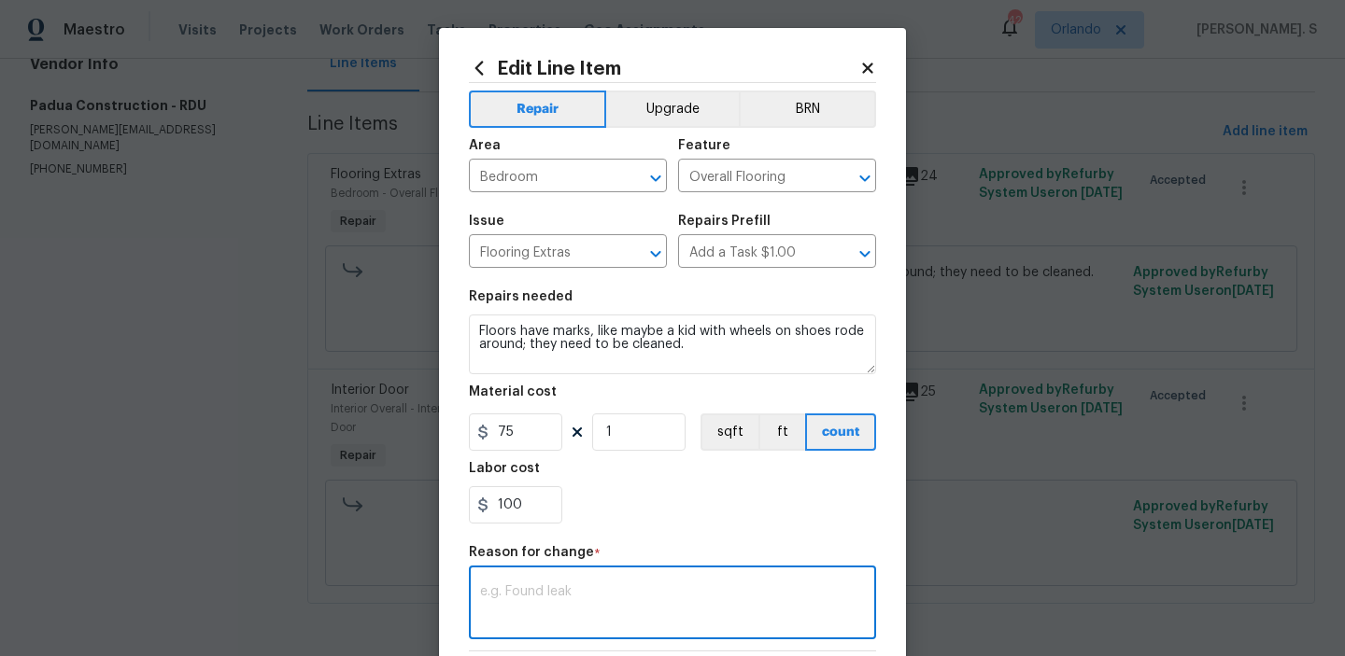
paste textarea "(GJ) Updated per vendor’s final cost."
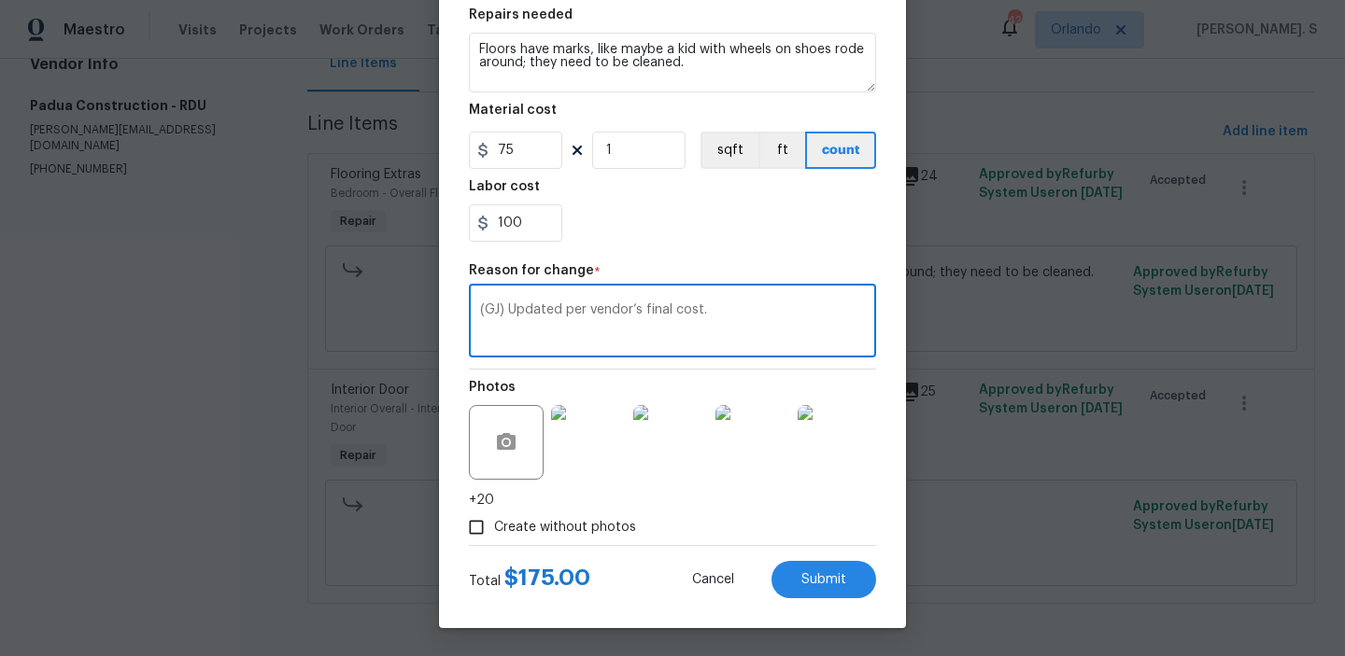
type textarea "(GJ) Updated per vendor’s final cost."
click at [852, 600] on div "Edit Line Item Repair Upgrade BRN Area Bedroom ​ Feature Overall Flooring ​ Iss…" at bounding box center [672, 187] width 467 height 882
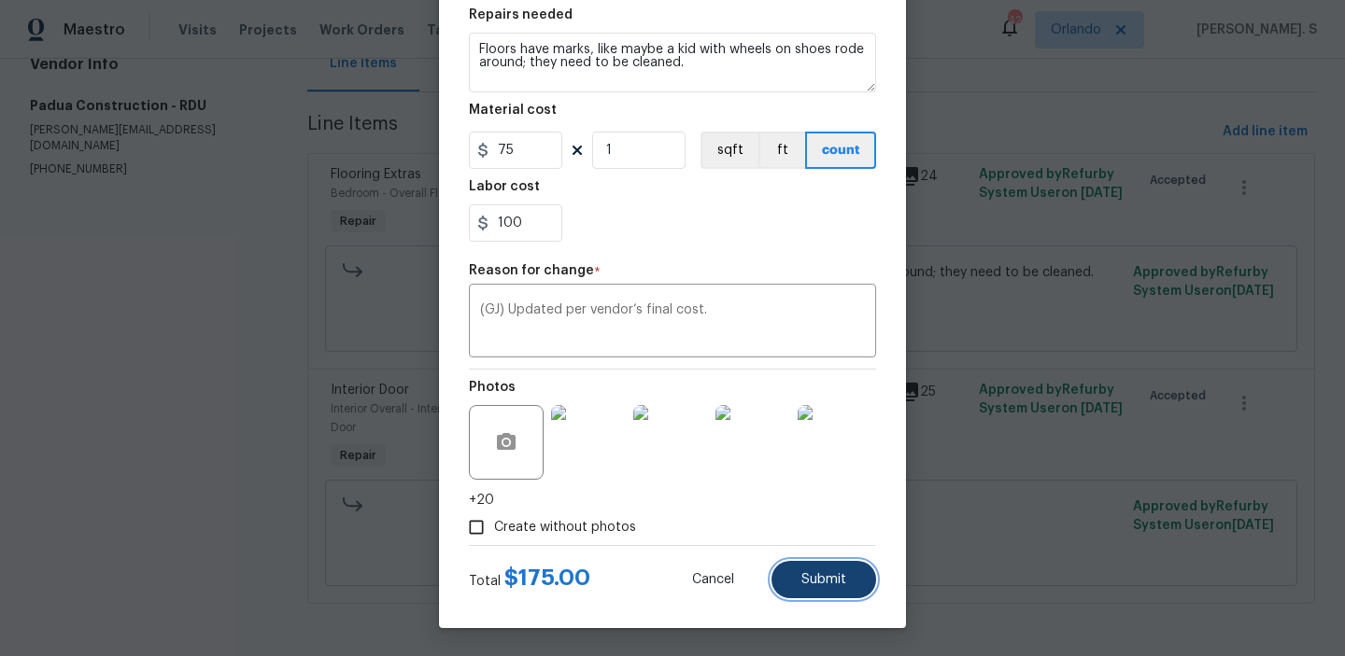
click at [852, 590] on button "Submit" at bounding box center [823, 579] width 105 height 37
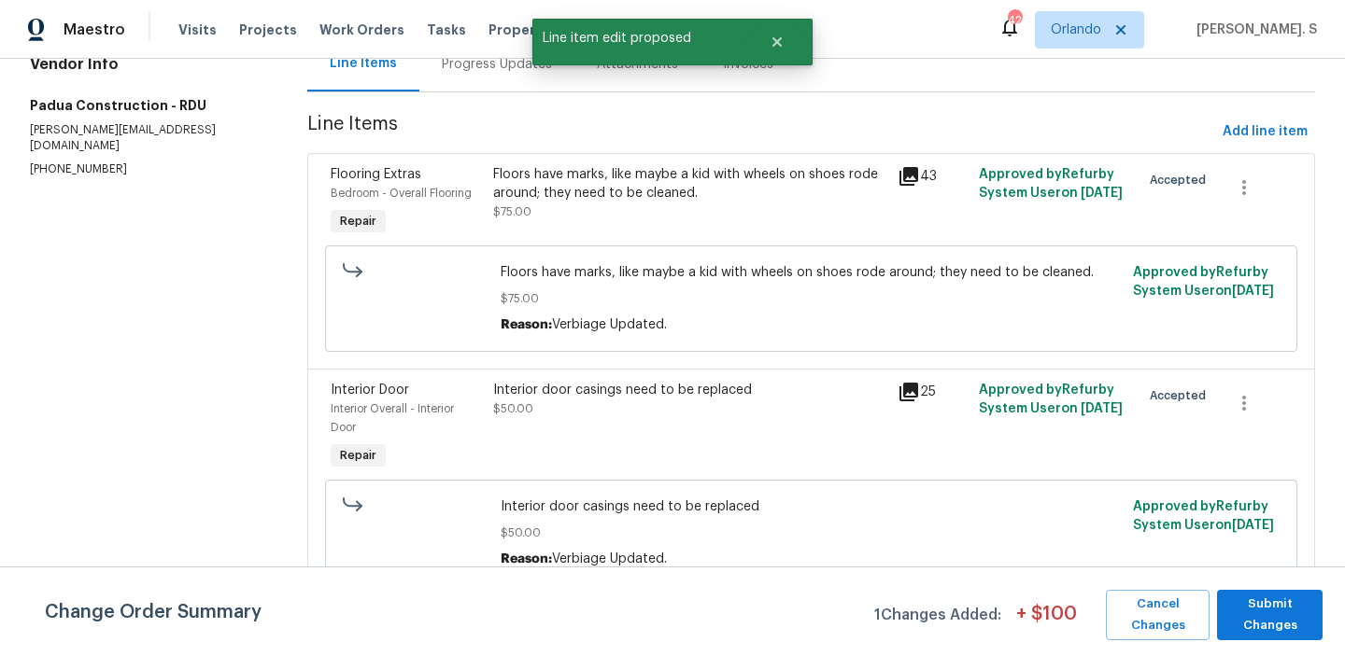
scroll to position [0, 0]
click at [1303, 639] on button "Submit Changes" at bounding box center [1270, 615] width 106 height 50
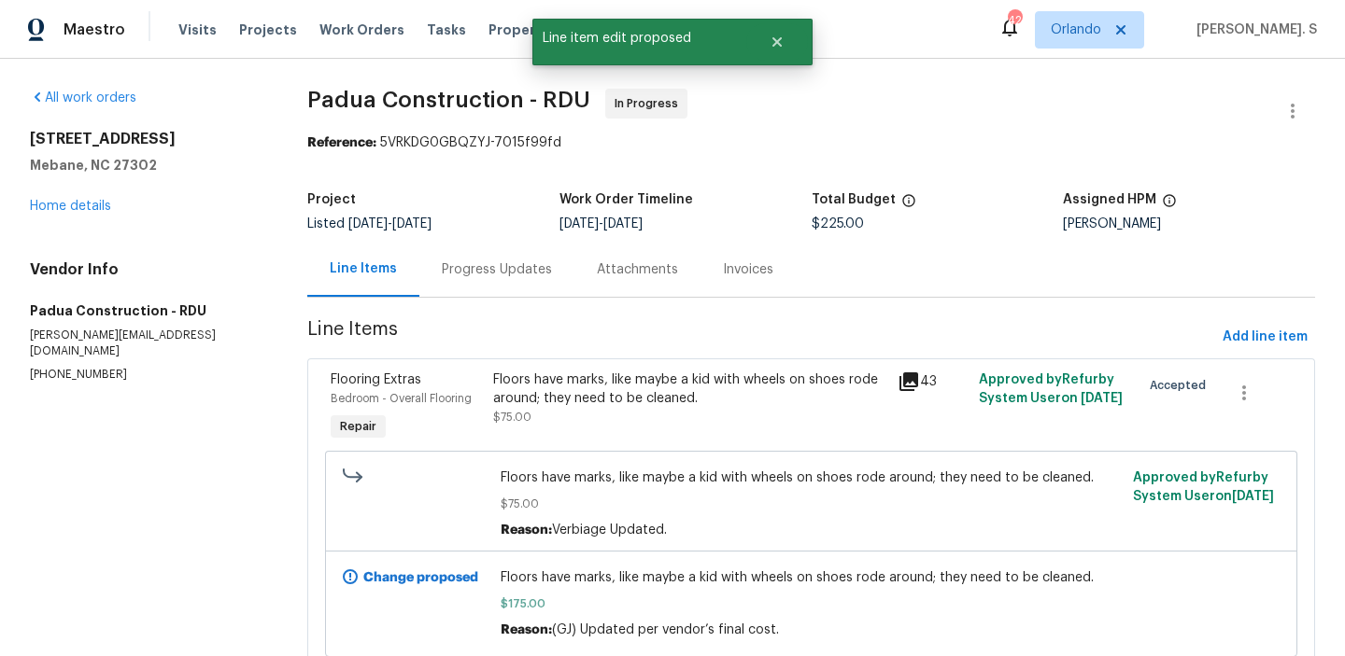
click at [465, 262] on div "Progress Updates" at bounding box center [497, 270] width 110 height 19
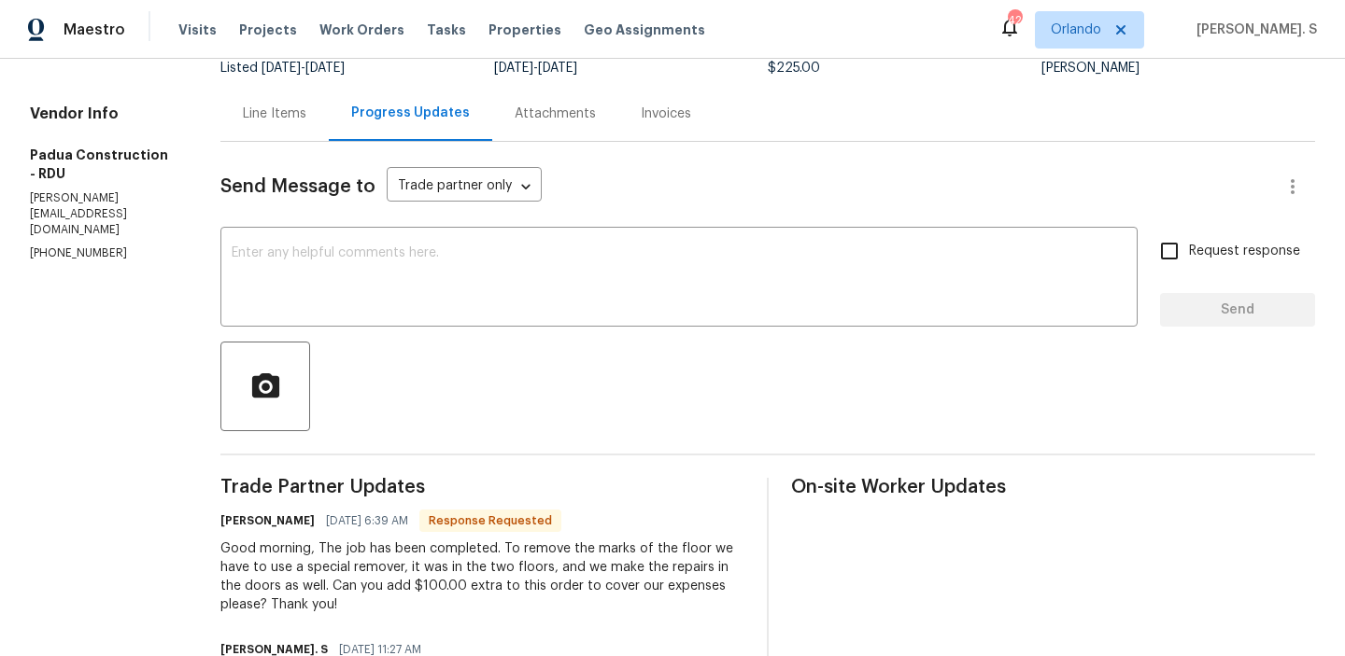
scroll to position [145, 0]
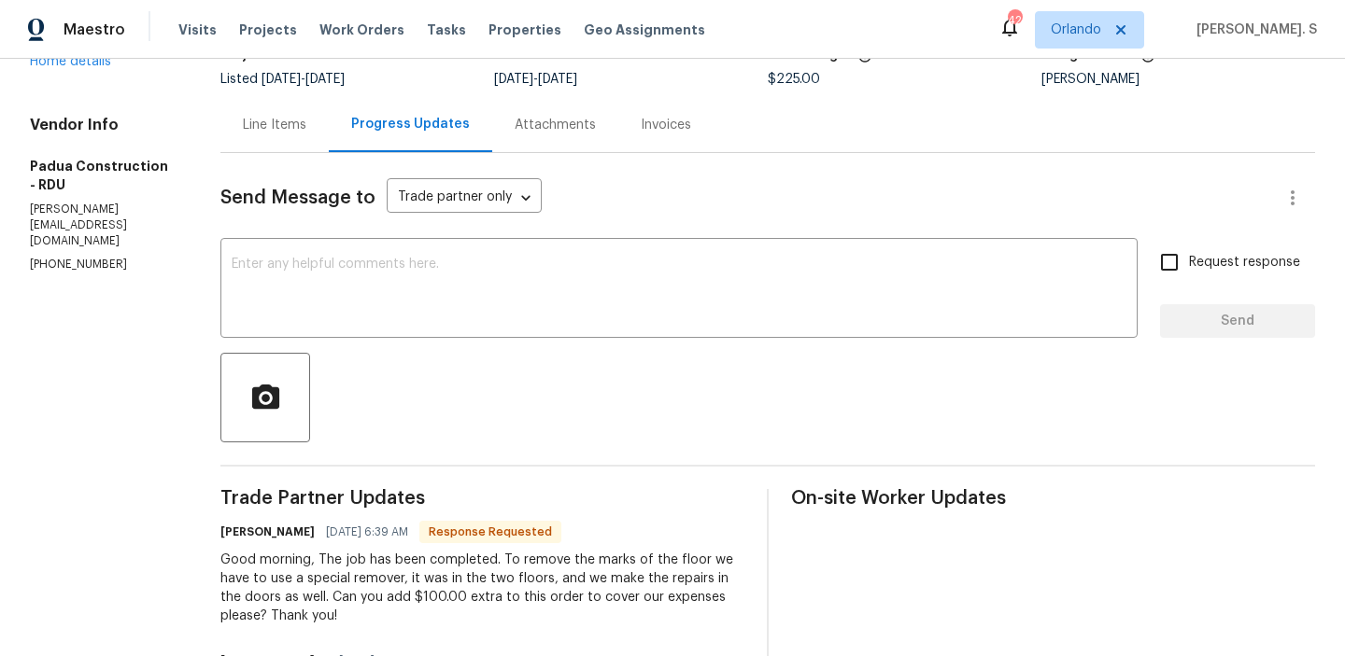
click at [395, 261] on textarea at bounding box center [679, 290] width 895 height 65
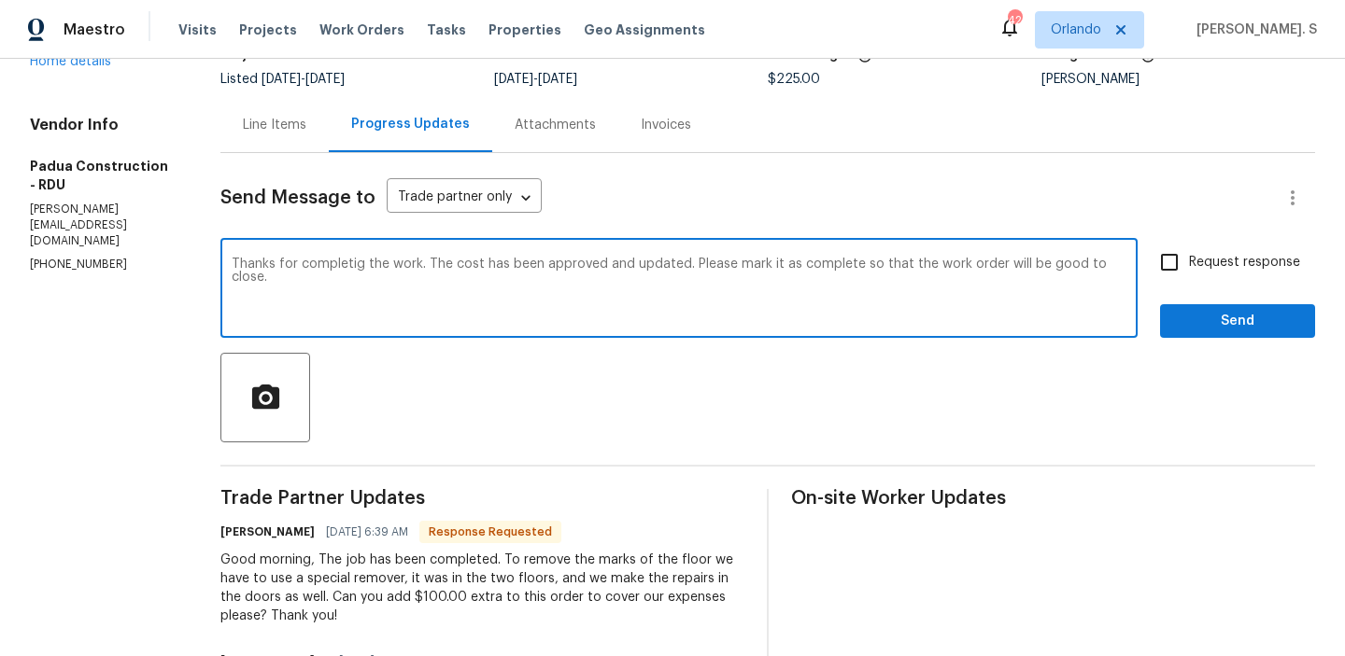
click at [293, 270] on textarea "Thanks for completig the work. The cost has been approved and updated. Please m…" at bounding box center [679, 290] width 895 height 65
click at [0, 0] on span "completing" at bounding box center [0, 0] width 0 height 0
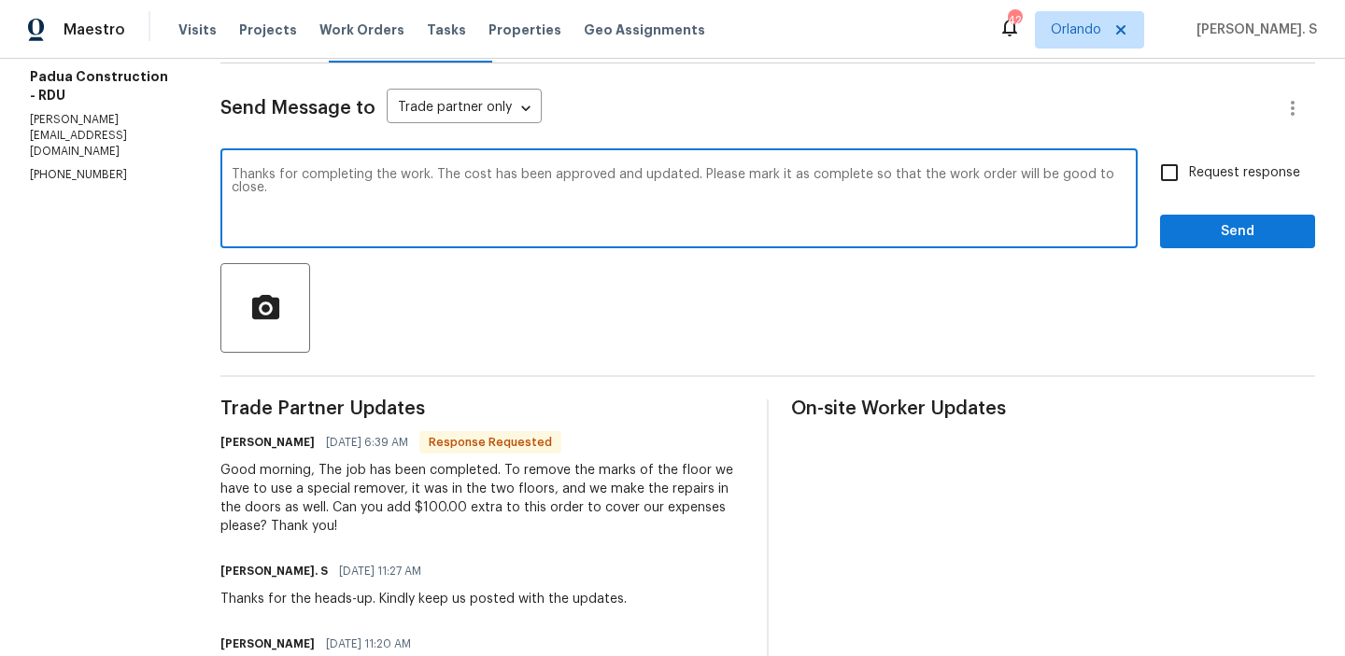
type textarea "Thanks for completing the work. The cost has been approved and updated. Please …"
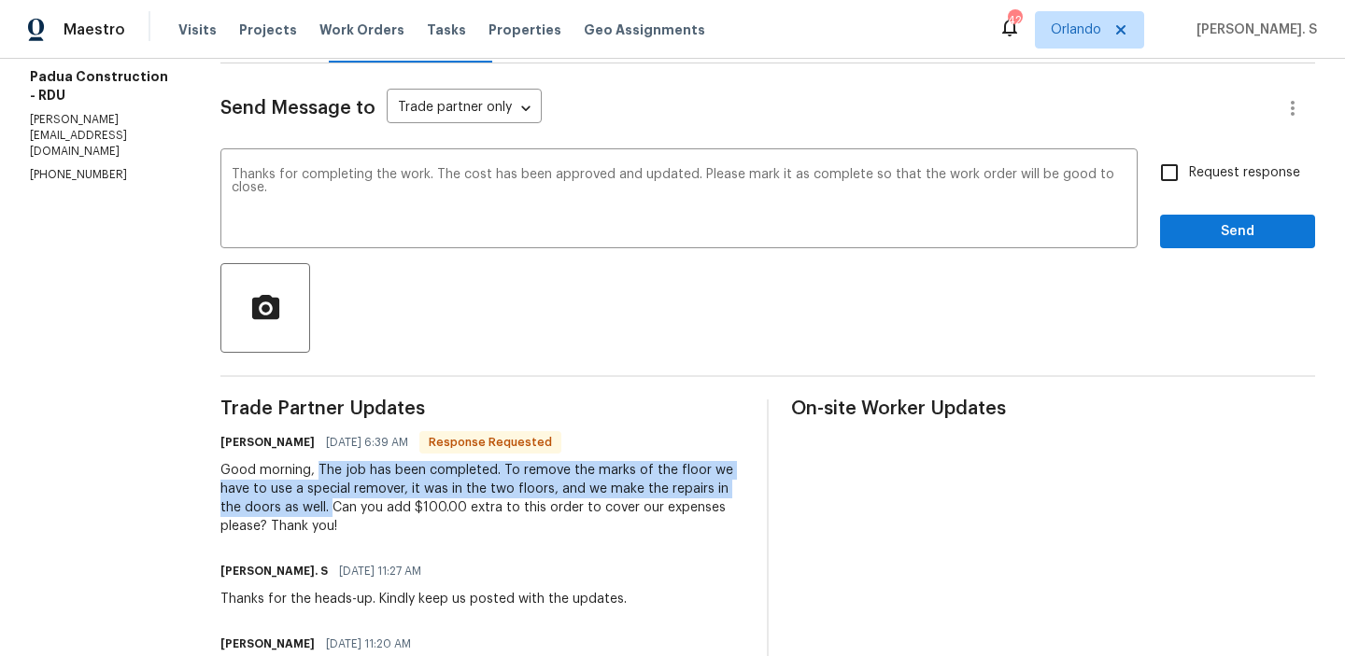
drag, startPoint x: 280, startPoint y: 469, endPoint x: 215, endPoint y: 500, distance: 72.7
click at [220, 500] on div "Good morning, The job has been completed. To remove the marks of the floor we h…" at bounding box center [482, 498] width 524 height 75
copy div "The job has been completed. To remove the marks of the floor we have to use a s…"
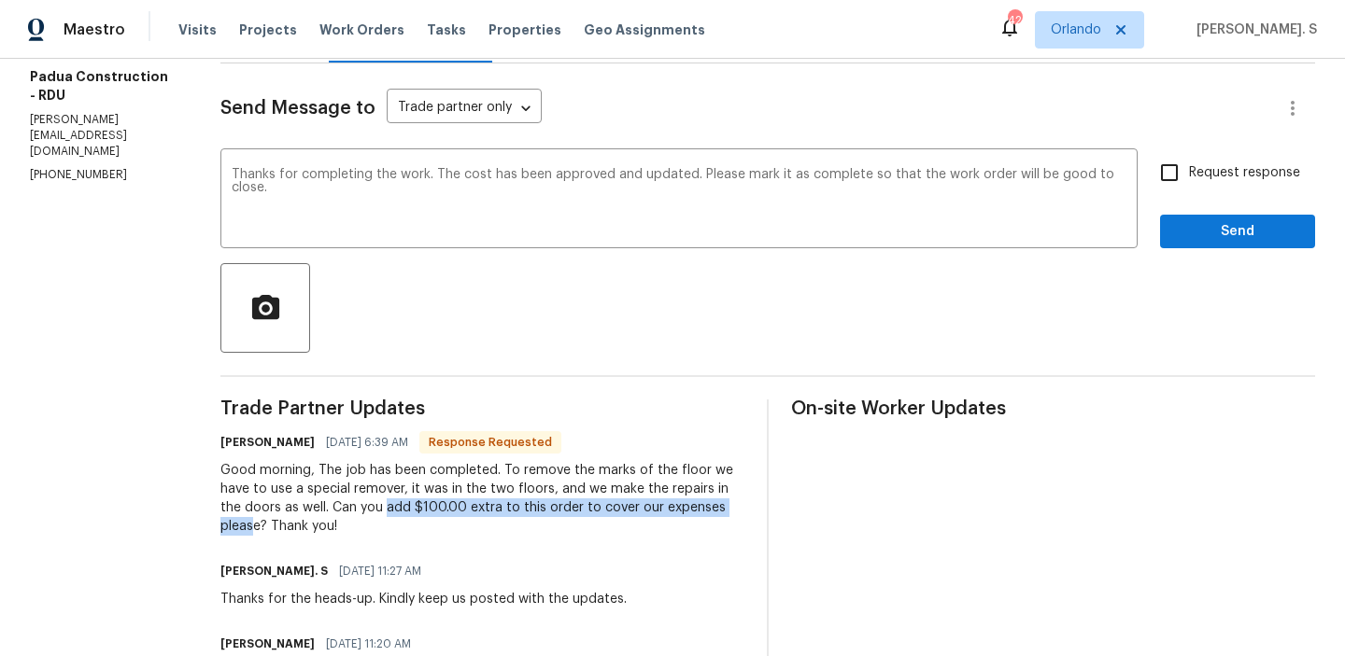
drag, startPoint x: 263, startPoint y: 509, endPoint x: 634, endPoint y: 513, distance: 370.7
click at [634, 513] on div "Good morning, The job has been completed. To remove the marks of the floor we h…" at bounding box center [482, 498] width 524 height 75
copy div "add $100.00 extra to this order to cover our expenses pleas"
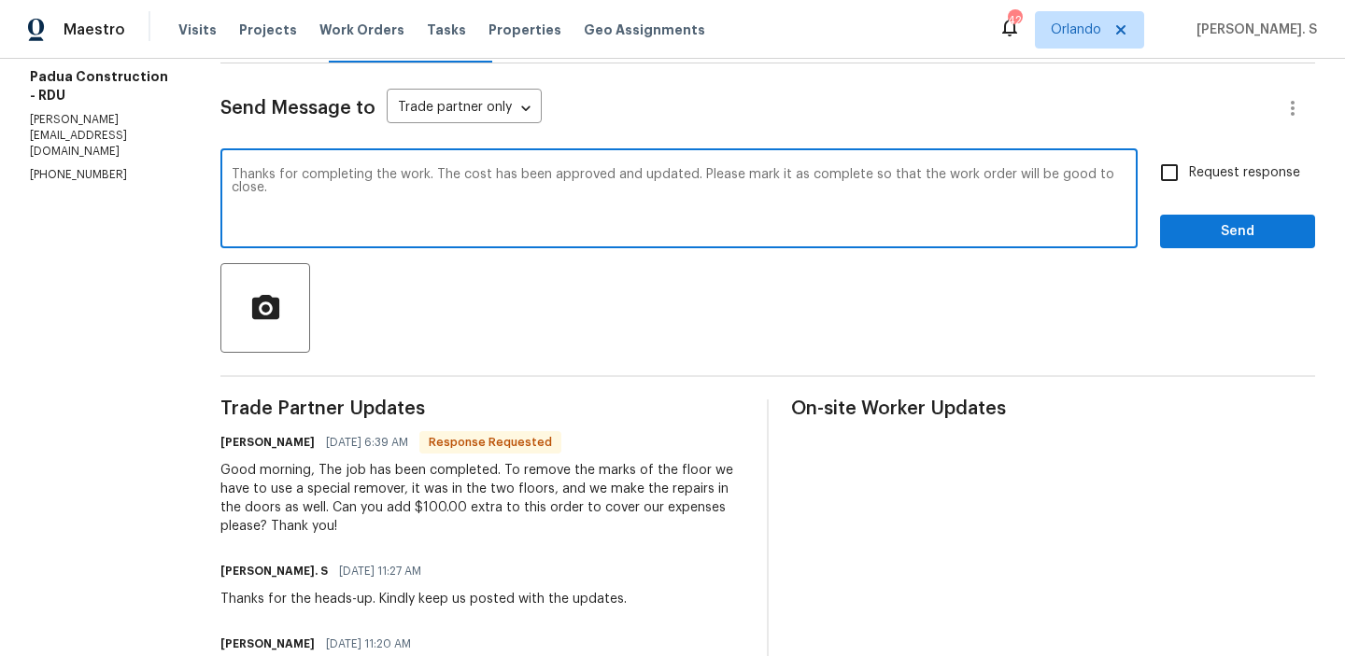
drag, startPoint x: 198, startPoint y: 173, endPoint x: 1086, endPoint y: 187, distance: 888.1
click at [1086, 187] on textarea "Thanks for completing the work. The cost has been approved and updated. Please …" at bounding box center [679, 200] width 895 height 65
click at [1249, 187] on label "Request response" at bounding box center [1224, 172] width 150 height 39
click at [1189, 187] on input "Request response" at bounding box center [1168, 172] width 39 height 39
checkbox input "true"
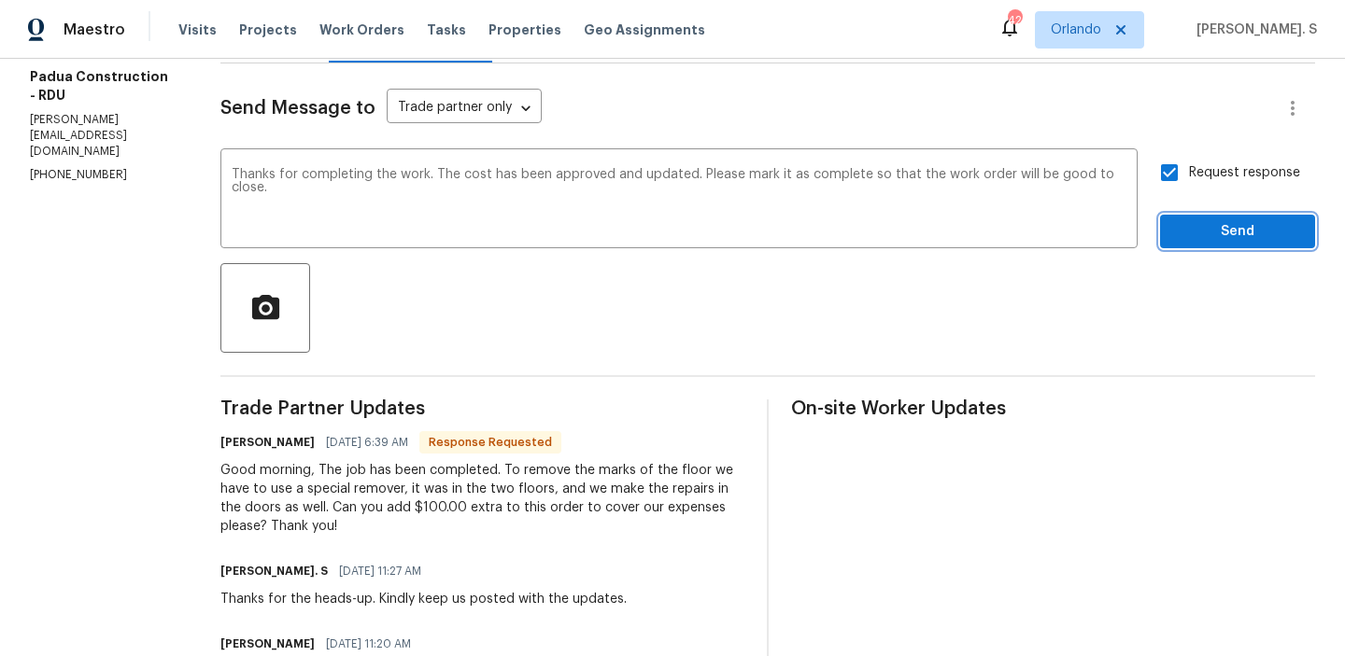
click at [1228, 228] on span "Send" at bounding box center [1237, 231] width 125 height 23
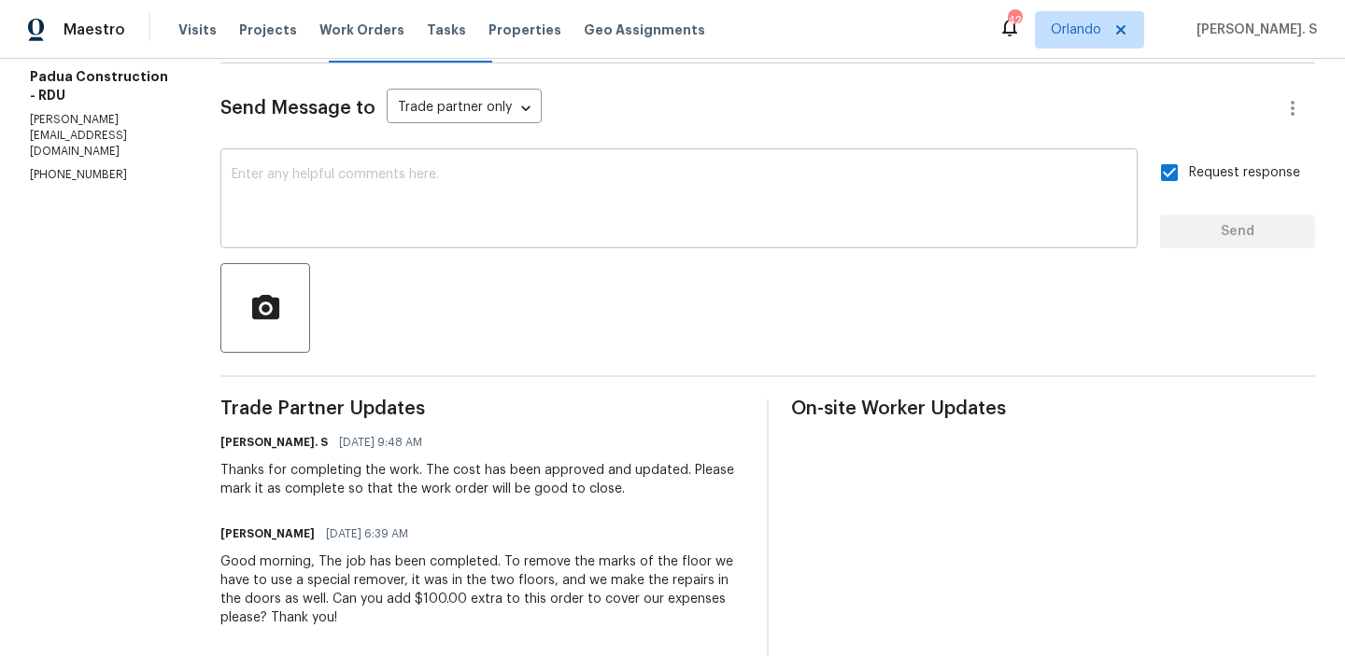
scroll to position [0, 0]
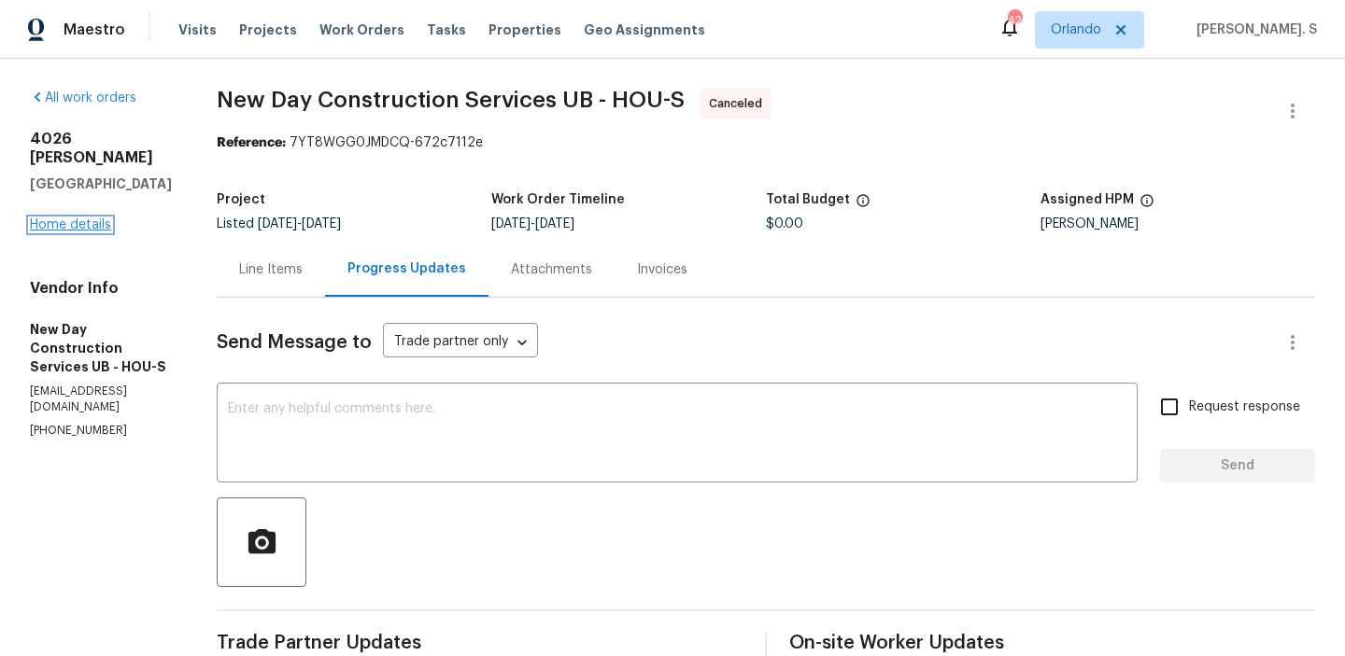
click at [66, 218] on link "Home details" at bounding box center [70, 224] width 81 height 13
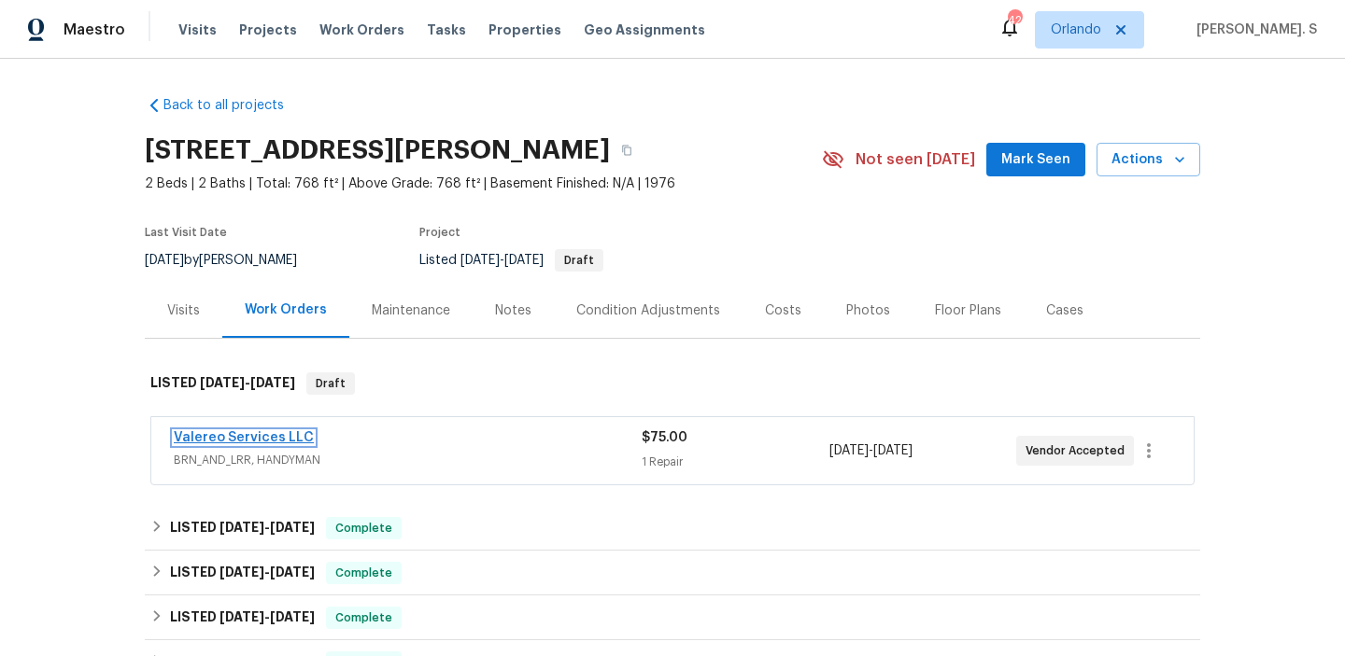
click at [268, 440] on link "Valereo Services LLC" at bounding box center [244, 437] width 140 height 13
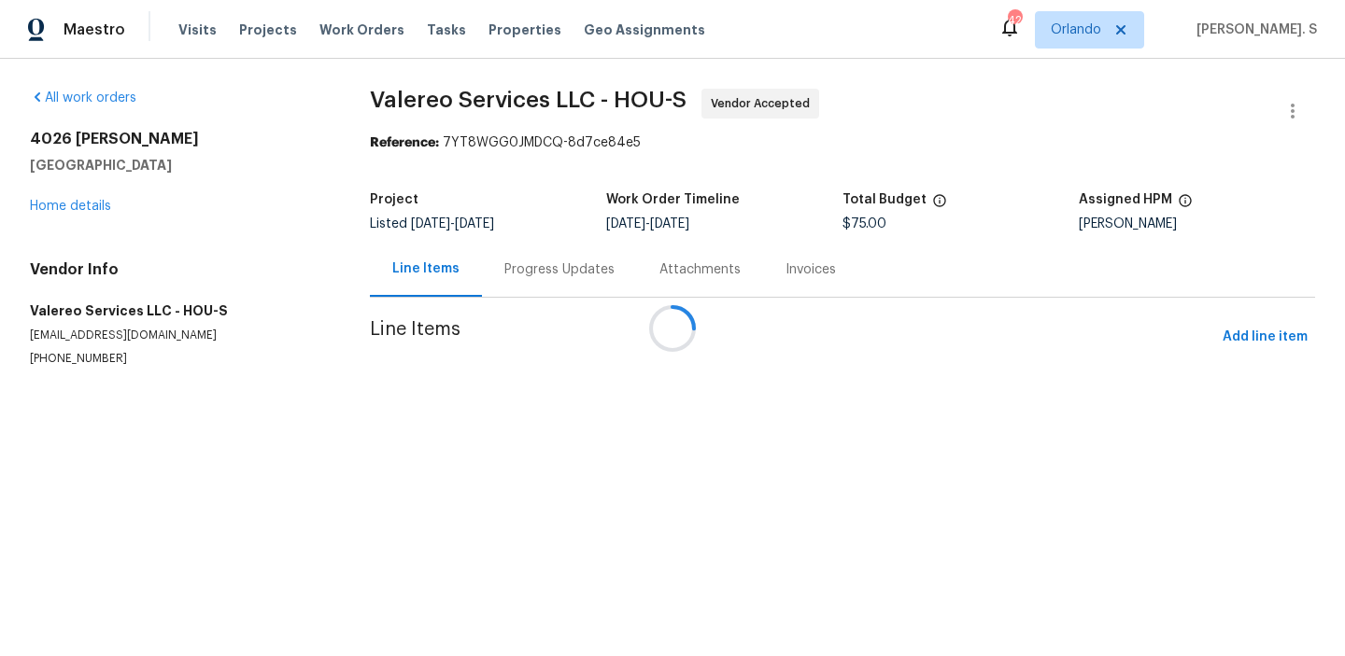
click at [554, 265] on div at bounding box center [672, 328] width 1345 height 656
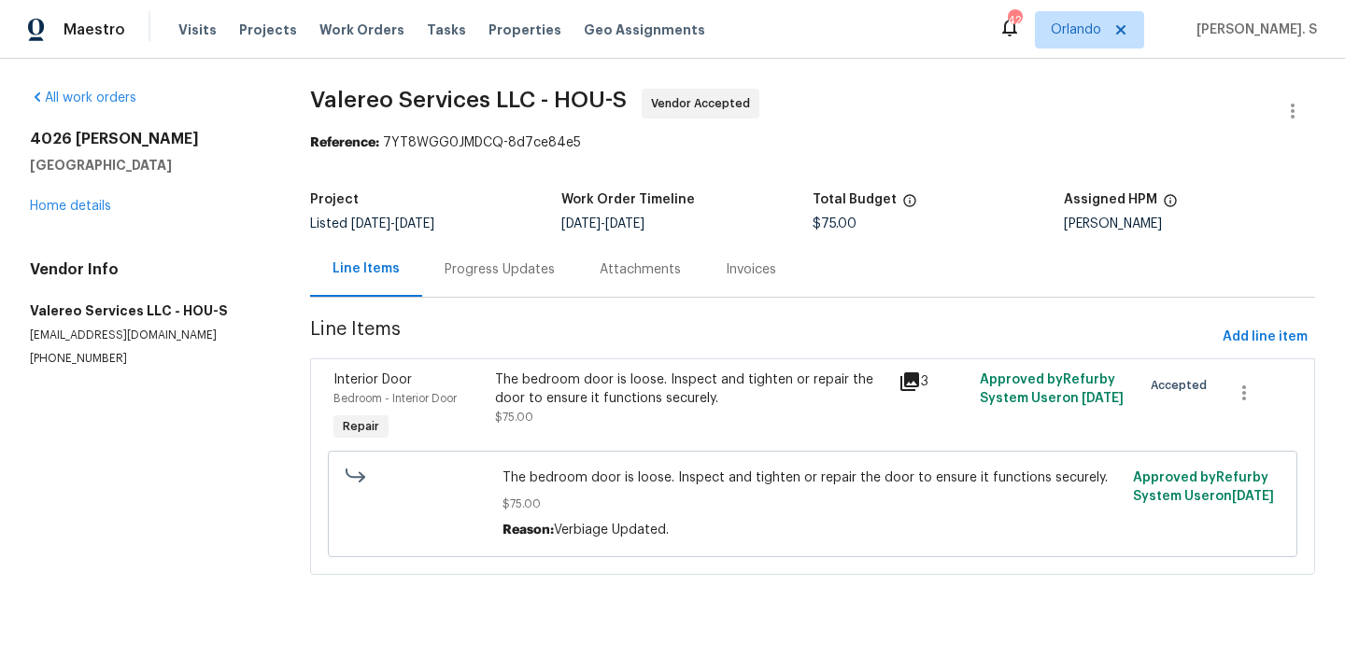
click at [554, 265] on div "Progress Updates" at bounding box center [499, 269] width 155 height 55
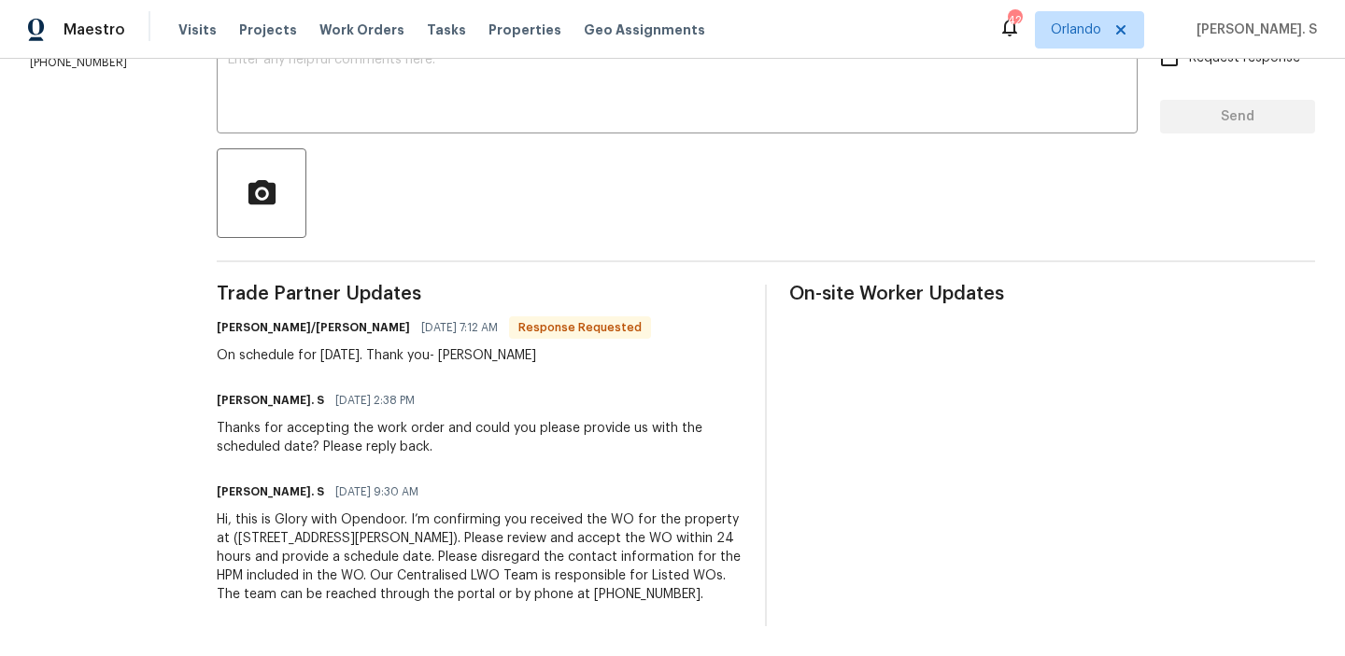
scroll to position [253, 0]
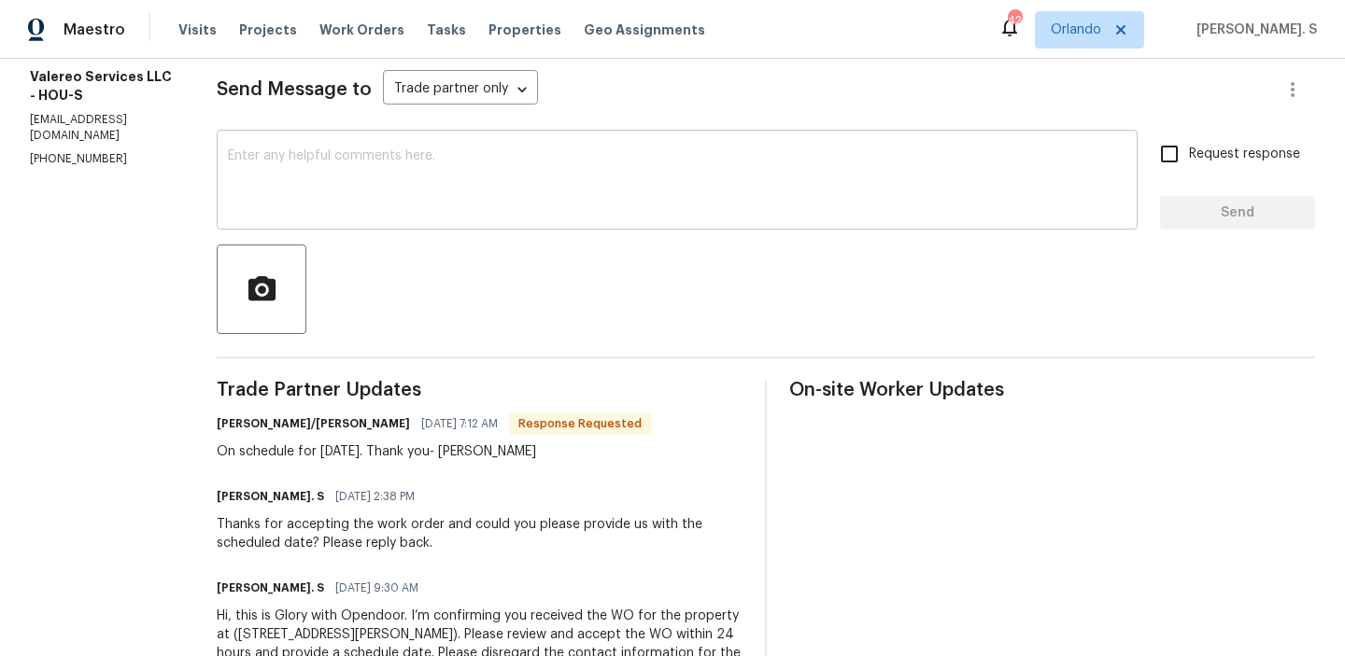
click at [391, 193] on textarea at bounding box center [677, 181] width 898 height 65
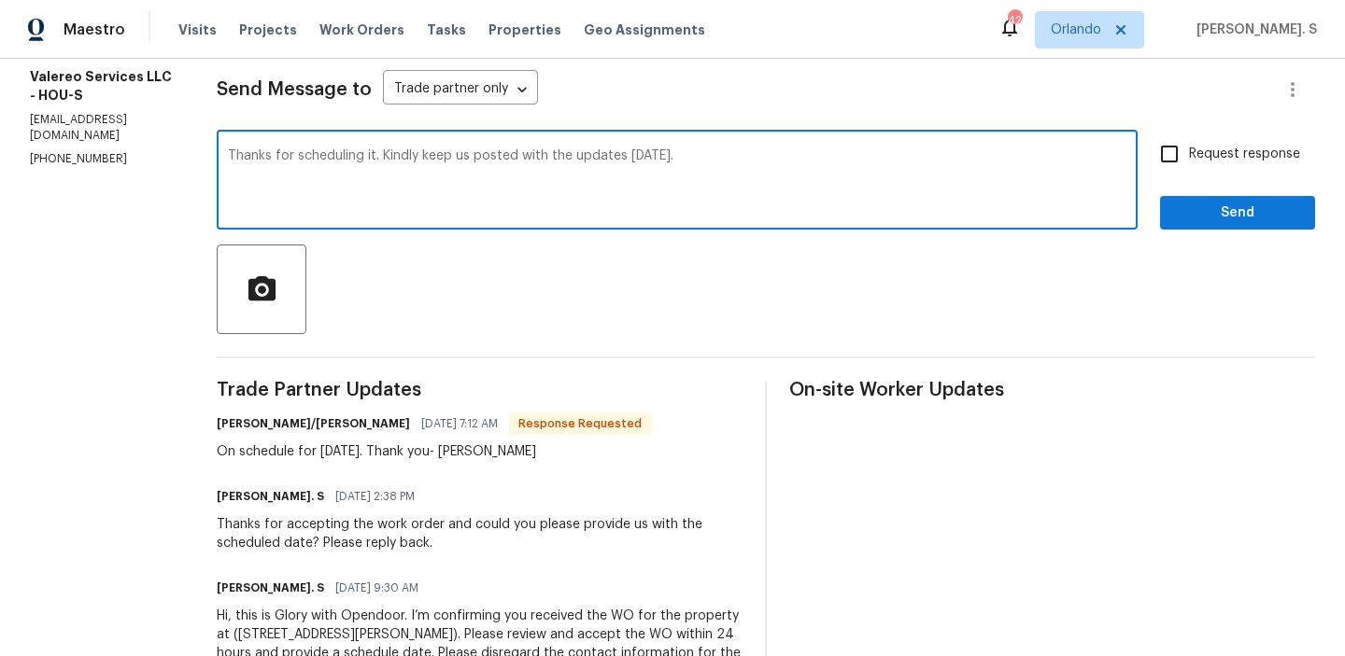
type textarea "Thanks for scheduling it. Kindly keep us posted with the updates [DATE]."
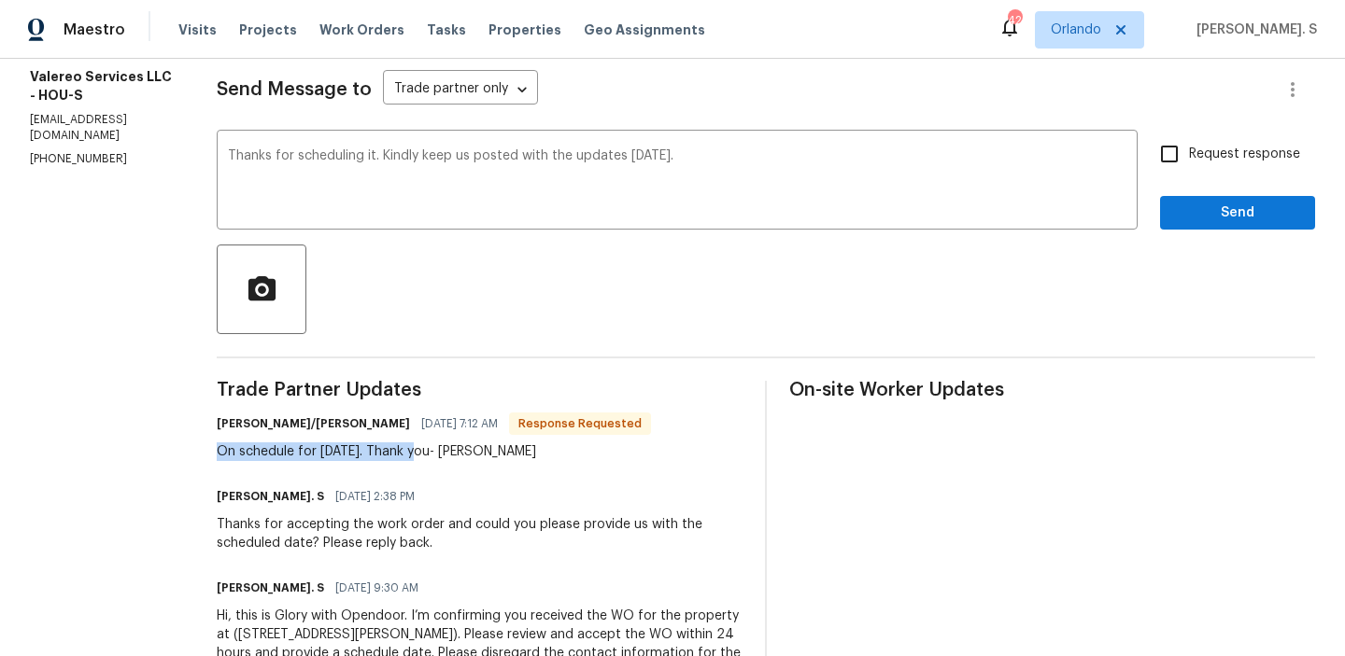
drag, startPoint x: 206, startPoint y: 456, endPoint x: 401, endPoint y: 457, distance: 194.2
click at [401, 457] on div "On schedule for [DATE]. Thank you- [PERSON_NAME]" at bounding box center [434, 452] width 434 height 19
copy div "On schedule for [DATE]."
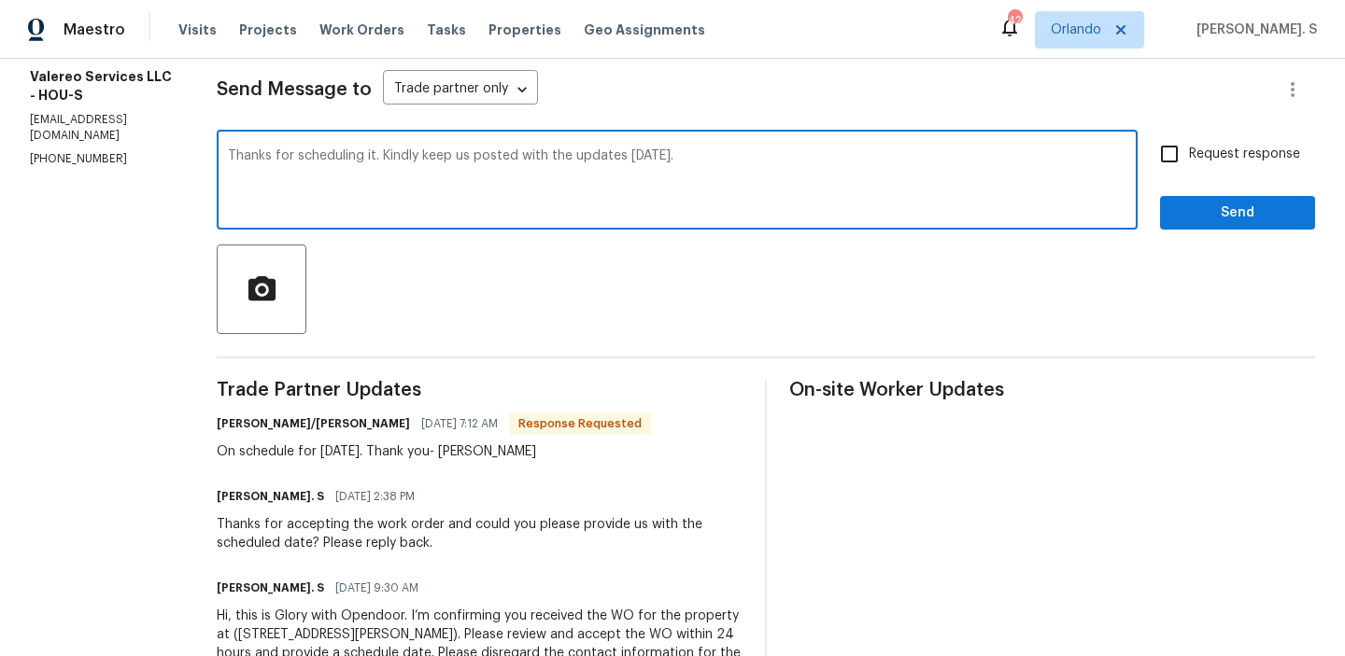
drag, startPoint x: 222, startPoint y: 156, endPoint x: 853, endPoint y: 162, distance: 631.2
click at [853, 162] on textarea "Thanks for scheduling it. Kindly keep us posted with the updates [DATE]." at bounding box center [677, 181] width 898 height 65
click at [1210, 164] on label "Request response" at bounding box center [1224, 153] width 150 height 39
click at [1189, 164] on input "Request response" at bounding box center [1168, 153] width 39 height 39
checkbox input "true"
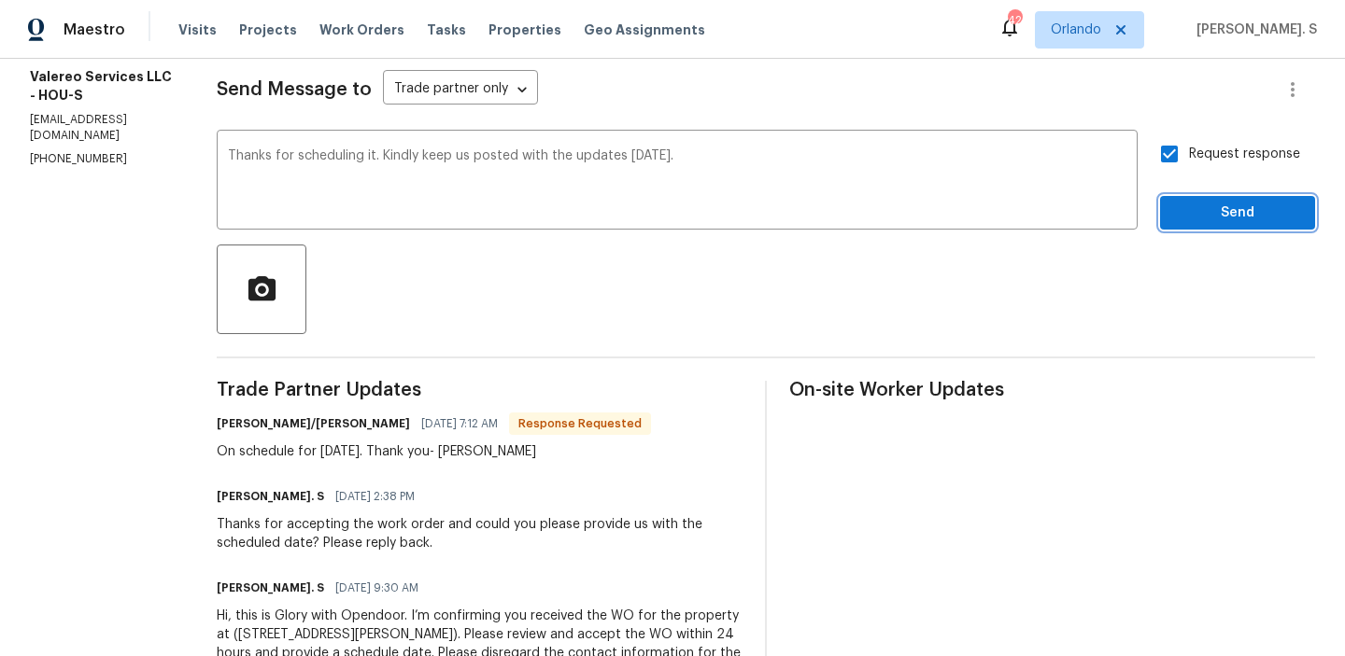
click at [1199, 204] on span "Send" at bounding box center [1237, 213] width 125 height 23
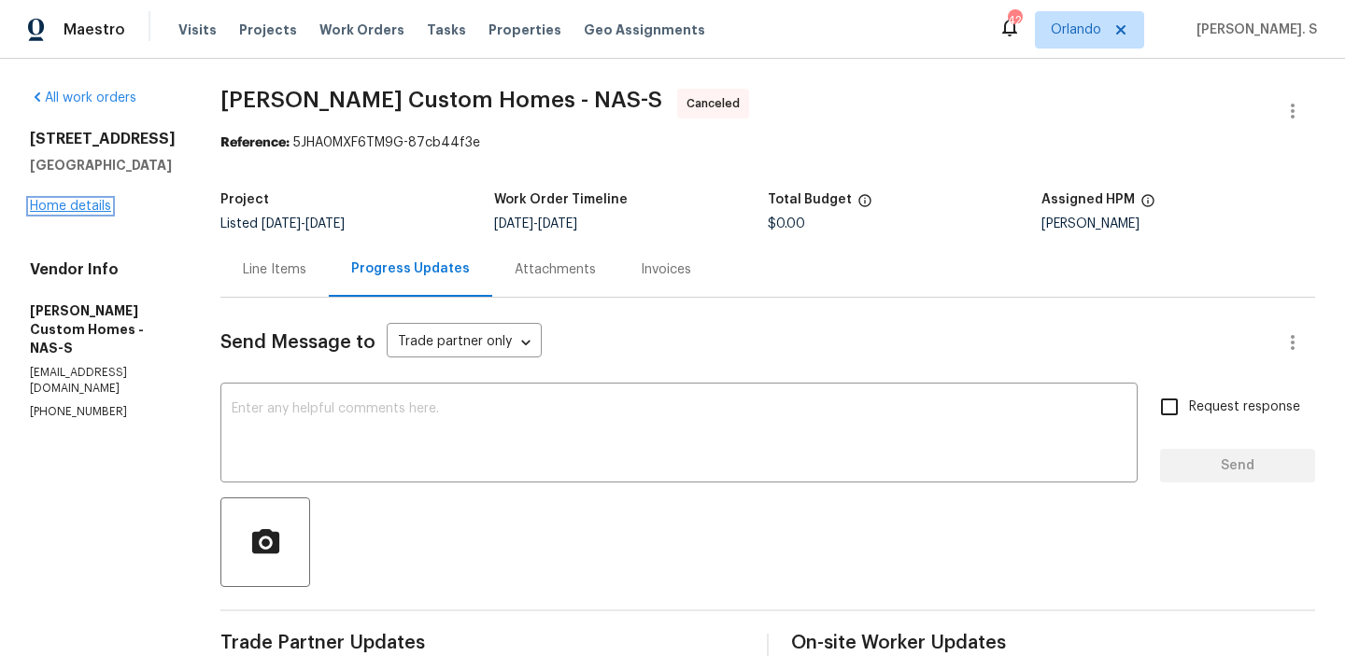
click at [45, 204] on link "Home details" at bounding box center [70, 206] width 81 height 13
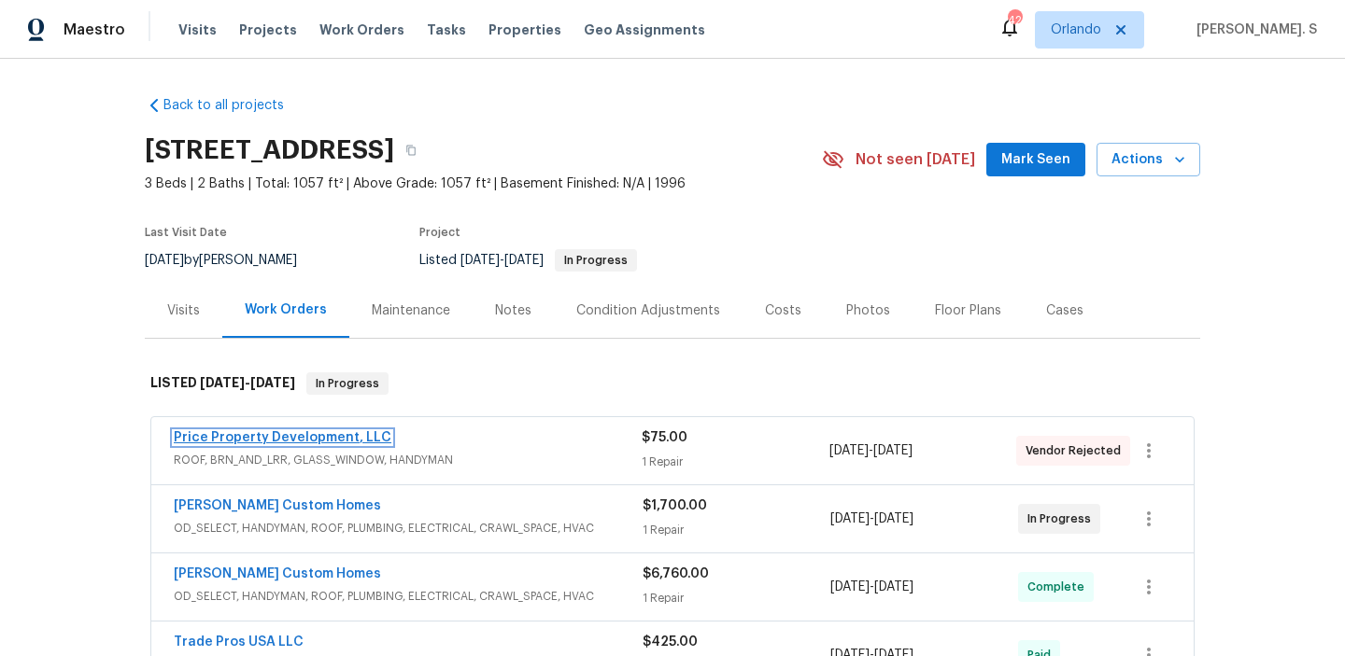
click at [237, 443] on link "Price Property Development, LLC" at bounding box center [283, 437] width 218 height 13
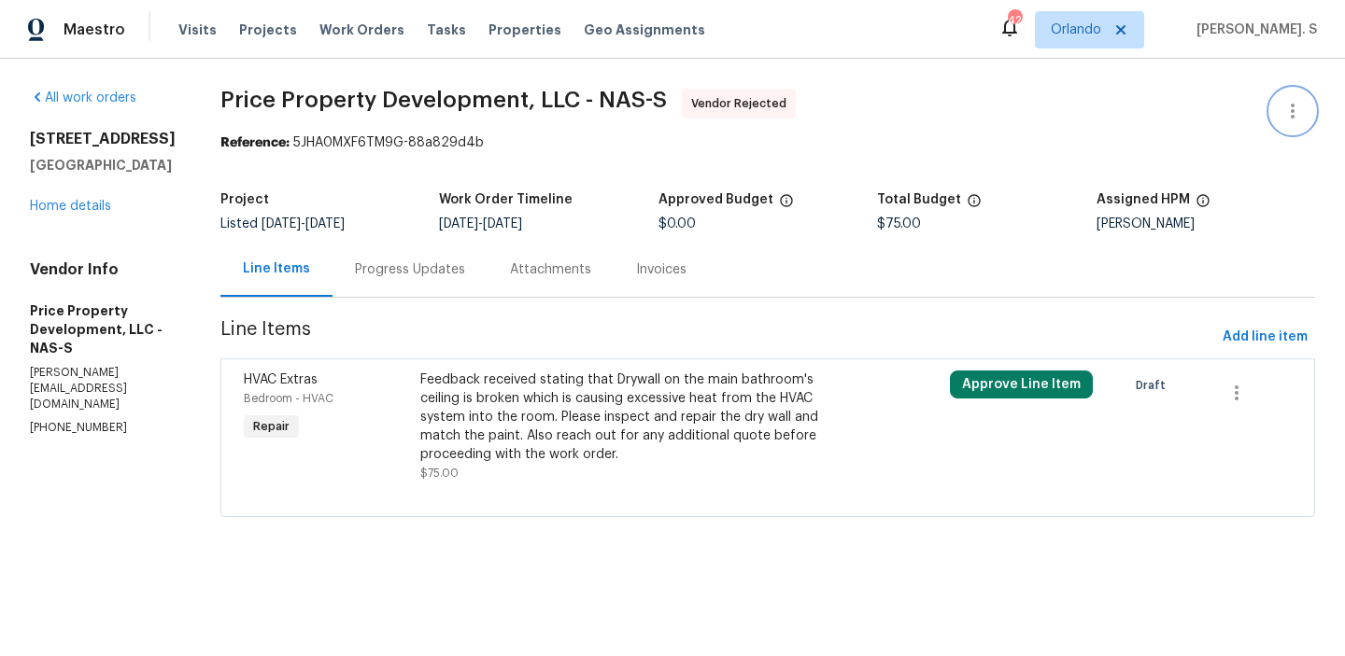
click at [1311, 110] on button "button" at bounding box center [1292, 111] width 45 height 45
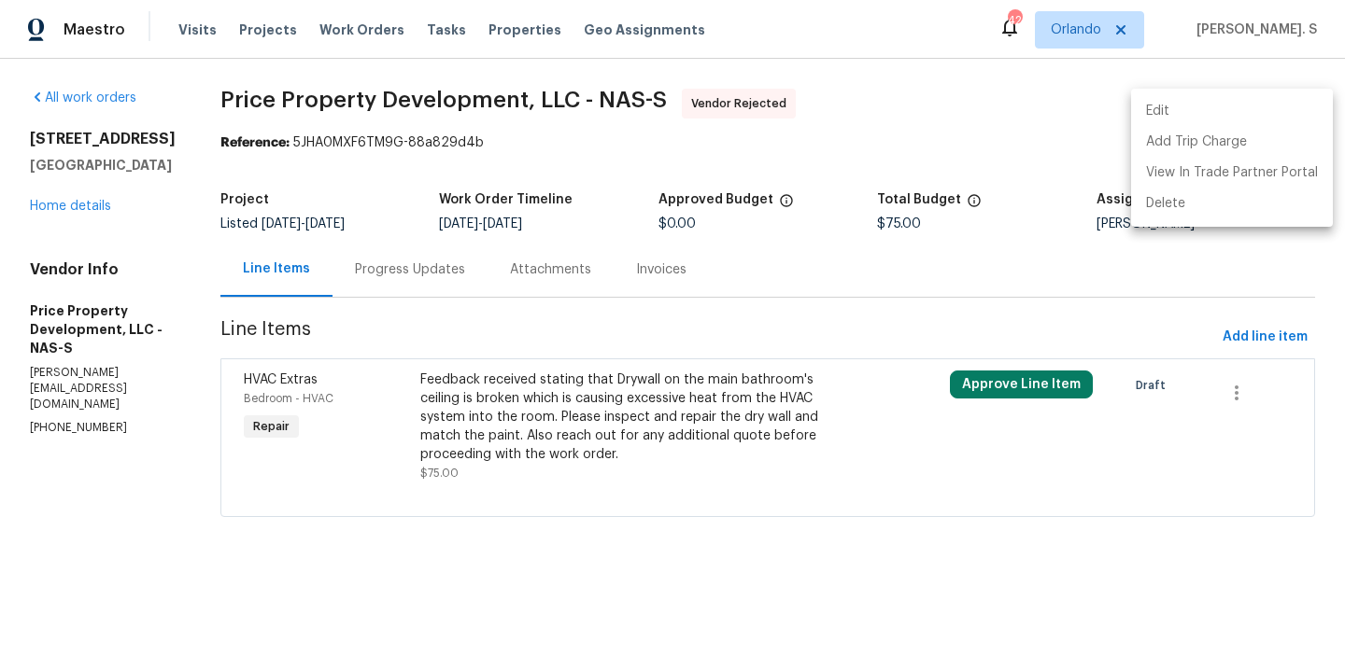
click at [1208, 108] on li "Edit" at bounding box center [1232, 111] width 202 height 31
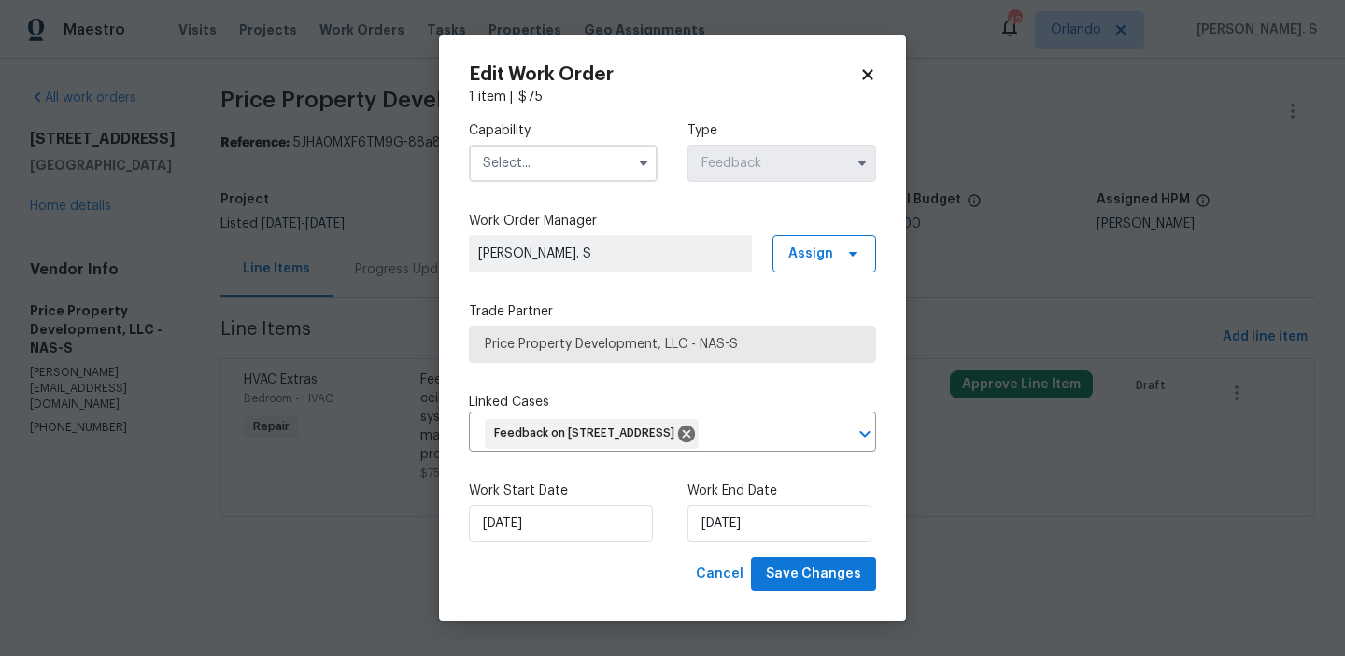
click at [568, 160] on input "text" at bounding box center [563, 163] width 189 height 37
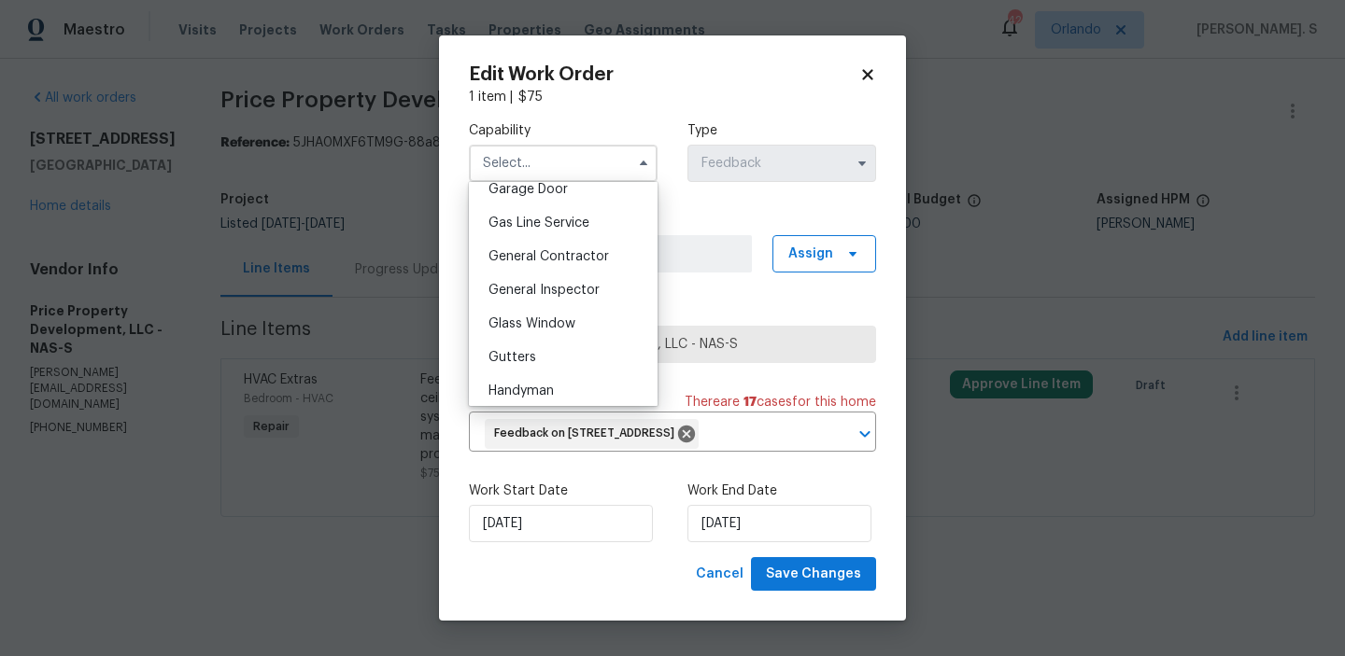
scroll to position [954, 0]
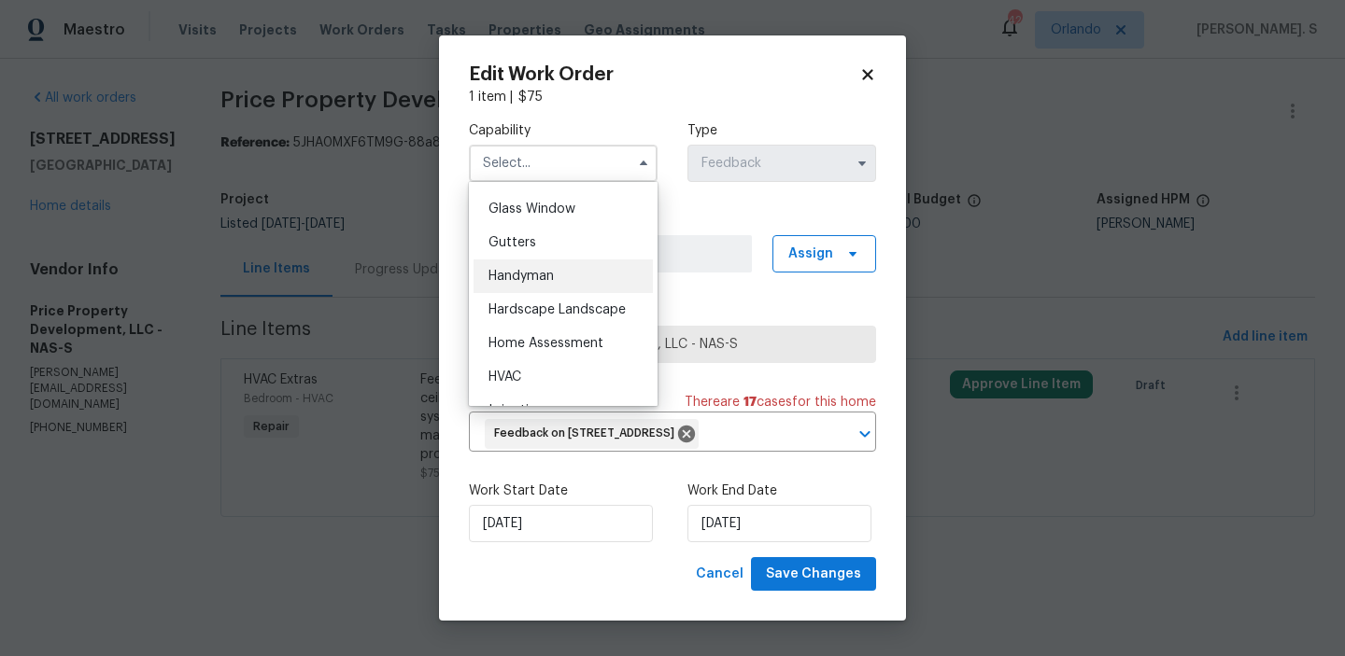
click at [559, 275] on div "Handyman" at bounding box center [562, 277] width 179 height 34
type input "Handyman"
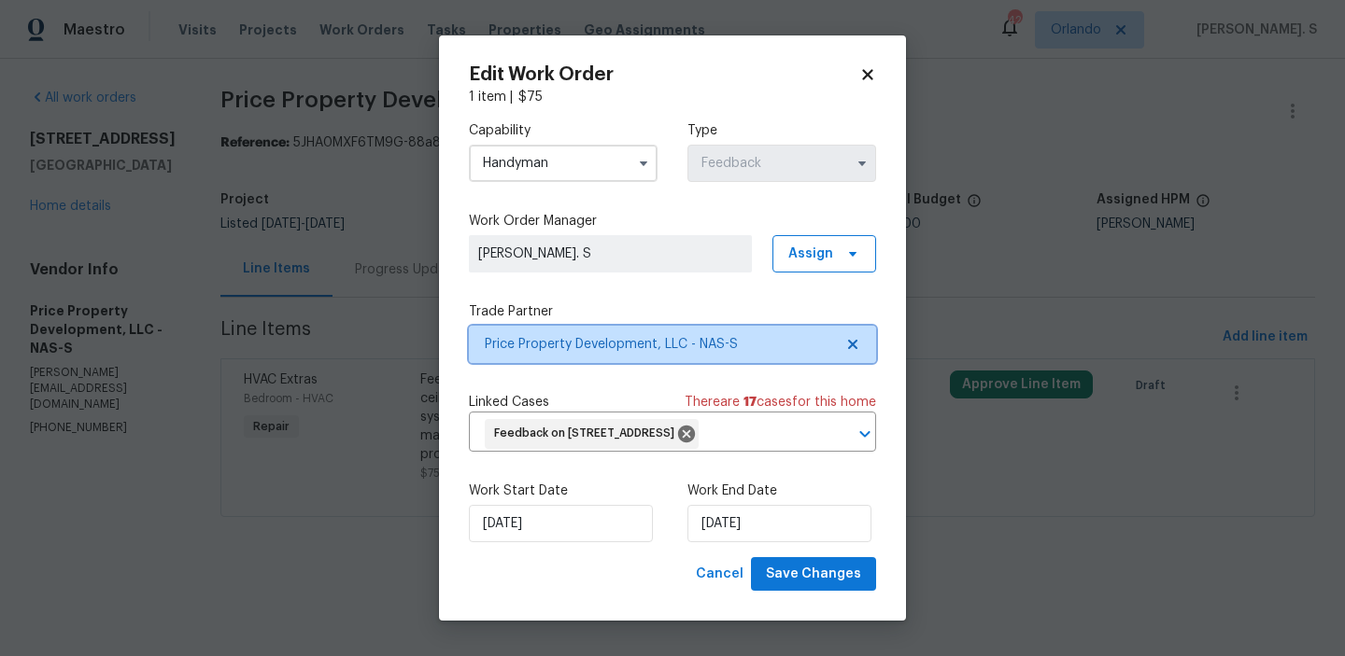
click at [855, 350] on icon at bounding box center [852, 344] width 15 height 15
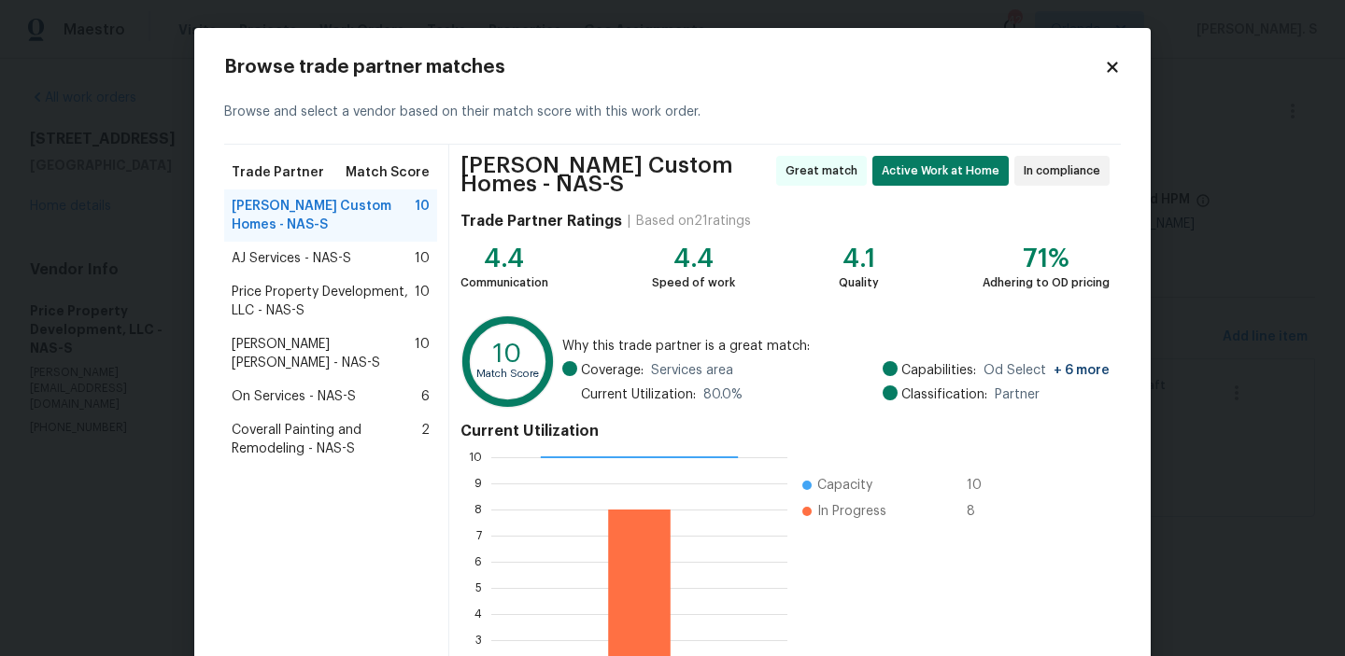
scroll to position [175, 0]
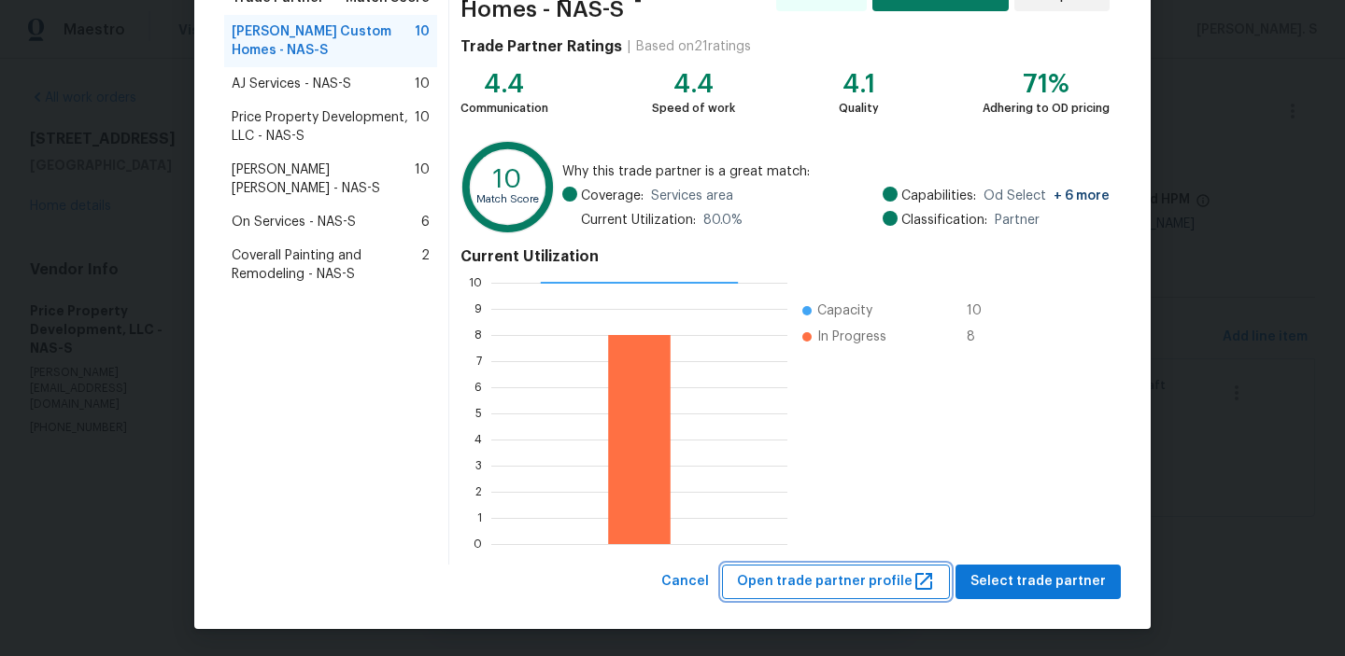
click at [758, 565] on button "Open trade partner profile" at bounding box center [836, 582] width 228 height 35
click at [280, 156] on div "[PERSON_NAME] [PERSON_NAME] - NAS-S 10" at bounding box center [330, 179] width 213 height 52
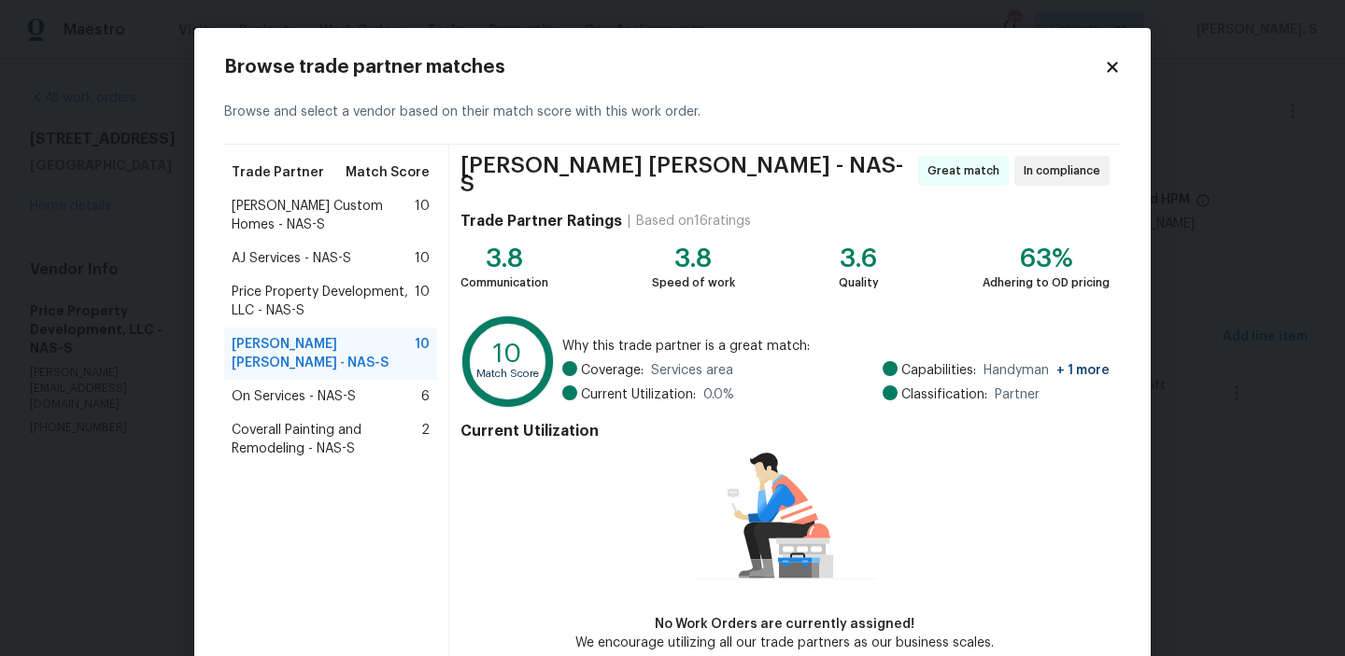
scroll to position [91, 0]
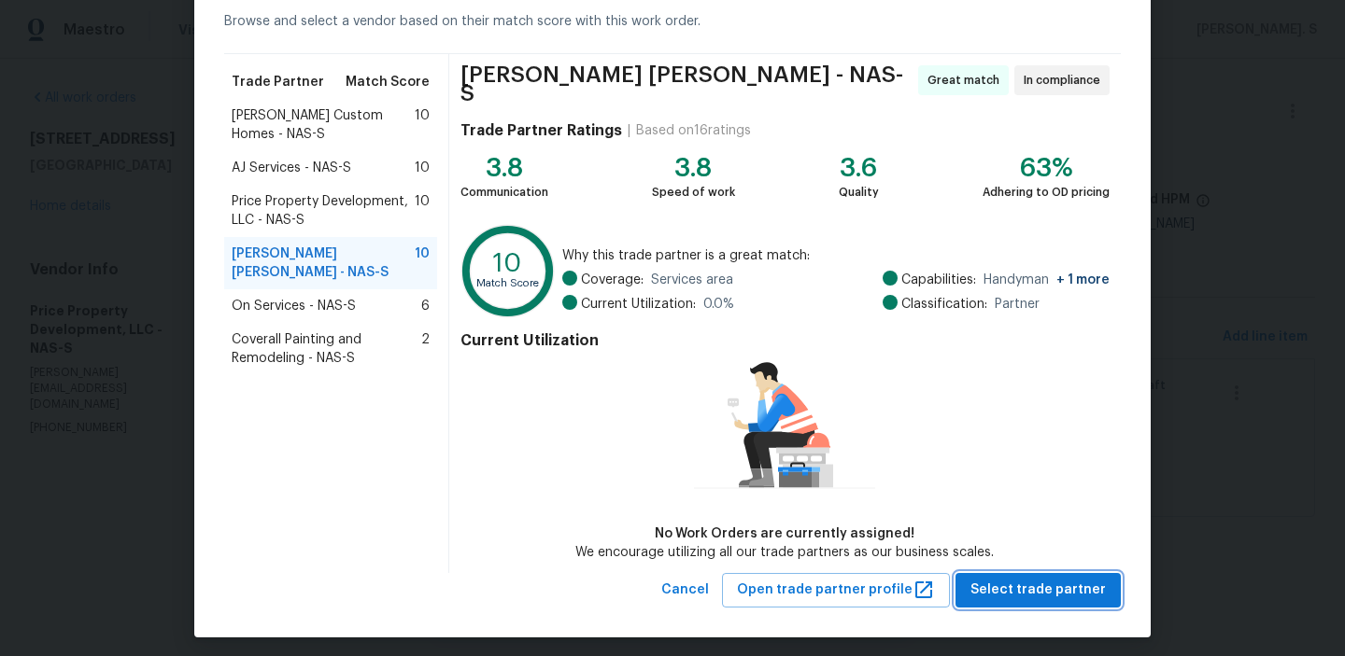
click at [1047, 583] on span "Select trade partner" at bounding box center [1037, 590] width 135 height 23
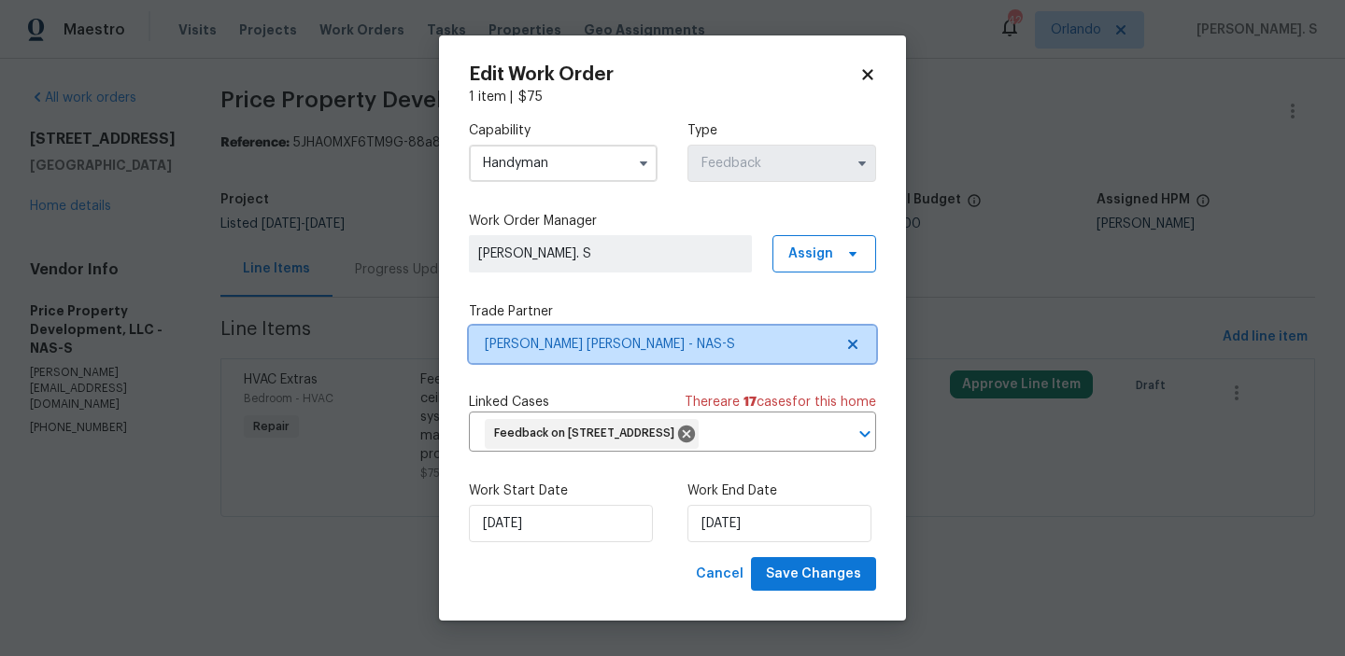
scroll to position [0, 0]
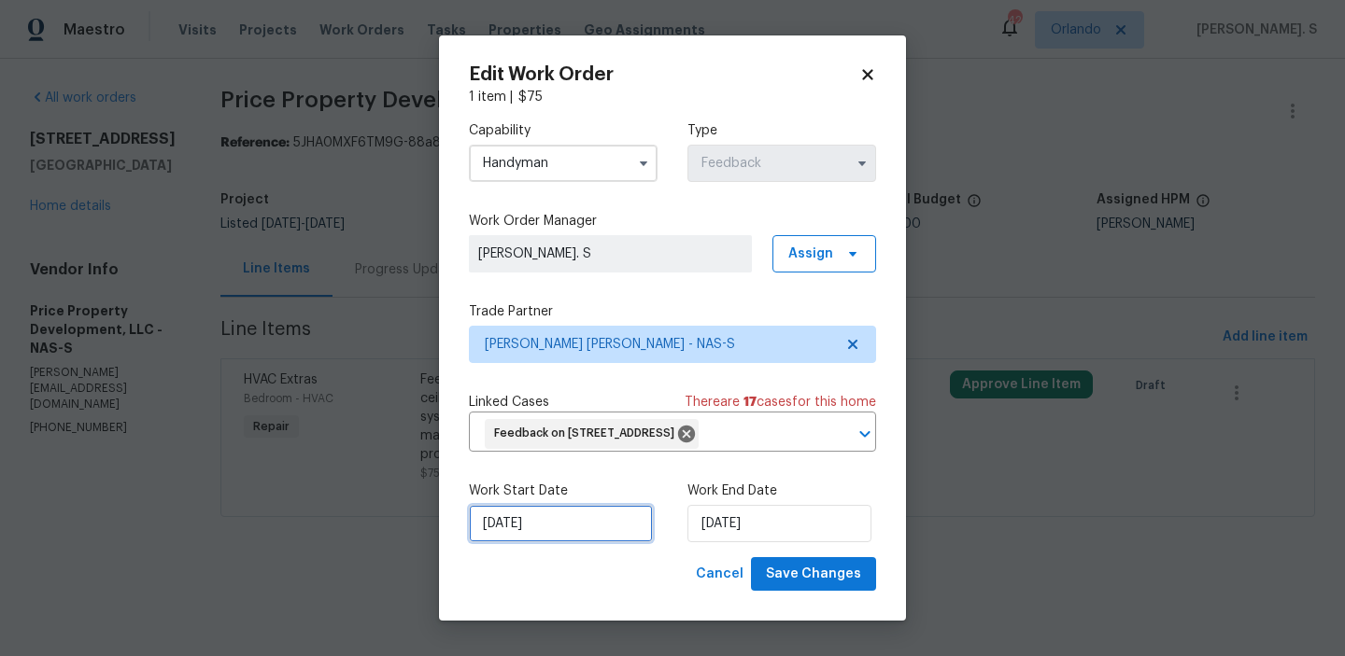
click at [528, 541] on input "[DATE]" at bounding box center [561, 523] width 184 height 37
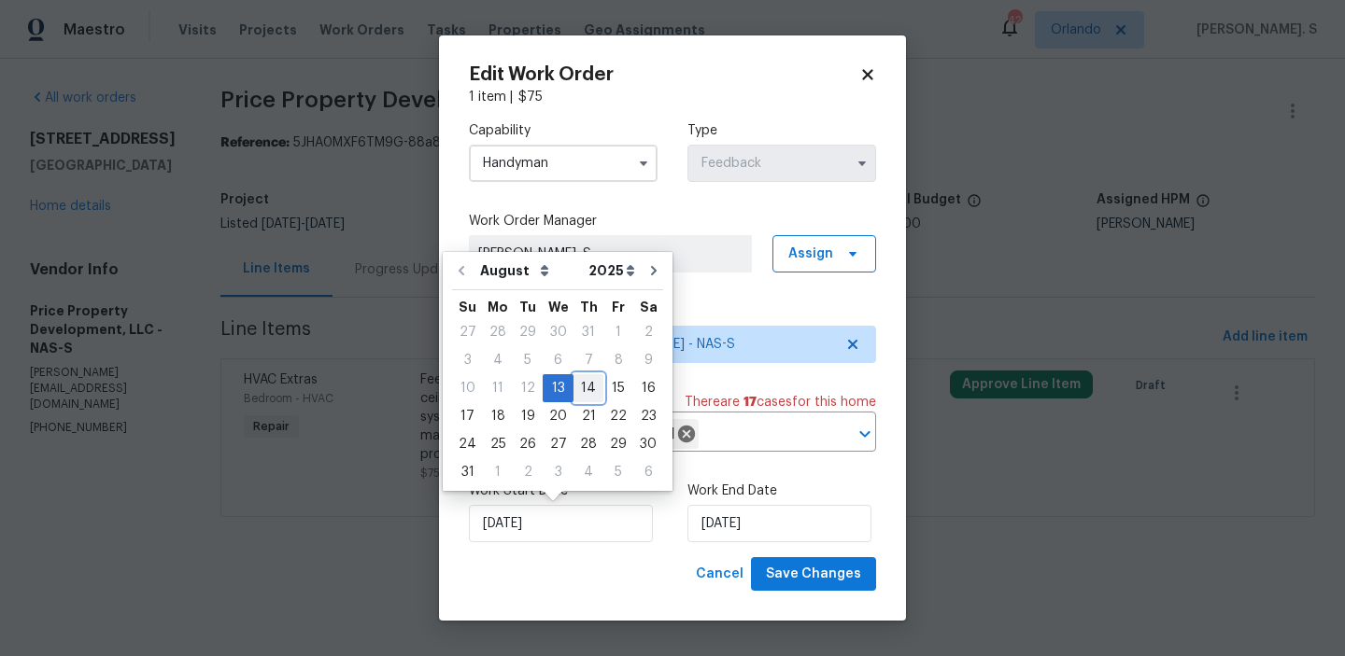
click at [573, 379] on div "14" at bounding box center [588, 388] width 30 height 26
type input "[DATE]"
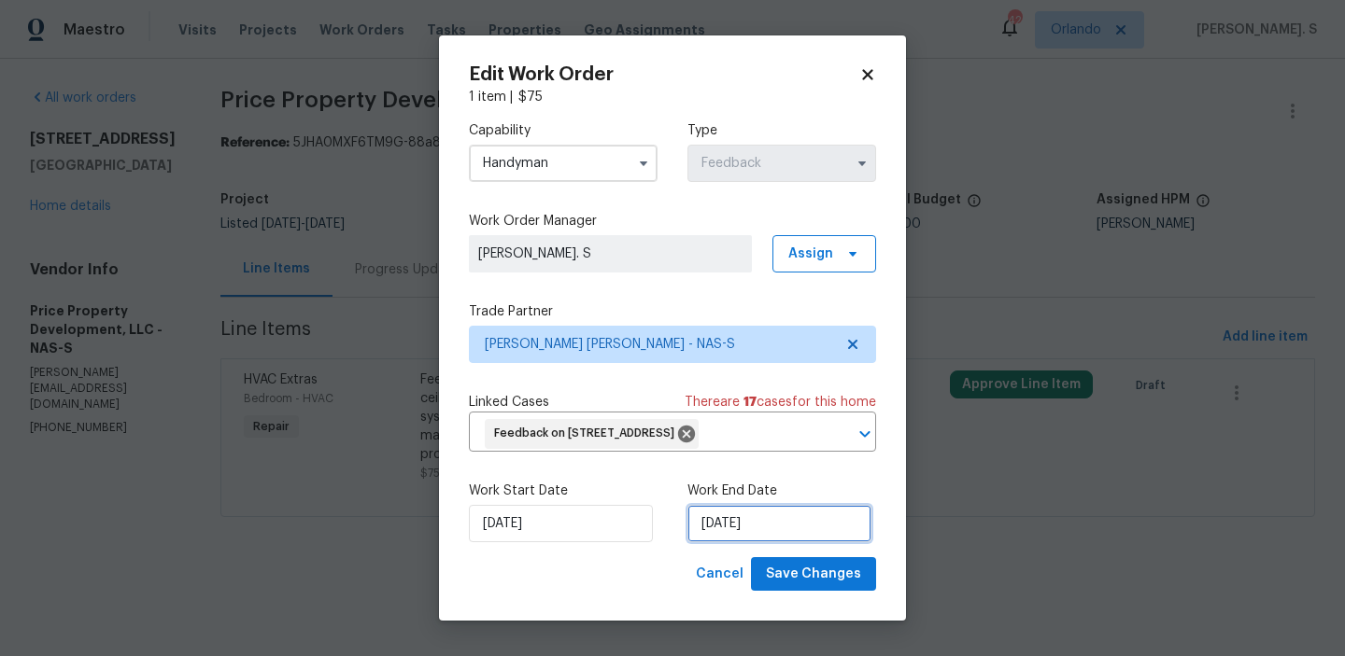
click at [768, 541] on input "[DATE]" at bounding box center [779, 523] width 184 height 37
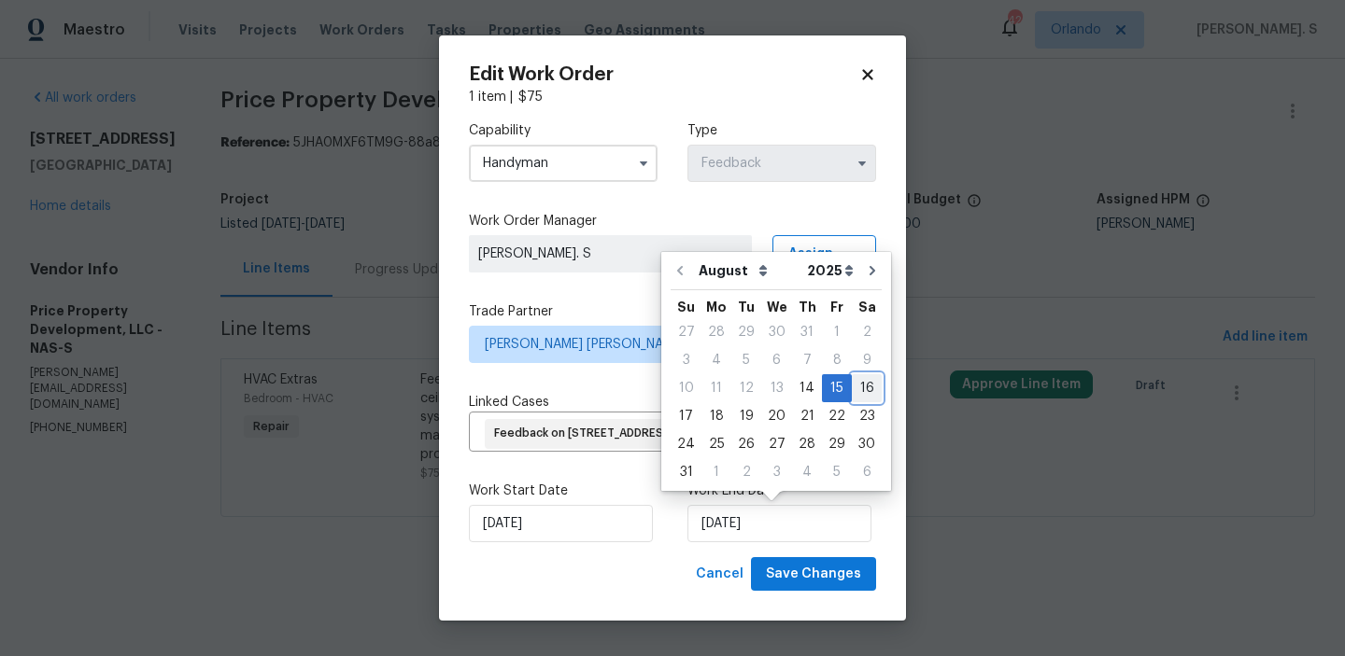
click at [860, 387] on div "16" at bounding box center [867, 388] width 30 height 26
type input "[DATE]"
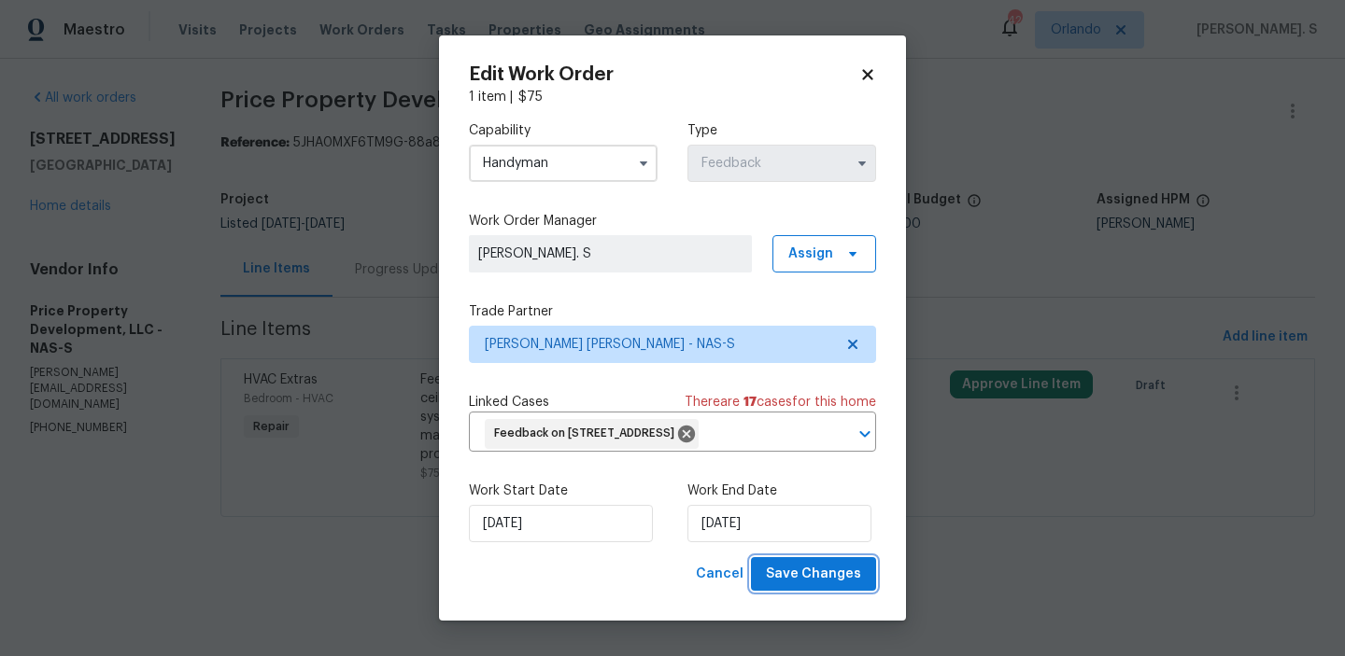
click at [783, 569] on span "Save Changes" at bounding box center [813, 574] width 95 height 23
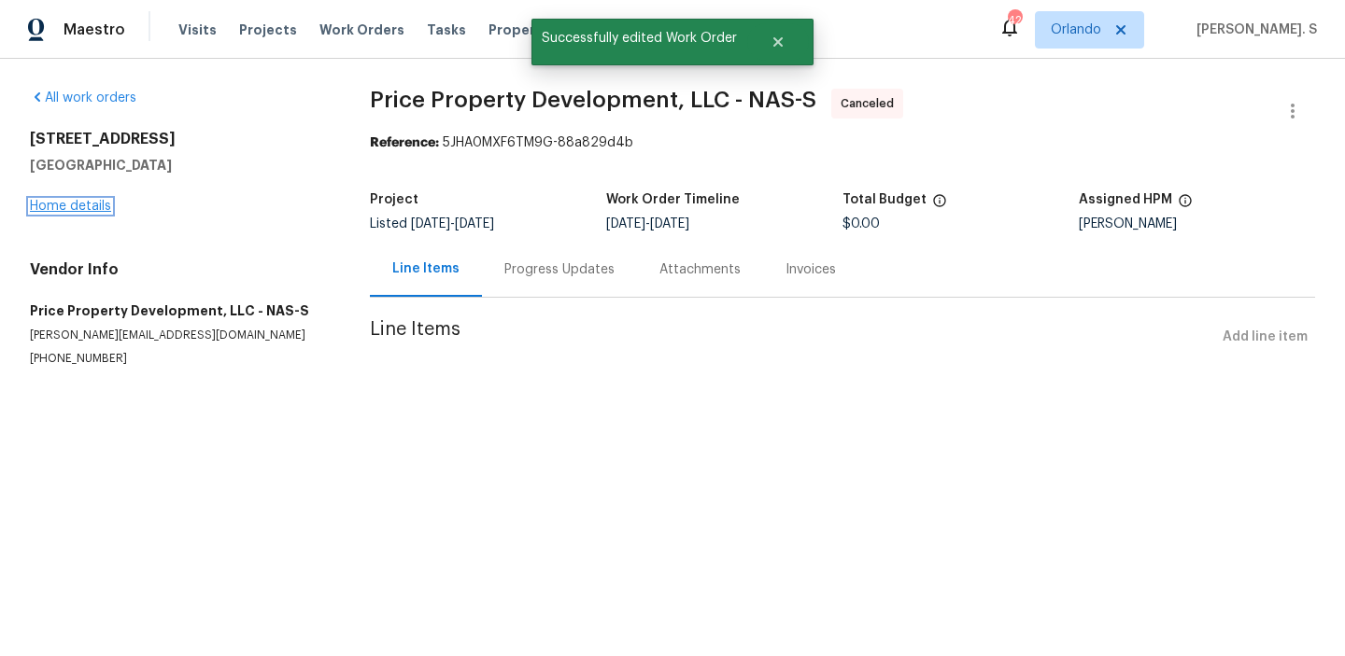
click at [78, 212] on link "Home details" at bounding box center [70, 206] width 81 height 13
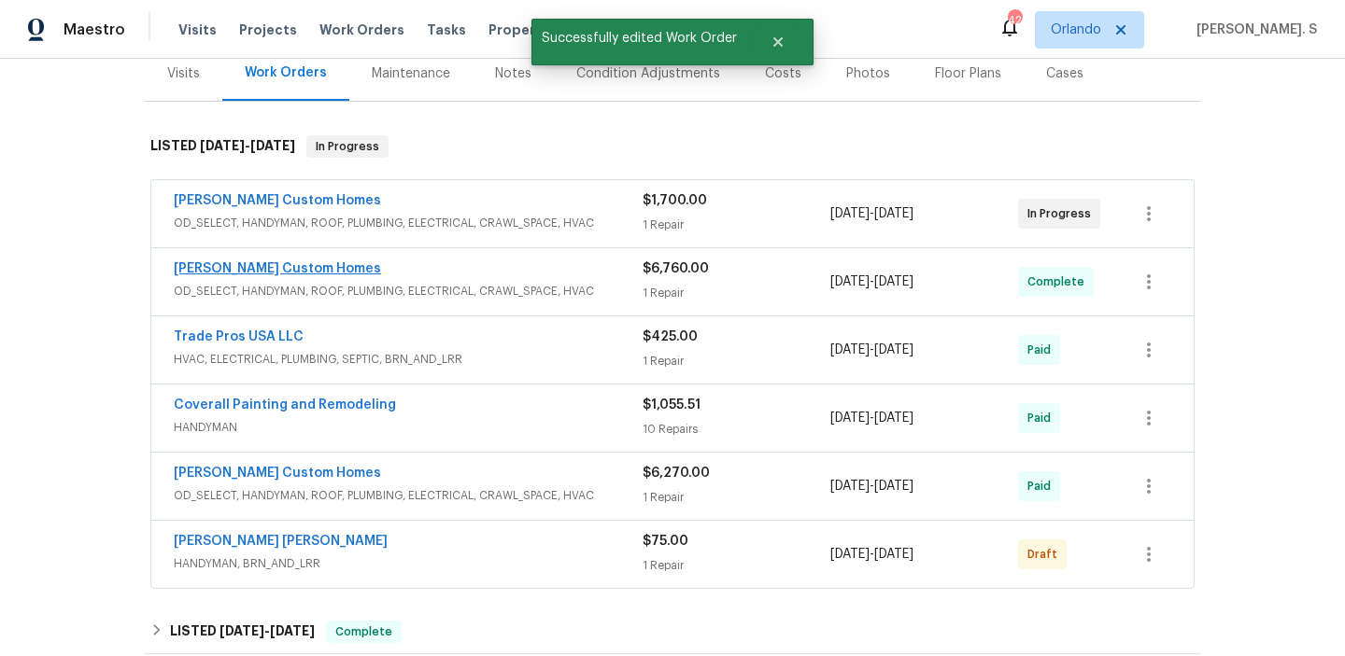
scroll to position [336, 0]
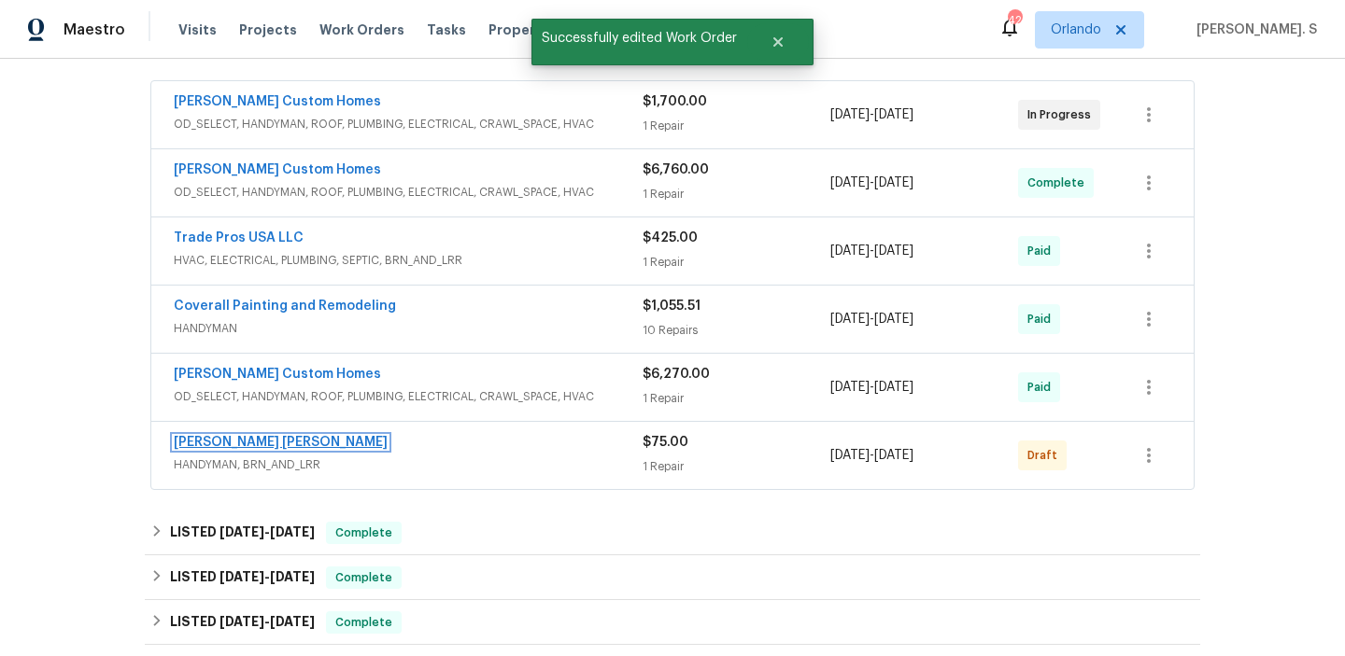
click at [283, 447] on link "[PERSON_NAME] [PERSON_NAME]" at bounding box center [281, 442] width 214 height 13
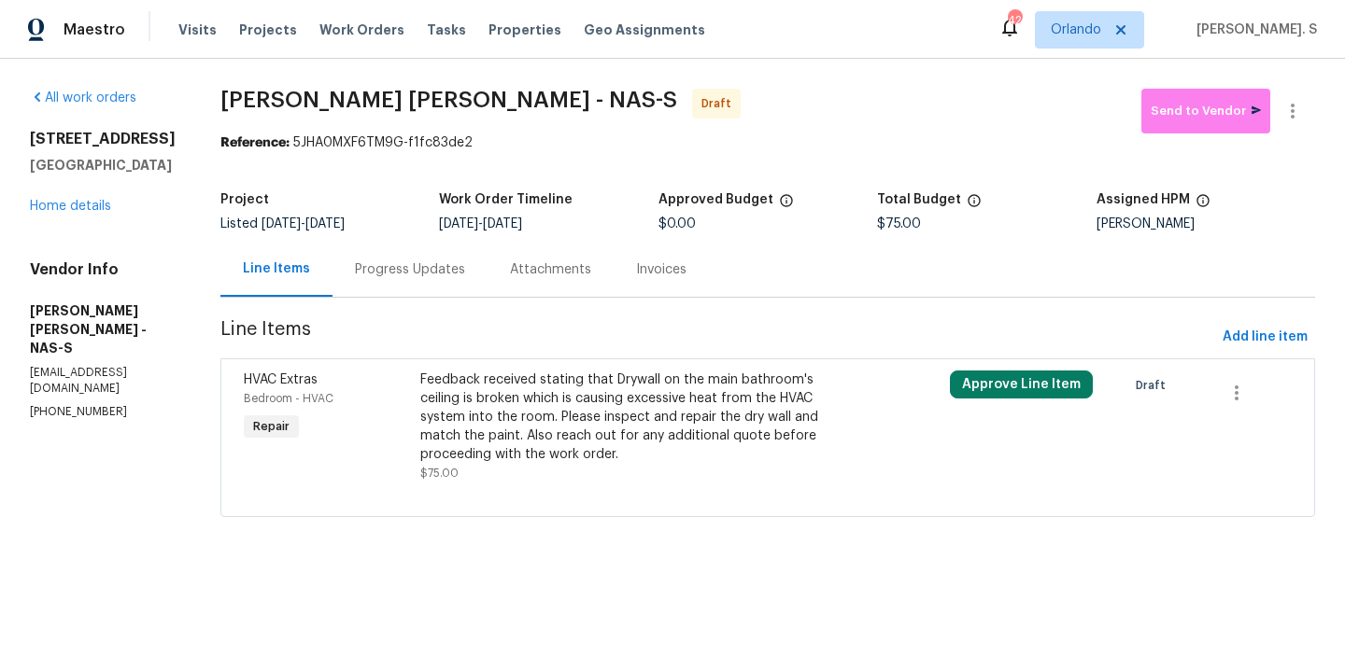
click at [608, 405] on div "Feedback received stating that Drywall on the main bathroom's ceiling is broken…" at bounding box center [635, 417] width 430 height 93
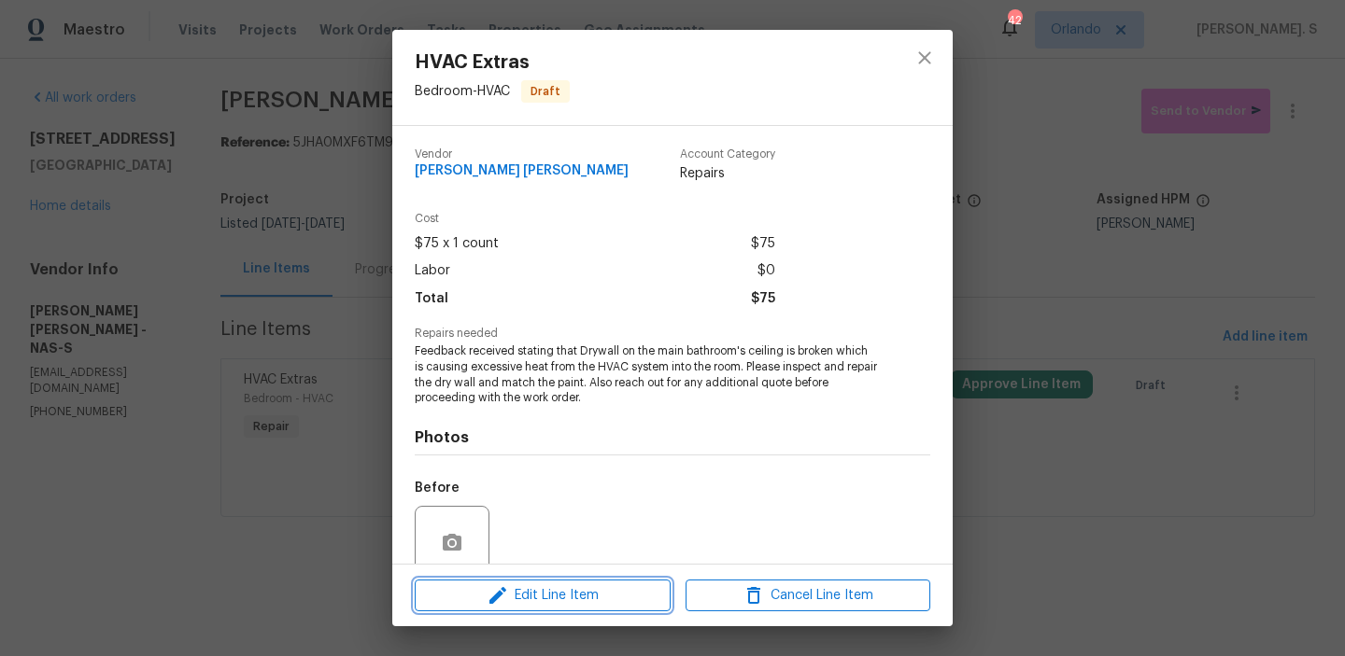
click at [568, 580] on button "Edit Line Item" at bounding box center [543, 596] width 256 height 33
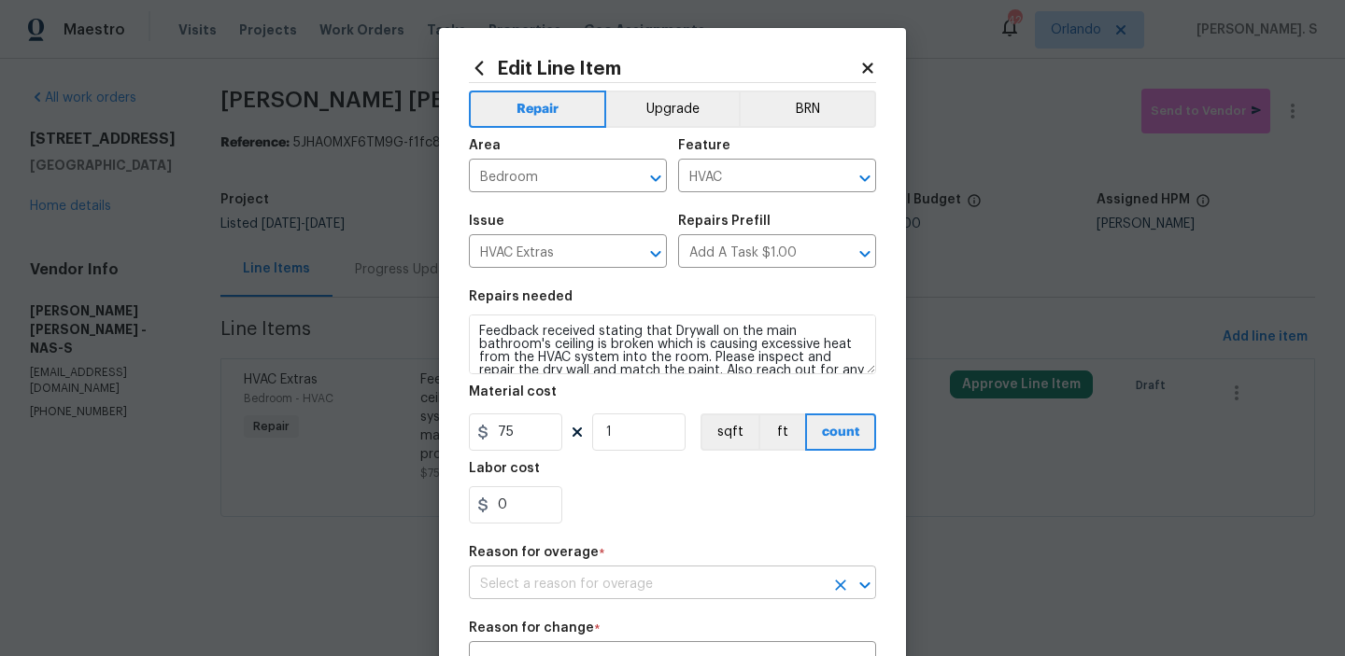
click at [509, 585] on input "text" at bounding box center [646, 585] width 355 height 29
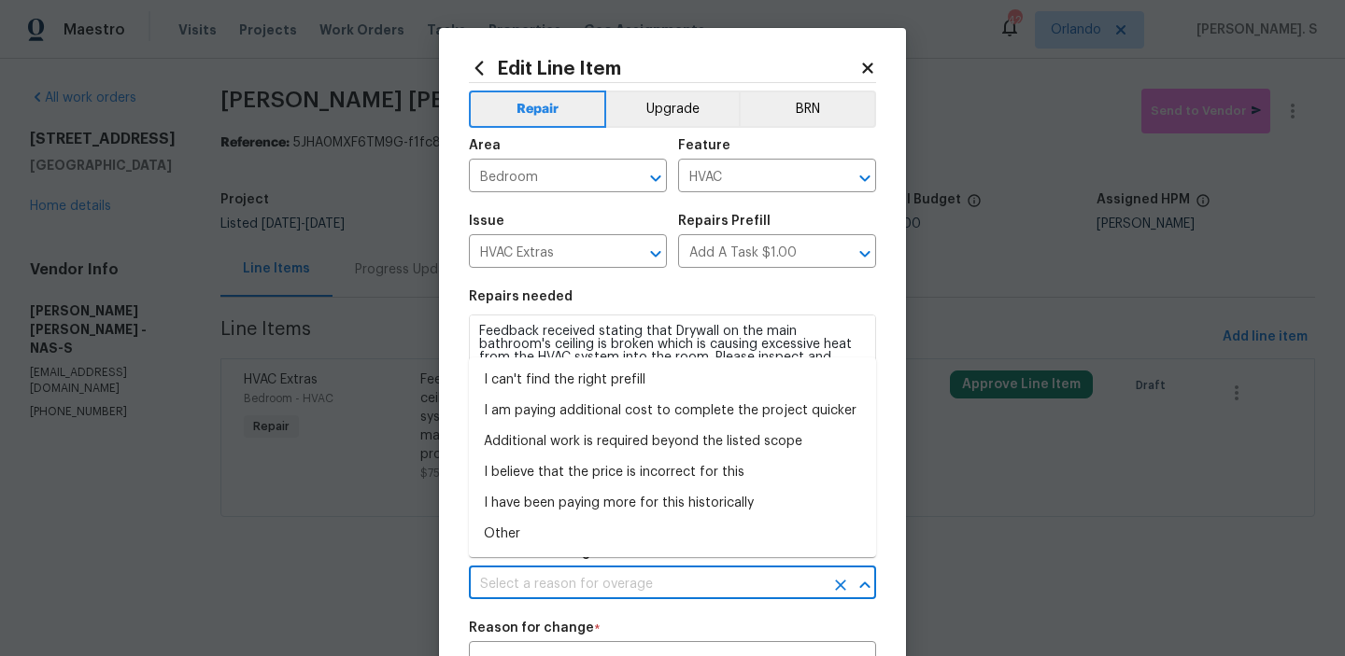
scroll to position [171, 0]
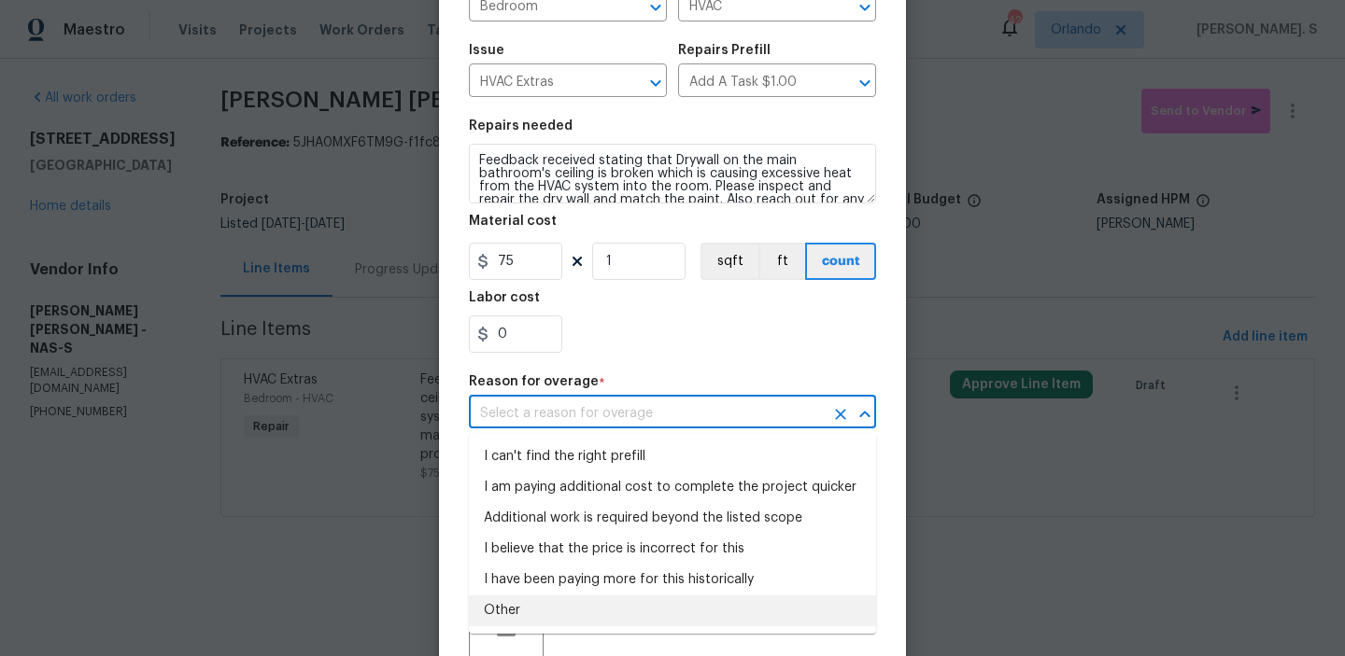
click at [517, 613] on li "Other" at bounding box center [672, 611] width 407 height 31
type input "Other"
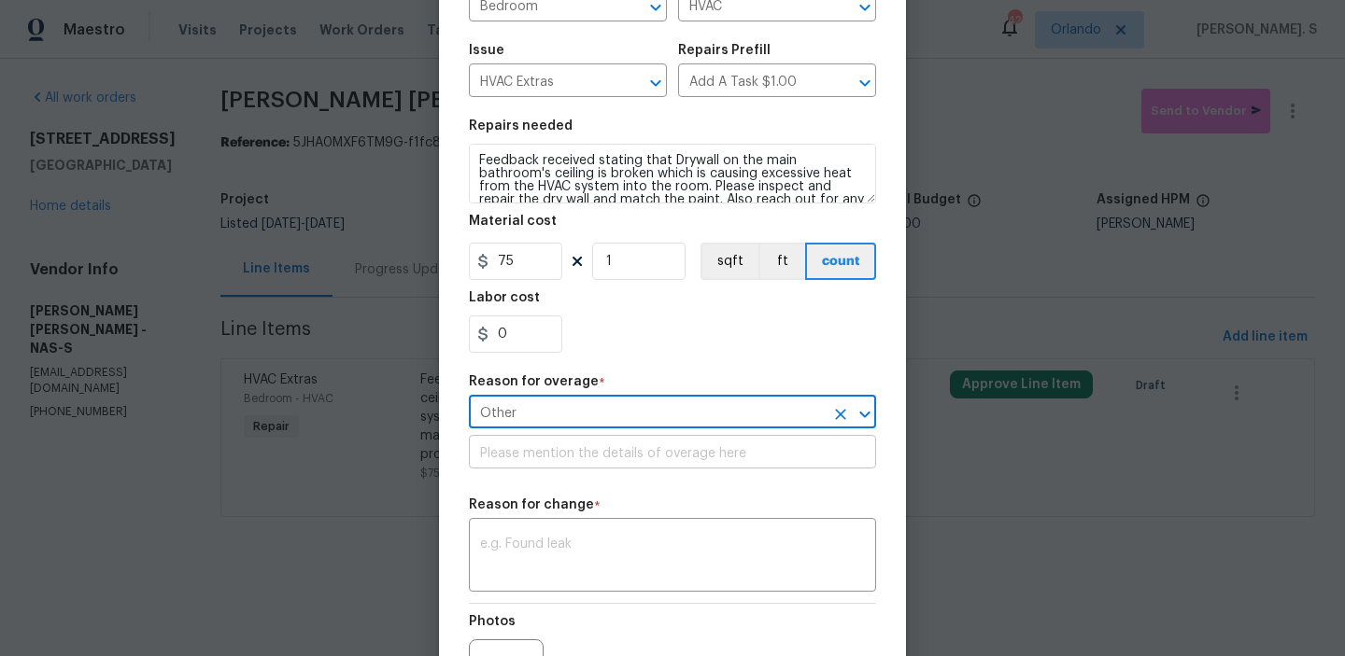
click at [653, 463] on input "text" at bounding box center [672, 454] width 407 height 29
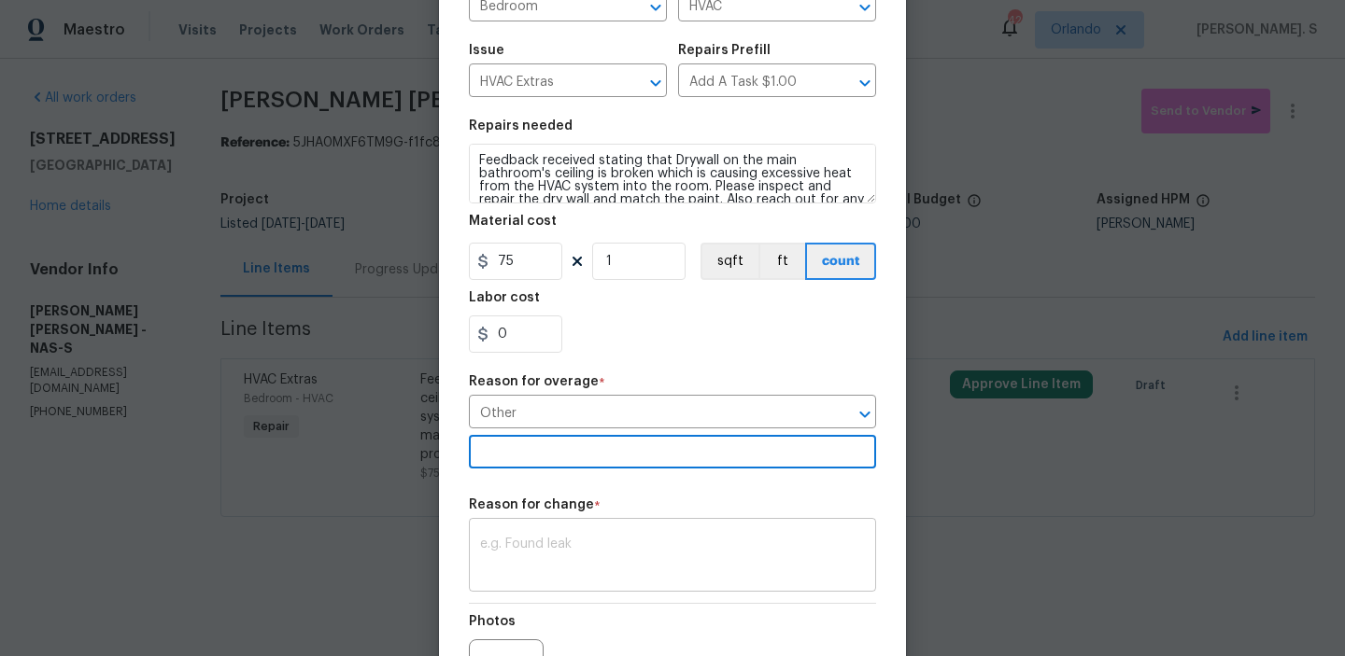
click at [596, 557] on textarea at bounding box center [672, 557] width 385 height 39
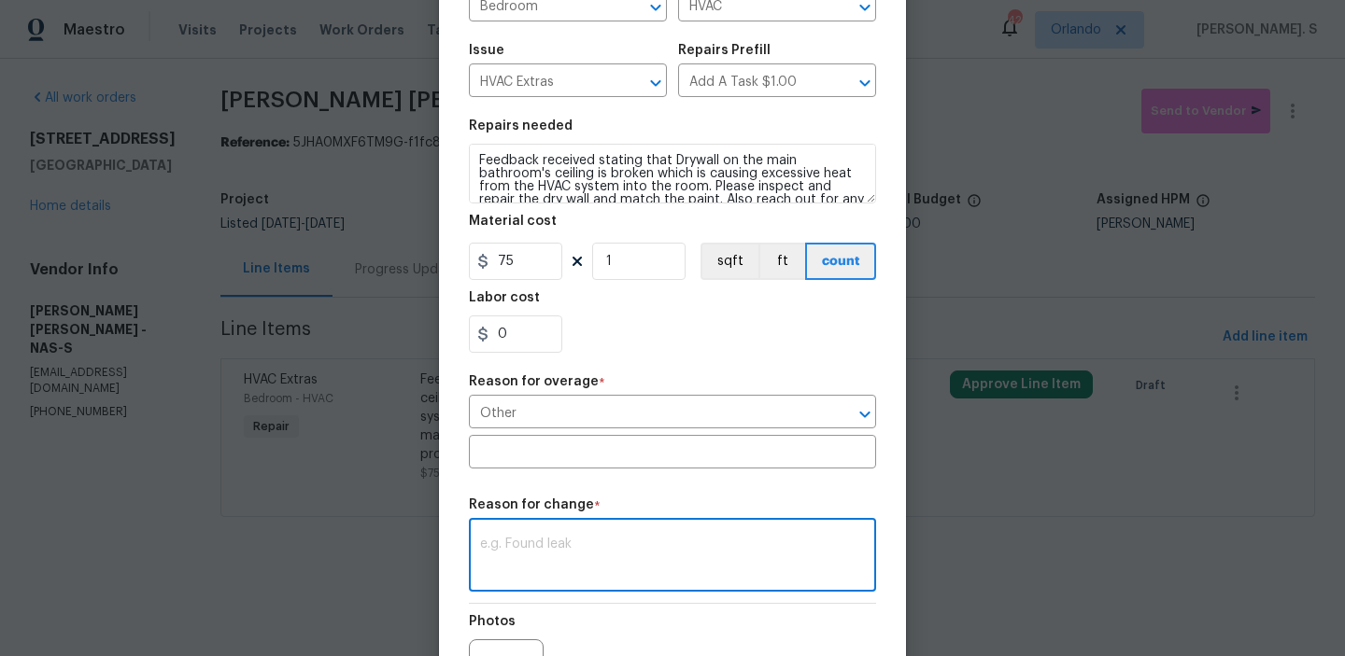
type textarea "v"
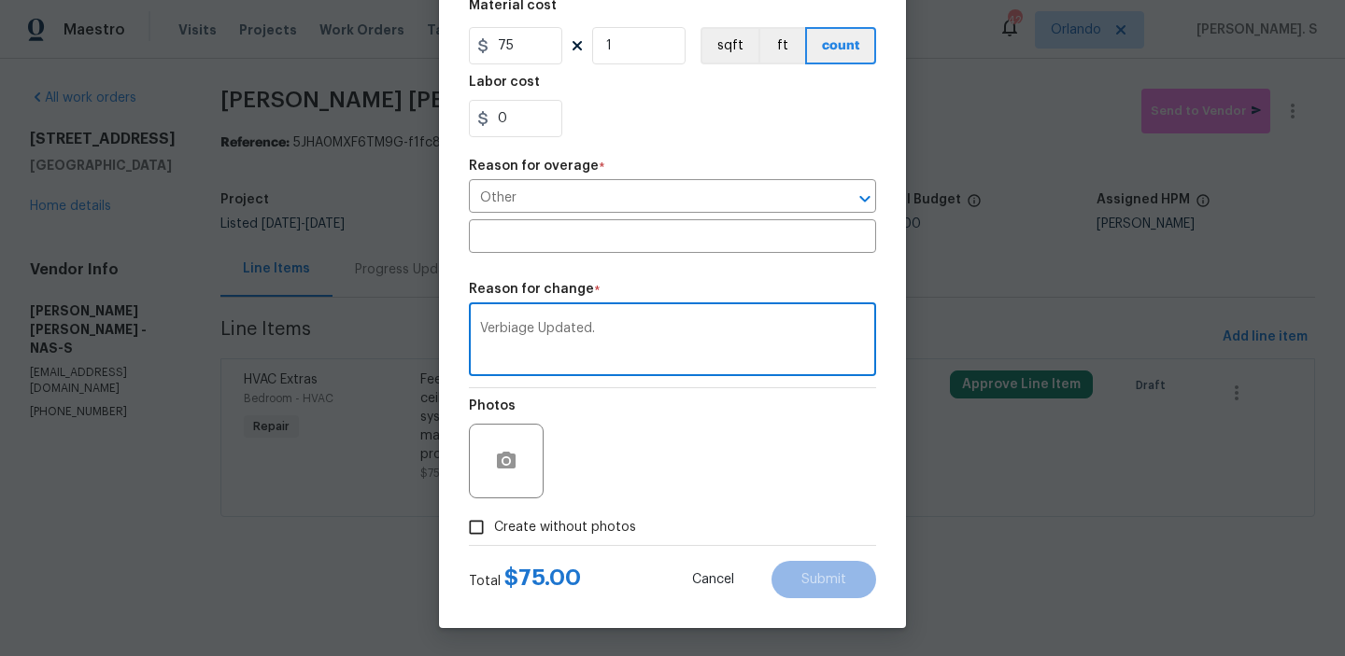
type textarea "Verbiage Updated."
click at [616, 534] on span "Create without photos" at bounding box center [565, 528] width 142 height 20
click at [494, 534] on input "Create without photos" at bounding box center [475, 527] width 35 height 35
checkbox input "true"
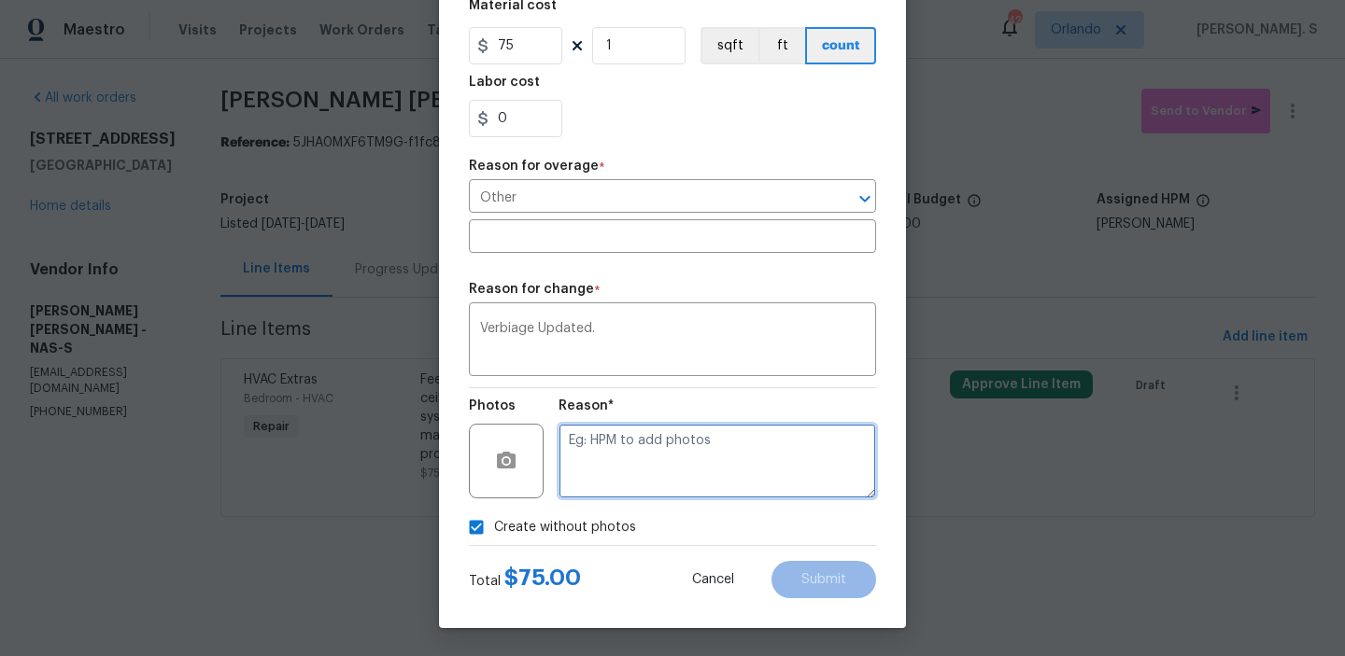
click at [687, 477] on textarea at bounding box center [716, 461] width 317 height 75
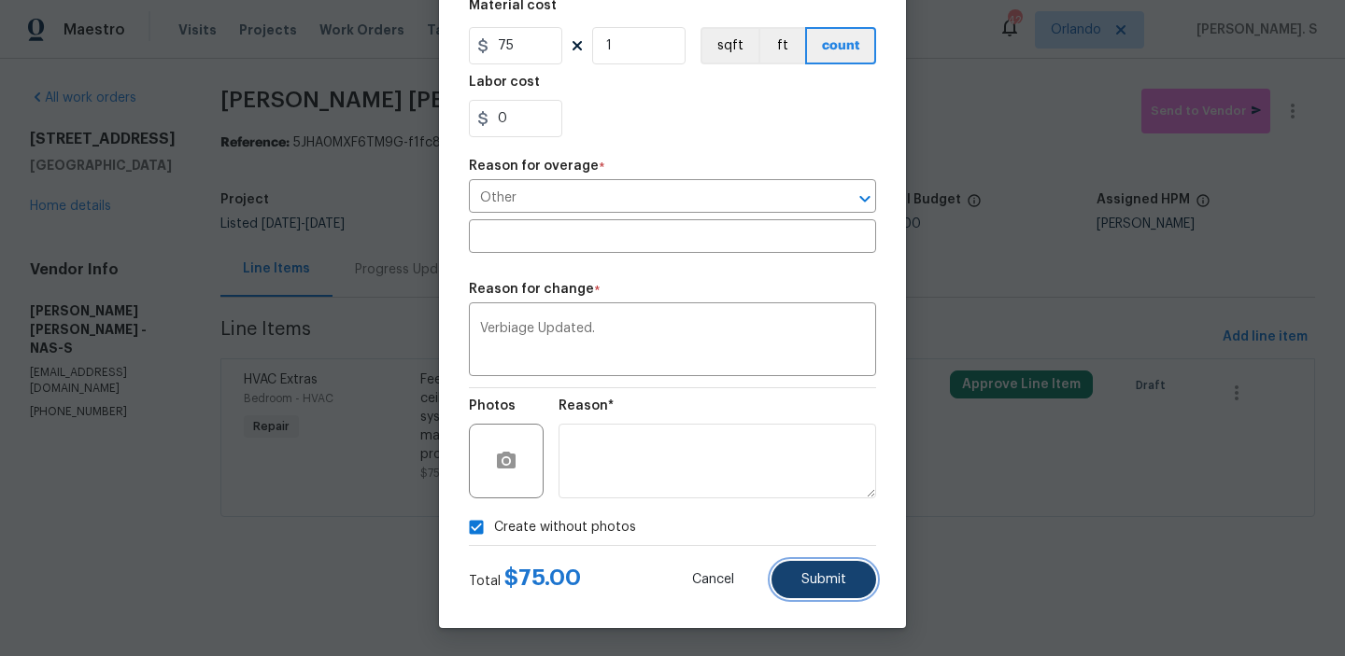
click at [794, 592] on button "Submit" at bounding box center [823, 579] width 105 height 37
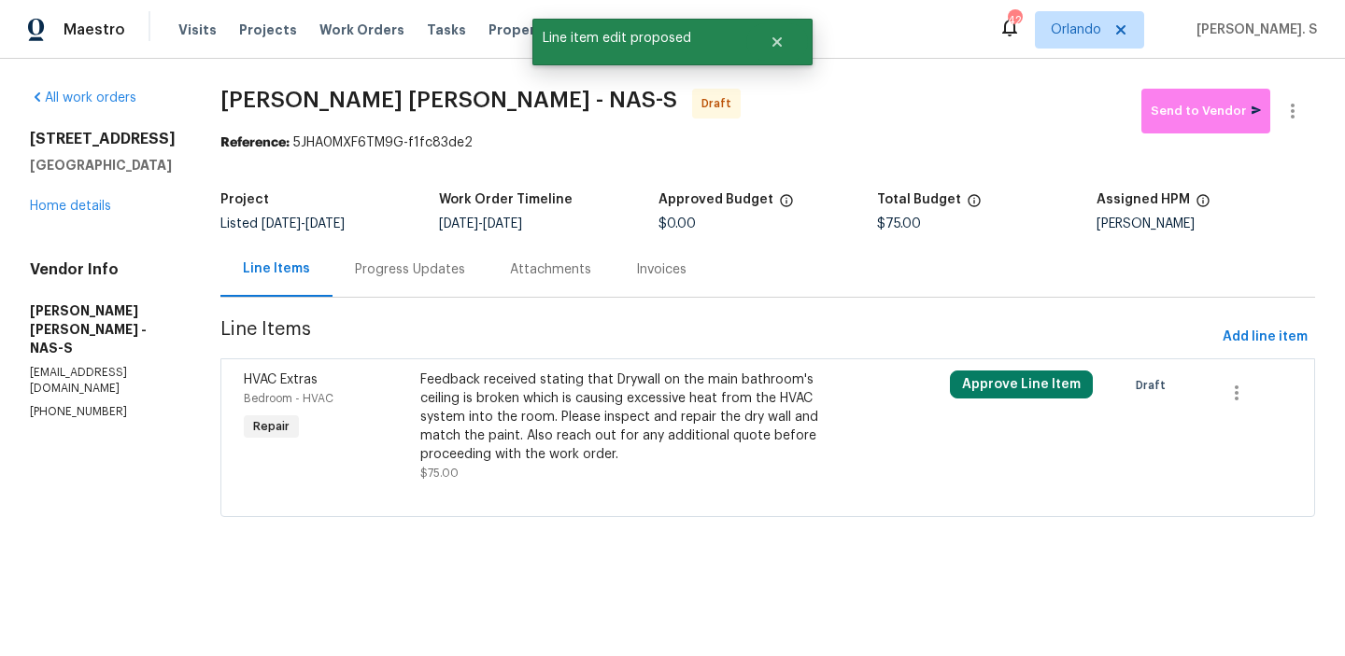
scroll to position [0, 0]
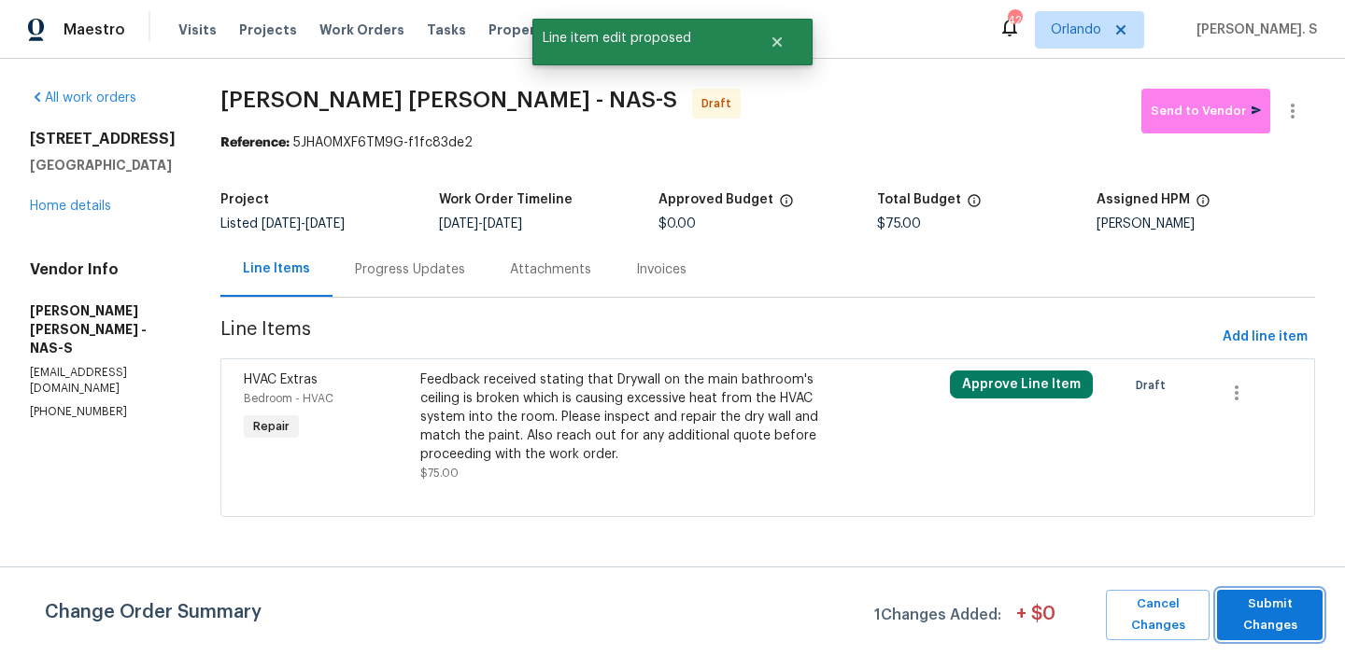
click at [1284, 605] on span "Submit Changes" at bounding box center [1269, 615] width 87 height 43
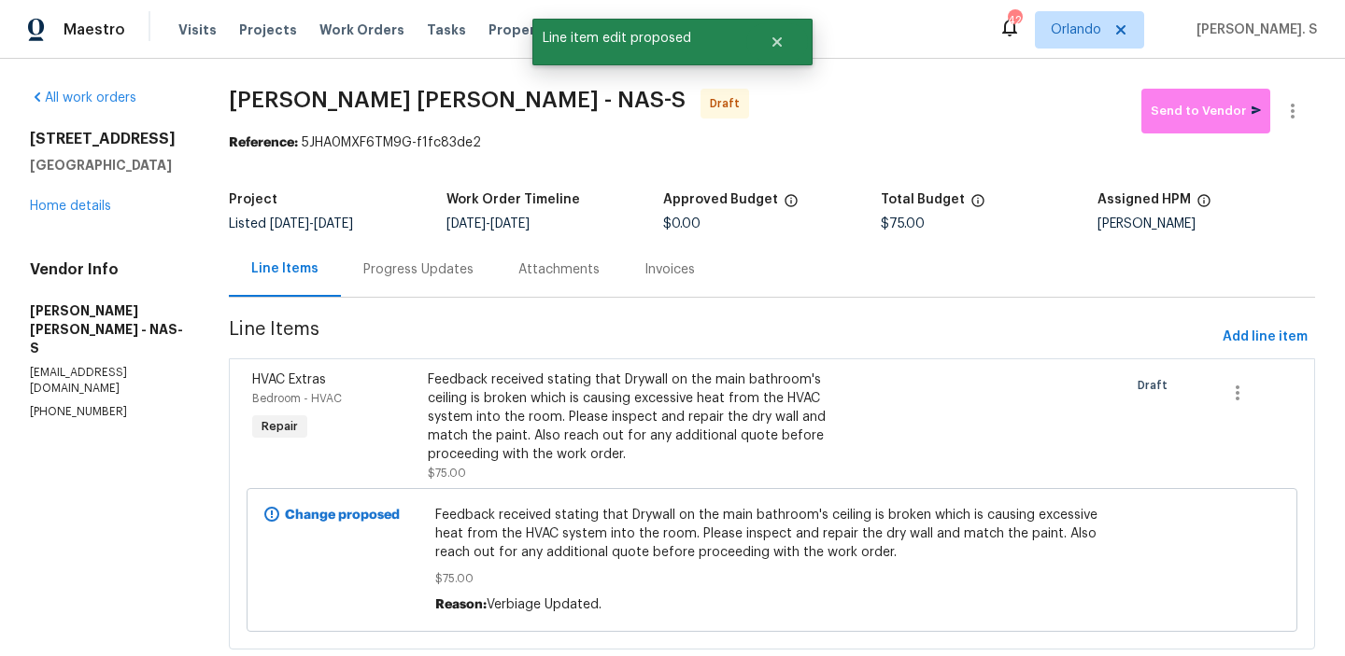
click at [459, 263] on div "Progress Updates" at bounding box center [418, 270] width 110 height 19
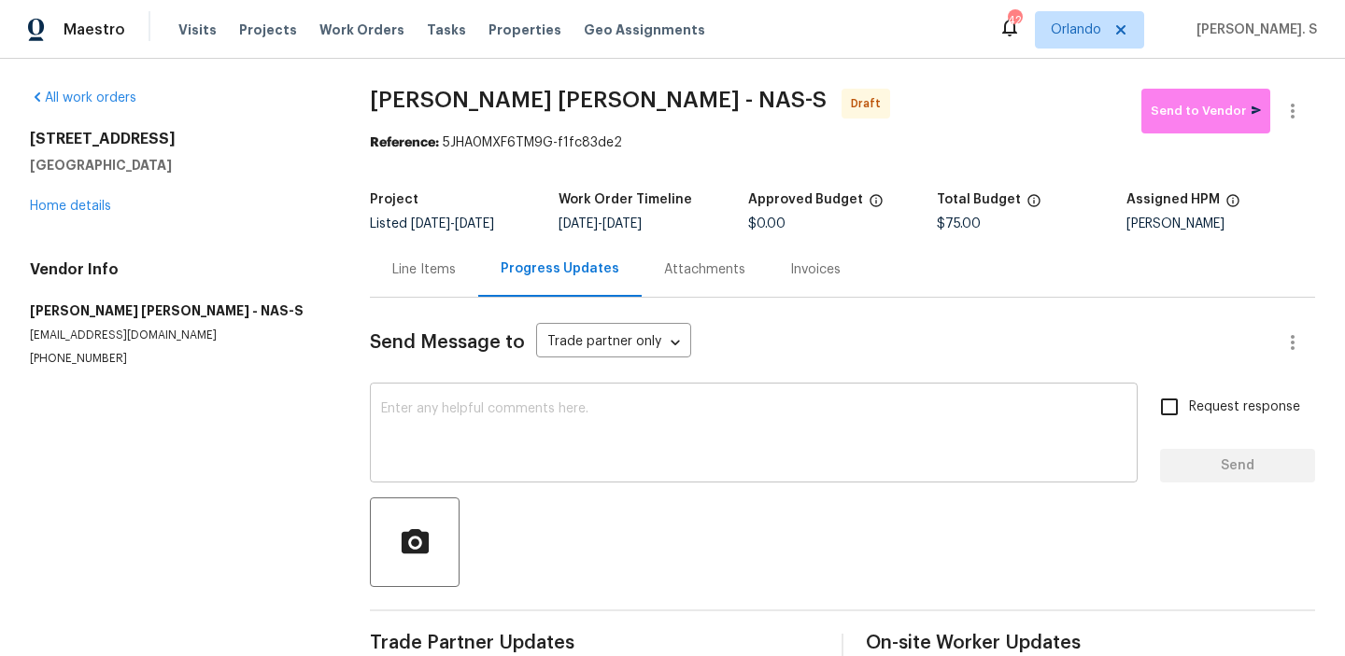
click at [603, 472] on div "x ​" at bounding box center [754, 434] width 768 height 95
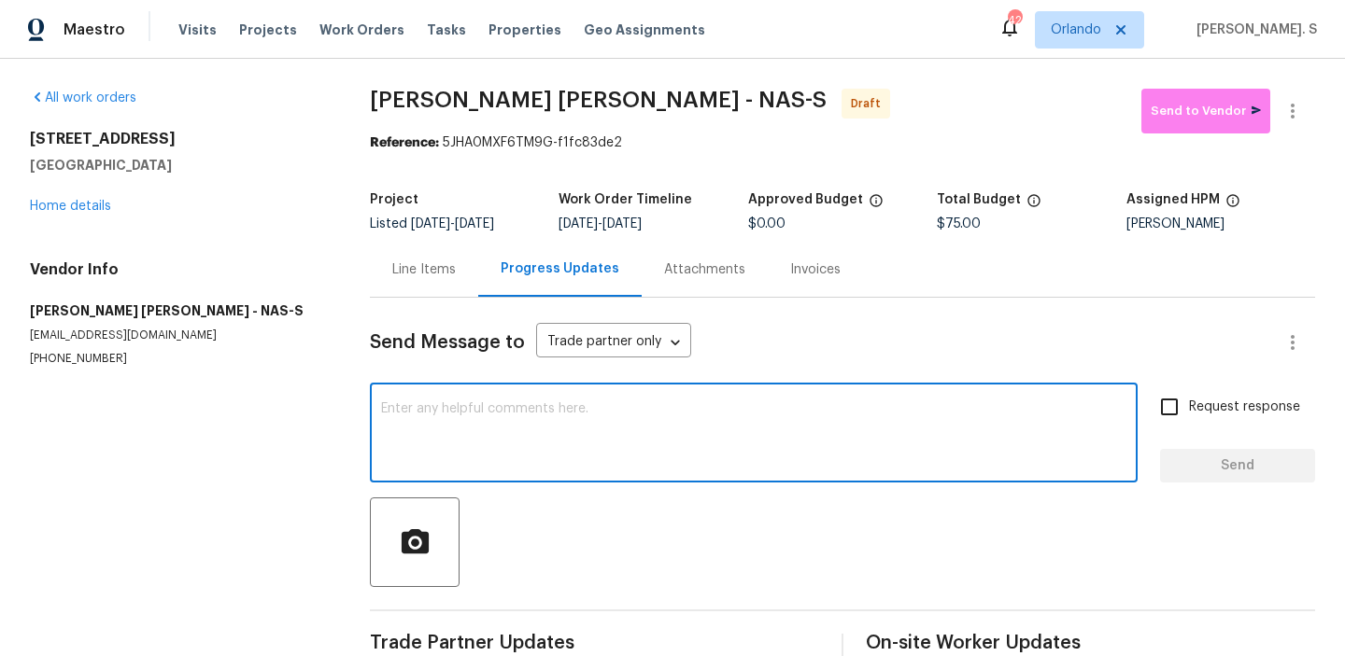
paste textarea "Hi, this is Glory with Opendoor. I’m confirming you received the WO for the pro…"
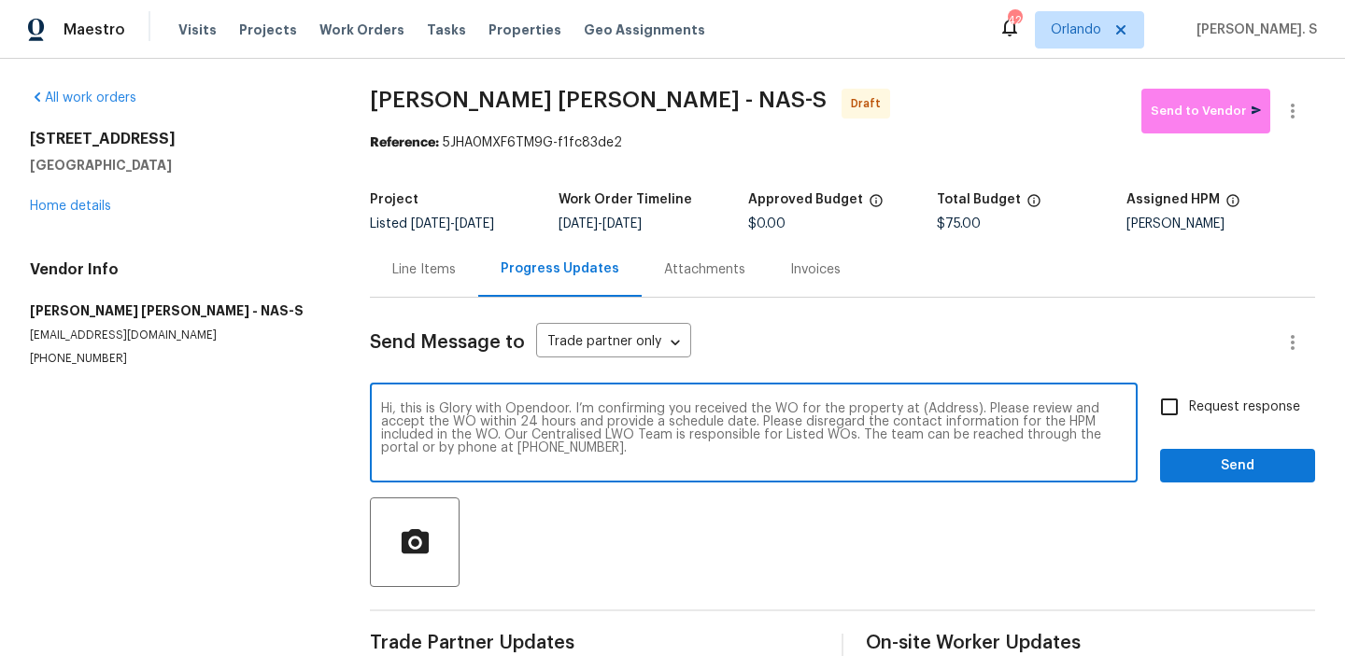
click at [951, 410] on textarea "Hi, this is Glory with Opendoor. I’m confirming you received the WO for the pro…" at bounding box center [753, 434] width 745 height 65
paste textarea "[STREET_ADDRESS]"
type textarea "Hi, this is Glory with Opendoor. I’m confirming you received the WO for the pro…"
click at [1291, 106] on icon "button" at bounding box center [1292, 111] width 4 height 15
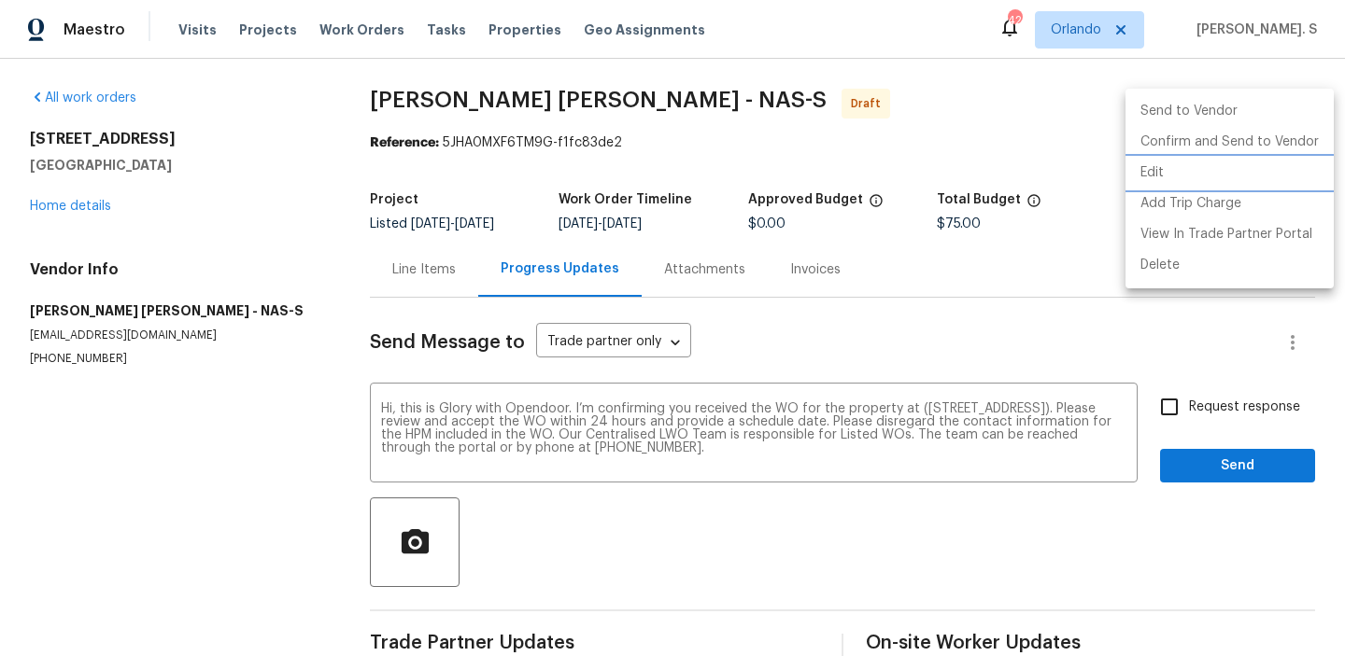
click at [1194, 167] on li "Edit" at bounding box center [1229, 173] width 208 height 31
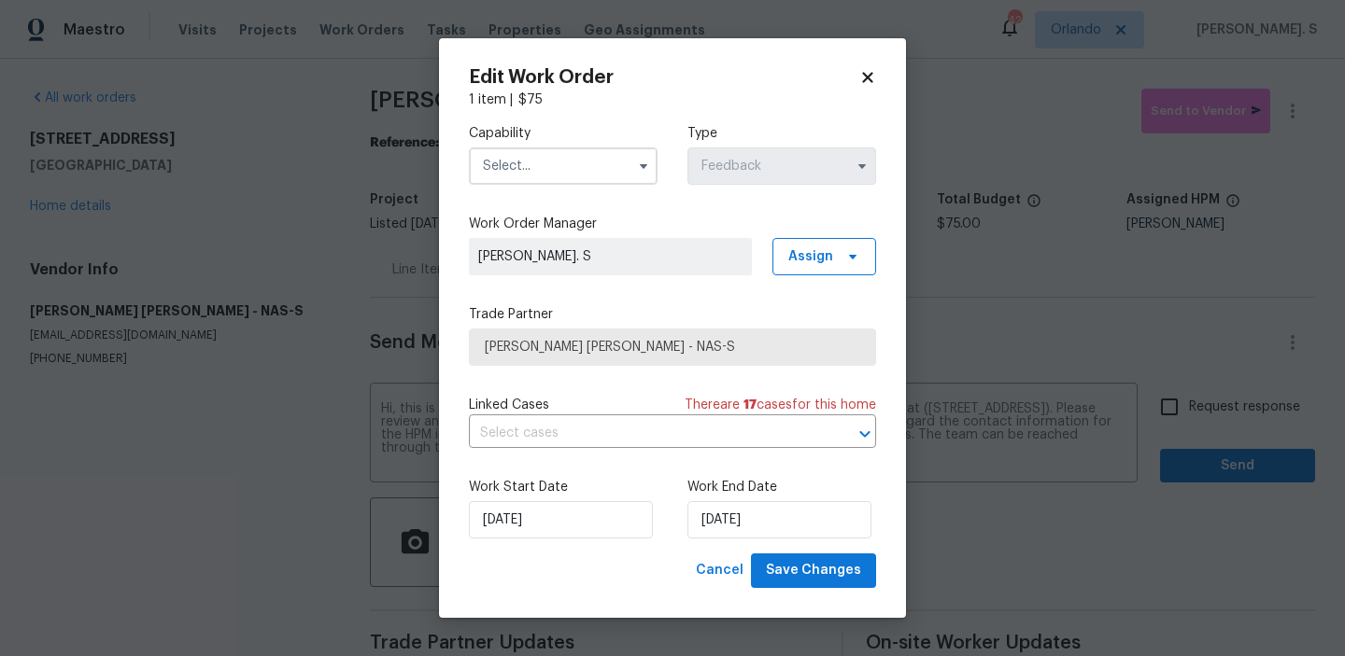
click at [555, 173] on input "text" at bounding box center [563, 166] width 189 height 37
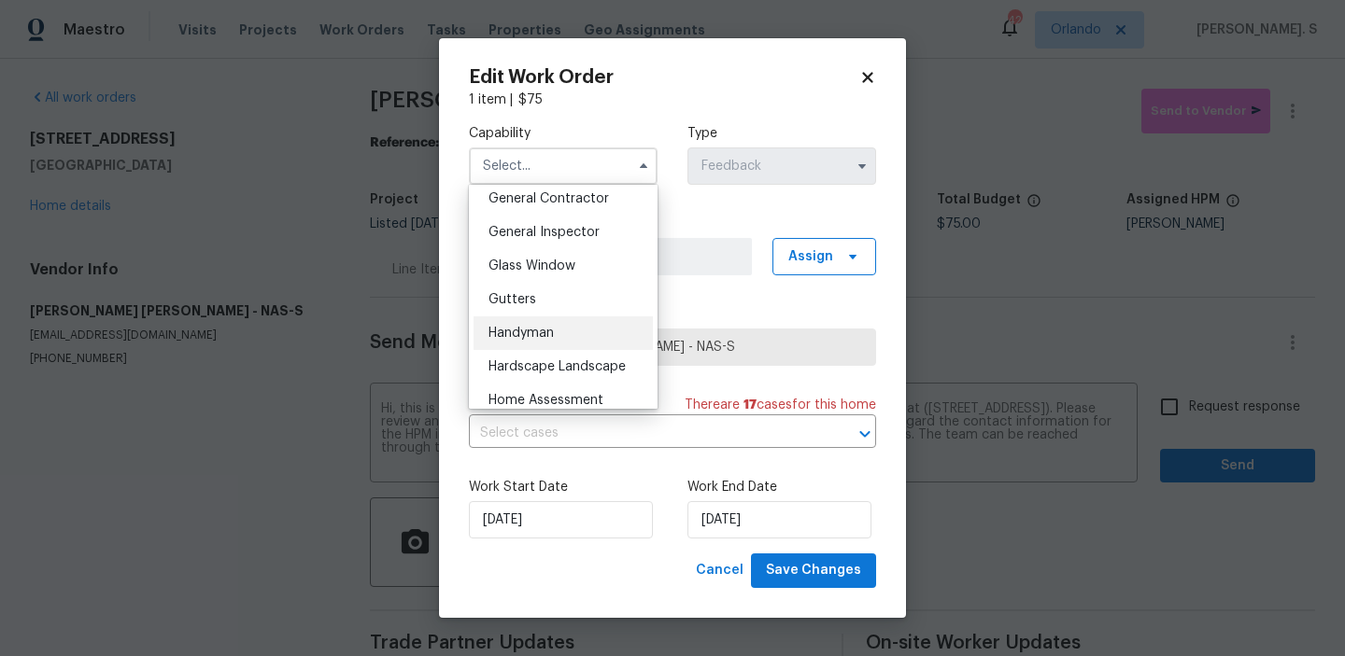
scroll to position [912, 0]
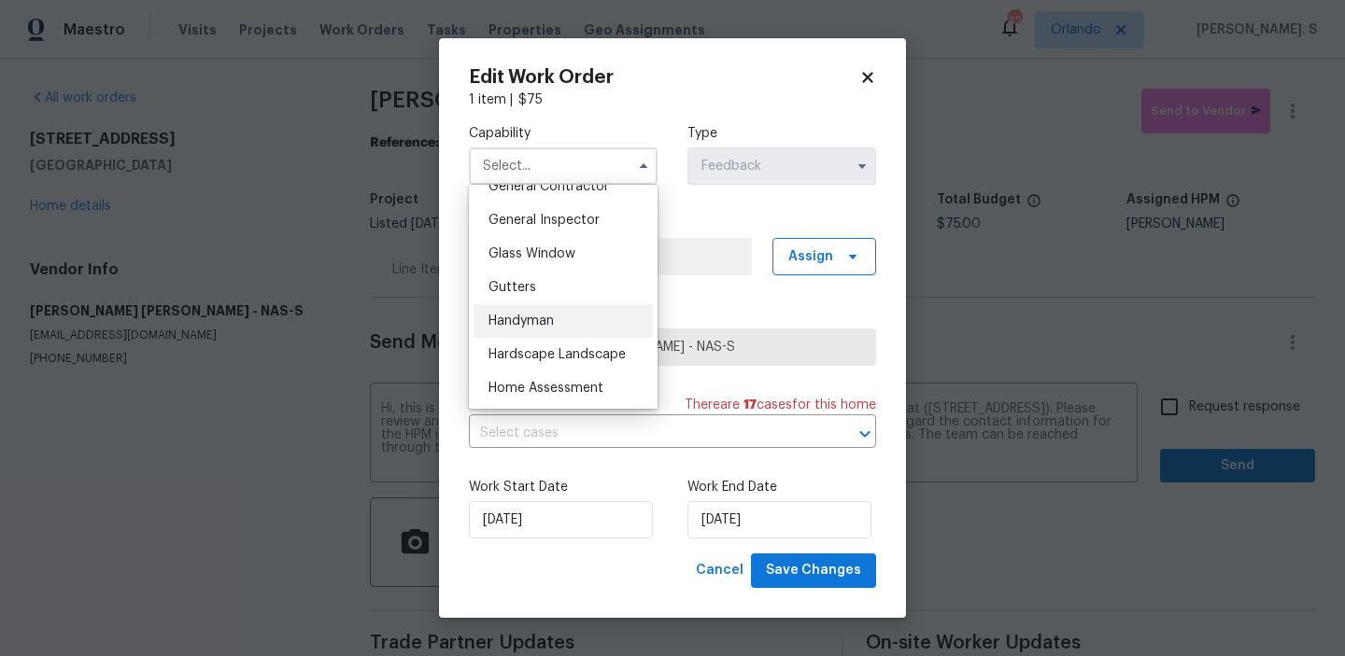
click at [544, 310] on div "Handyman" at bounding box center [562, 321] width 179 height 34
type input "Handyman"
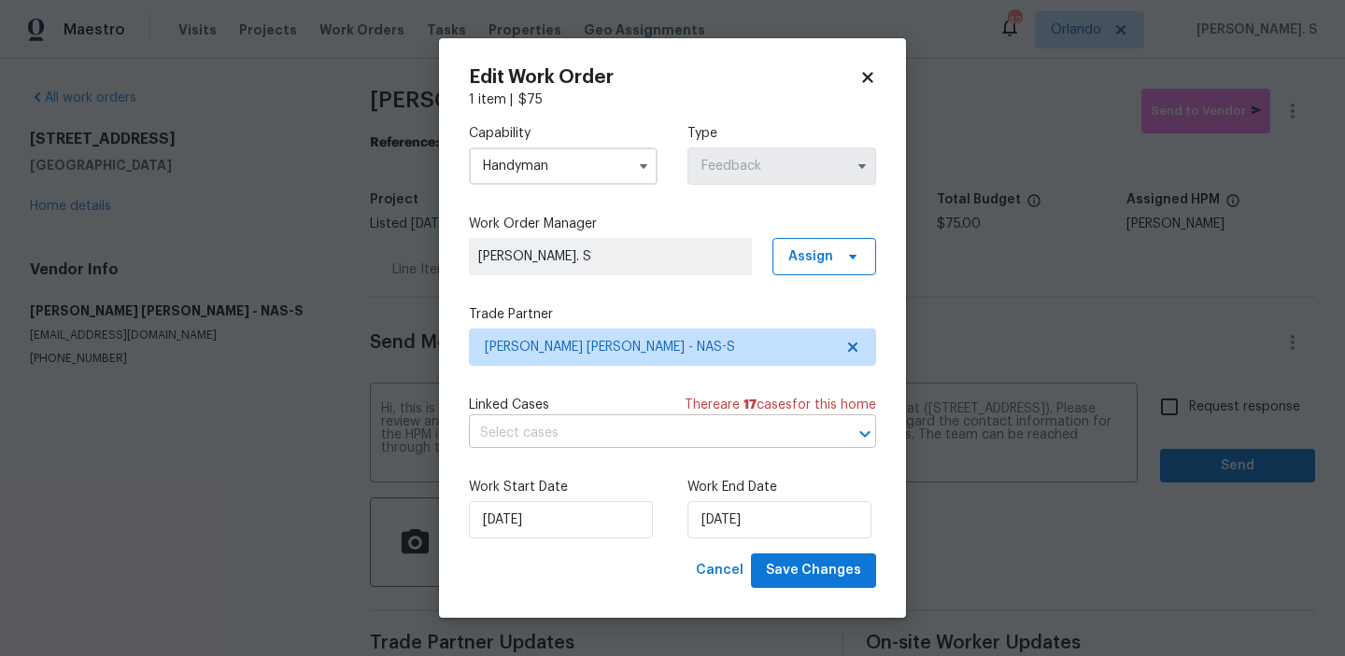
click at [567, 421] on input "text" at bounding box center [646, 433] width 355 height 29
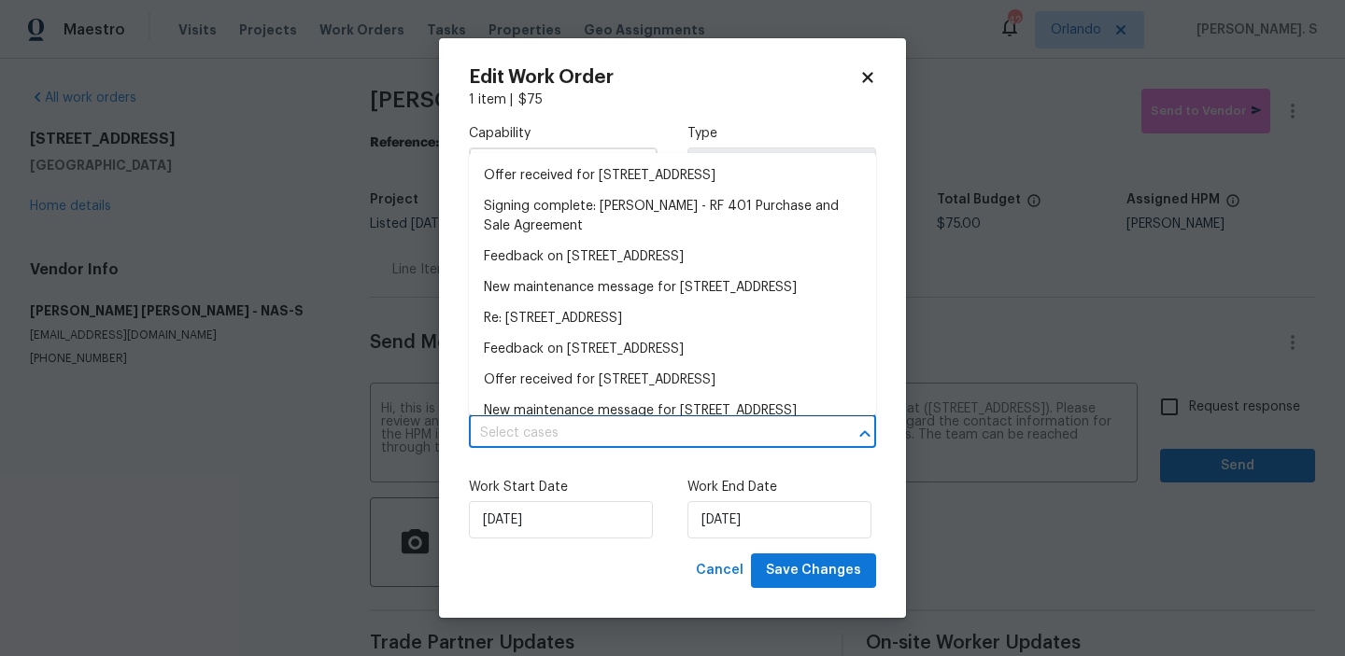
click at [567, 421] on input "text" at bounding box center [646, 433] width 355 height 29
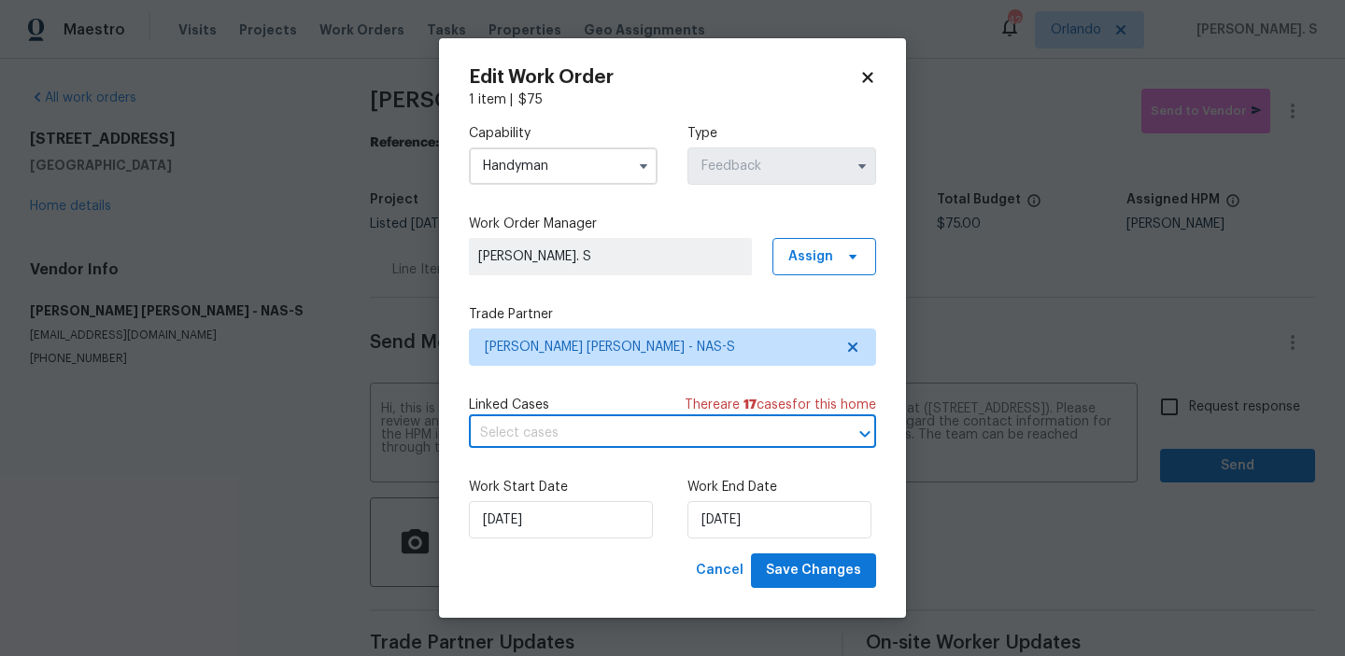
click at [568, 450] on div "Capability Handyman Type Feedback Work Order Manager [PERSON_NAME]. S Assign Tr…" at bounding box center [672, 331] width 407 height 444
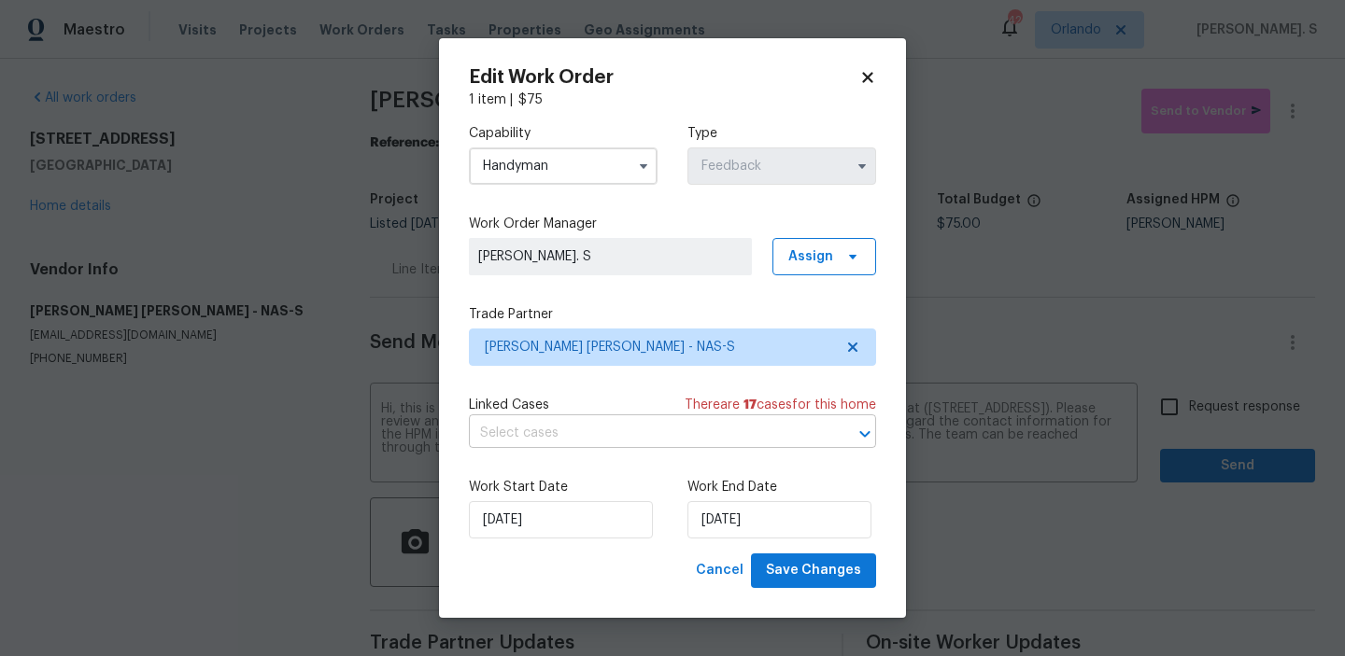
click at [568, 441] on input "text" at bounding box center [646, 433] width 355 height 29
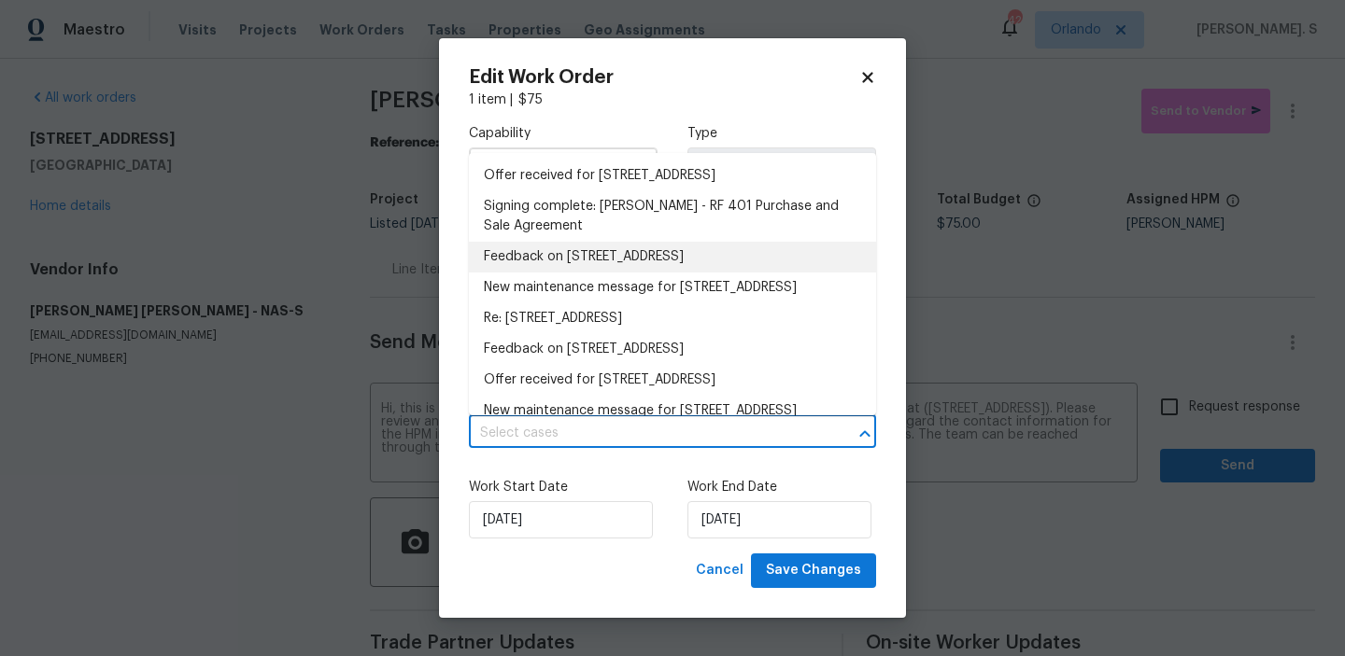
click at [543, 248] on li "Feedback on [STREET_ADDRESS]" at bounding box center [672, 257] width 407 height 31
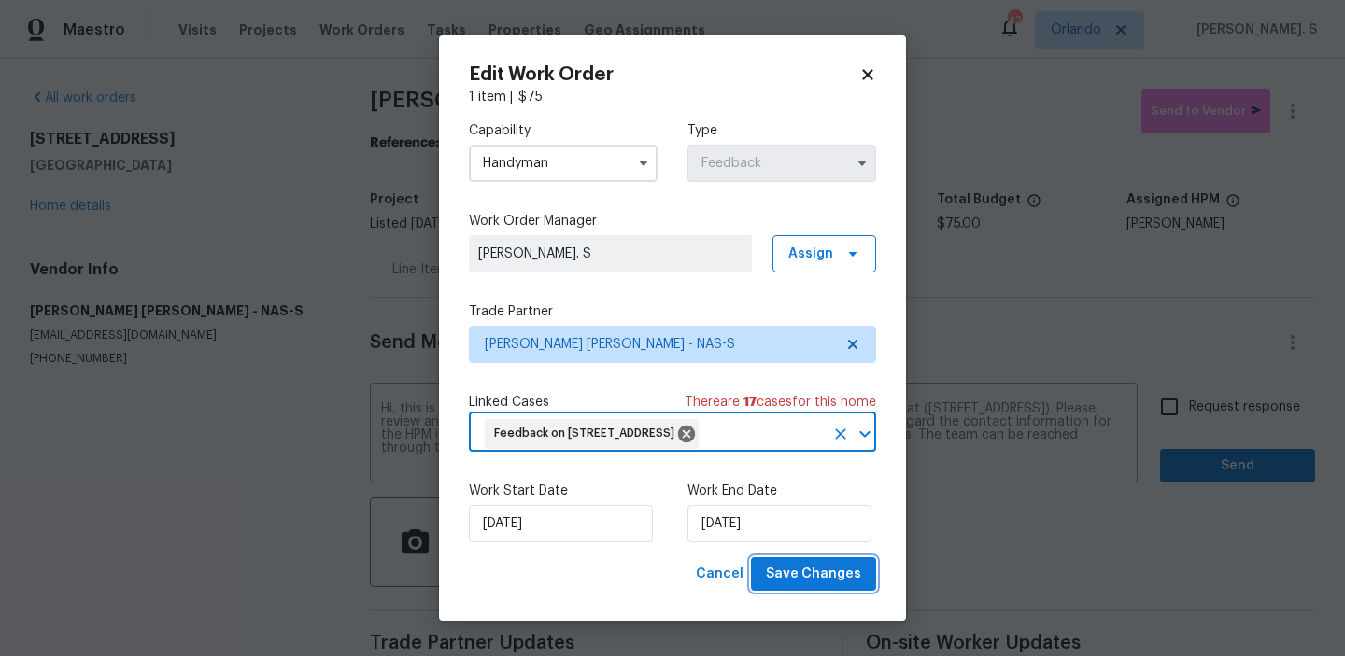
click at [767, 566] on button "Save Changes" at bounding box center [813, 574] width 125 height 35
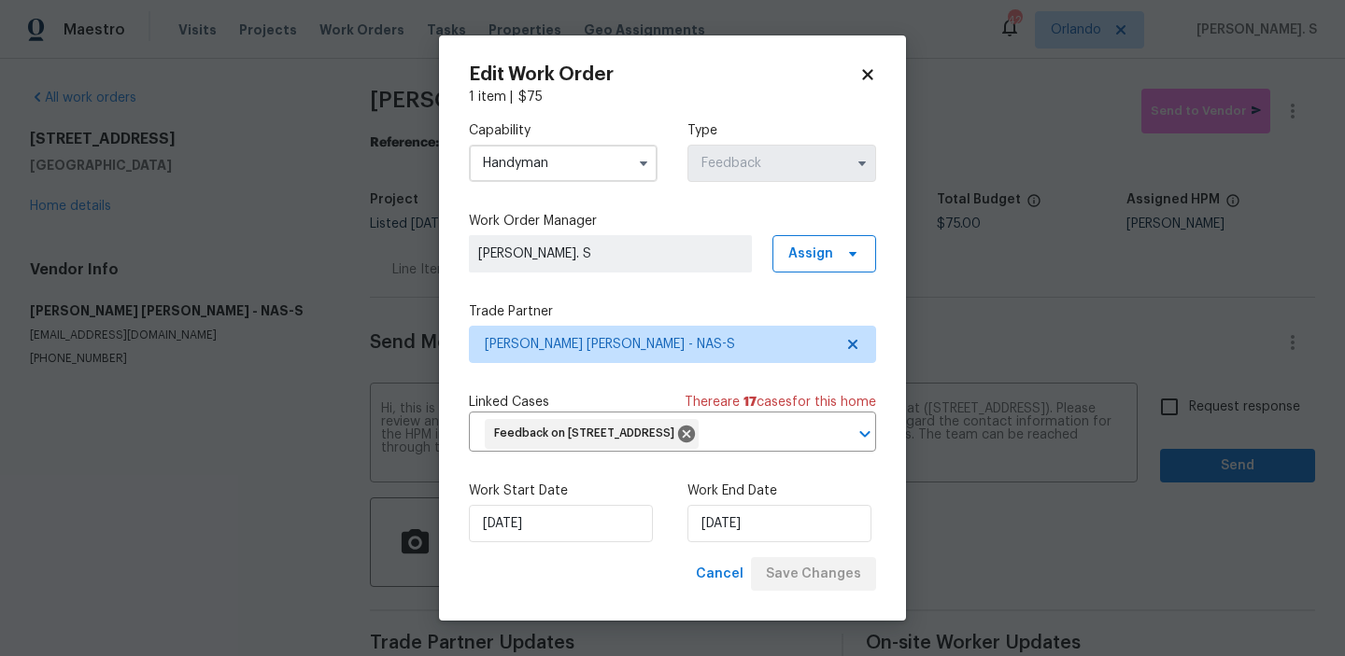
click at [1199, 422] on body "Maestro Visits Projects Work Orders Tasks Properties Geo Assignments 42 [PERSON…" at bounding box center [672, 328] width 1345 height 656
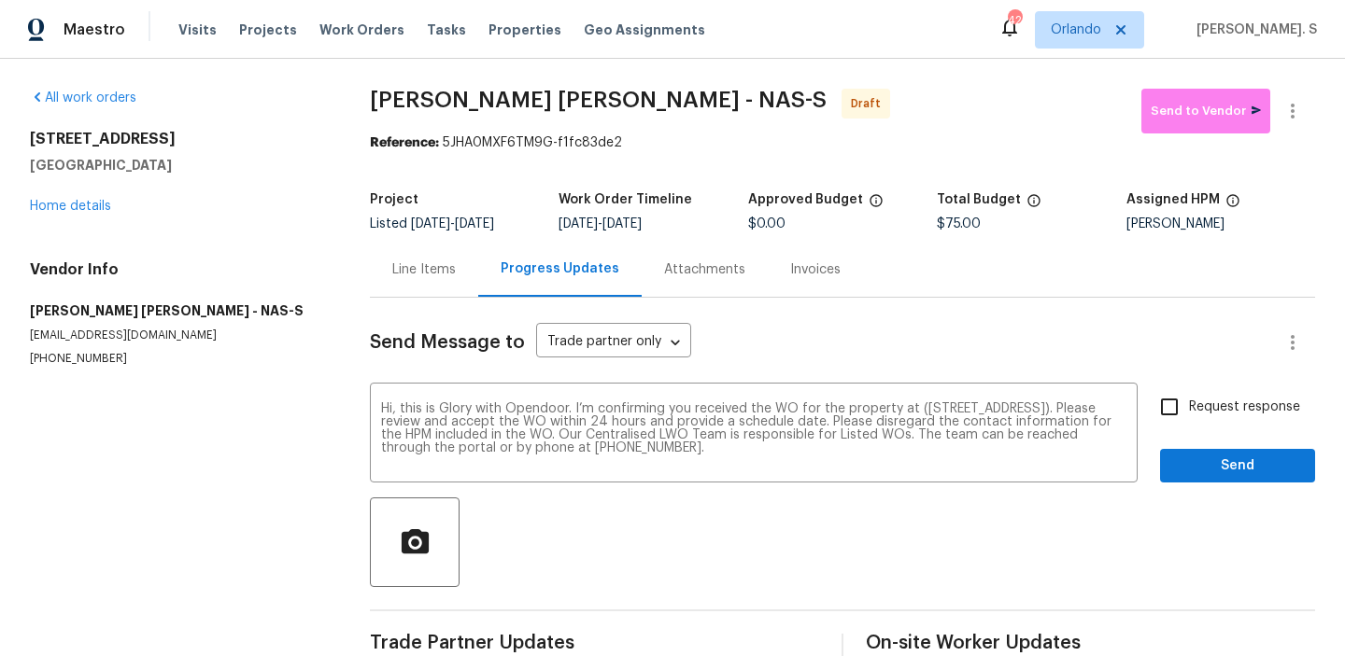
click at [1199, 422] on label "Request response" at bounding box center [1224, 406] width 150 height 39
click at [1189, 422] on input "Request response" at bounding box center [1168, 406] width 39 height 39
checkbox input "true"
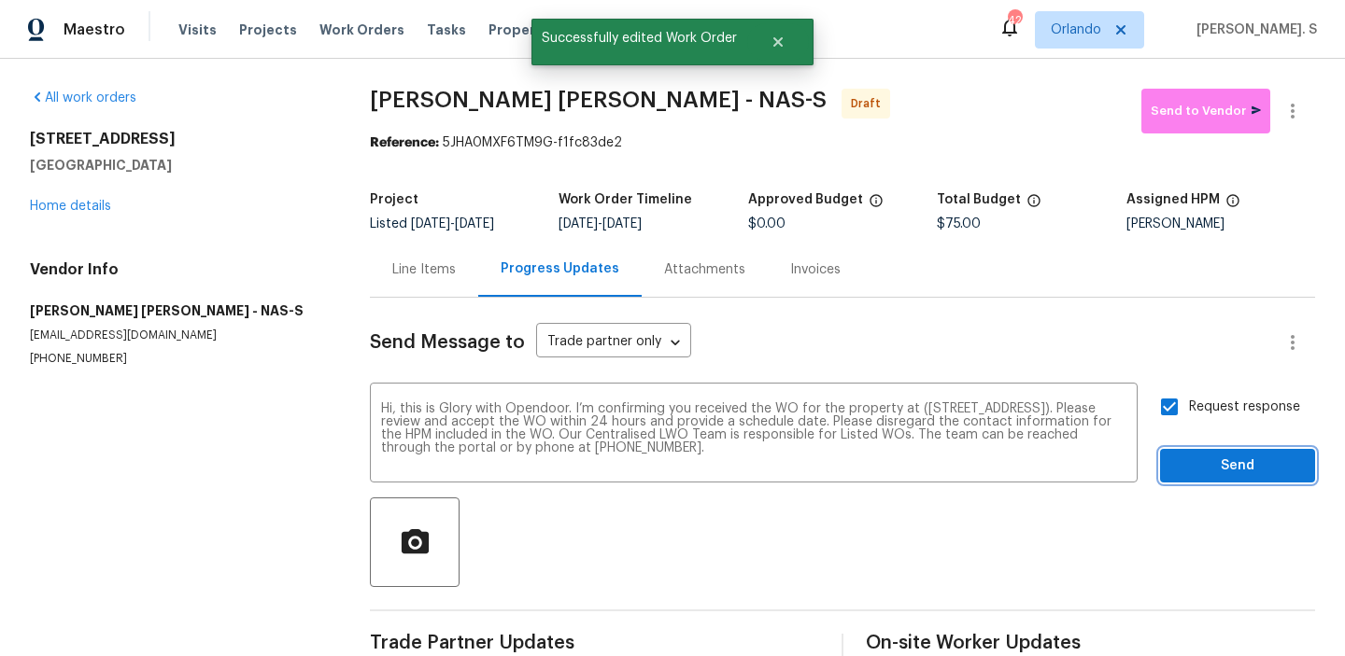
click at [1197, 457] on span "Send" at bounding box center [1237, 466] width 125 height 23
click at [1292, 127] on button "button" at bounding box center [1292, 111] width 45 height 45
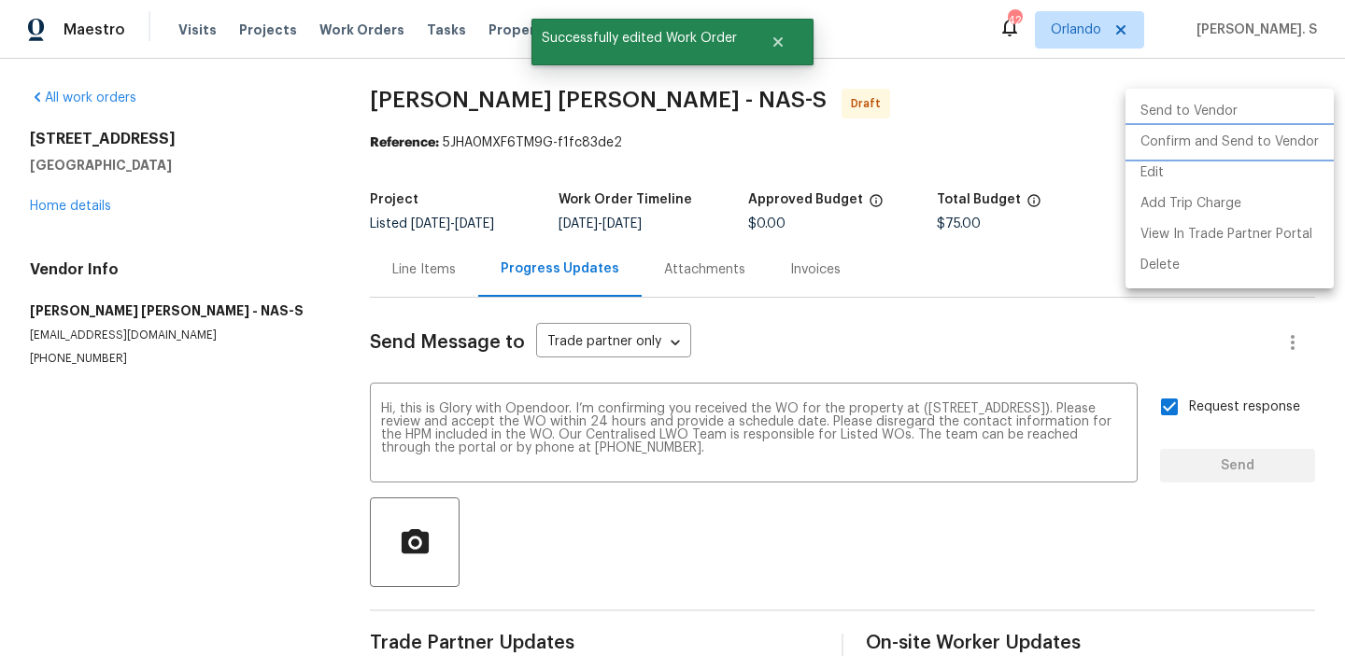
click at [1272, 141] on li "Confirm and Send to Vendor" at bounding box center [1229, 142] width 208 height 31
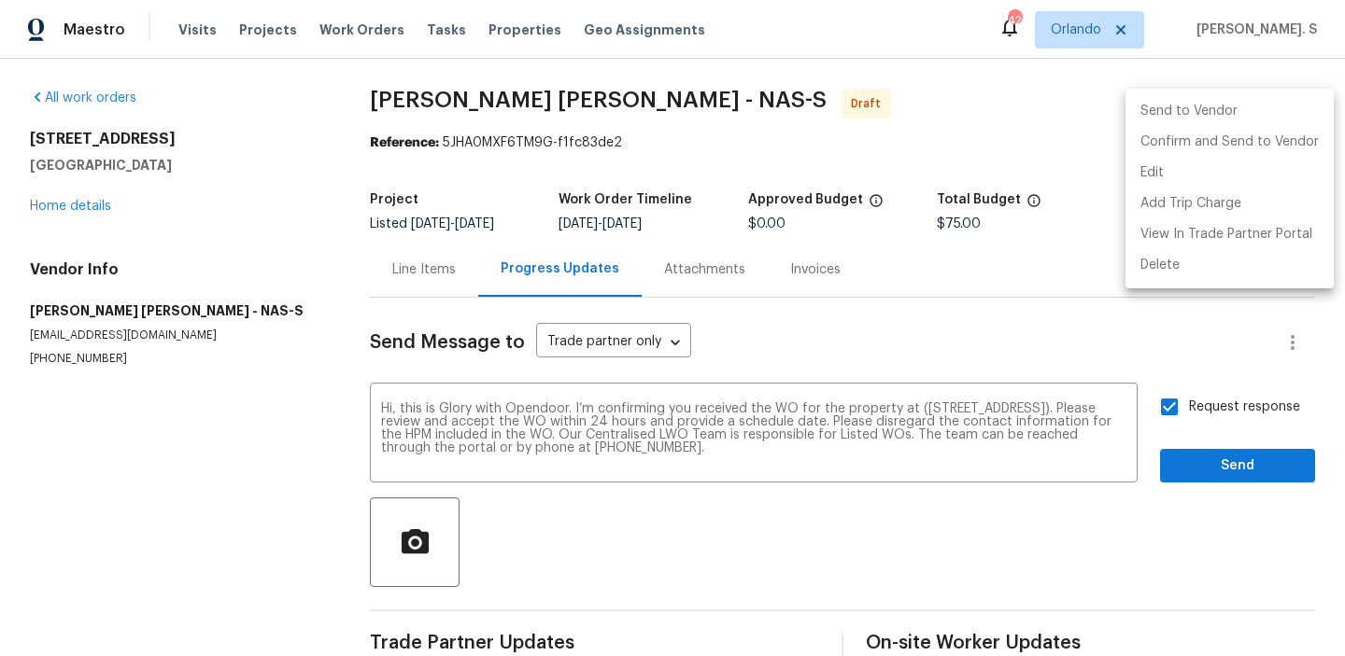
click at [487, 123] on div at bounding box center [672, 328] width 1345 height 656
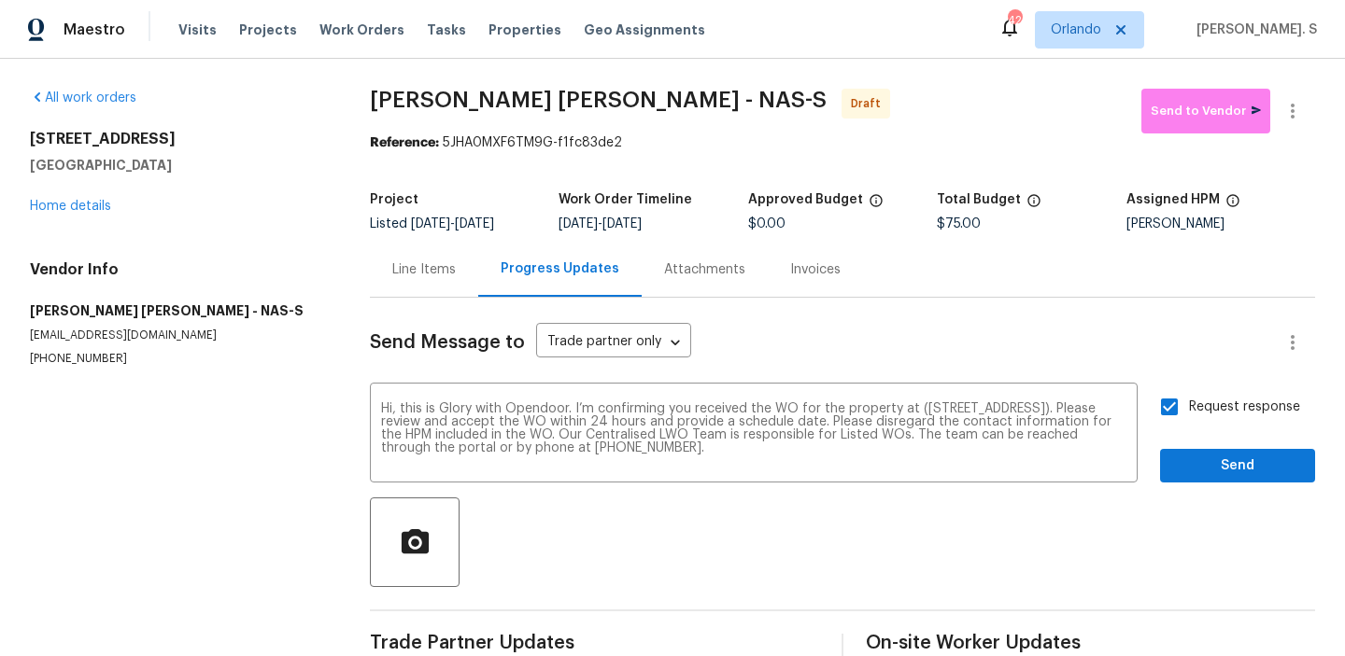
click at [487, 123] on div "Send to Vendor Edit Add Trip Charge View In Trade Partner Portal Delete" at bounding box center [672, 328] width 1345 height 656
click at [487, 123] on span "[PERSON_NAME] [PERSON_NAME] - NAS-S Draft" at bounding box center [755, 111] width 771 height 45
click at [554, 102] on span "[PERSON_NAME] [PERSON_NAME] - NAS-S" at bounding box center [598, 100] width 457 height 22
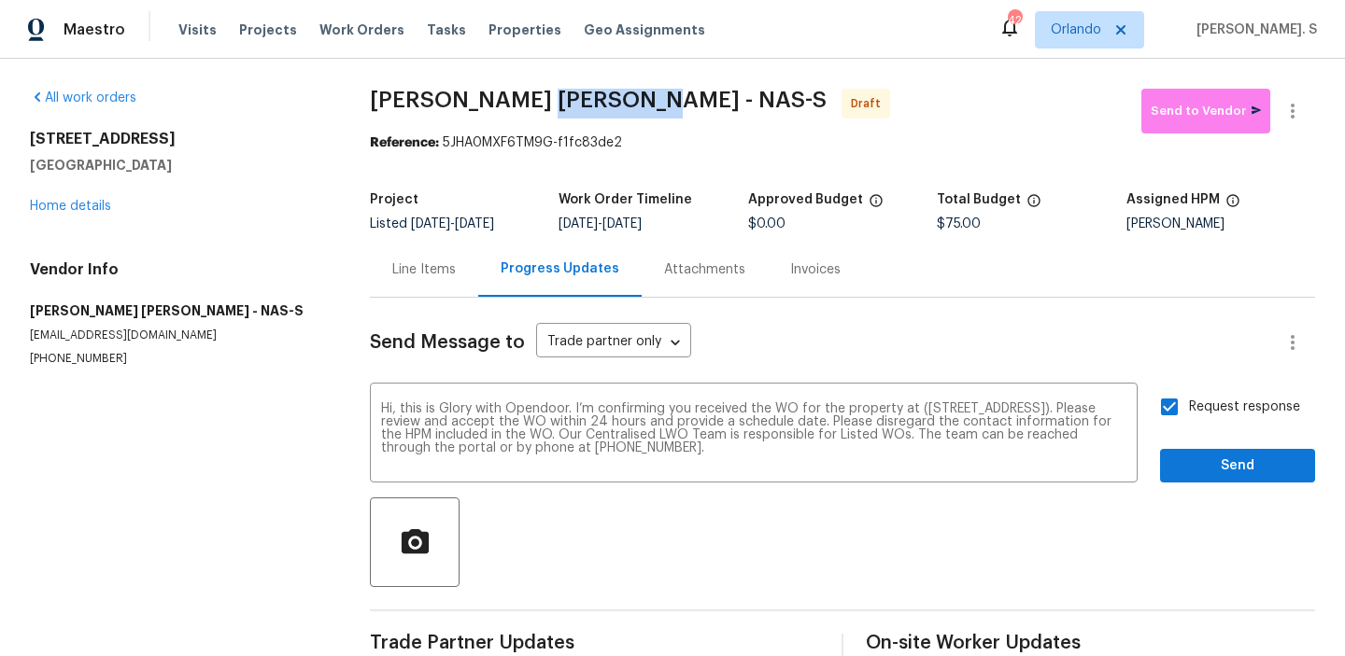
click at [554, 102] on span "[PERSON_NAME] [PERSON_NAME] - NAS-S" at bounding box center [598, 100] width 457 height 22
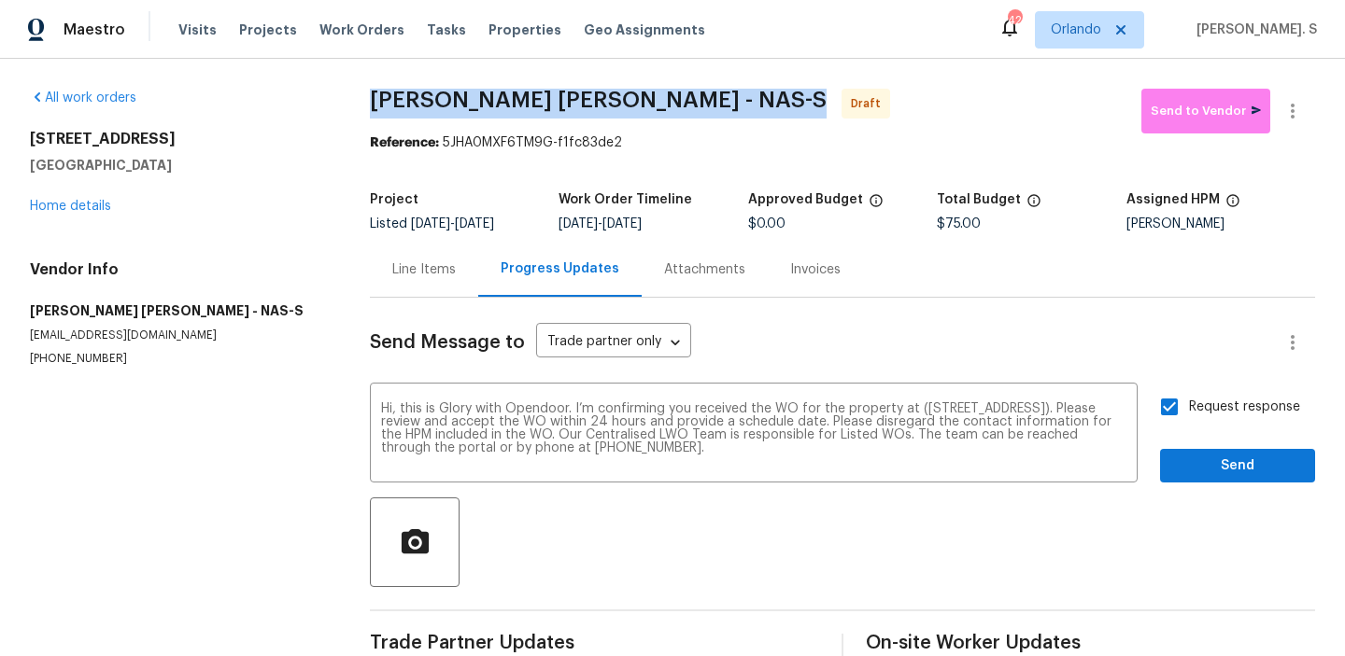
copy span "[PERSON_NAME] [PERSON_NAME] - NAS-S"
click at [1255, 475] on span "Send" at bounding box center [1237, 466] width 125 height 23
click at [1286, 120] on icon "button" at bounding box center [1292, 111] width 22 height 22
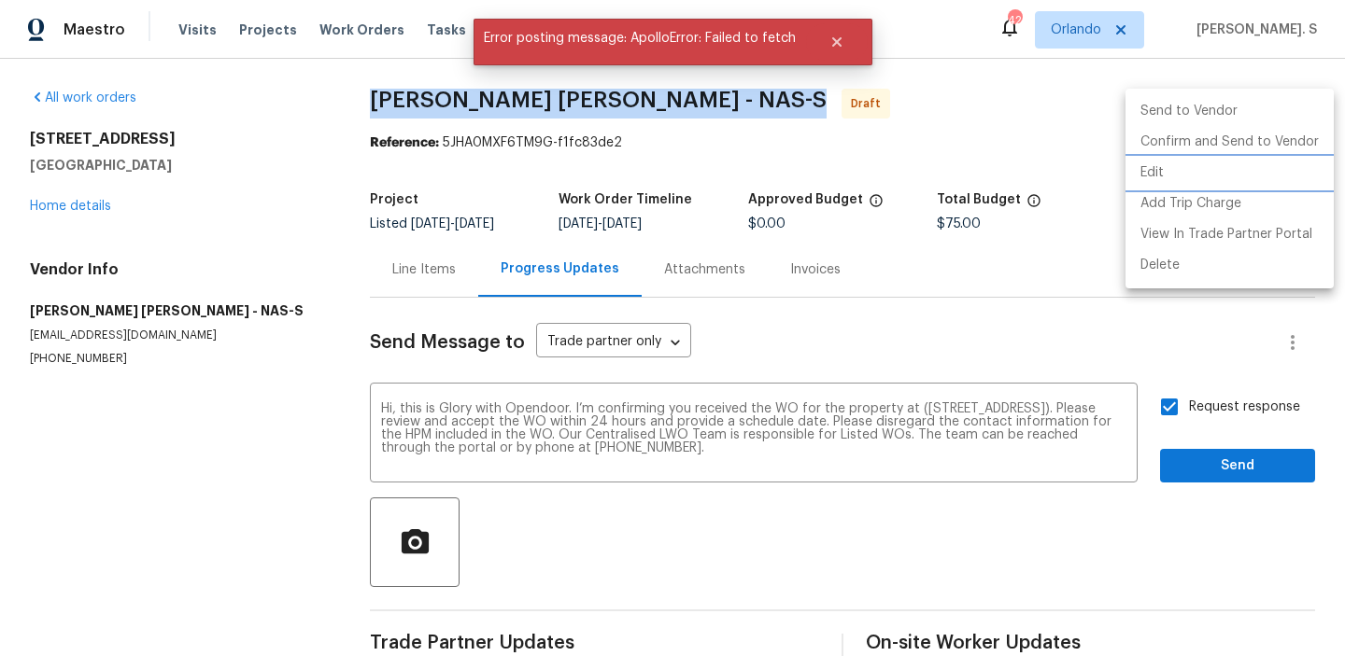
click at [1217, 179] on li "Edit" at bounding box center [1229, 173] width 208 height 31
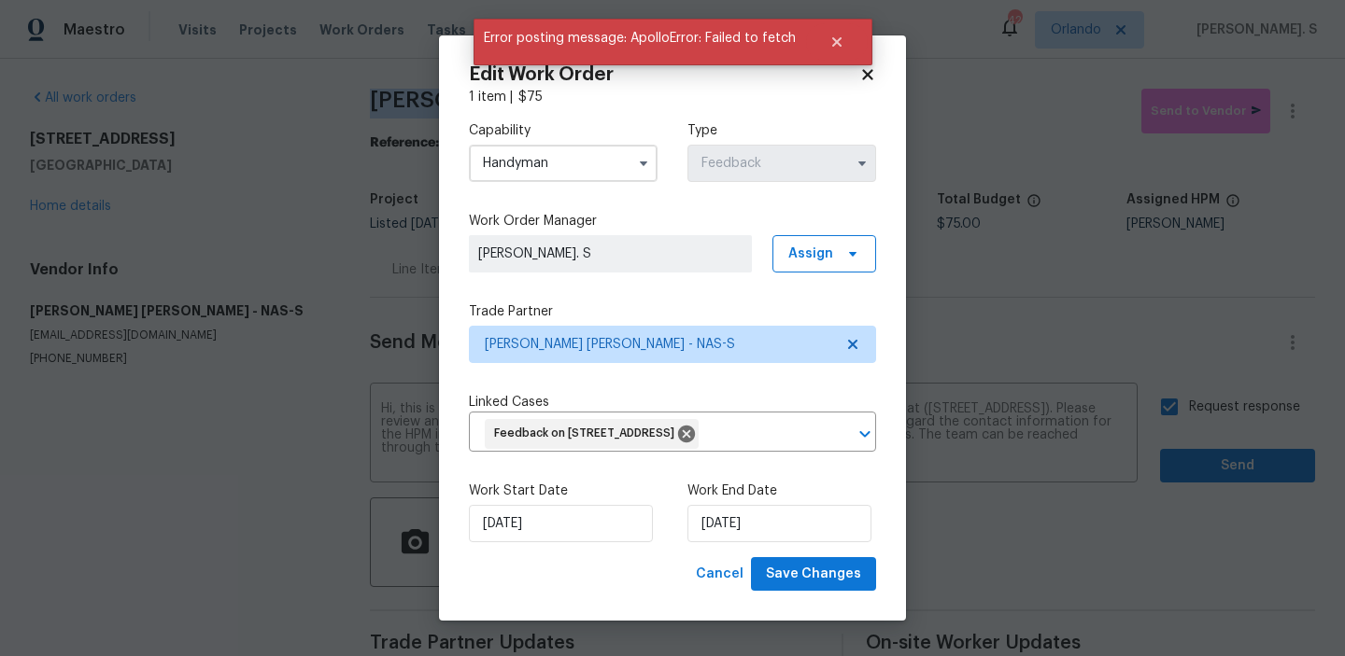
click at [532, 142] on div "Capability Handyman" at bounding box center [563, 151] width 189 height 61
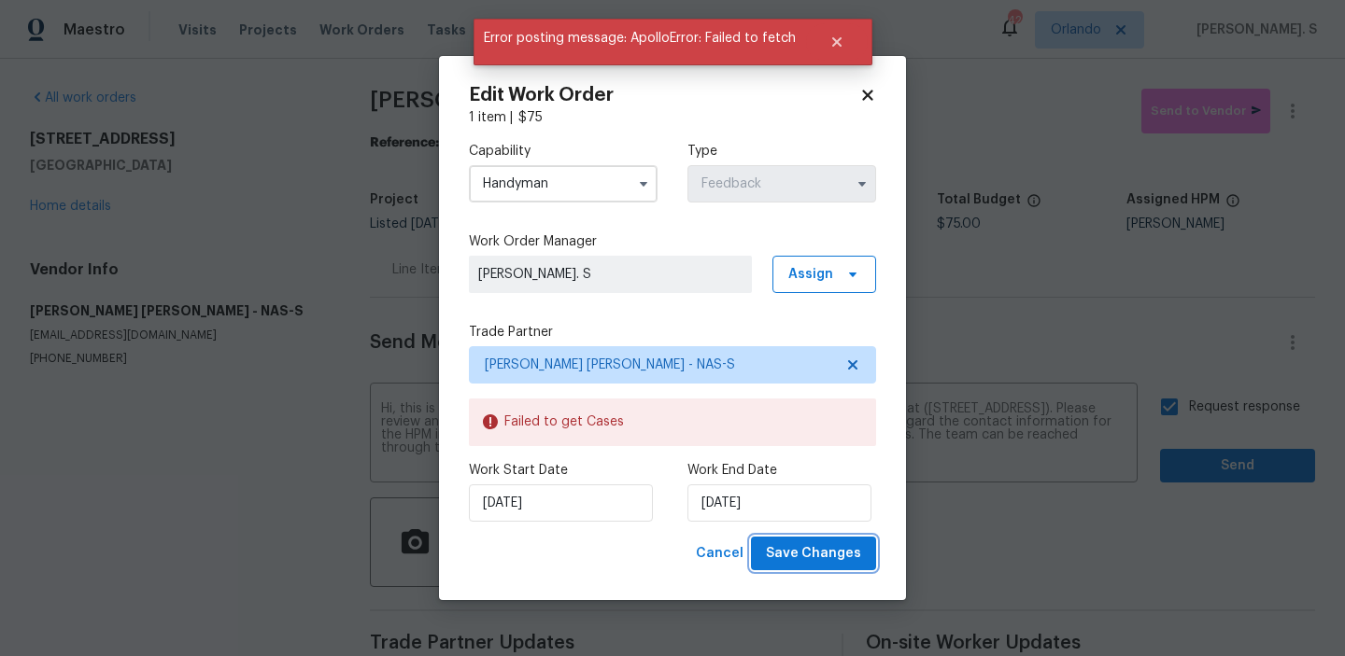
click at [832, 563] on span "Save Changes" at bounding box center [813, 553] width 95 height 23
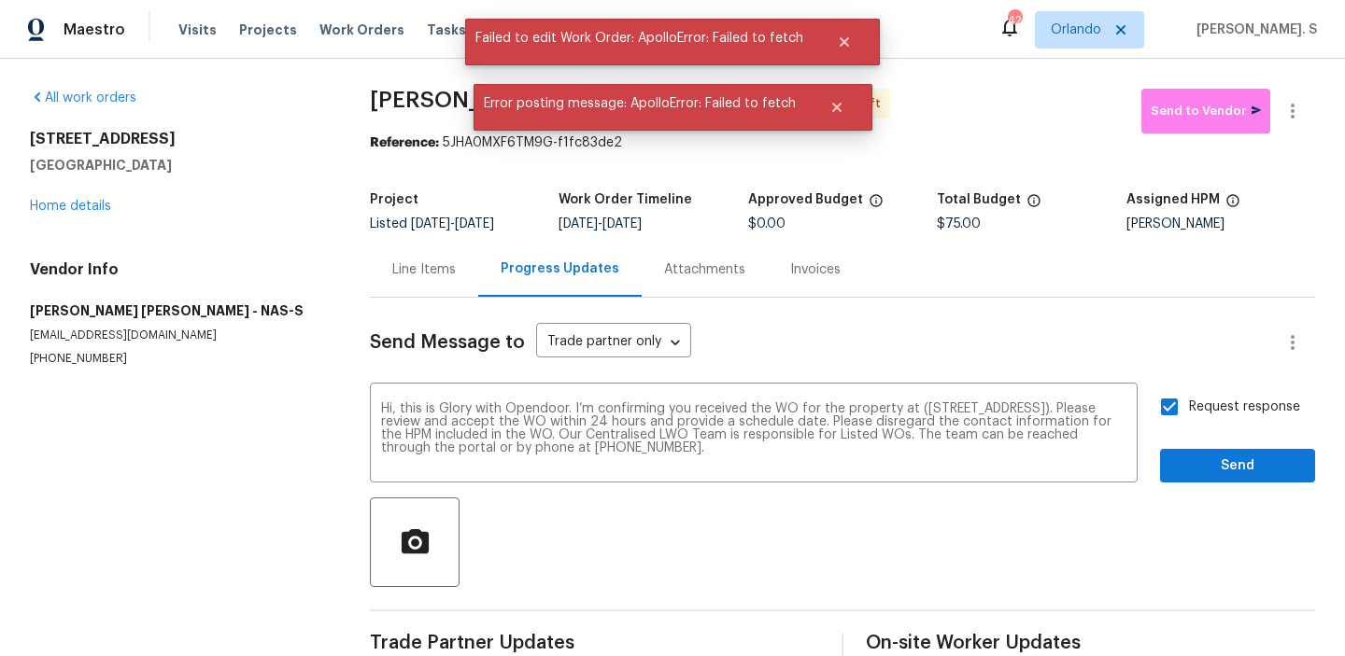
click at [1305, 120] on body "Maestro Visits Projects Work Orders Tasks Properties Geo Assignments 42 [PERSON…" at bounding box center [672, 328] width 1345 height 656
click at [1305, 120] on button "button" at bounding box center [1292, 111] width 45 height 45
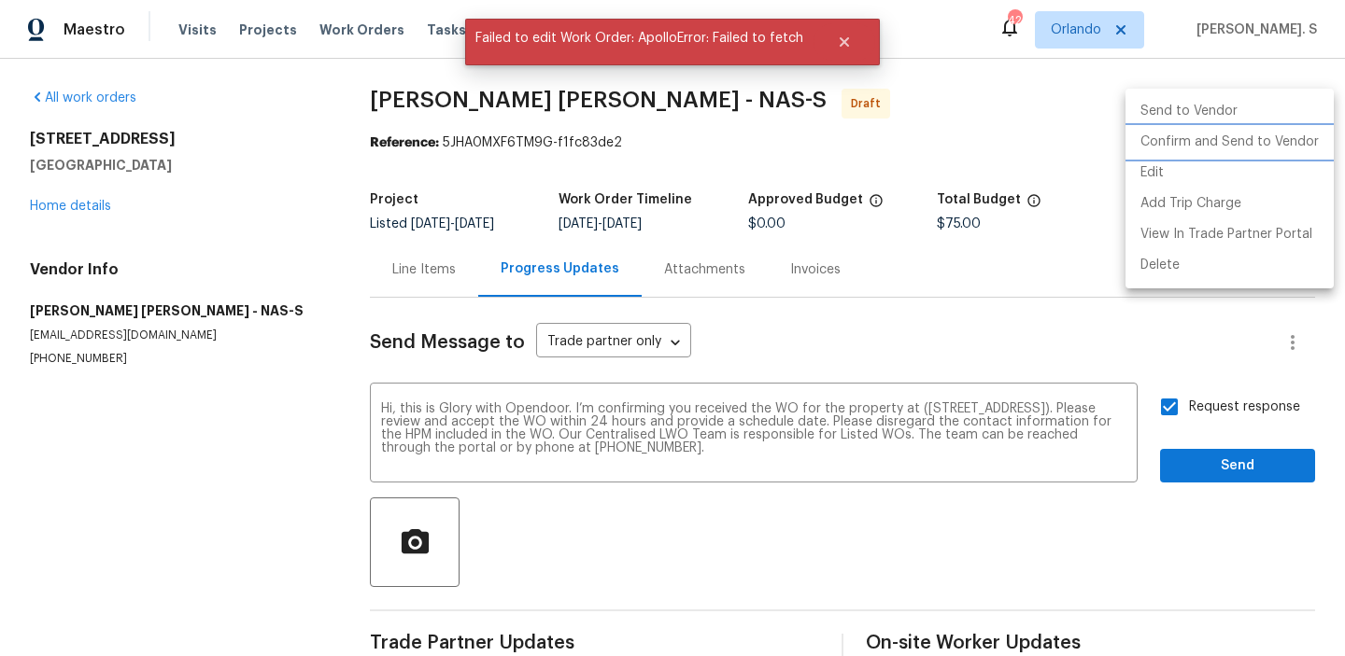
click at [1290, 139] on li "Confirm and Send to Vendor" at bounding box center [1229, 142] width 208 height 31
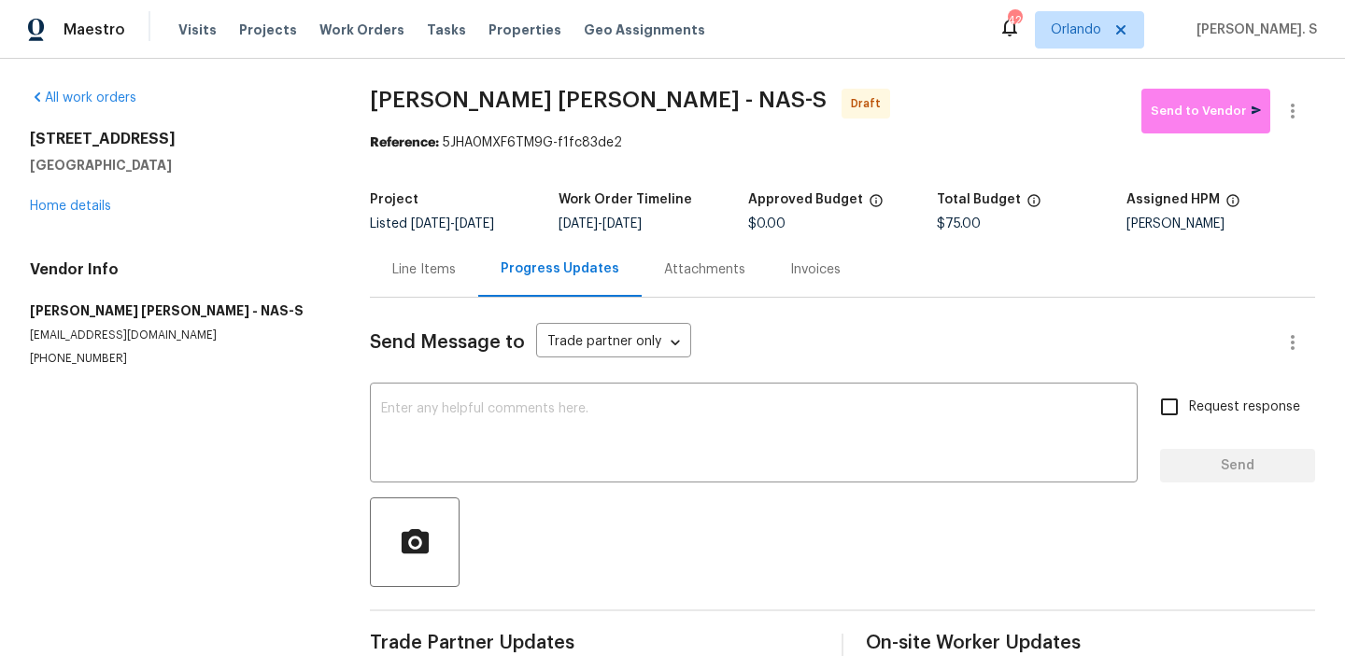
scroll to position [37, 0]
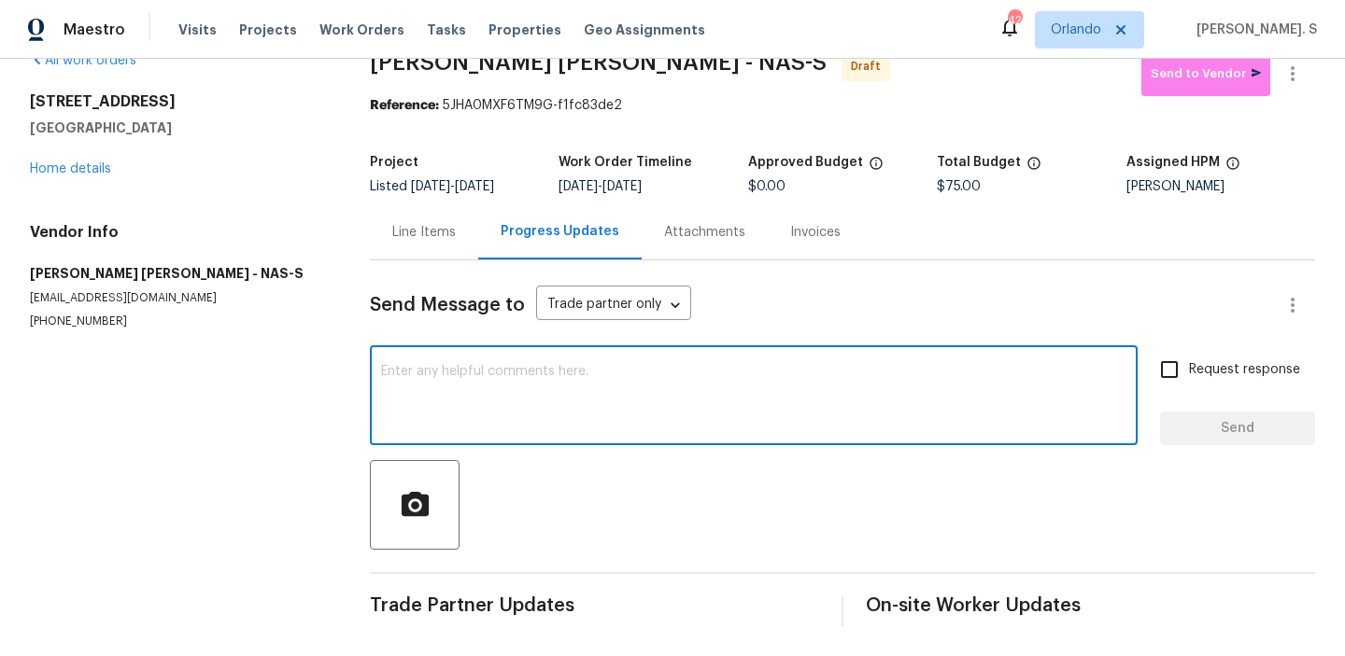
click at [697, 417] on textarea at bounding box center [753, 397] width 745 height 65
paste textarea "Hi, this is Glory with Opendoor. I’m confirming you received the WO for the pro…"
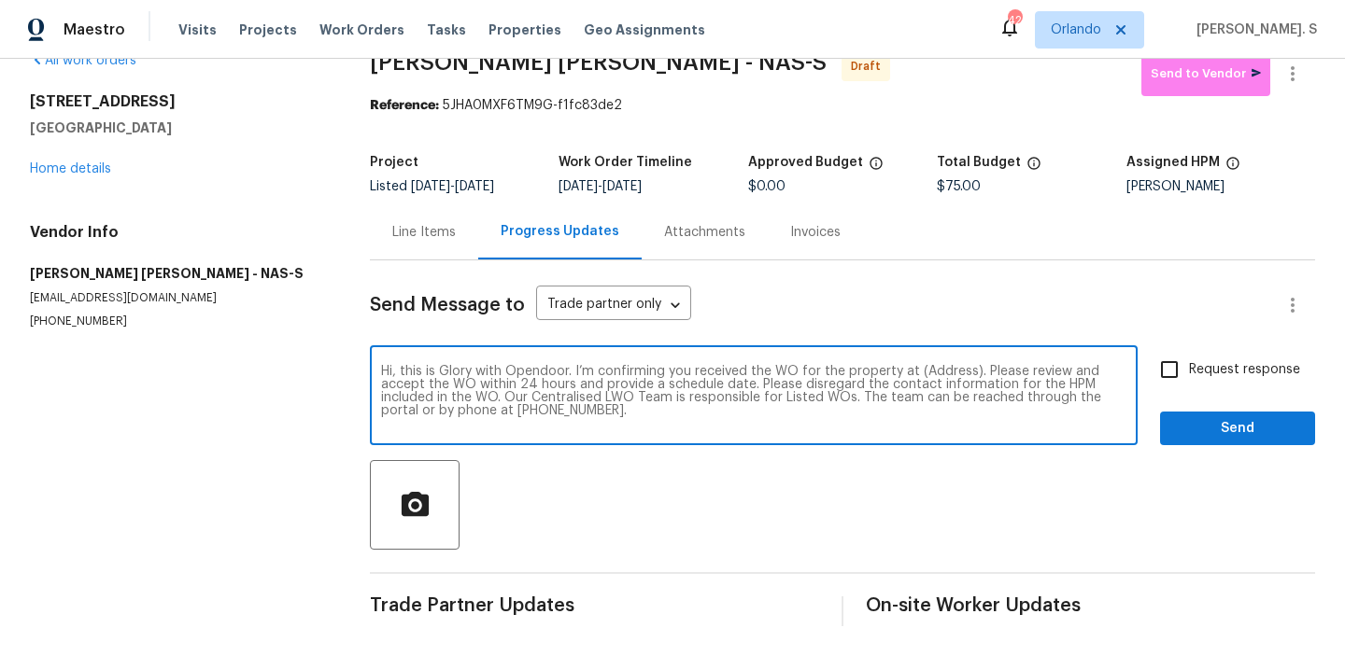
click at [936, 374] on textarea "Hi, this is Glory with Opendoor. I’m confirming you received the WO for the pro…" at bounding box center [753, 397] width 745 height 65
paste textarea "[STREET_ADDRESS]"
type textarea "Hi, this is Glory with Opendoor. I’m confirming you received the WO for the pro…"
click at [1293, 77] on icon "button" at bounding box center [1292, 73] width 4 height 15
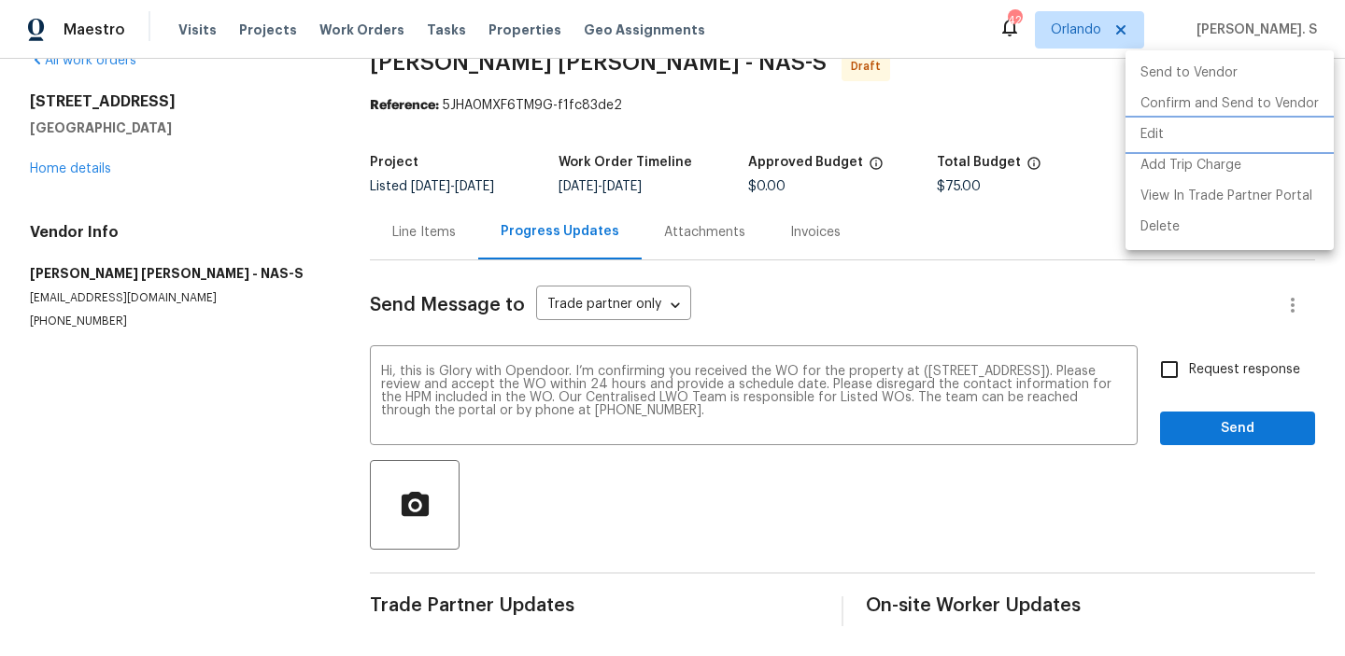
click at [1174, 136] on li "Edit" at bounding box center [1229, 135] width 208 height 31
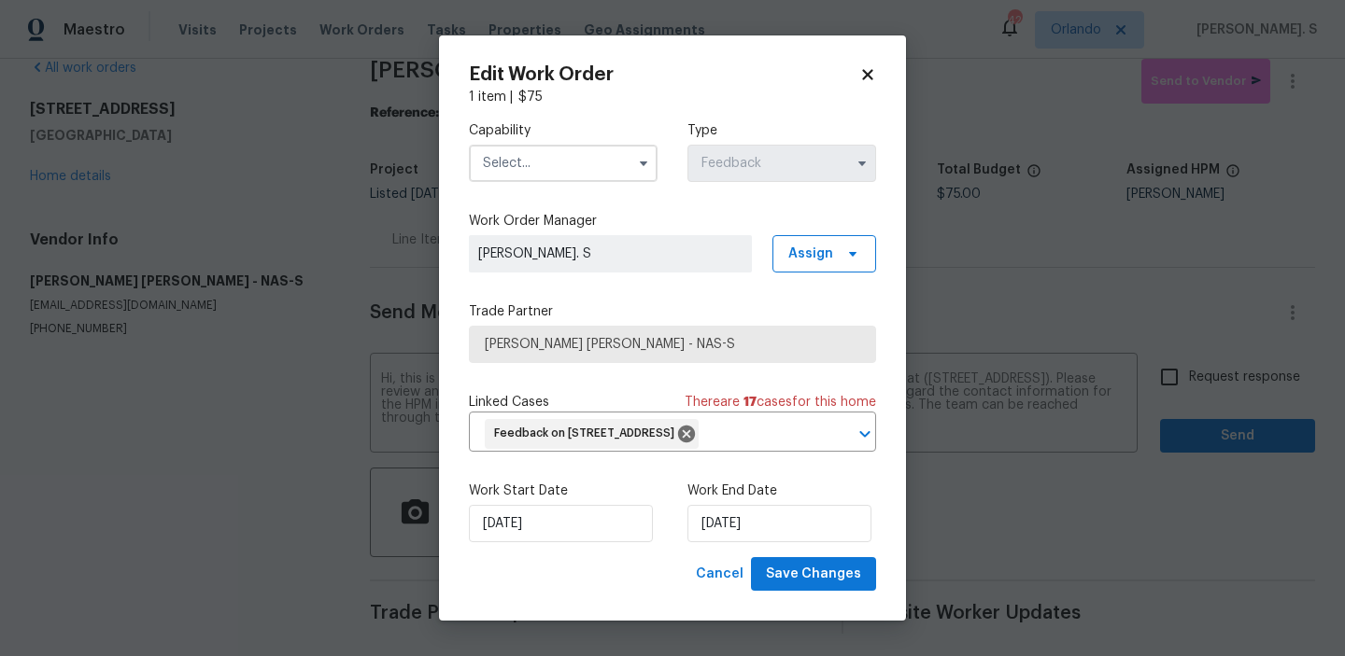
click at [609, 167] on input "text" at bounding box center [563, 163] width 189 height 37
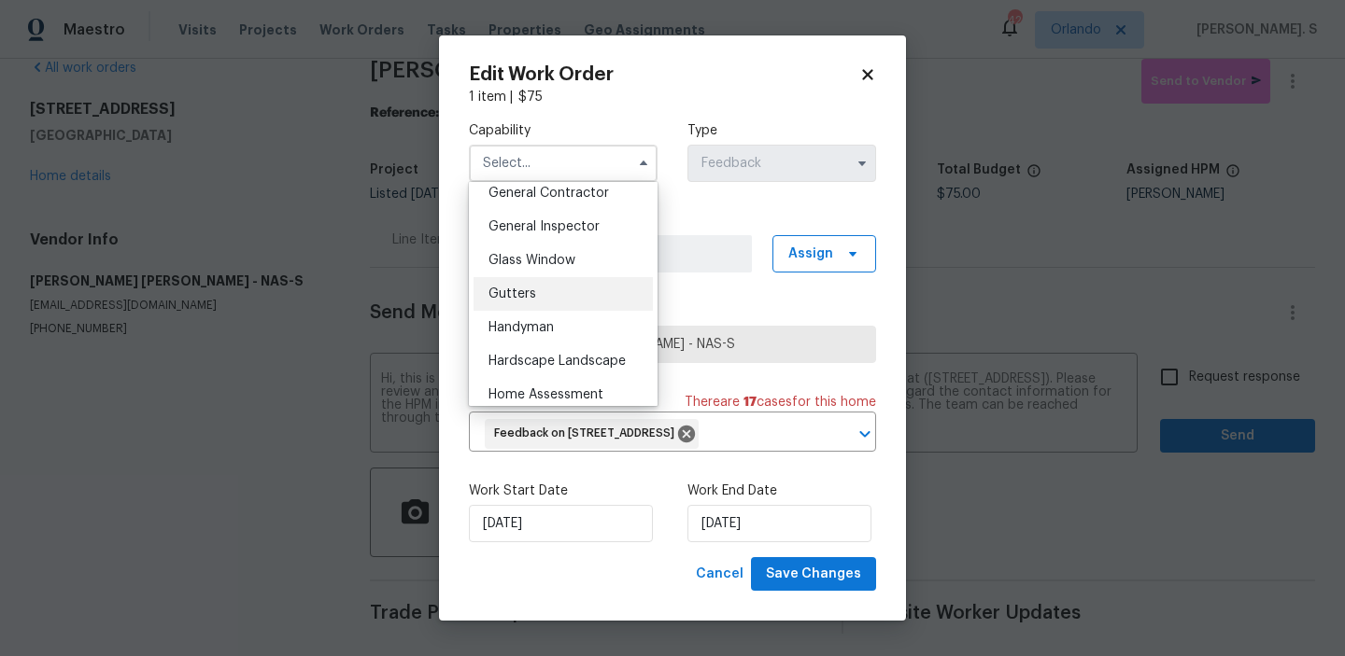
scroll to position [919, 0]
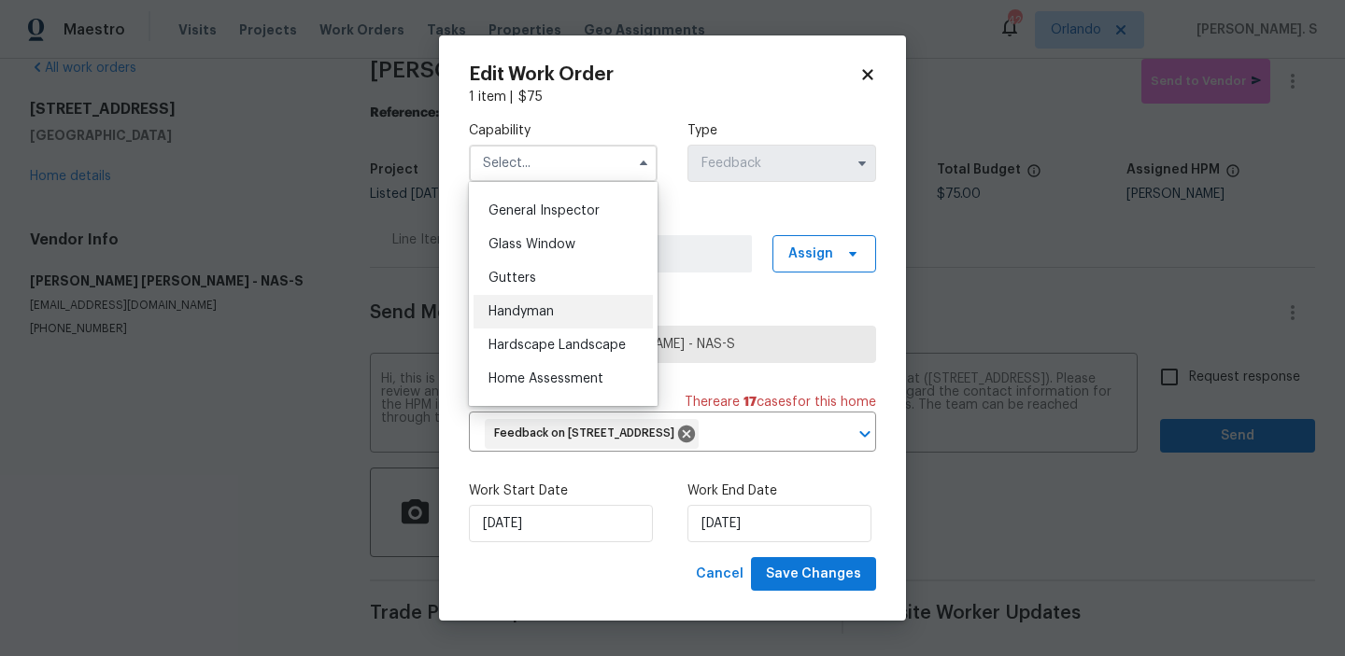
click at [571, 317] on div "Handyman" at bounding box center [562, 312] width 179 height 34
type input "Handyman"
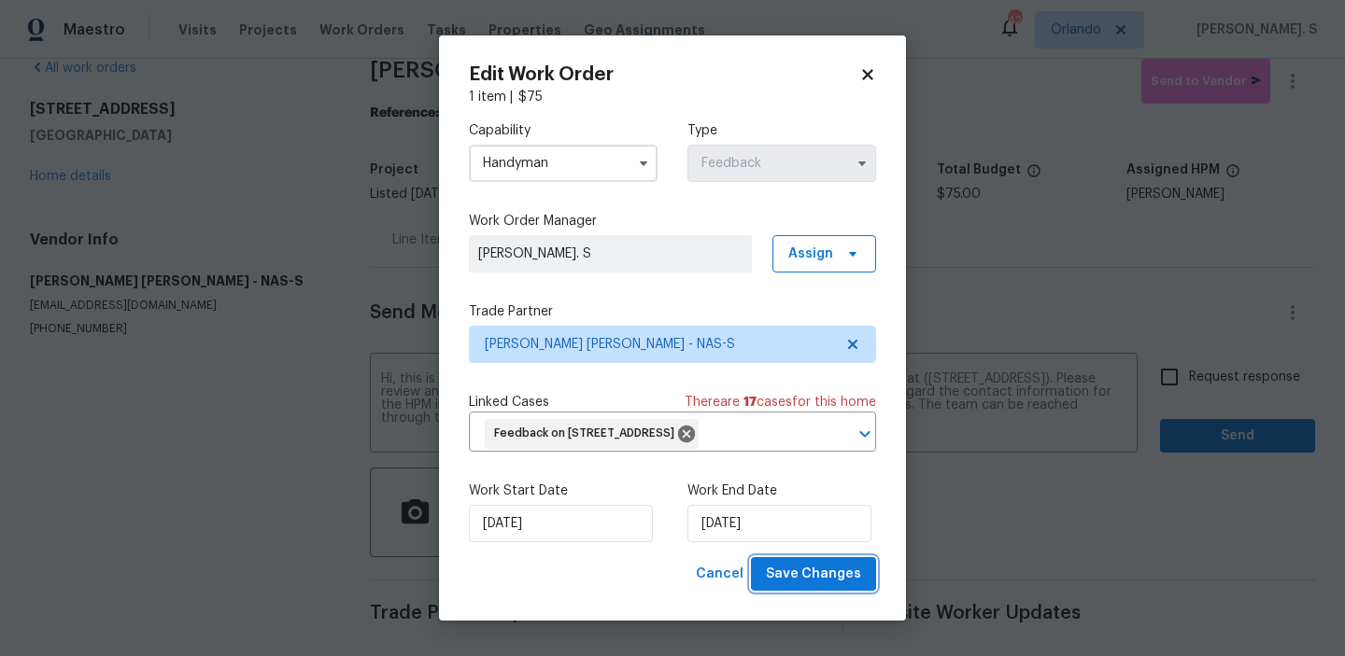
click at [790, 562] on button "Save Changes" at bounding box center [813, 574] width 125 height 35
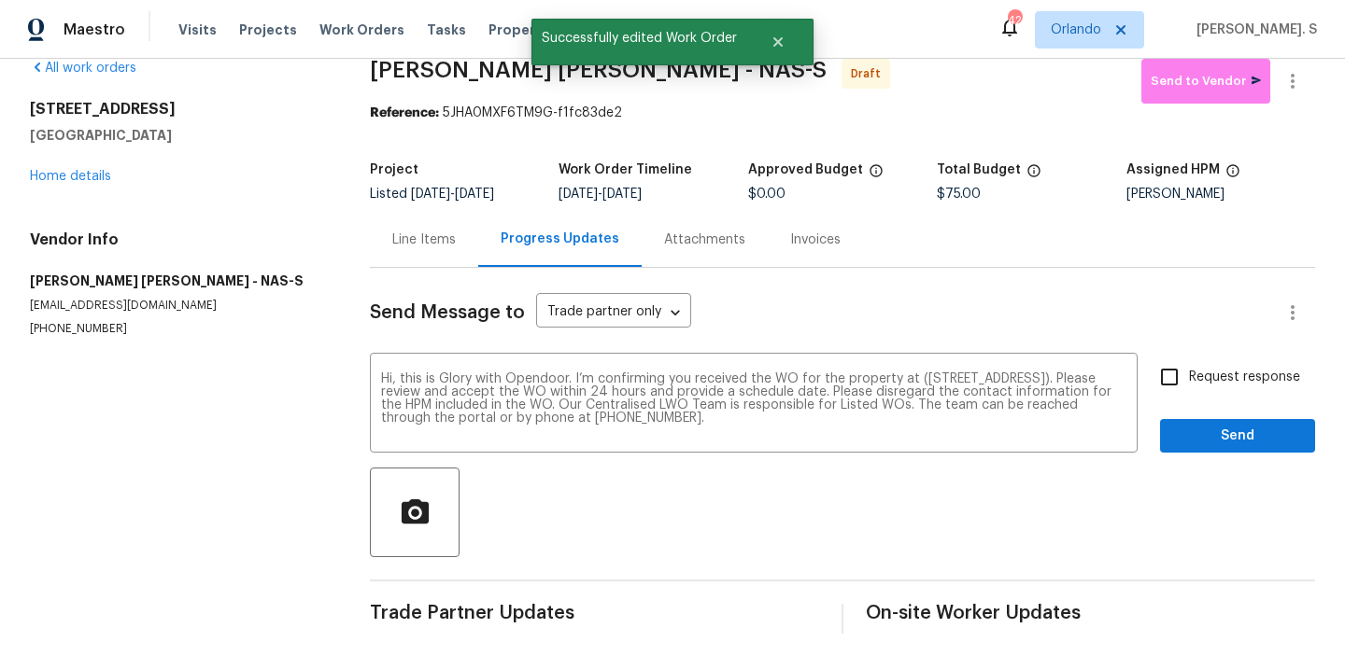
click at [1236, 368] on span "Request response" at bounding box center [1244, 378] width 111 height 20
click at [1189, 368] on input "Request response" at bounding box center [1168, 377] width 39 height 39
checkbox input "true"
click at [1218, 441] on span "Send" at bounding box center [1237, 436] width 125 height 23
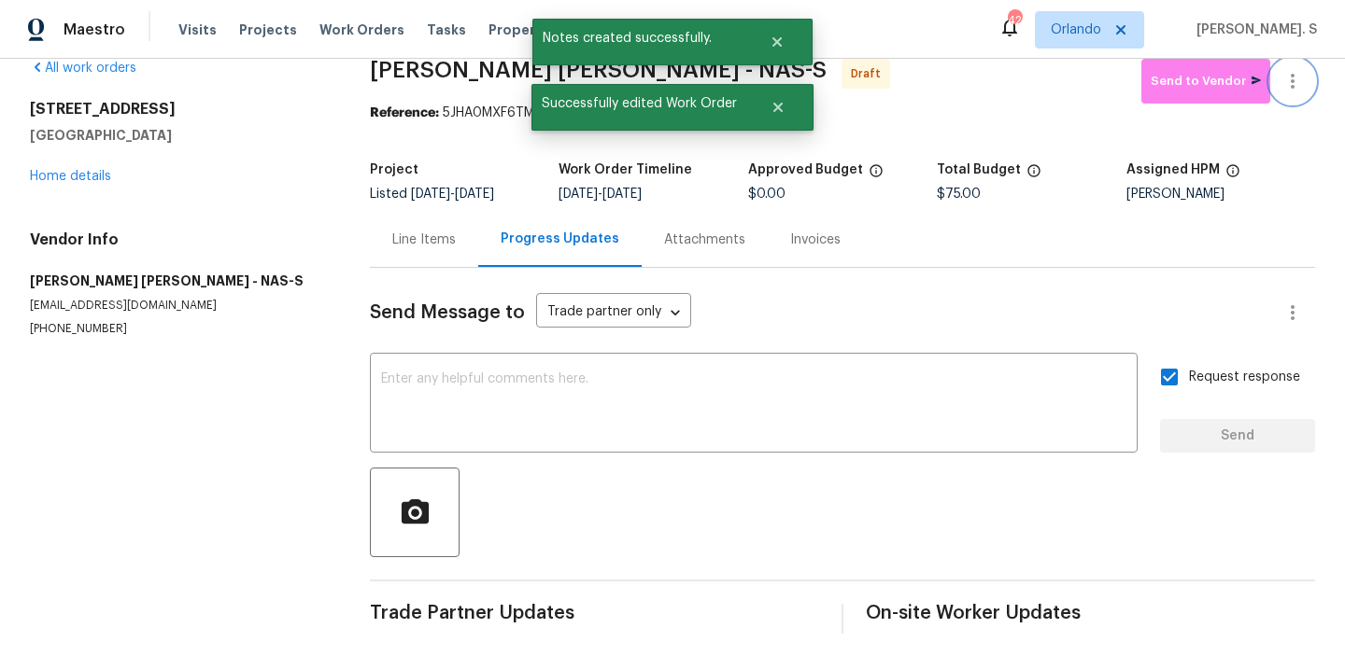
click at [1298, 98] on button "button" at bounding box center [1292, 81] width 45 height 45
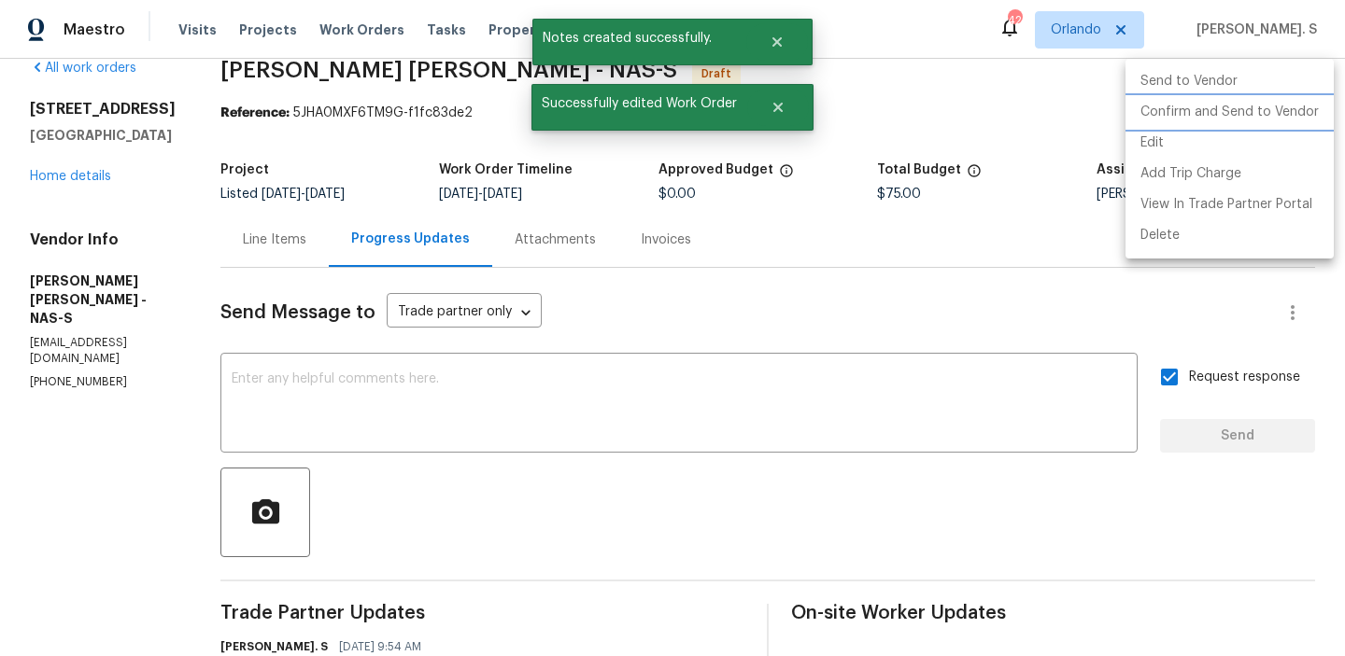
click at [1253, 113] on li "Confirm and Send to Vendor" at bounding box center [1229, 112] width 208 height 31
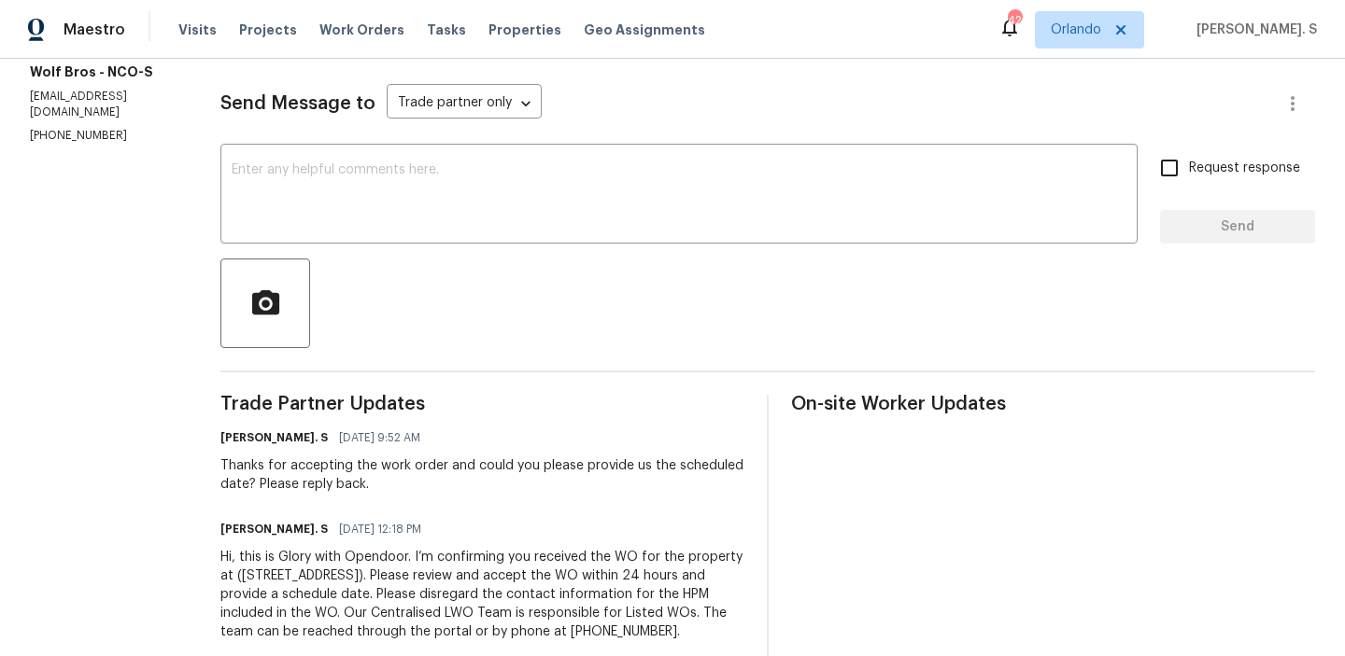
scroll to position [276, 0]
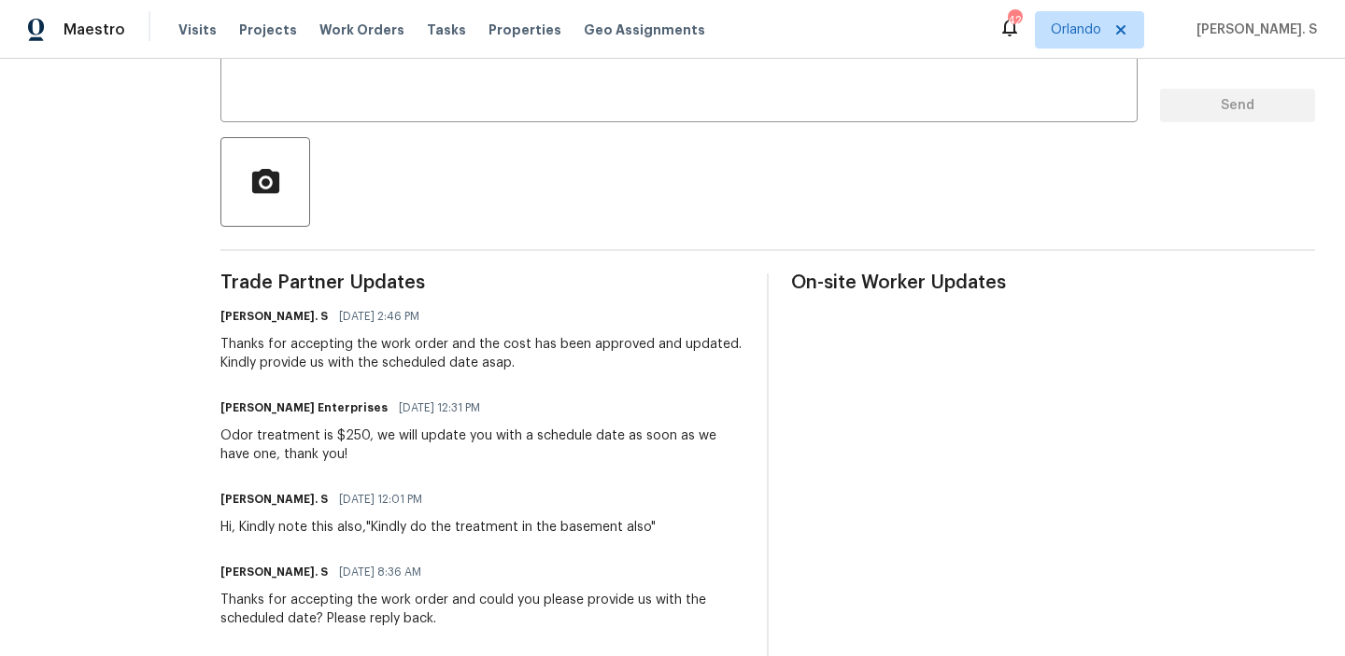
scroll to position [216, 0]
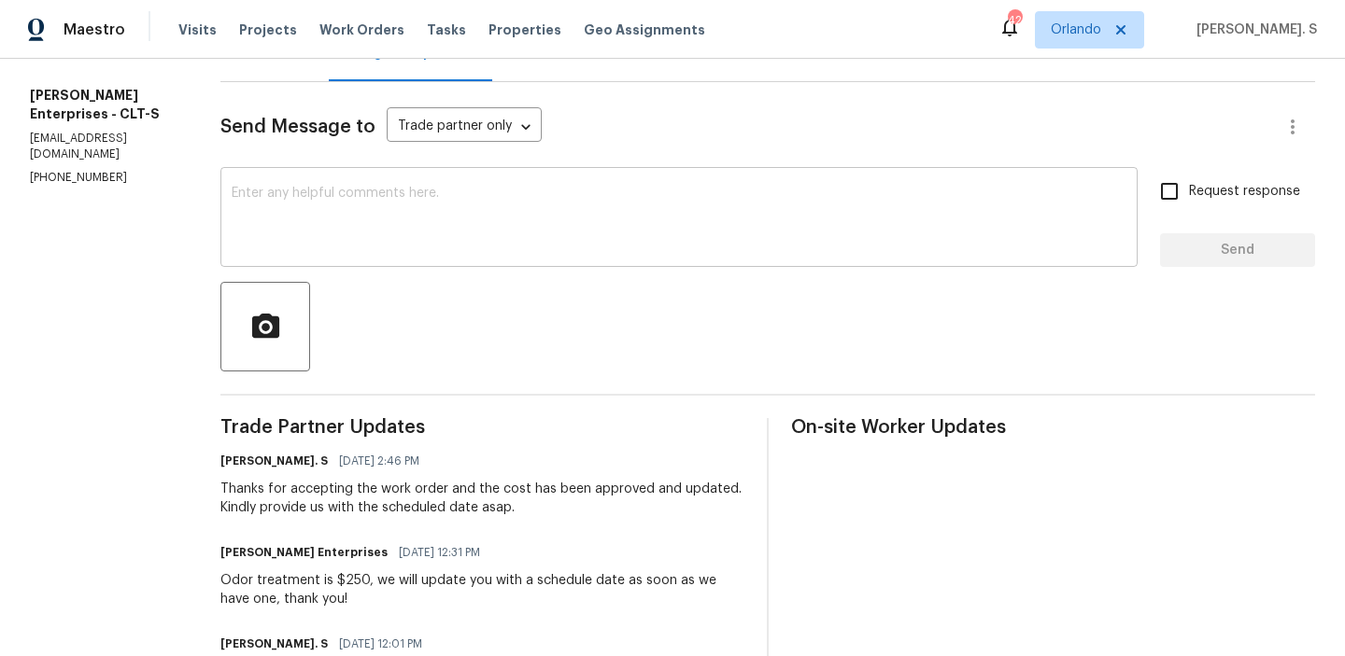
click at [421, 252] on div "x ​" at bounding box center [678, 219] width 917 height 95
paste textarea "Could you provide"
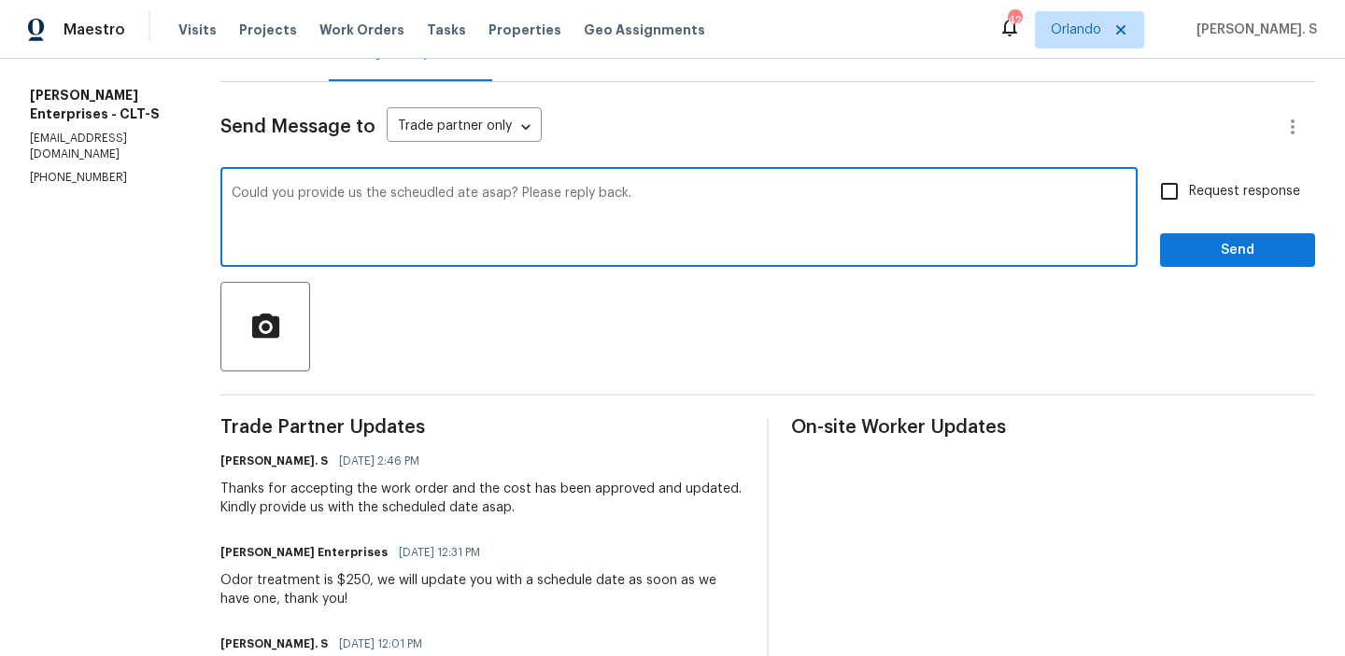
click at [0, 0] on qb-div "Replace with scheduled date" at bounding box center [0, 0] width 0 height 0
type textarea "Could you provide us the scheduled date asap? Please reply back."
click at [1165, 200] on input "Request response" at bounding box center [1168, 191] width 39 height 39
checkbox input "true"
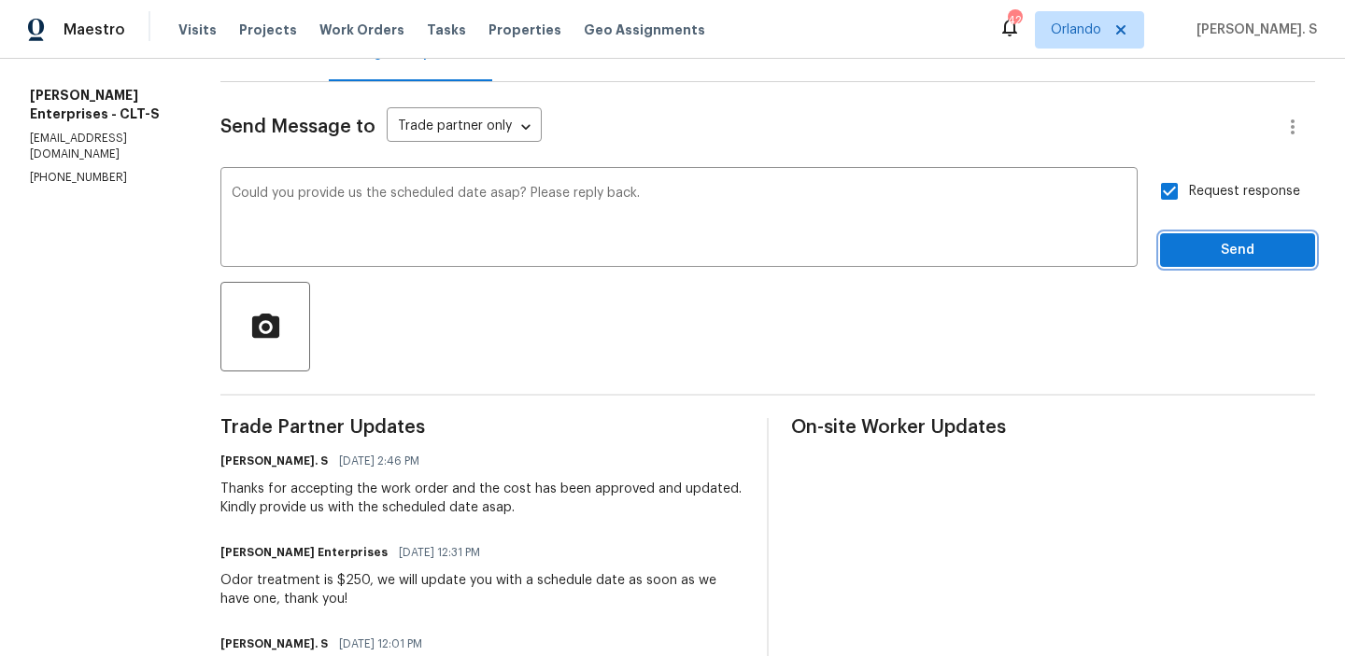
click at [1168, 252] on button "Send" at bounding box center [1237, 250] width 155 height 35
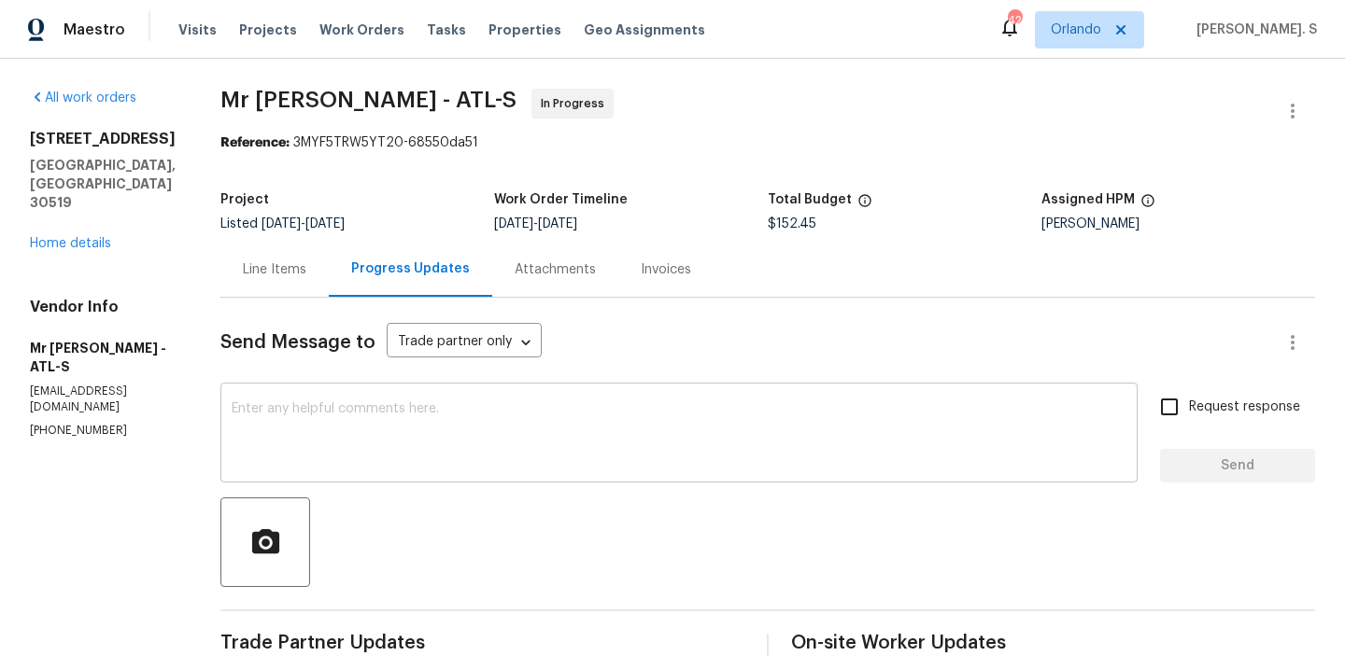
scroll to position [225, 0]
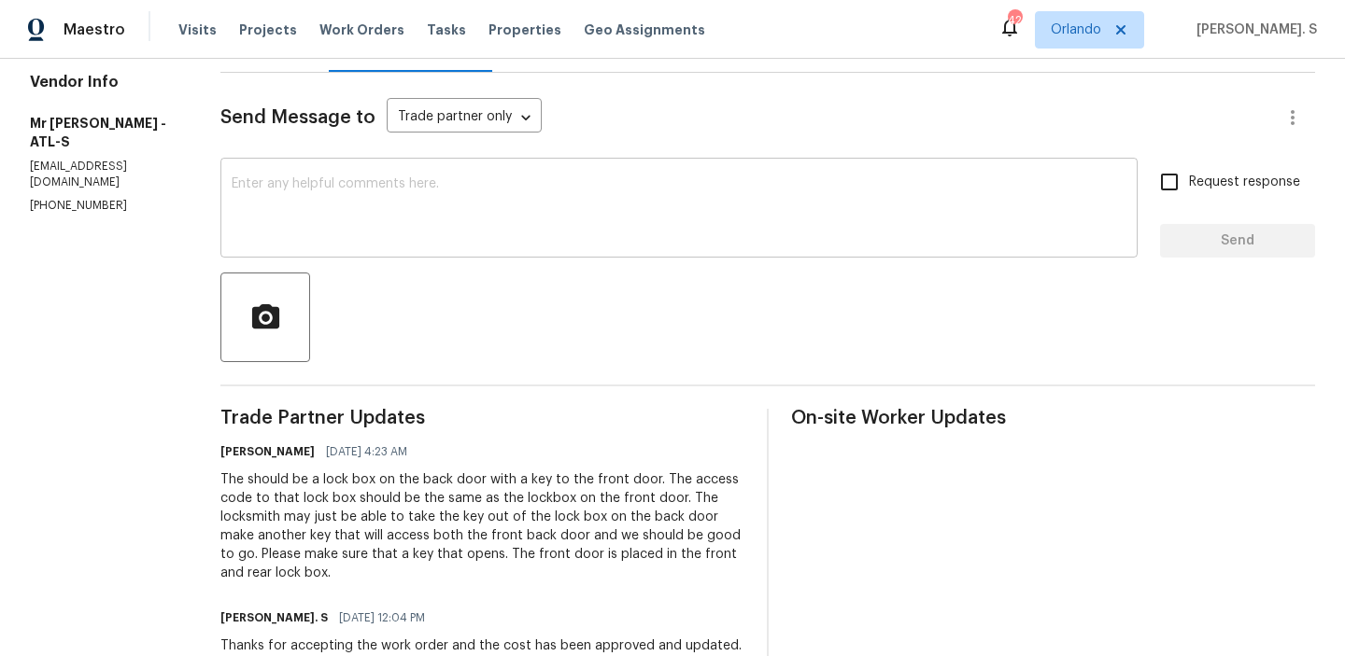
click at [400, 204] on textarea at bounding box center [679, 209] width 895 height 65
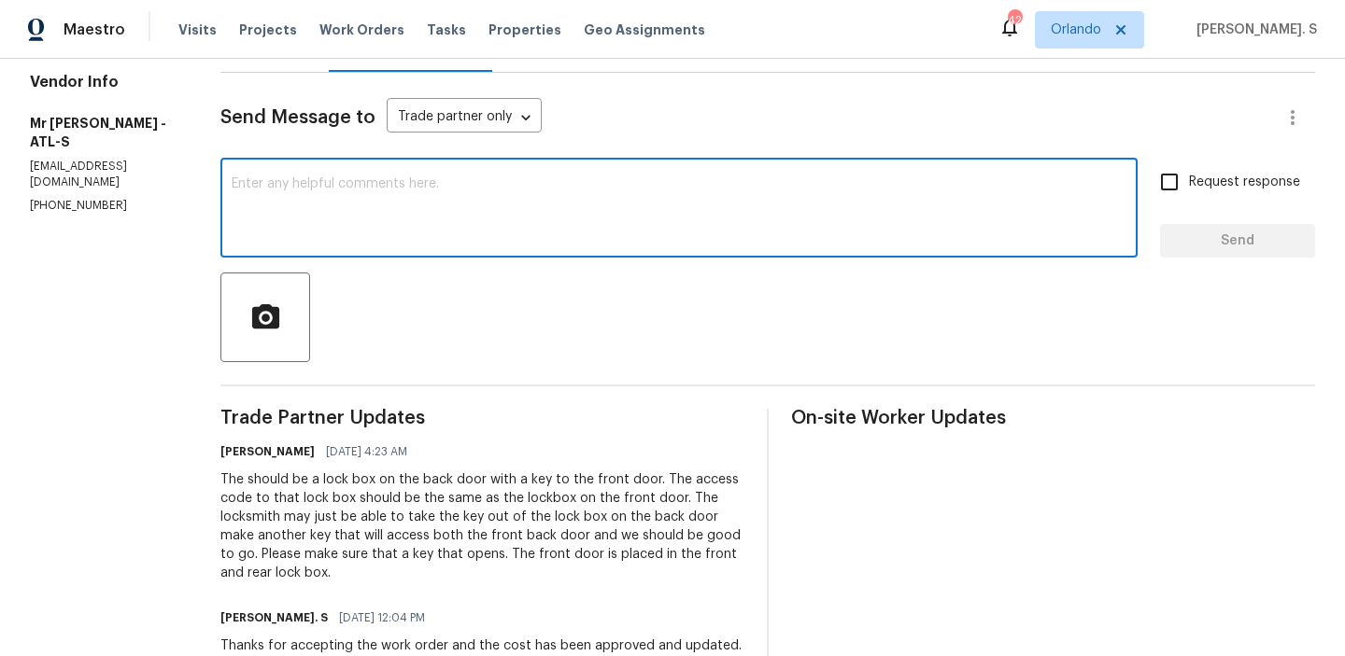
paste textarea "May we have an update on the progress of the work order?"
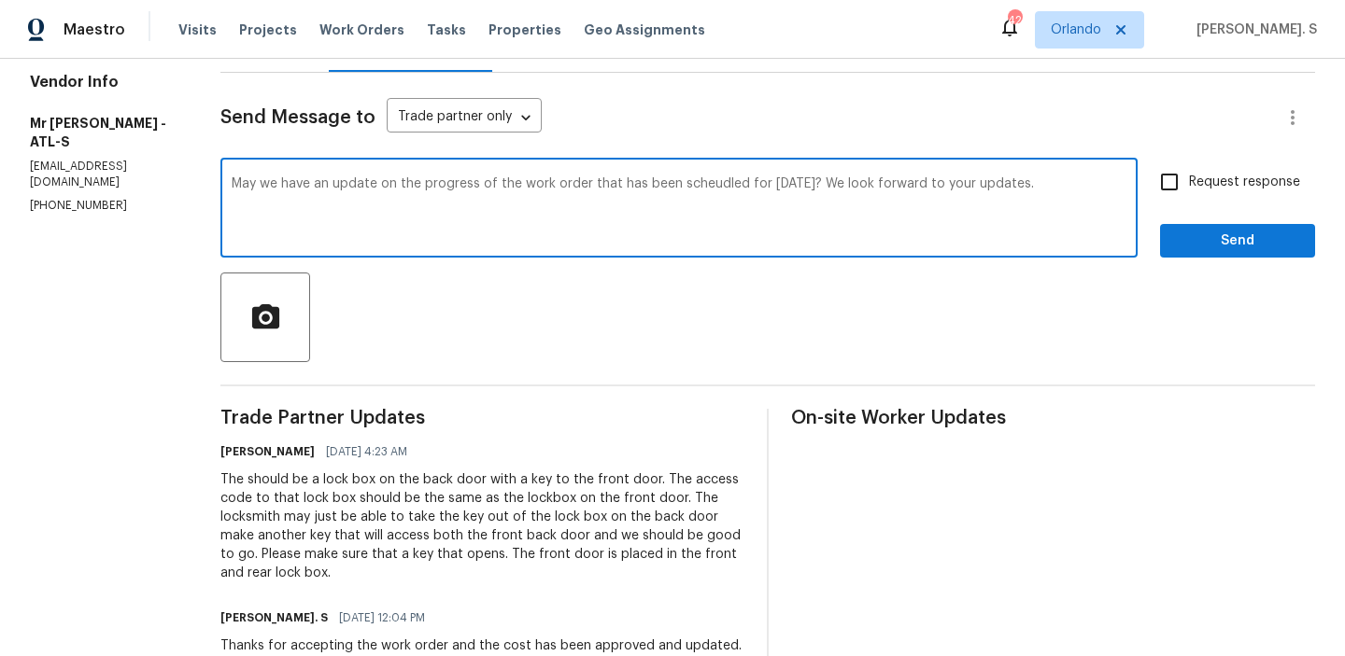
click at [0, 0] on span "scheduled" at bounding box center [0, 0] width 0 height 0
type textarea "May we have an update on the progress of the work order that has been scheduled…"
click at [1221, 201] on label "Request response" at bounding box center [1224, 181] width 150 height 39
click at [1189, 201] on input "Request response" at bounding box center [1168, 181] width 39 height 39
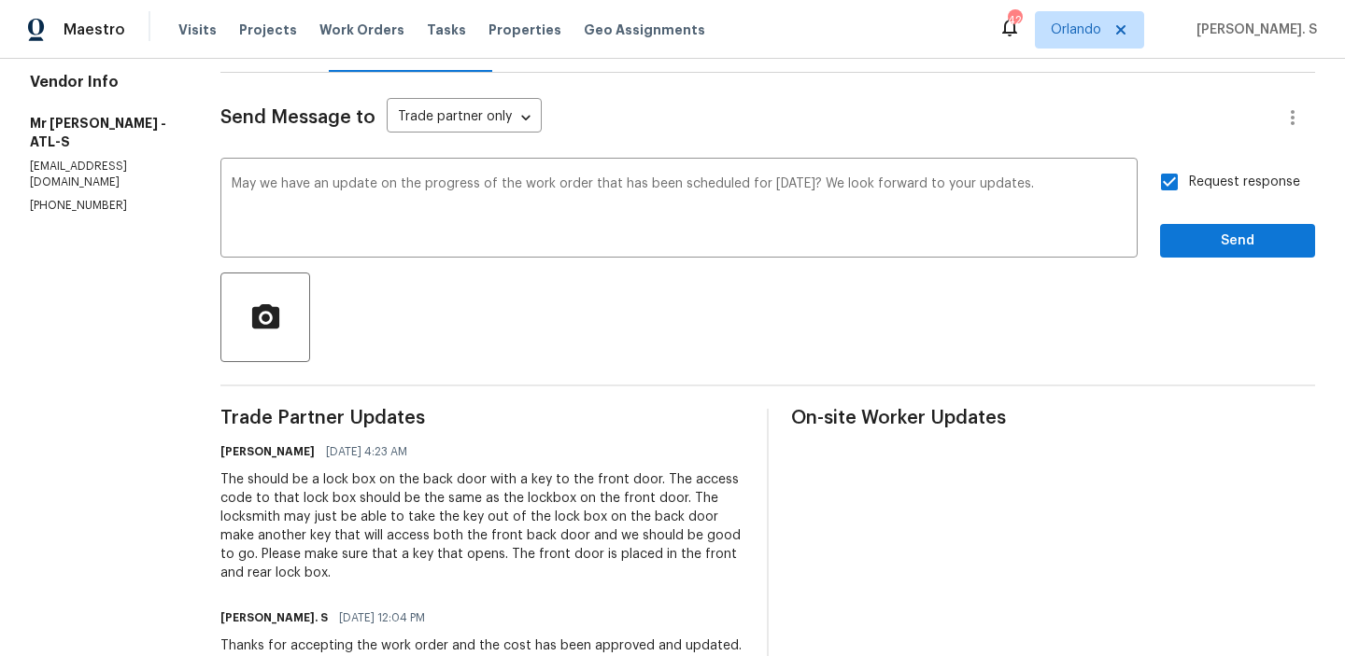
click at [1221, 201] on label "Request response" at bounding box center [1224, 181] width 150 height 39
click at [1189, 201] on input "Request response" at bounding box center [1168, 181] width 39 height 39
click at [1201, 184] on span "Request response" at bounding box center [1244, 183] width 111 height 20
click at [1189, 184] on input "Request response" at bounding box center [1168, 181] width 39 height 39
checkbox input "true"
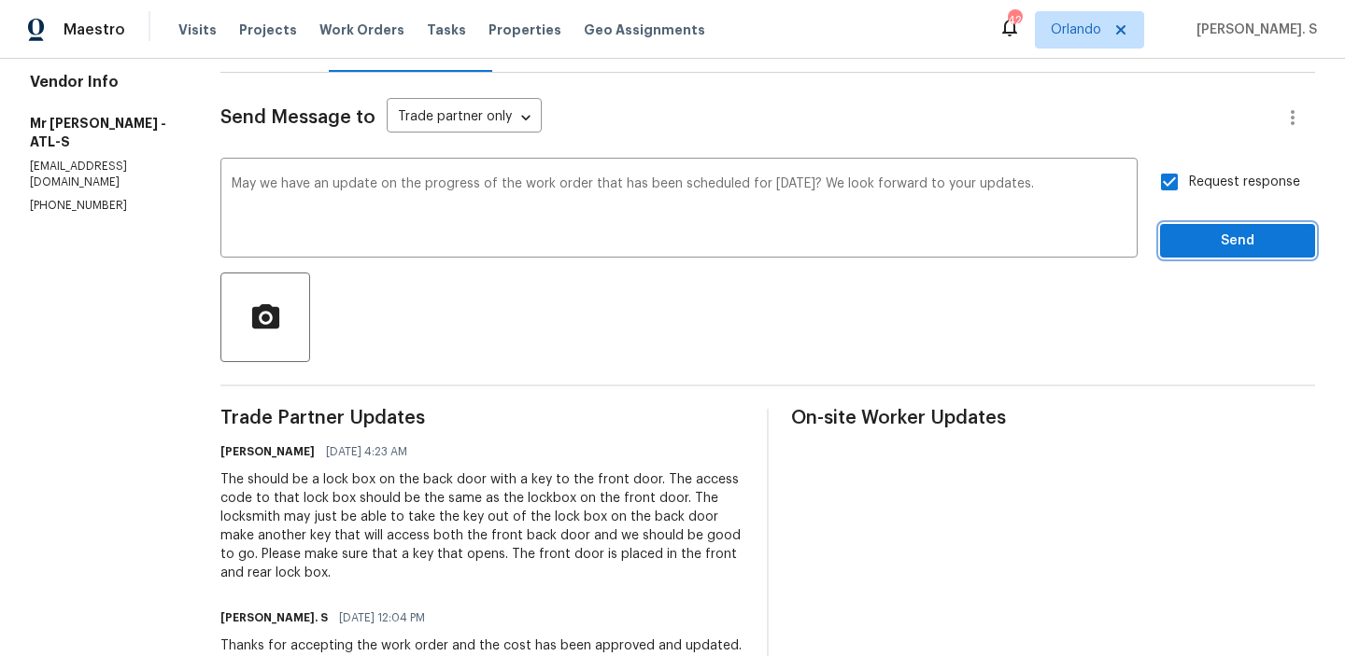
click at [1201, 254] on button "Send" at bounding box center [1237, 241] width 155 height 35
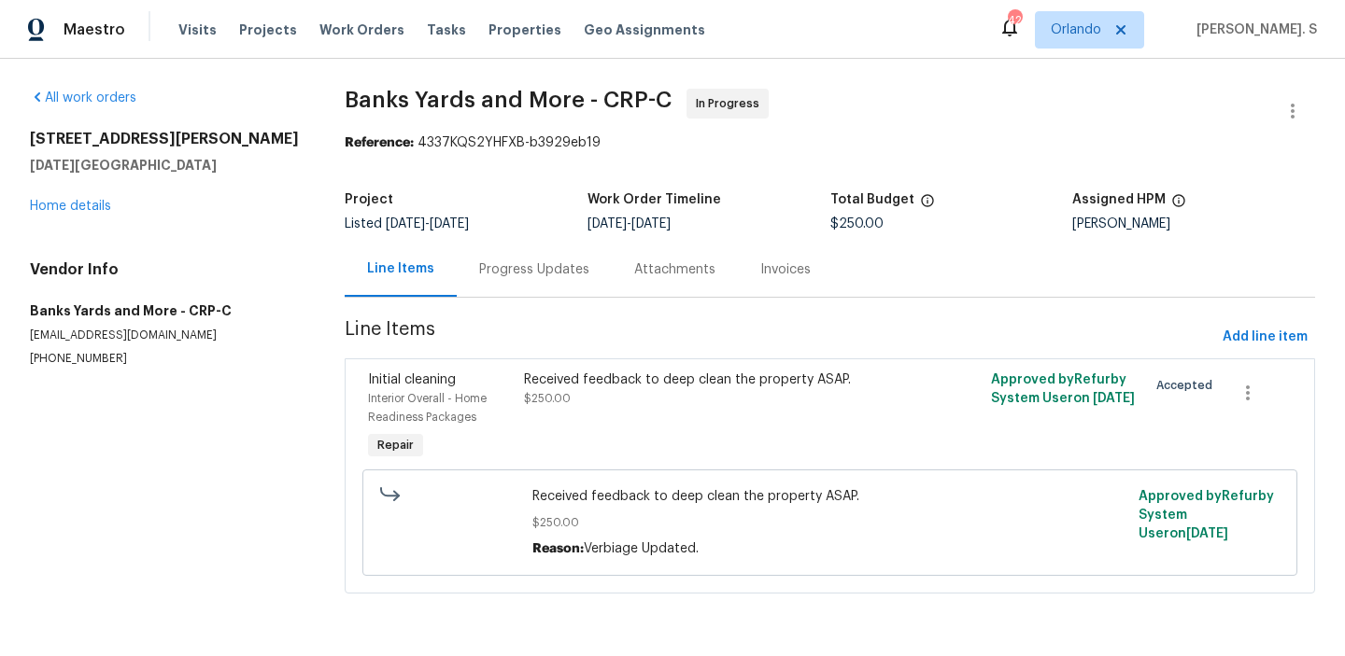
click at [531, 298] on section "Banks Yards and More - CRP-C In Progress Reference: 4337KQS2YHFXB-b3929eb19 Pro…" at bounding box center [830, 353] width 970 height 528
click at [532, 283] on div "Progress Updates" at bounding box center [534, 269] width 155 height 55
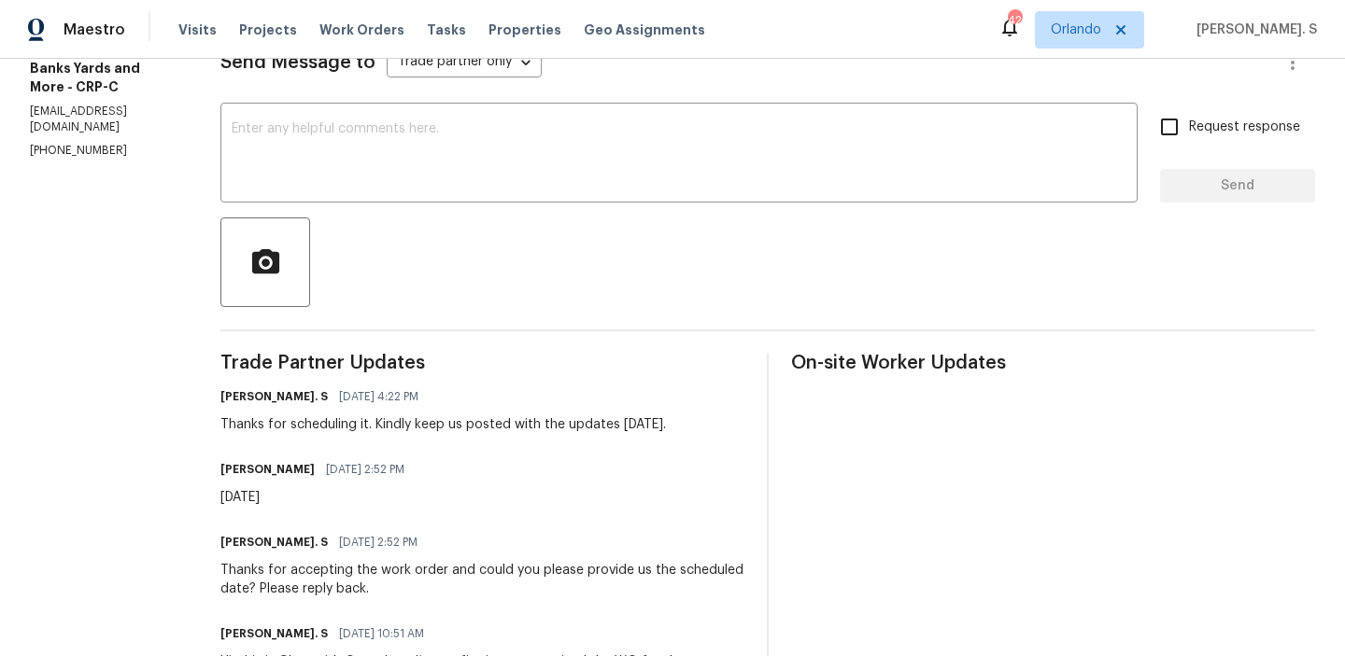
scroll to position [284, 0]
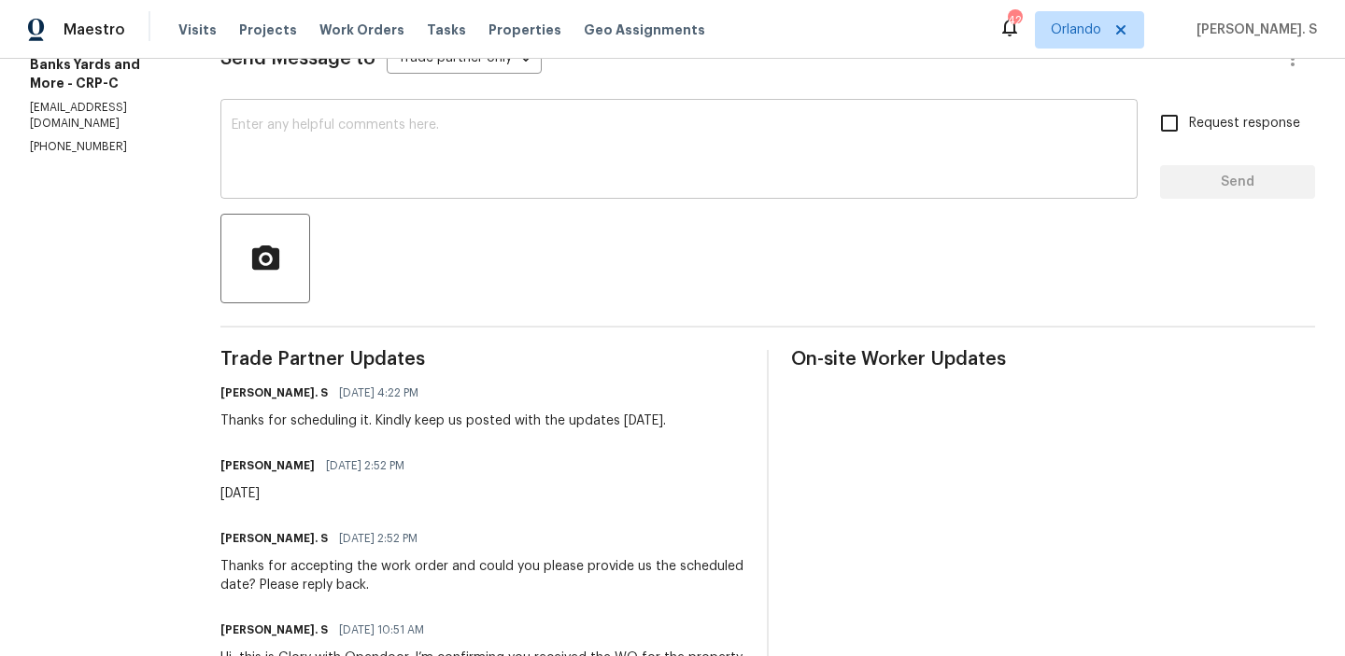
click at [416, 192] on div "x ​" at bounding box center [678, 151] width 917 height 95
paste textarea "May we have an update on the progress of the work order?"
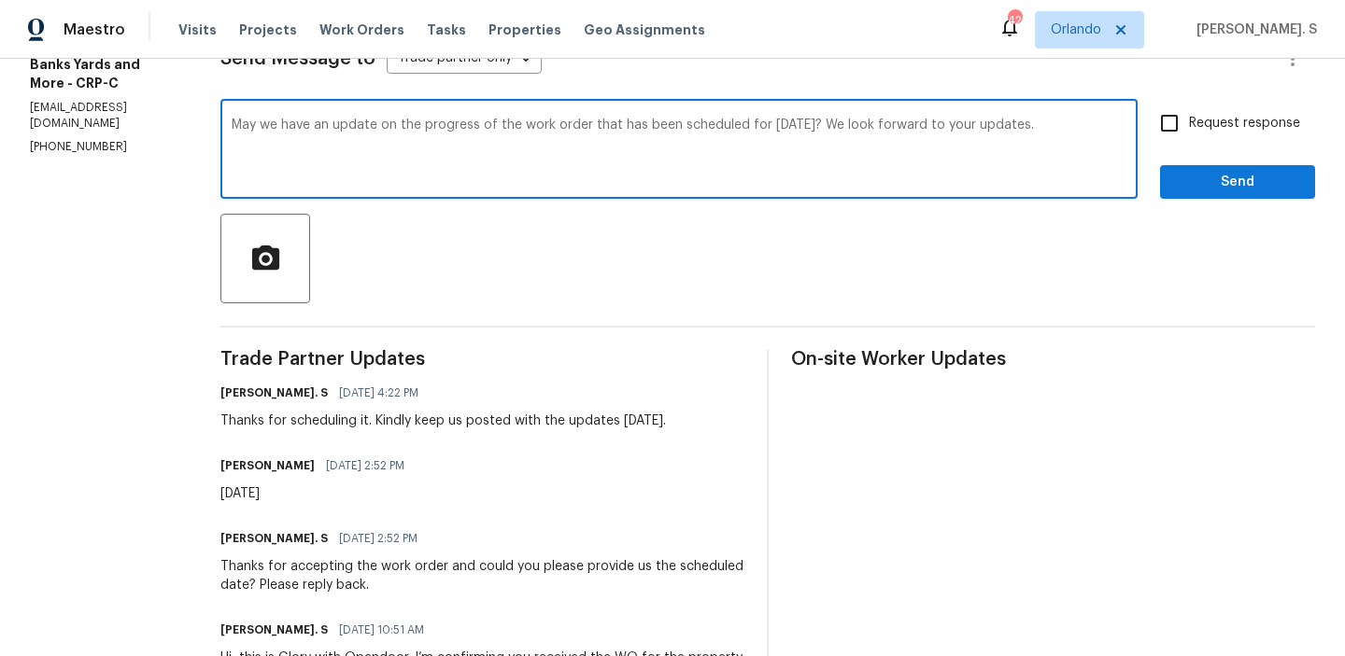
type textarea "May we have an update on the progress of the work order that has been scheduled…"
click at [1232, 112] on label "Request response" at bounding box center [1224, 123] width 150 height 39
click at [1189, 112] on input "Request response" at bounding box center [1168, 123] width 39 height 39
checkbox input "true"
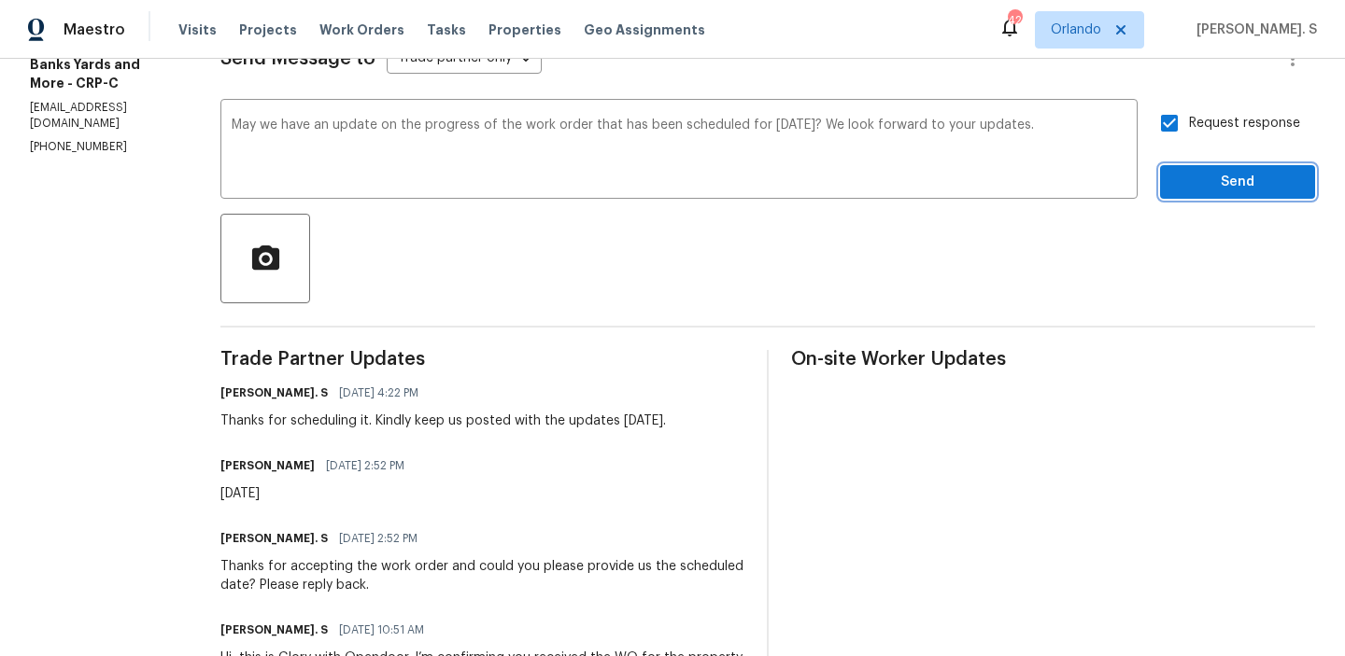
click at [1210, 182] on span "Send" at bounding box center [1237, 182] width 125 height 23
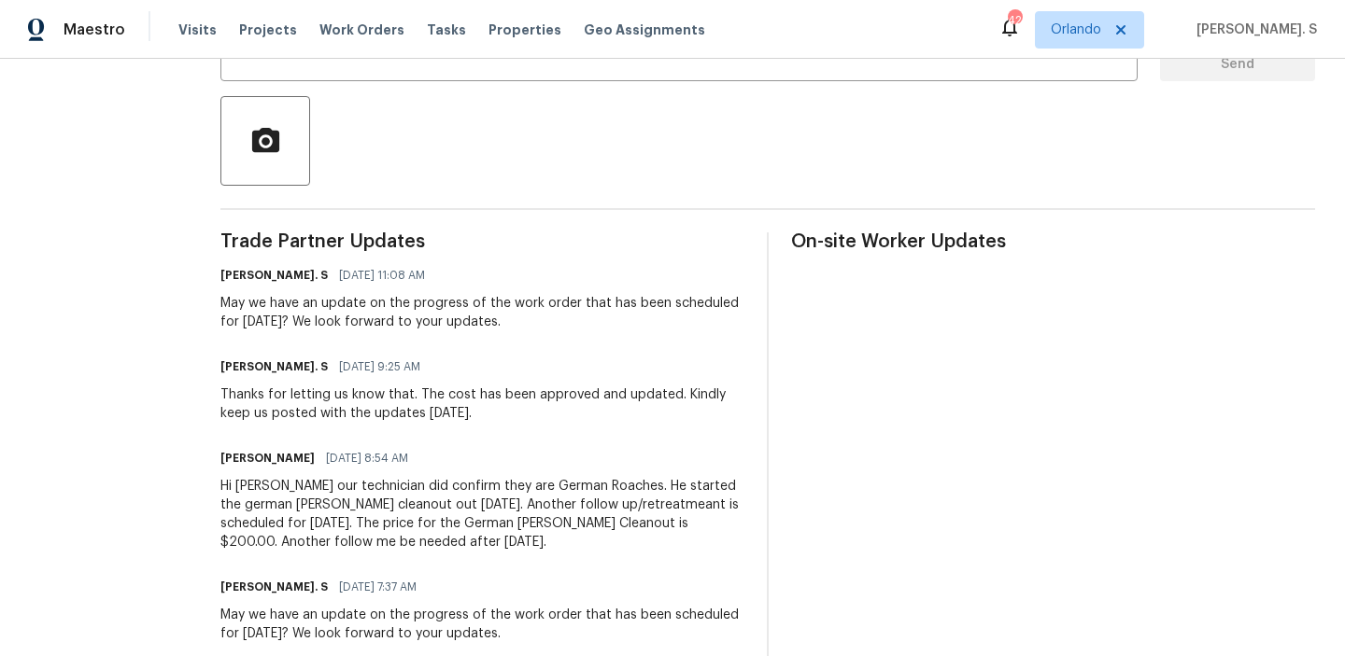
scroll to position [146, 0]
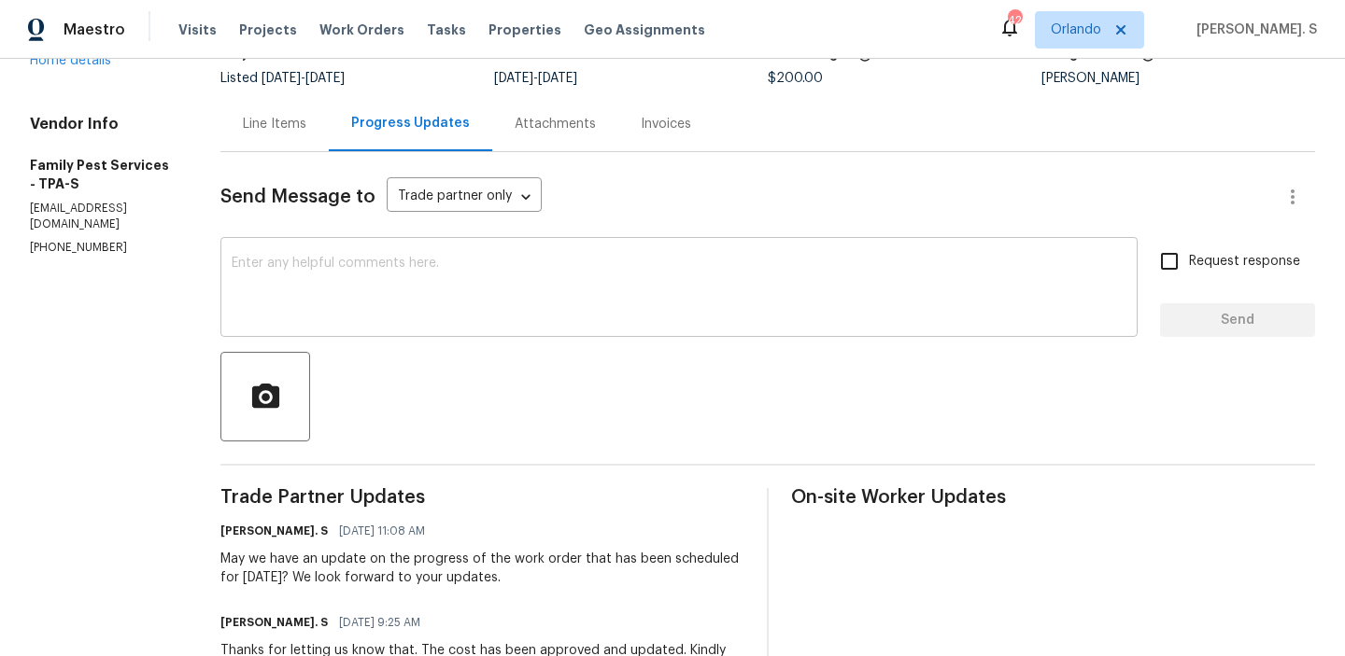
click at [427, 261] on textarea at bounding box center [679, 289] width 895 height 65
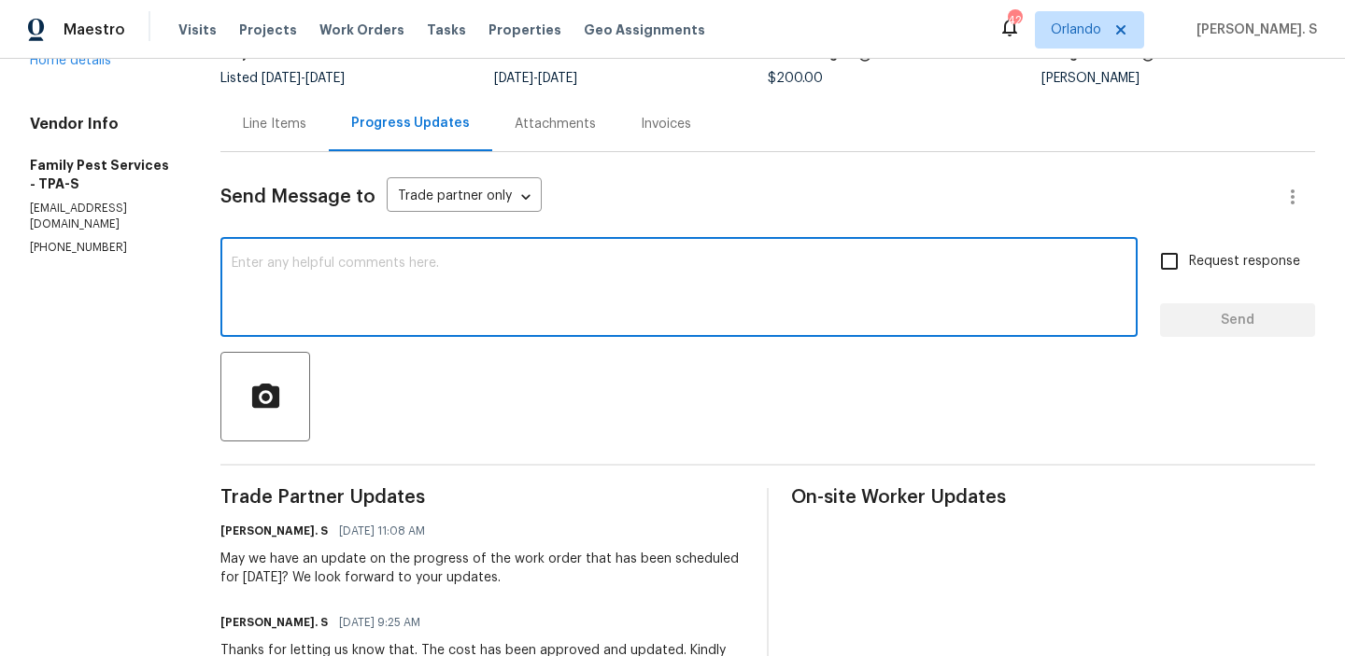
click at [427, 261] on textarea at bounding box center [679, 289] width 895 height 65
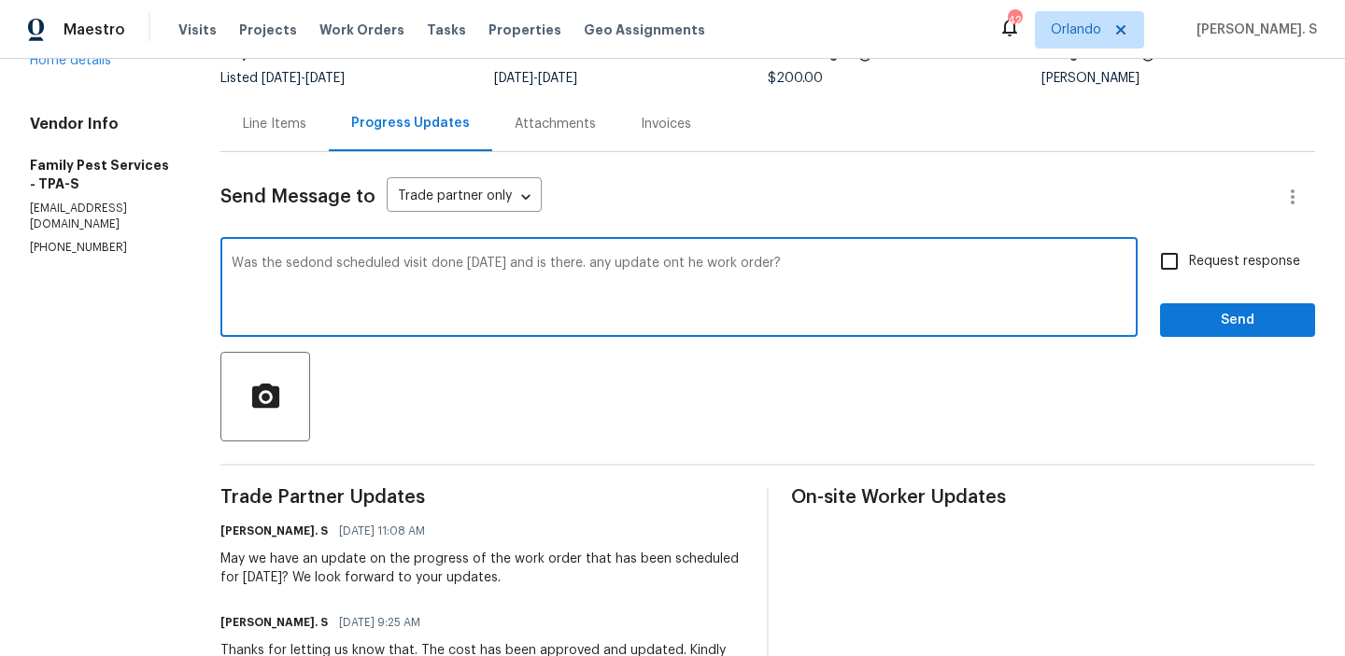
click at [0, 0] on span "second" at bounding box center [0, 0] width 0 height 0
click at [335, 270] on textarea "Was the second scheduled visit done yesterday and is there. any update ont he w…" at bounding box center [679, 289] width 895 height 65
click at [0, 0] on icon "Paraphrase text" at bounding box center [0, 0] width 0 height 0
click at [585, 266] on textarea "Was the second scheduled visit done yesterday and is there. any update ont he w…" at bounding box center [679, 289] width 895 height 65
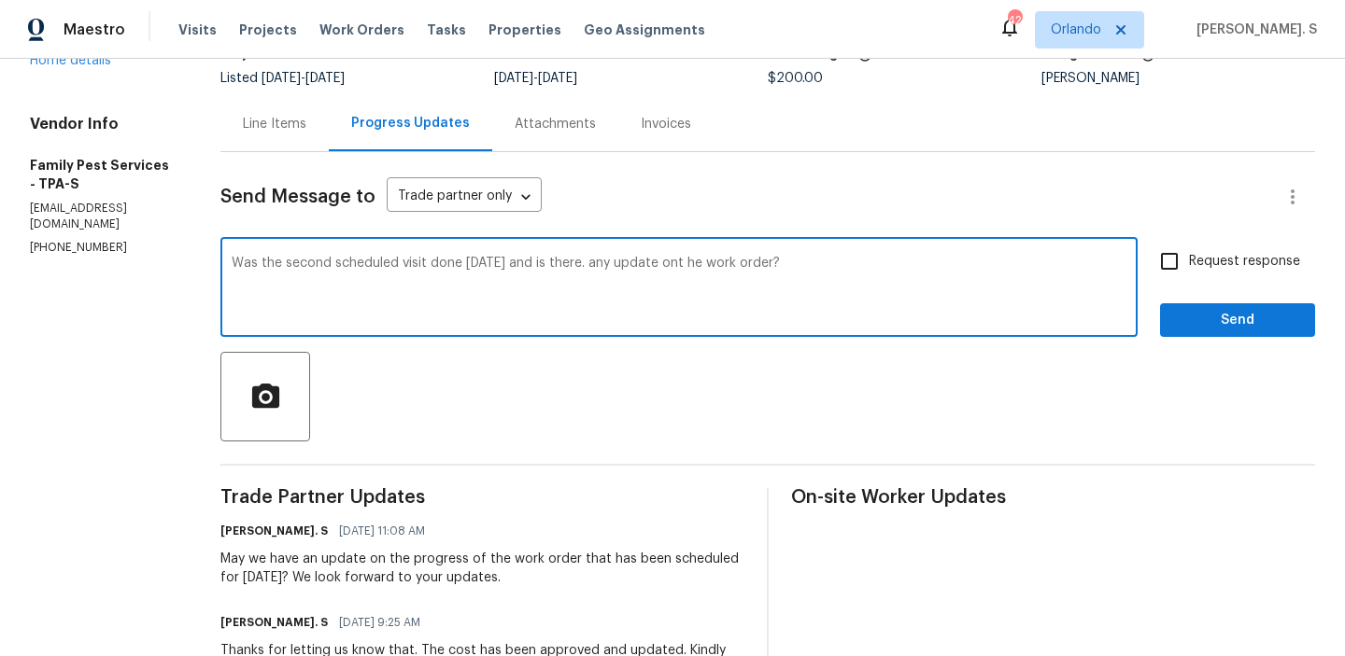
click at [585, 266] on textarea "Was the second scheduled visit done yesterday and is there. any update ont he w…" at bounding box center [679, 289] width 895 height 65
paste textarea ""Was the second scheduled visit completed yesterday, and is there any update on…"
type textarea ""Was the second scheduled visit completed yesterday, and is there any update on…"
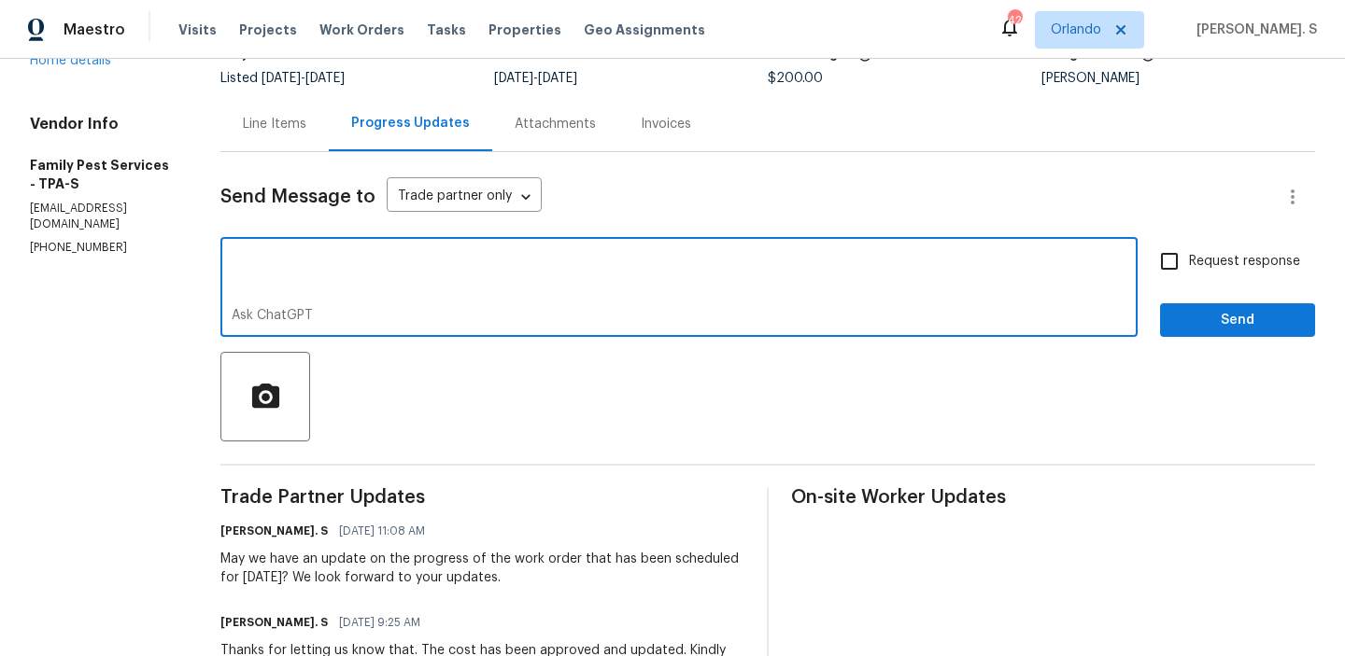
scroll to position [0, 0]
drag, startPoint x: 348, startPoint y: 307, endPoint x: 233, endPoint y: 235, distance: 135.5
paste textarea ""Was the second scheduled visit completed yesterday, and is there any update on…"
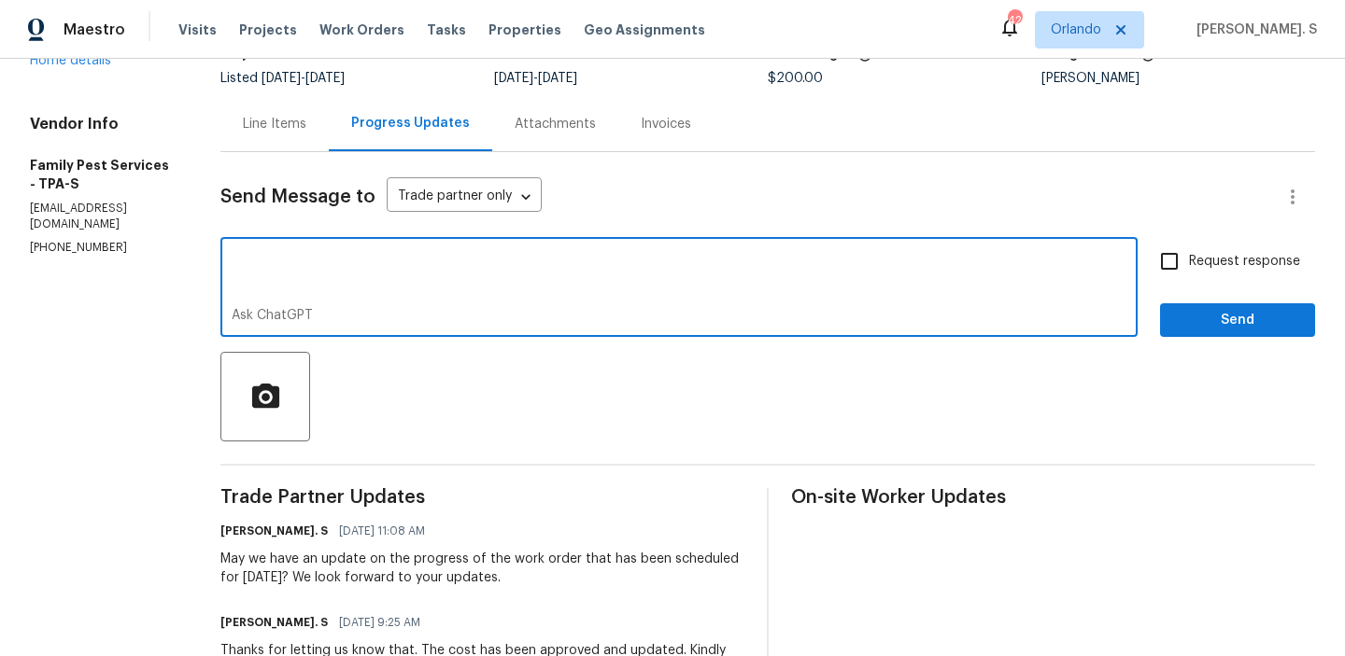
drag, startPoint x: 330, startPoint y: 292, endPoint x: 267, endPoint y: 262, distance: 69.3
click at [267, 262] on textarea ""Was the second scheduled visit completed yesterday, and is there any update on…" at bounding box center [679, 289] width 895 height 65
drag, startPoint x: 340, startPoint y: 290, endPoint x: 263, endPoint y: 276, distance: 77.8
click at [263, 277] on textarea ""Was the second scheduled visit completed yesterday, and is there any update on…" at bounding box center [679, 289] width 895 height 65
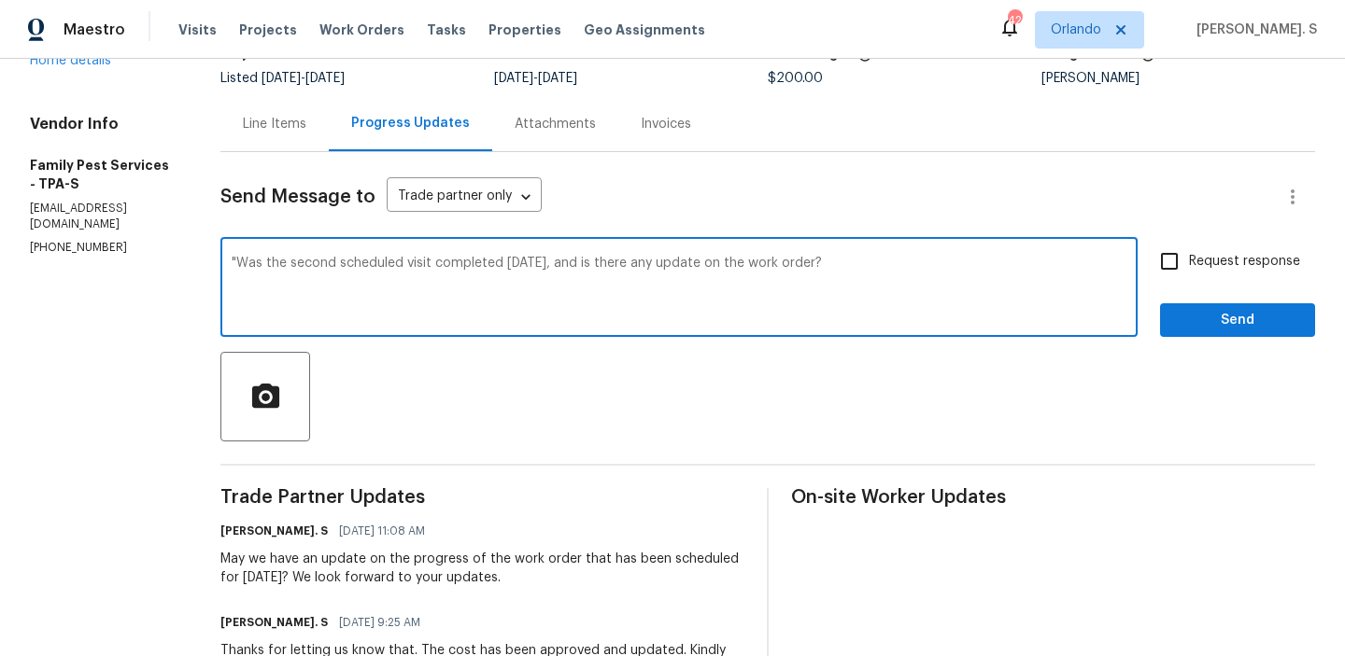
click at [247, 262] on textarea ""Was the second scheduled visit completed yesterday, and is there any update on…" at bounding box center [679, 289] width 895 height 65
click at [841, 259] on textarea "Was the second scheduled visit completed yesterday, and is there any update on …" at bounding box center [679, 289] width 895 height 65
type textarea "Was the second scheduled visit completed yesterday, and is there any update on …"
click at [1182, 256] on input "Request response" at bounding box center [1168, 261] width 39 height 39
checkbox input "true"
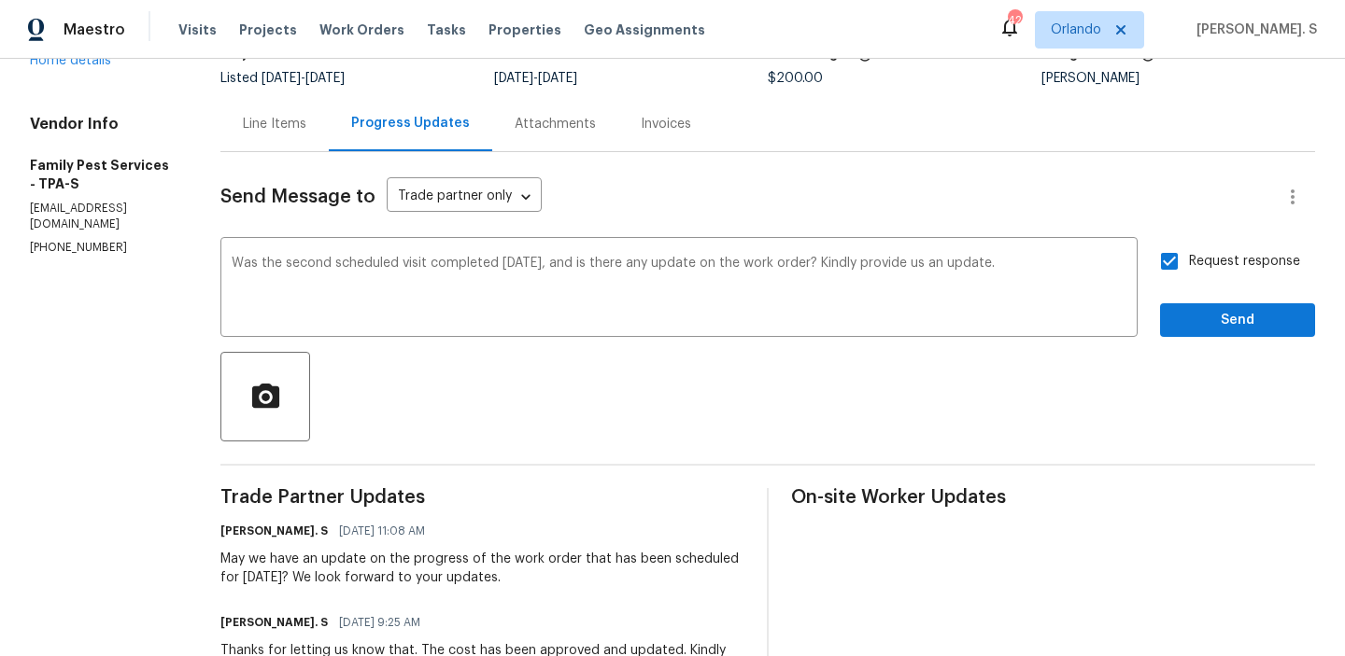
click at [1201, 315] on span "Send" at bounding box center [1237, 320] width 125 height 23
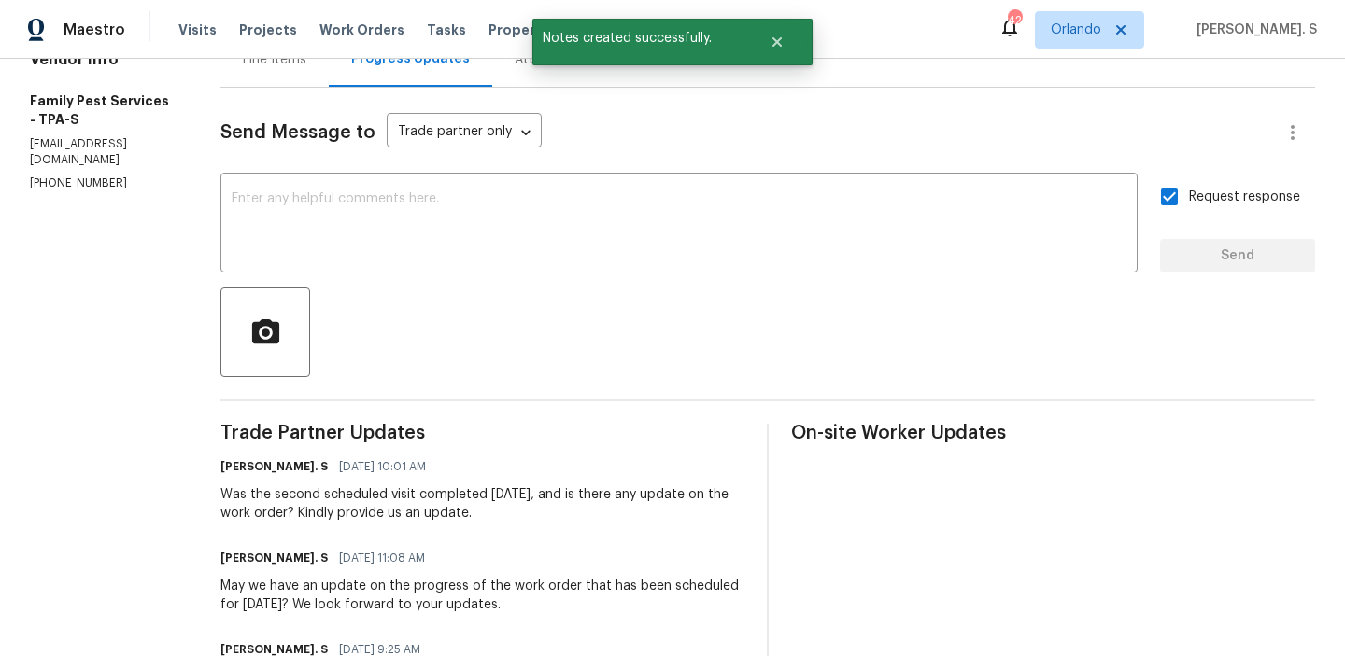
scroll to position [373, 0]
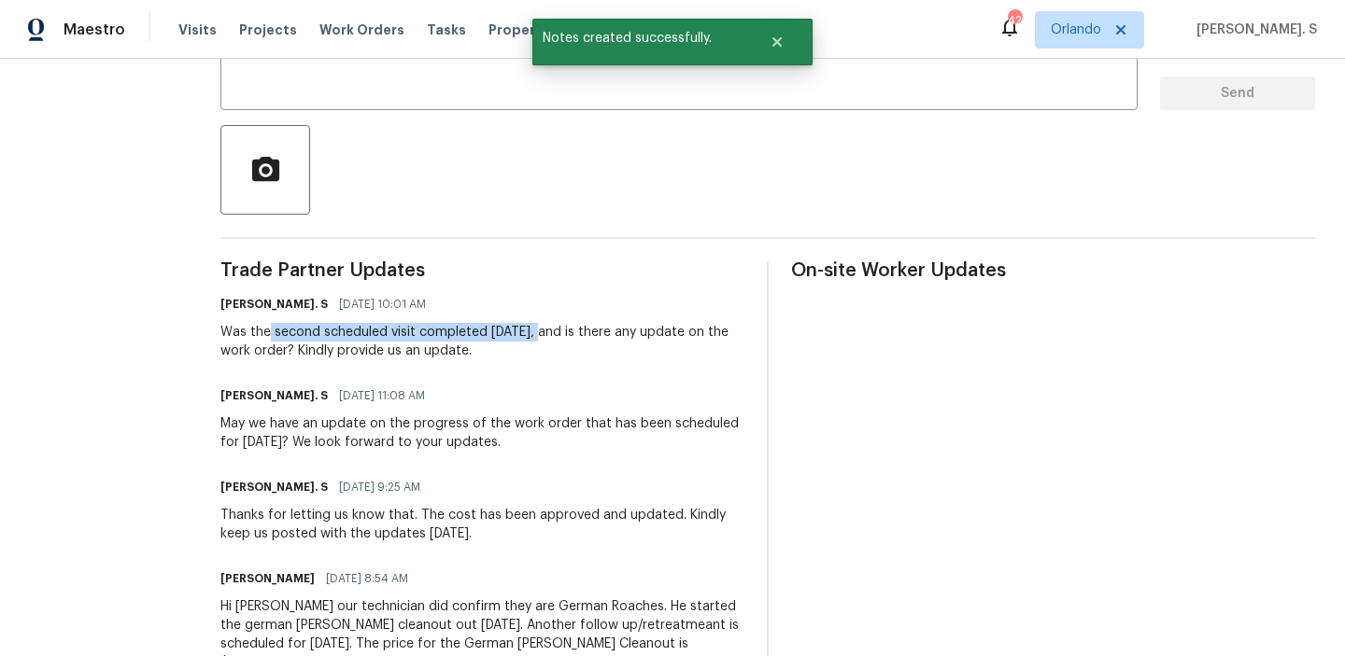
drag, startPoint x: 277, startPoint y: 338, endPoint x: 544, endPoint y: 331, distance: 267.1
click at [544, 331] on div "Was the second scheduled visit completed yesterday, and is there any update on …" at bounding box center [482, 341] width 524 height 37
copy div "second scheduled visit completed yesterda"
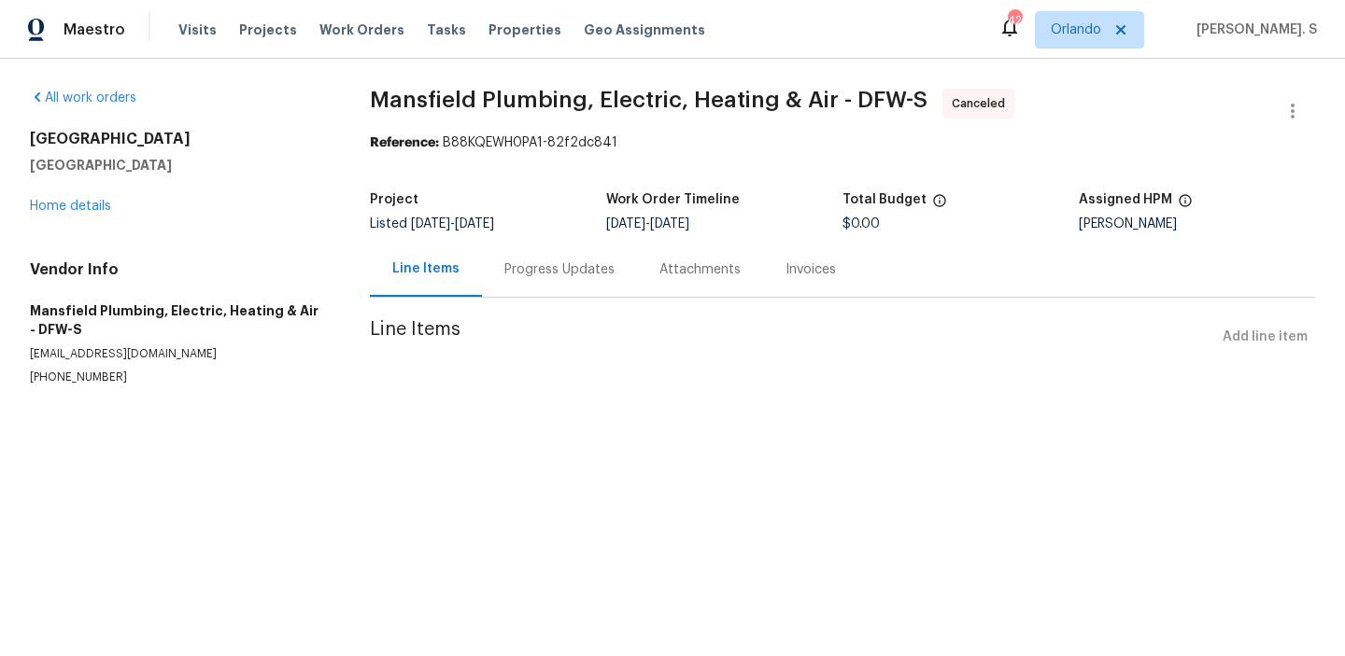
click at [70, 215] on div "[STREET_ADDRESS][PERSON_NAME] Home details" at bounding box center [177, 173] width 295 height 86
click at [71, 208] on link "Home details" at bounding box center [70, 206] width 81 height 13
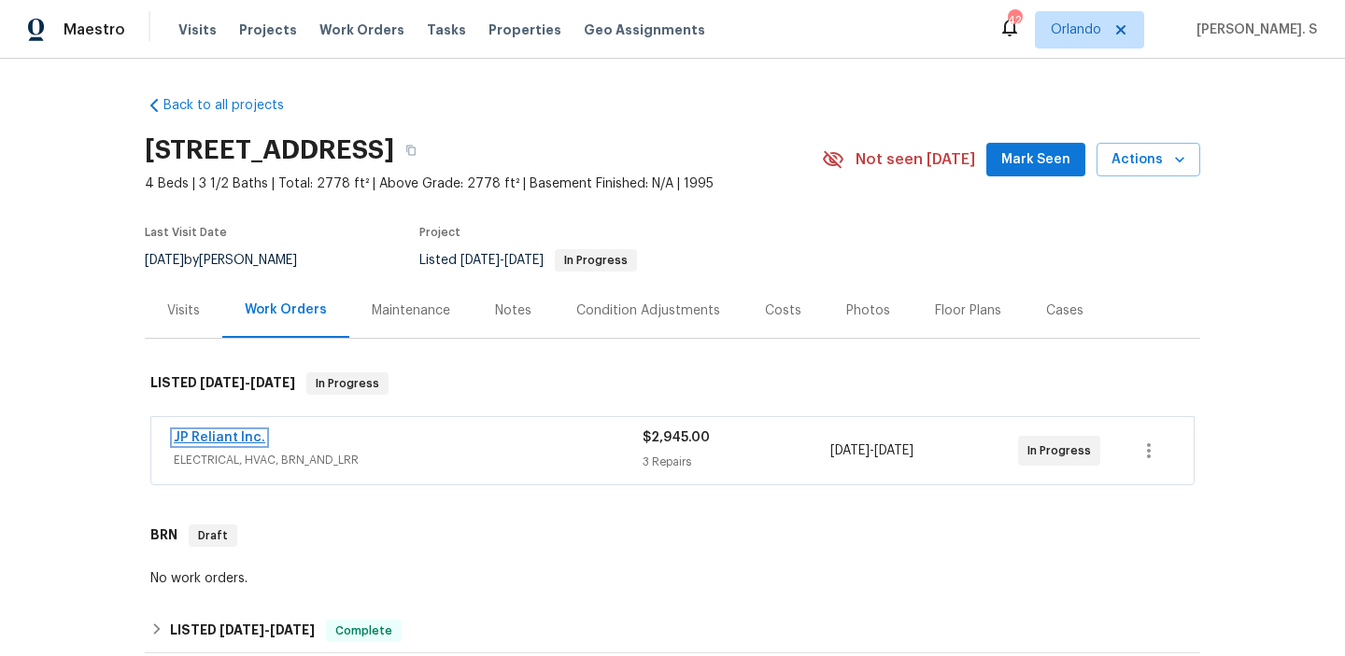
click at [231, 434] on link "JP Reliant Inc." at bounding box center [220, 437] width 92 height 13
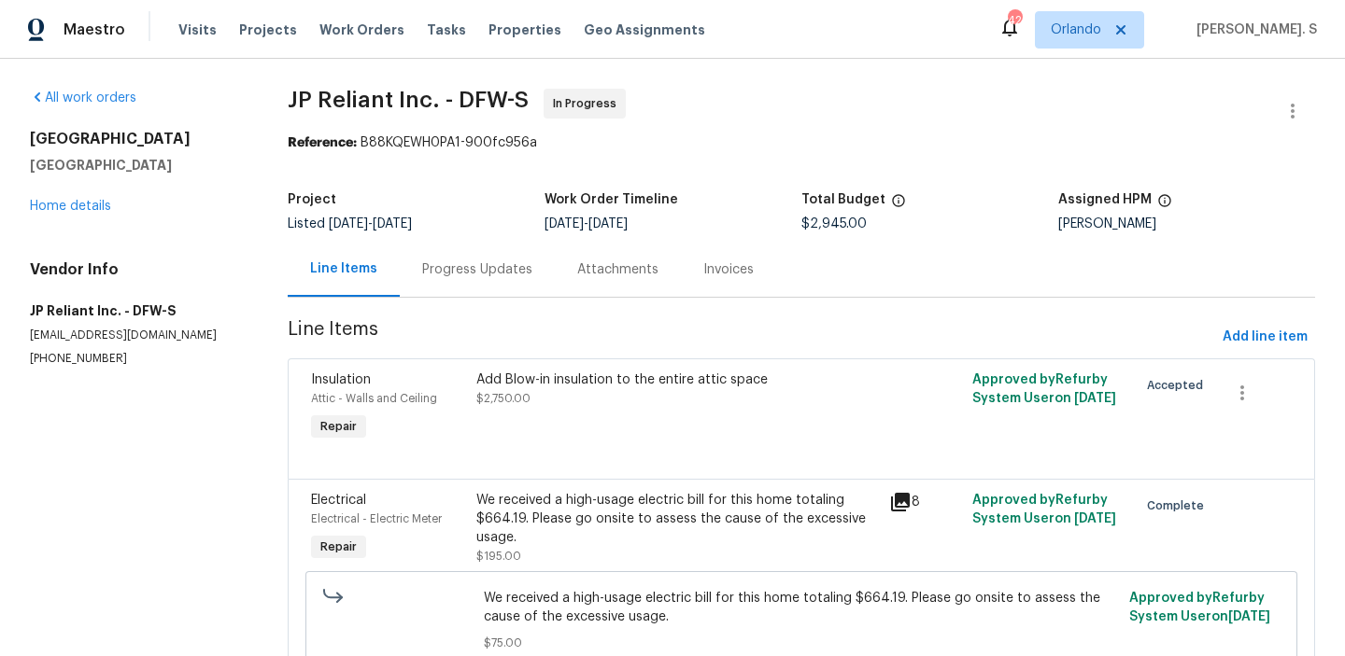
click at [556, 274] on div "Attachments" at bounding box center [618, 269] width 126 height 55
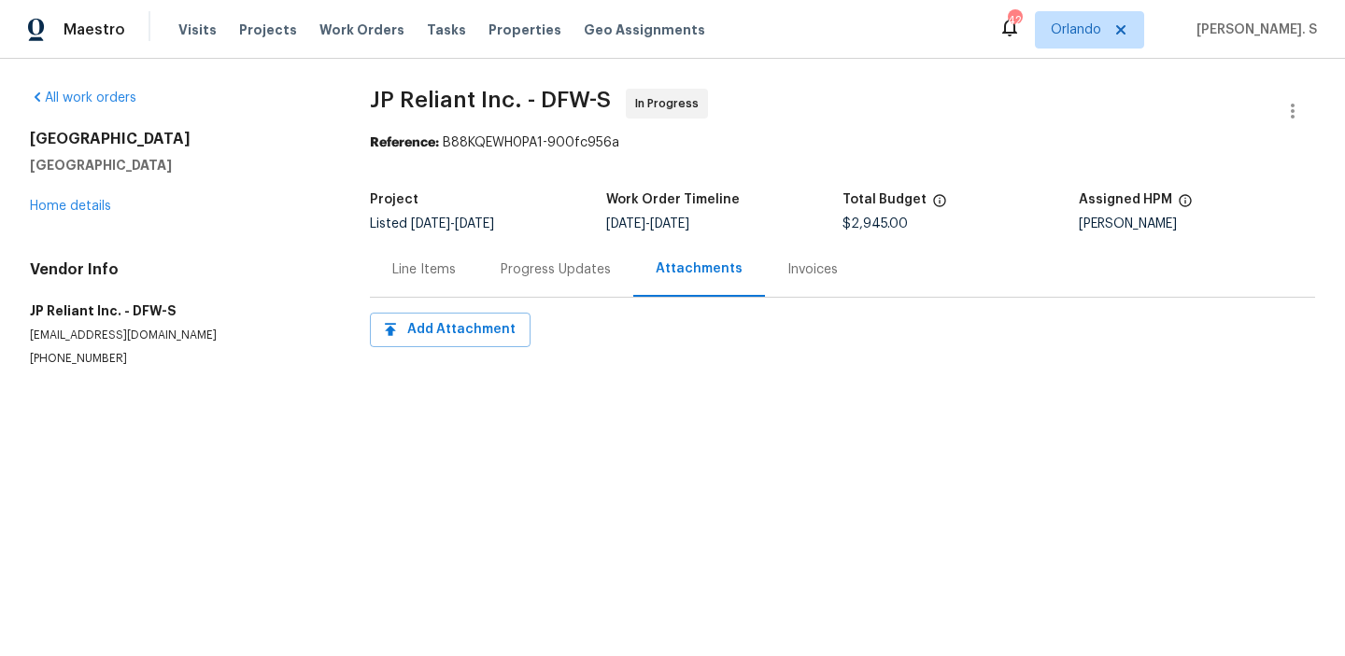
click at [584, 274] on div "Progress Updates" at bounding box center [555, 270] width 110 height 19
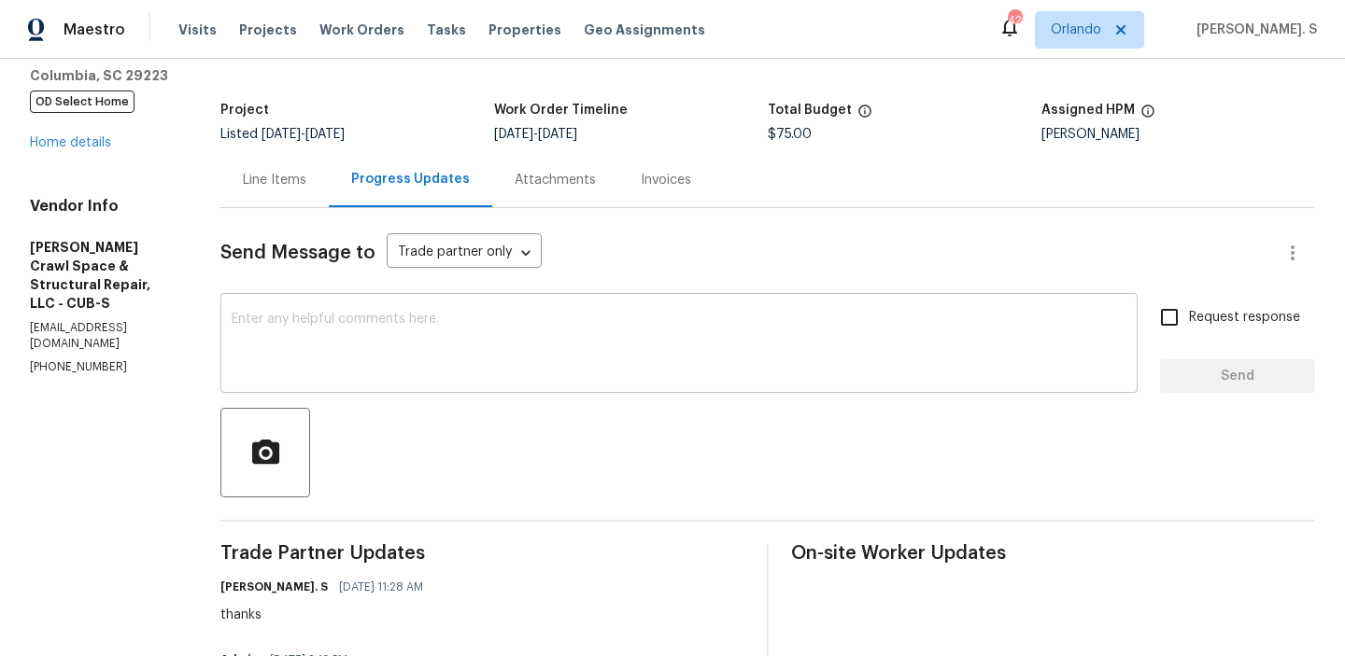
scroll to position [63, 0]
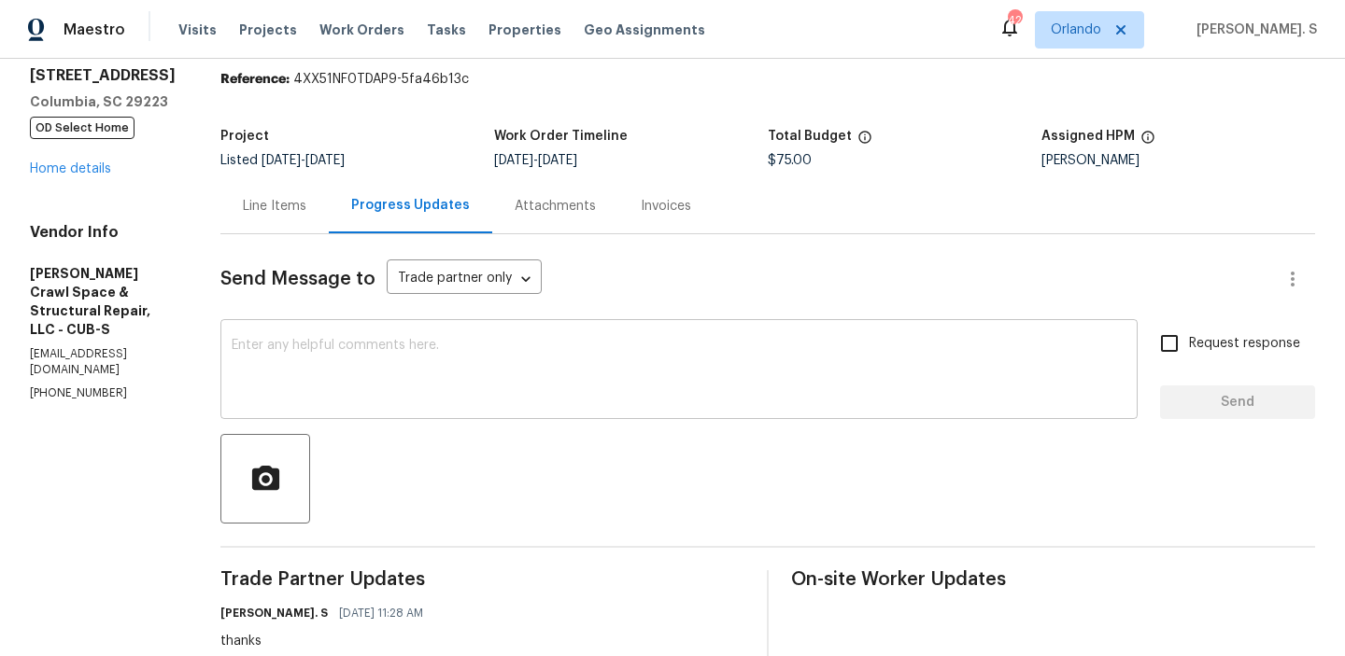
click at [326, 392] on textarea at bounding box center [679, 371] width 895 height 65
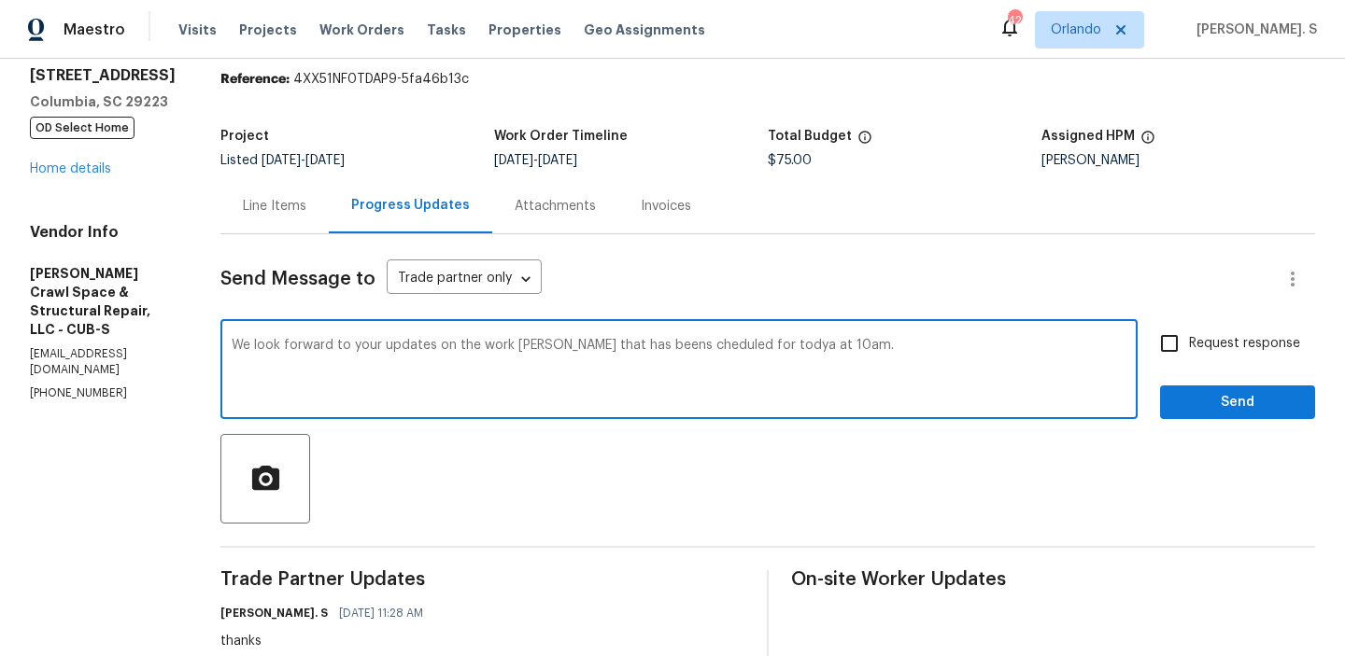
click at [0, 0] on icon "Paraphrase text" at bounding box center [0, 0] width 0 height 0
click at [0, 0] on div "We eagerly await your updates regarding the work rider scheduled for [DATE] at …" at bounding box center [0, 0] width 0 height 0
click at [291, 342] on textarea "We eagerly await your updates regarding the work rider scheduled for [DATE] at …" at bounding box center [679, 371] width 895 height 65
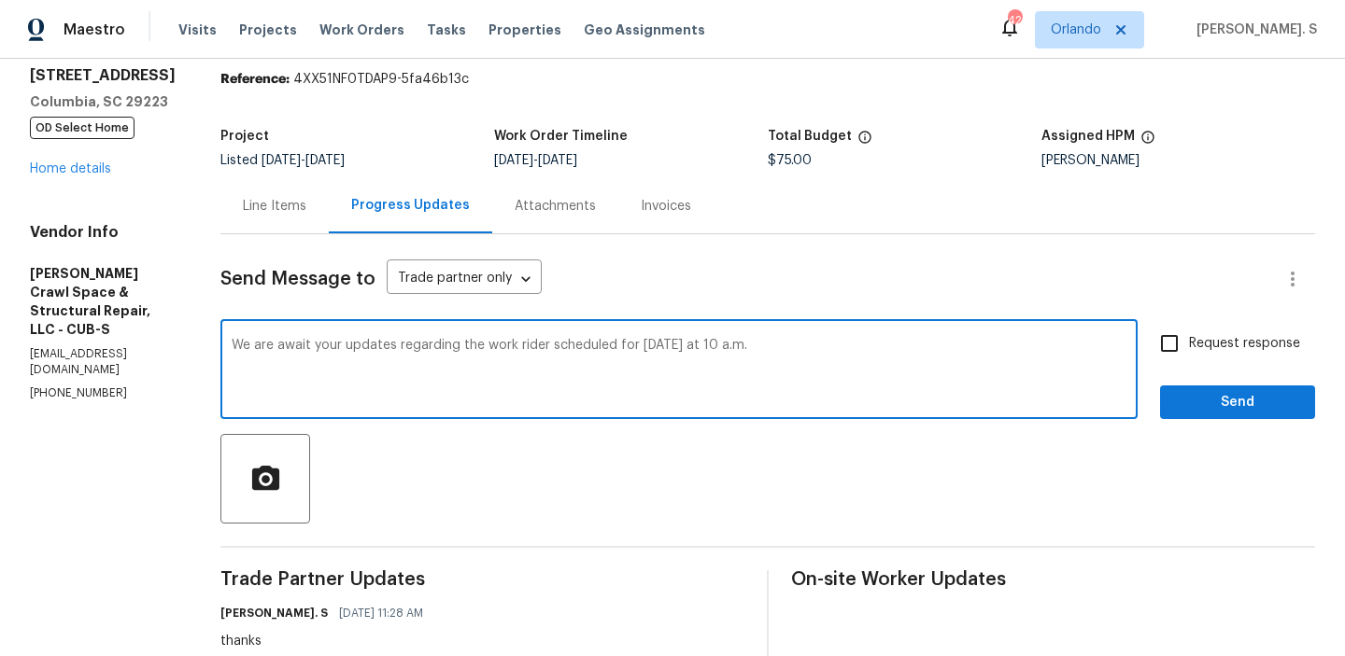
click at [326, 345] on textarea "We are await your updates regarding the work rider scheduled for [DATE] at 10 a…" at bounding box center [679, 371] width 895 height 65
click at [292, 344] on textarea "We are await your updates regarding the work rider scheduled for [DATE] at 10 a…" at bounding box center [679, 371] width 895 height 65
click at [0, 0] on icon "Paraphrase text" at bounding box center [0, 0] width 0 height 0
click at [0, 0] on span "awaiting" at bounding box center [0, 0] width 0 height 0
click at [868, 348] on textarea "We are awaiting your updates on the work rider that is planned for this morning…" at bounding box center [679, 371] width 895 height 65
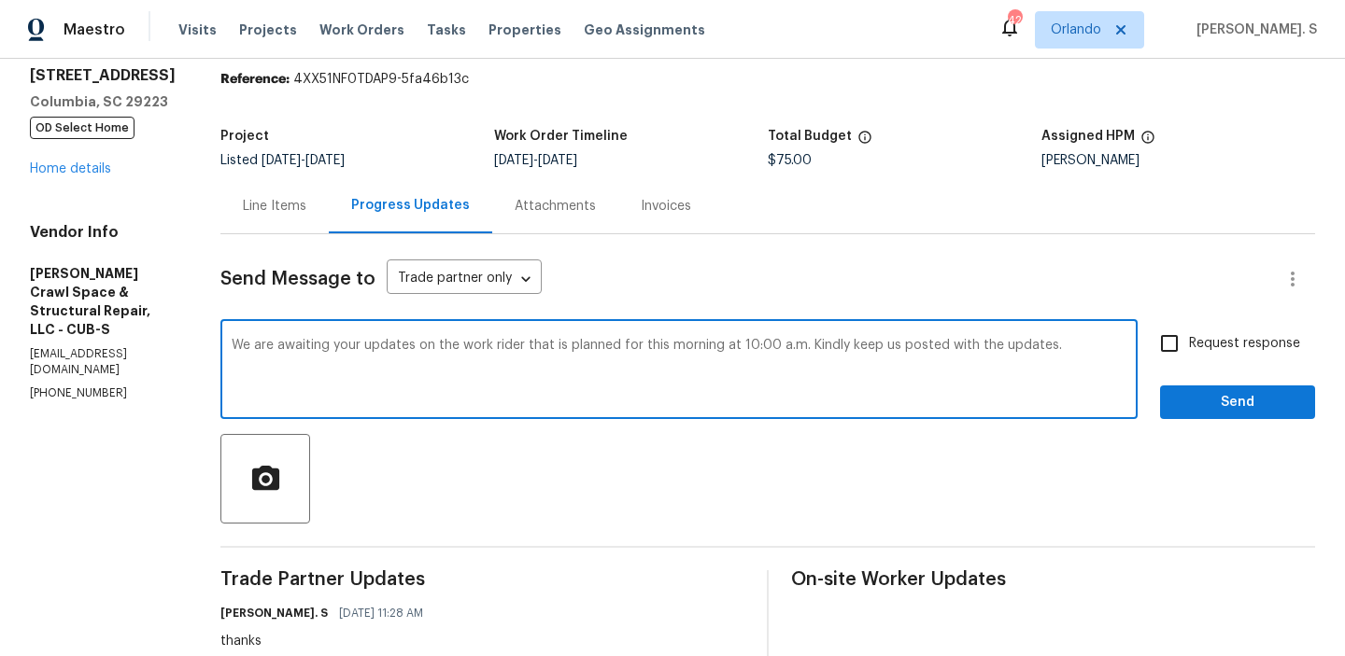
click at [868, 348] on textarea "We are awaiting your updates on the work rider that is planned for this morning…" at bounding box center [679, 371] width 895 height 65
type textarea "We are awaiting your updates on the work rider that is planned for this morning…"
click at [1249, 352] on span "Request response" at bounding box center [1244, 344] width 111 height 20
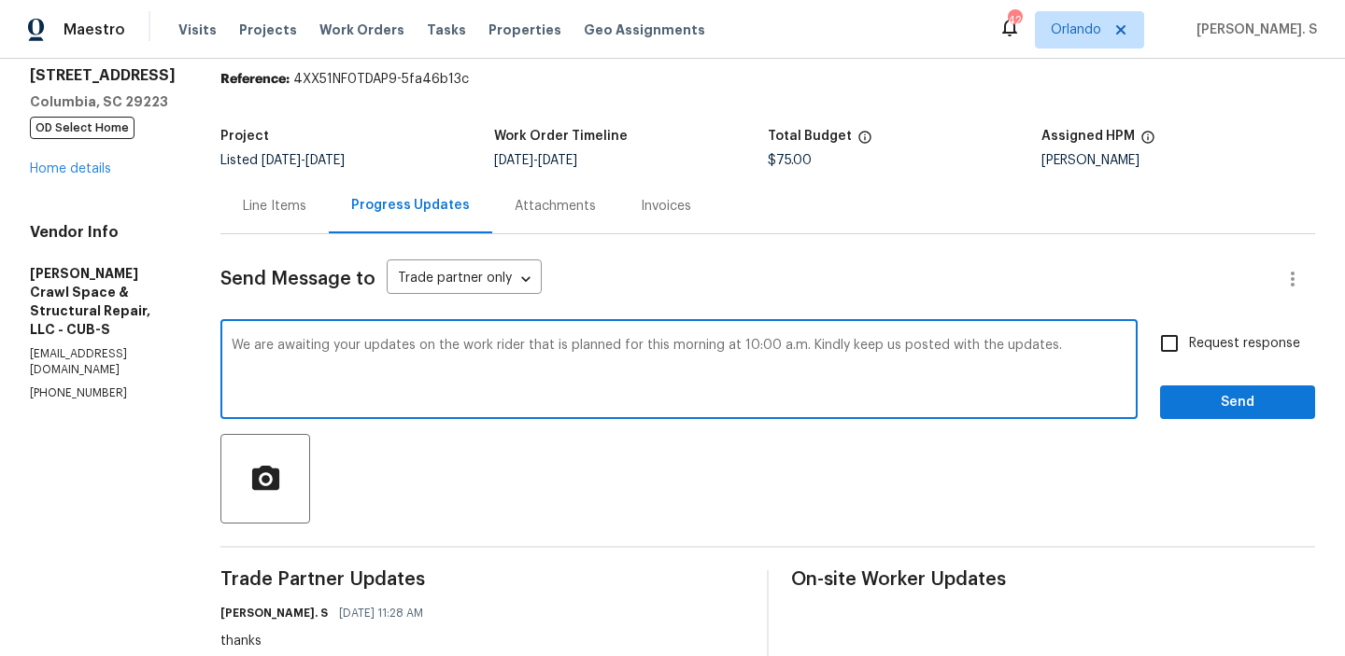
click at [1189, 352] on input "Request response" at bounding box center [1168, 343] width 39 height 39
checkbox input "true"
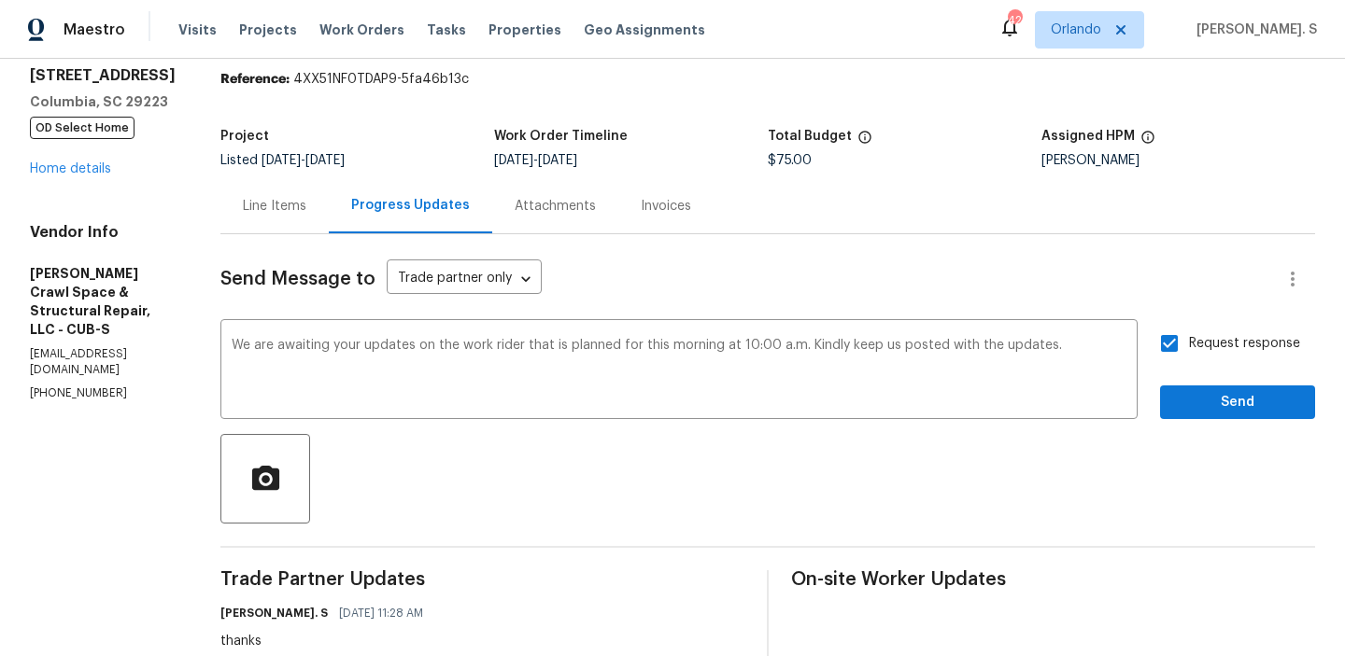
click at [1190, 404] on span "Send" at bounding box center [1237, 402] width 125 height 23
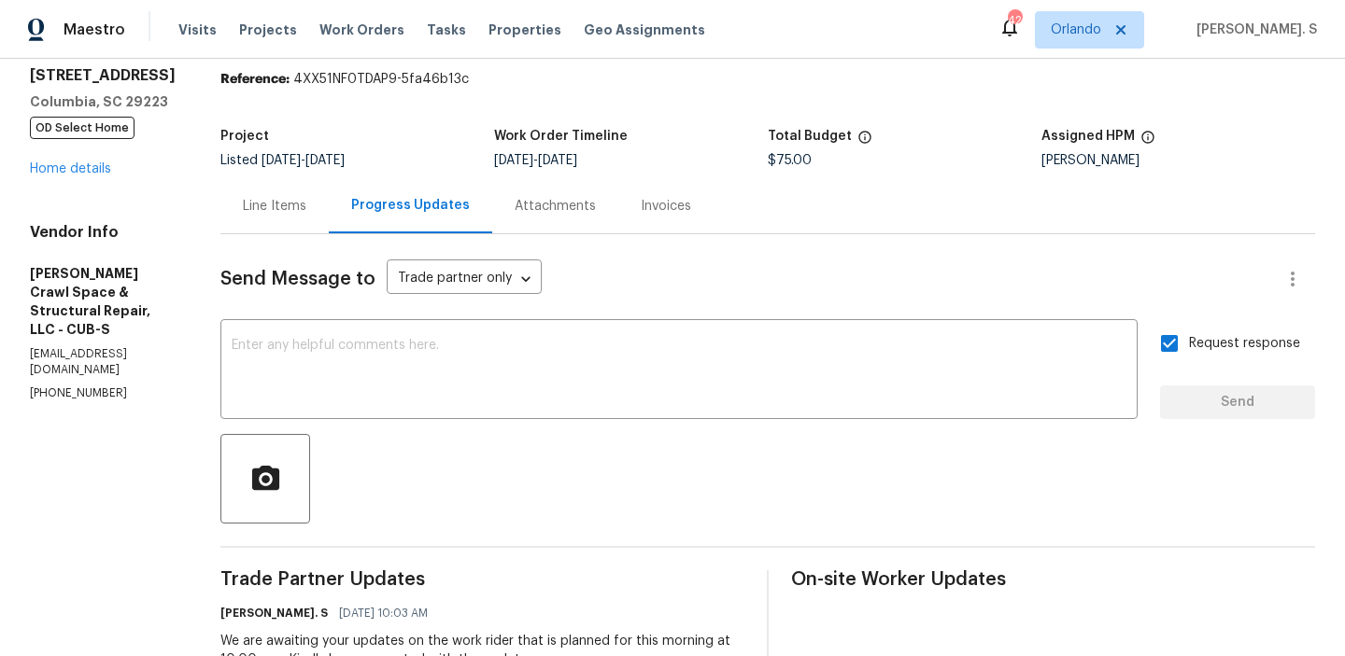
scroll to position [63, 0]
click at [89, 167] on link "Home details" at bounding box center [70, 169] width 81 height 13
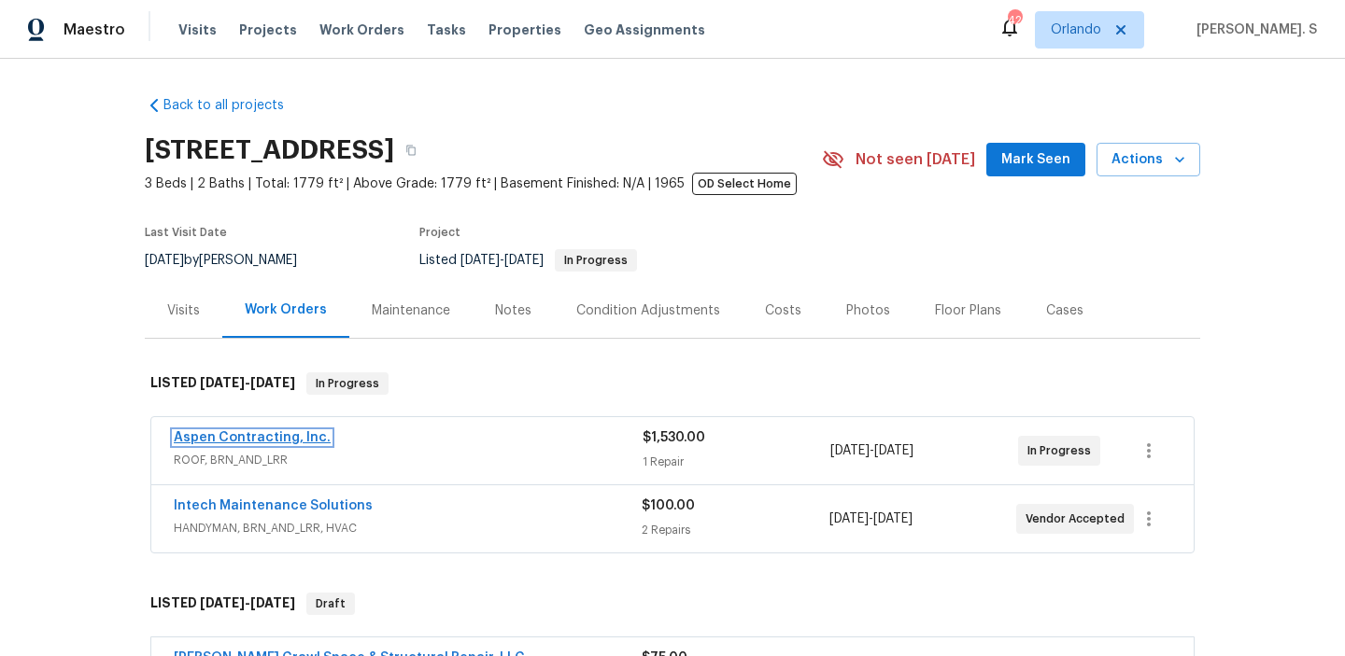
click at [253, 440] on link "Aspen Contracting, Inc." at bounding box center [252, 437] width 157 height 13
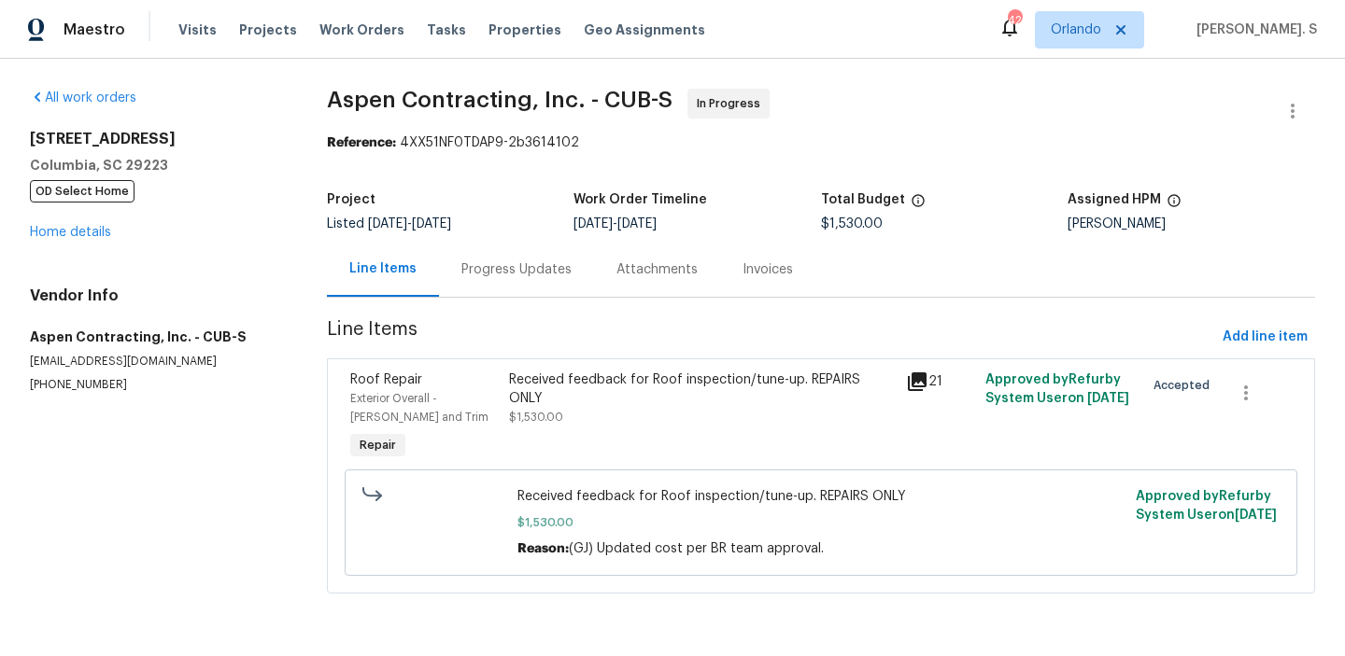
click at [516, 263] on div "Progress Updates" at bounding box center [516, 270] width 110 height 19
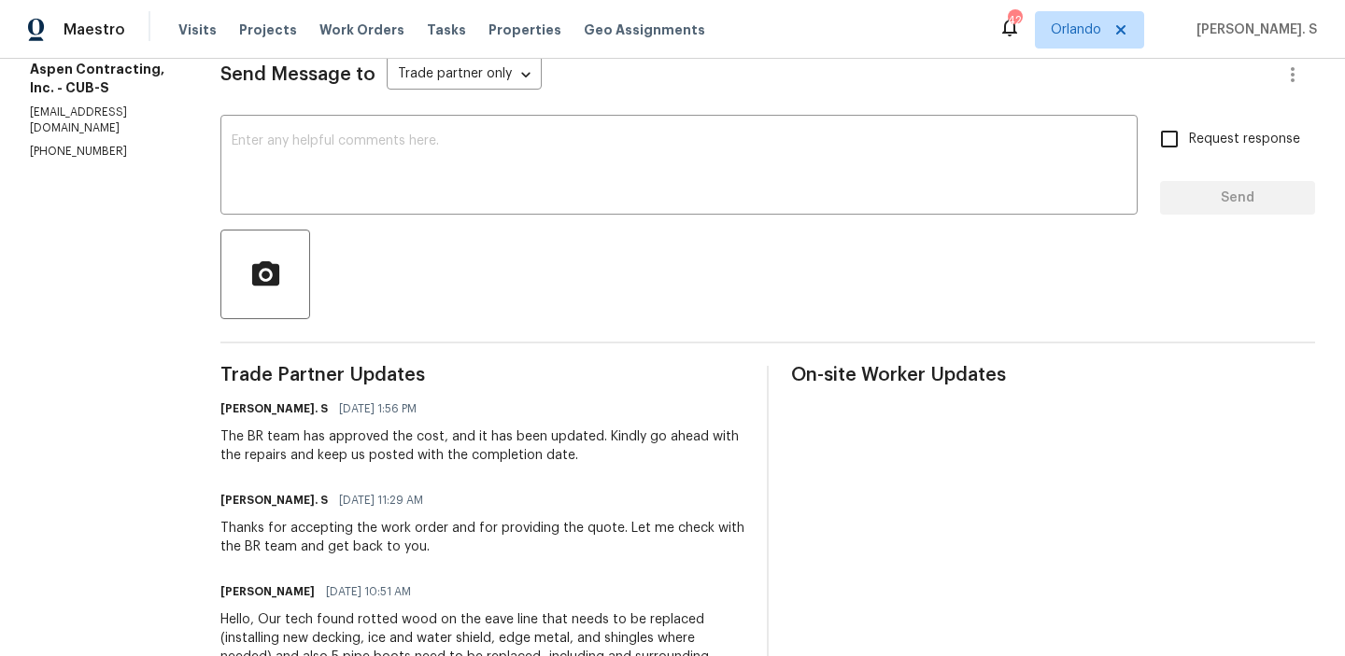
scroll to position [148, 0]
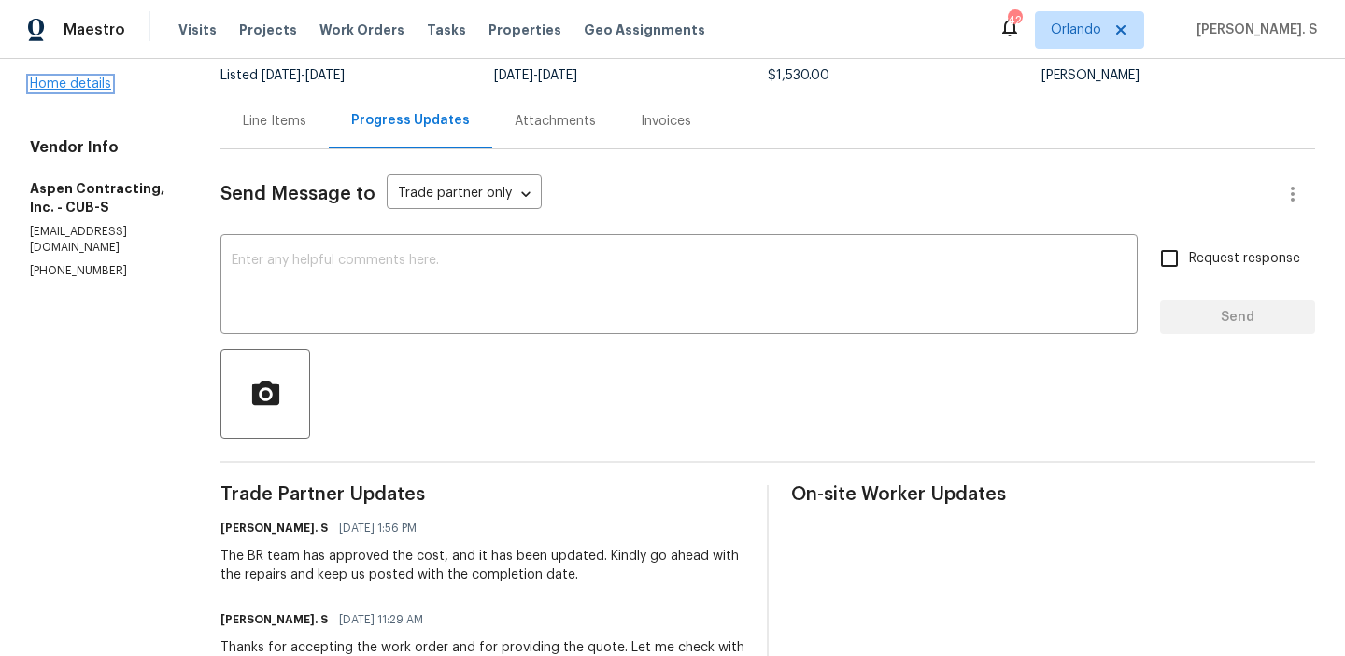
click at [71, 79] on link "Home details" at bounding box center [70, 83] width 81 height 13
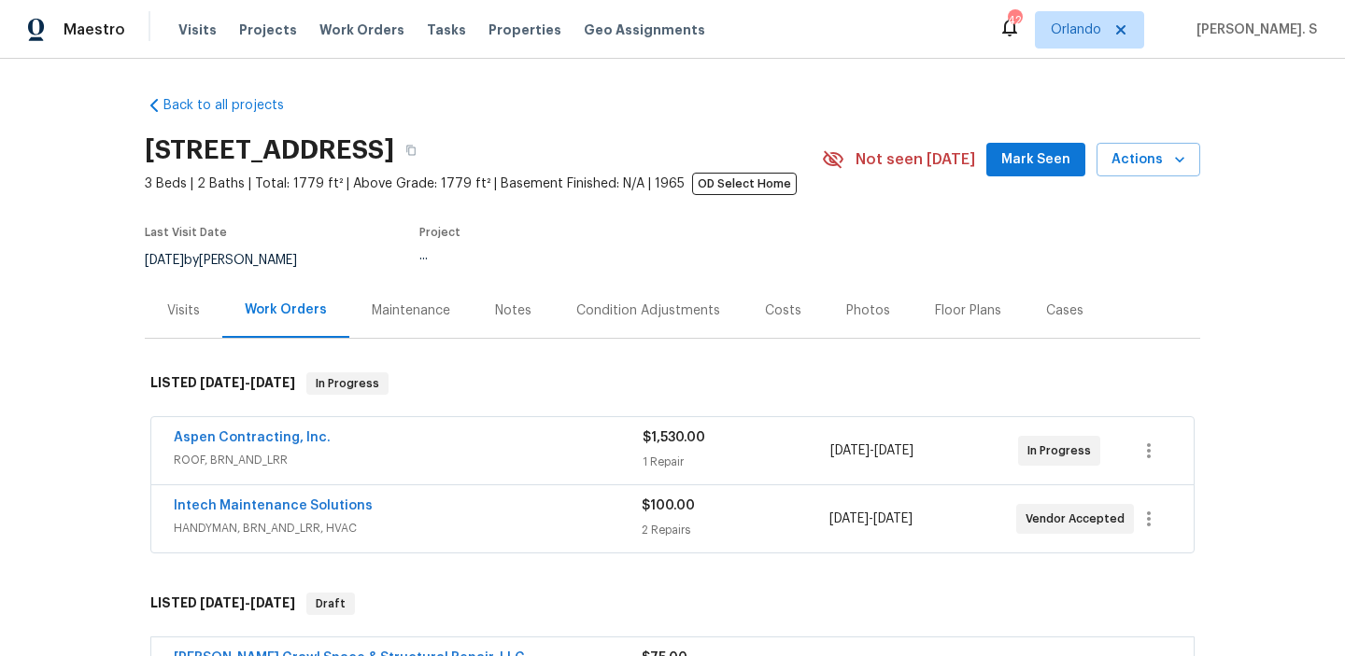
scroll to position [140, 0]
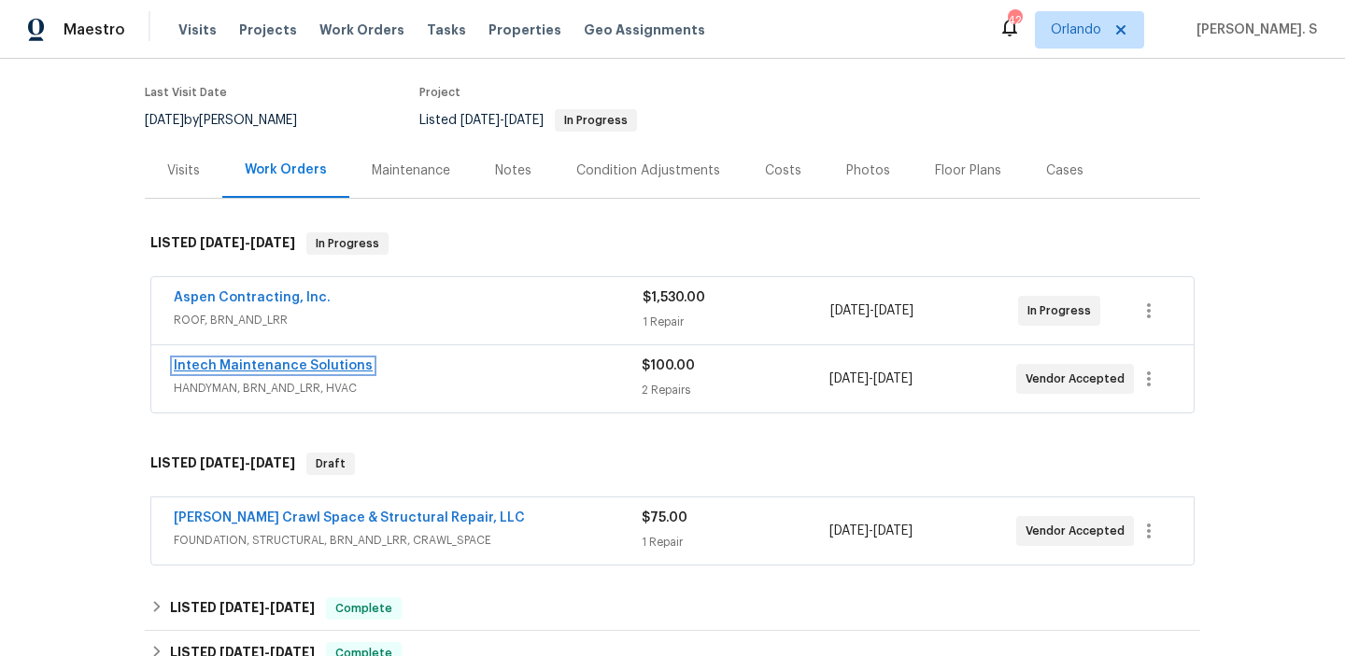
click at [283, 370] on link "Intech Maintenance Solutions" at bounding box center [273, 365] width 199 height 13
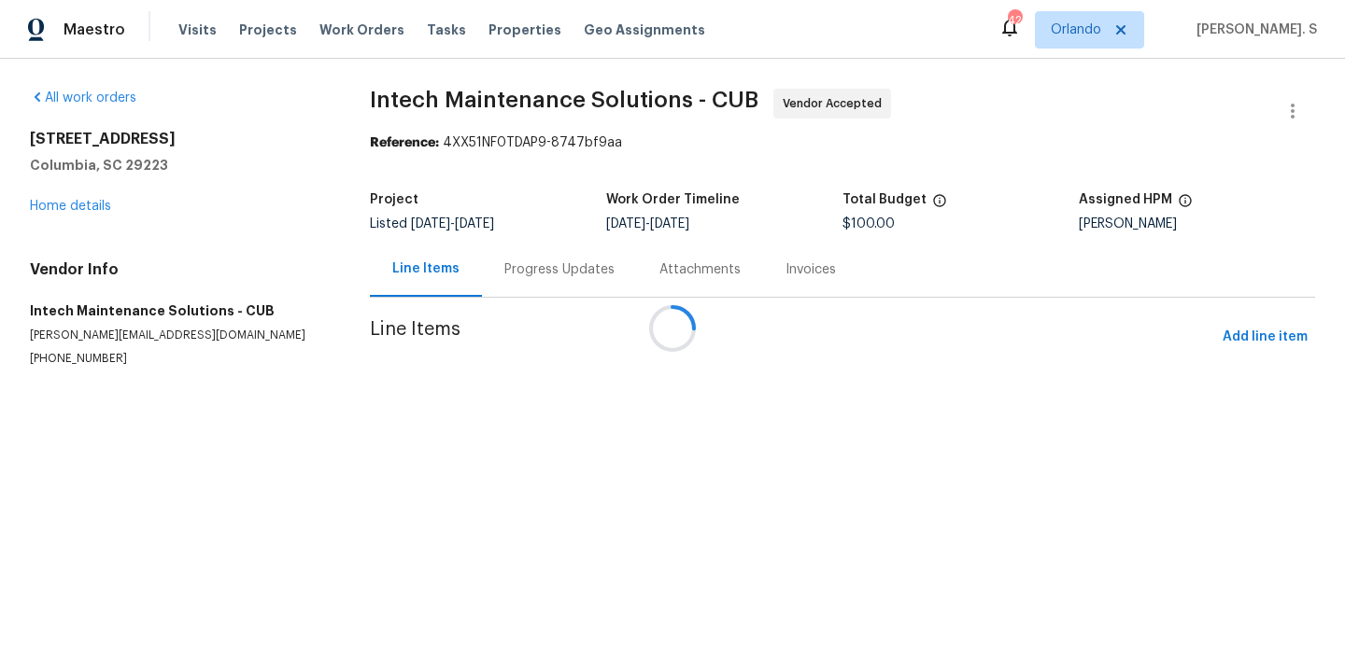
click at [508, 265] on div at bounding box center [672, 328] width 1345 height 656
click at [508, 265] on div "Progress Updates" at bounding box center [559, 270] width 110 height 19
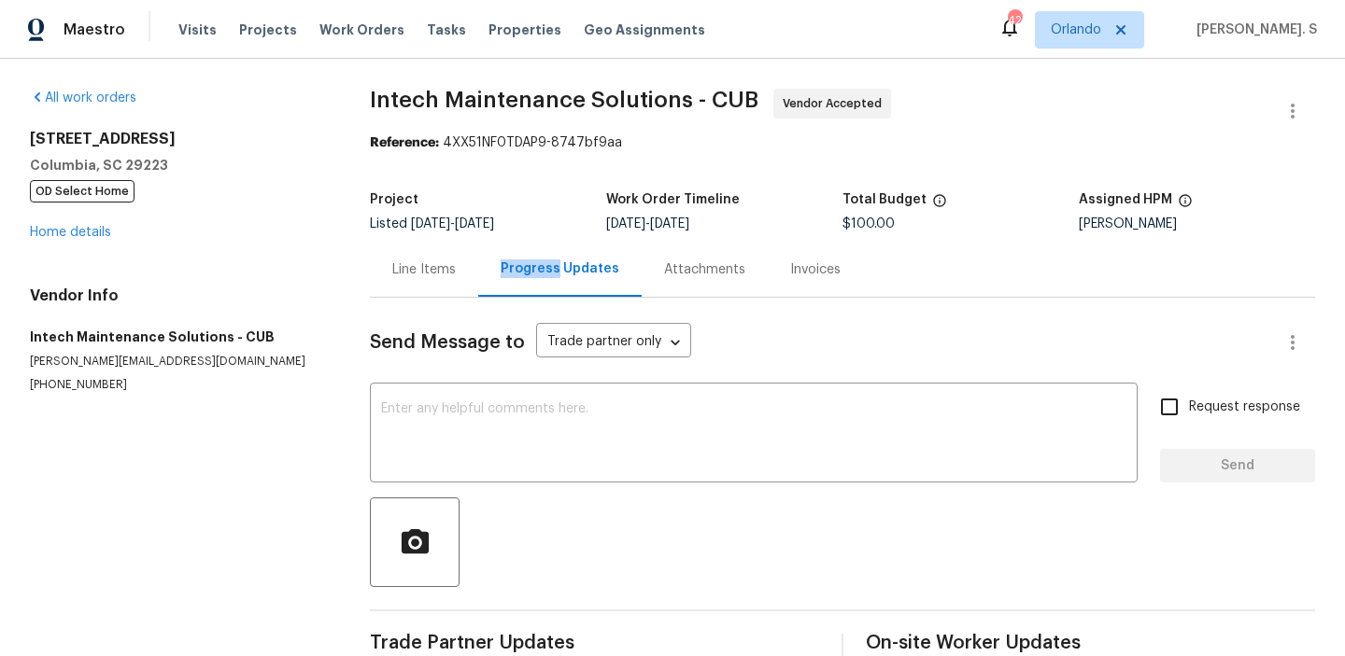
click at [508, 265] on div "Progress Updates" at bounding box center [559, 269] width 119 height 19
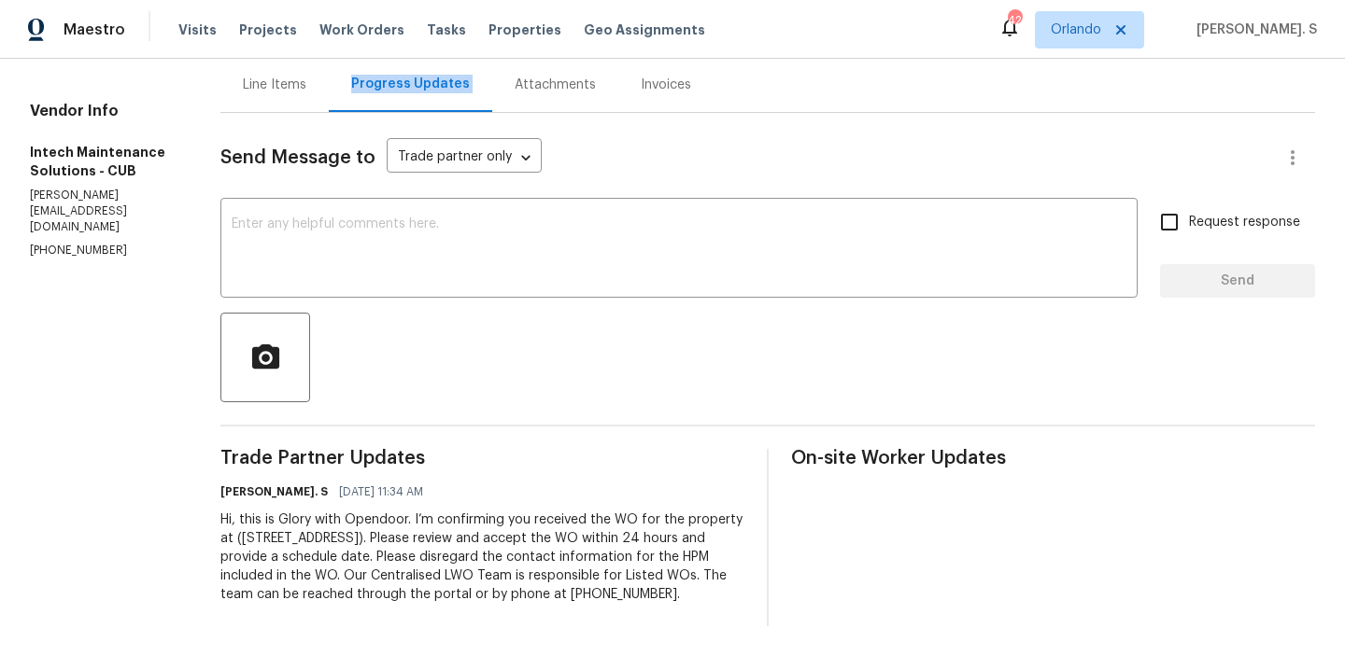
scroll to position [11, 0]
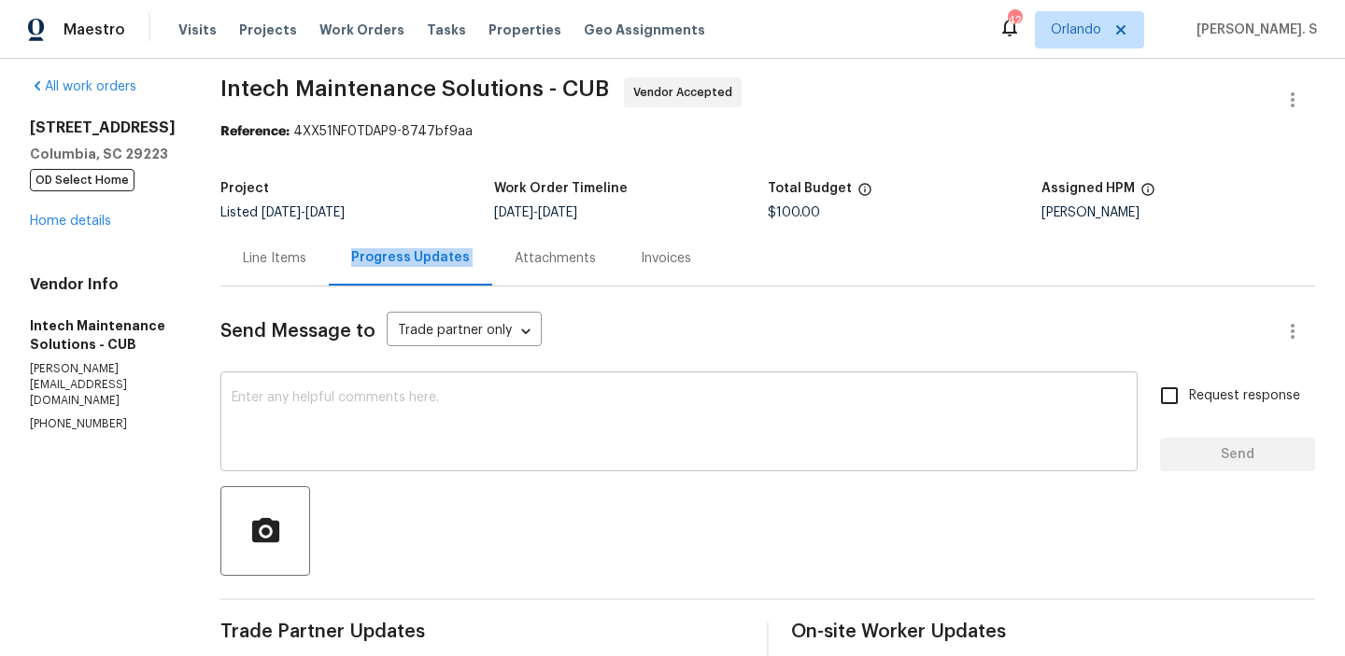
click at [341, 448] on textarea at bounding box center [679, 423] width 895 height 65
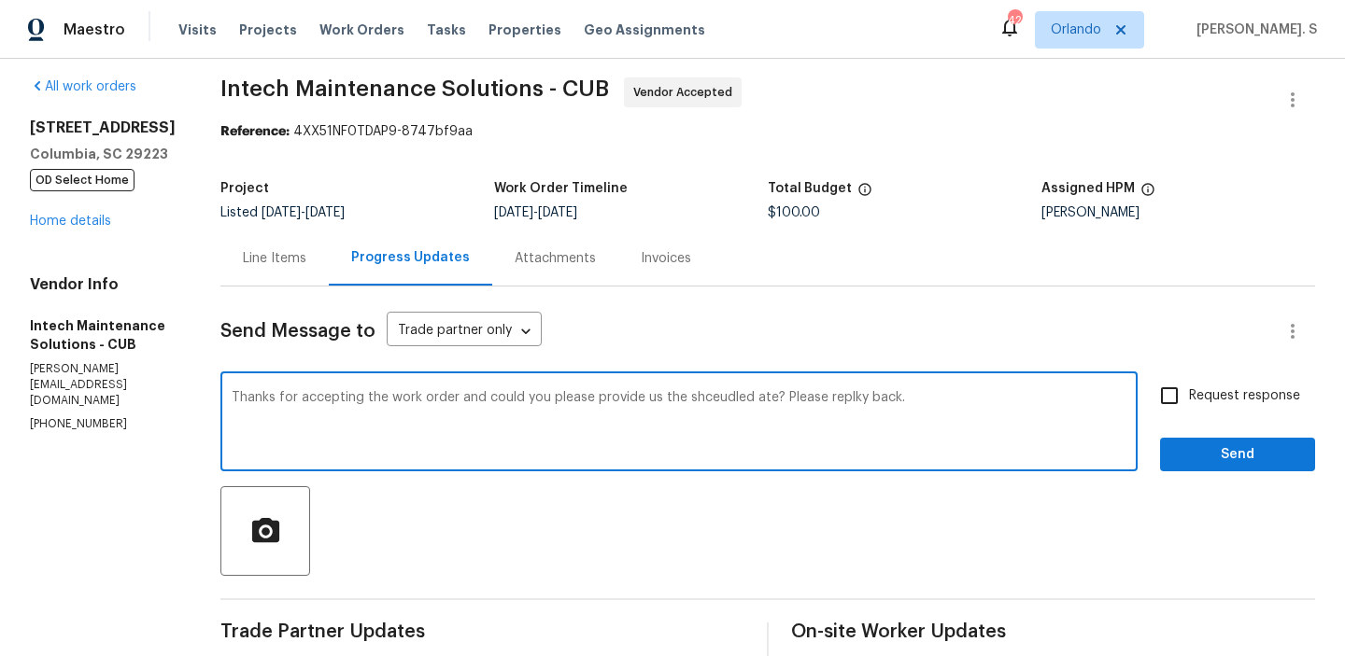
click at [0, 0] on span "Correct the spelling error" at bounding box center [0, 0] width 0 height 0
click at [0, 0] on qb-div "Replace with scheduled date?" at bounding box center [0, 0] width 0 height 0
type textarea "Thanks for accepting the work order and could you please provide us the schedul…"
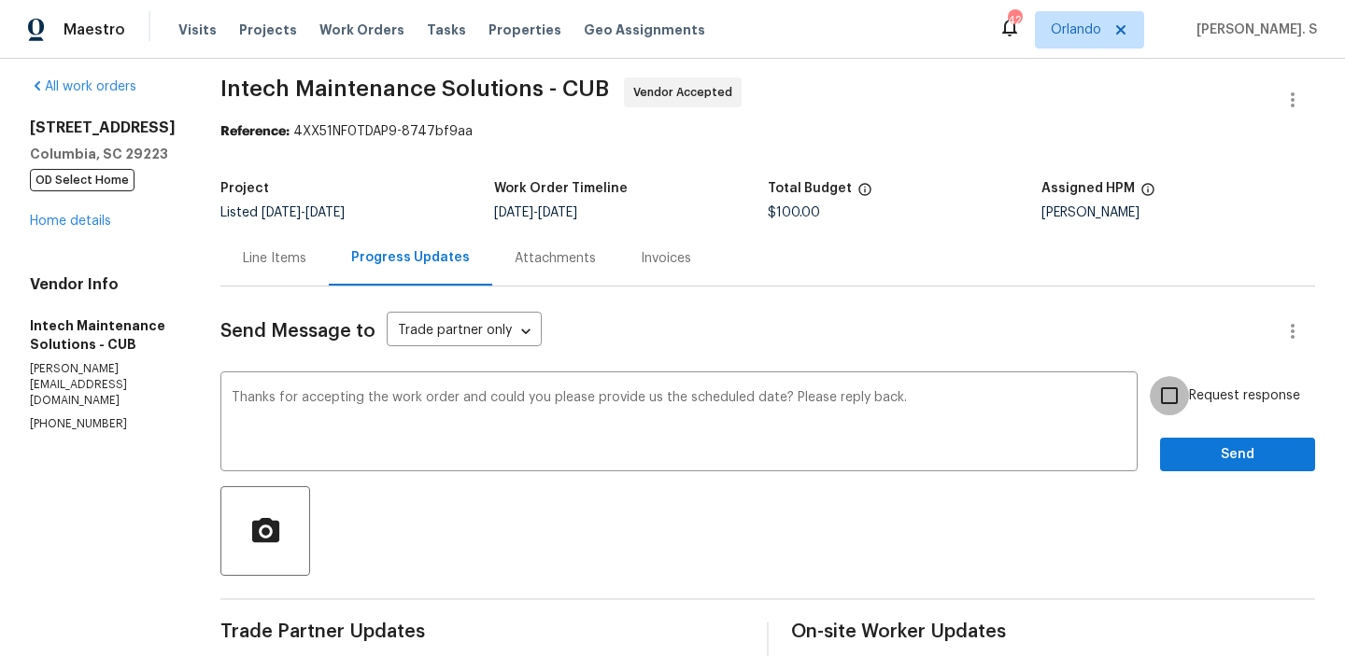
click at [1175, 406] on input "Request response" at bounding box center [1168, 395] width 39 height 39
checkbox input "true"
click at [1182, 448] on span "Send" at bounding box center [1237, 455] width 125 height 23
